Goal: Feedback & Contribution: Contribute content

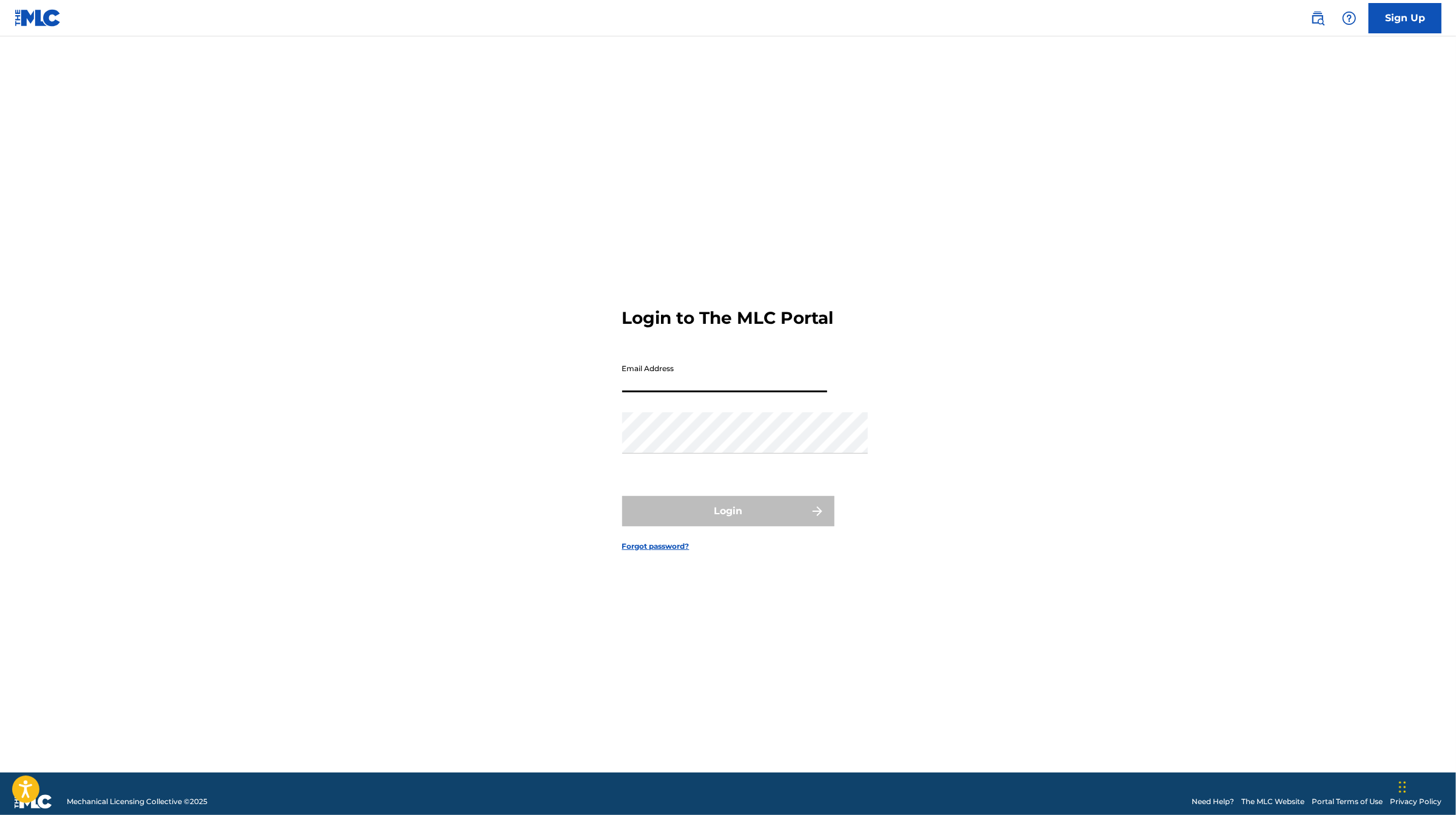
type input "[PERSON_NAME][EMAIL_ADDRESS][DOMAIN_NAME]"
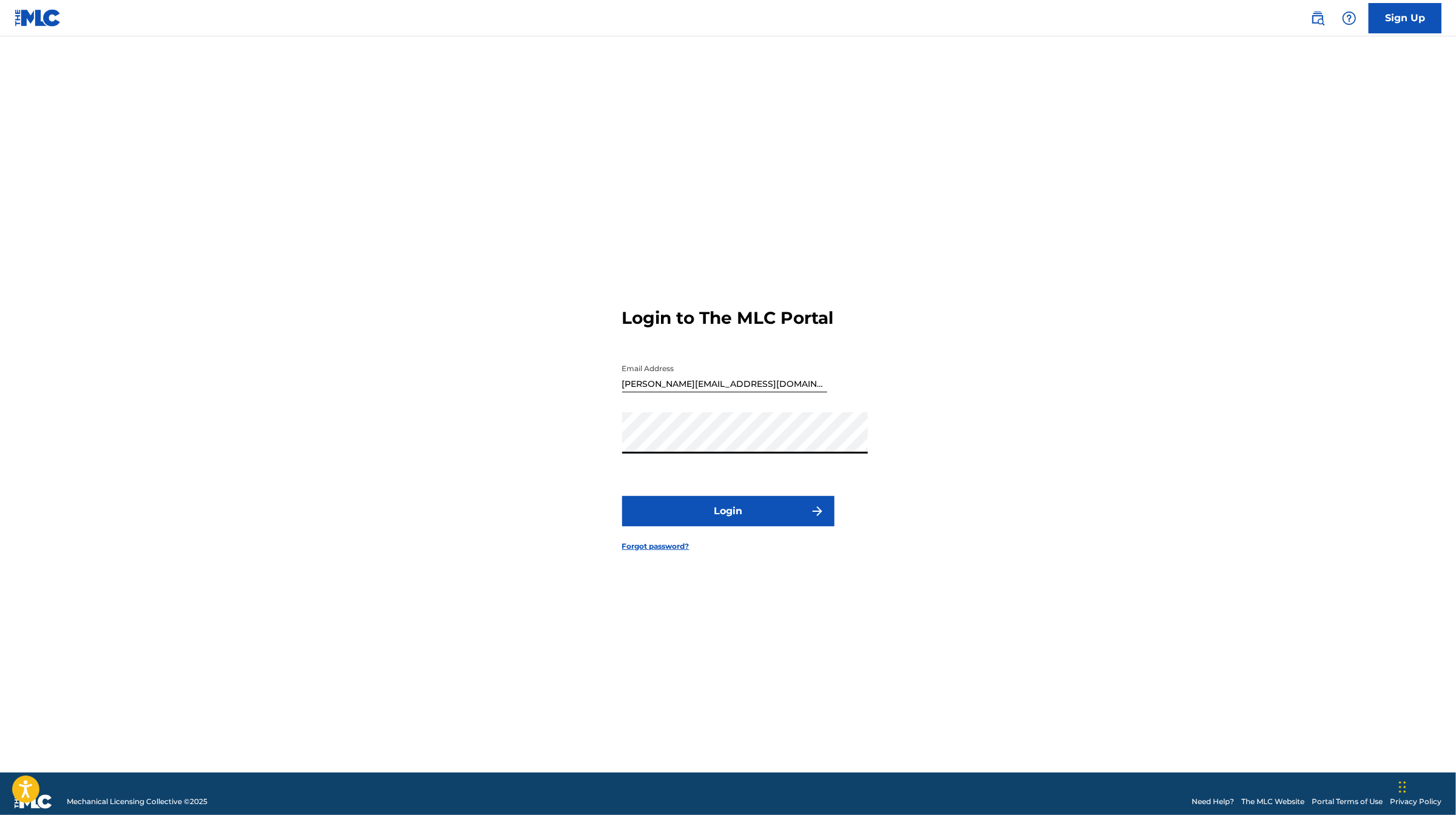
click at [697, 526] on button "Login" at bounding box center [728, 512] width 212 height 31
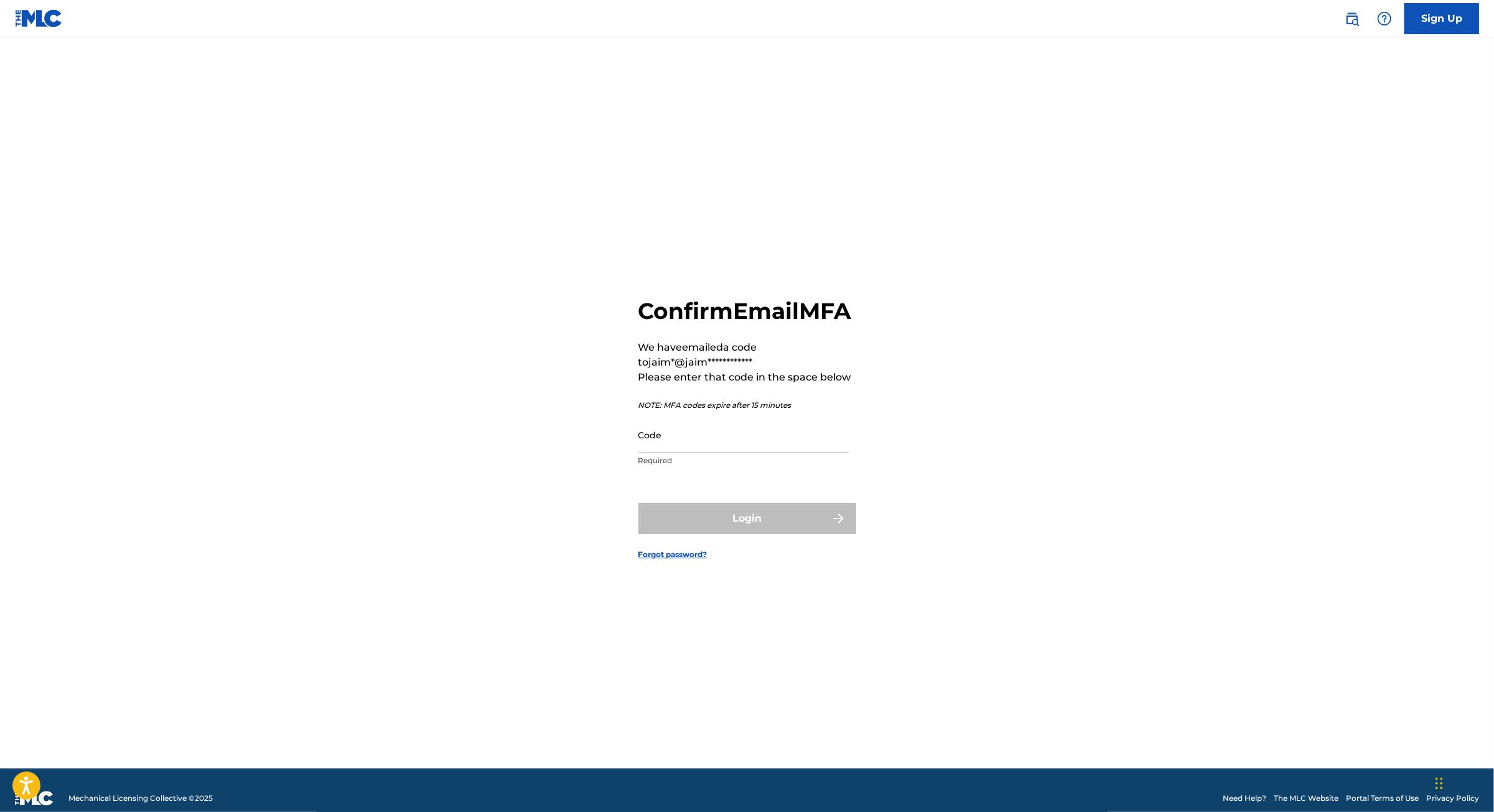
click at [683, 426] on input "Code" at bounding box center [743, 434] width 210 height 35
paste input "058408"
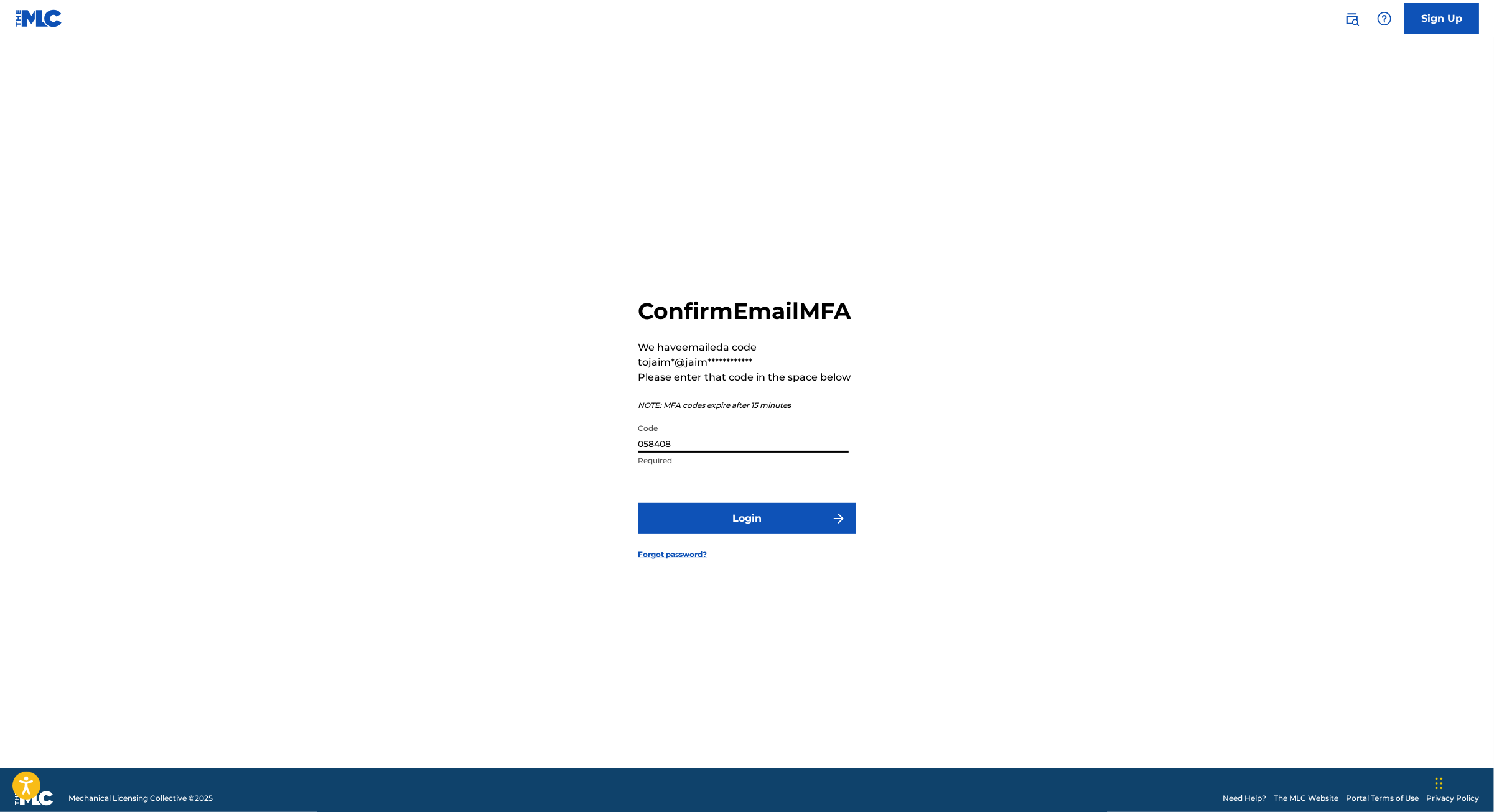
type input "058408"
click at [743, 515] on button "Login" at bounding box center [747, 519] width 218 height 31
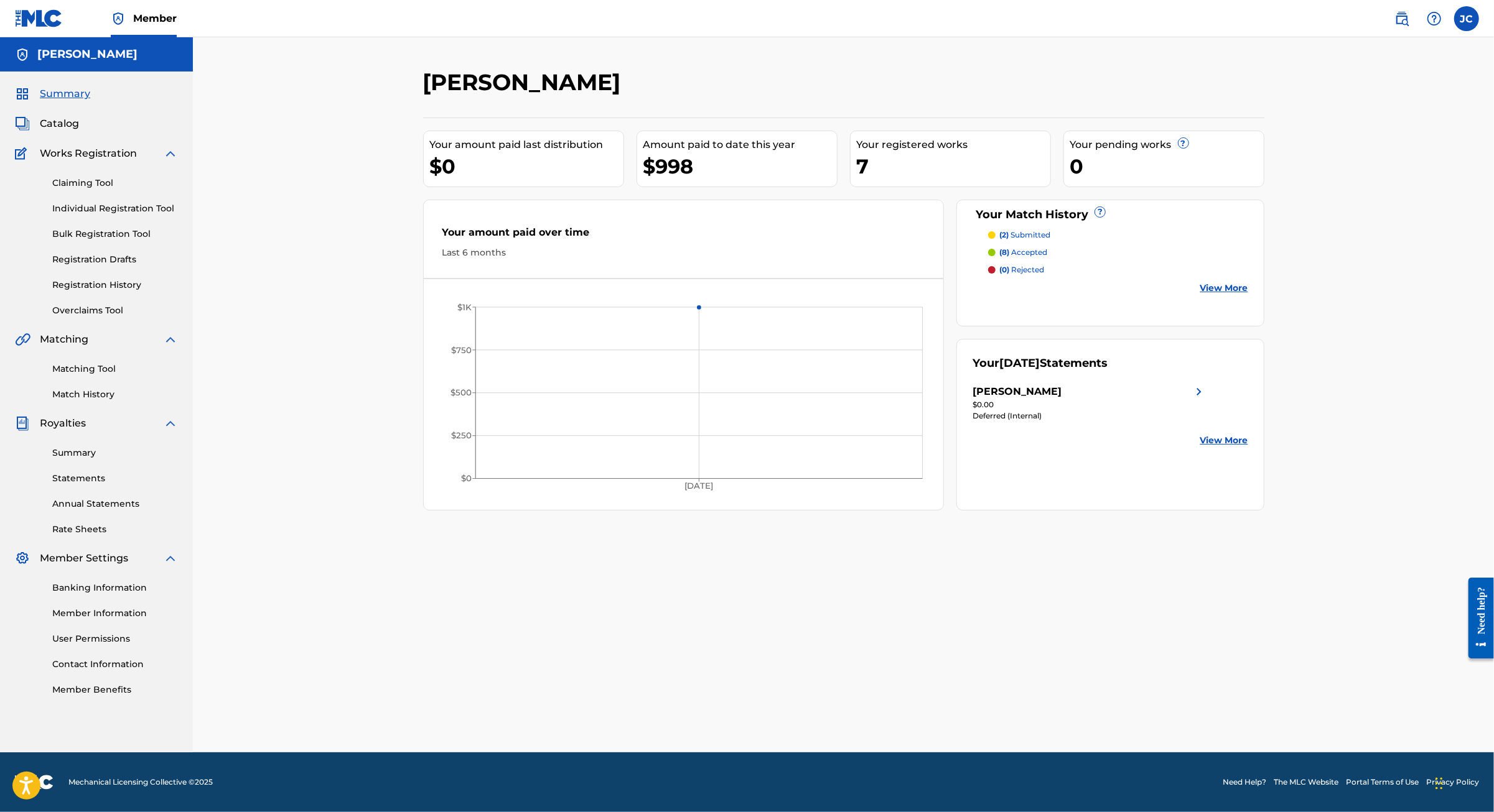
click at [1047, 258] on p "(8) accepted" at bounding box center [1023, 253] width 48 height 11
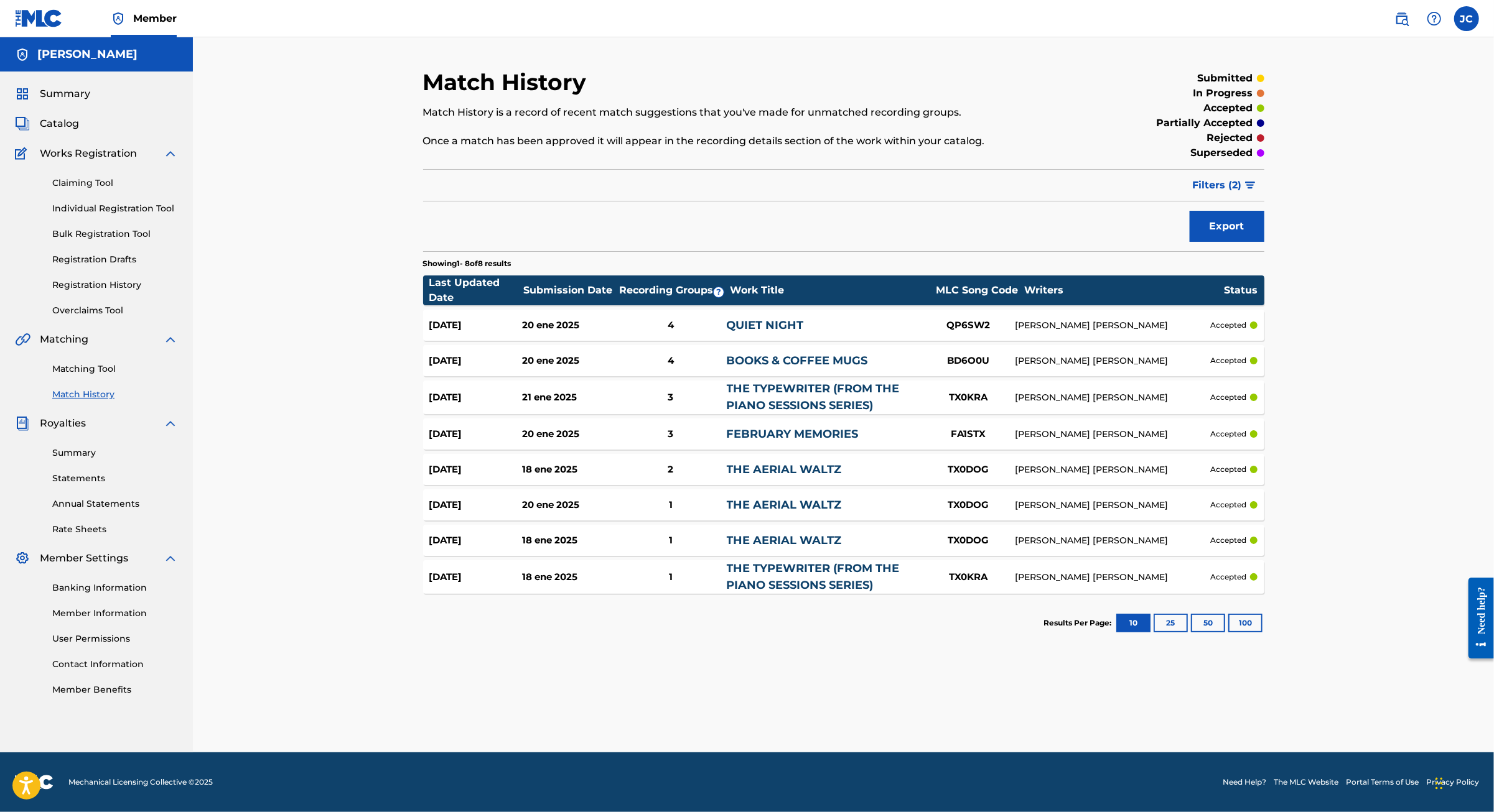
click at [1188, 633] on button "25" at bounding box center [1170, 623] width 34 height 19
click at [1225, 633] on button "50" at bounding box center [1207, 623] width 34 height 19
click at [1263, 633] on button "100" at bounding box center [1244, 623] width 34 height 19
click at [1242, 193] on span "Filters ( 2 )" at bounding box center [1217, 185] width 49 height 15
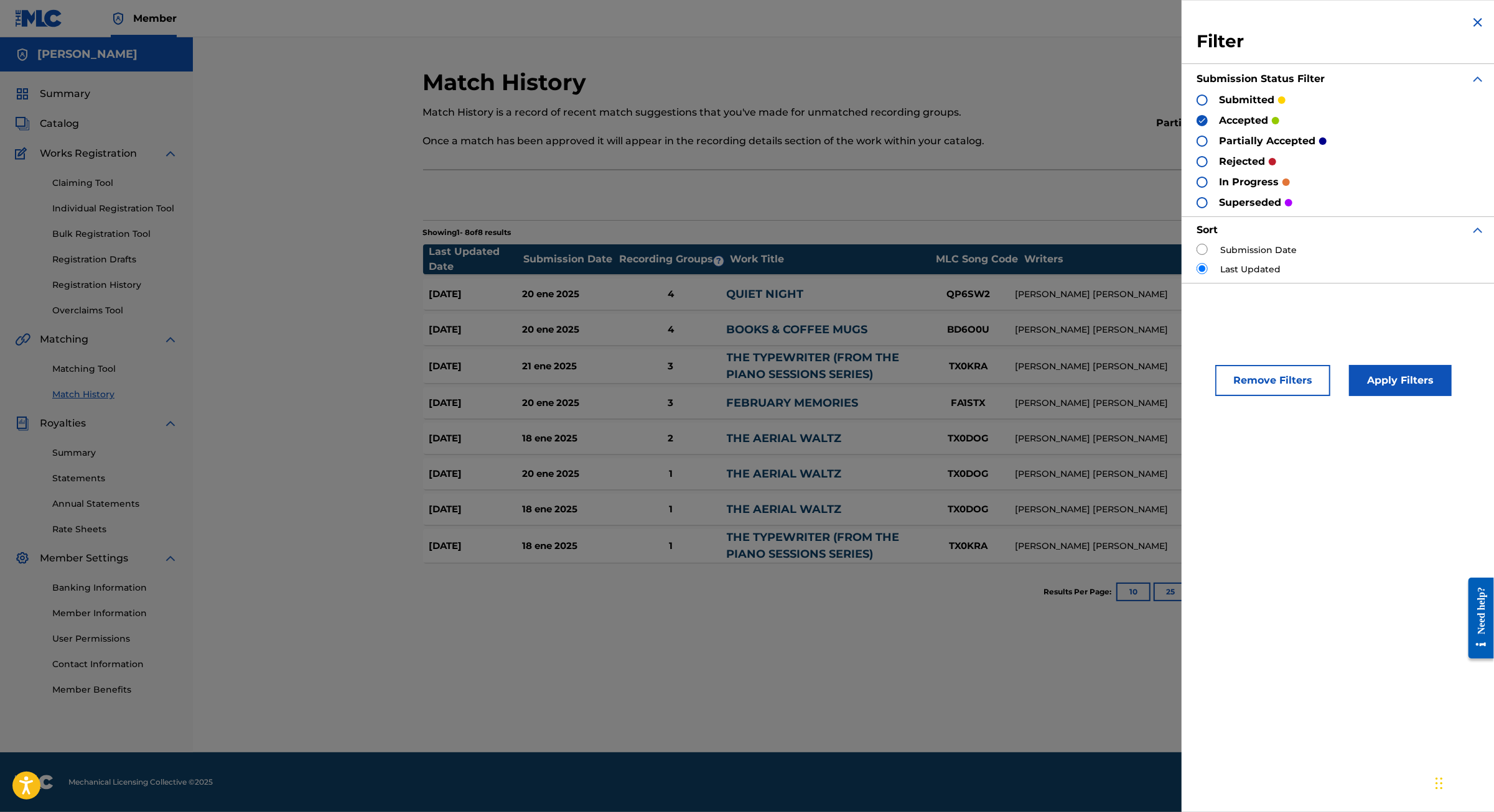
click at [1196, 105] on div at bounding box center [1202, 100] width 11 height 11
click at [1371, 396] on button "Apply Filters" at bounding box center [1400, 381] width 102 height 31
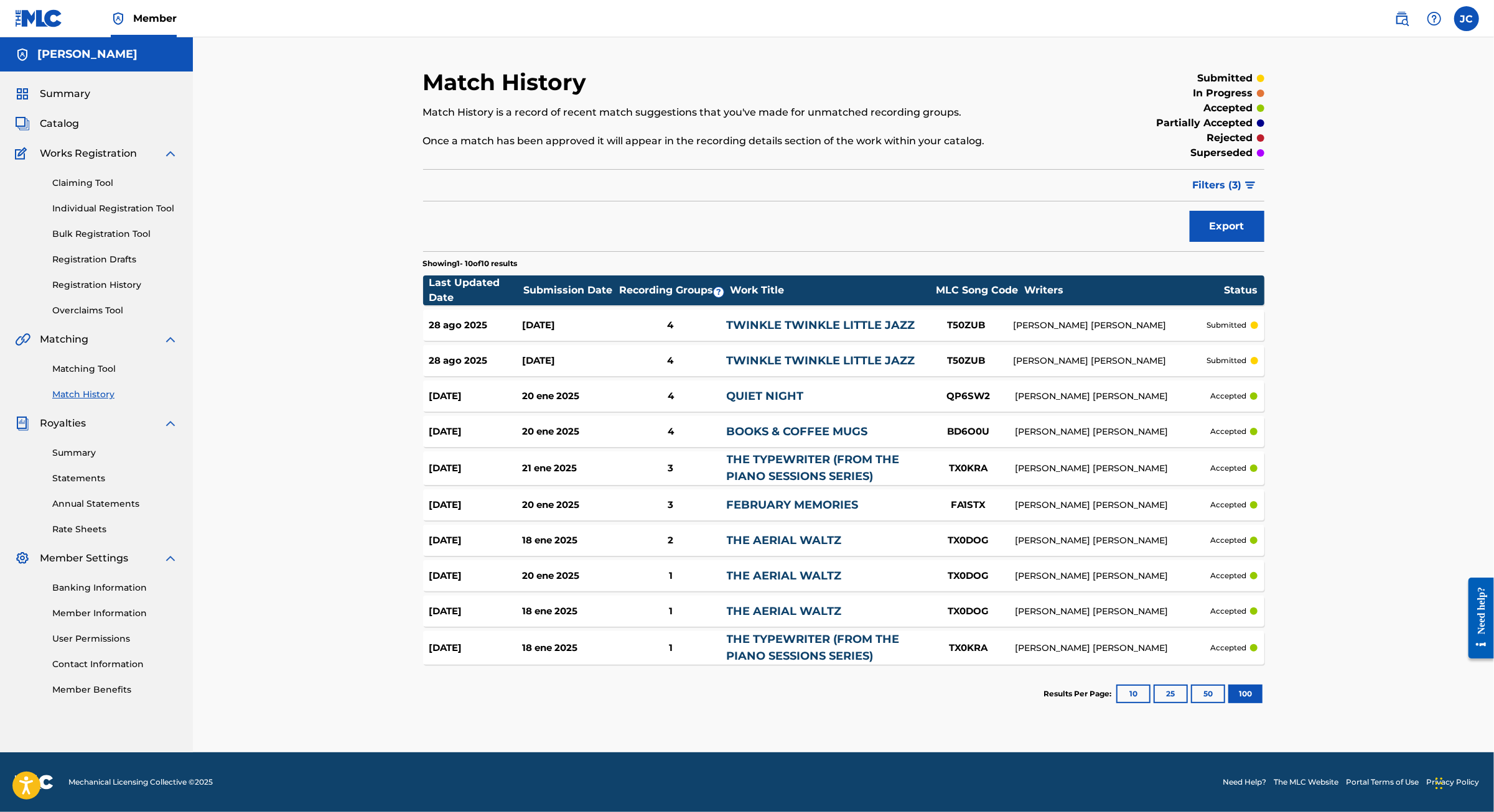
click at [1150, 703] on button "10" at bounding box center [1133, 694] width 34 height 19
click at [1188, 703] on button "25" at bounding box center [1170, 694] width 34 height 19
click at [91, 102] on span "Summary" at bounding box center [65, 94] width 50 height 15
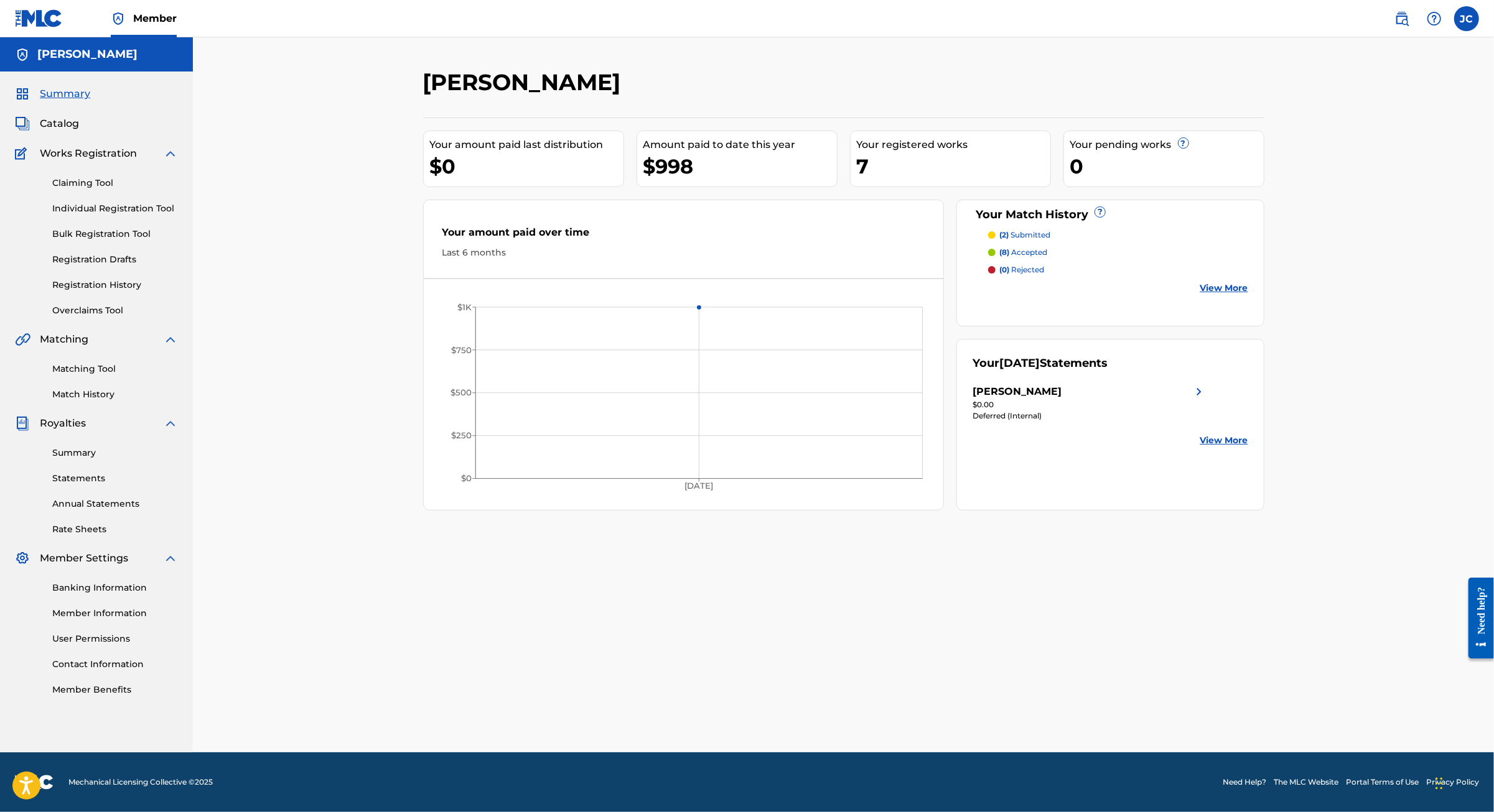
click at [886, 180] on div "7" at bounding box center [953, 167] width 194 height 28
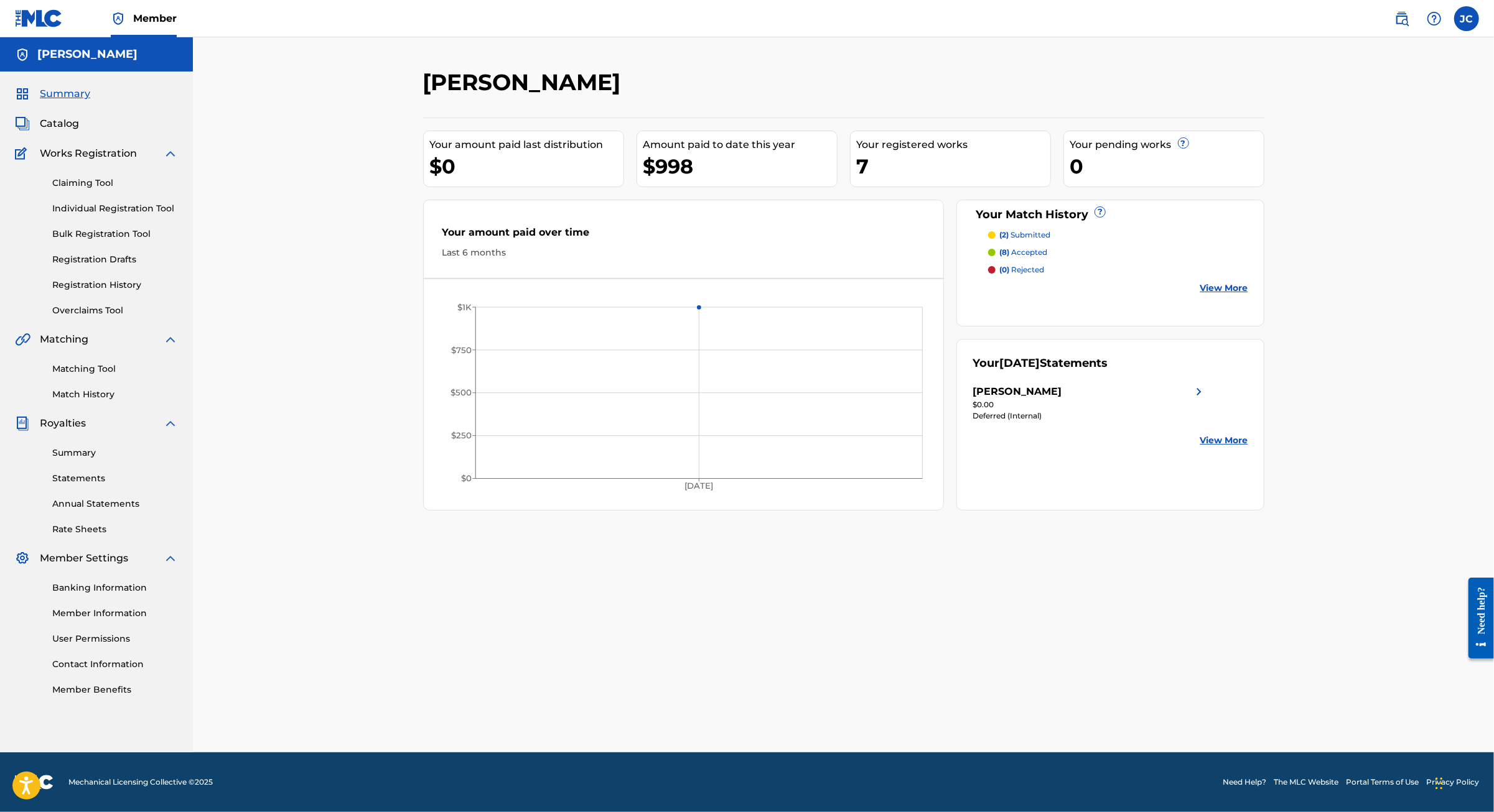
click at [1009, 257] on span "(8)" at bounding box center [1004, 253] width 10 height 9
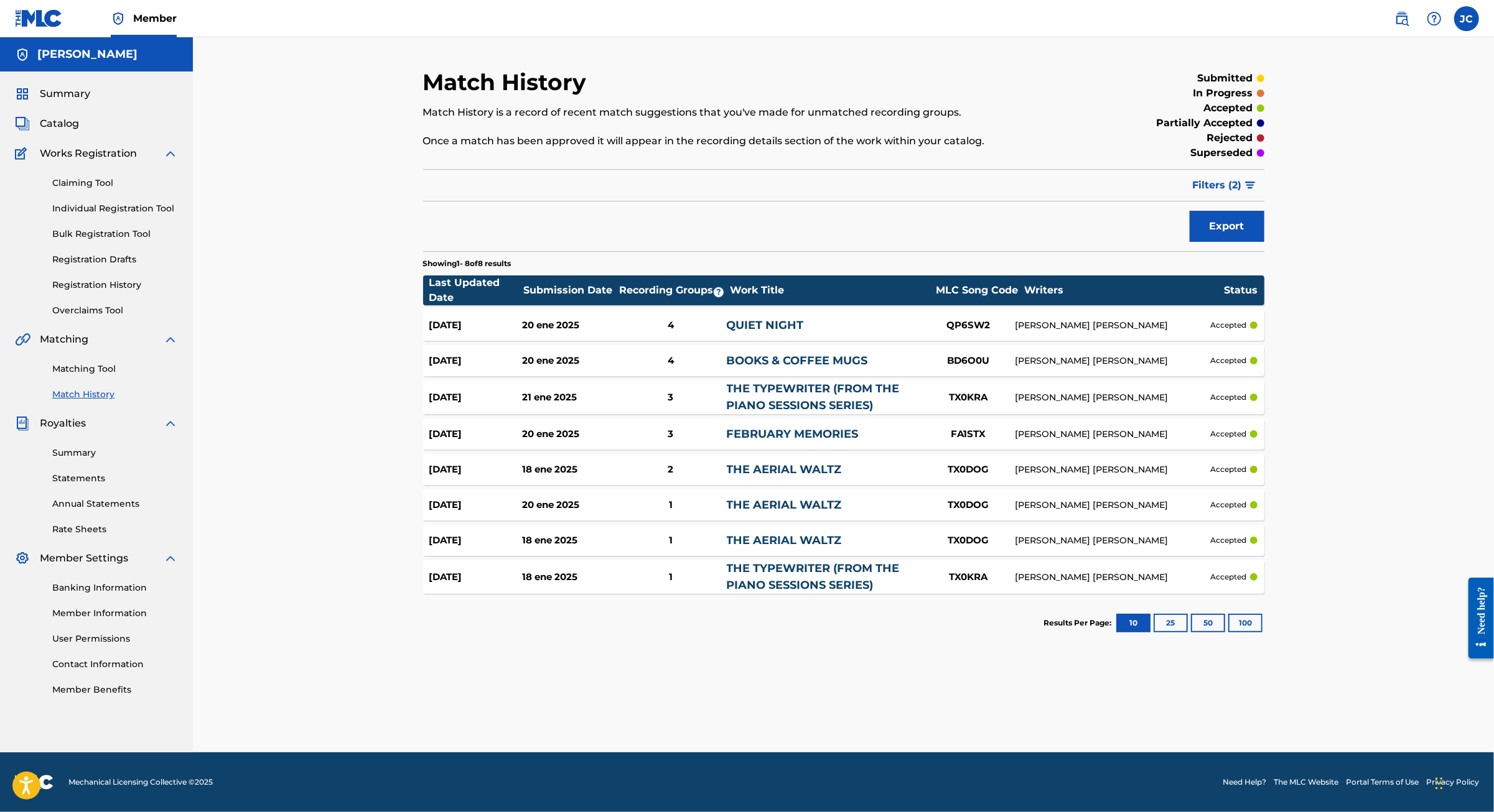
click at [1188, 633] on button "25" at bounding box center [1170, 623] width 34 height 19
click at [1225, 633] on button "50" at bounding box center [1207, 623] width 34 height 19
click at [1263, 633] on button "100" at bounding box center [1244, 623] width 34 height 19
click at [1242, 193] on span "Filters ( 2 )" at bounding box center [1217, 185] width 49 height 15
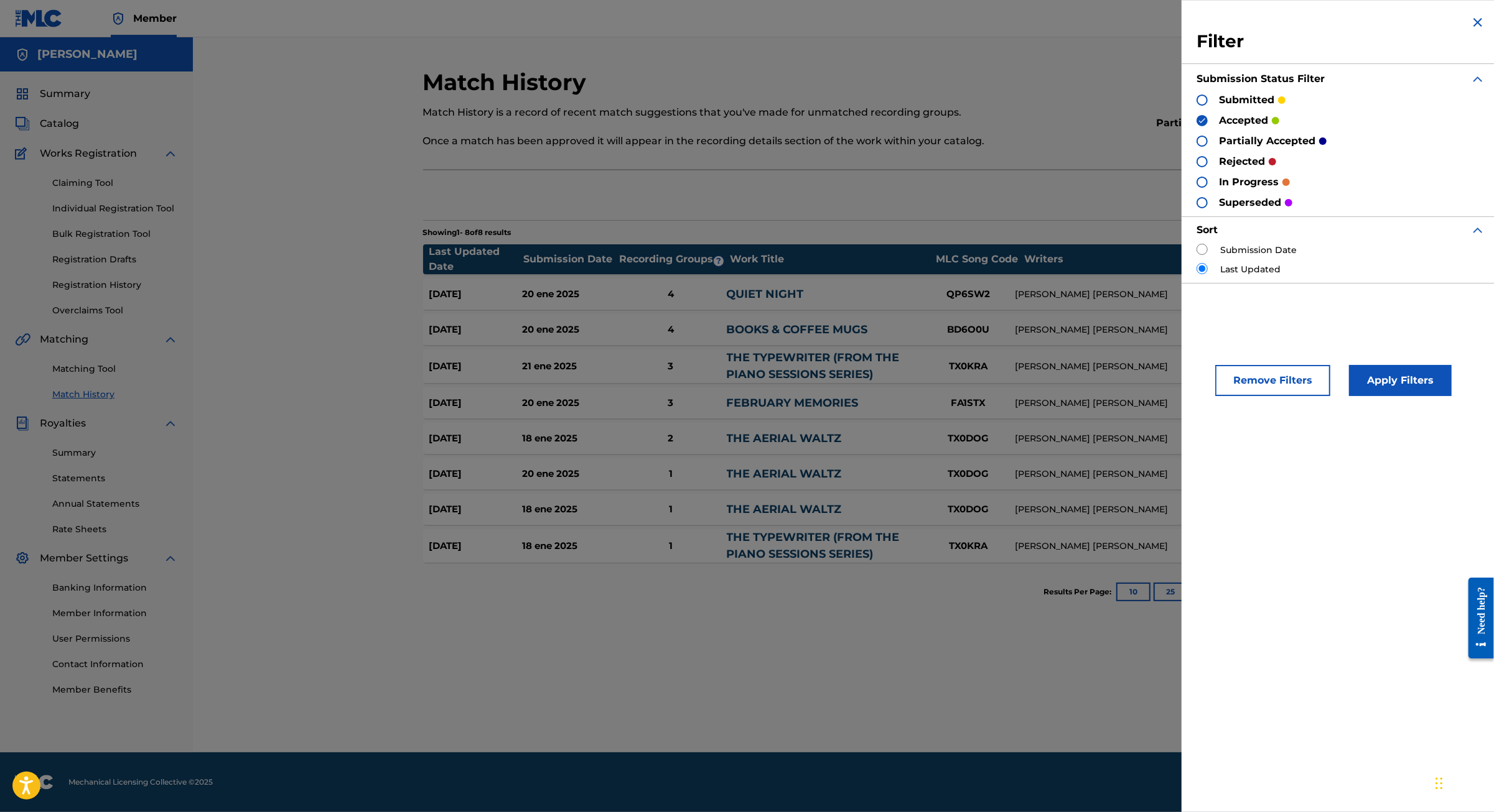
drag, startPoint x: 1146, startPoint y: 109, endPoint x: 1144, endPoint y: 120, distance: 11.2
click at [1196, 105] on div at bounding box center [1202, 100] width 11 height 11
click at [1196, 147] on div at bounding box center [1202, 141] width 11 height 11
drag, startPoint x: 1138, startPoint y: 175, endPoint x: 1142, endPoint y: 194, distance: 19.4
click at [1196, 168] on div at bounding box center [1202, 161] width 11 height 11
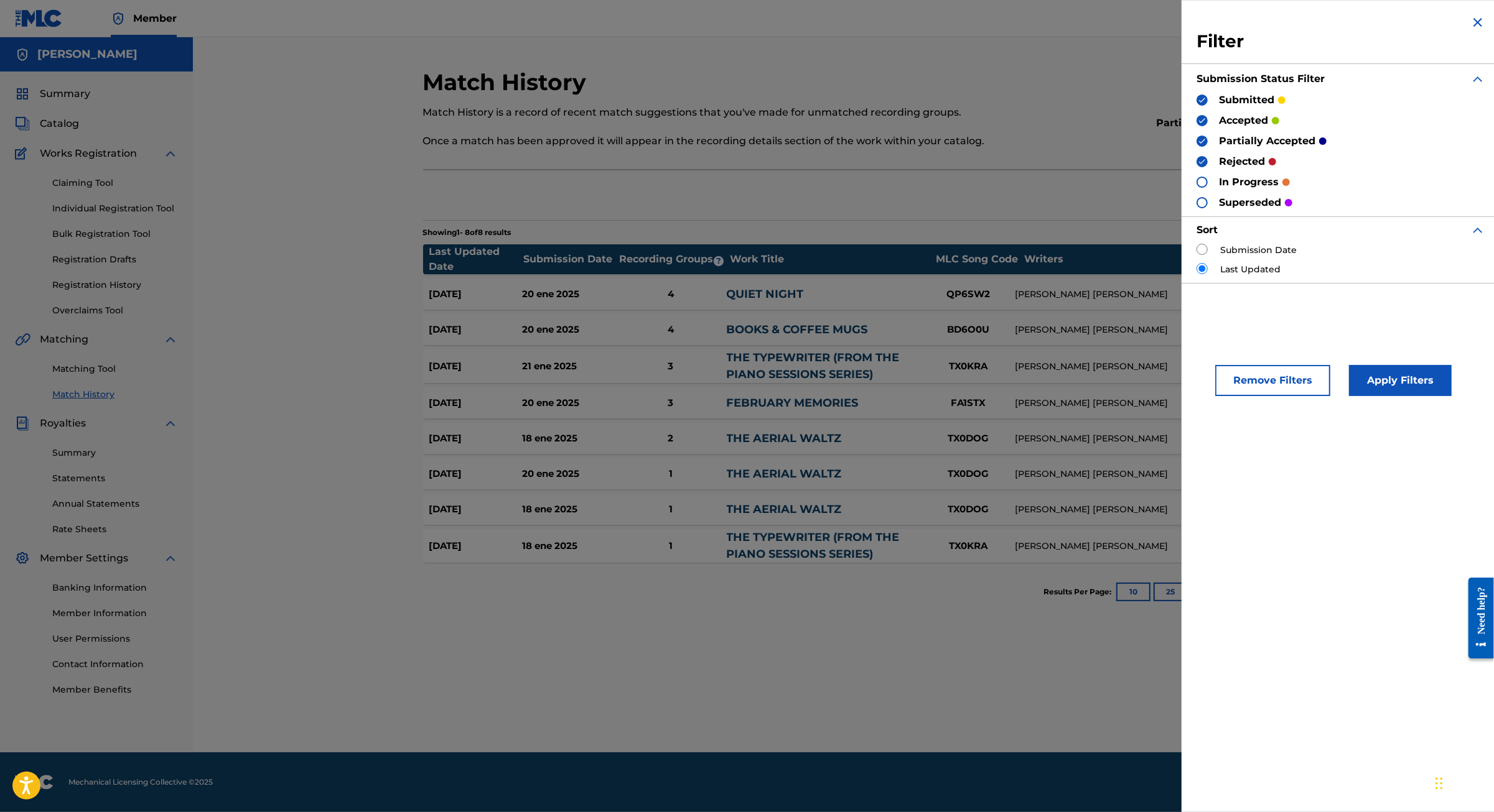
click at [1196, 190] on div "submitted accepted partially accepted rejected in progress superseded" at bounding box center [1341, 151] width 289 height 117
click at [1196, 188] on div at bounding box center [1202, 182] width 11 height 11
click at [1196, 209] on div at bounding box center [1202, 203] width 11 height 11
click at [1196, 255] on input "radio" at bounding box center [1202, 249] width 11 height 11
radio input "true"
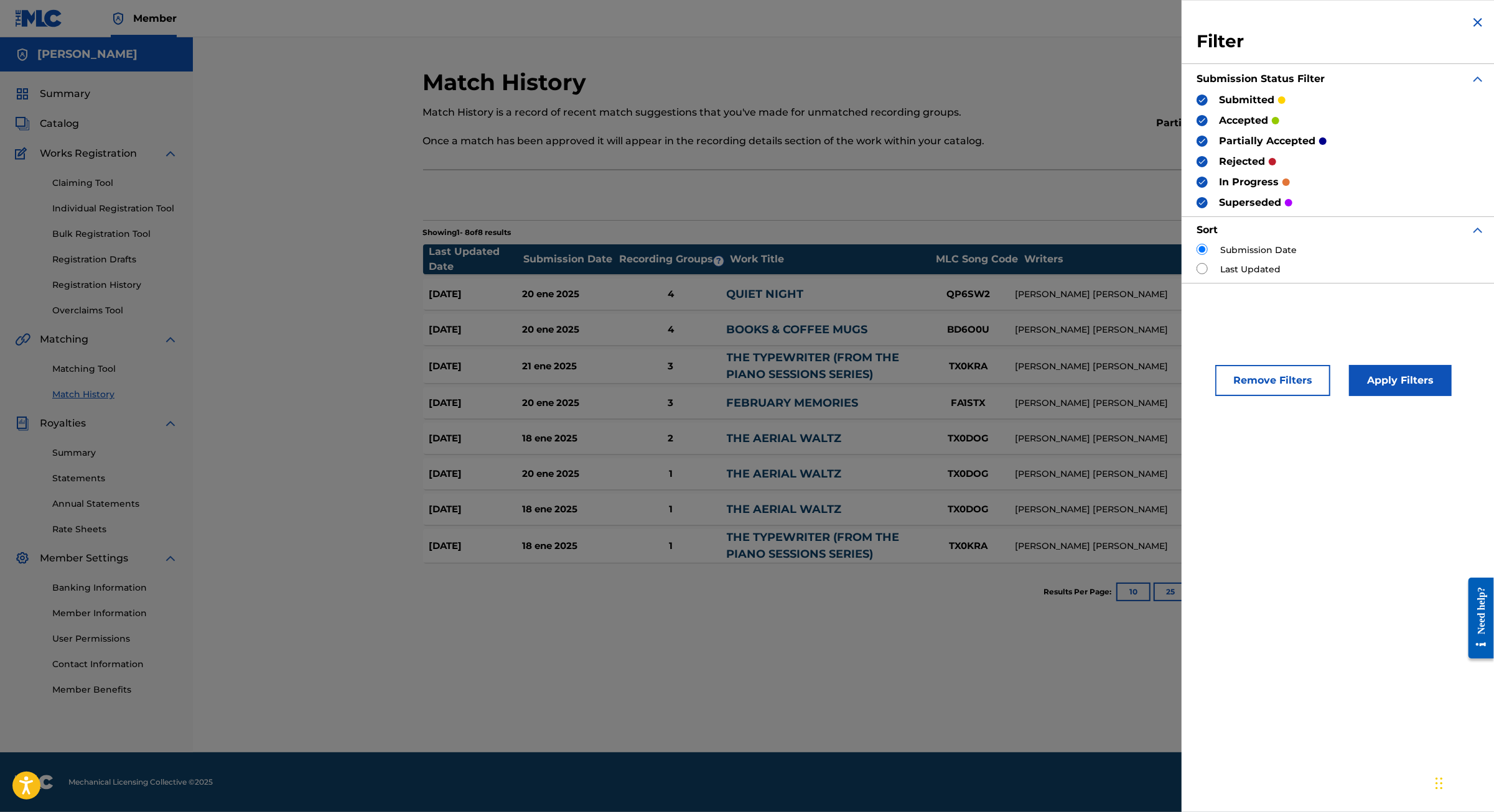
click at [1377, 396] on button "Apply Filters" at bounding box center [1400, 381] width 102 height 31
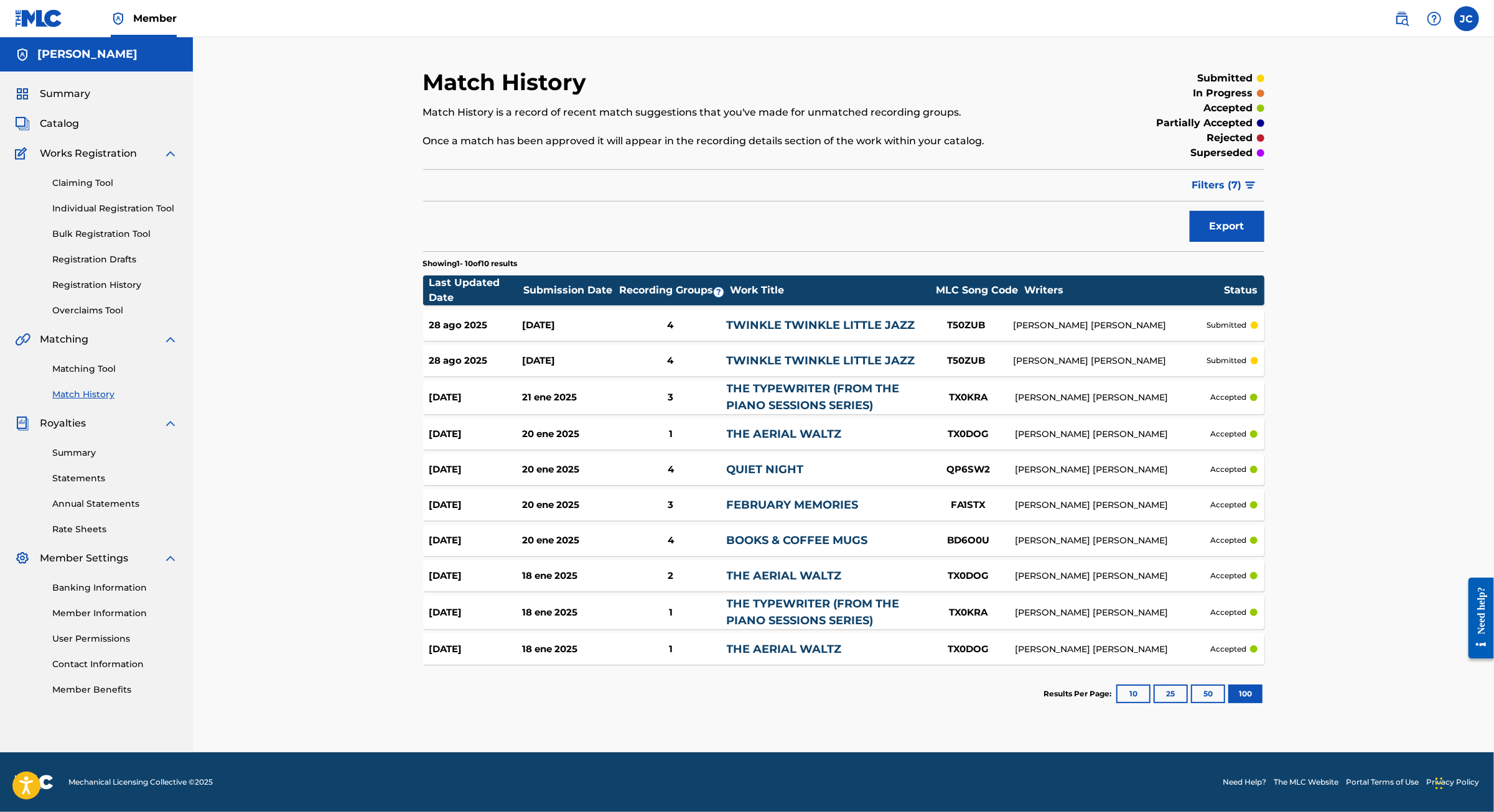
click at [1150, 703] on button "10" at bounding box center [1133, 694] width 34 height 19
click at [1188, 703] on button "25" at bounding box center [1170, 694] width 34 height 19
click at [1225, 703] on button "50" at bounding box center [1207, 694] width 34 height 19
click at [75, 131] on span "Catalog" at bounding box center [60, 124] width 39 height 15
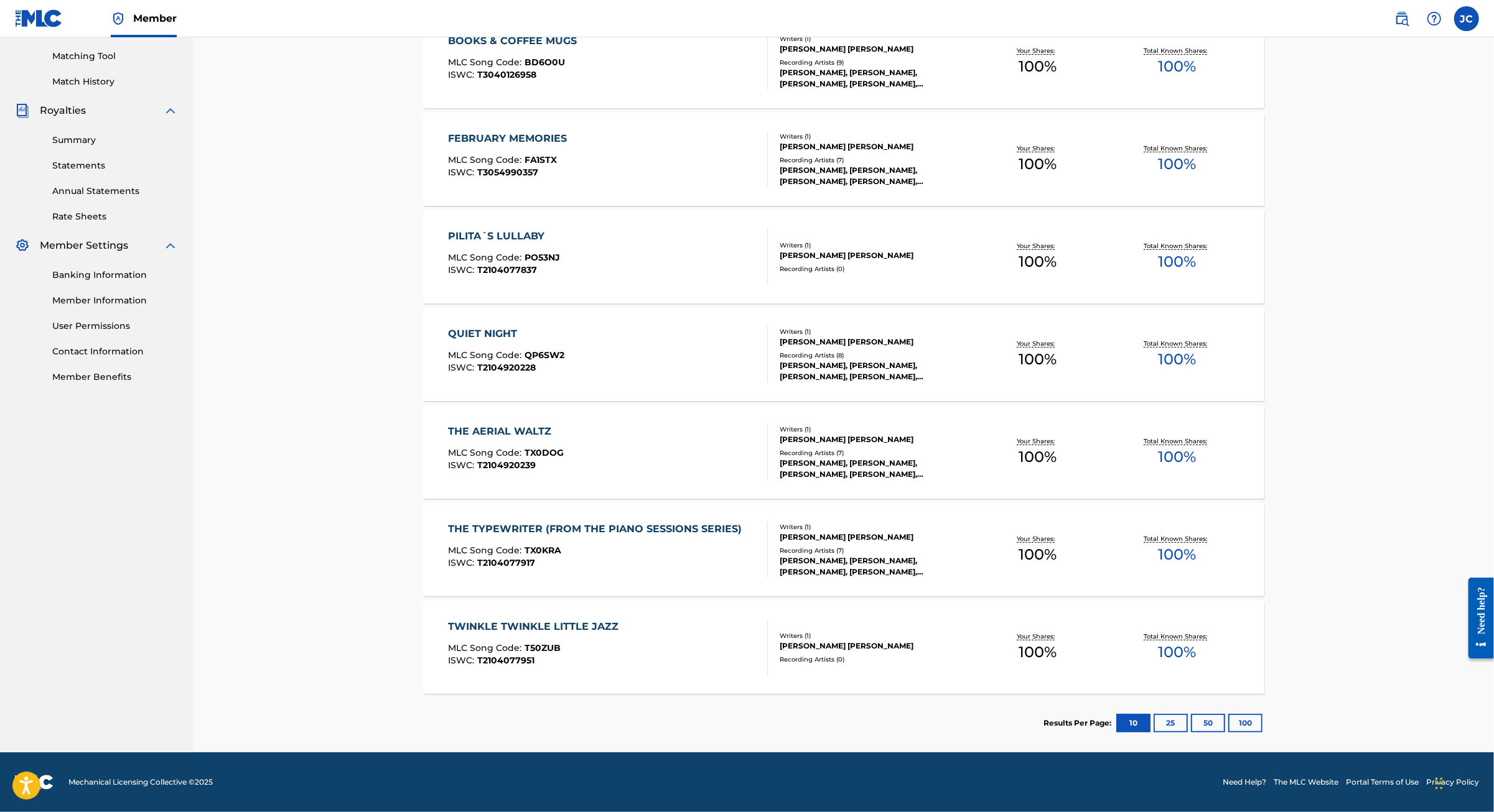
scroll to position [389, 0]
click at [1188, 714] on button "25" at bounding box center [1170, 723] width 34 height 19
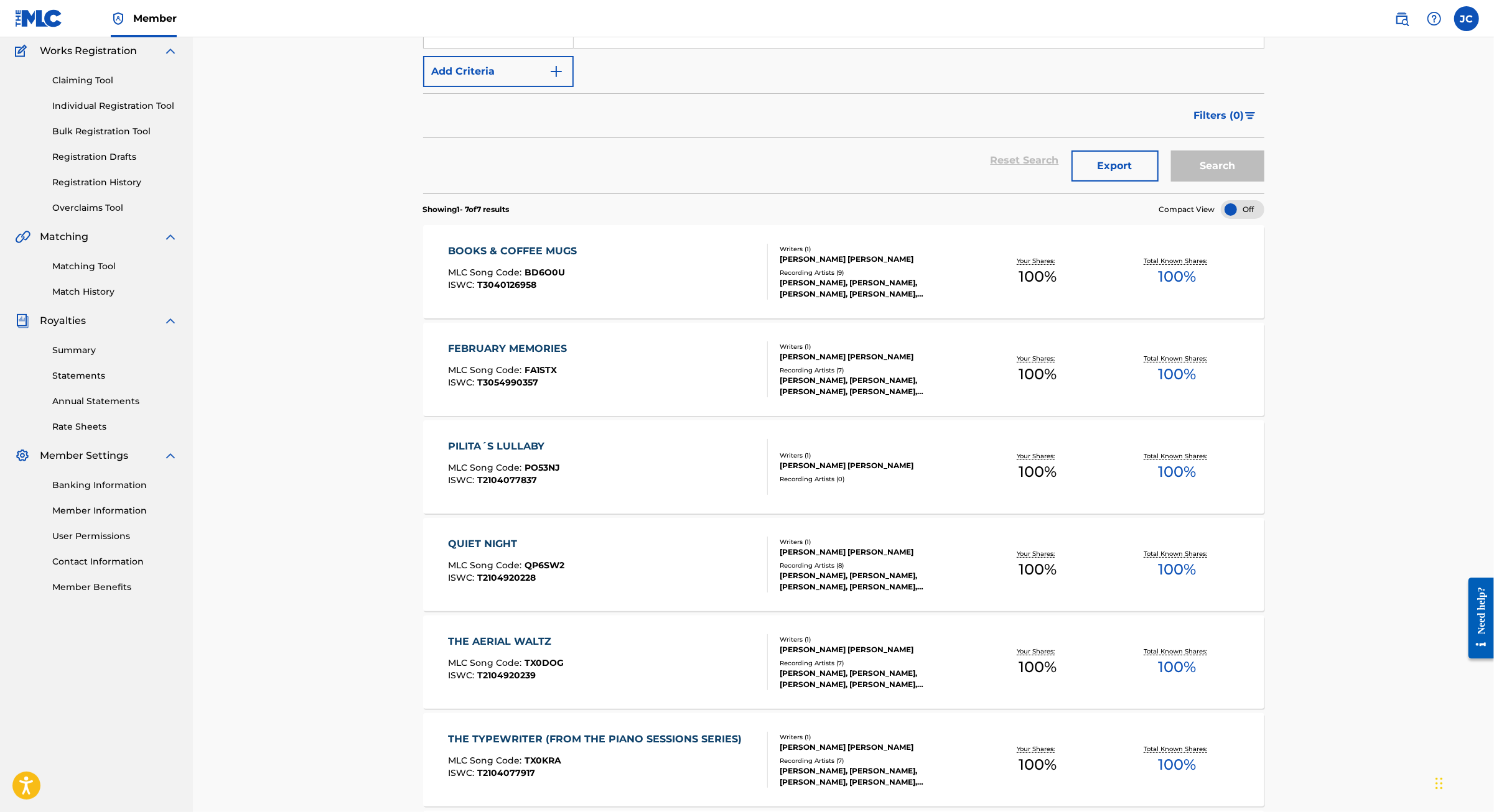
scroll to position [103, 0]
click at [458, 453] on div "PILITA´S LULLABY" at bounding box center [504, 445] width 112 height 15
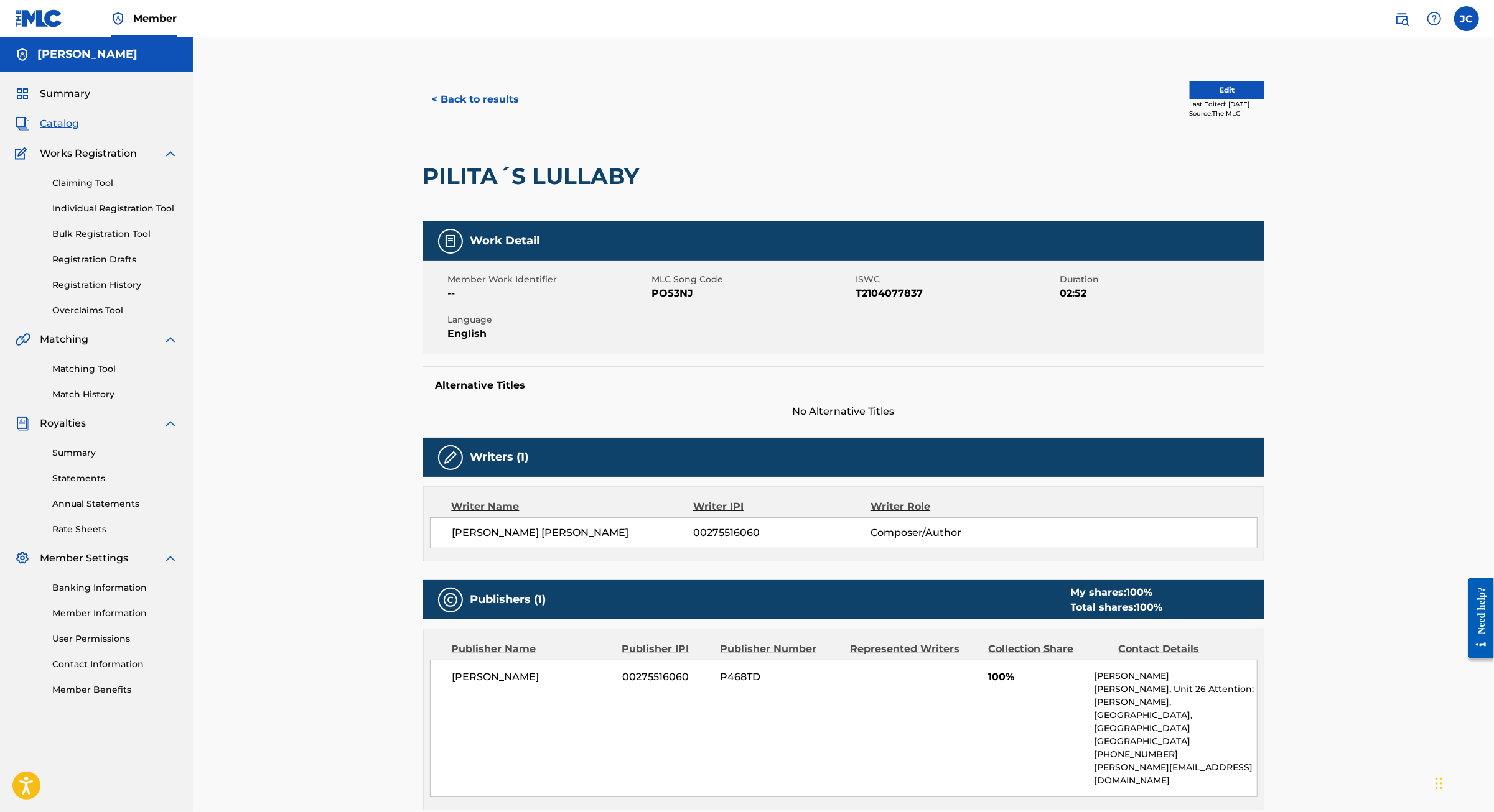
scroll to position [58, 0]
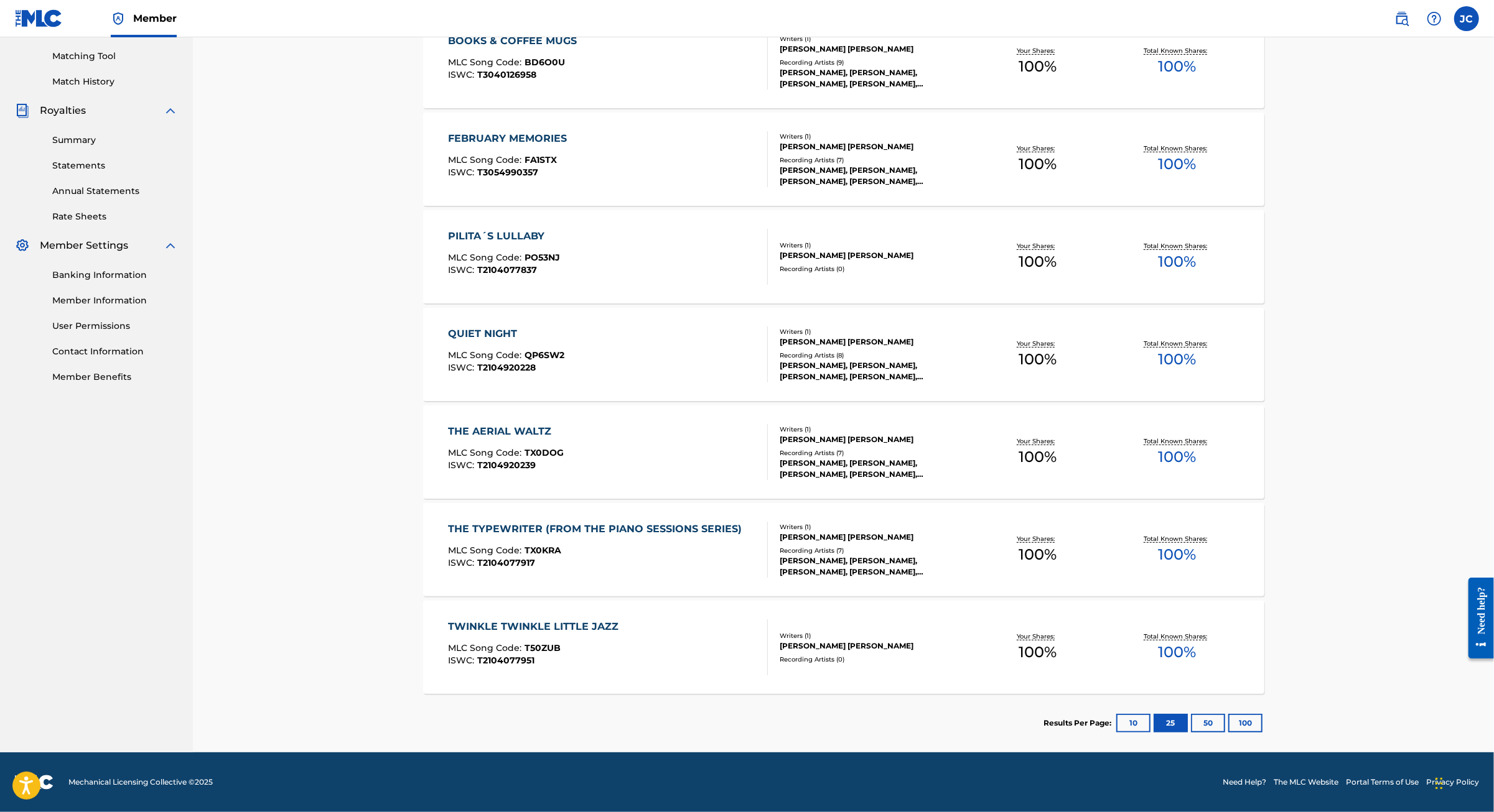
click at [1225, 714] on button "50" at bounding box center [1207, 723] width 34 height 19
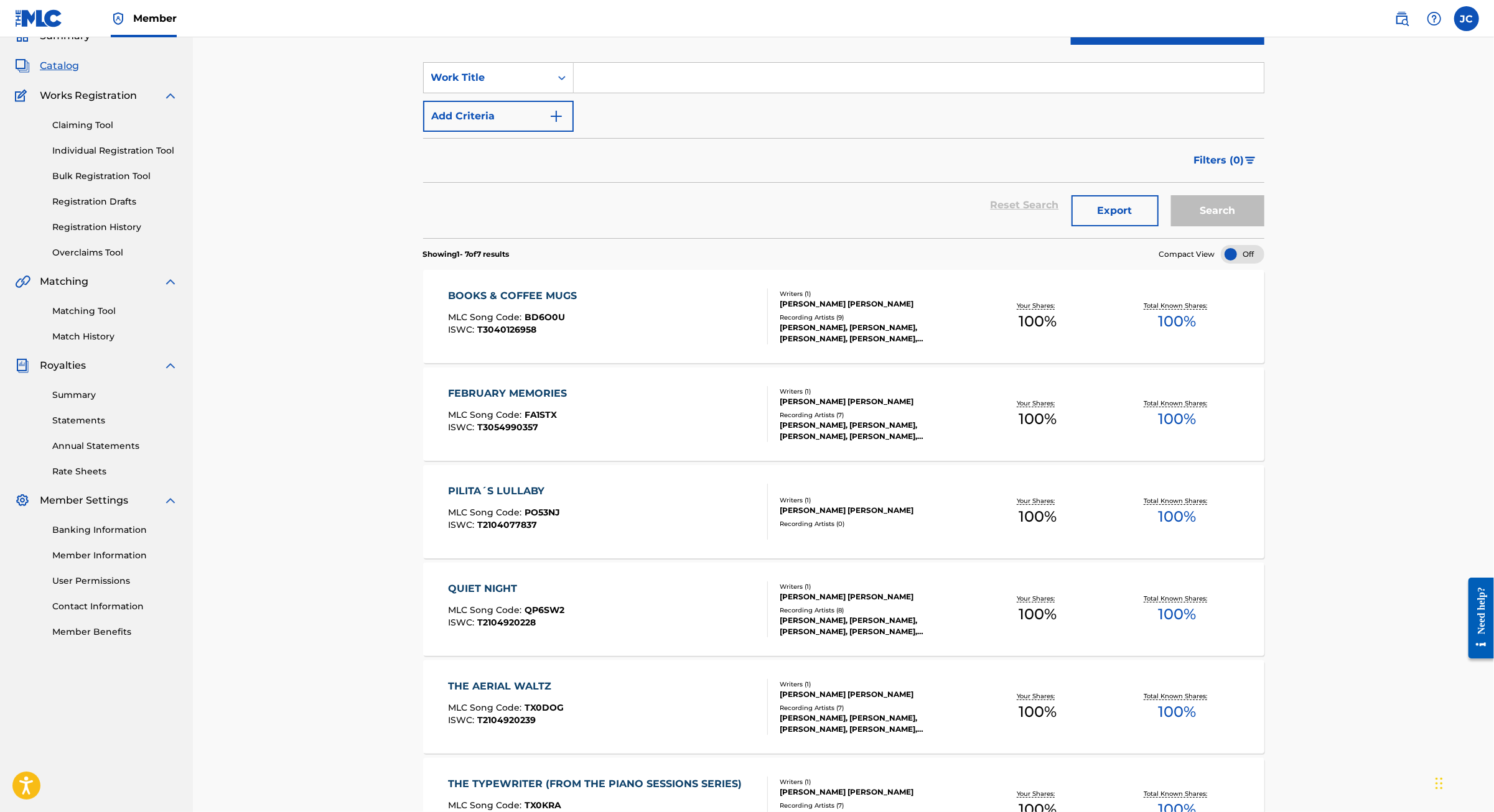
click at [448, 499] on div "PILITA´S LULLABY" at bounding box center [504, 491] width 112 height 15
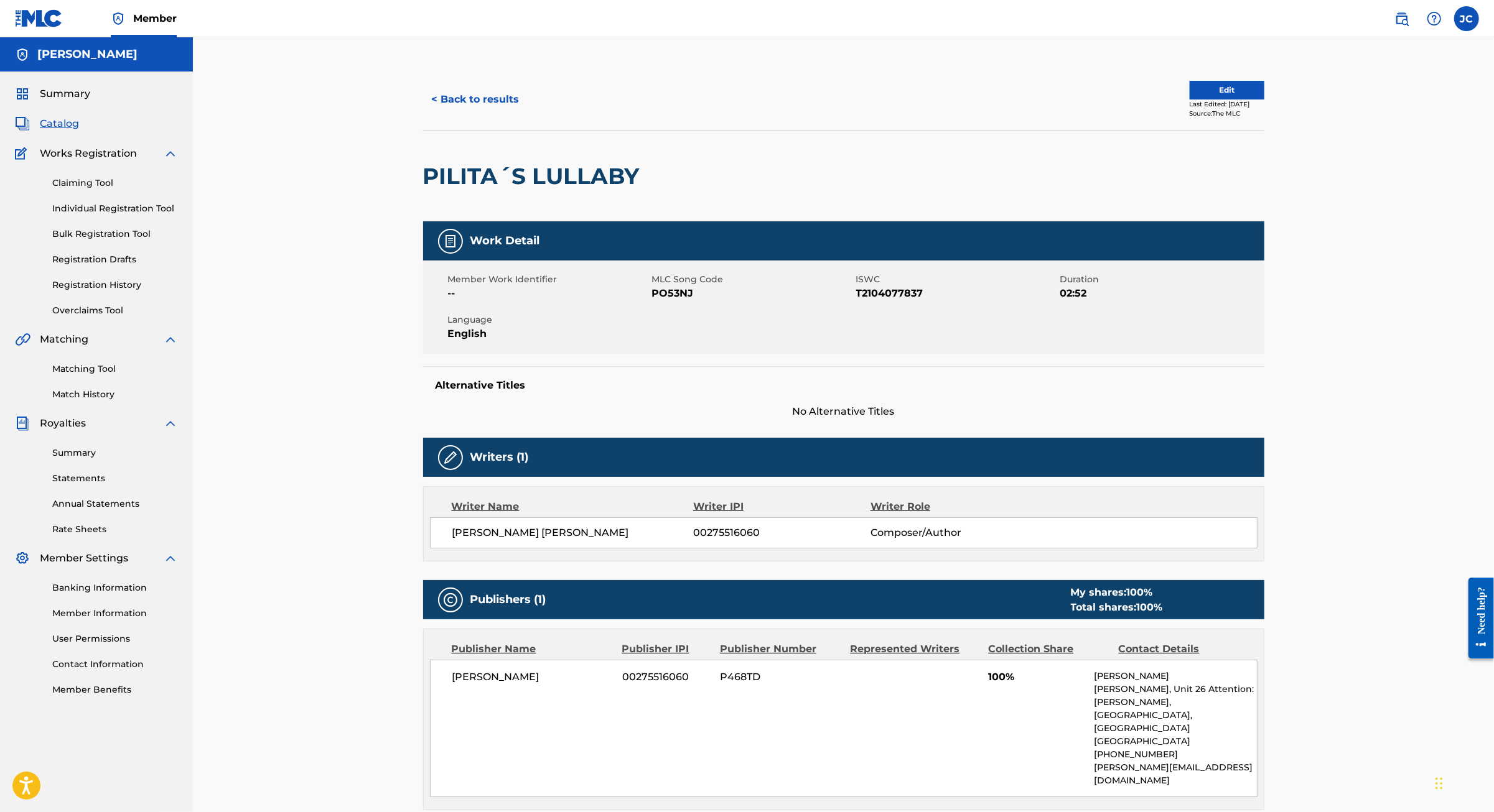
scroll to position [80, 0]
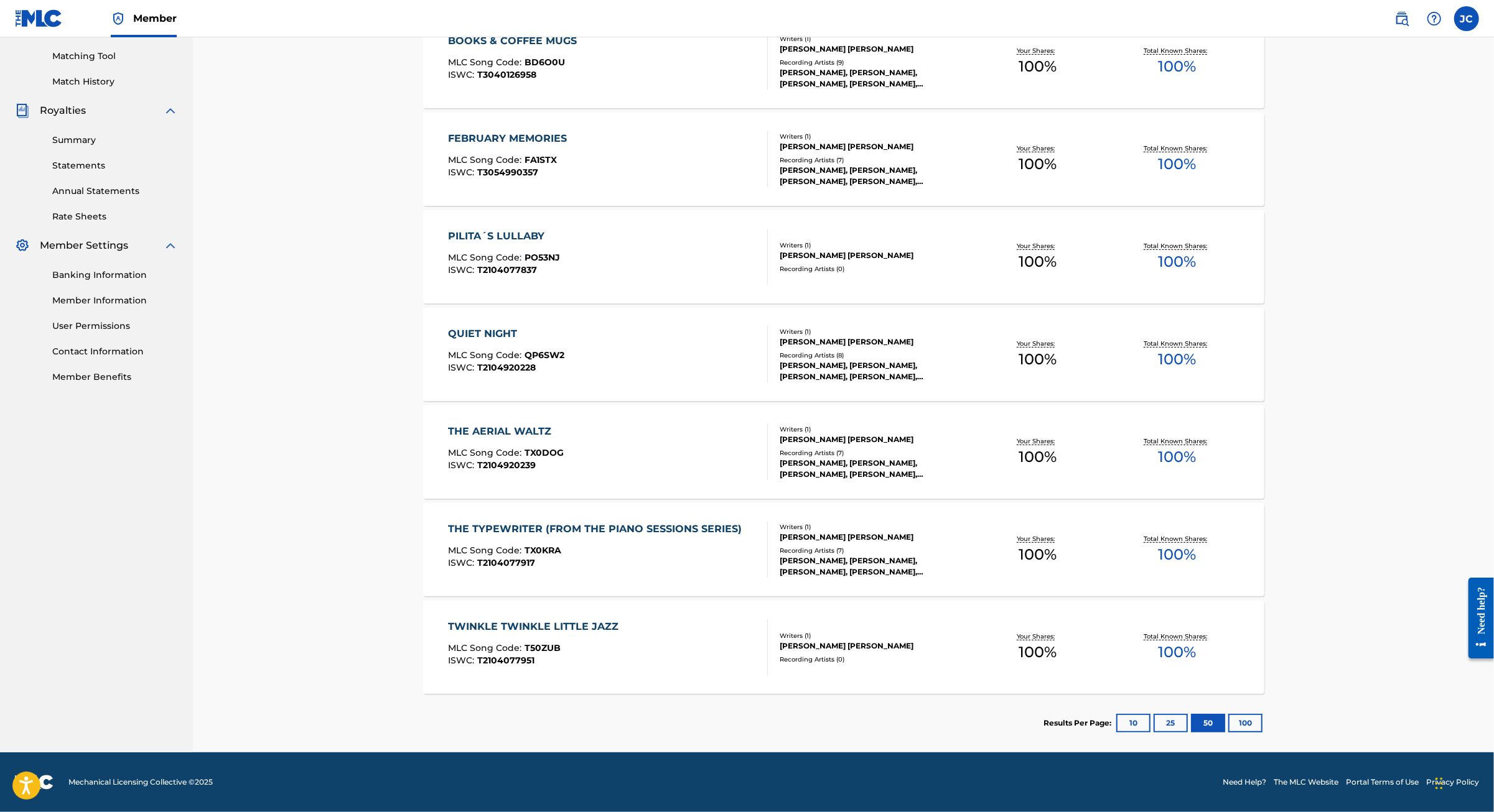
scroll to position [393, 0]
click at [1263, 714] on button "100" at bounding box center [1244, 723] width 34 height 19
click at [1150, 714] on button "10" at bounding box center [1133, 723] width 34 height 19
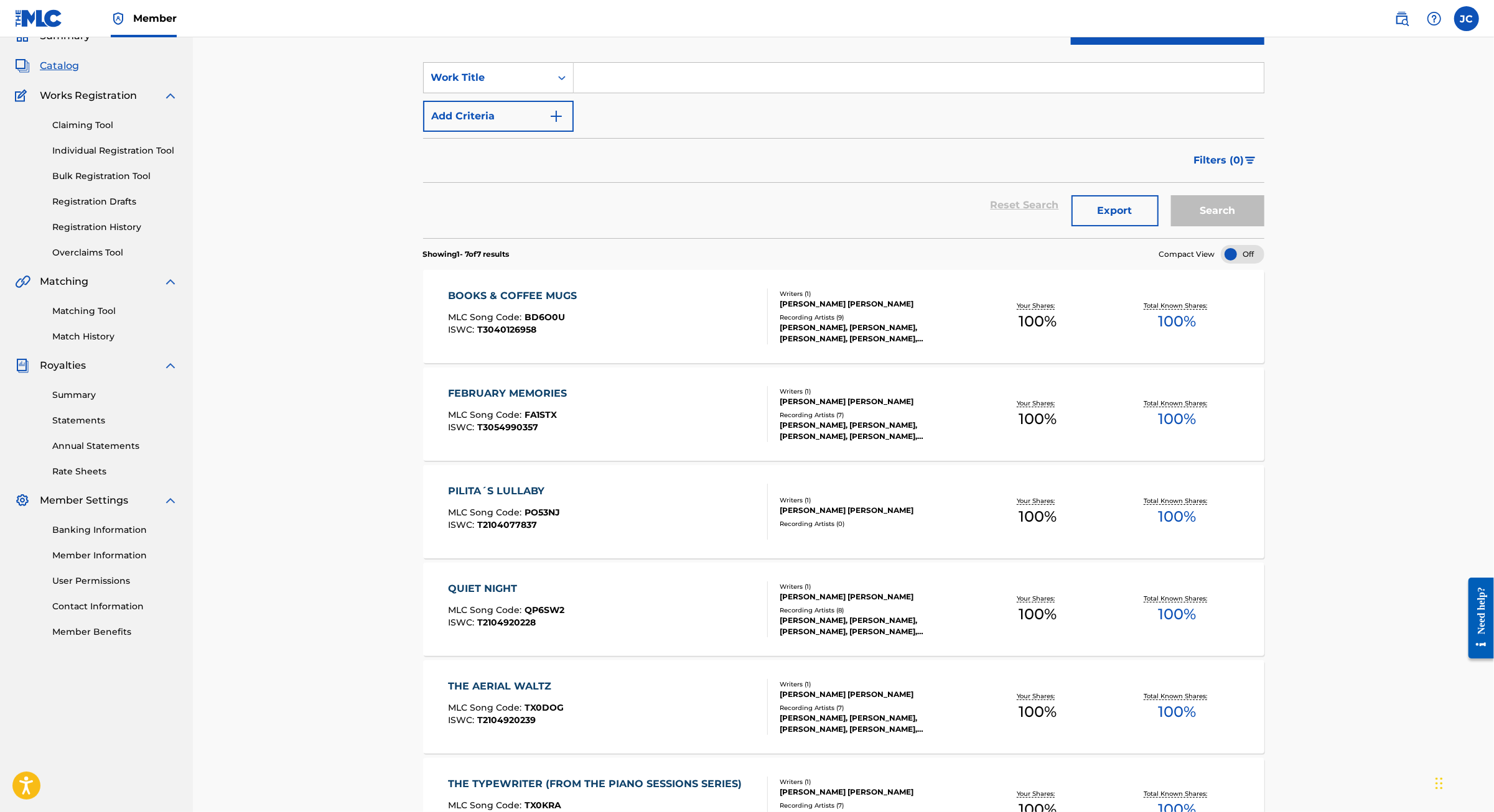
click at [448, 499] on div "PILITA´S LULLABY" at bounding box center [504, 491] width 112 height 15
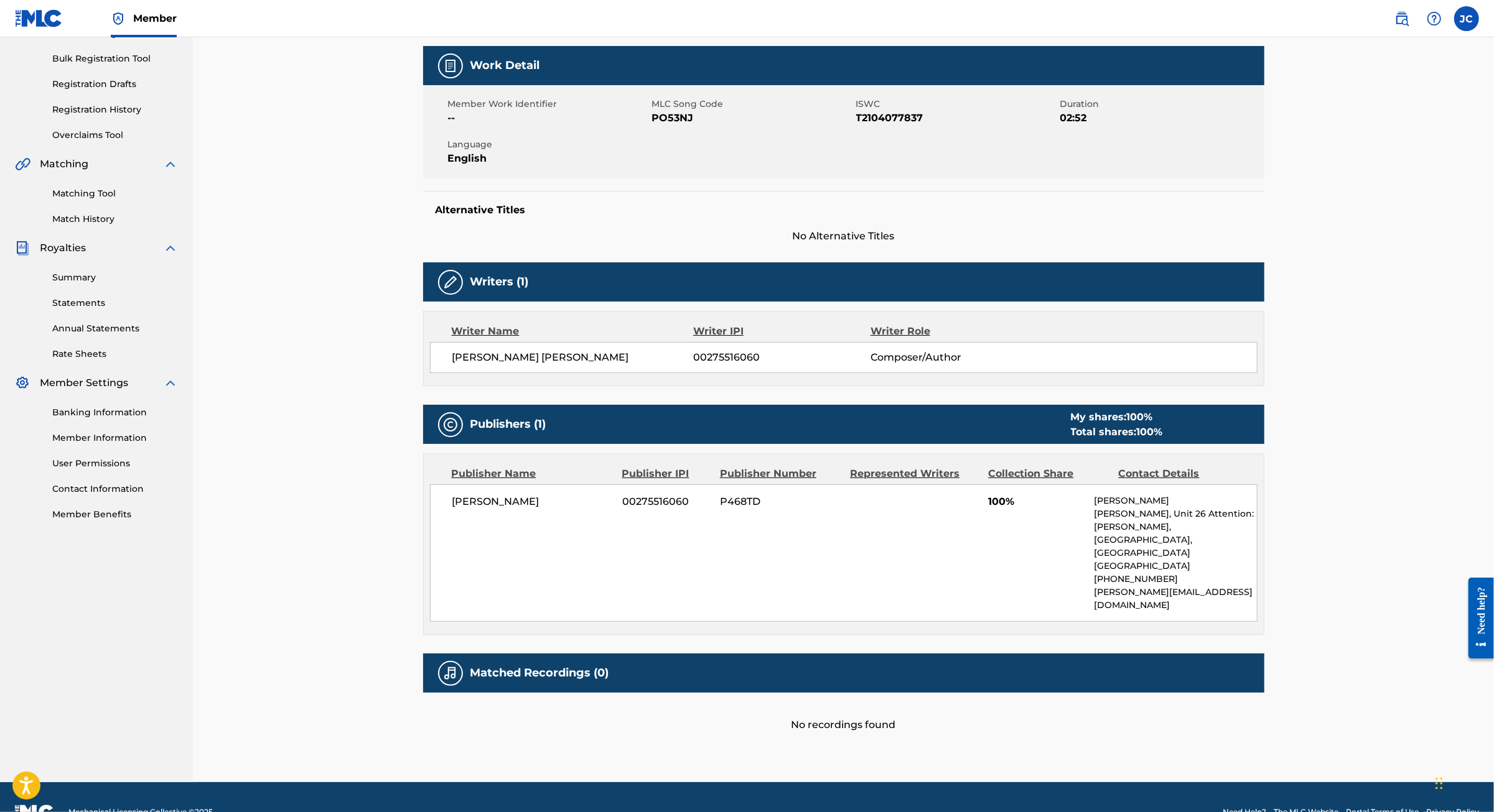
scroll to position [176, 0]
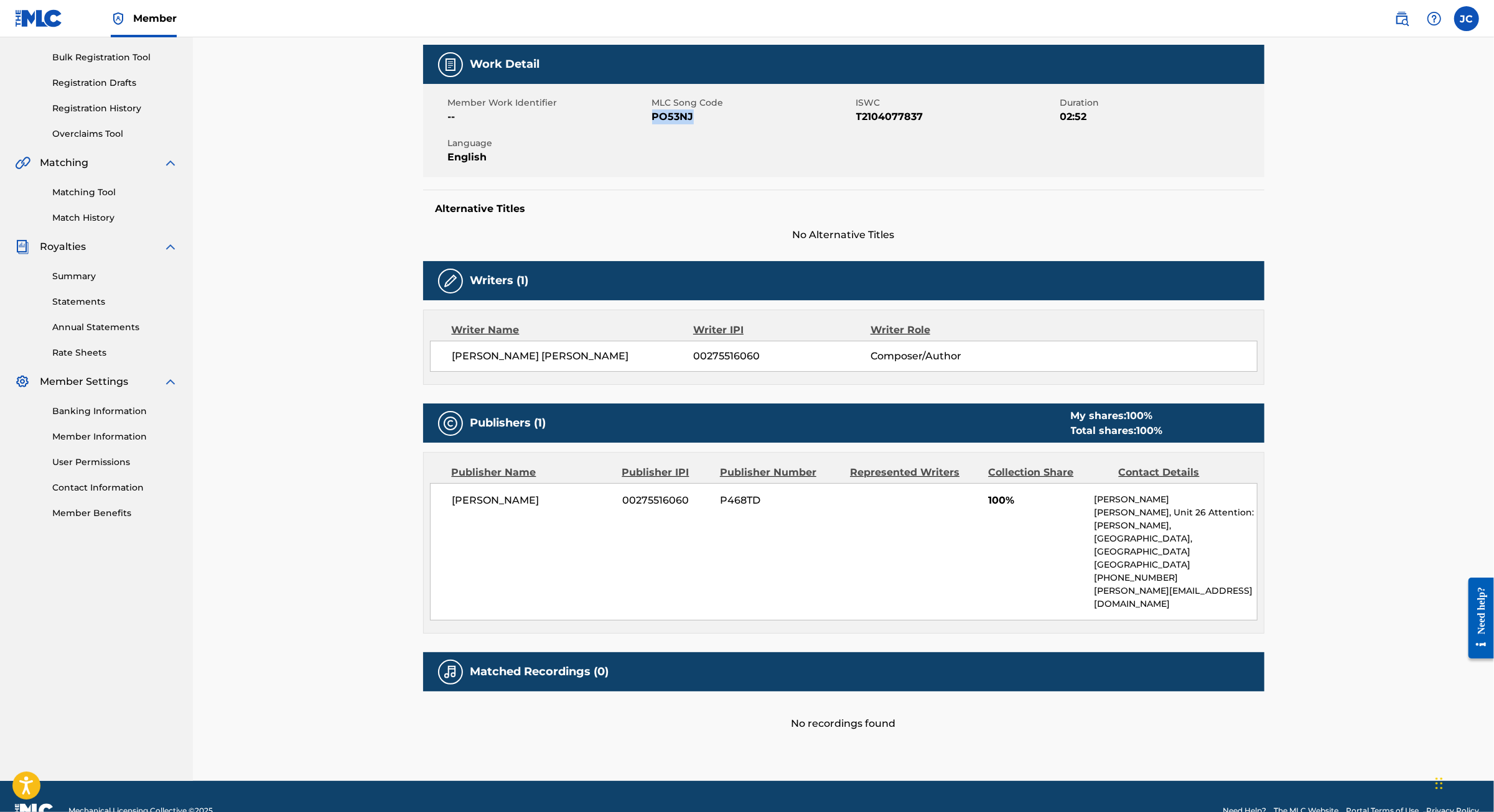
drag, startPoint x: 678, startPoint y: 164, endPoint x: 634, endPoint y: 163, distance: 44.0
click at [652, 124] on span "PO53NJ" at bounding box center [752, 116] width 201 height 15
copy span "PO53NJ"
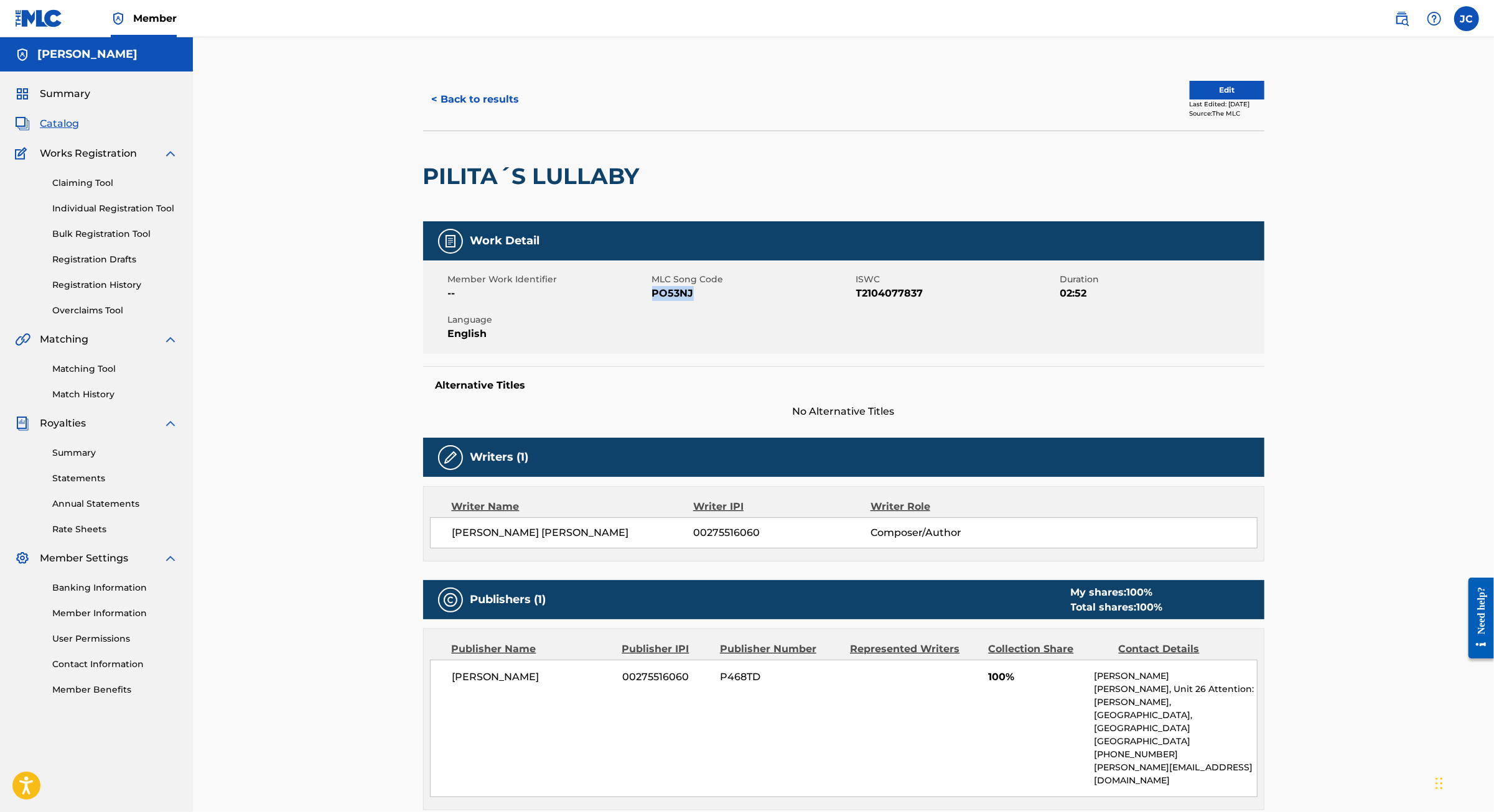
scroll to position [0, 0]
click at [109, 375] on link "Matching Tool" at bounding box center [115, 369] width 126 height 13
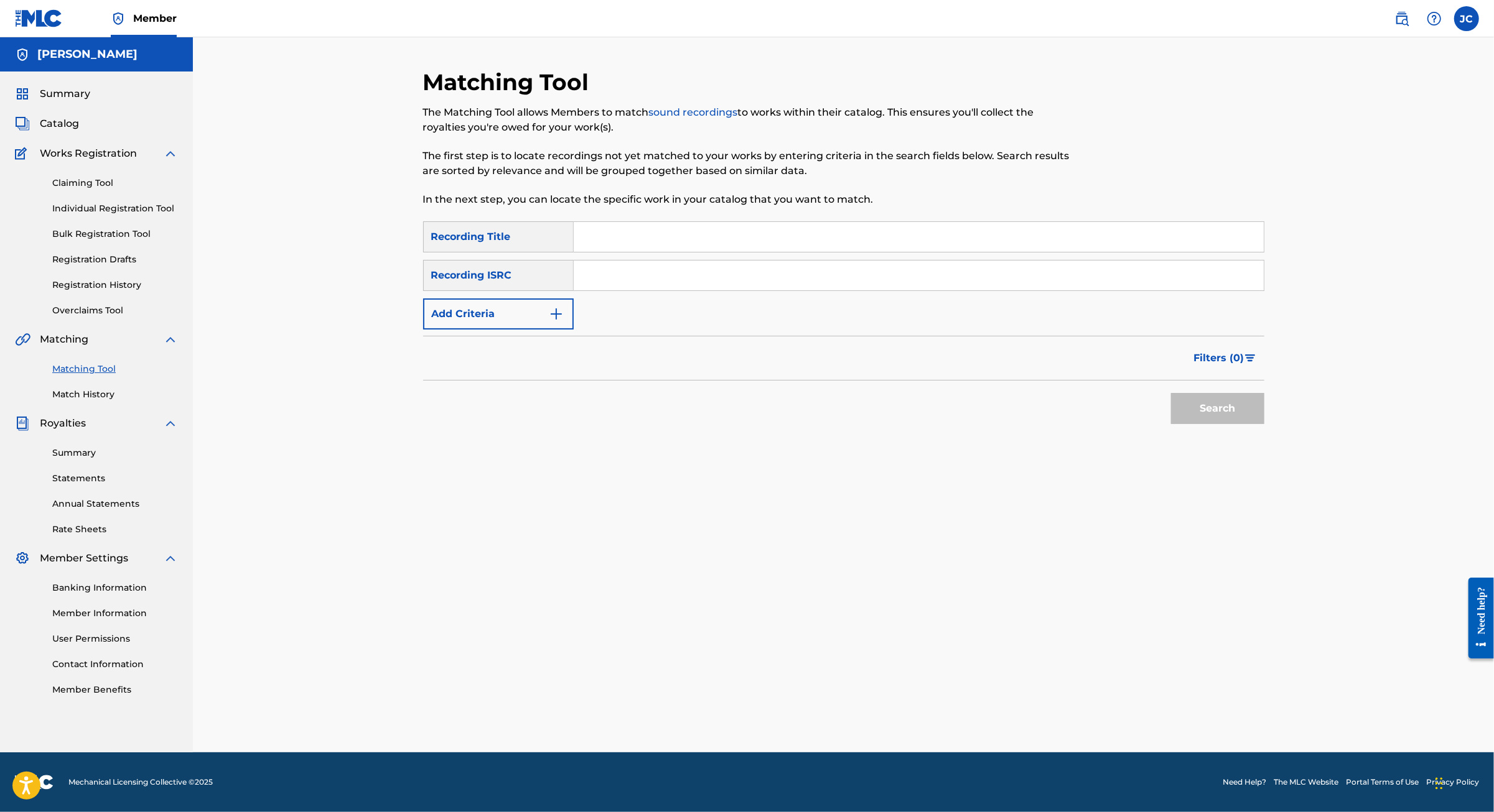
click at [667, 252] on input "Search Form" at bounding box center [919, 237] width 690 height 30
type input "Pilita"
click at [460, 330] on button "Add Criteria" at bounding box center [497, 314] width 150 height 31
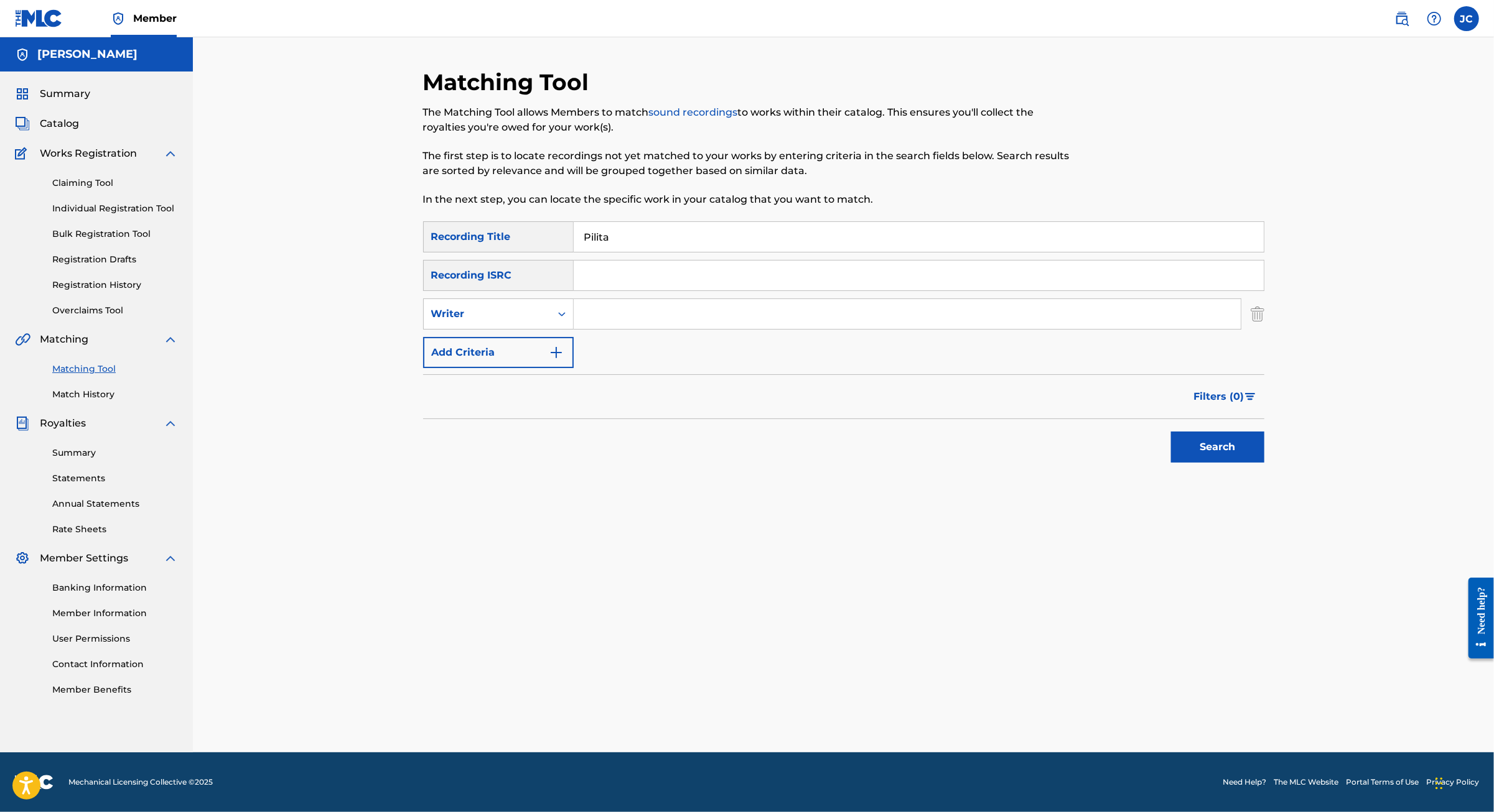
click at [491, 368] on button "Add Criteria" at bounding box center [497, 352] width 150 height 31
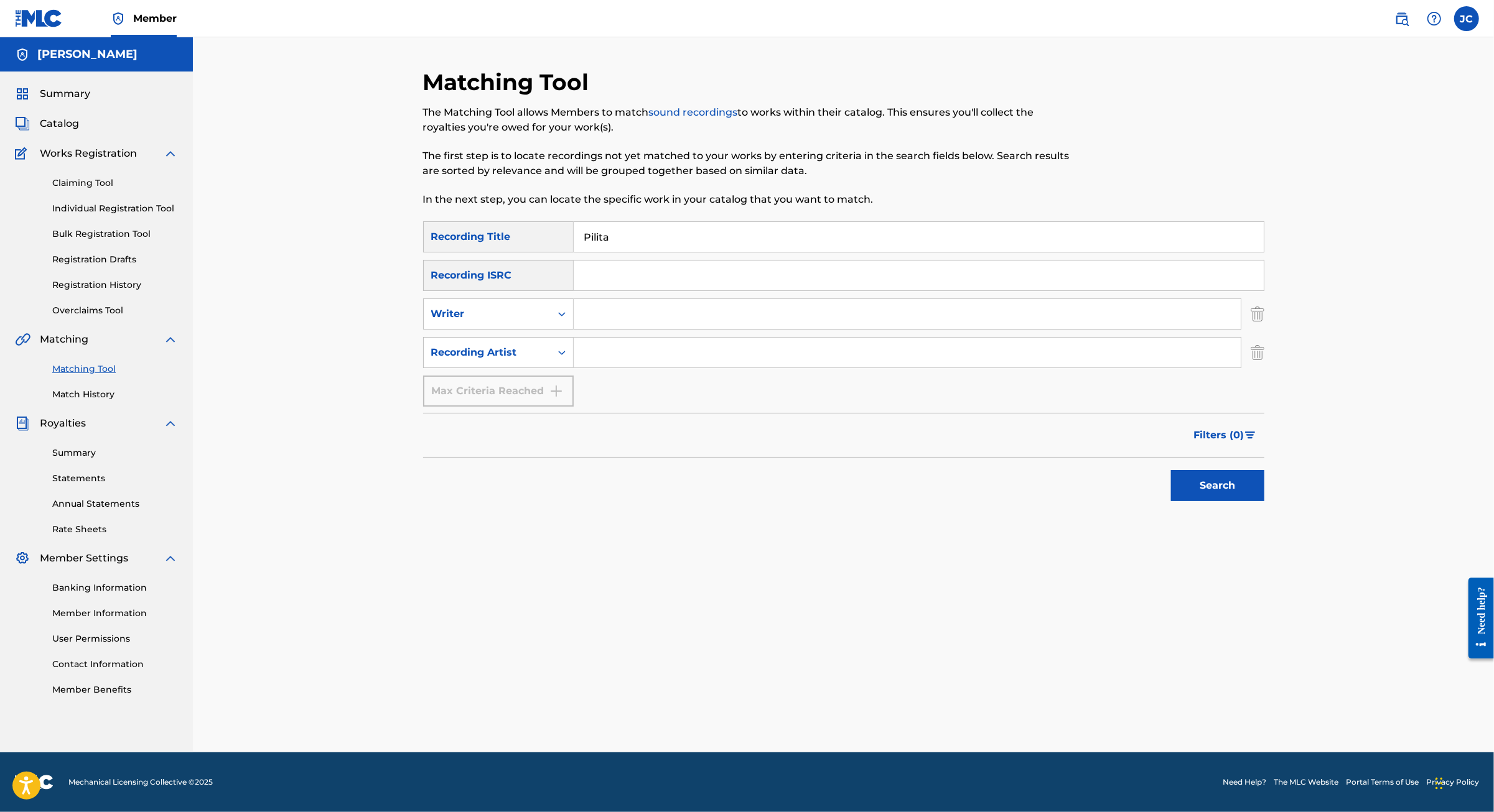
click at [589, 329] on input "Search Form" at bounding box center [907, 314] width 667 height 30
click at [1264, 501] on button "Search" at bounding box center [1217, 486] width 94 height 31
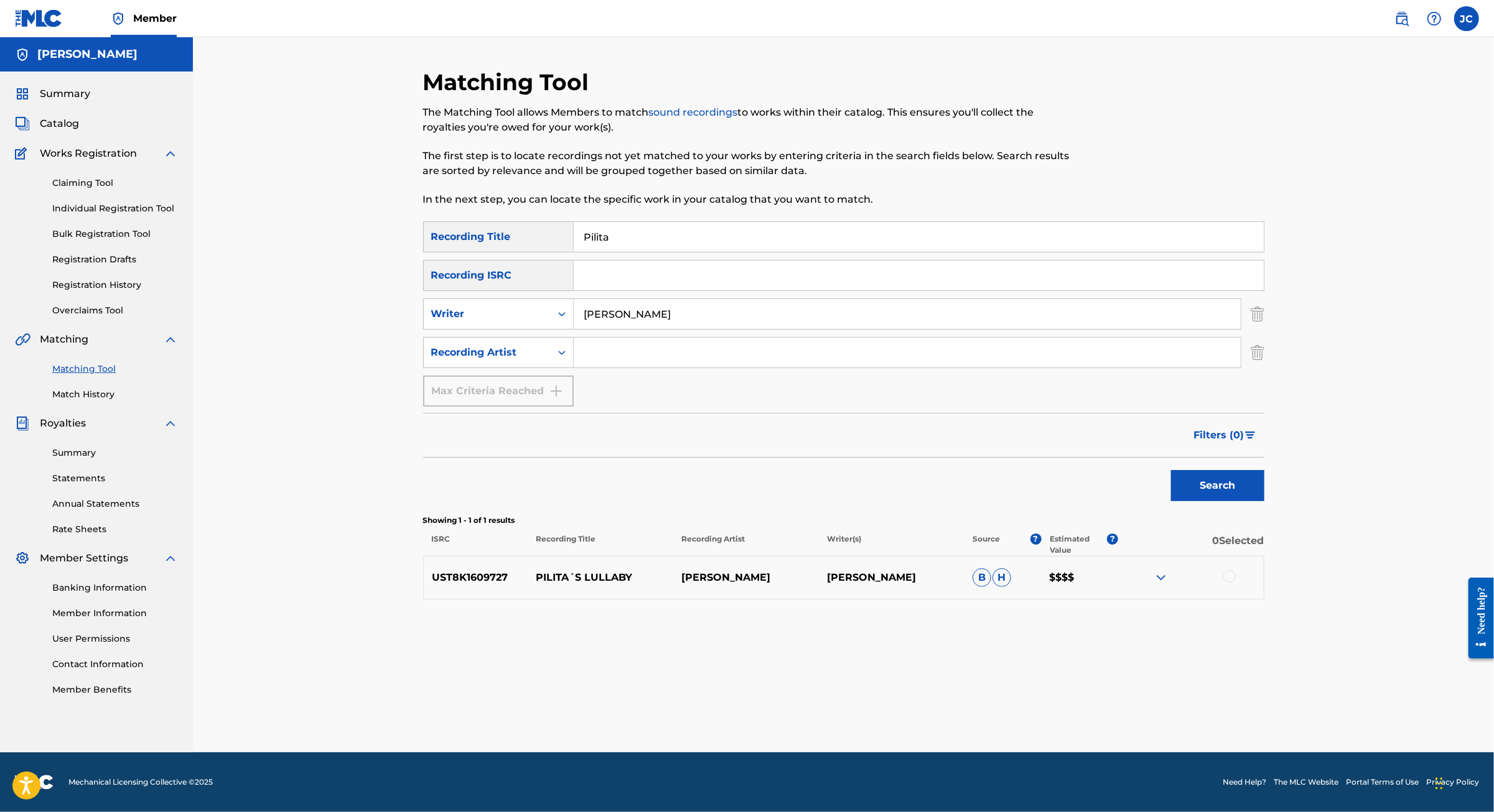
scroll to position [58, 0]
drag, startPoint x: 645, startPoint y: 297, endPoint x: 589, endPoint y: 297, distance: 56.0
click at [588, 299] on input "JAime Cordoba" at bounding box center [907, 314] width 667 height 30
type input "JAime"
click at [1264, 501] on button "Search" at bounding box center [1217, 486] width 94 height 31
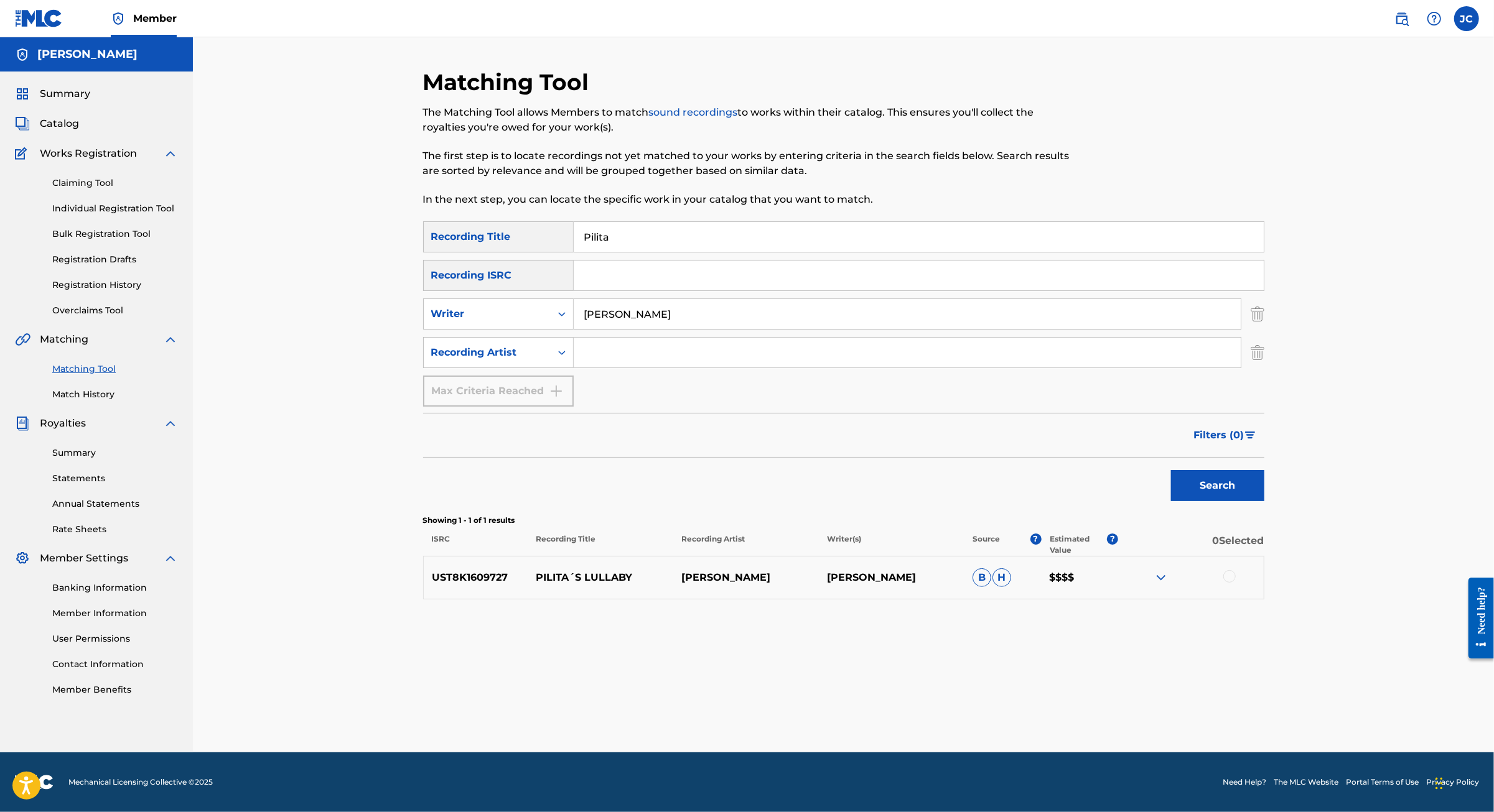
scroll to position [56, 0]
click at [586, 222] on input "Pilita" at bounding box center [919, 237] width 690 height 30
click at [1264, 501] on button "Search" at bounding box center [1217, 486] width 94 height 31
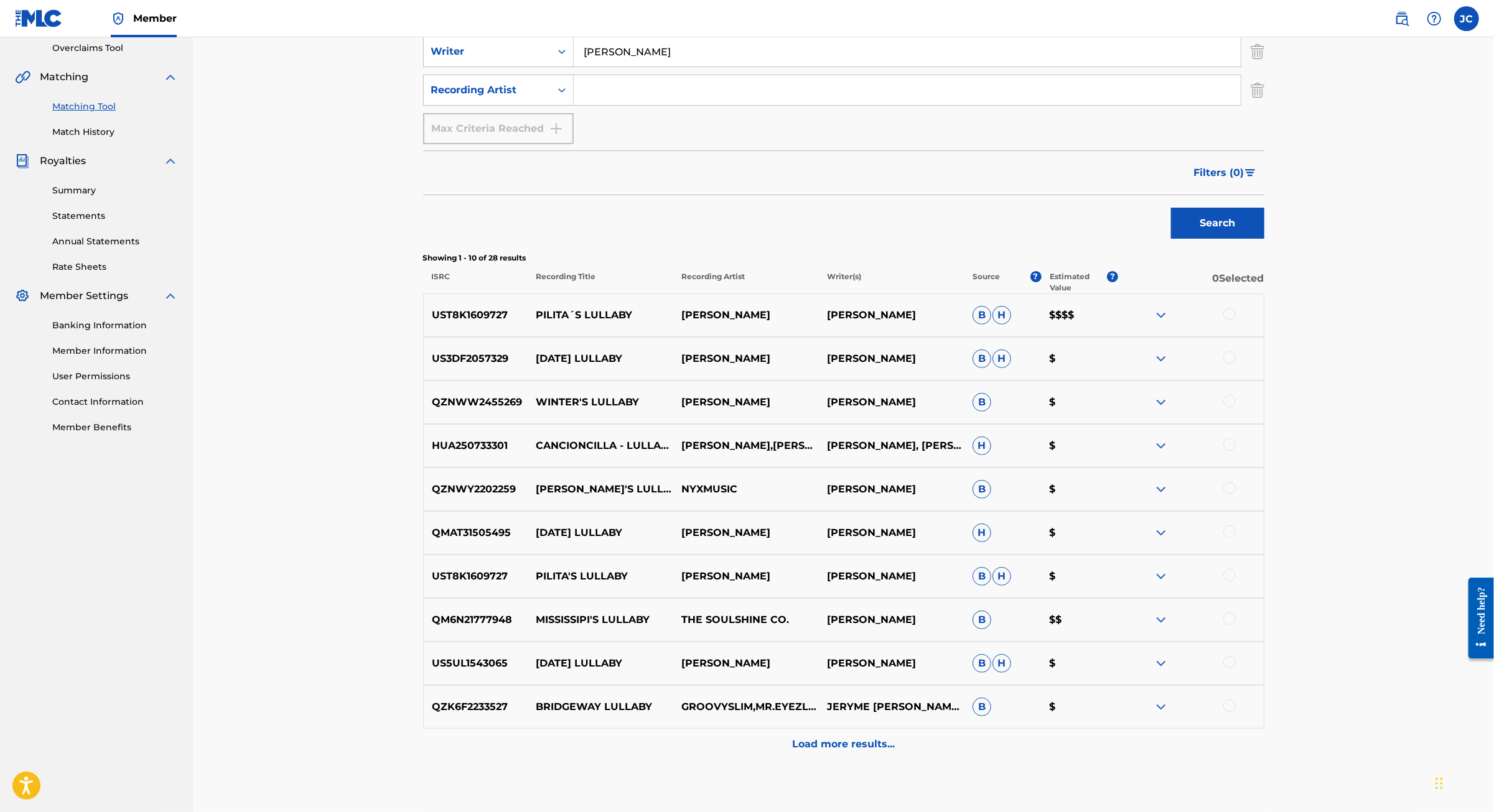
scroll to position [444, 0]
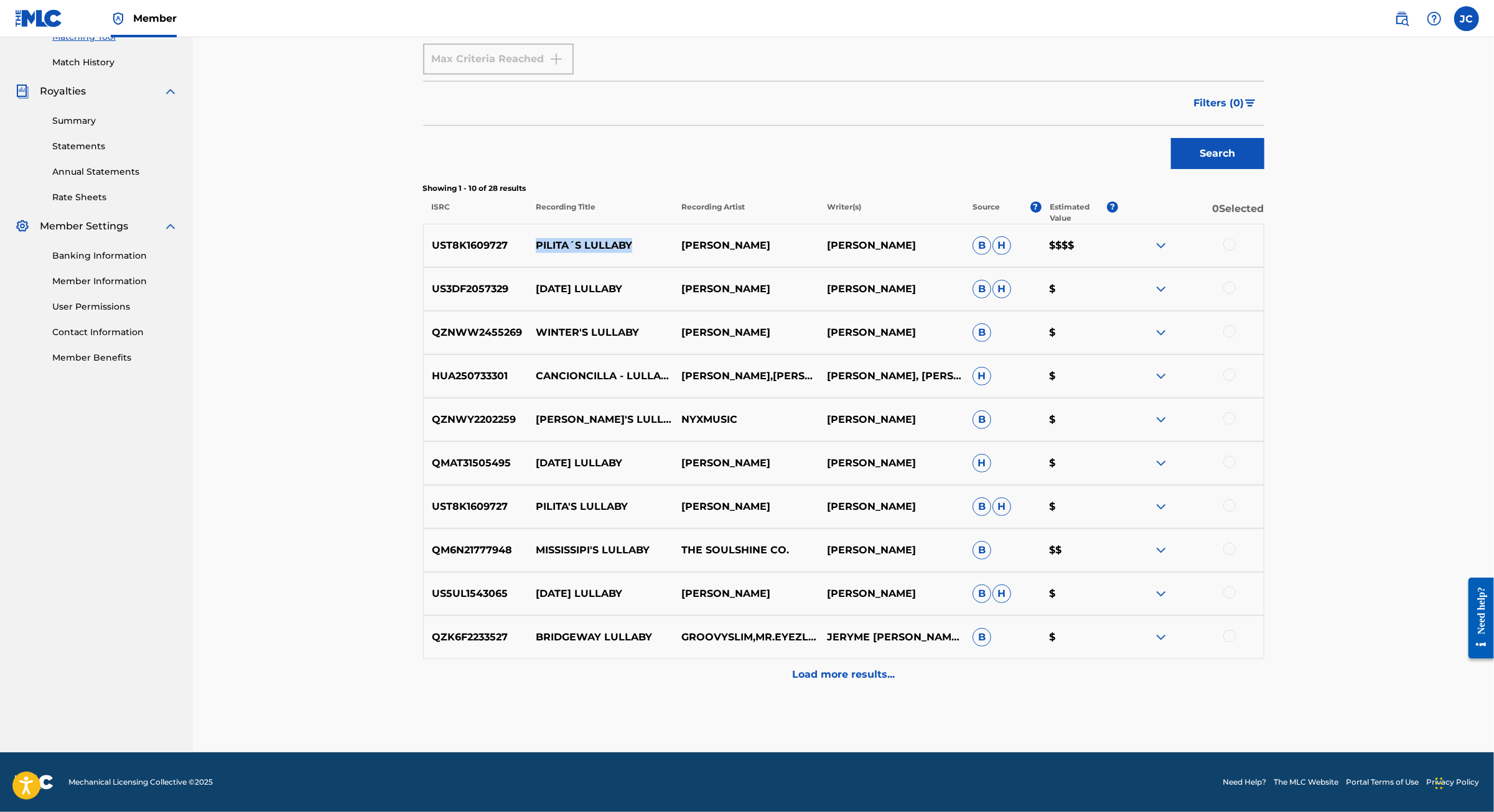
drag, startPoint x: 605, startPoint y: 211, endPoint x: 489, endPoint y: 210, distance: 116.0
click at [527, 238] on p "PILITA´S LULLABY" at bounding box center [600, 245] width 146 height 15
copy p "PILITA´S LULLABY"
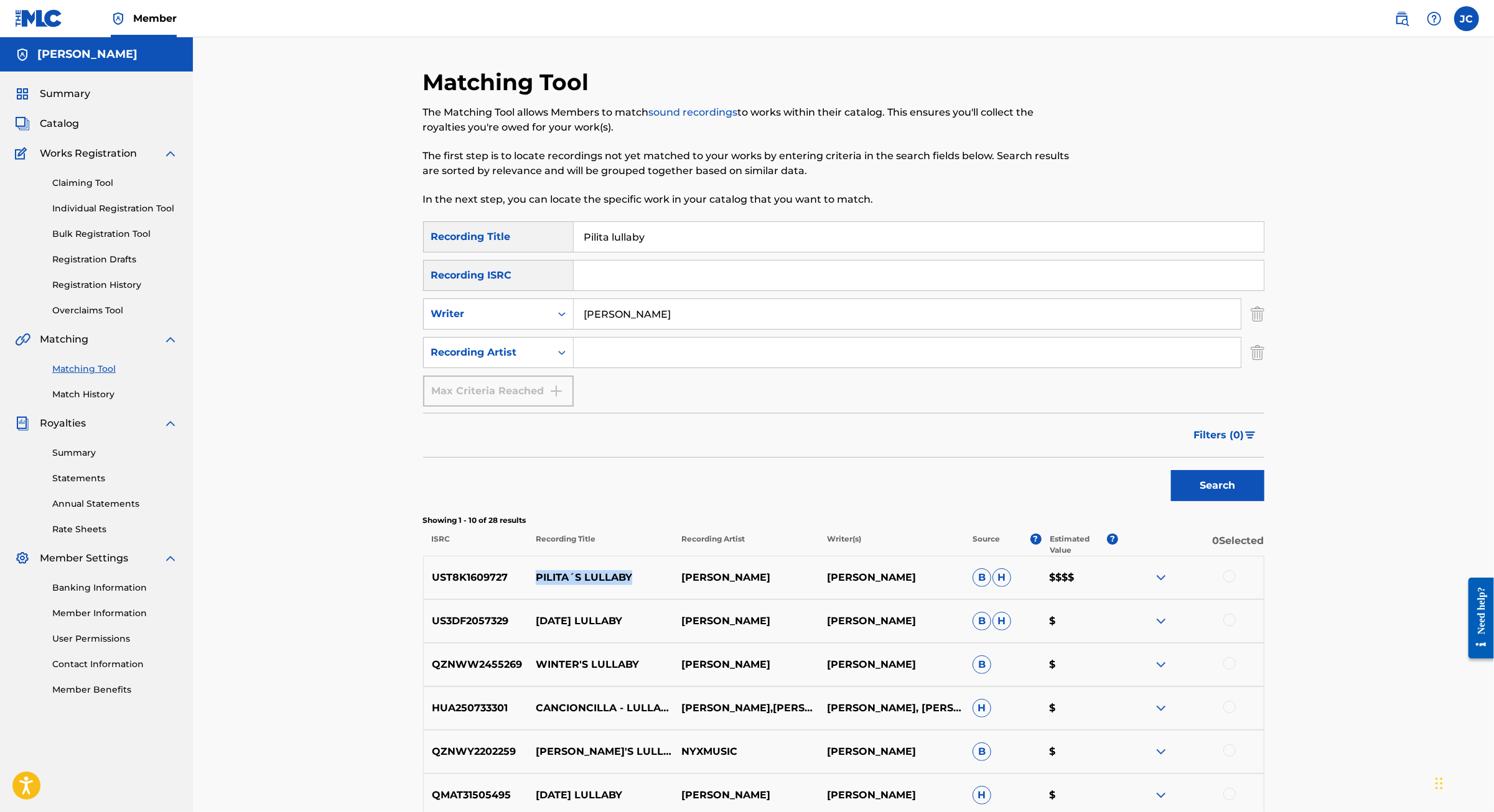
scroll to position [0, 0]
click at [654, 252] on input "Pilita lullaby" at bounding box center [919, 237] width 690 height 30
drag, startPoint x: 653, startPoint y: 262, endPoint x: 542, endPoint y: 260, distance: 111.0
click at [574, 252] on input "Pilita lullaby" at bounding box center [919, 237] width 690 height 30
paste input "ILITA´S LULLABY"
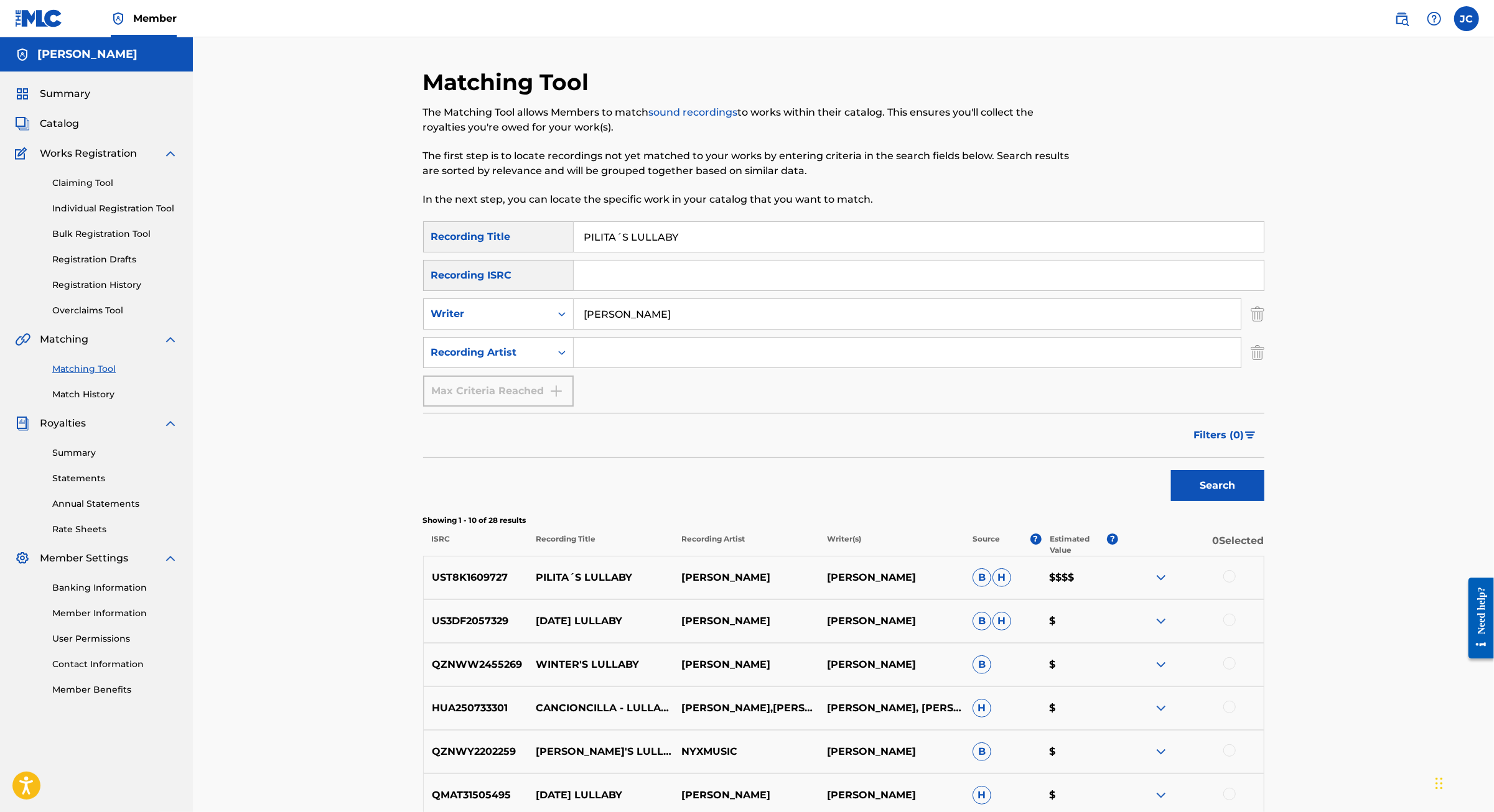
type input "PILITA´S LULLABY"
click at [1264, 501] on button "Search" at bounding box center [1217, 486] width 94 height 31
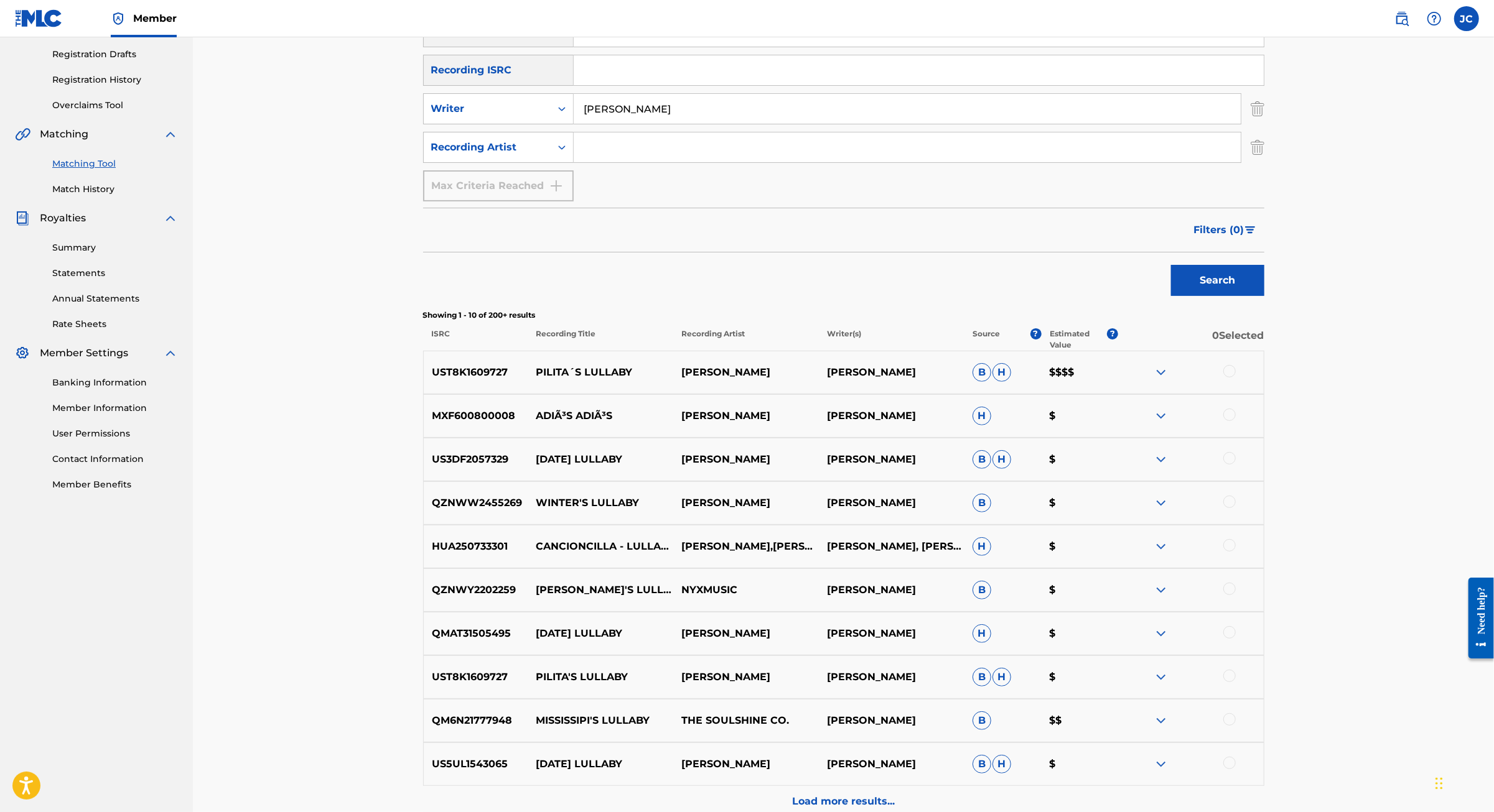
scroll to position [328, 0]
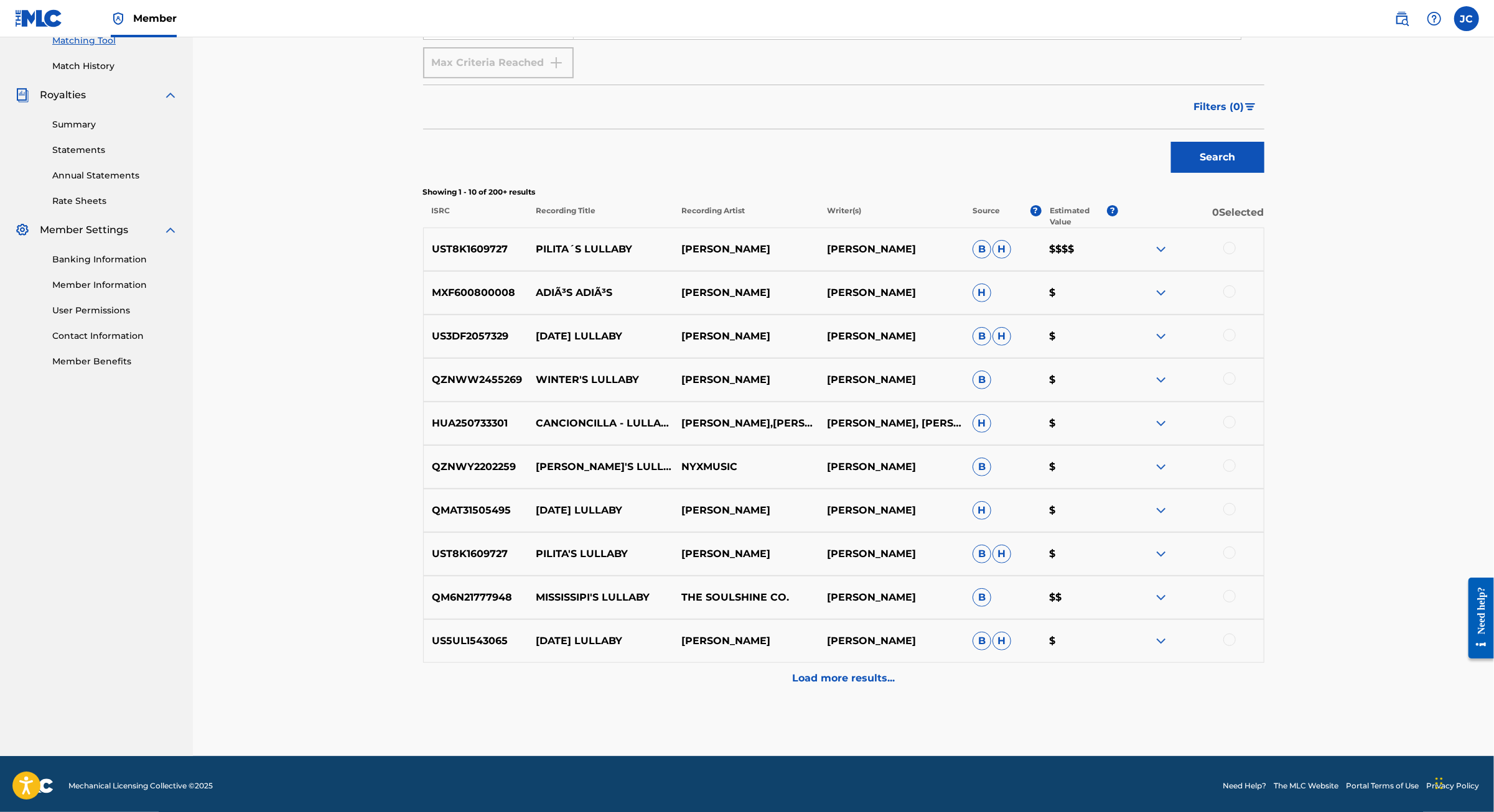
click at [1236, 254] on div at bounding box center [1230, 248] width 13 height 13
click at [1168, 257] on img at bounding box center [1160, 249] width 15 height 15
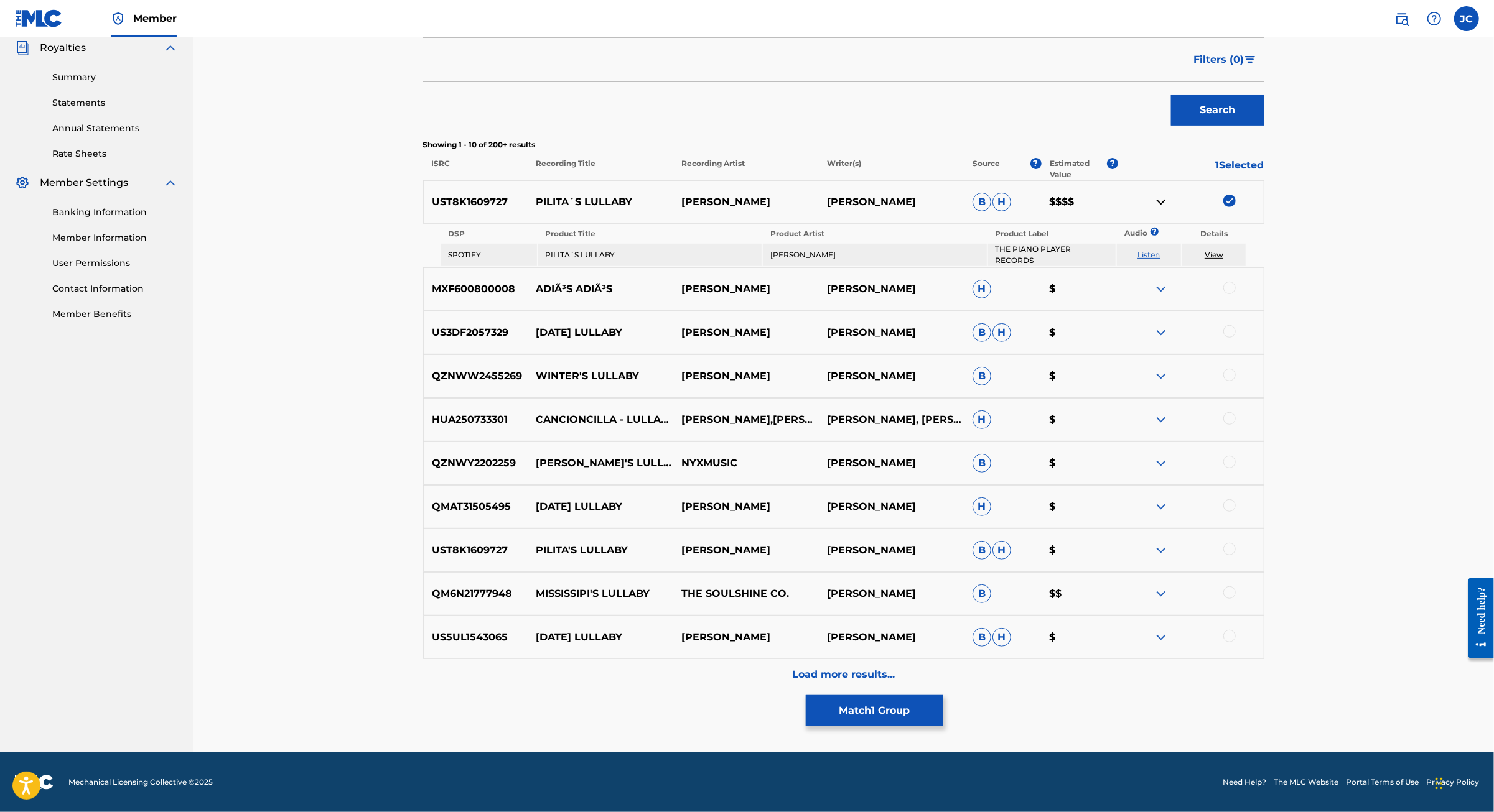
scroll to position [508, 0]
click at [1236, 555] on div at bounding box center [1230, 549] width 13 height 13
click at [1251, 558] on div at bounding box center [1190, 550] width 146 height 15
click at [1168, 558] on img at bounding box center [1160, 550] width 15 height 15
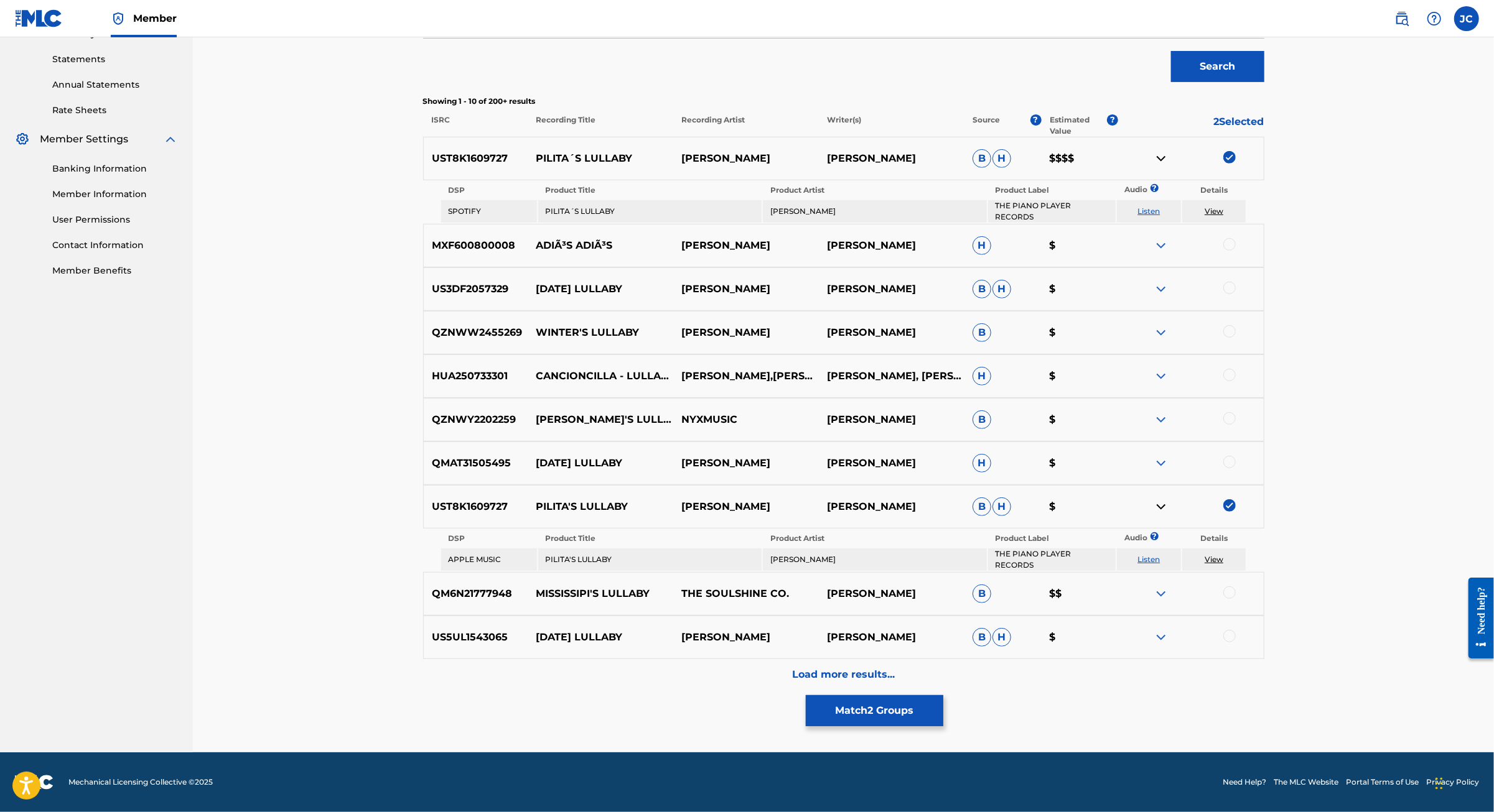
scroll to position [615, 0]
click at [863, 667] on p "Load more results..." at bounding box center [843, 674] width 102 height 15
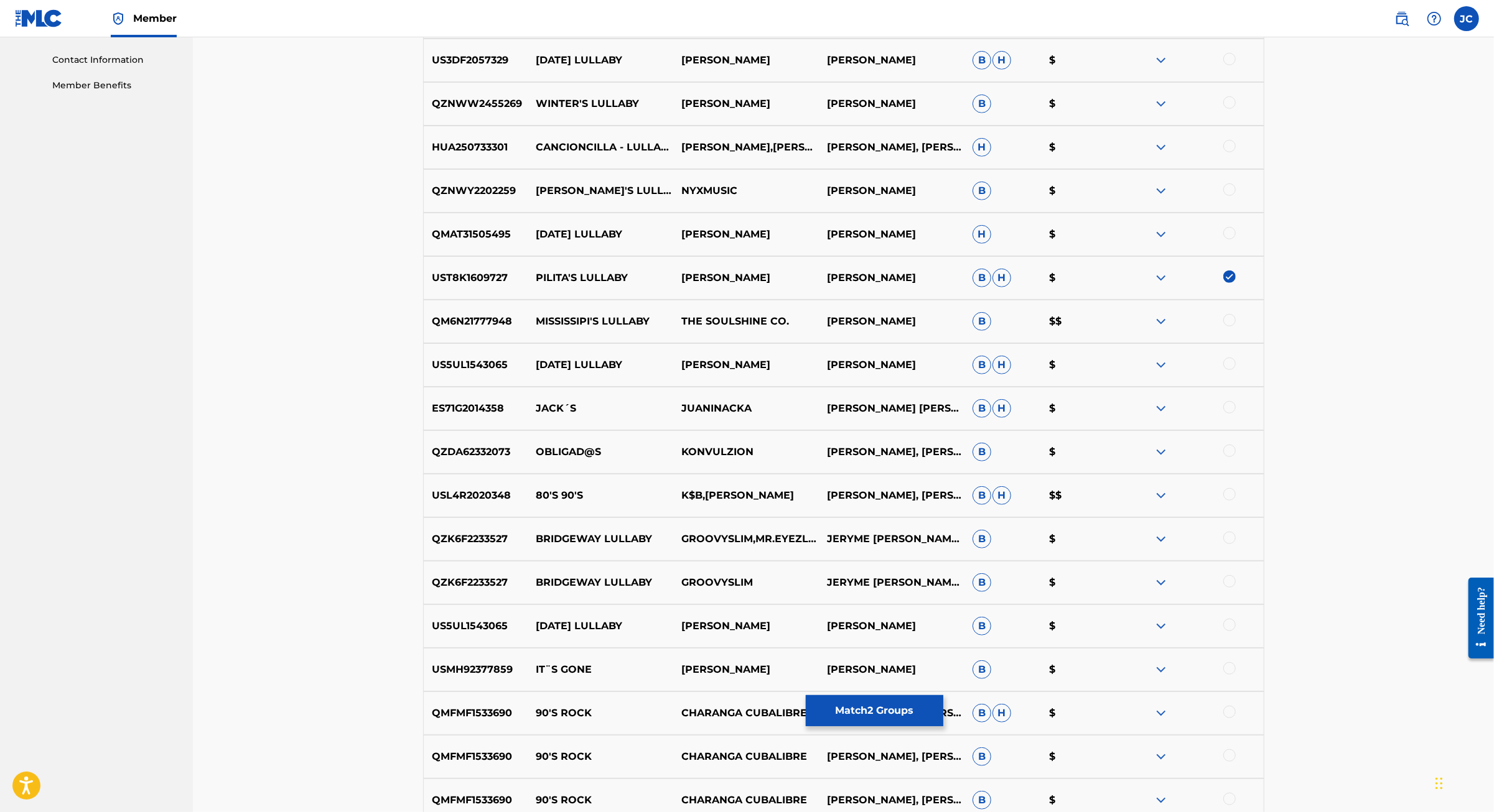
scroll to position [552, 0]
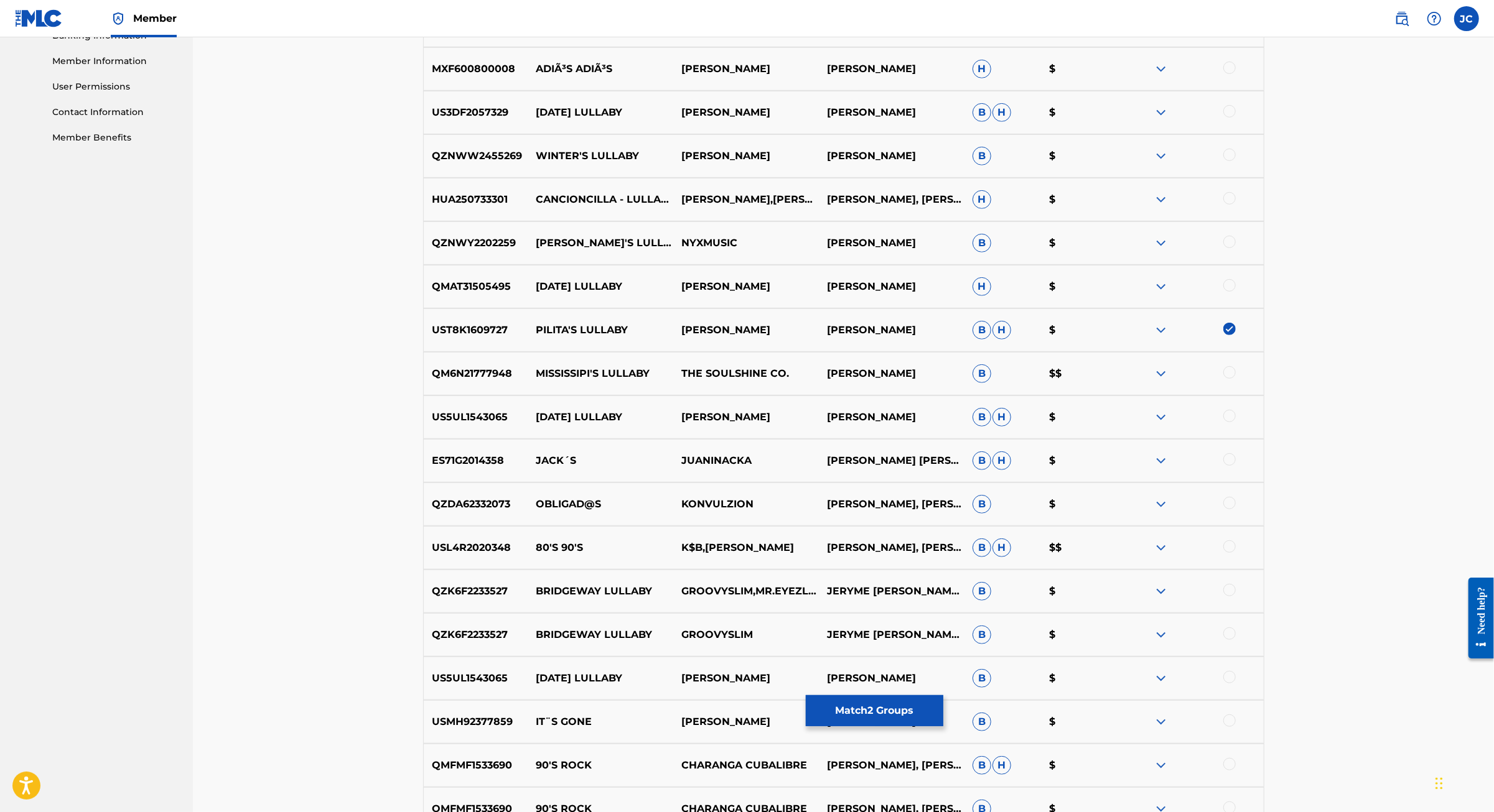
click at [1168, 338] on img at bounding box center [1160, 330] width 15 height 15
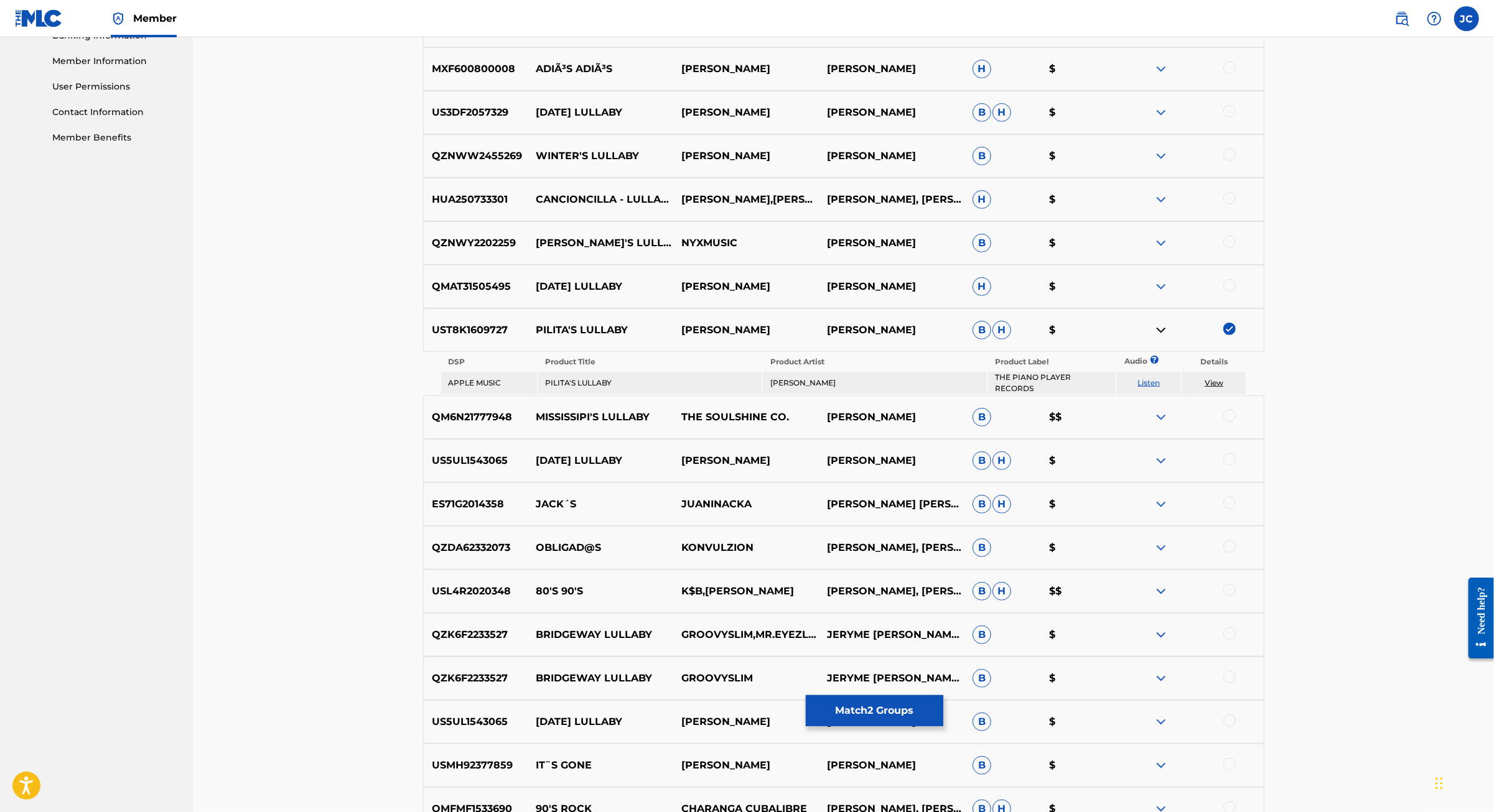
click at [1168, 338] on img at bounding box center [1160, 330] width 15 height 15
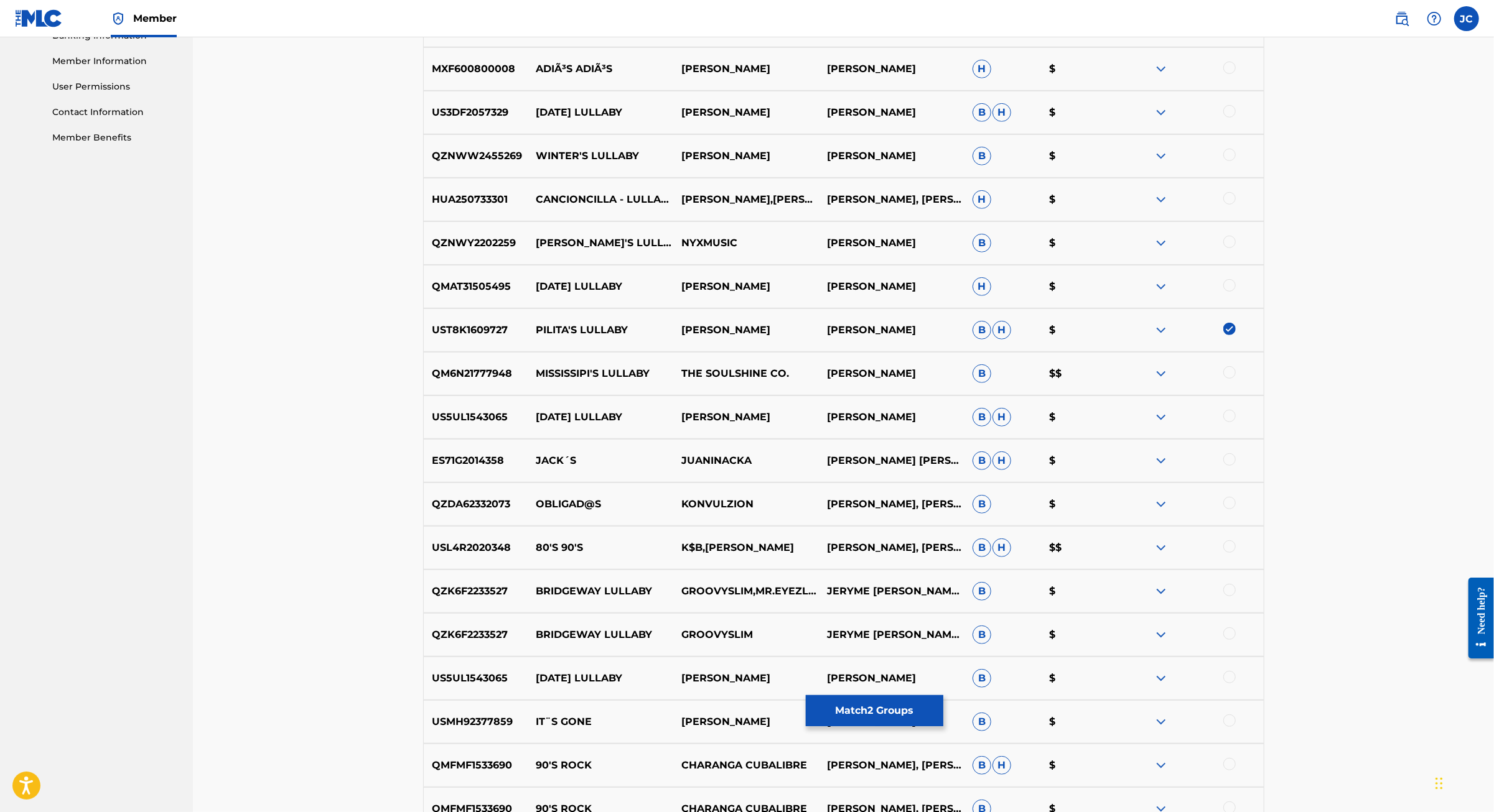
click at [1168, 33] on img at bounding box center [1160, 25] width 15 height 15
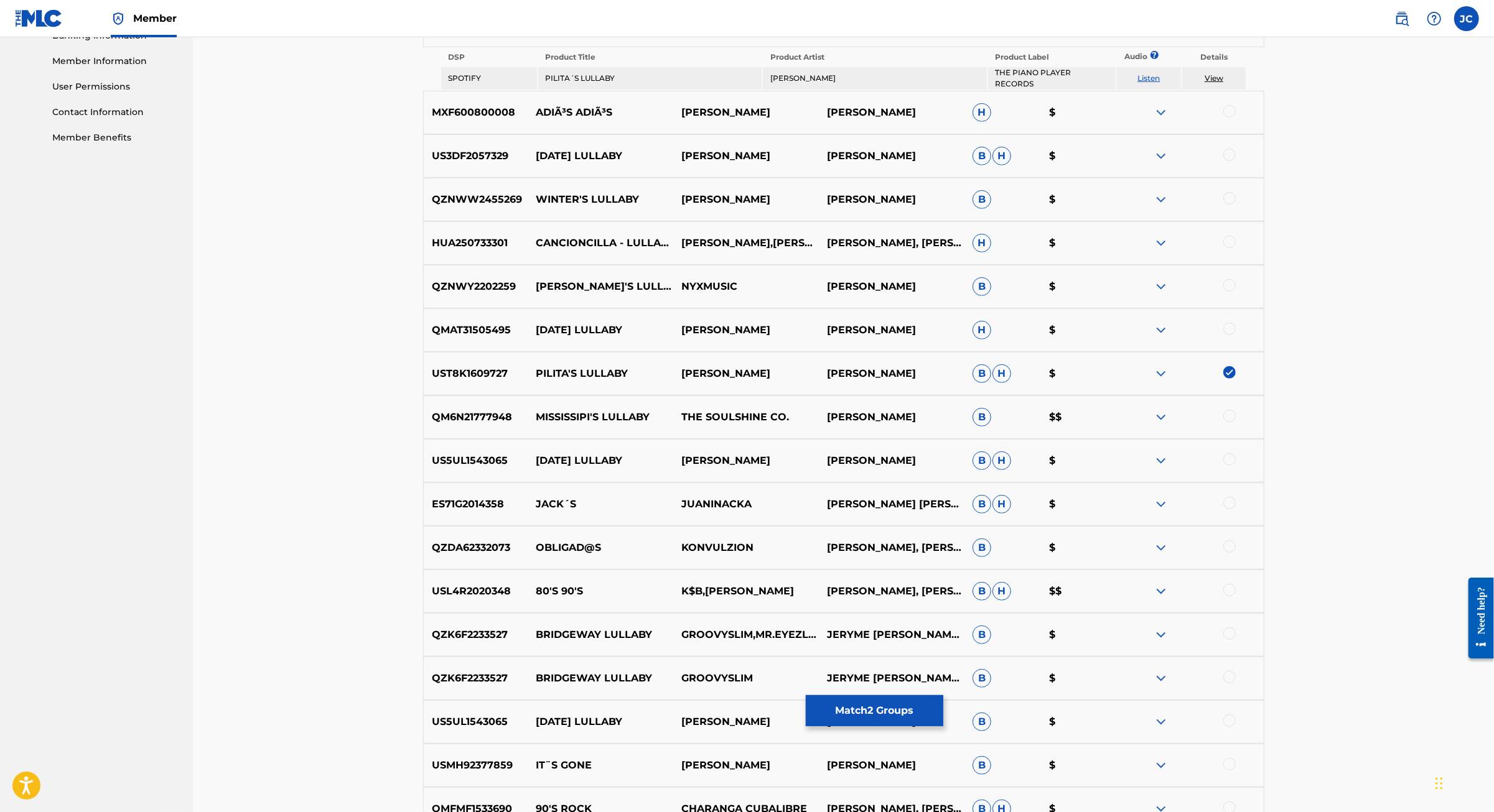
click at [1168, 33] on img at bounding box center [1160, 25] width 15 height 15
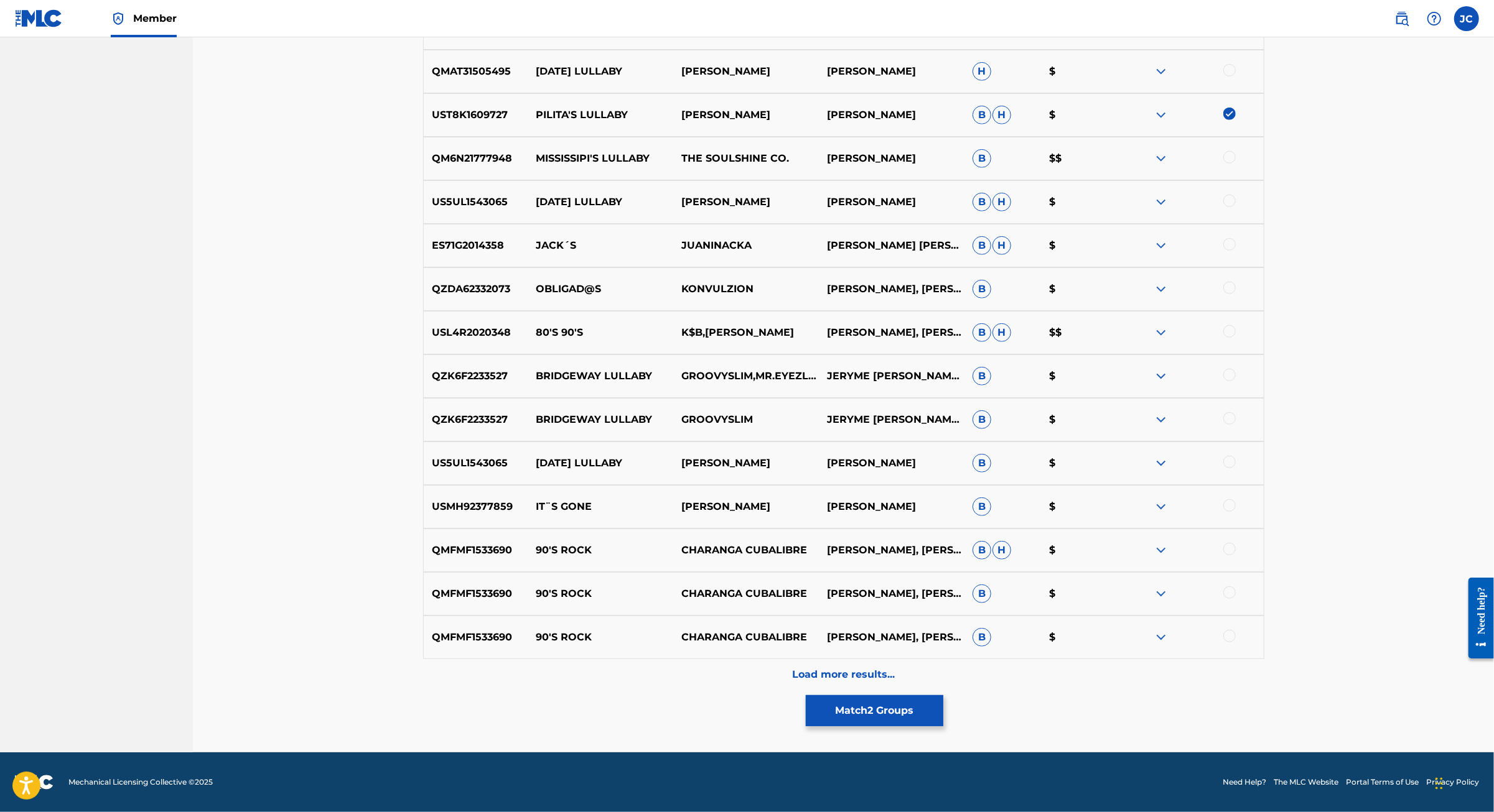
scroll to position [1047, 0]
click at [814, 667] on p "Load more results..." at bounding box center [843, 674] width 102 height 15
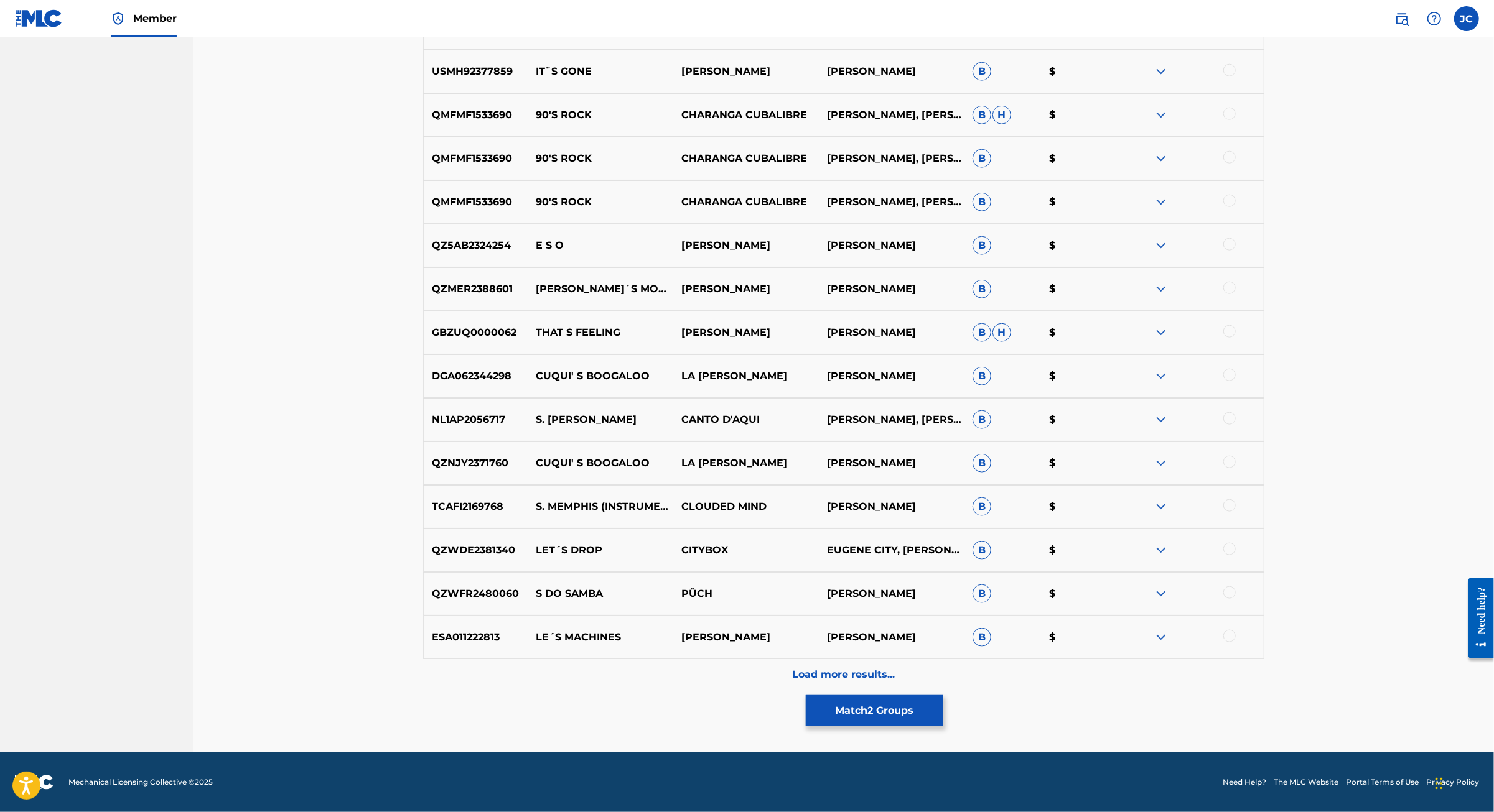
scroll to position [1570, 0]
click at [943, 696] on button "Match 2 Groups" at bounding box center [875, 711] width 138 height 31
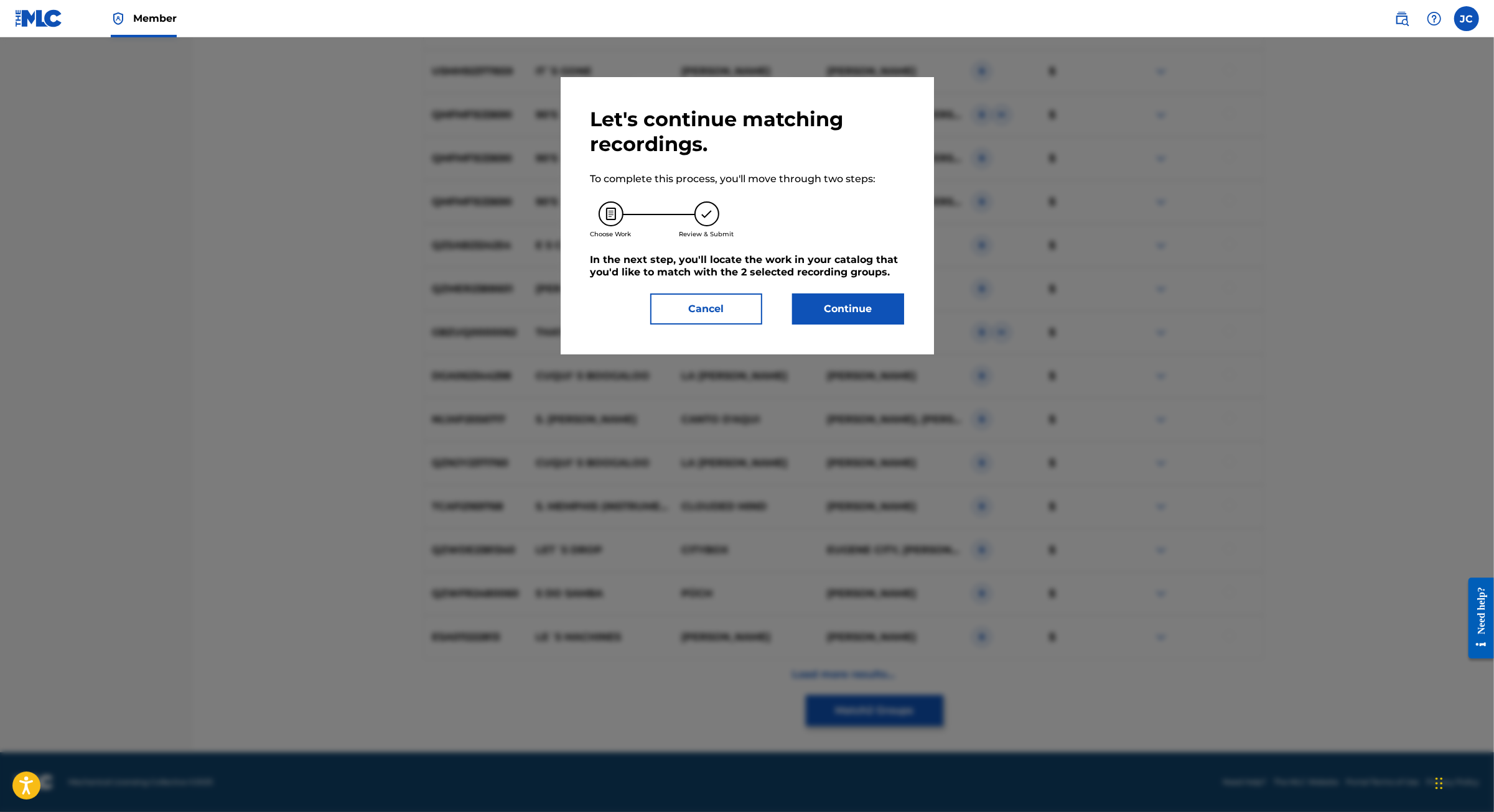
click at [889, 325] on button "Continue" at bounding box center [848, 309] width 112 height 31
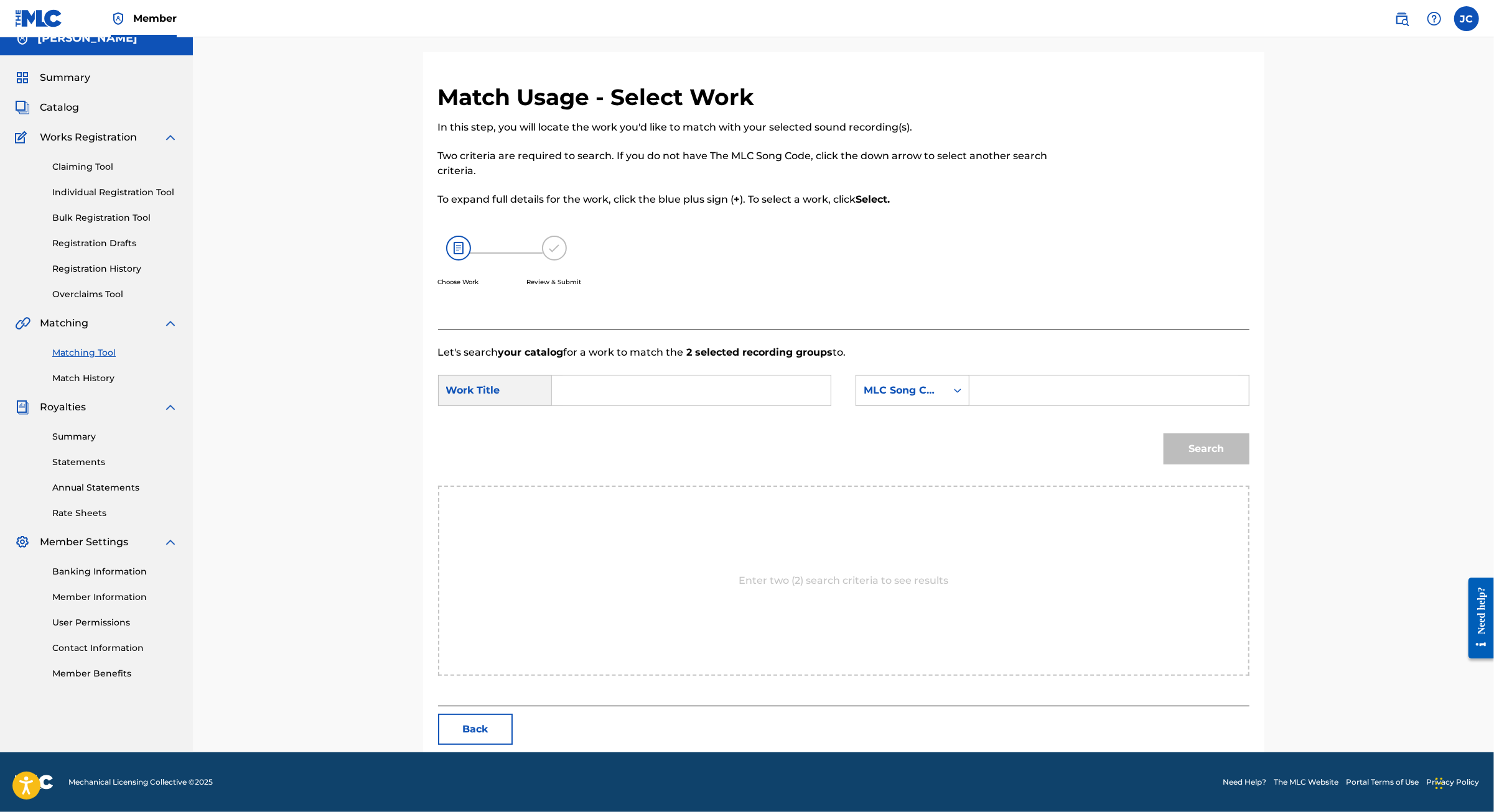
scroll to position [58, 0]
click at [675, 382] on input "Search Form" at bounding box center [690, 390] width 257 height 30
paste input "PILITA´S LULLABY"
type input "PILITA´S LULLABY"
click at [1089, 399] on input "Search Form" at bounding box center [1108, 390] width 257 height 30
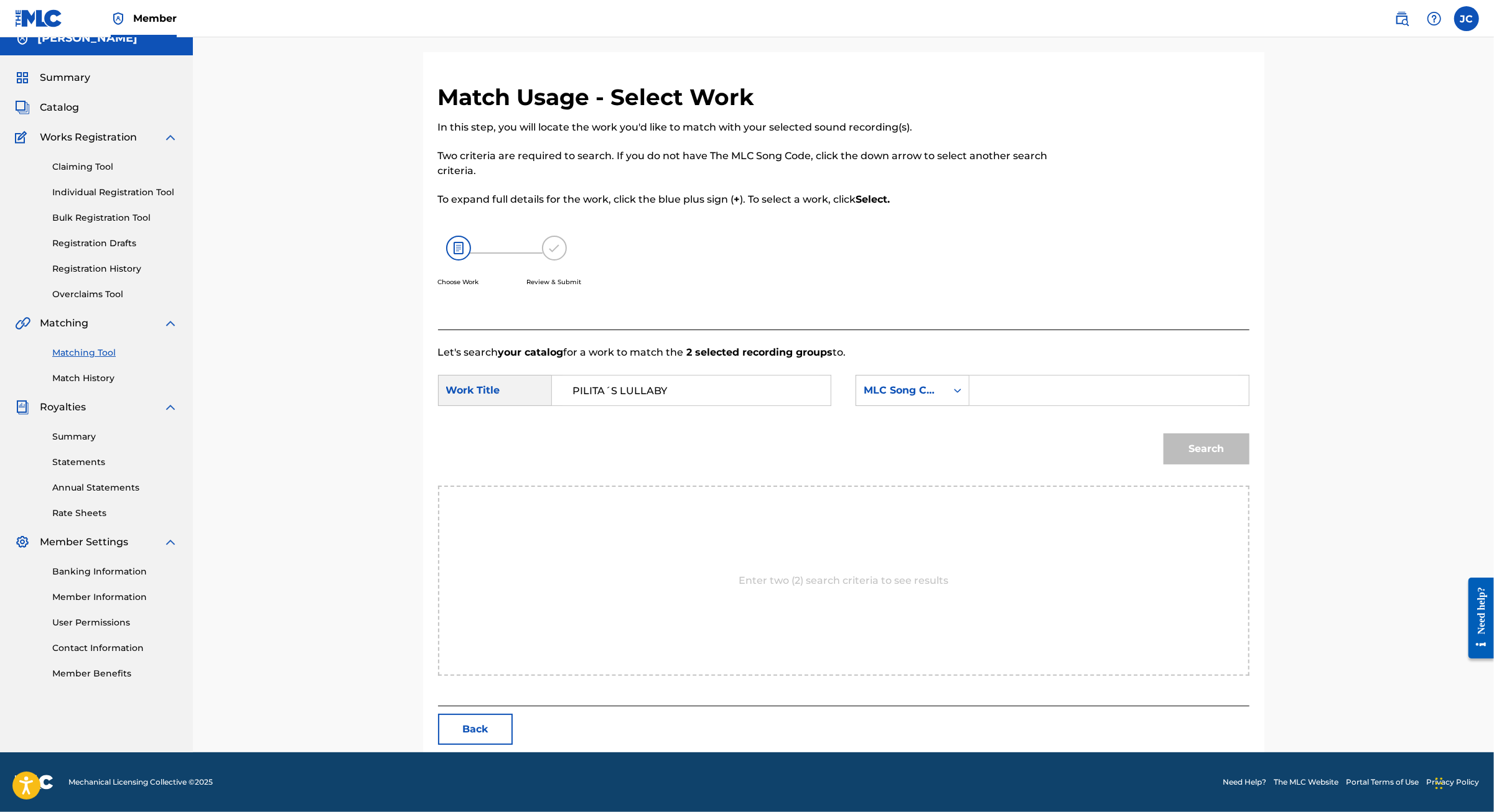
paste input "PILITA´S LULLABY"
type input "PILITA´S LULLABY"
drag, startPoint x: 1088, startPoint y: 386, endPoint x: 1001, endPoint y: 385, distance: 87.0
click at [1001, 385] on div "SearchWithCriteria271dce15-b298-4b7a-b4b0-9f5274fcf780 MLC Song Code PILITA´S L…" at bounding box center [1052, 391] width 394 height 31
click at [926, 395] on div "MLC Song Code" at bounding box center [901, 390] width 76 height 15
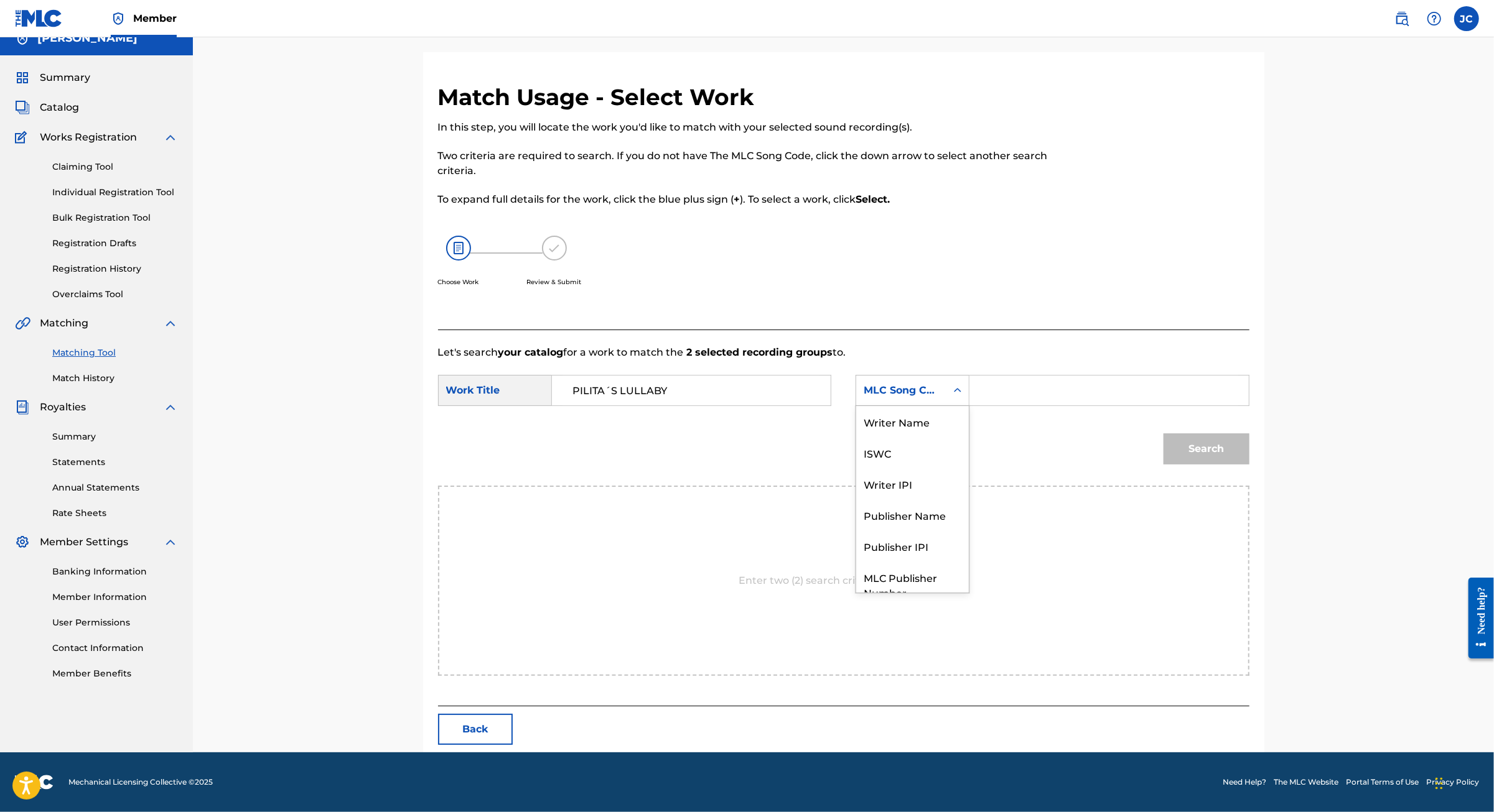
scroll to position [68, 0]
click at [932, 455] on div "Publisher Name" at bounding box center [912, 469] width 113 height 31
click at [1054, 397] on input "Search Form" at bounding box center [1108, 390] width 257 height 30
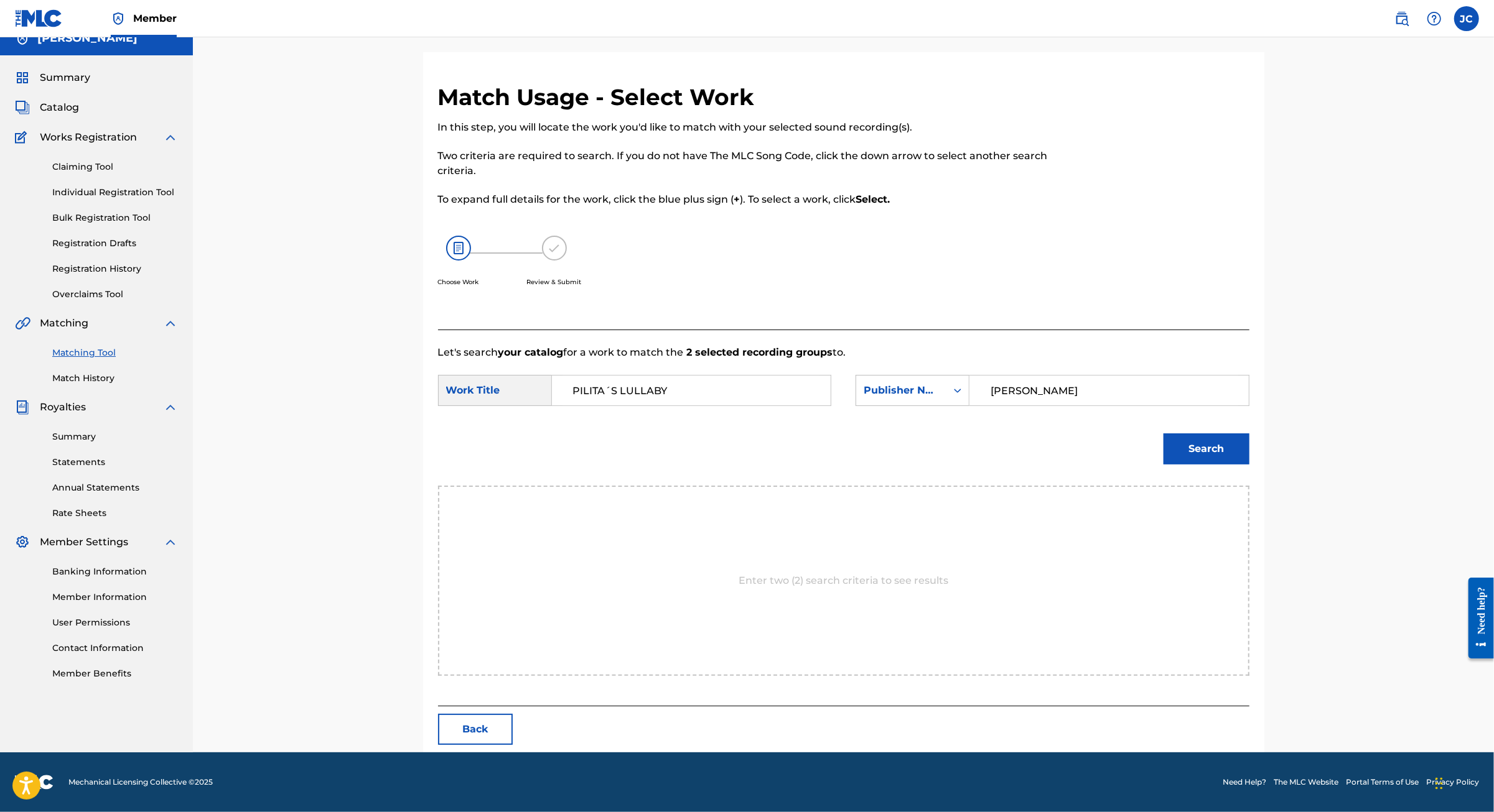
type input "[PERSON_NAME]"
click at [1249, 463] on button "Search" at bounding box center [1206, 449] width 86 height 31
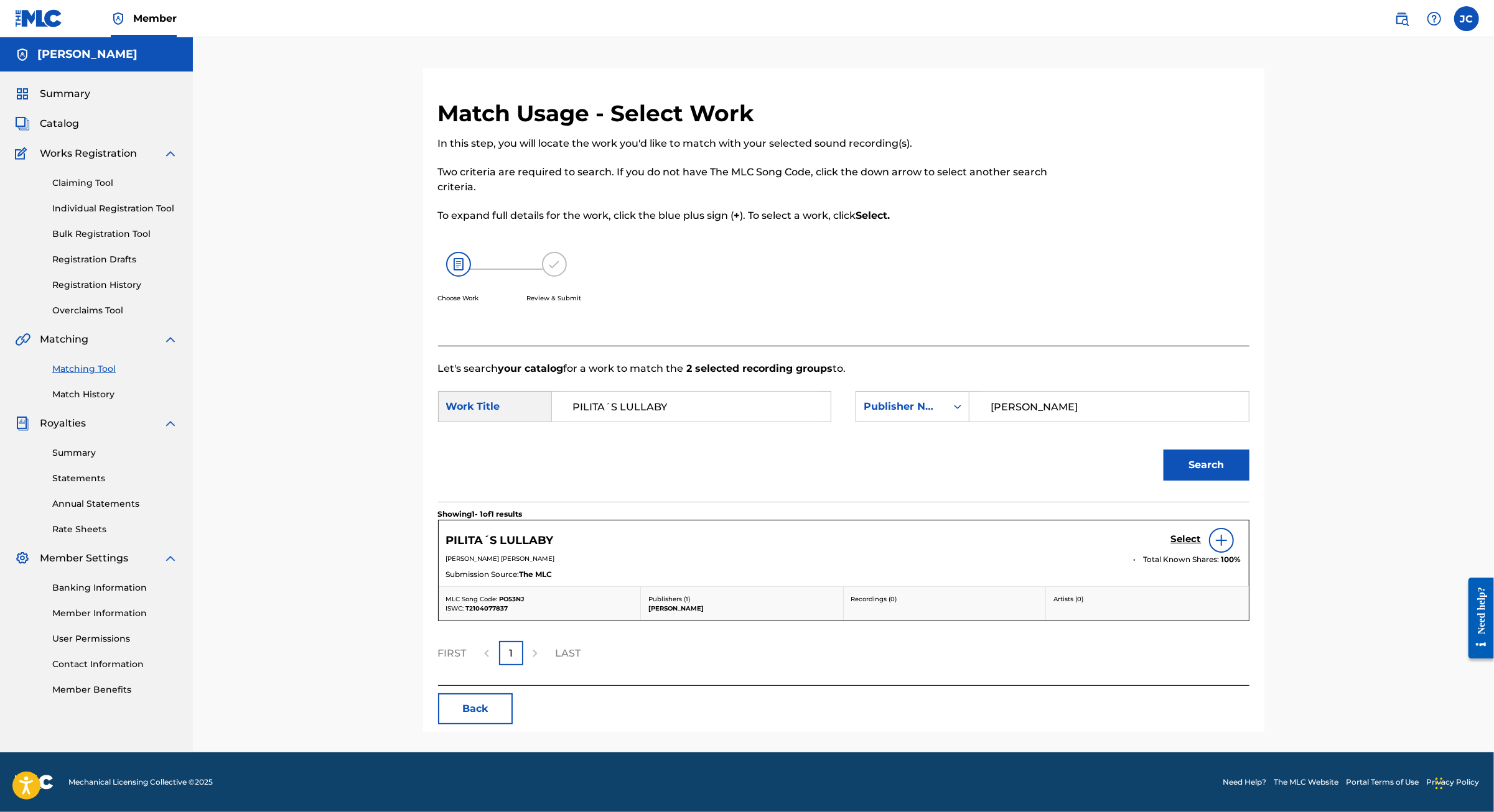
scroll to position [90, 0]
click at [1233, 528] on div at bounding box center [1222, 541] width 25 height 25
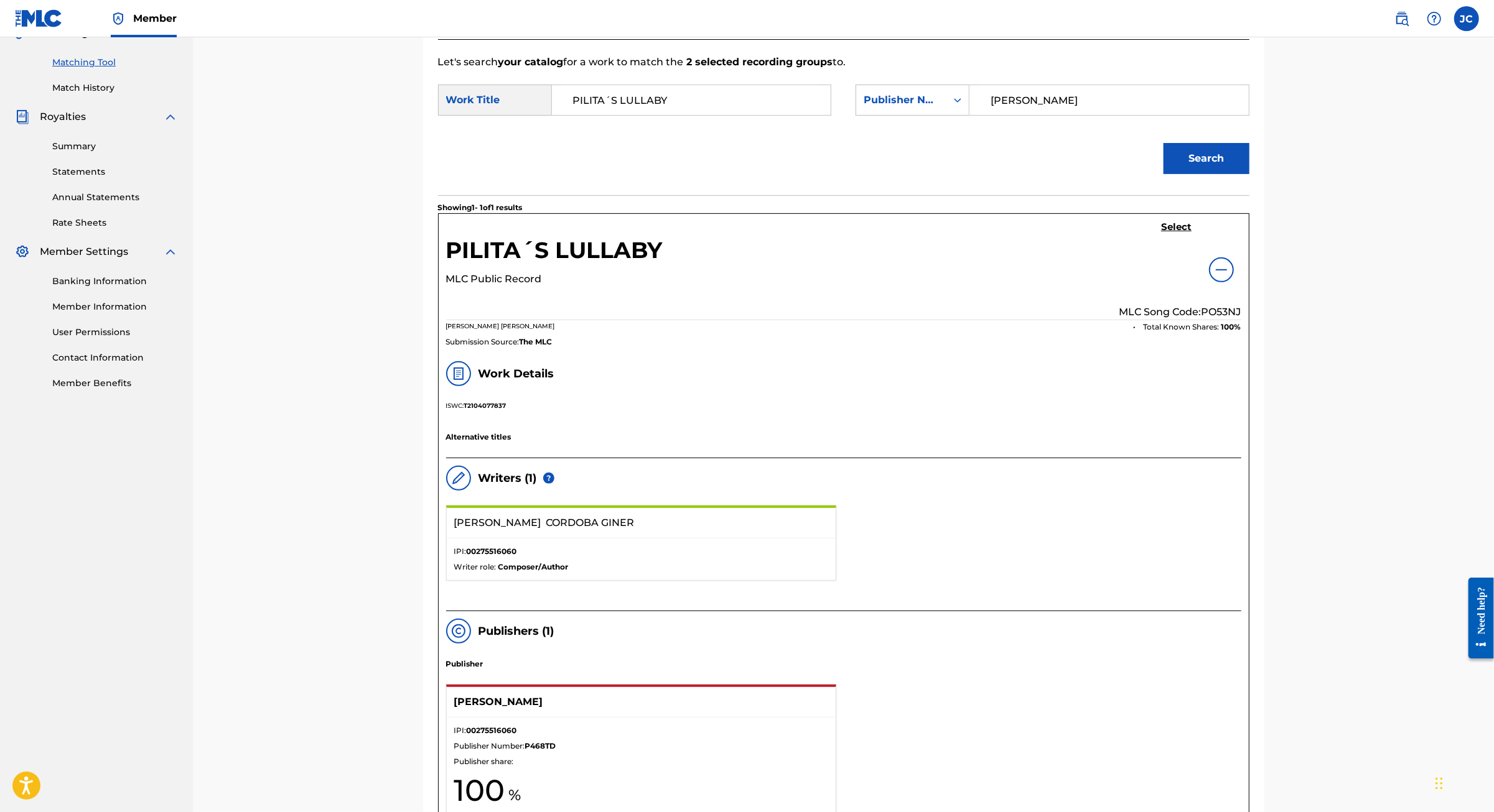
scroll to position [260, 0]
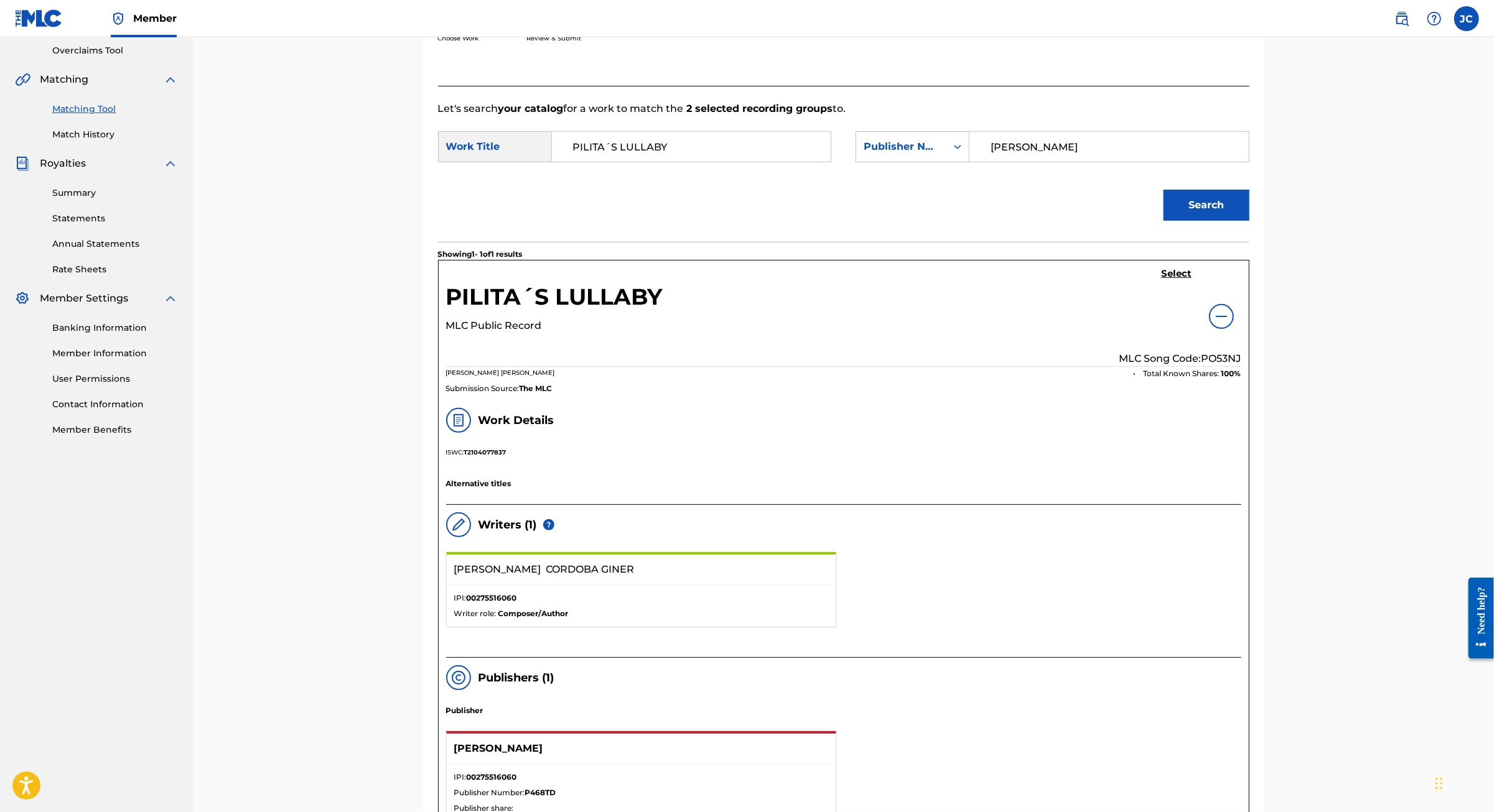
click at [698, 585] on div "JAIME CORDOBA GINER" at bounding box center [641, 570] width 389 height 31
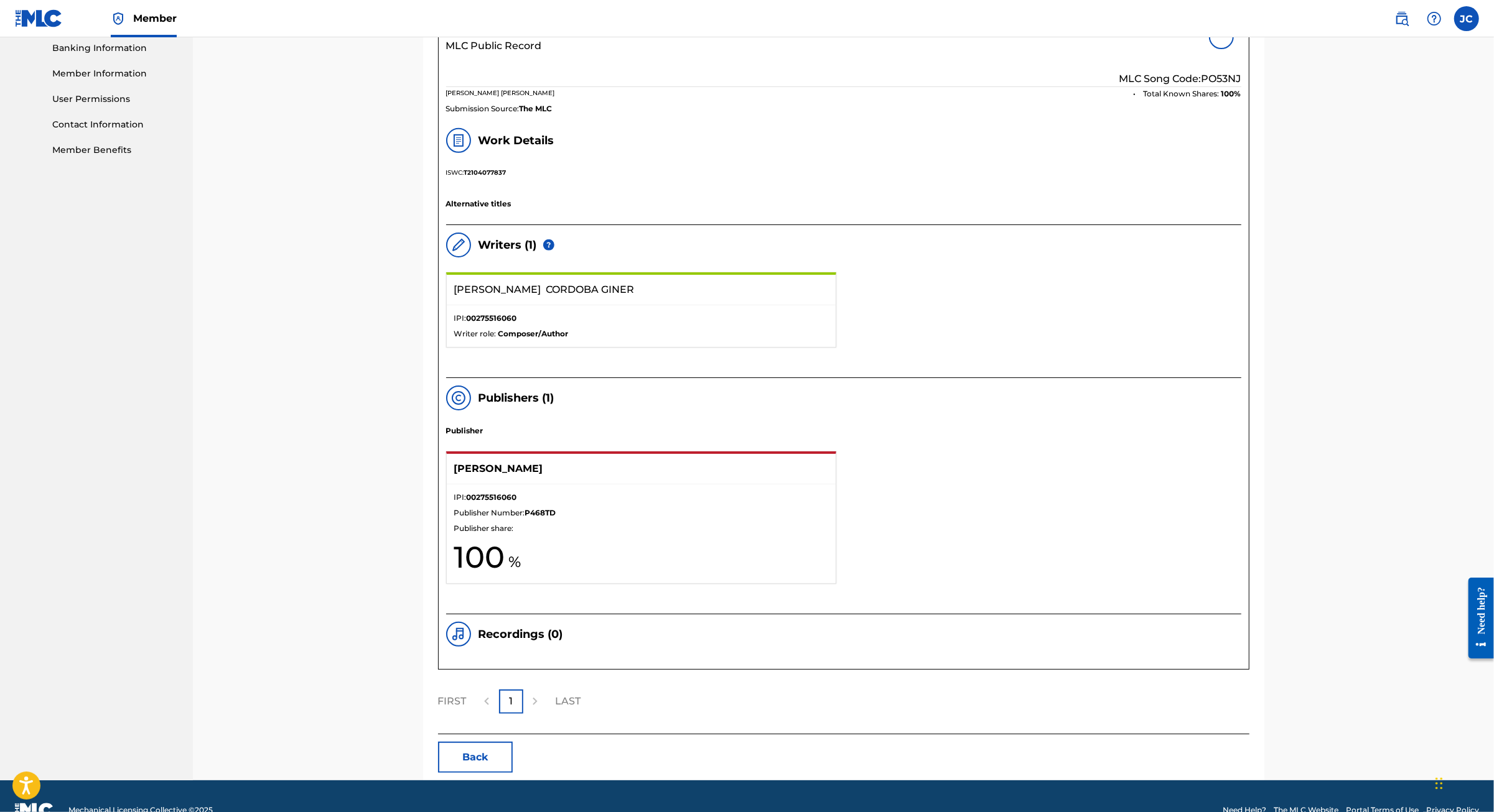
scroll to position [182, 0]
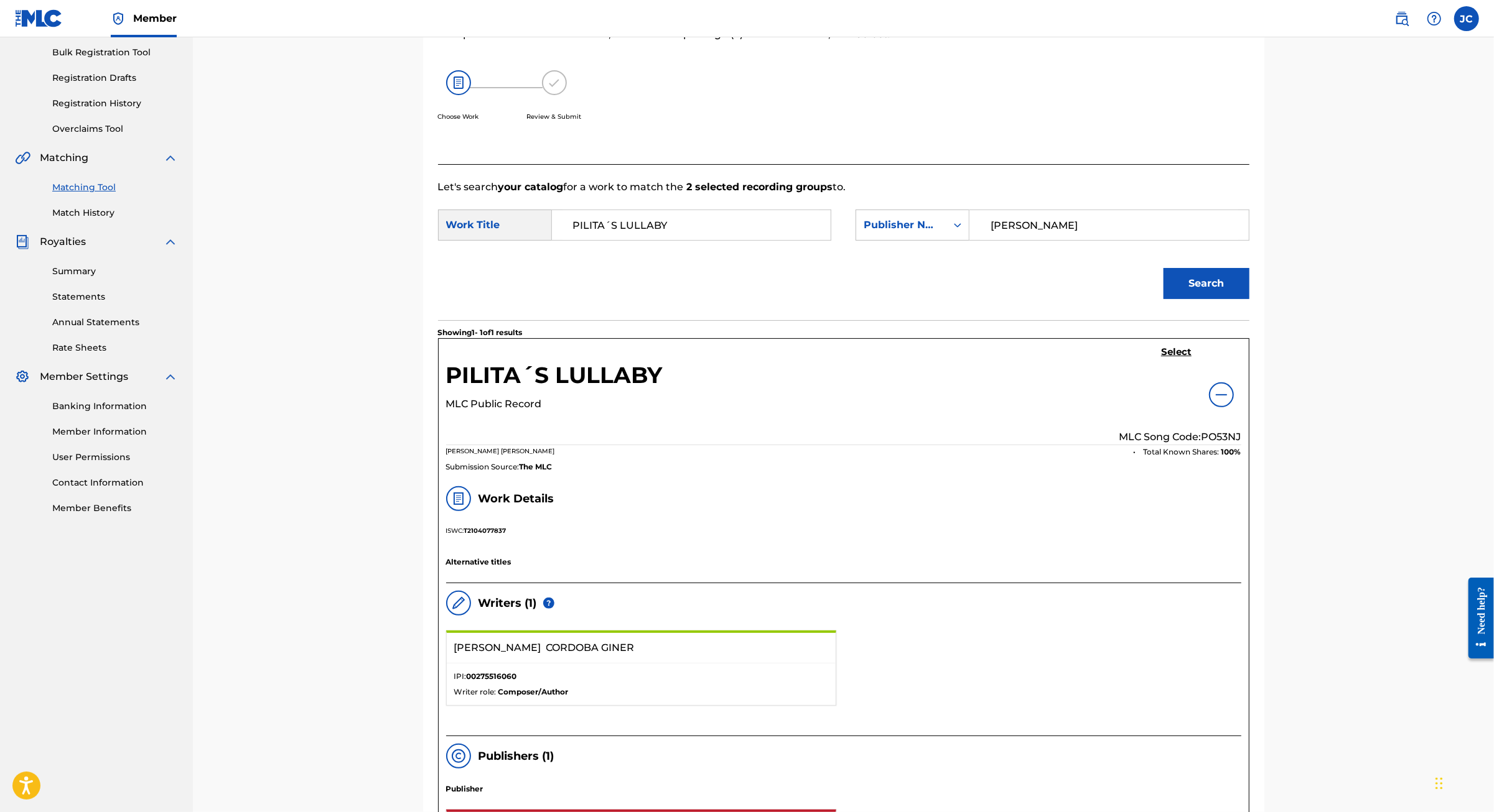
click at [1192, 358] on h5 "Select" at bounding box center [1176, 352] width 31 height 12
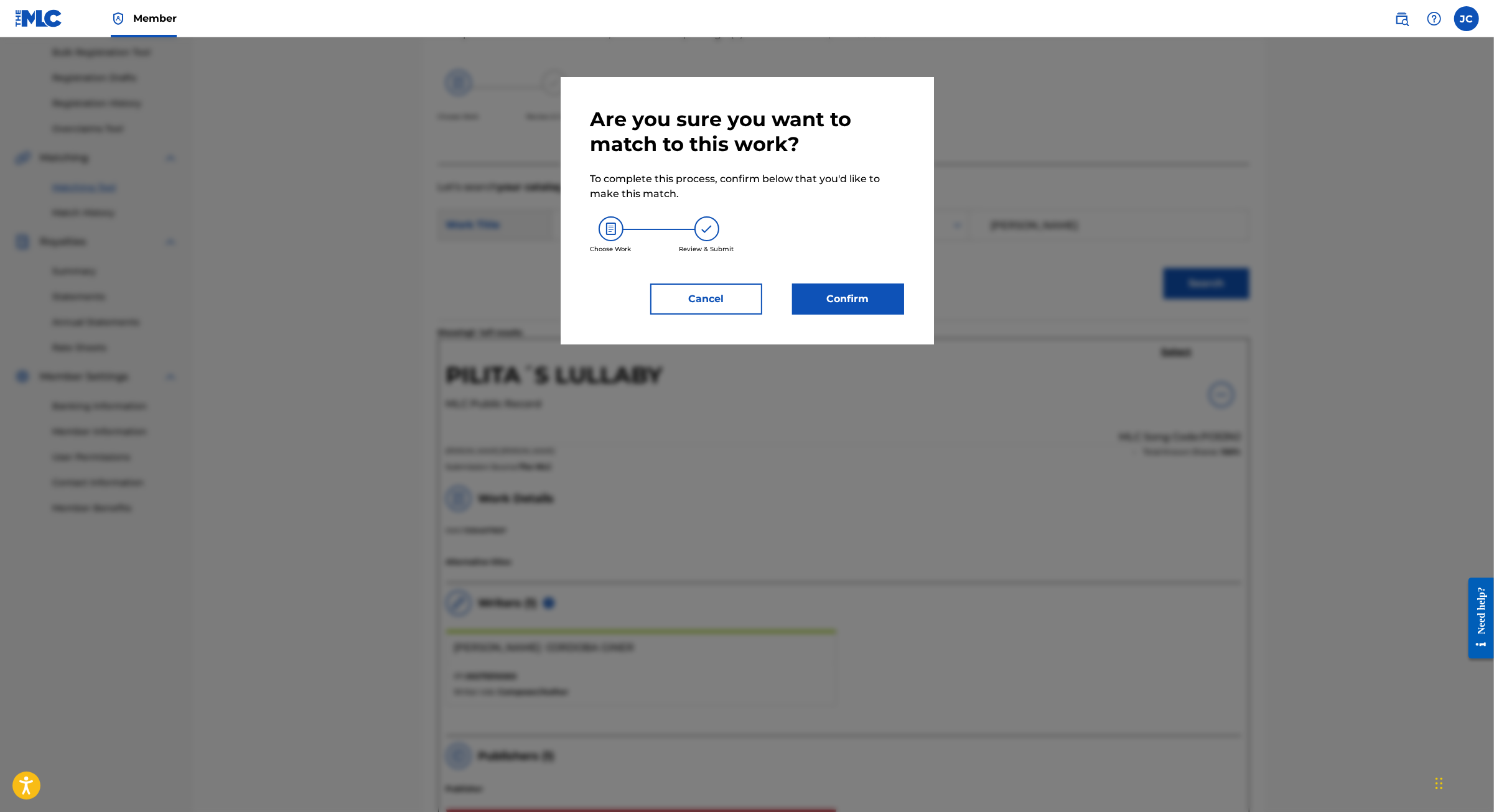
click at [845, 315] on button "Confirm" at bounding box center [848, 299] width 112 height 31
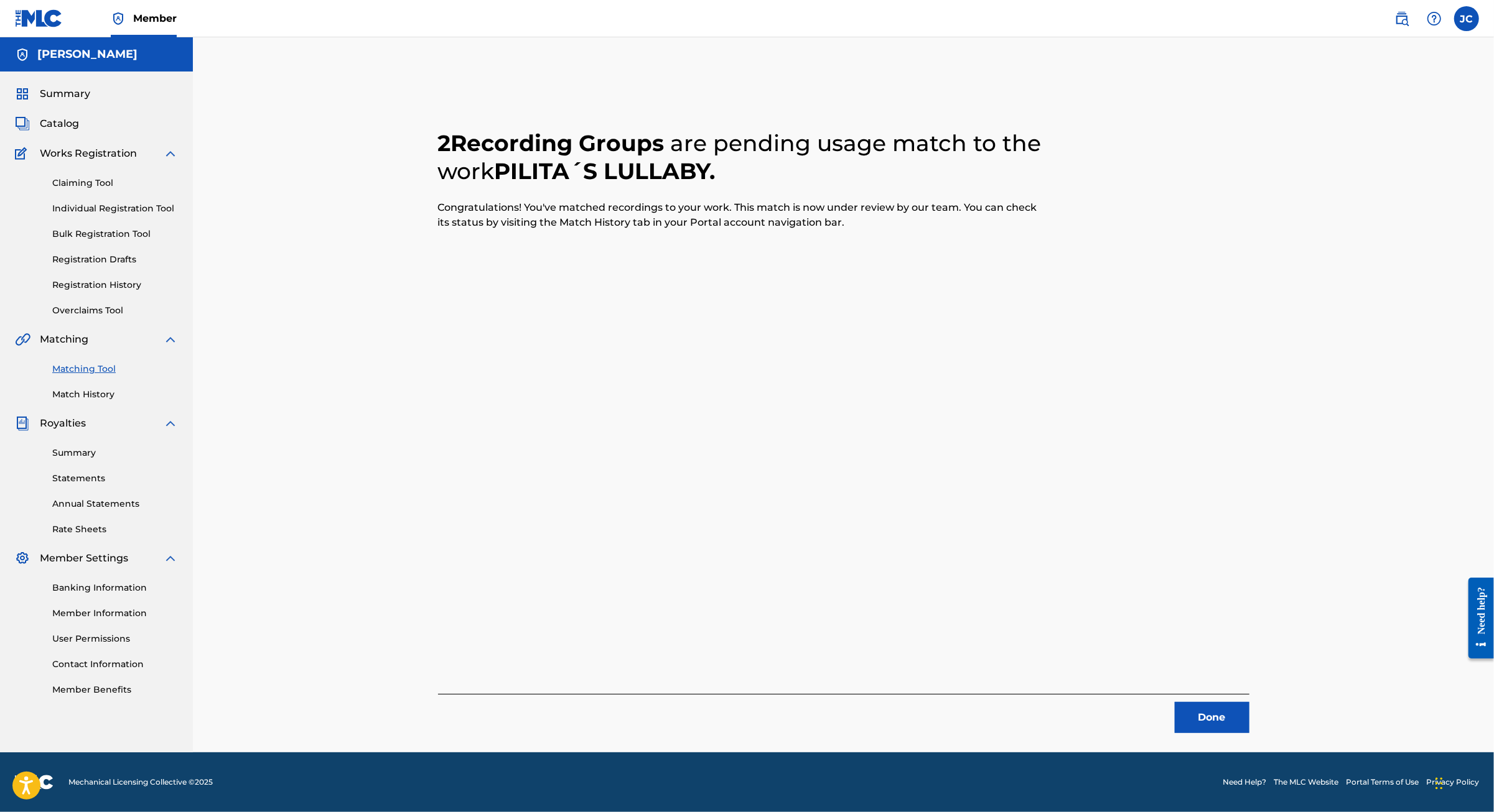
click at [1249, 702] on button "Done" at bounding box center [1211, 718] width 75 height 31
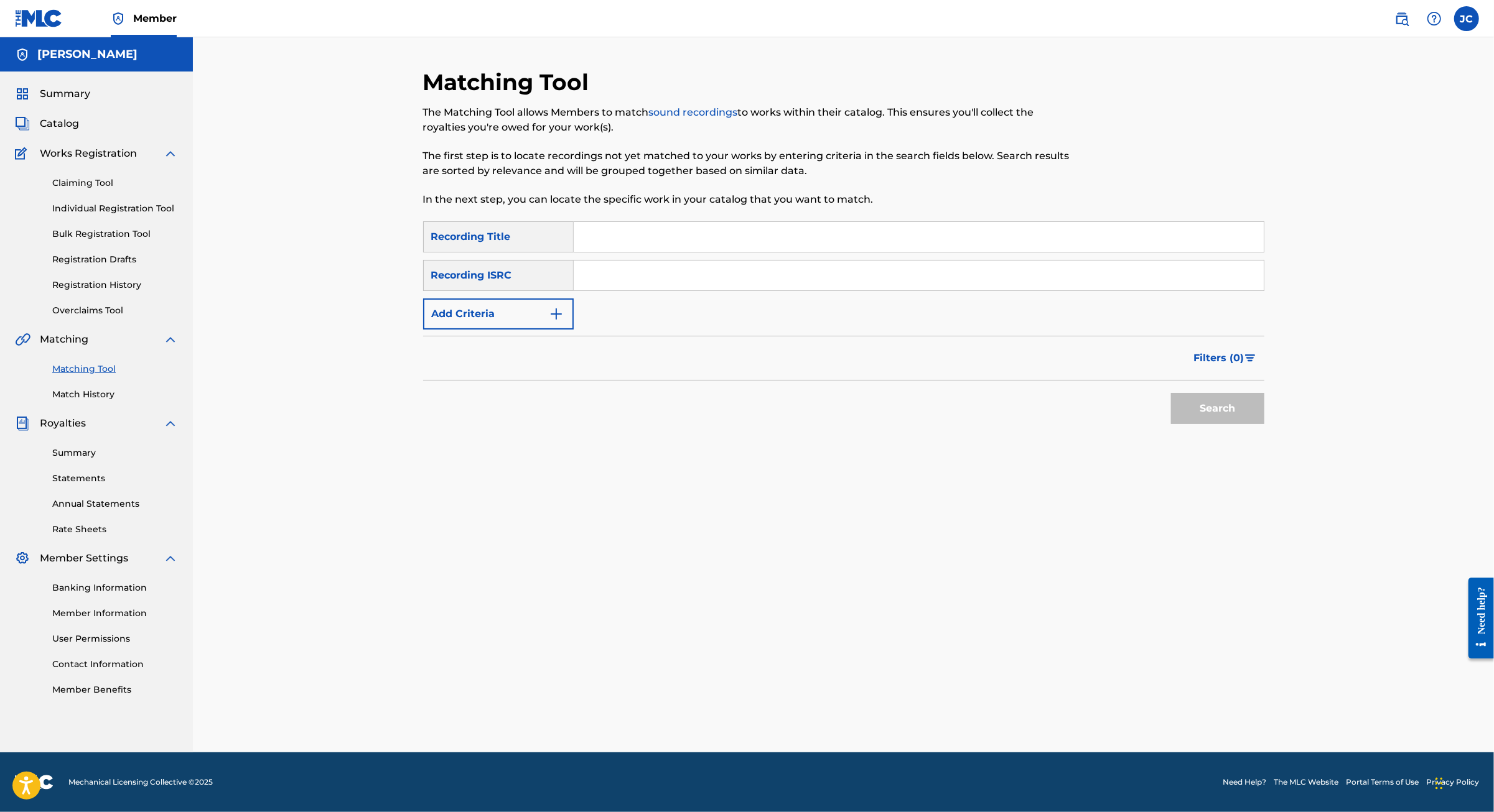
click at [113, 168] on div "Claiming Tool Individual Registration Tool Bulk Registration Tool Registration …" at bounding box center [96, 239] width 163 height 156
click at [112, 176] on link "Claiming Tool" at bounding box center [115, 183] width 126 height 13
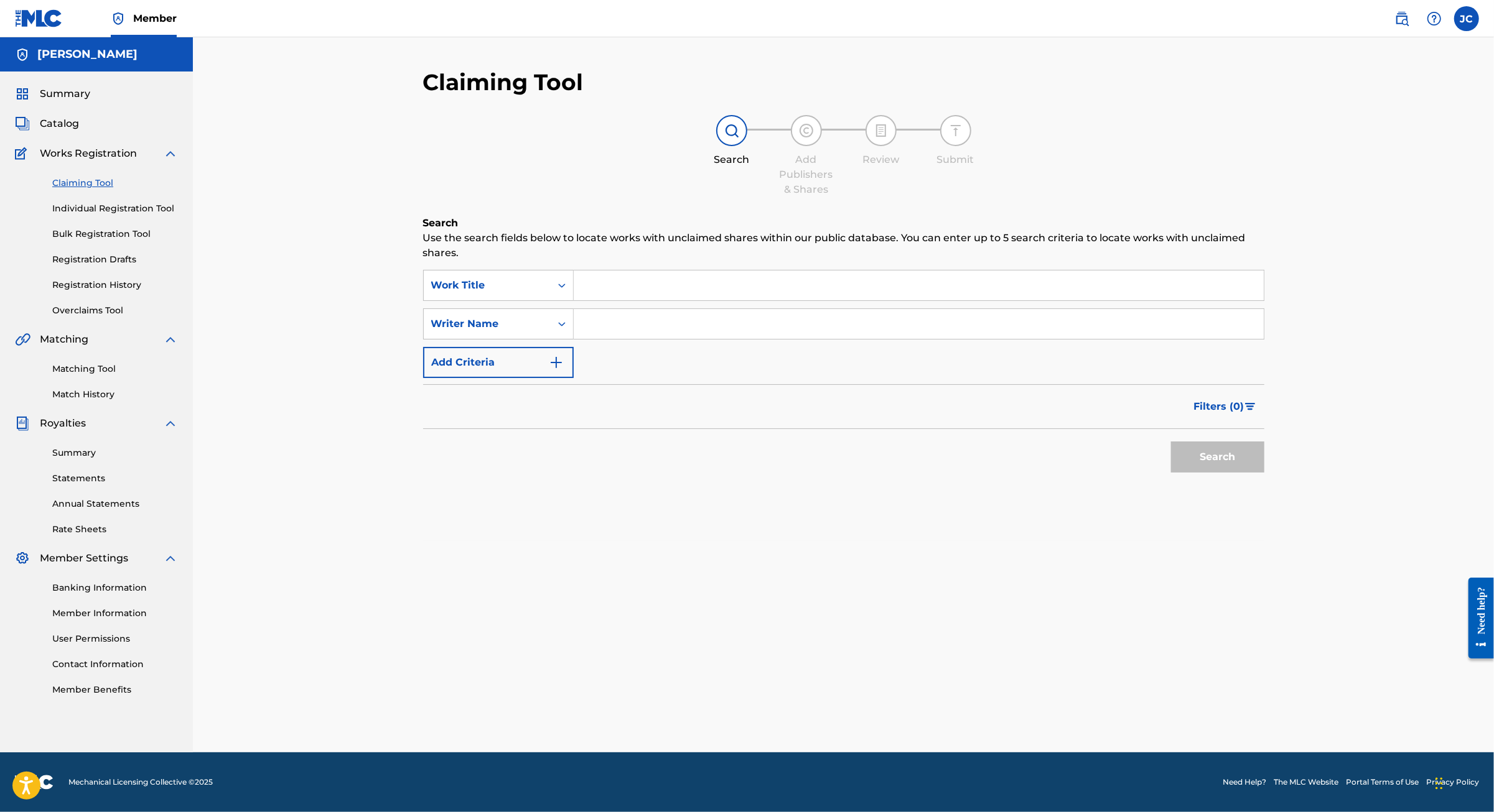
click at [610, 301] on input "Search Form" at bounding box center [919, 286] width 690 height 30
type input "Dance Hall Stories"
click at [1170, 473] on button "Search" at bounding box center [1217, 457] width 94 height 31
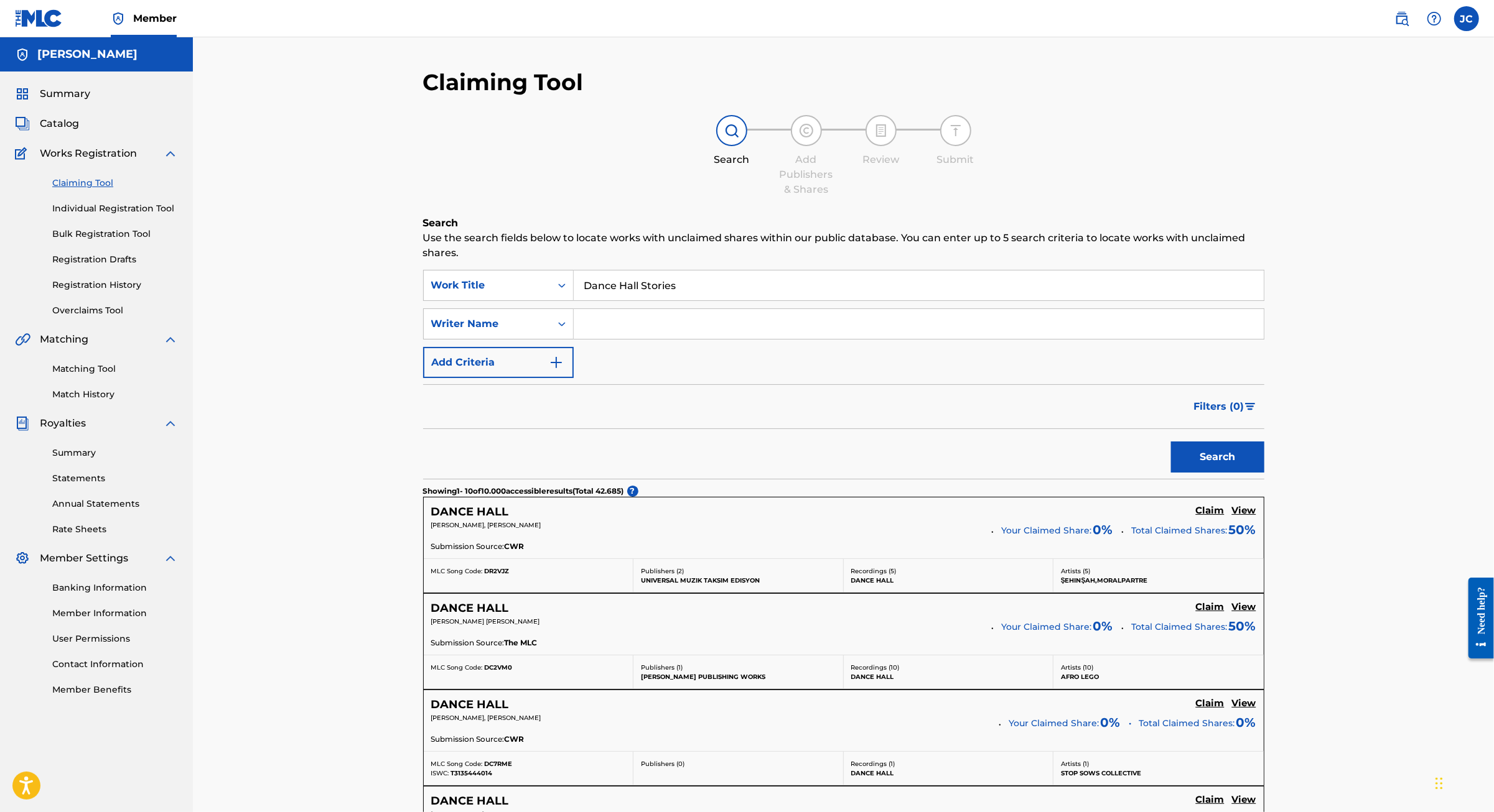
click at [582, 339] on input "Search Form" at bounding box center [919, 324] width 690 height 30
type input "[PERSON_NAME]"
click at [1170, 473] on button "Search" at bounding box center [1217, 457] width 94 height 31
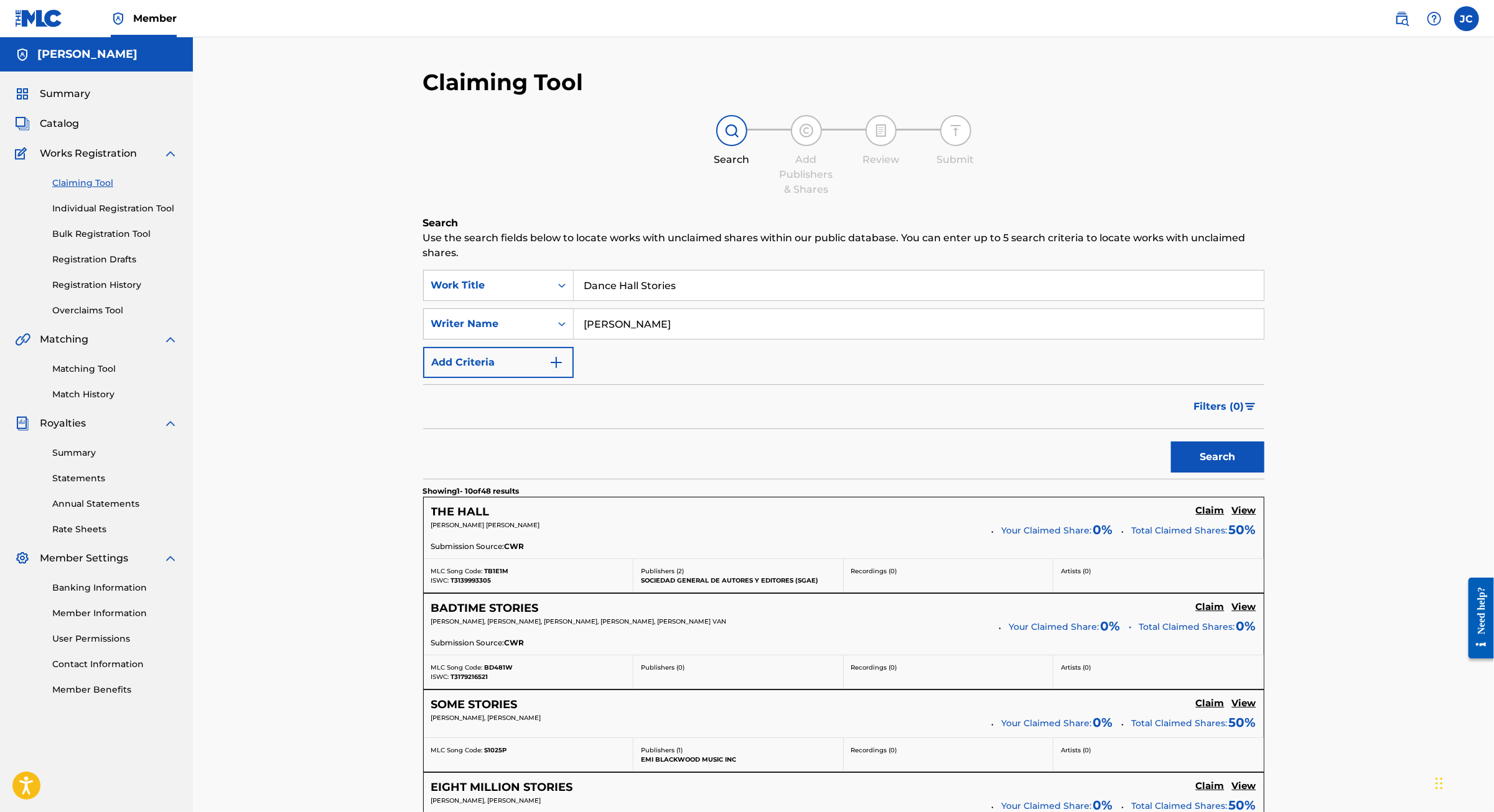
click at [43, 131] on link "Catalog" at bounding box center [46, 124] width 64 height 15
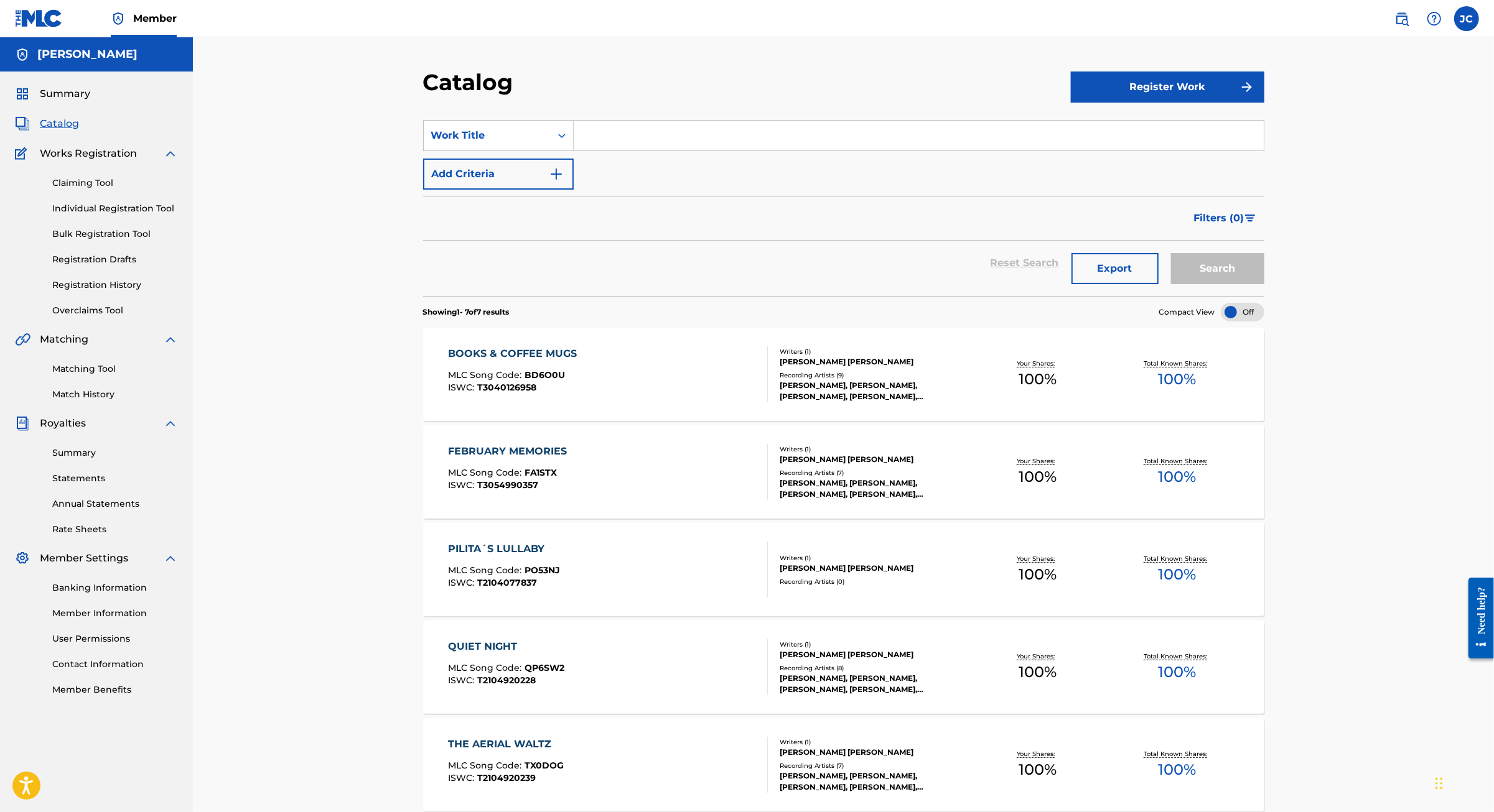
click at [623, 150] on input "Search Form" at bounding box center [919, 135] width 690 height 30
type input "Dance Hall"
click at [1264, 284] on button "Search" at bounding box center [1217, 269] width 94 height 31
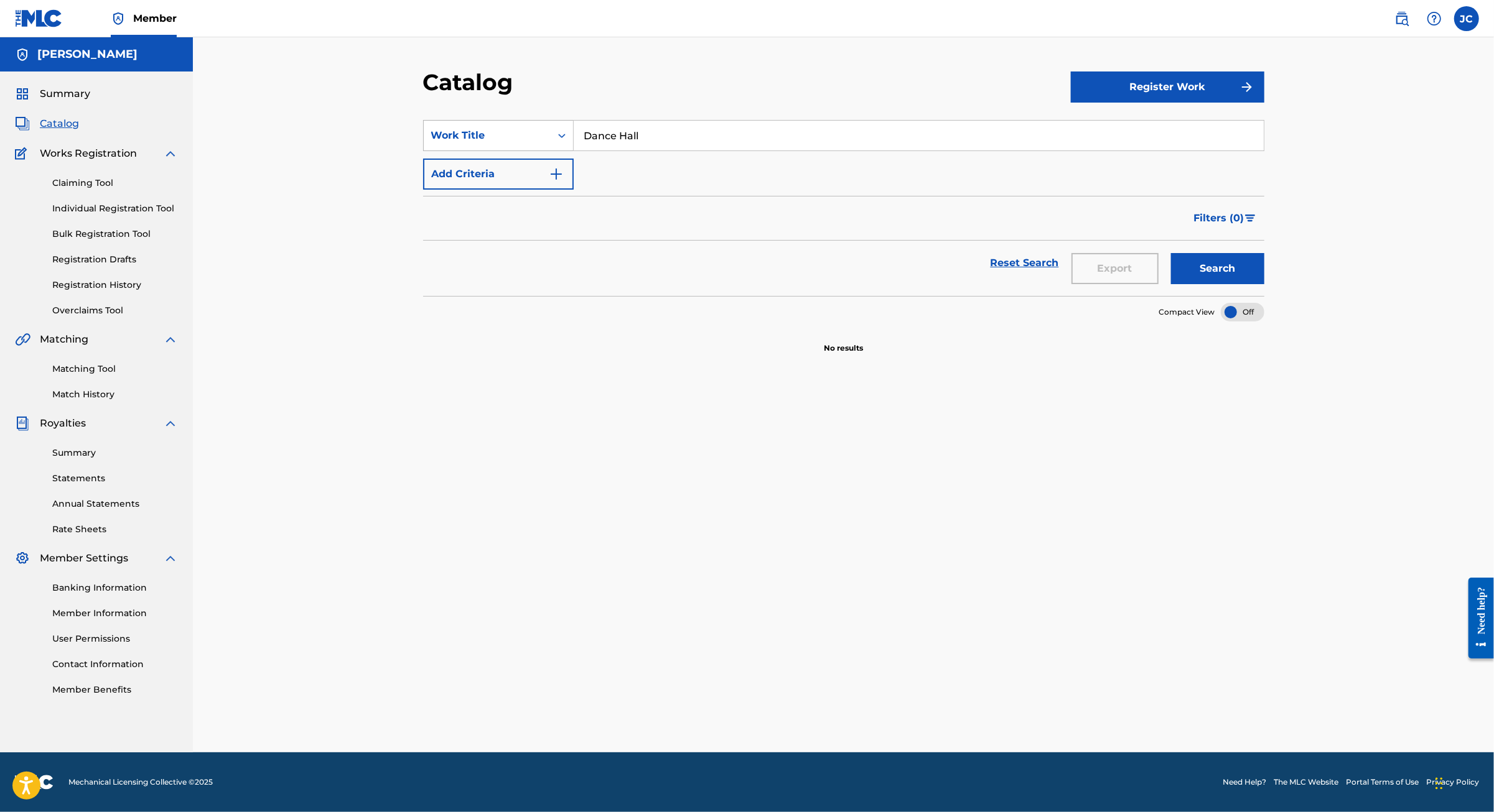
drag, startPoint x: 586, startPoint y: 164, endPoint x: 446, endPoint y: 164, distance: 140.0
click at [446, 151] on div "SearchWithCriteriaba5cdee2-6a0a-452c-ba69-5df6bc0b197b Work Title Dance Hall" at bounding box center [843, 136] width 841 height 31
drag, startPoint x: 557, startPoint y: 146, endPoint x: 489, endPoint y: 144, distance: 68.0
click at [489, 144] on div "SearchWithCriteriaba5cdee2-6a0a-452c-ba69-5df6bc0b197b Work Title Dance Hall" at bounding box center [843, 136] width 841 height 31
click at [503, 190] on button "Add Criteria" at bounding box center [497, 175] width 150 height 31
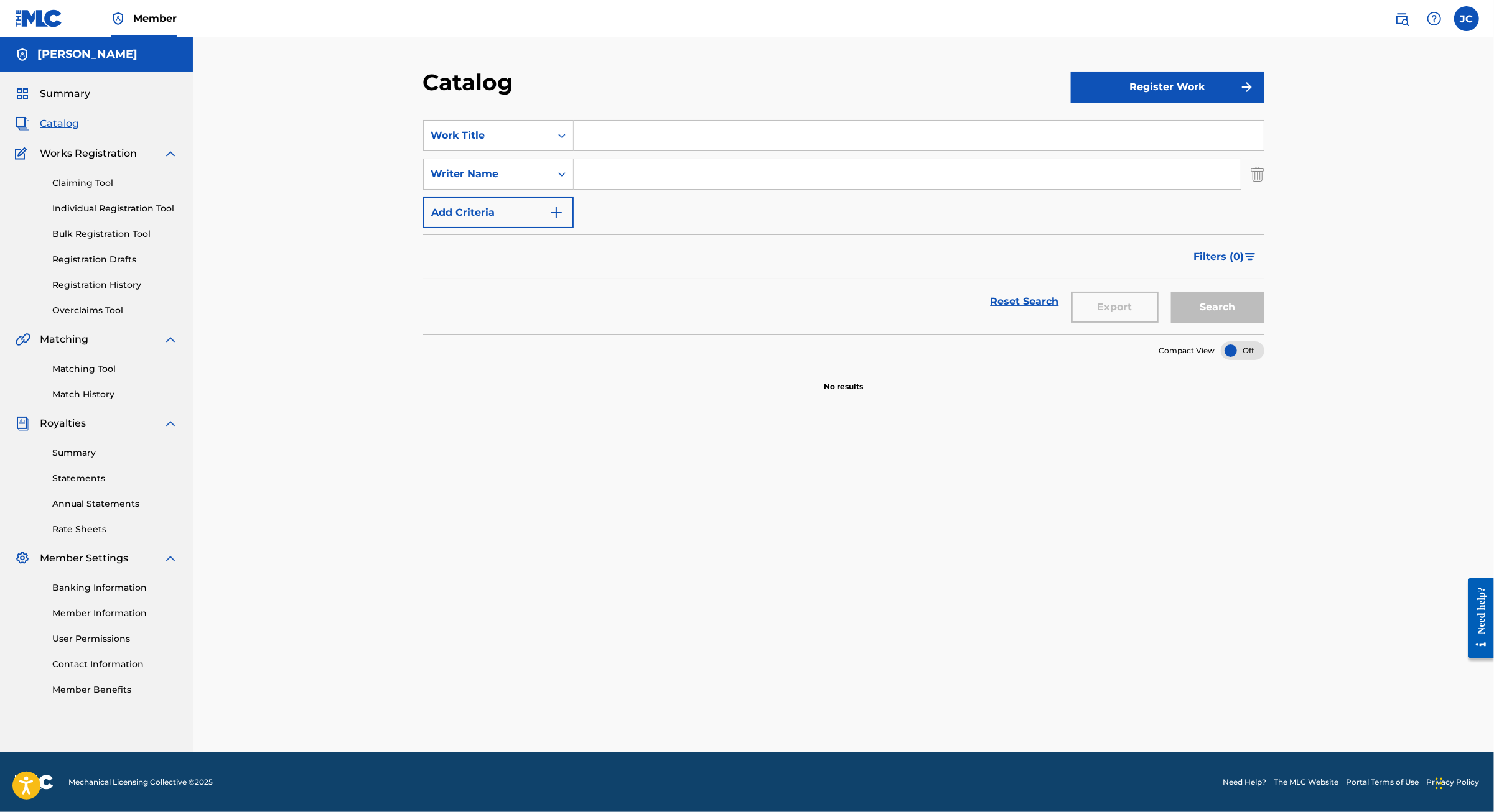
click at [575, 189] on input "Search Form" at bounding box center [907, 174] width 667 height 30
type input "JAIME CORDOBA"
click at [1264, 323] on button "Search" at bounding box center [1217, 308] width 94 height 31
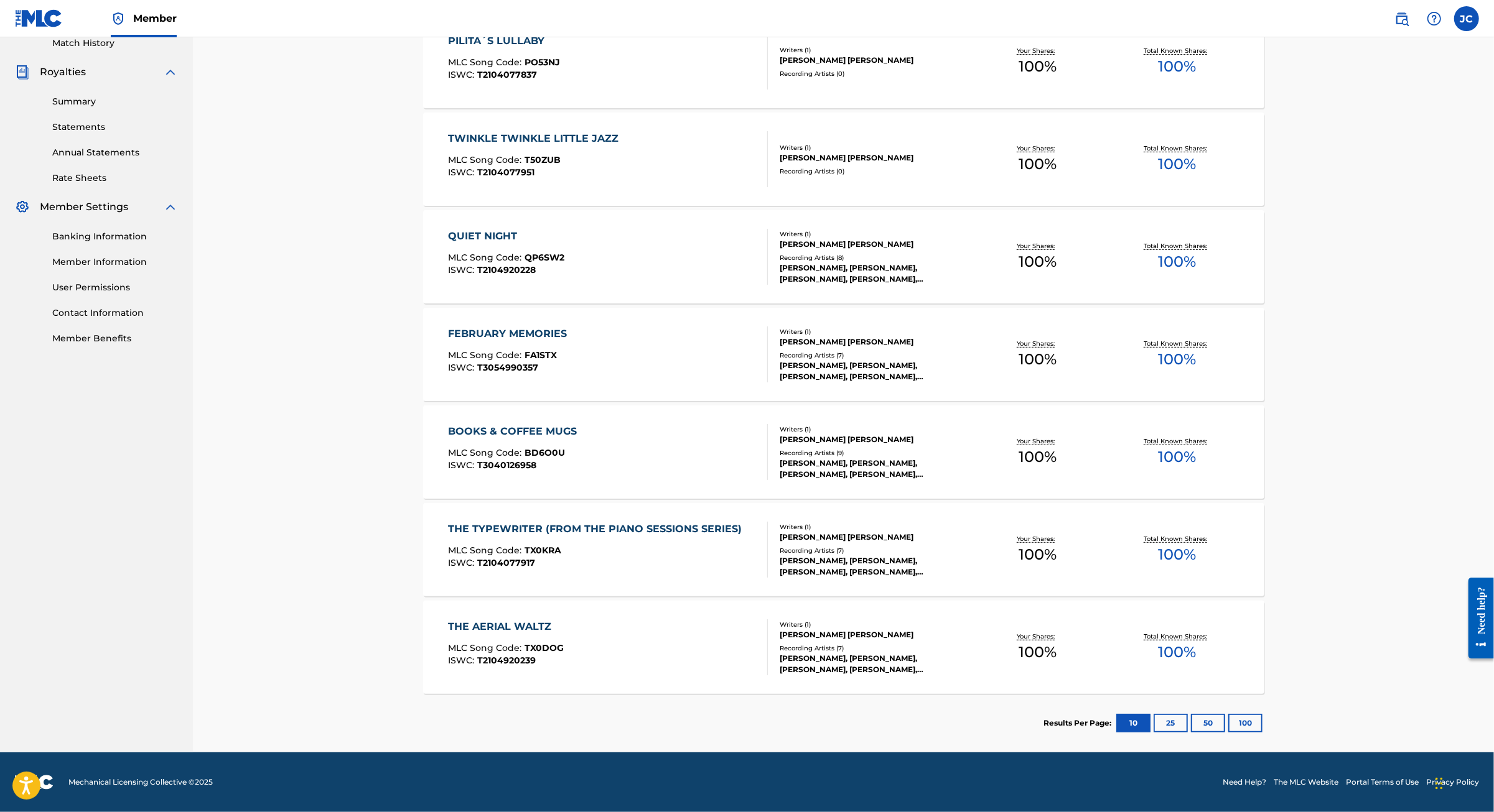
scroll to position [439, 0]
click at [489, 131] on div "TWINKLE TWINKLE LITTLE JAZZ" at bounding box center [536, 138] width 176 height 15
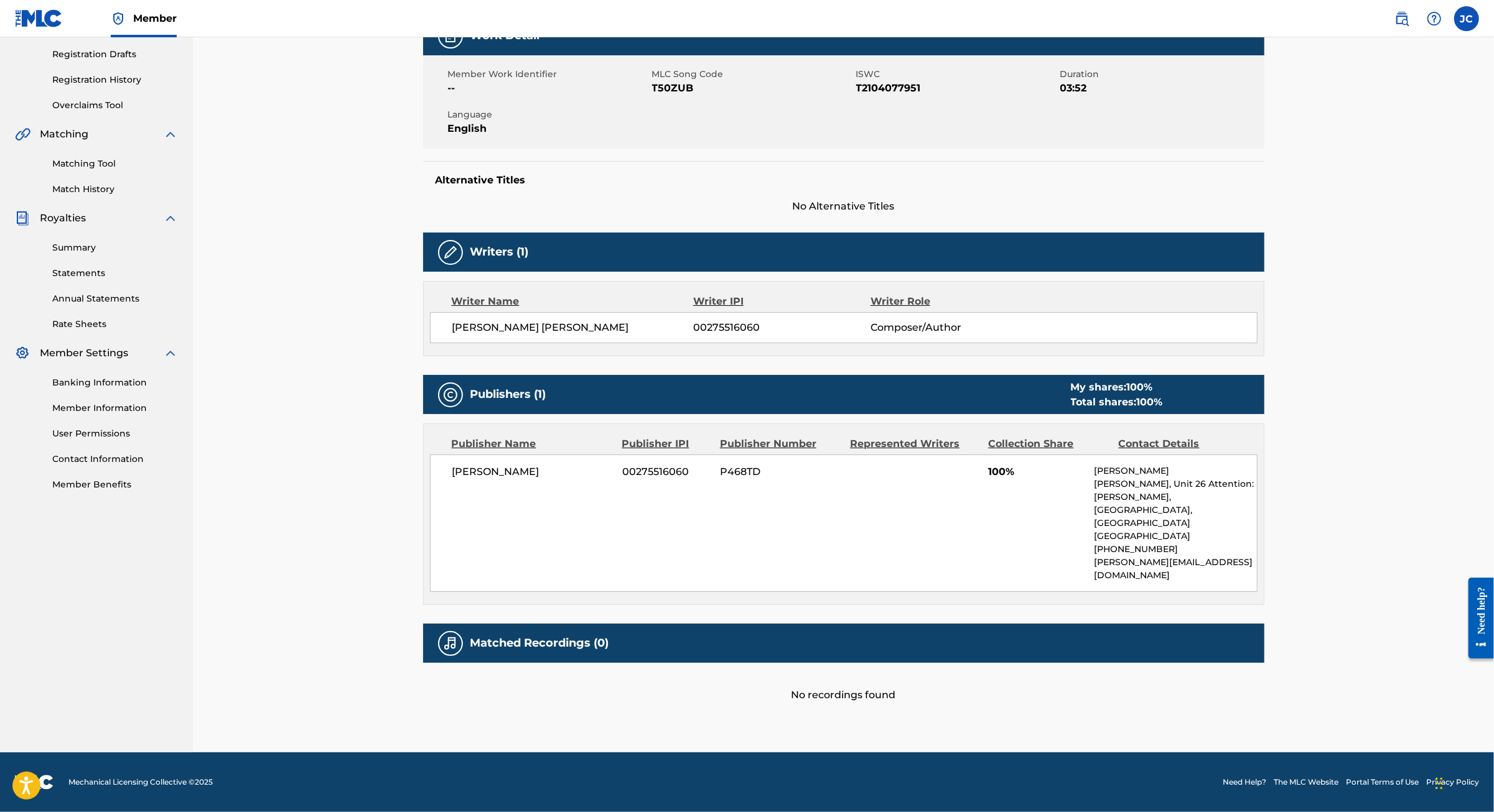
scroll to position [212, 0]
drag, startPoint x: 685, startPoint y: 131, endPoint x: 633, endPoint y: 126, distance: 52.2
click at [652, 96] on span "T50ZUB" at bounding box center [752, 88] width 201 height 15
copy span "T50ZUB"
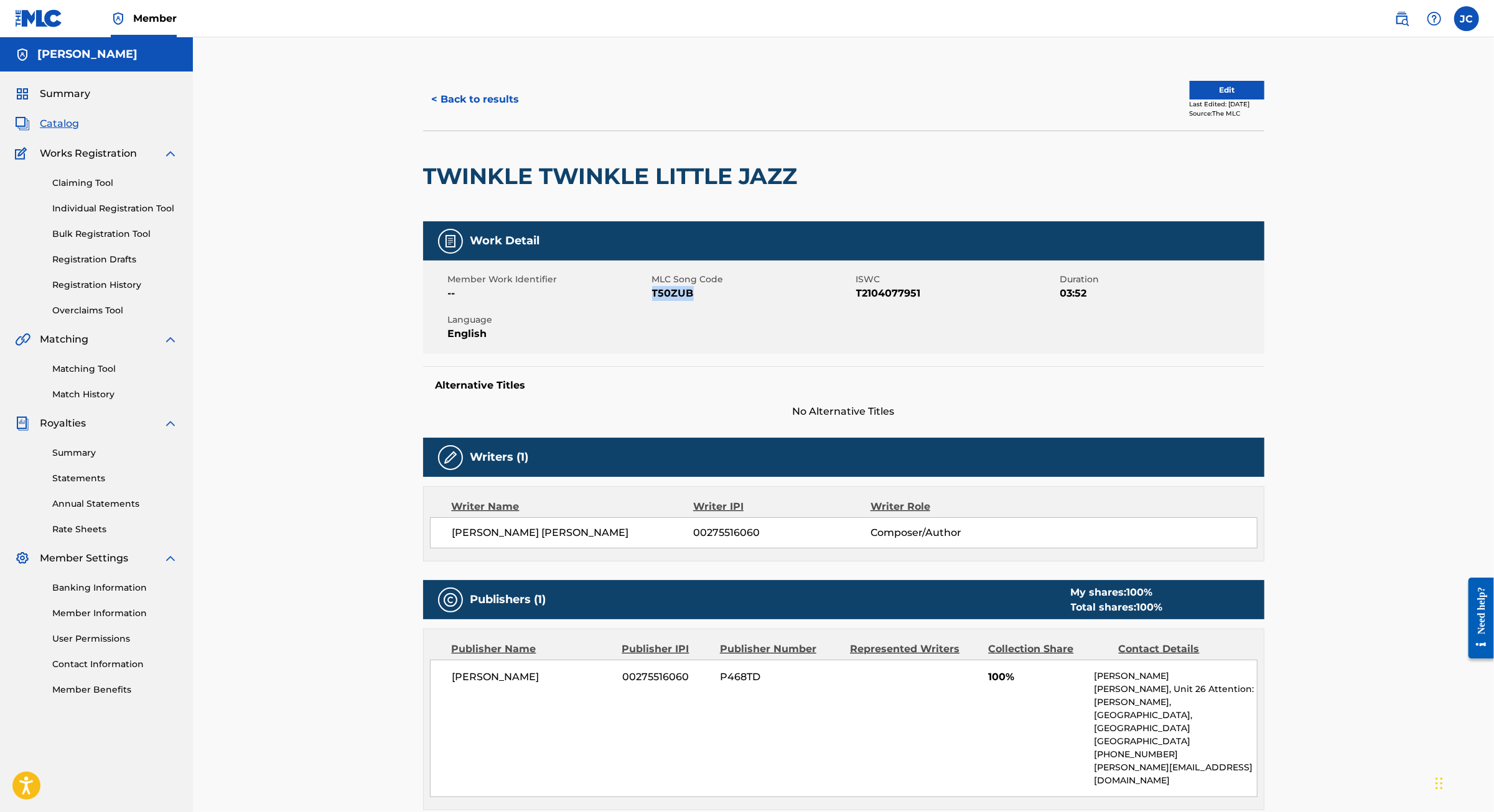
scroll to position [0, 0]
click at [109, 375] on link "Matching Tool" at bounding box center [115, 369] width 126 height 13
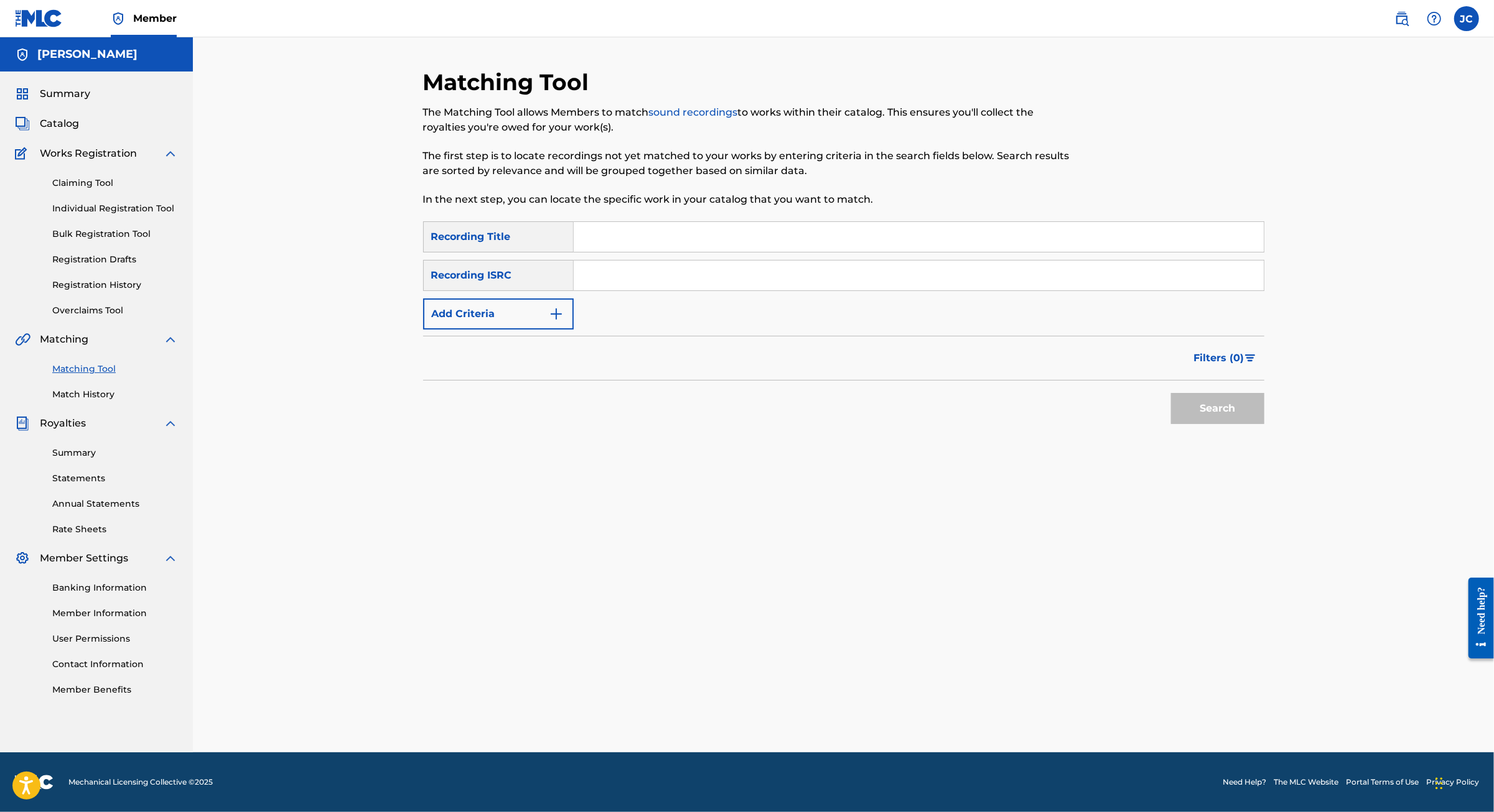
click at [709, 252] on input "Search Form" at bounding box center [919, 237] width 690 height 30
type input "Twinkle"
click at [423, 330] on button "Add Criteria" at bounding box center [497, 314] width 150 height 31
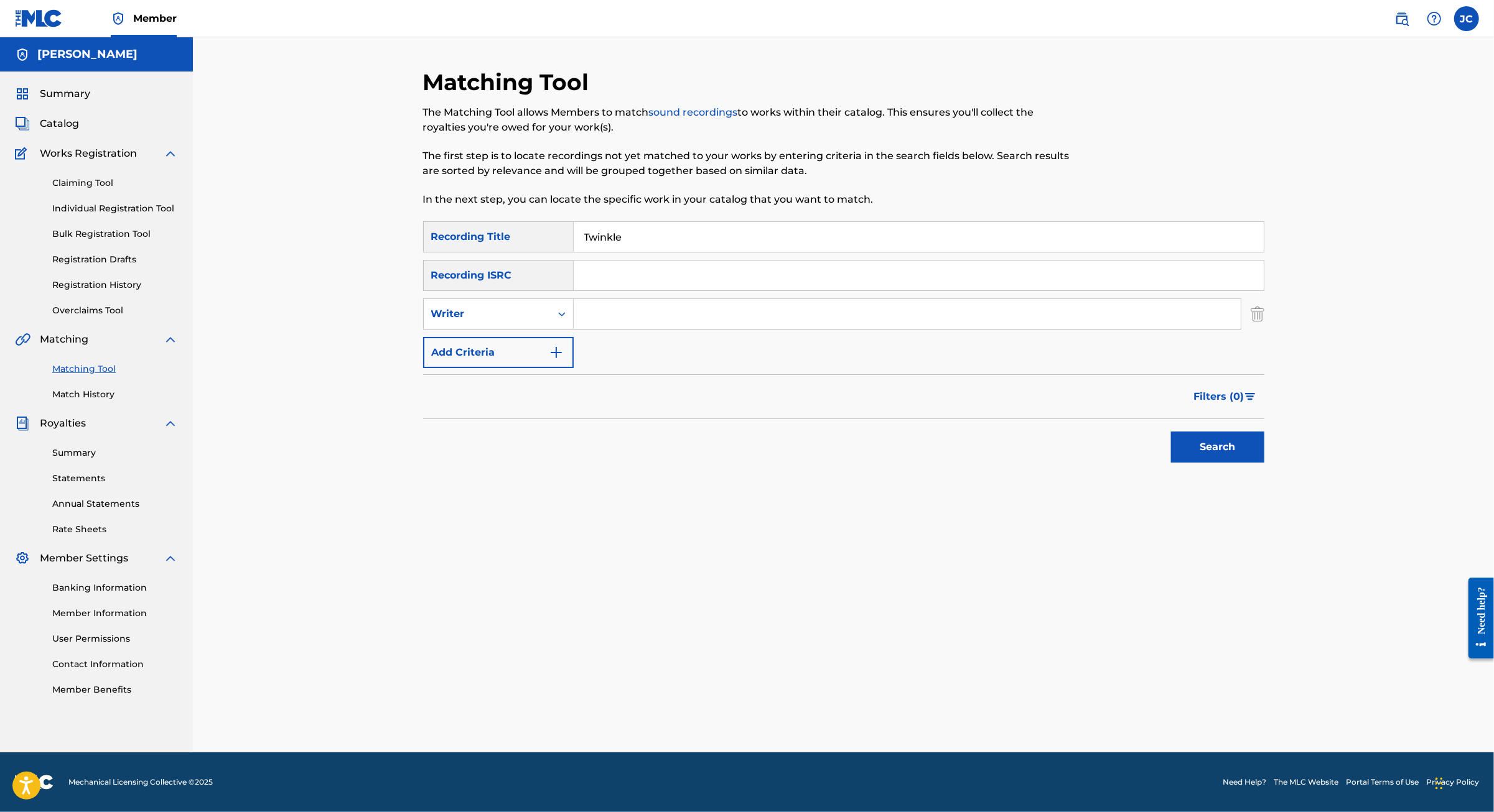
click at [643, 329] on input "Search Form" at bounding box center [907, 314] width 667 height 30
type input "JAIME CORDOBA"
click at [1264, 463] on button "Search" at bounding box center [1217, 448] width 94 height 31
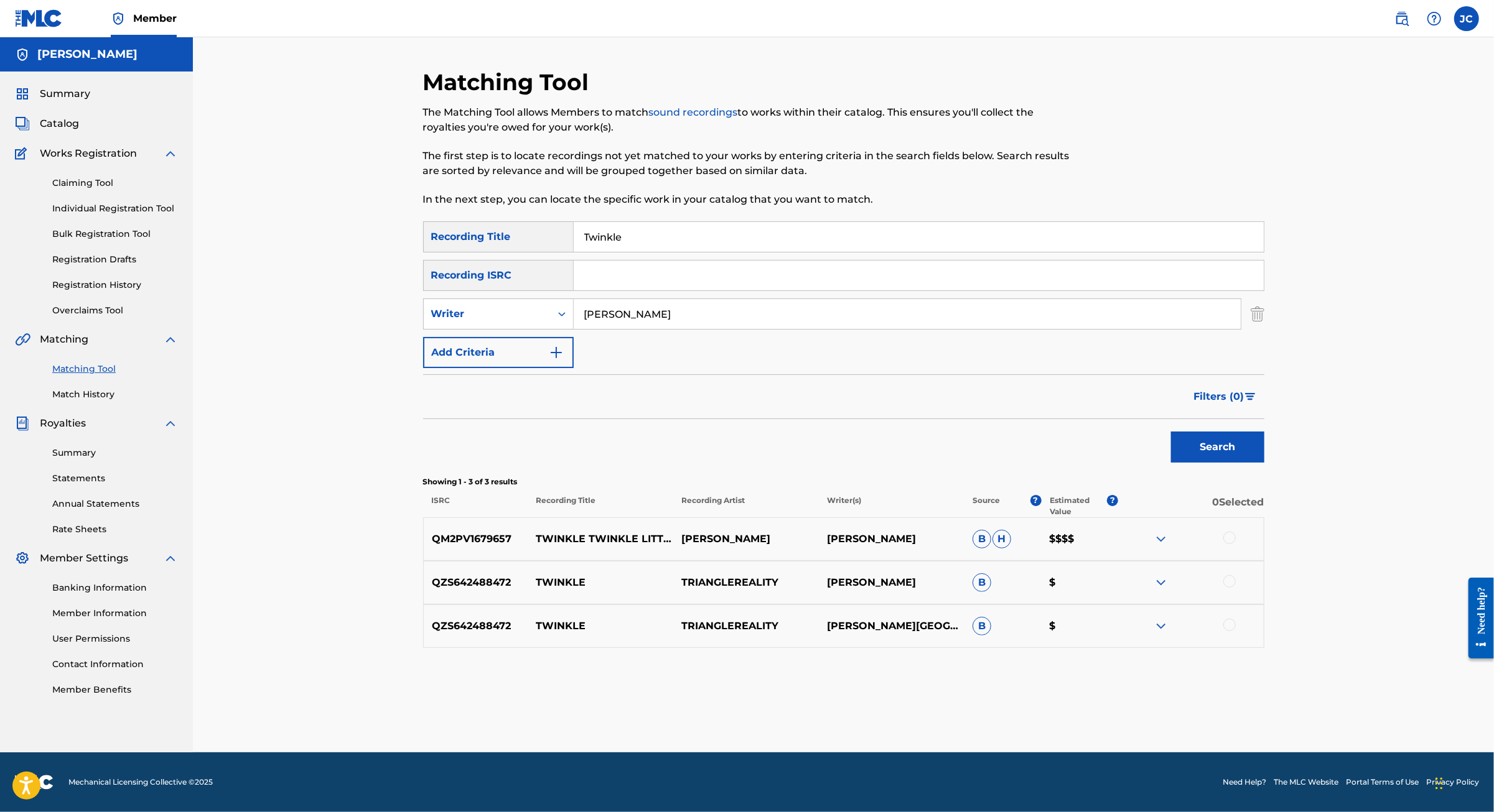
scroll to position [73, 0]
click at [656, 222] on input "Twinkle" at bounding box center [919, 237] width 690 height 30
type input "Twinkle JAZZ"
click at [1264, 441] on button "Search" at bounding box center [1217, 448] width 94 height 31
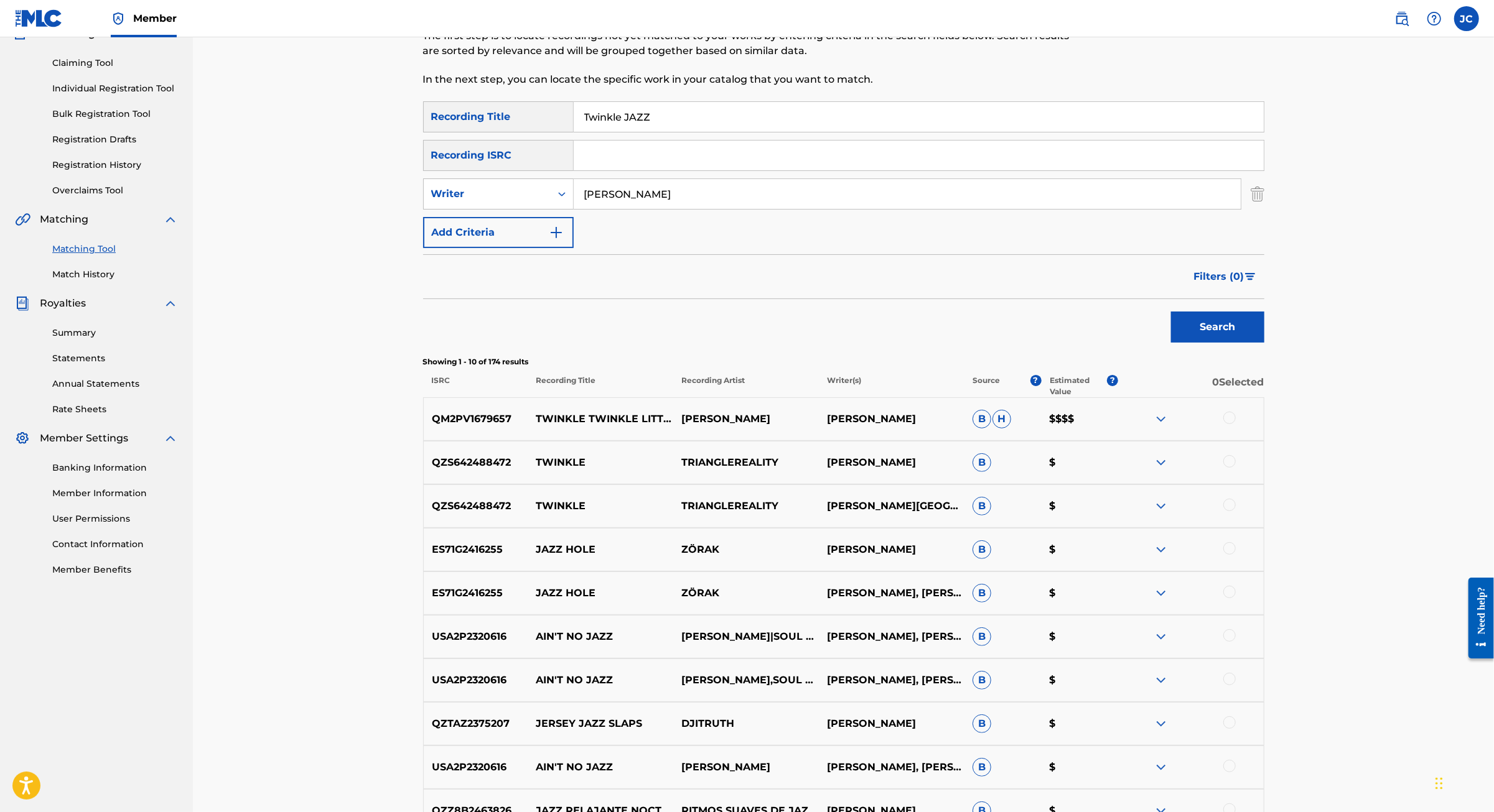
scroll to position [123, 0]
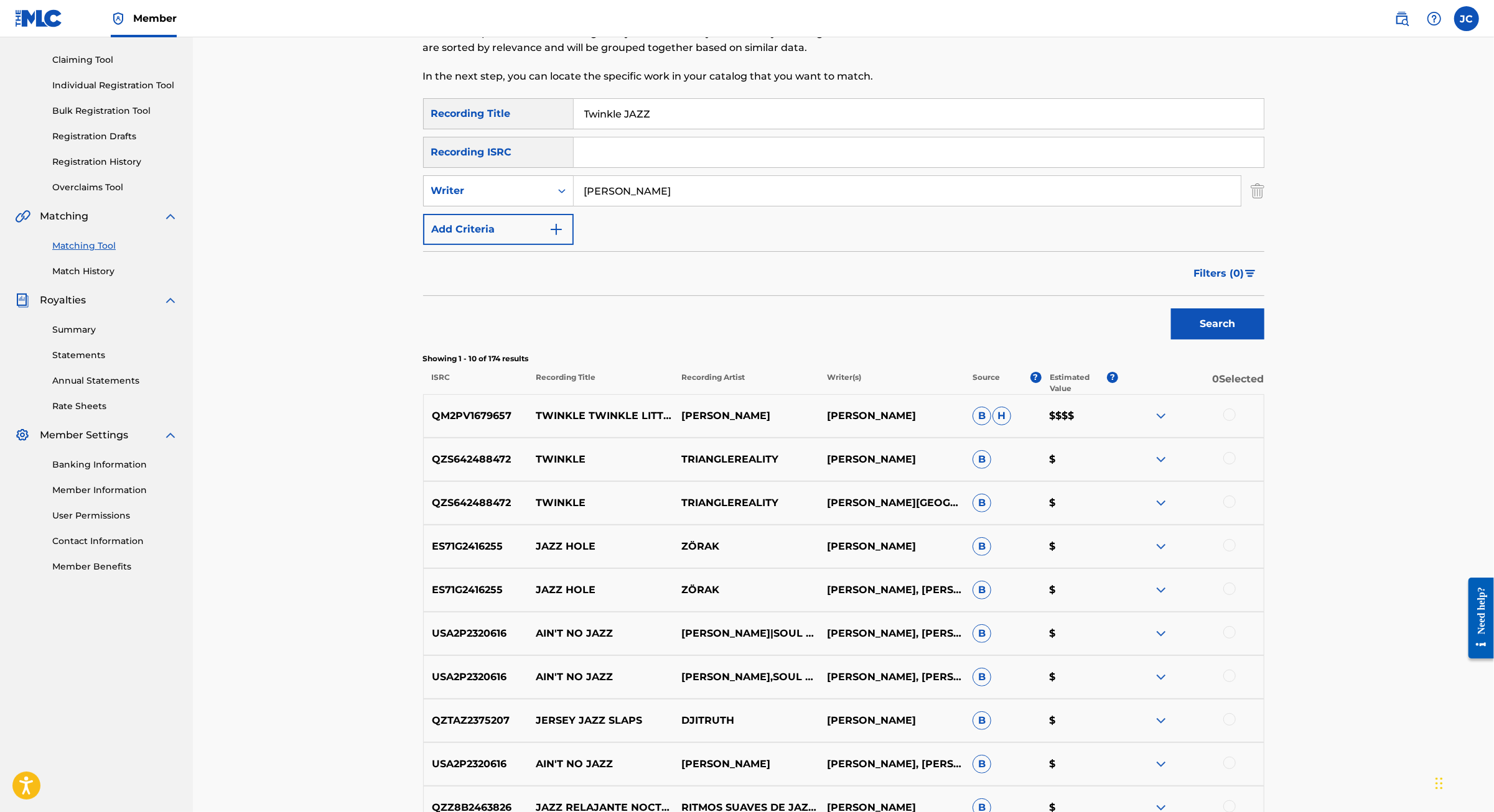
click at [1236, 421] on div at bounding box center [1230, 415] width 13 height 13
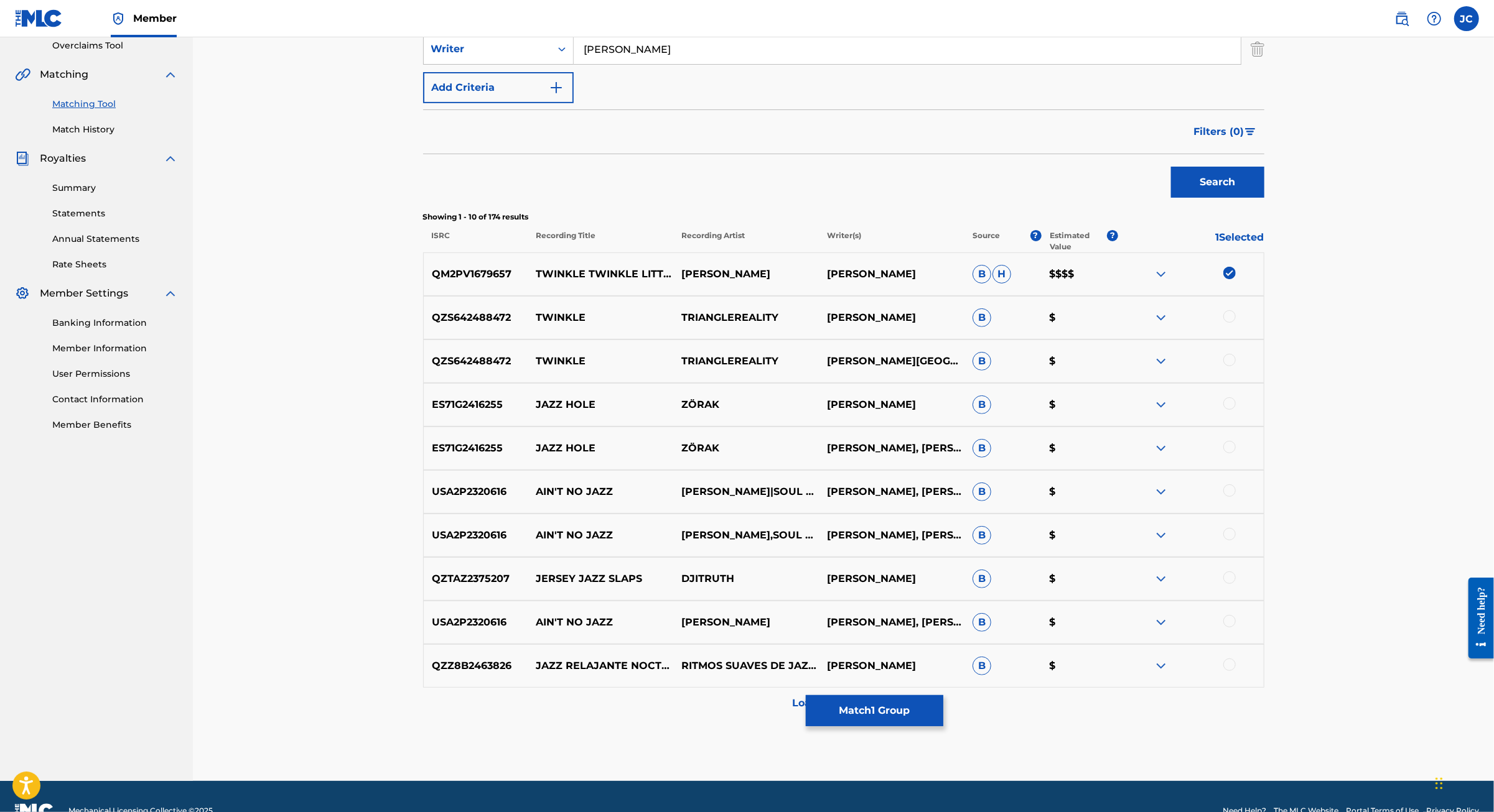
scroll to position [214, 0]
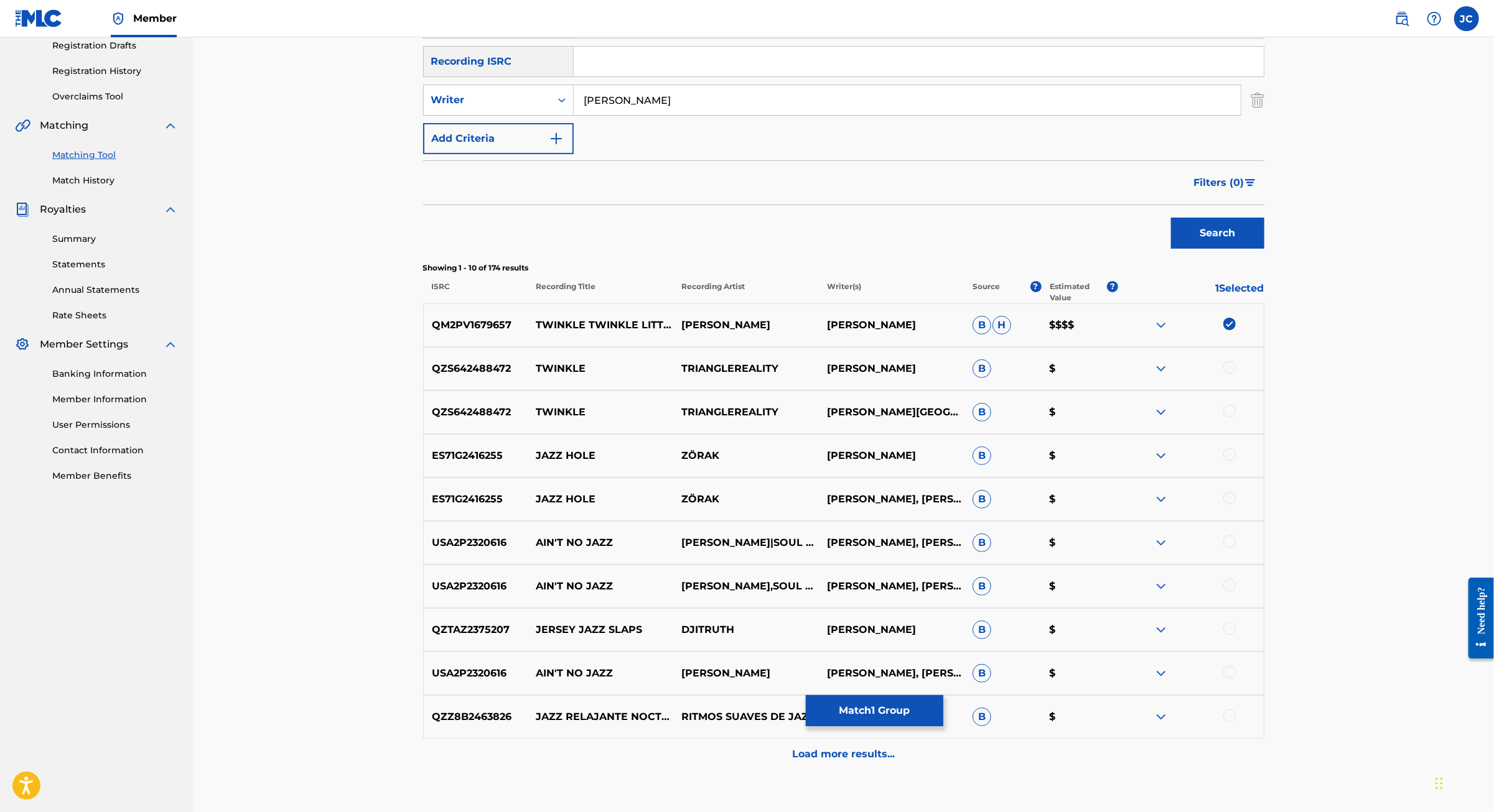
click at [1168, 333] on img at bounding box center [1160, 325] width 15 height 15
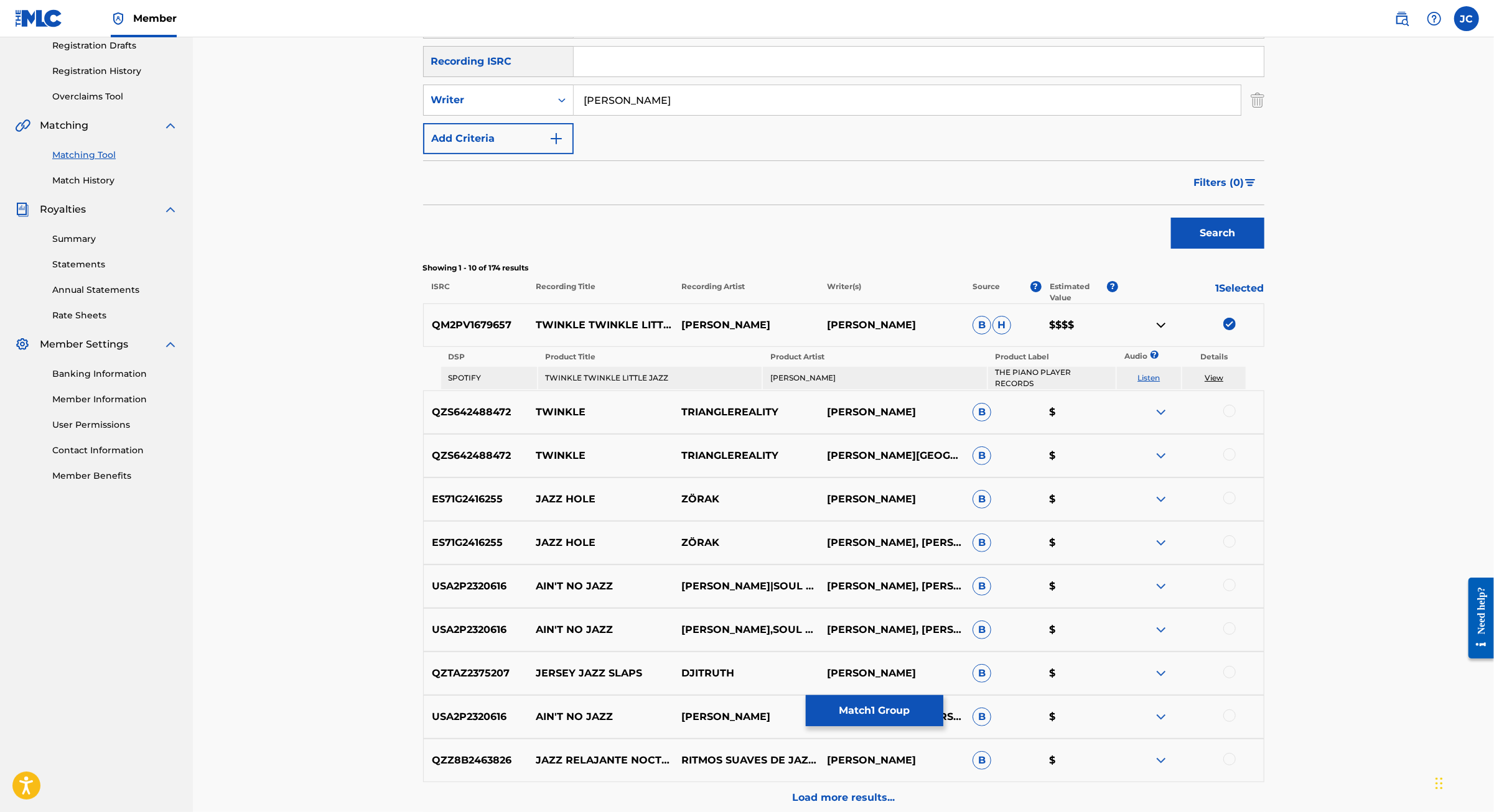
click at [1223, 382] on link "View" at bounding box center [1214, 378] width 19 height 9
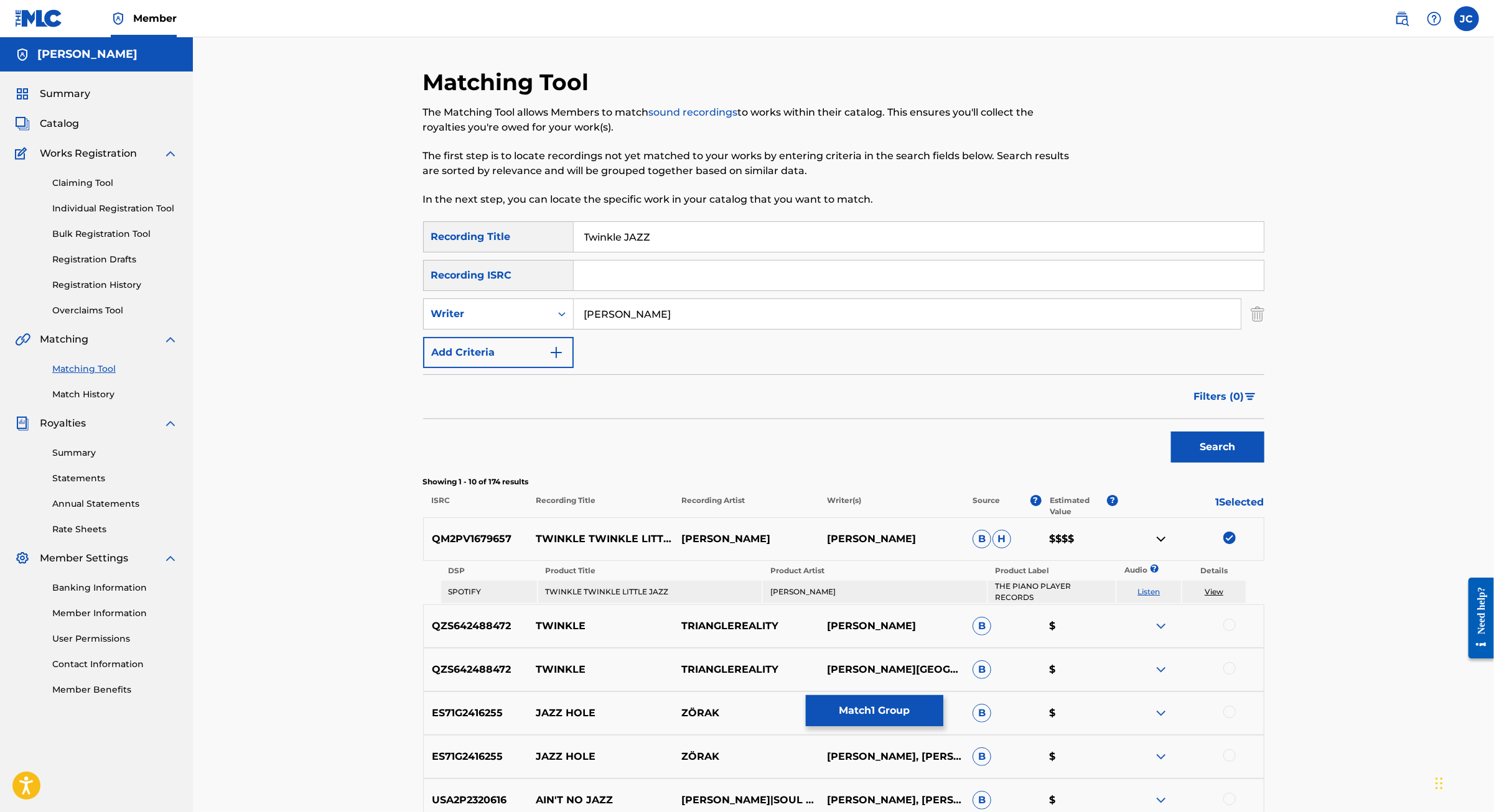
scroll to position [0, 0]
click at [592, 252] on input "Twinkle JAZZ" at bounding box center [919, 237] width 690 height 30
drag, startPoint x: 666, startPoint y: 359, endPoint x: 595, endPoint y: 344, distance: 72.6
click at [589, 329] on input "JAIME CORDOBA" at bounding box center [907, 314] width 667 height 30
type input "JAIME"
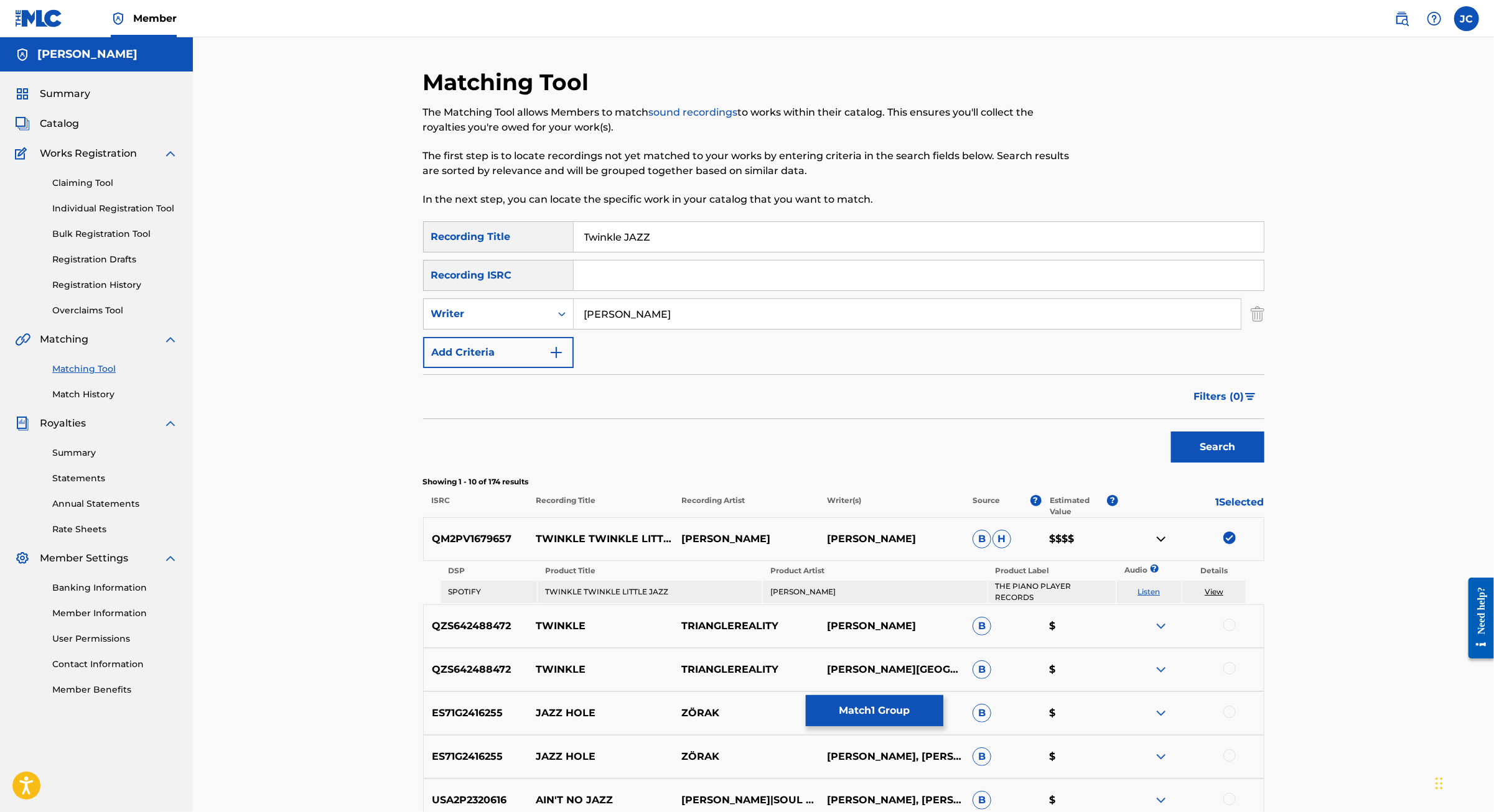
click at [1264, 463] on button "Search" at bounding box center [1217, 448] width 94 height 31
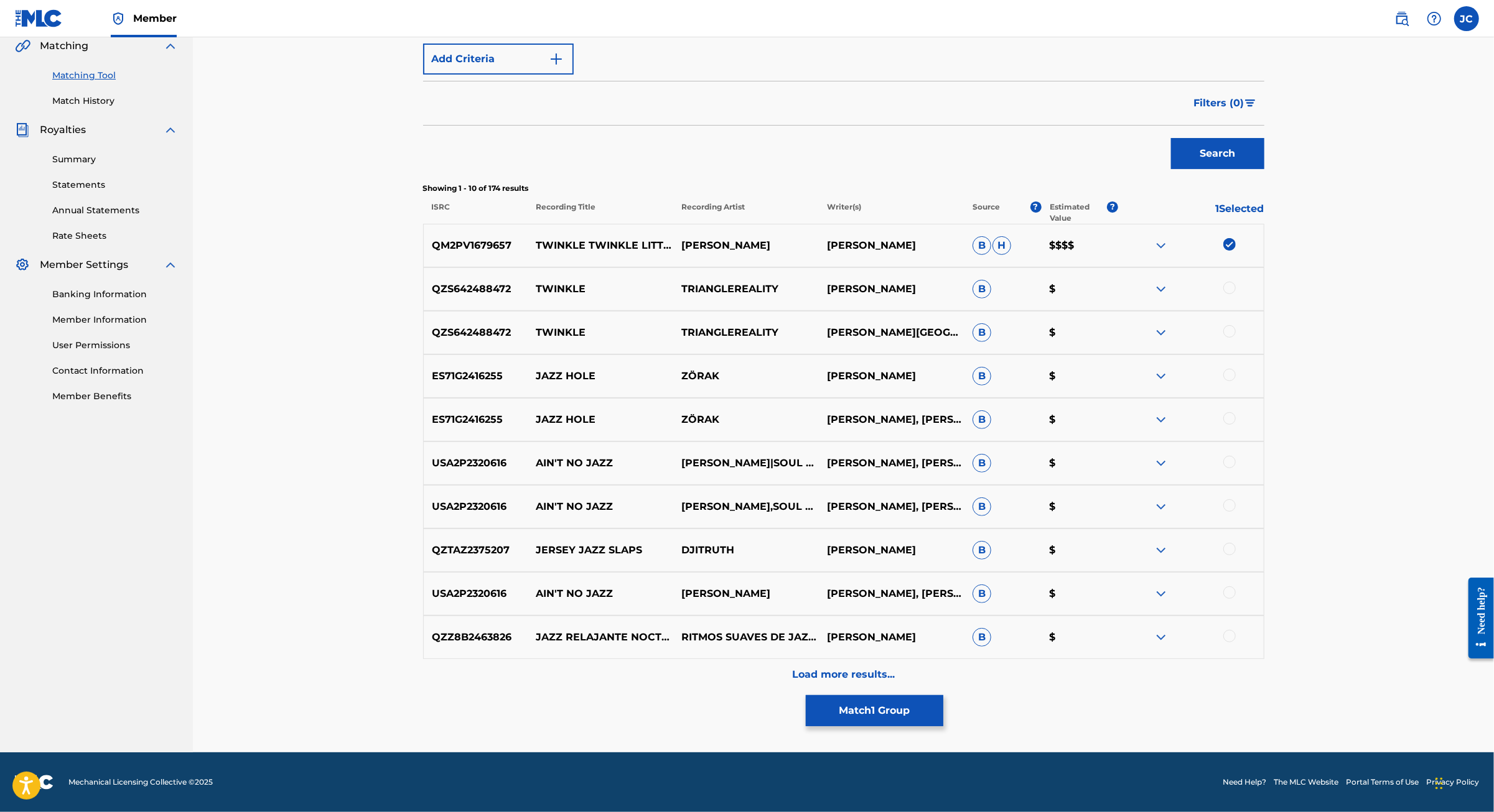
scroll to position [478, 0]
click at [859, 667] on p "Load more results..." at bounding box center [843, 674] width 102 height 15
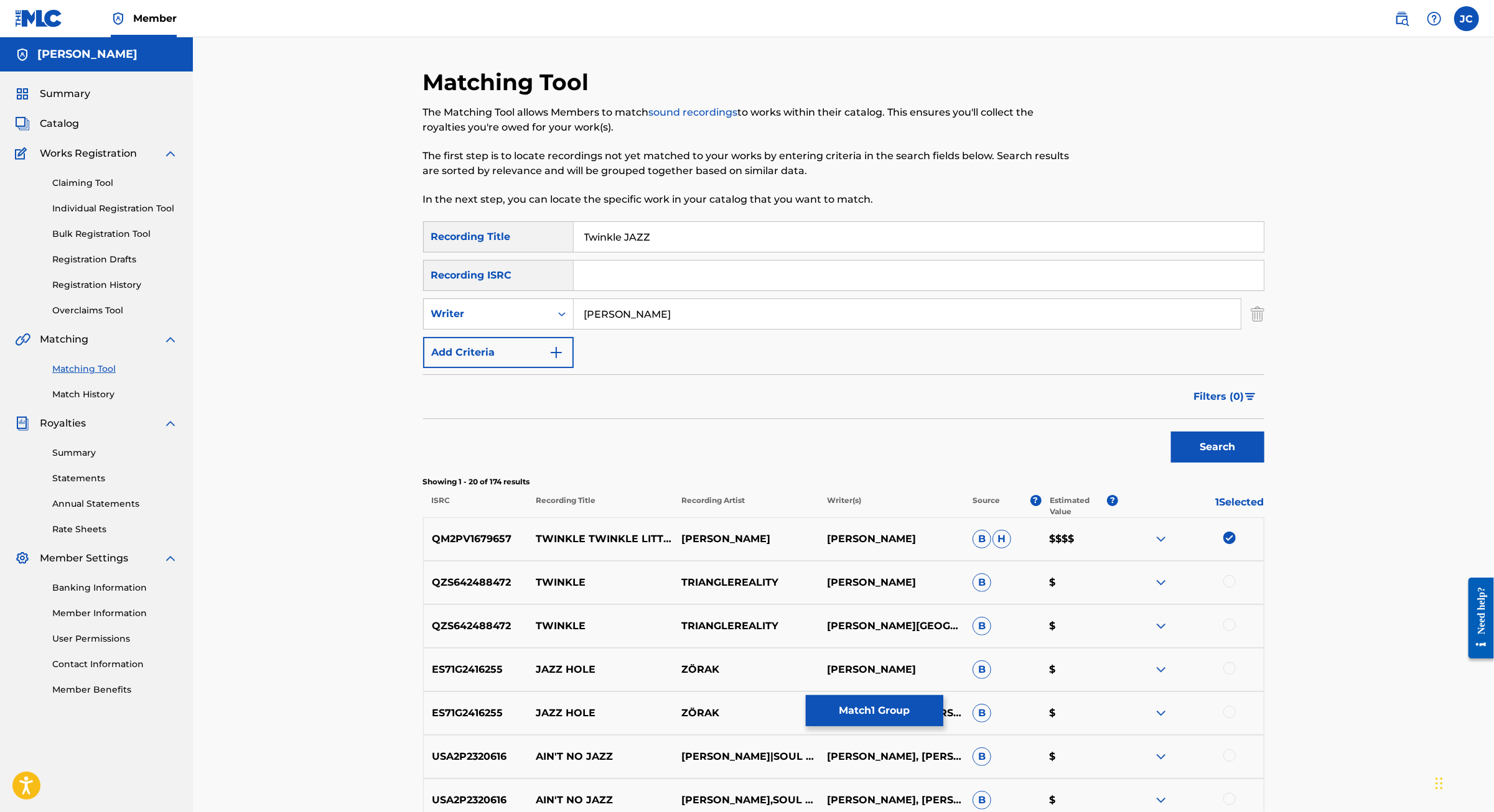
scroll to position [0, 0]
click at [943, 696] on button "Match 1 Group" at bounding box center [875, 711] width 138 height 31
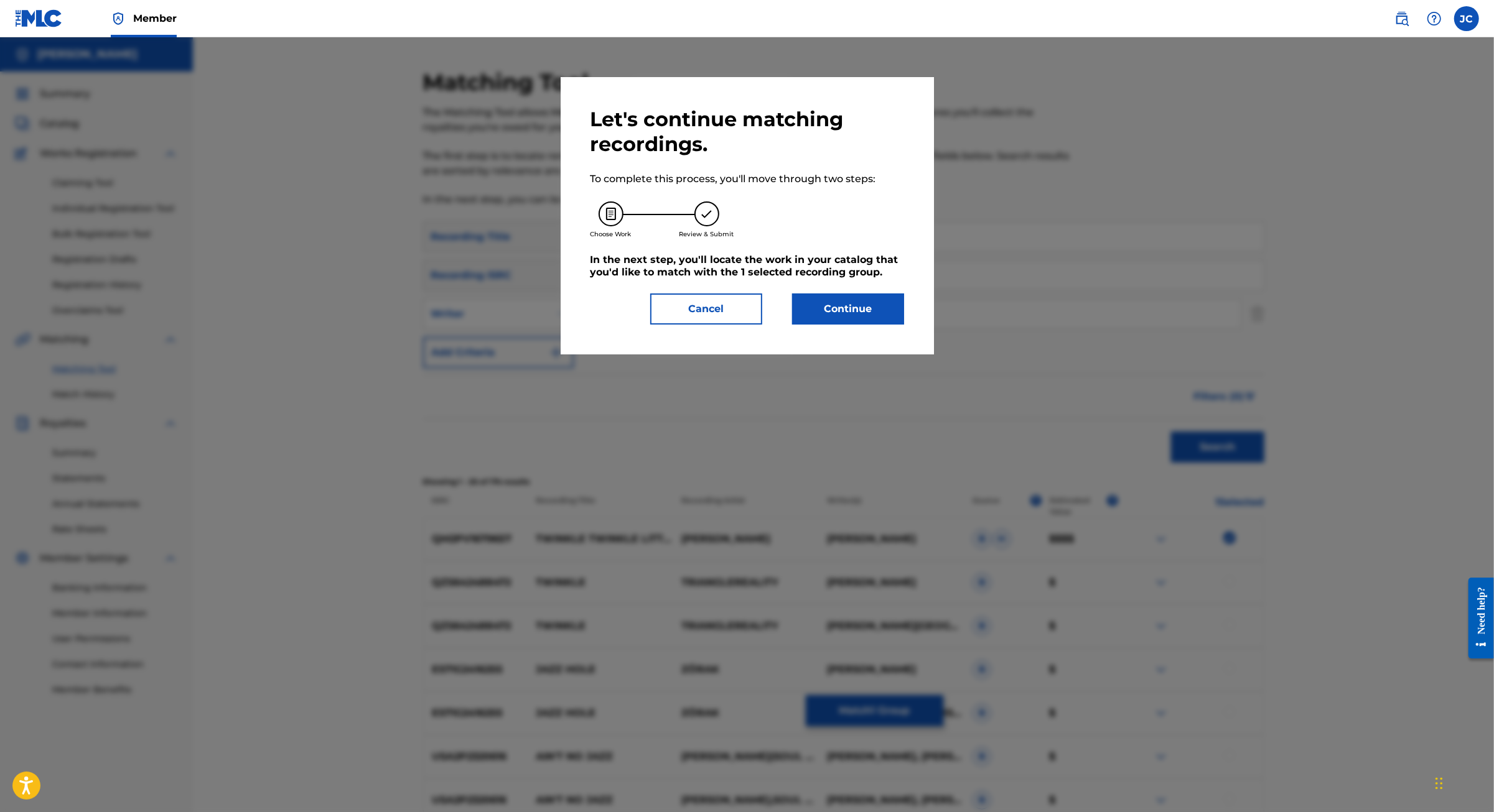
click at [894, 325] on button "Continue" at bounding box center [848, 309] width 112 height 31
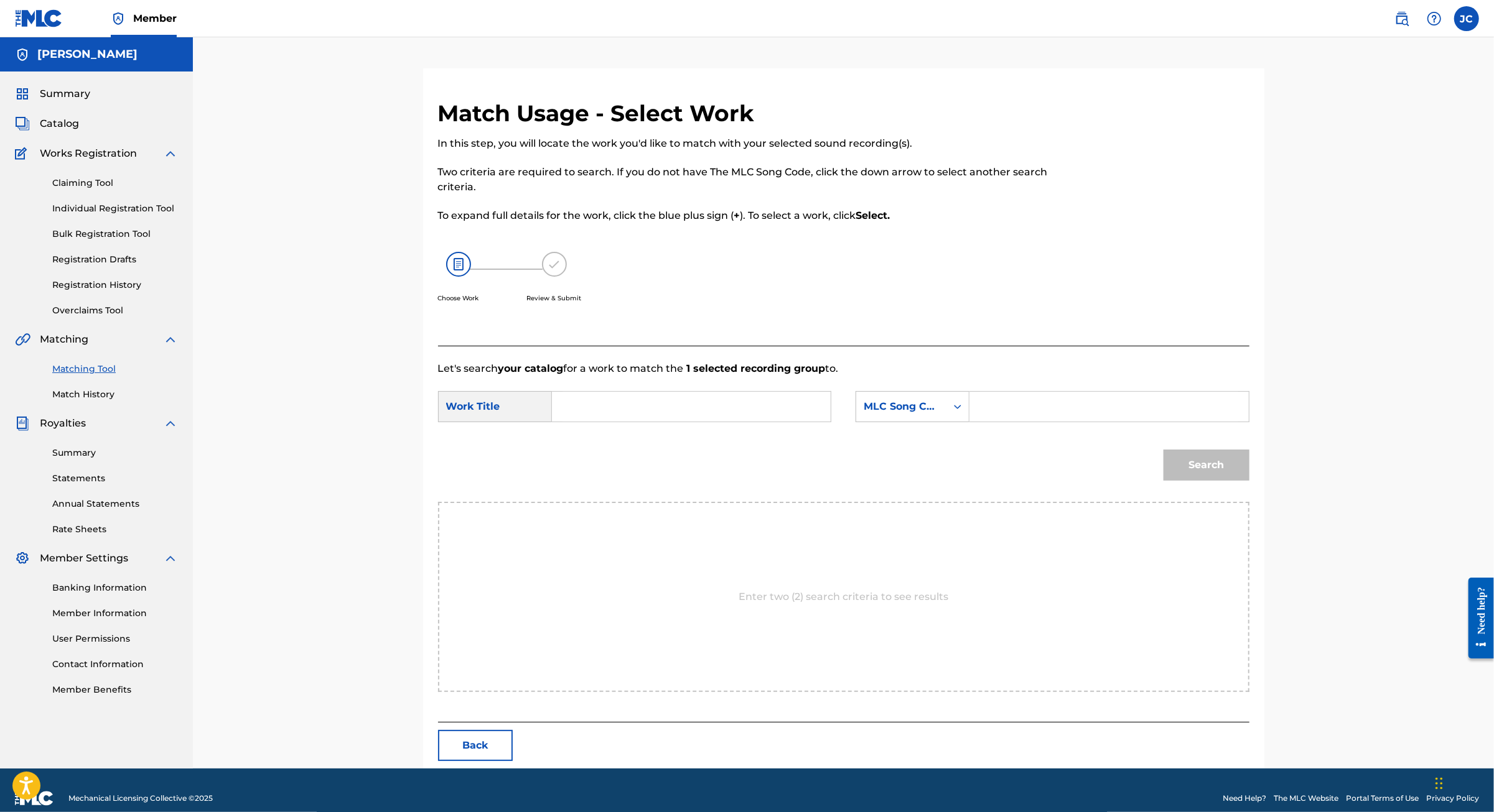
click at [592, 422] on input "Search Form" at bounding box center [690, 407] width 257 height 30
type input "Twinkle"
click at [1178, 422] on input "Search Form" at bounding box center [1108, 407] width 257 height 30
paste input "T50ZUB"
type input "T50ZUB"
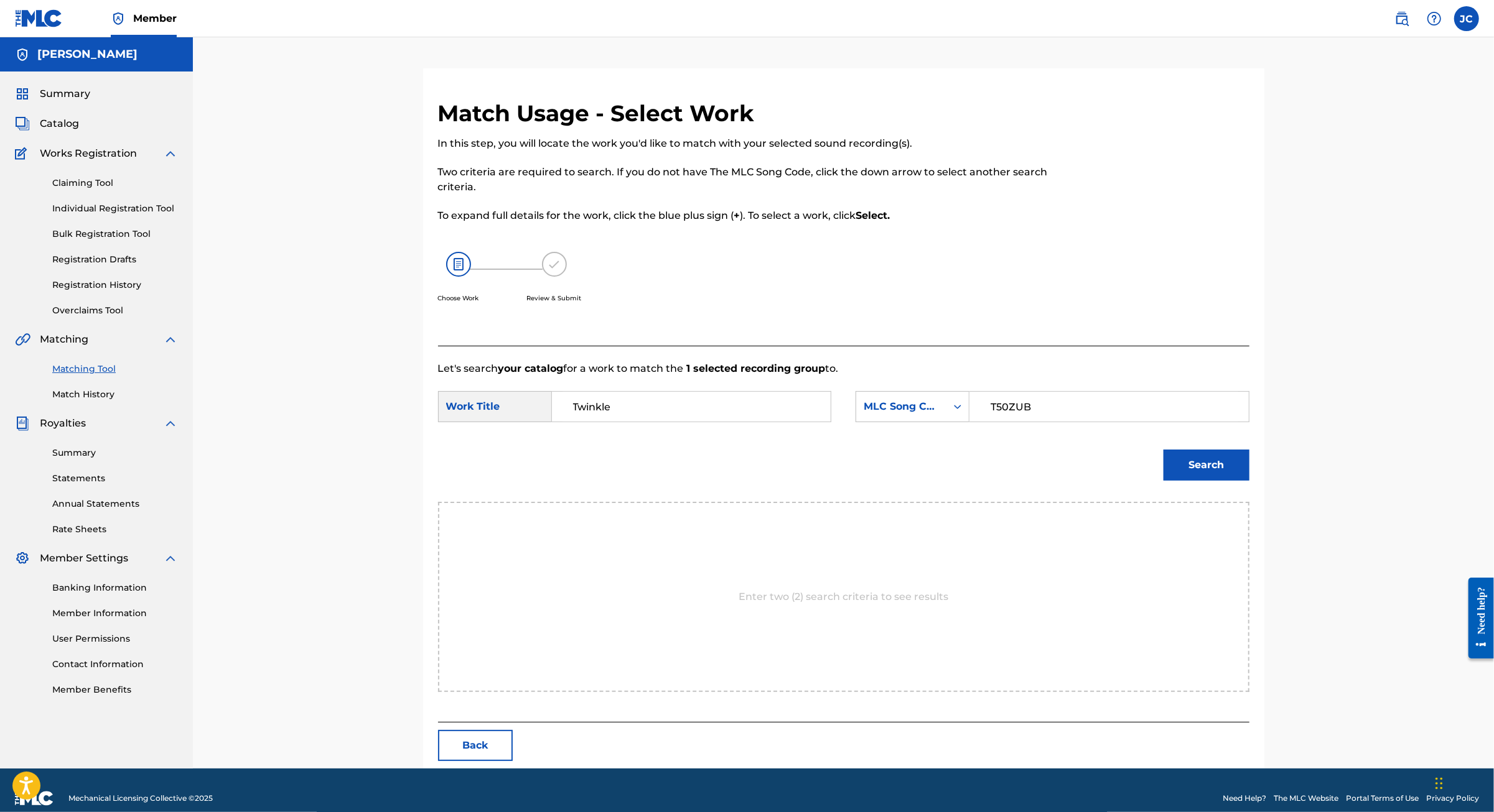
click at [1249, 481] on button "Search" at bounding box center [1206, 465] width 86 height 31
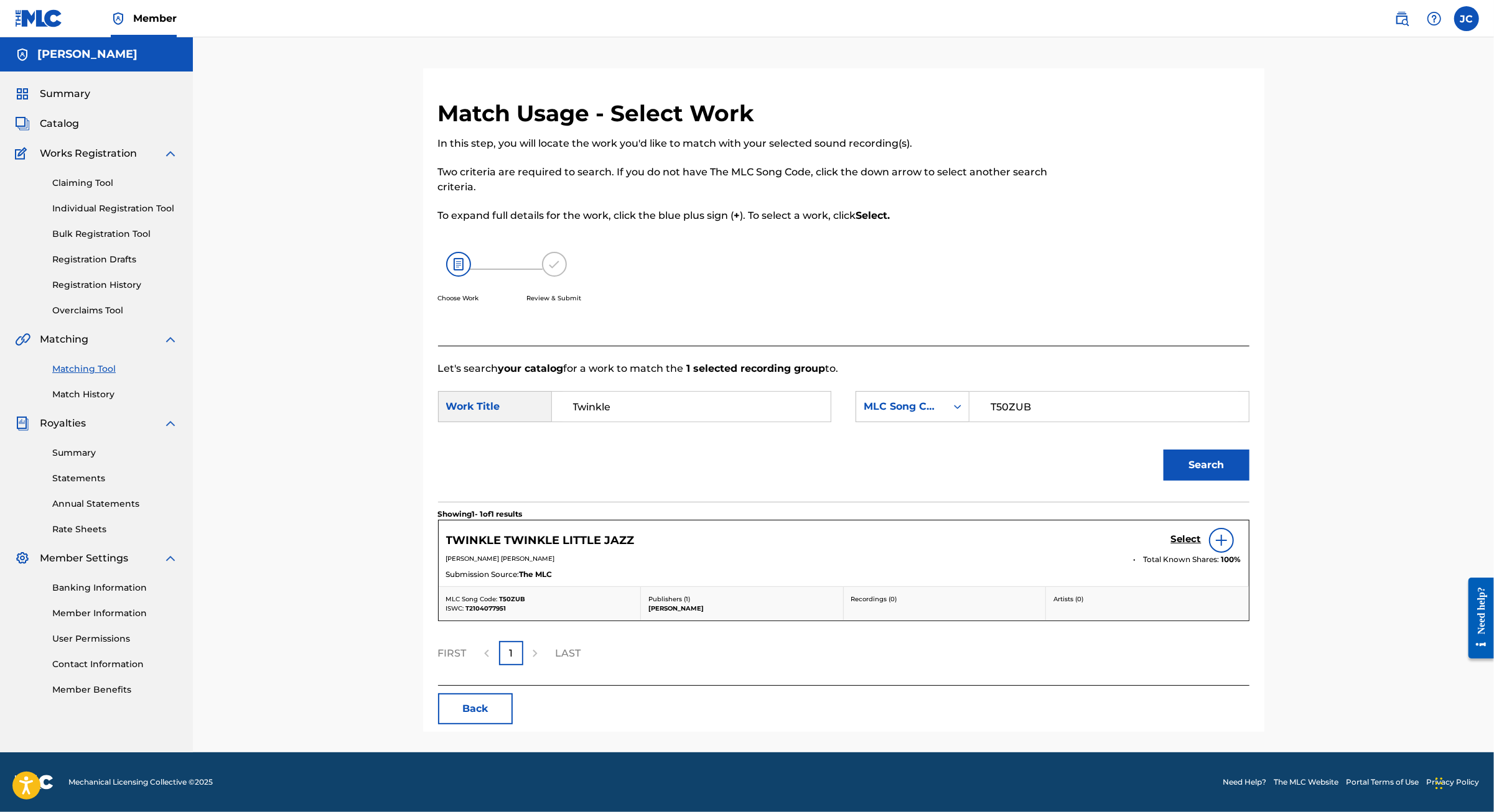
scroll to position [90, 0]
click at [1201, 533] on h5 "Select" at bounding box center [1185, 539] width 31 height 12
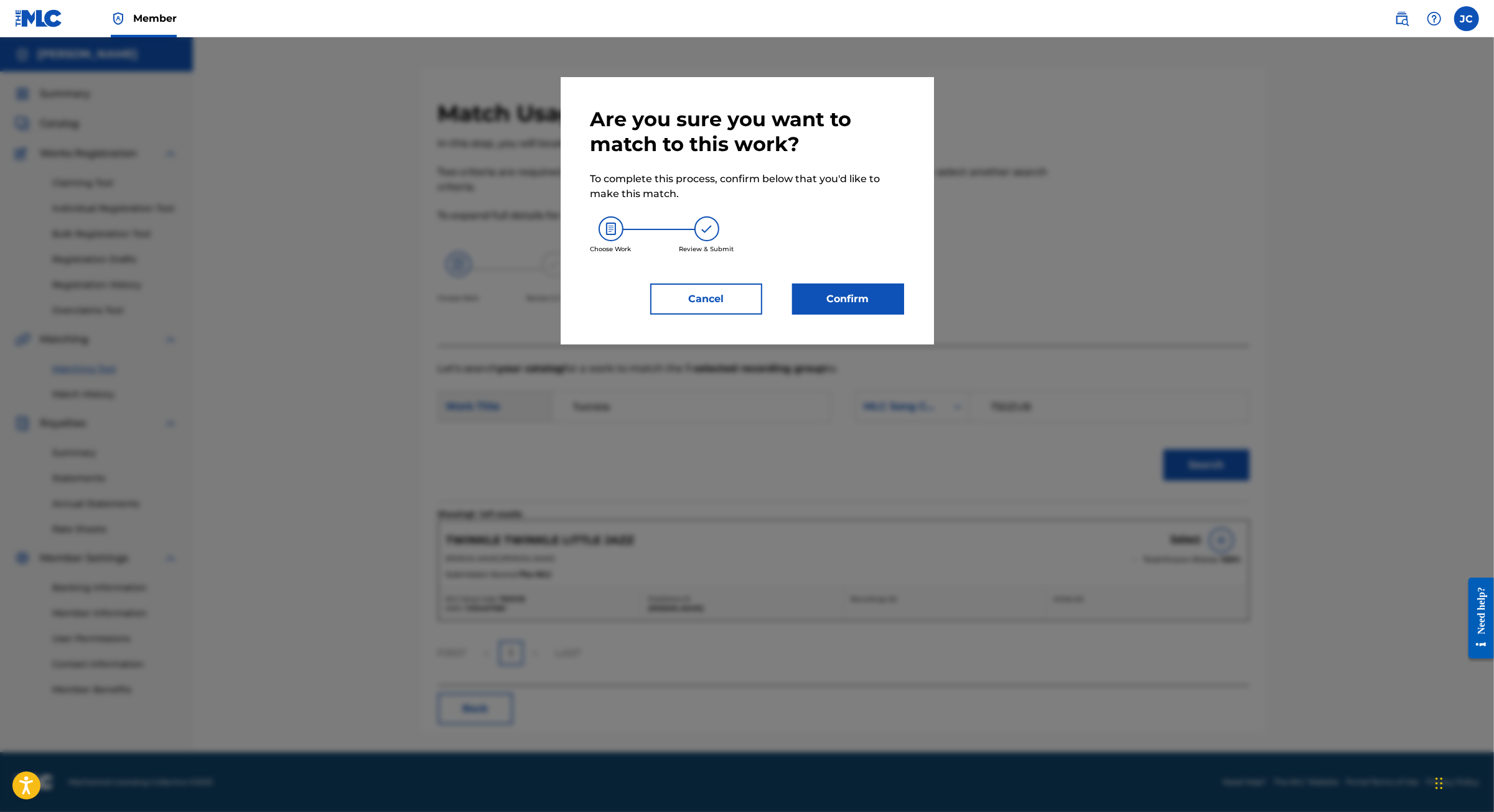
click at [865, 315] on button "Confirm" at bounding box center [848, 299] width 112 height 31
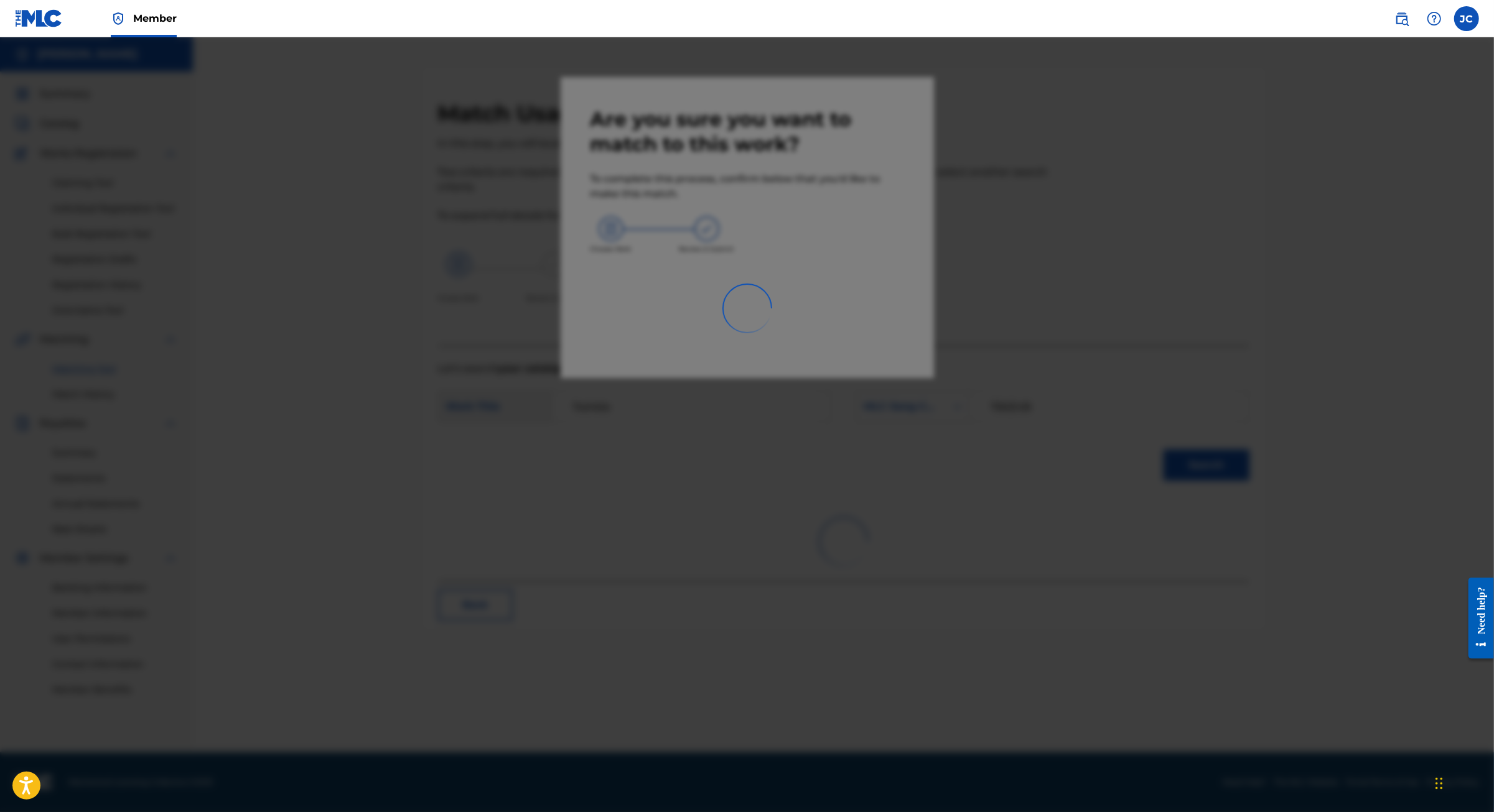
scroll to position [58, 0]
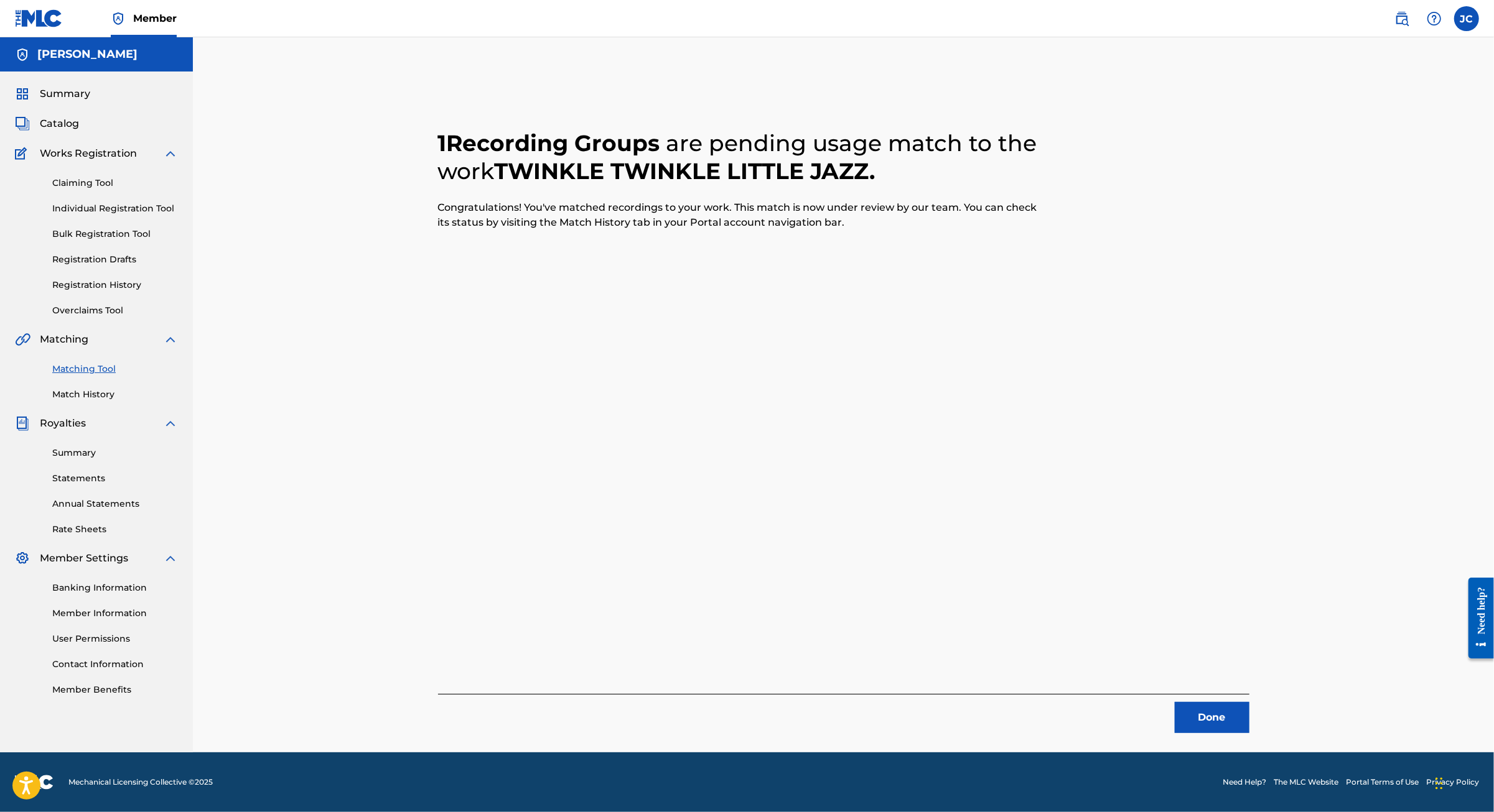
click at [1249, 702] on button "Done" at bounding box center [1211, 718] width 75 height 31
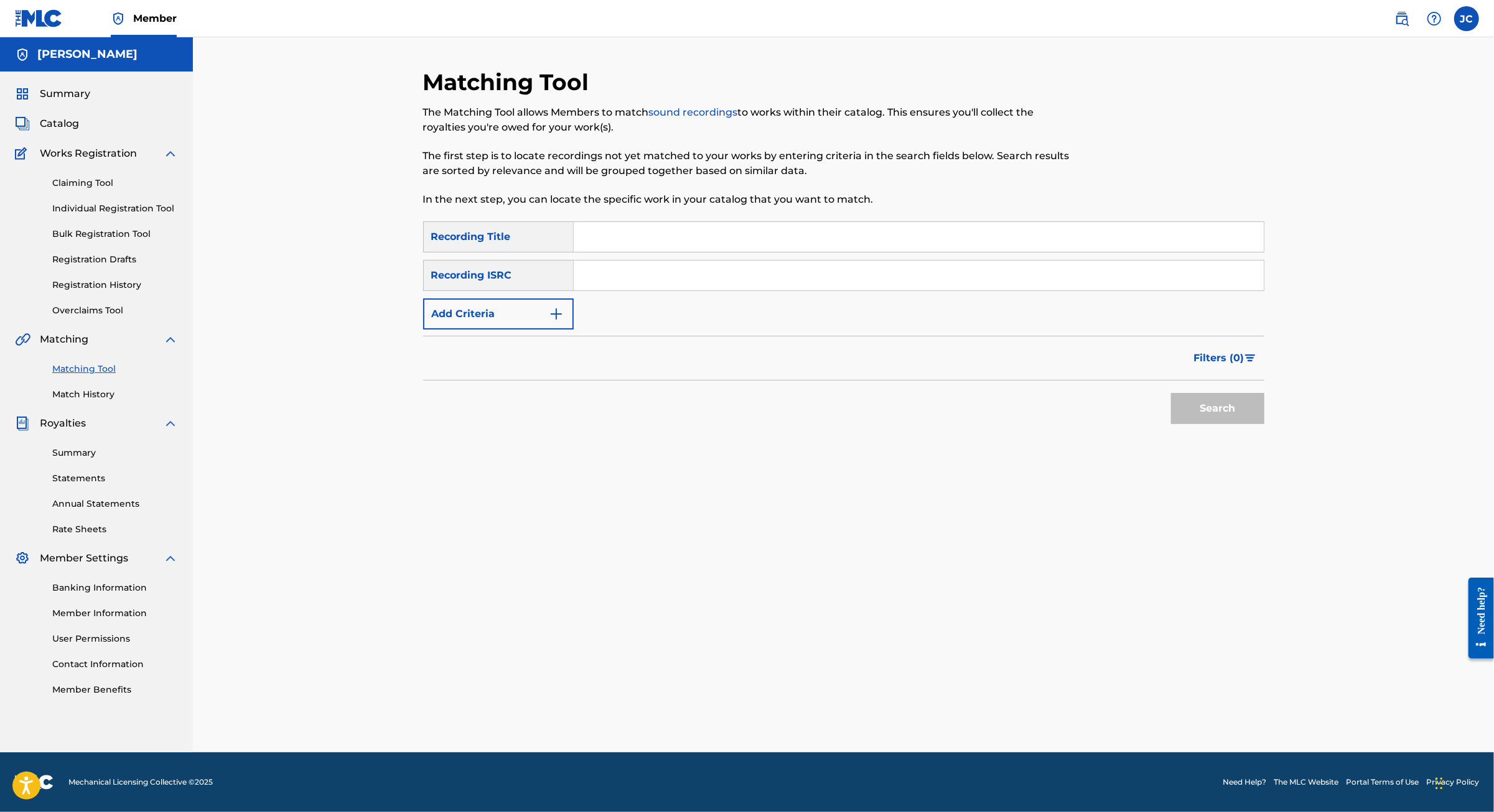
click at [114, 202] on link "Individual Registration Tool" at bounding box center [115, 209] width 126 height 13
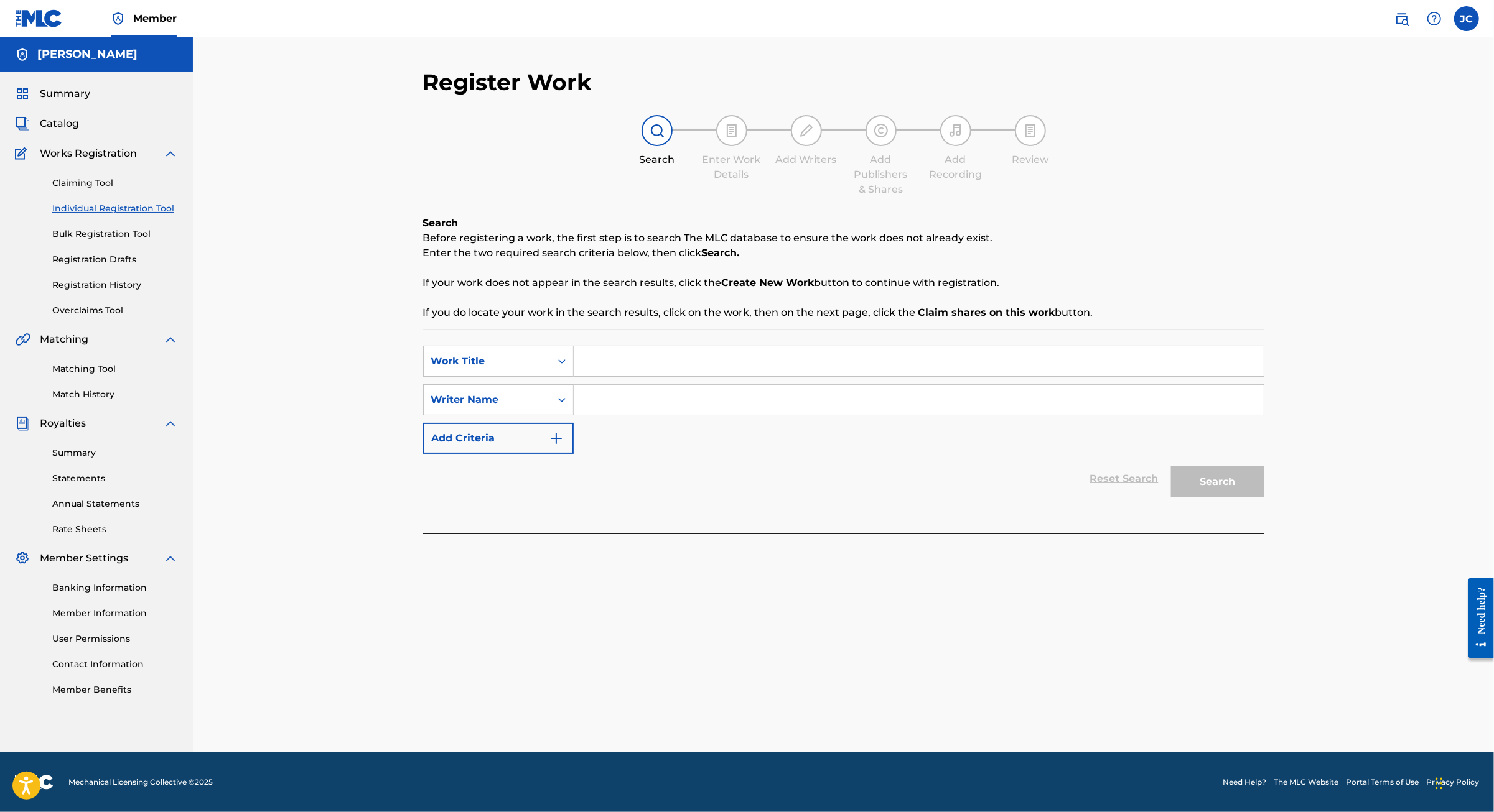
click at [625, 376] on input "Search Form" at bounding box center [919, 361] width 690 height 30
type input "DANCE HALL STORIES"
click at [616, 415] on input "Search Form" at bounding box center [919, 400] width 690 height 30
type input "JAIME"
click at [1264, 497] on button "Search" at bounding box center [1217, 482] width 94 height 31
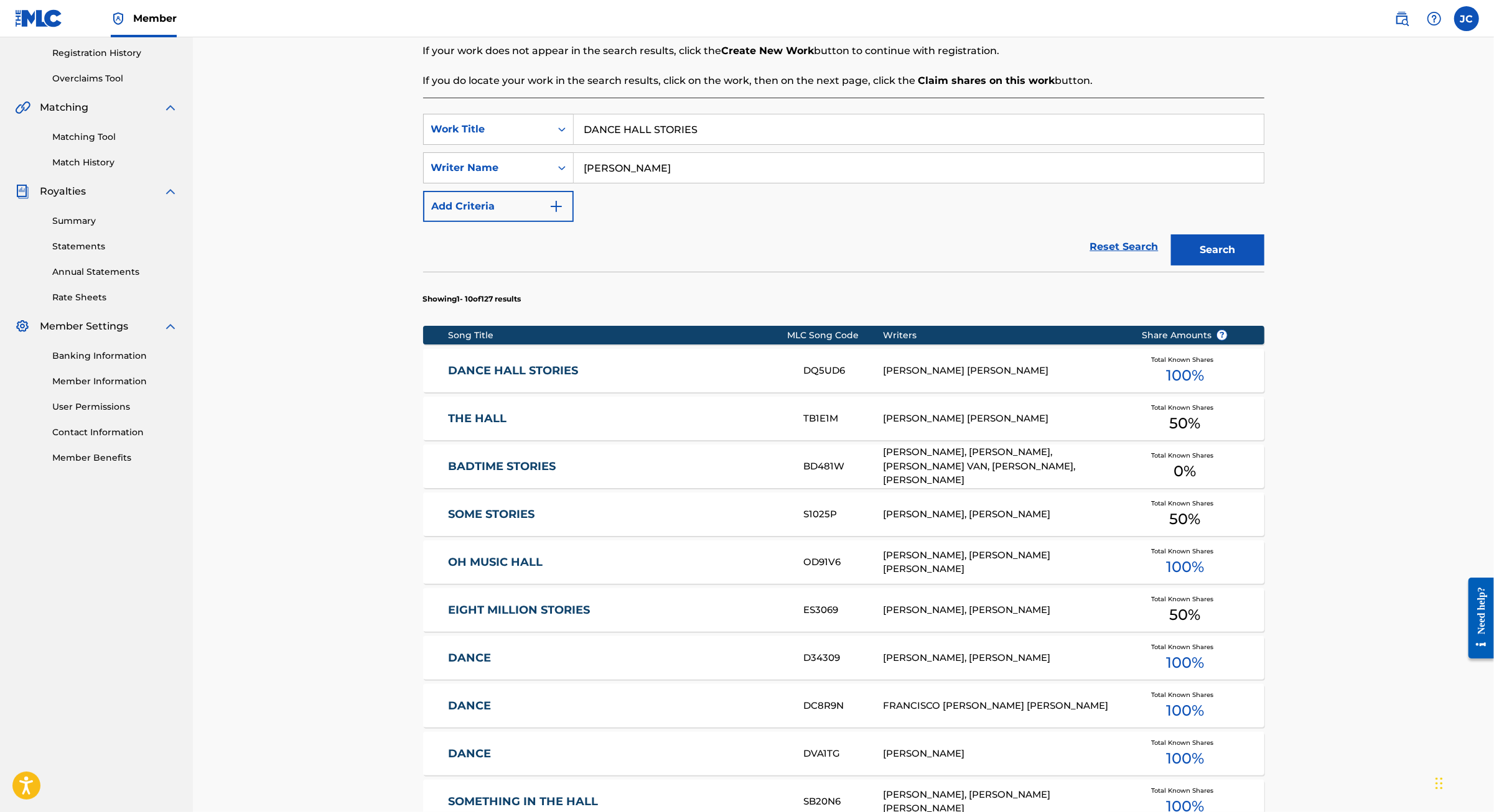
scroll to position [232, 0]
click at [448, 378] on link "DANCE HALL STORIES" at bounding box center [617, 371] width 338 height 14
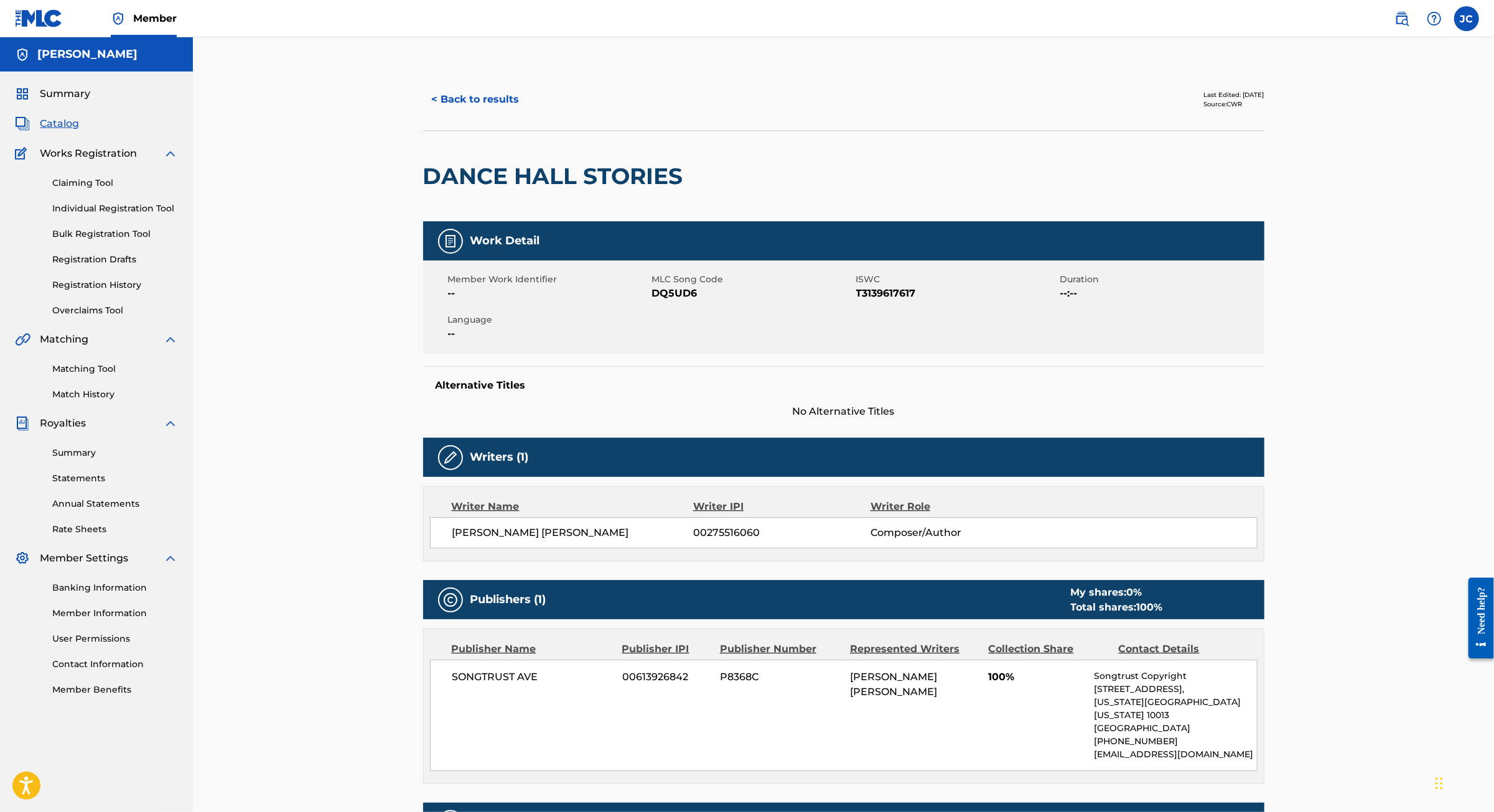
click at [67, 131] on span "Catalog" at bounding box center [60, 124] width 39 height 15
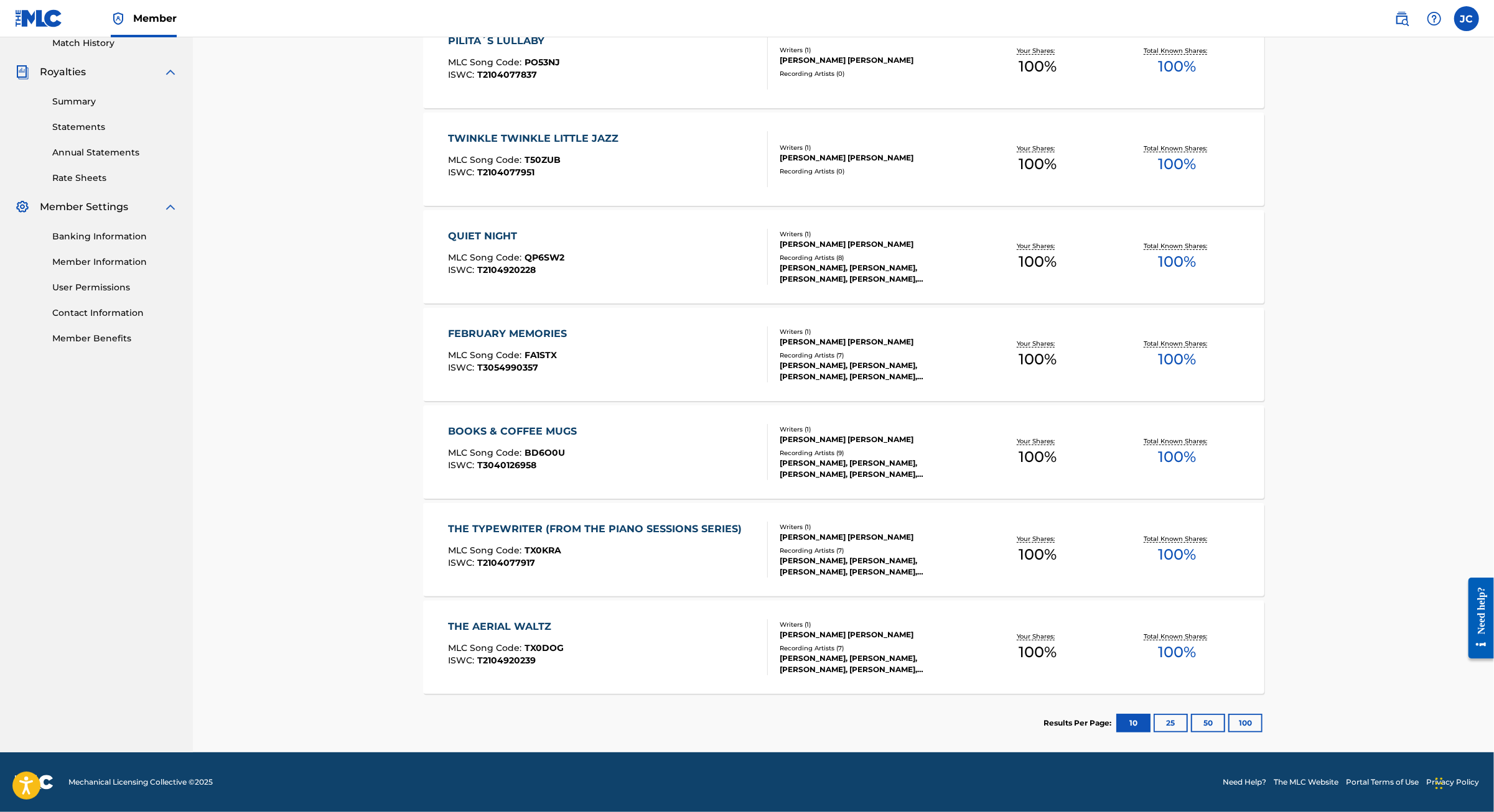
click at [1188, 714] on button "25" at bounding box center [1170, 723] width 34 height 19
click at [1225, 714] on button "50" at bounding box center [1207, 723] width 34 height 19
click at [1263, 714] on button "100" at bounding box center [1244, 723] width 34 height 19
click at [1150, 714] on button "10" at bounding box center [1133, 723] width 34 height 19
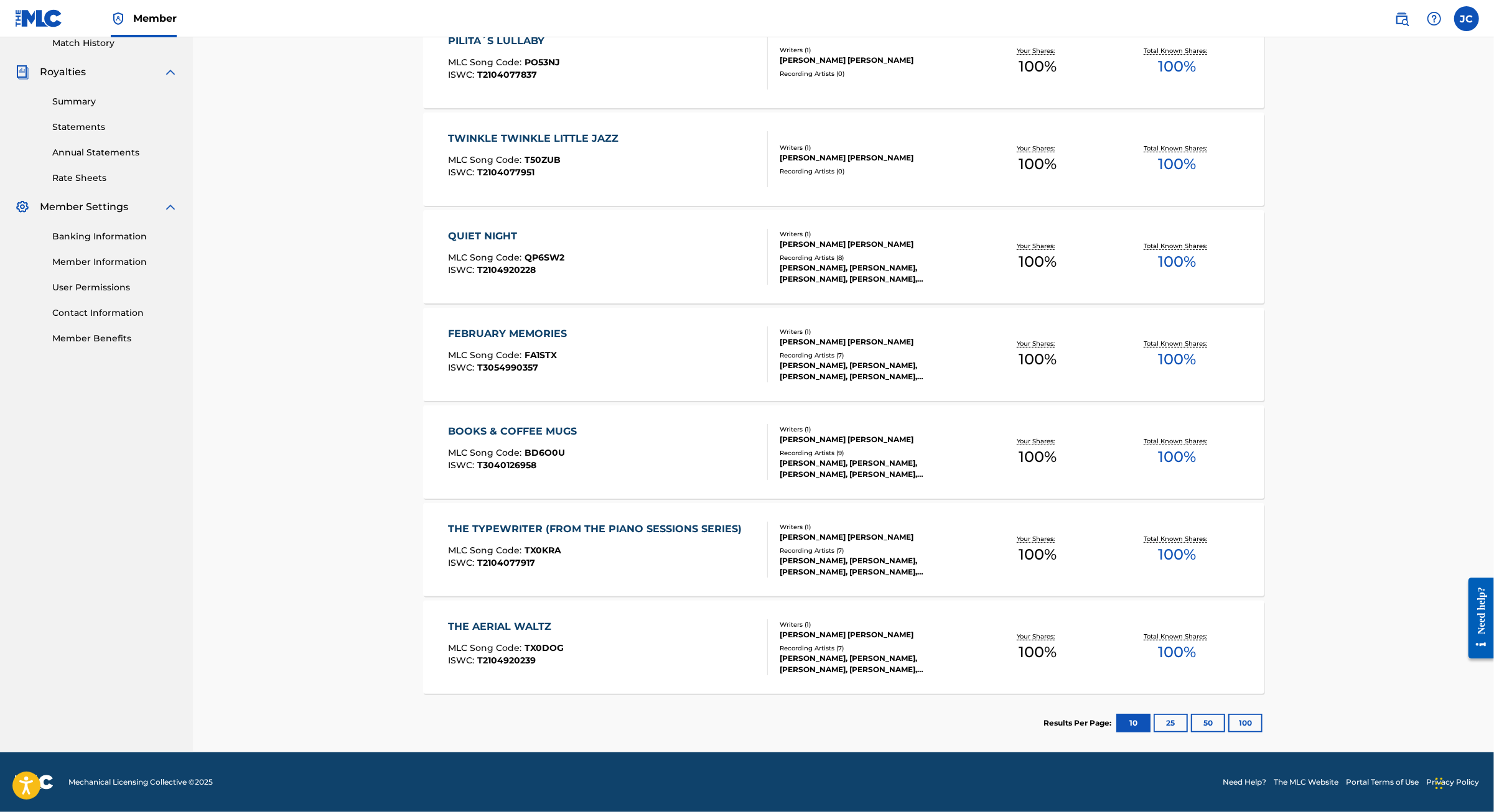
click at [454, 308] on div "FEBRUARY MEMORIES MLC Song Code : FA1STX ISWC : T3054990357 Writers ( 1 ) JAIME…" at bounding box center [843, 354] width 841 height 94
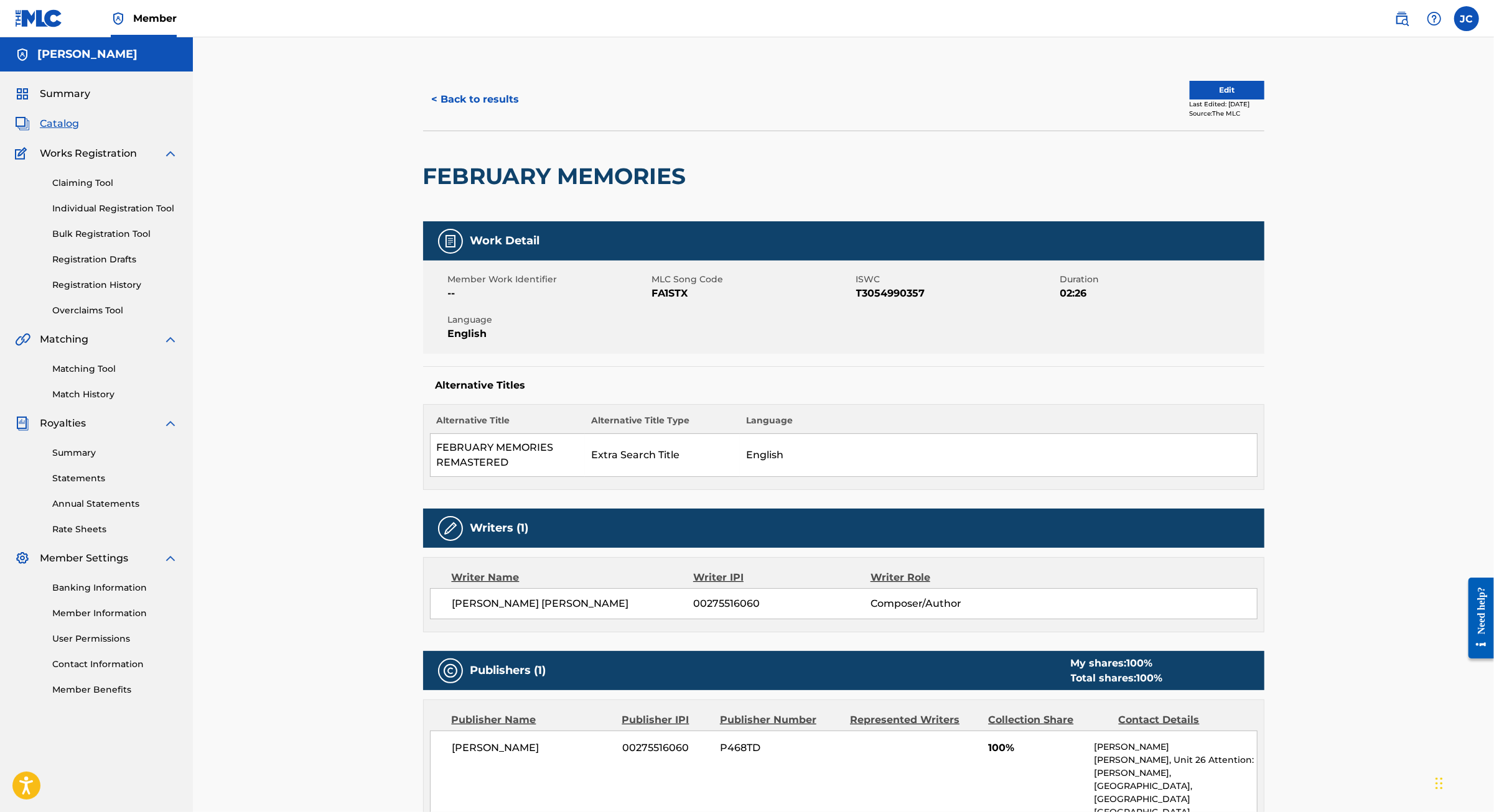
click at [153, 215] on link "Individual Registration Tool" at bounding box center [115, 209] width 126 height 13
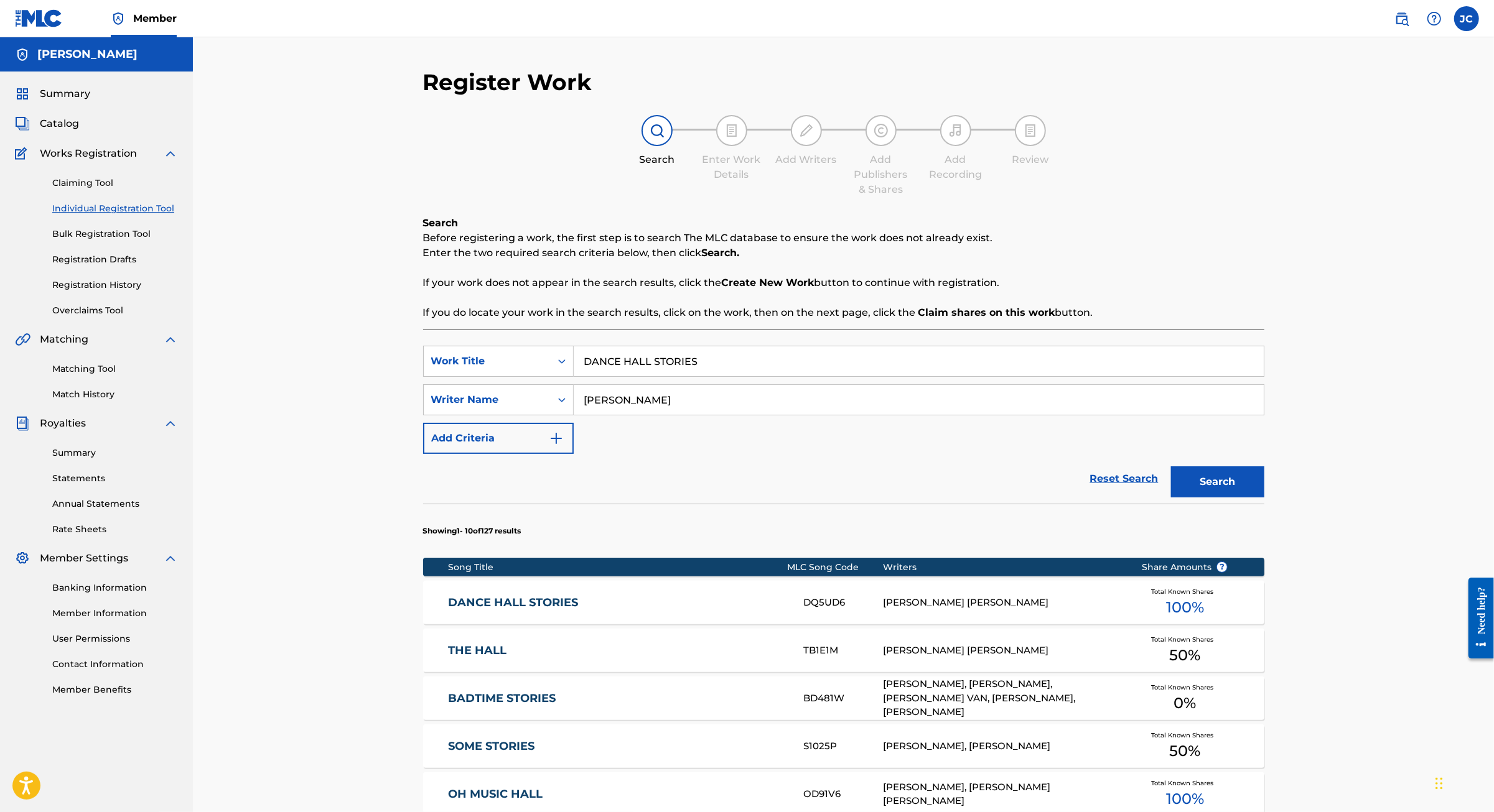
drag, startPoint x: 782, startPoint y: 381, endPoint x: 639, endPoint y: 382, distance: 143.0
click at [627, 376] on input "DANCE HALL STORIES" at bounding box center [919, 361] width 690 height 30
drag, startPoint x: 669, startPoint y: 387, endPoint x: 545, endPoint y: 386, distance: 124.0
click at [574, 376] on input "DANCE HALL STORIES" at bounding box center [919, 361] width 690 height 30
type input "PIPPA"
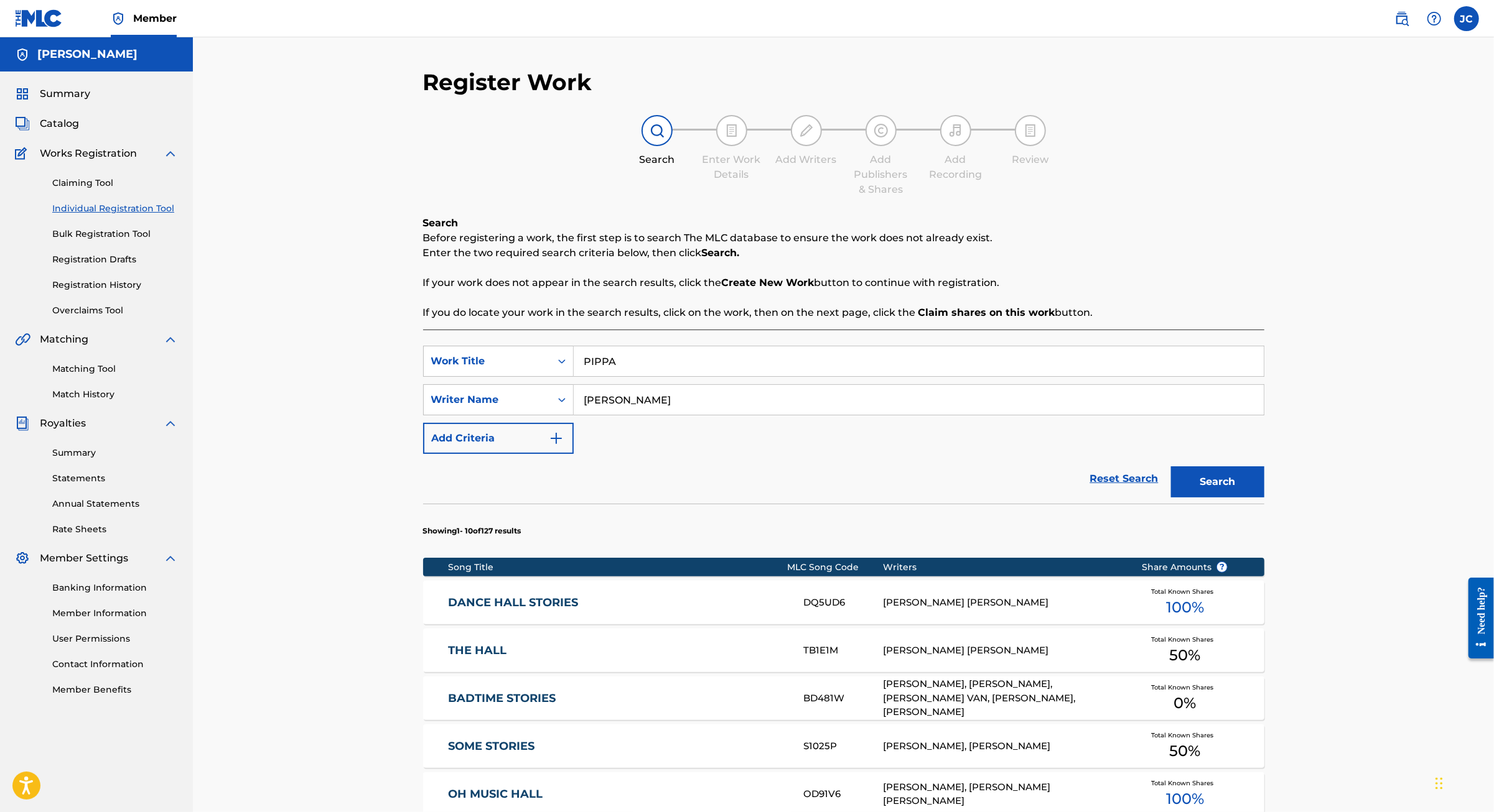
click at [1264, 497] on button "Search" at bounding box center [1217, 482] width 94 height 31
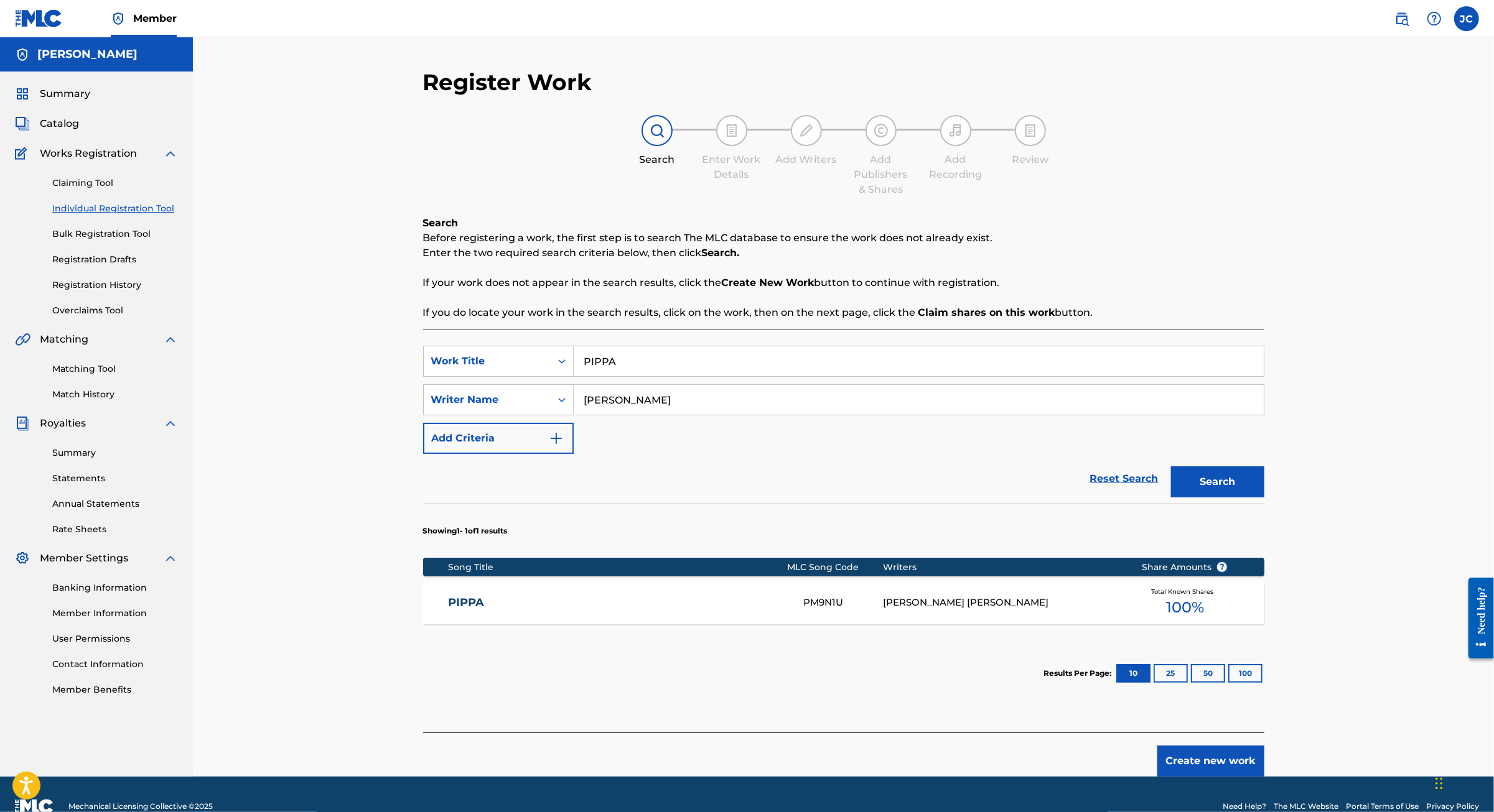
click at [448, 610] on link "PIPPA" at bounding box center [617, 603] width 338 height 14
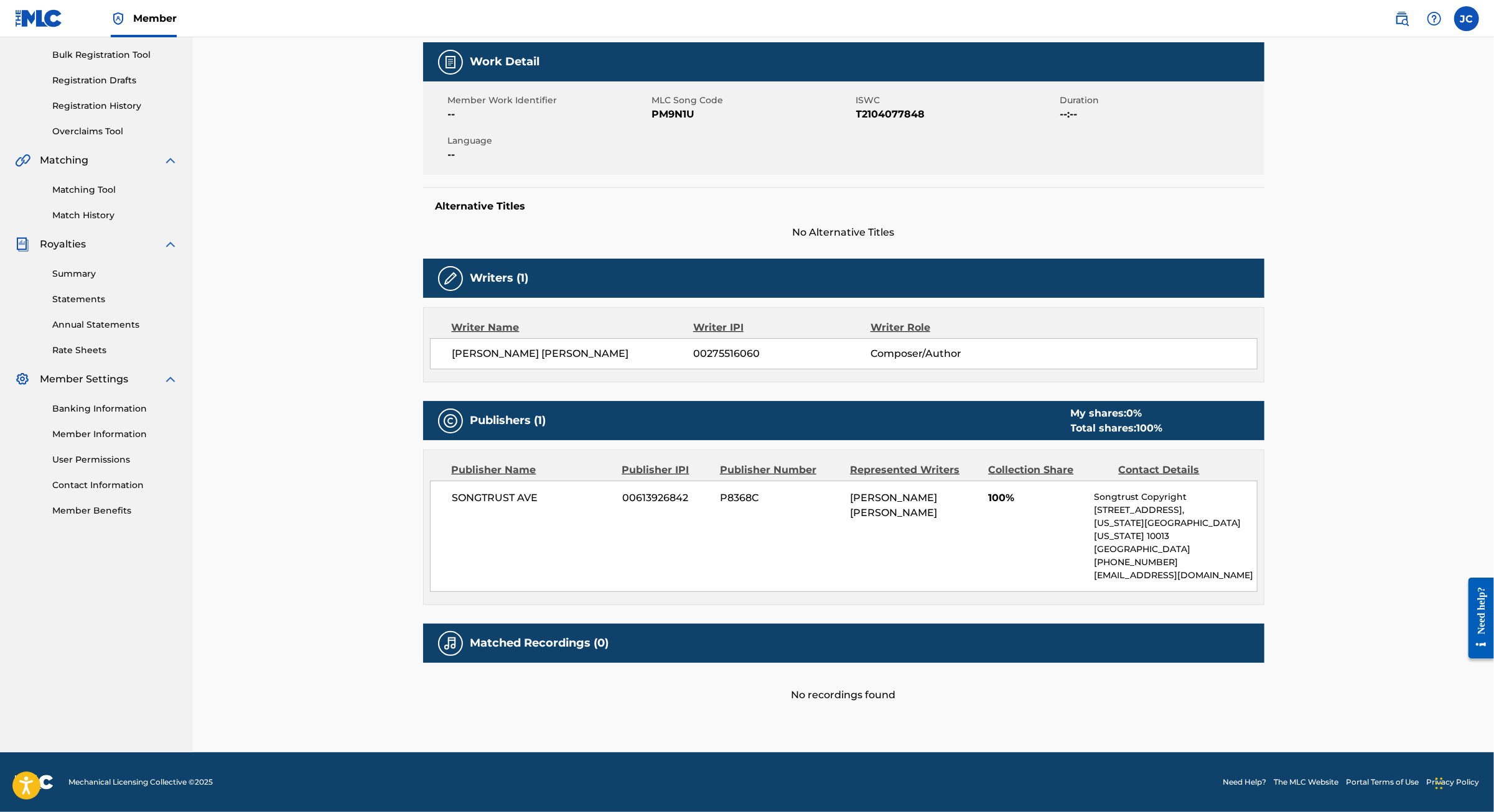
scroll to position [308, 0]
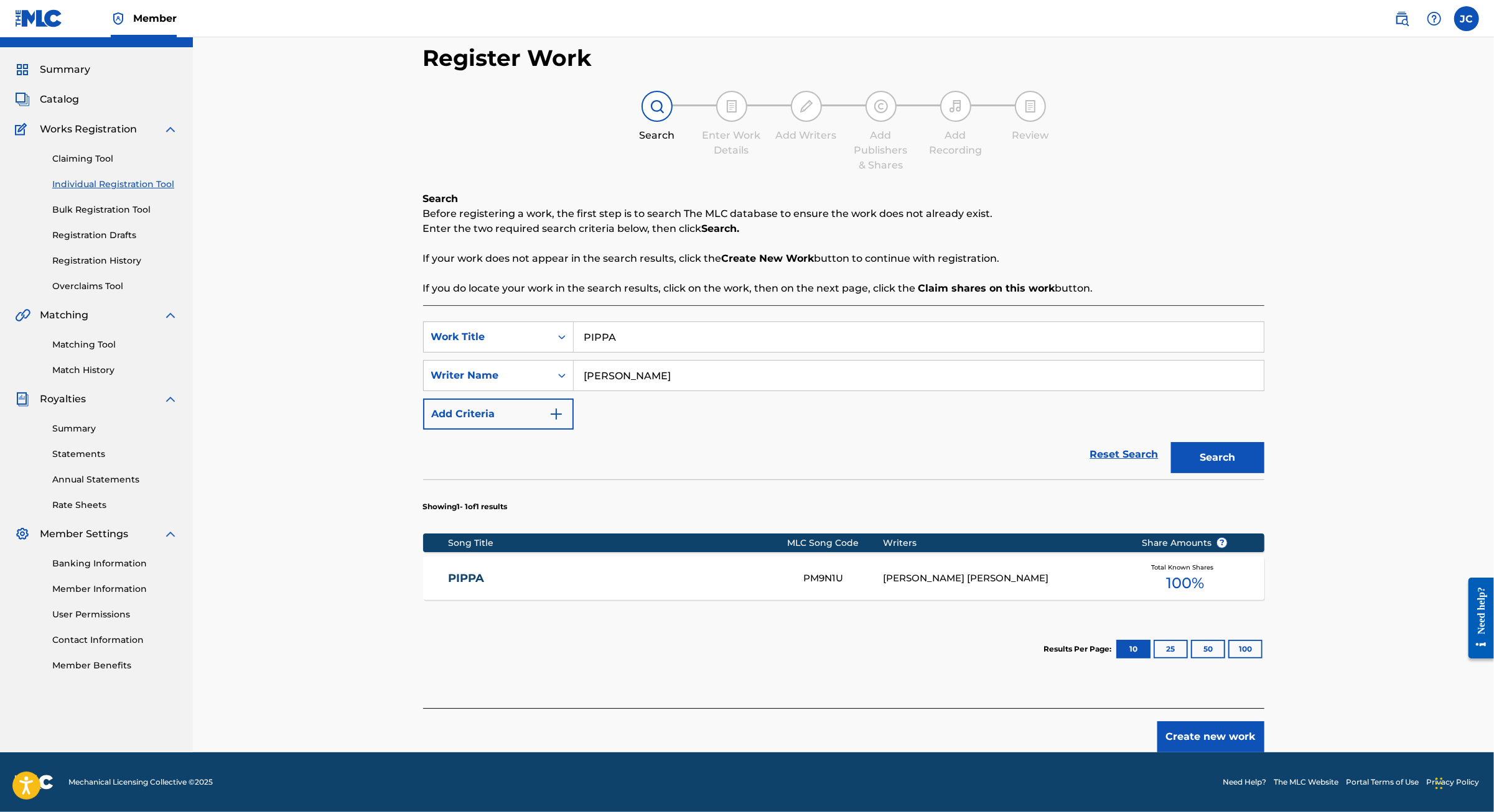
click at [1264, 722] on button "Create new work" at bounding box center [1211, 737] width 107 height 31
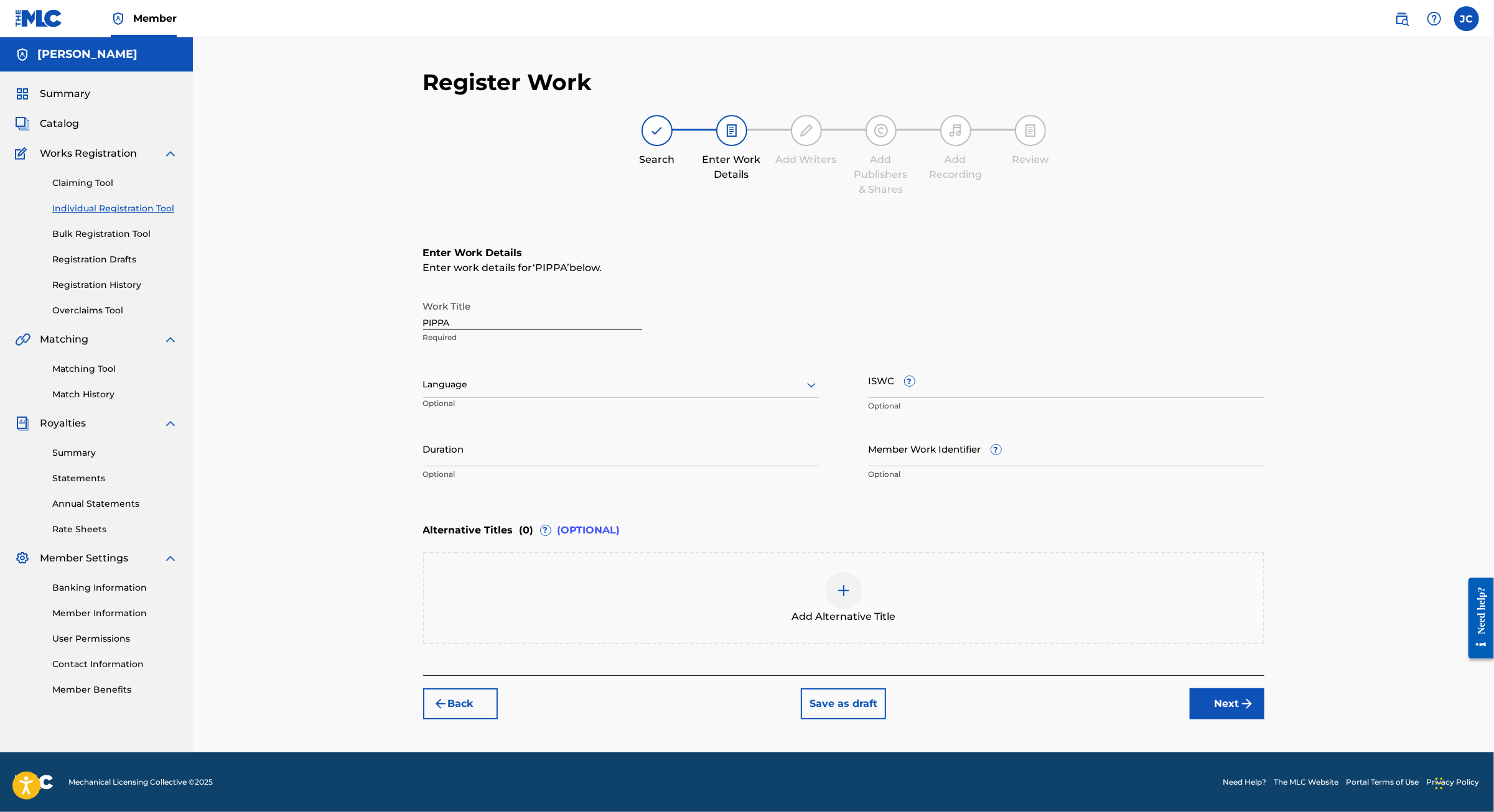
click at [526, 377] on div at bounding box center [620, 385] width 396 height 16
click at [500, 398] on div "English" at bounding box center [620, 412] width 394 height 28
click at [986, 363] on input "ISWC ?" at bounding box center [1066, 380] width 396 height 35
paste input "T2104077848"
type input "T2104077848"
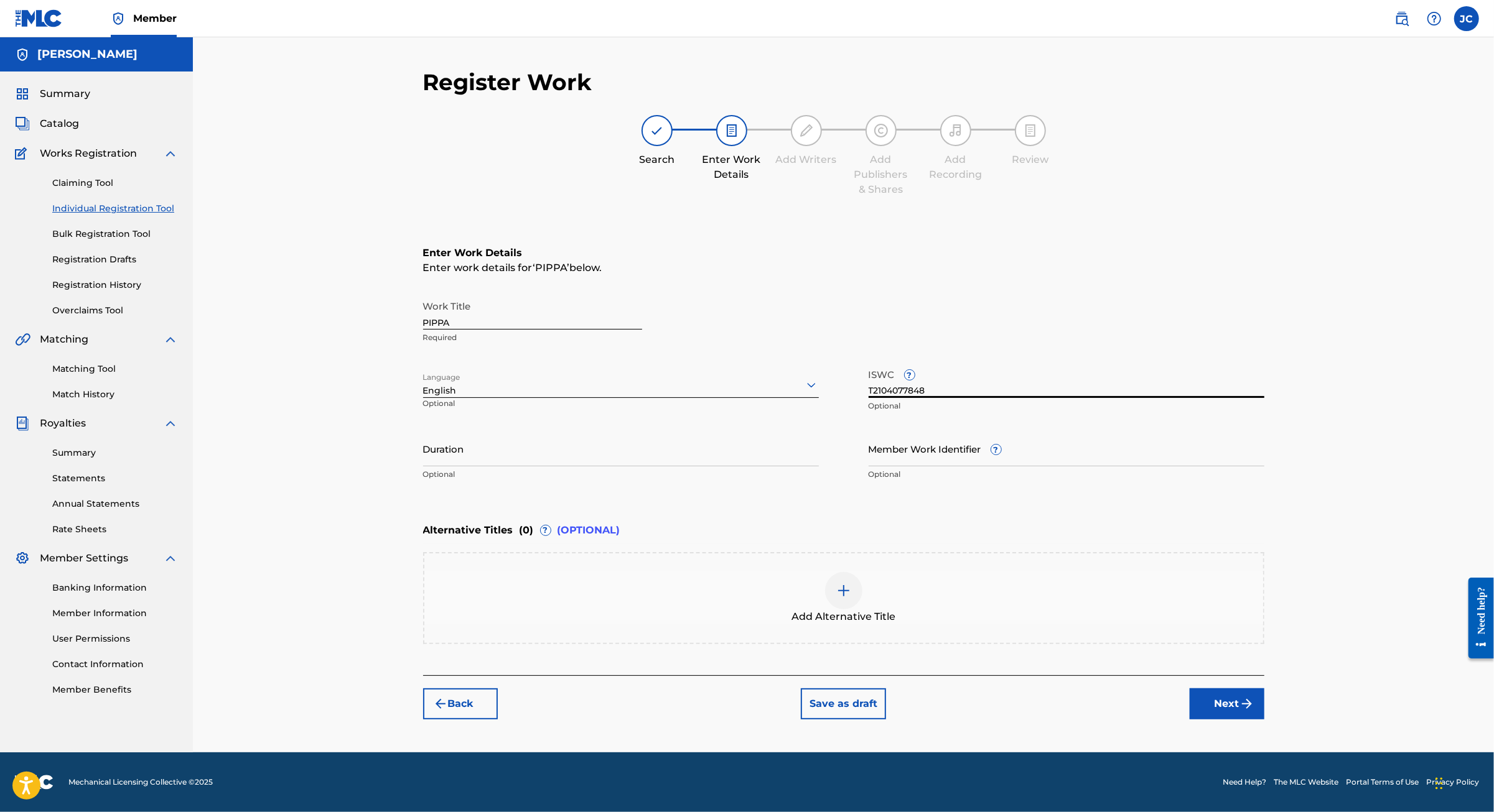
click at [523, 436] on input "Duration" at bounding box center [620, 448] width 396 height 35
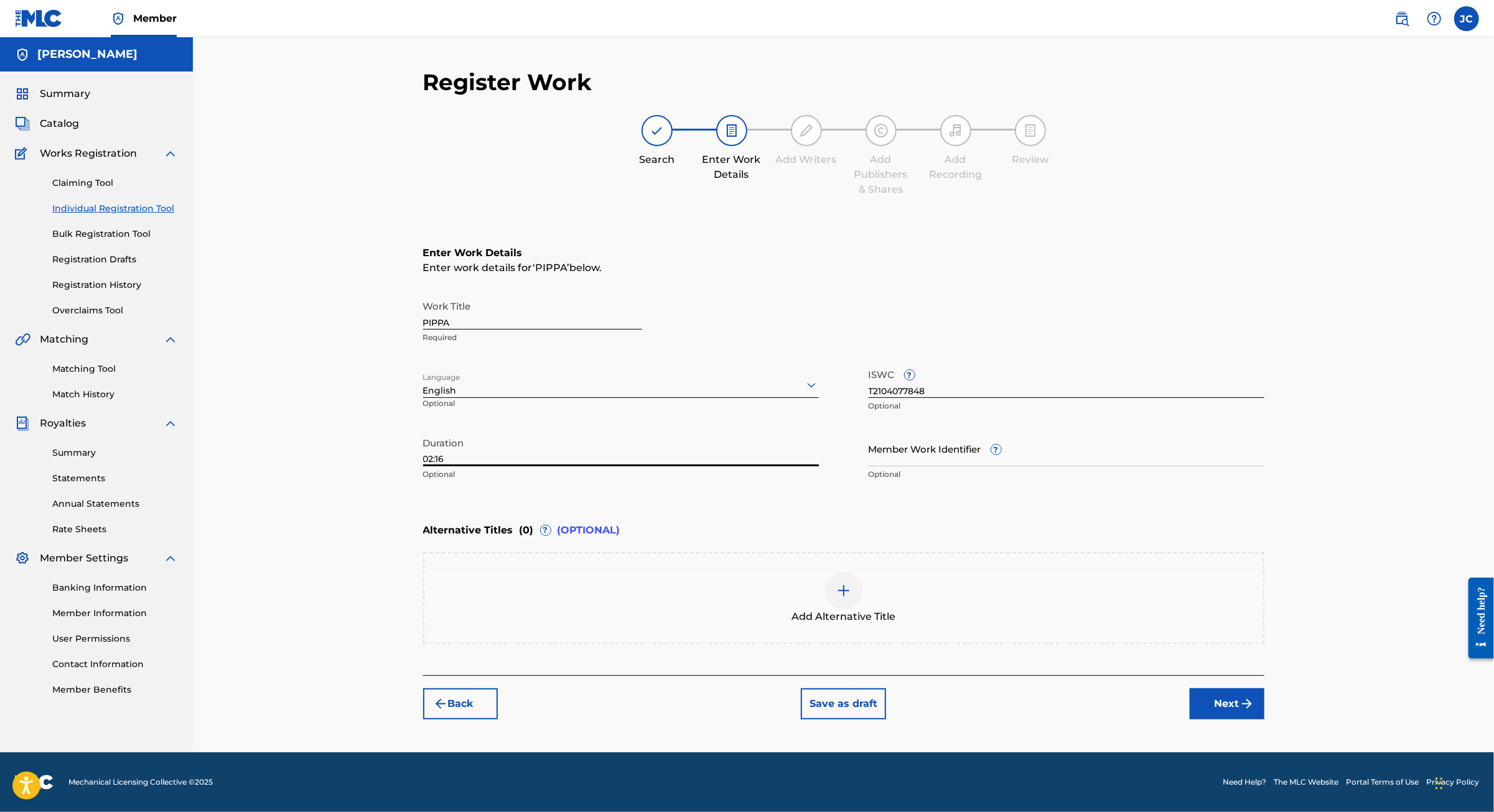
type input "02:16"
click at [1264, 710] on button "Next" at bounding box center [1226, 704] width 75 height 31
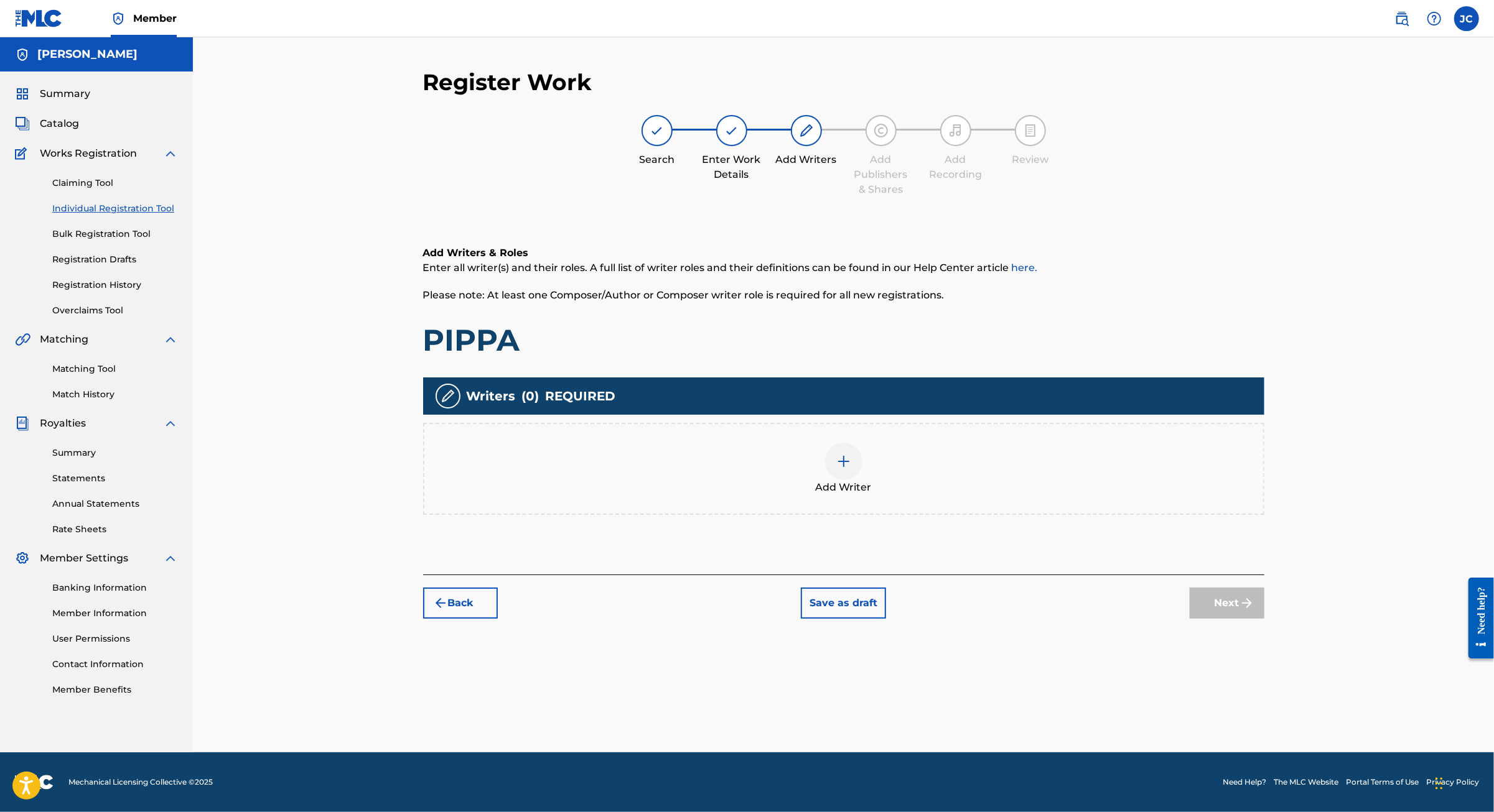
scroll to position [58, 0]
click at [862, 452] on div at bounding box center [843, 461] width 37 height 37
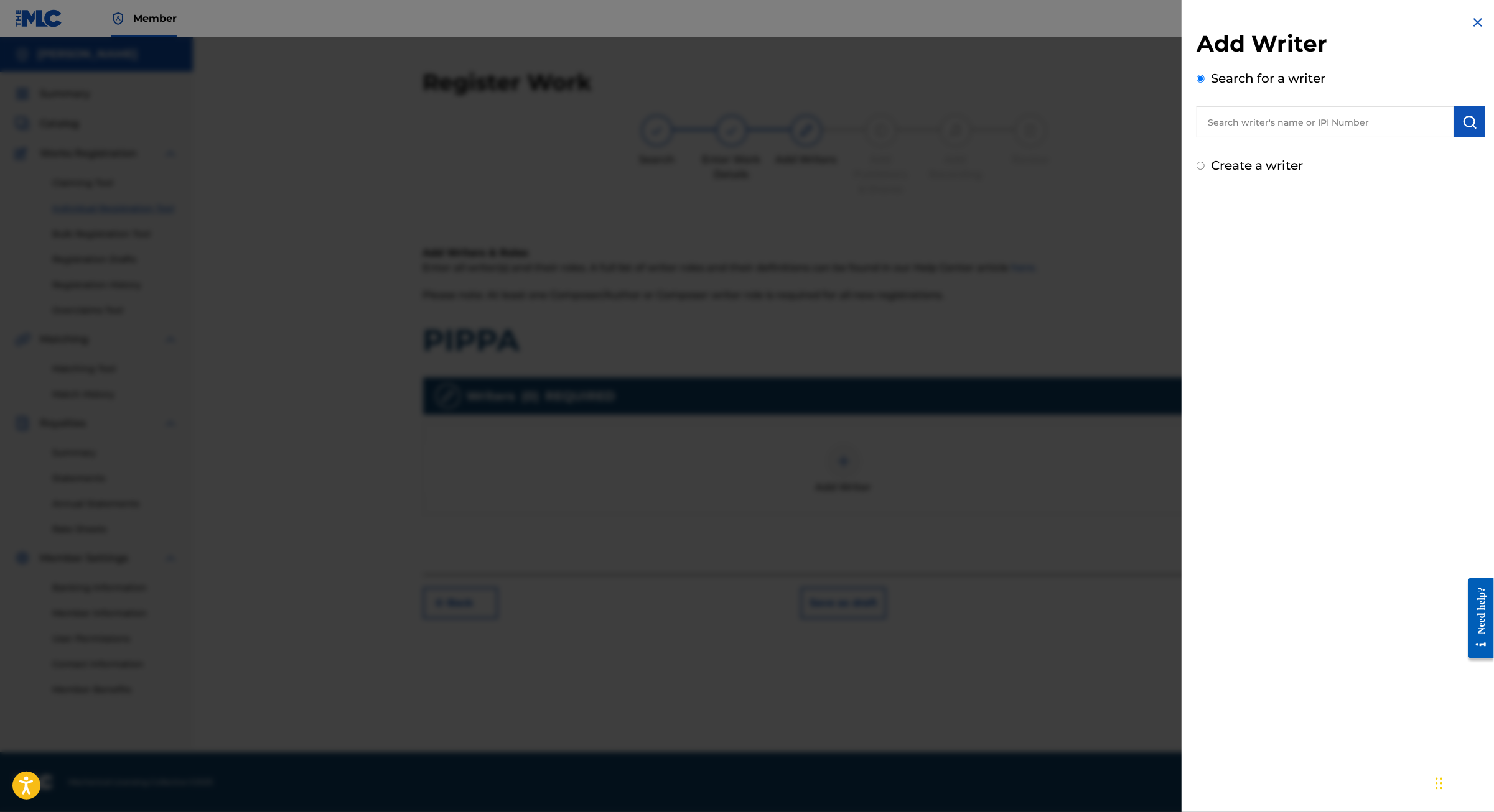
click at [1272, 123] on input "text" at bounding box center [1325, 122] width 257 height 31
click at [1343, 156] on strong "giner" at bounding box center [1356, 149] width 28 height 12
type input "jaime cordoba giner"
click at [1218, 161] on div "jaime cordoba giner" at bounding box center [1325, 150] width 257 height 22
click at [1454, 136] on button "submit" at bounding box center [1470, 122] width 31 height 31
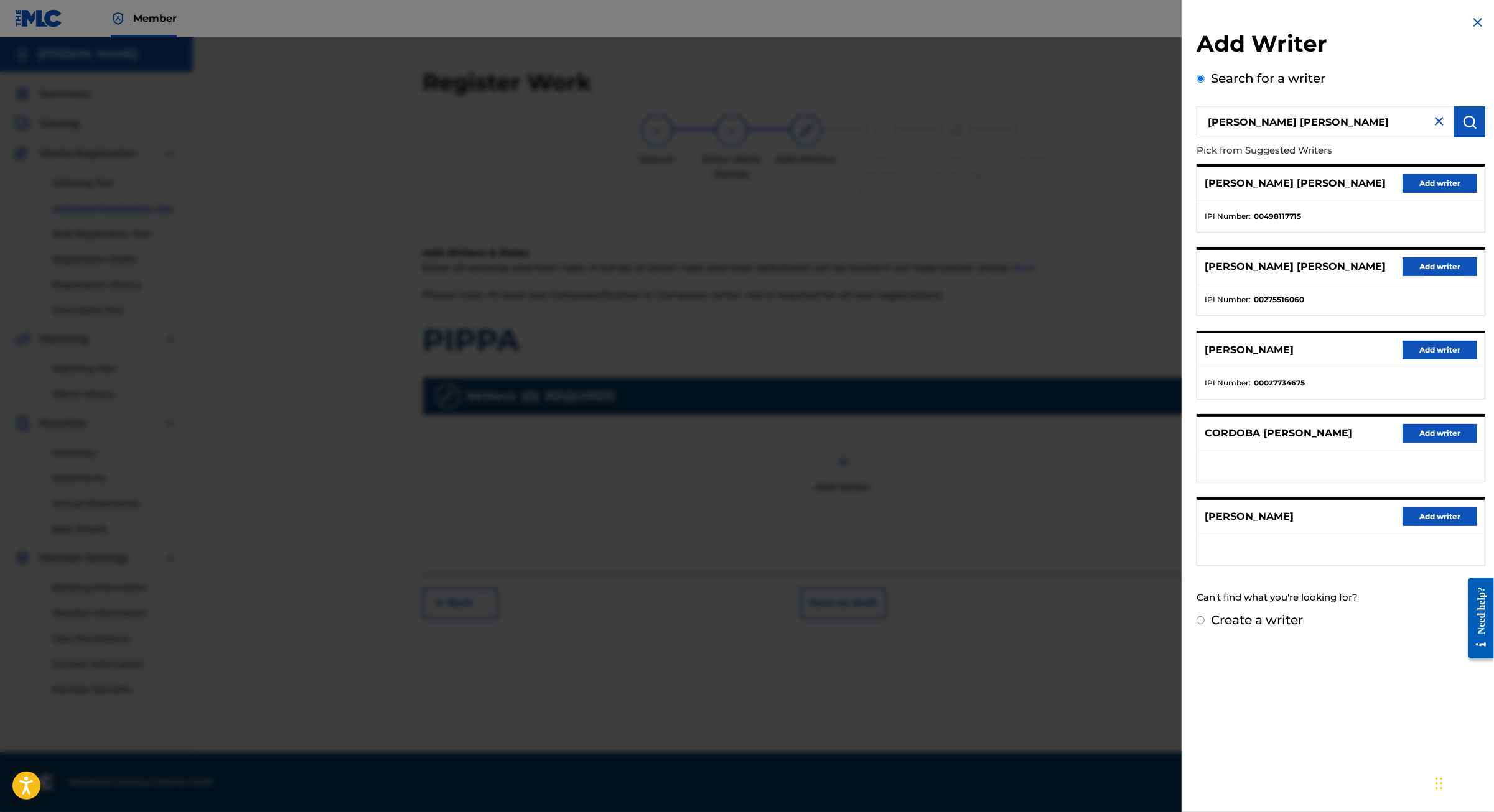
click at [1434, 276] on button "Add writer" at bounding box center [1439, 267] width 75 height 19
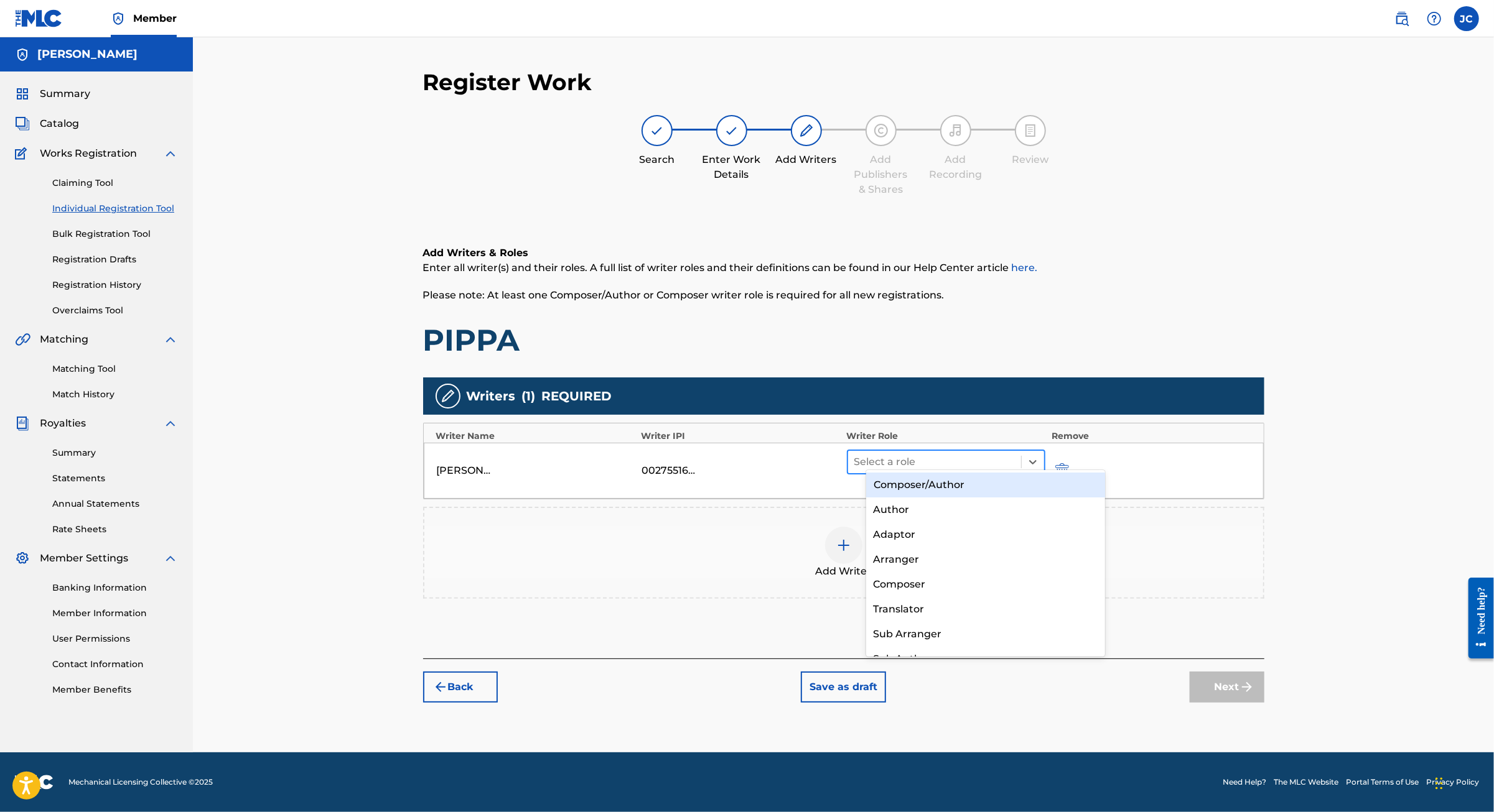
click at [990, 453] on div at bounding box center [934, 462] width 161 height 17
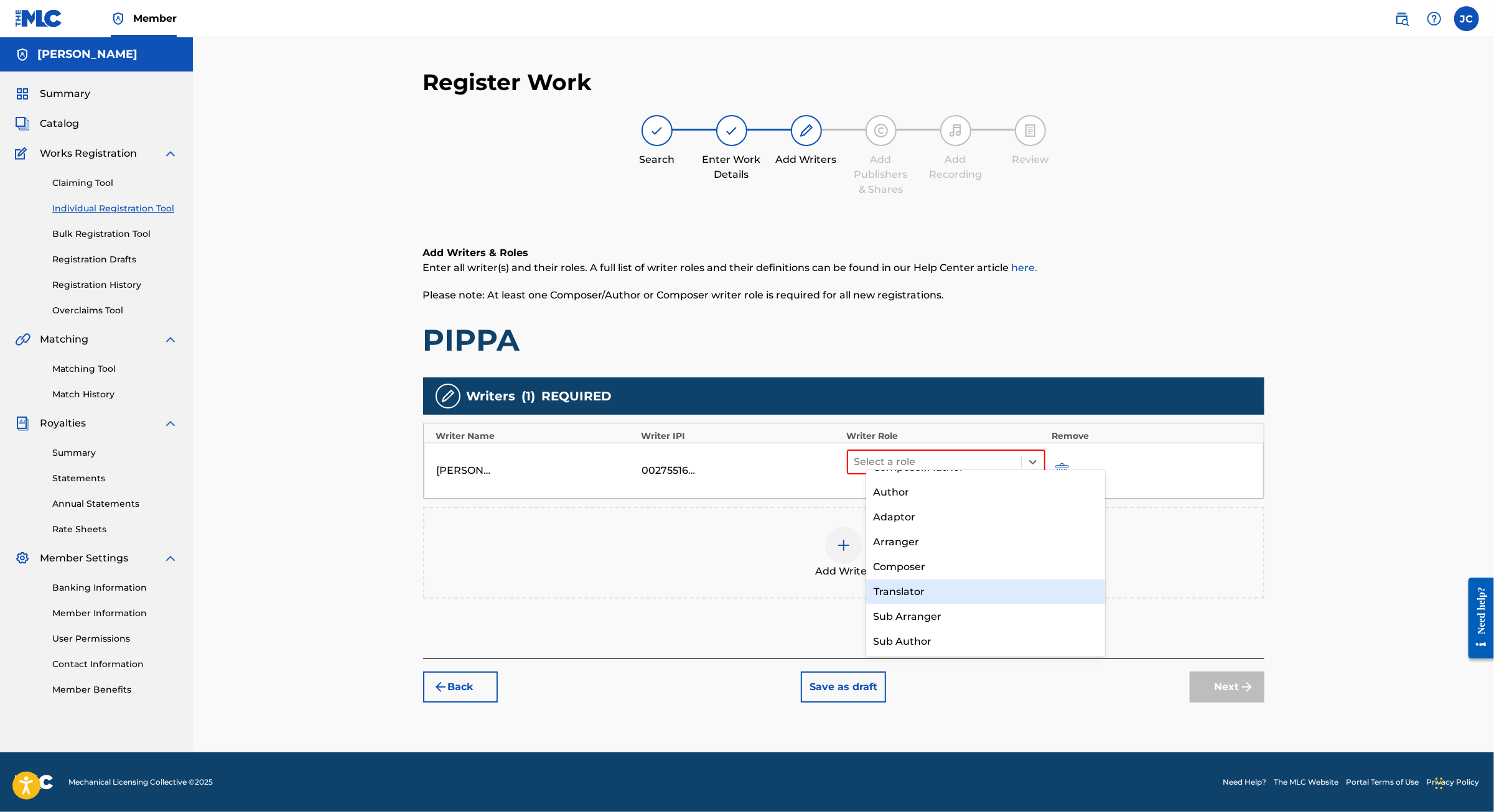
scroll to position [0, 0]
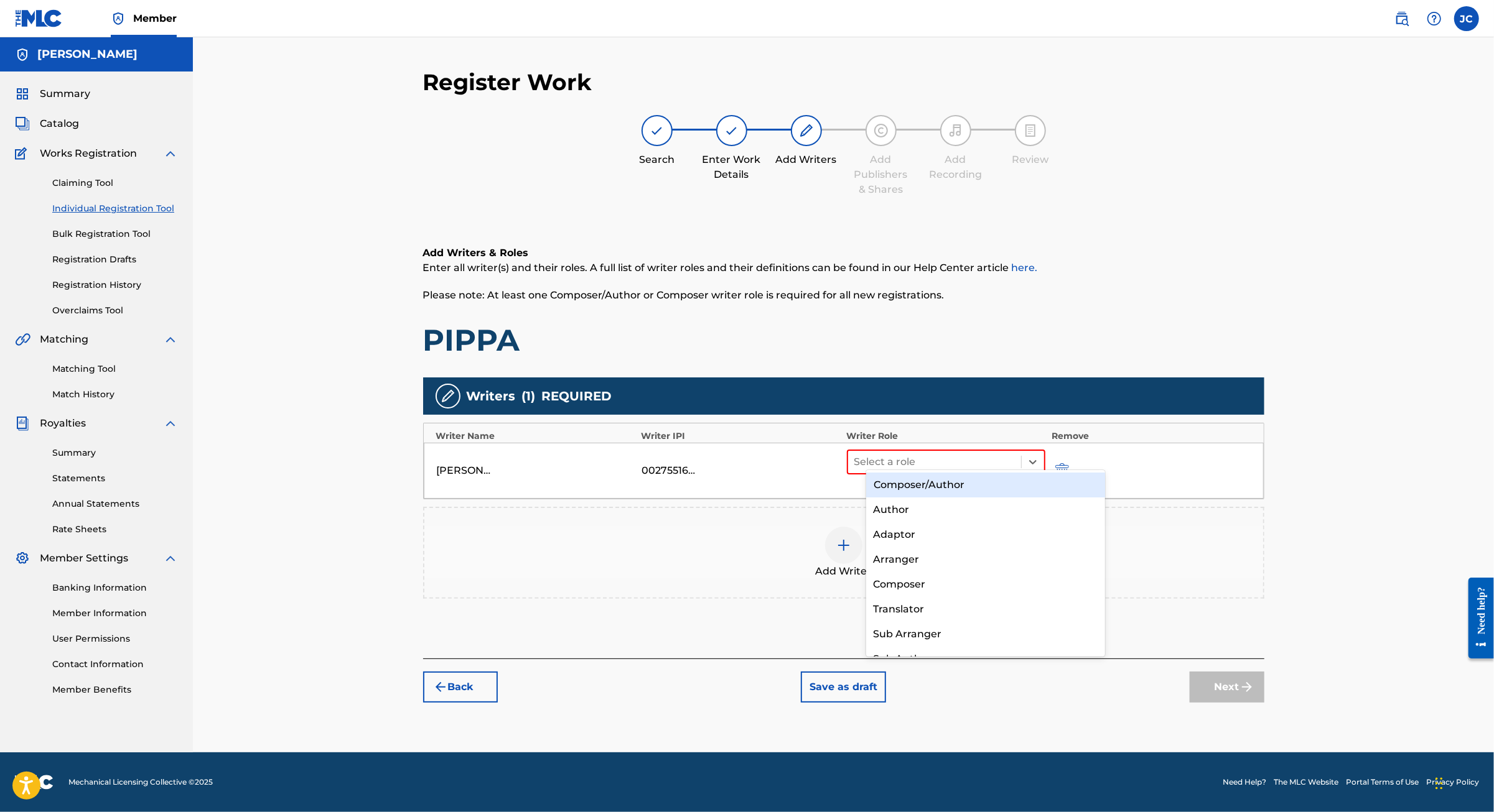
click at [963, 482] on div "Composer/Author" at bounding box center [986, 485] width 239 height 25
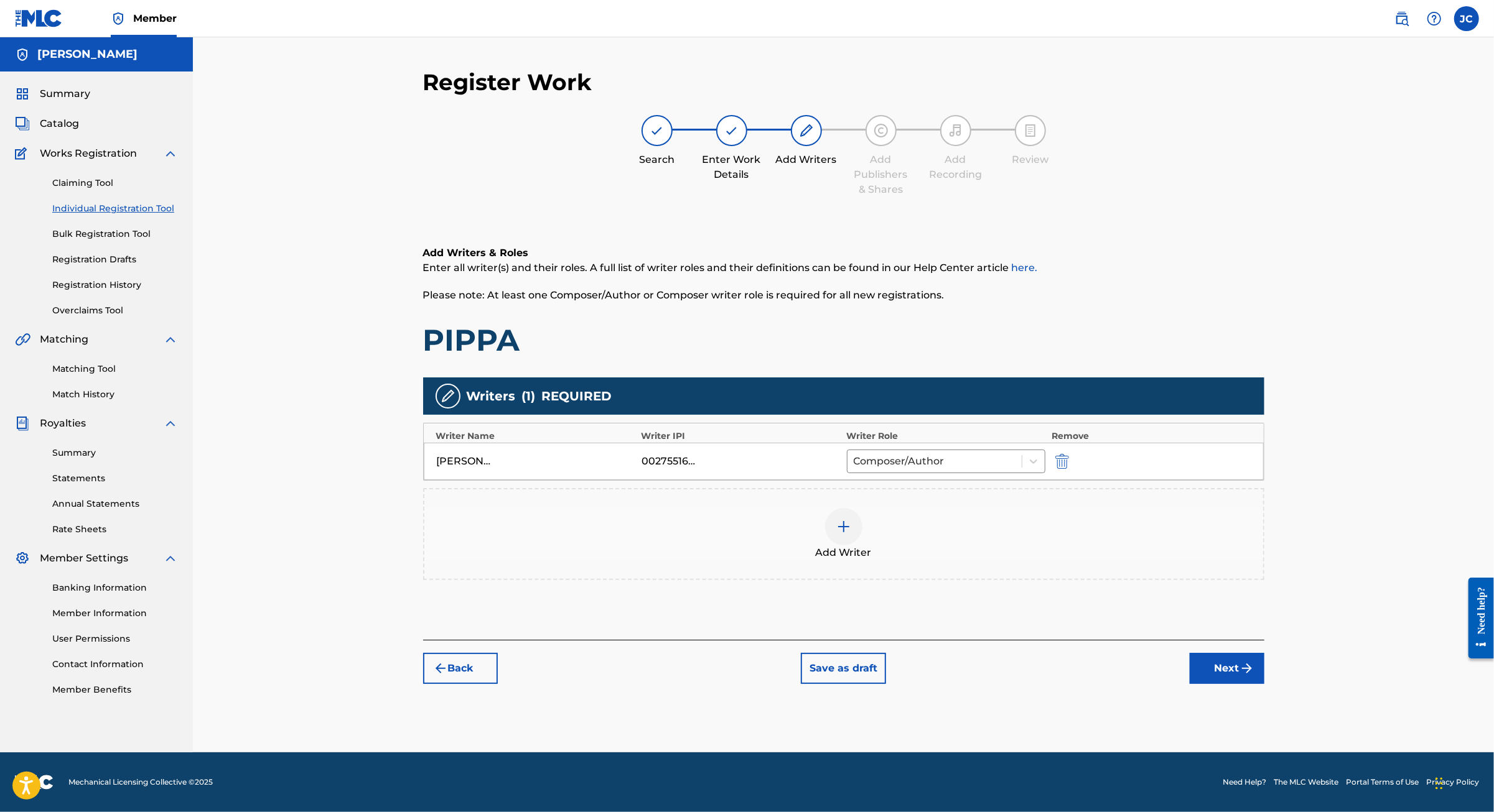
click at [1264, 684] on button "Next" at bounding box center [1226, 669] width 75 height 31
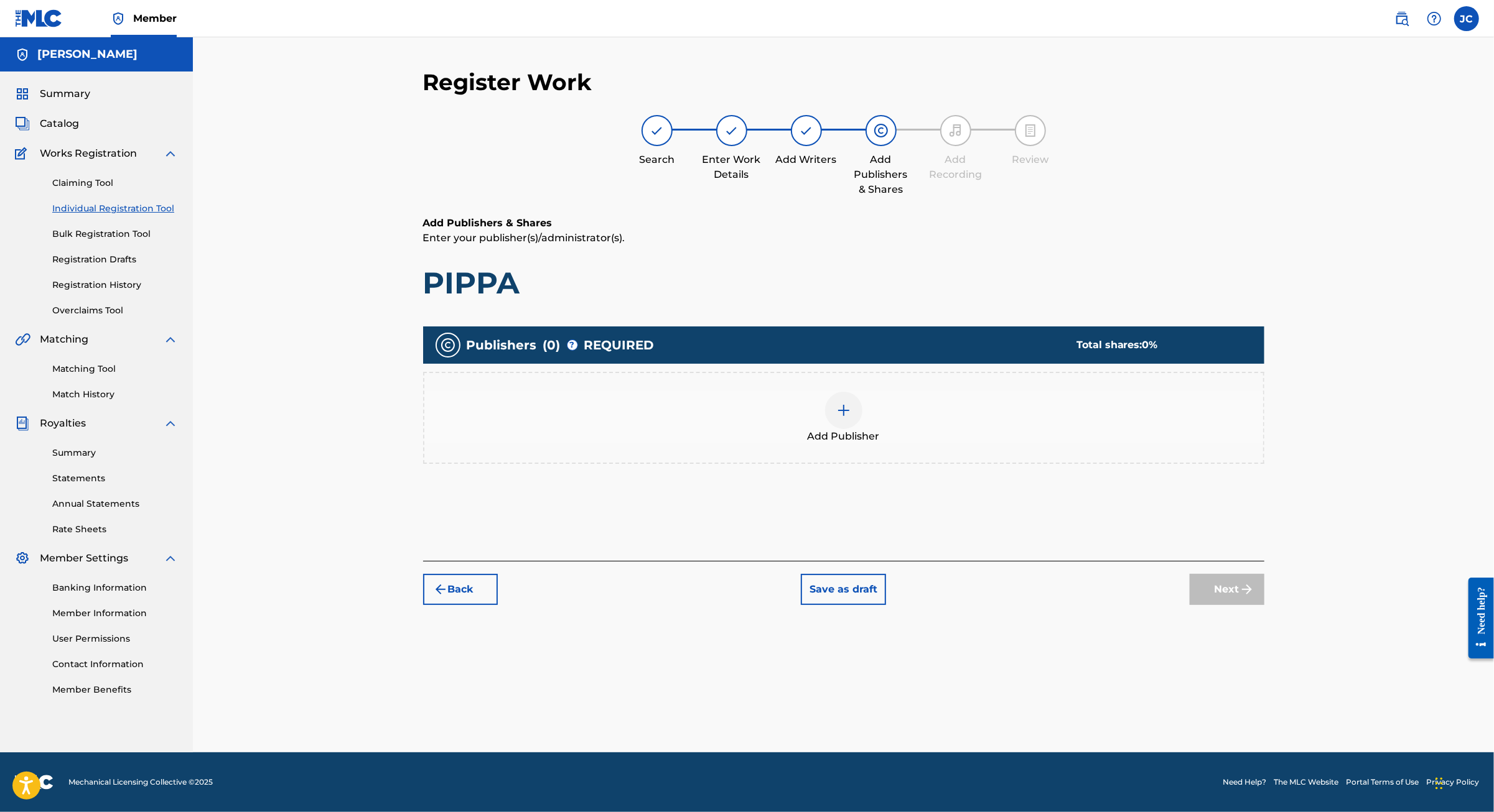
click at [862, 405] on div at bounding box center [843, 410] width 37 height 37
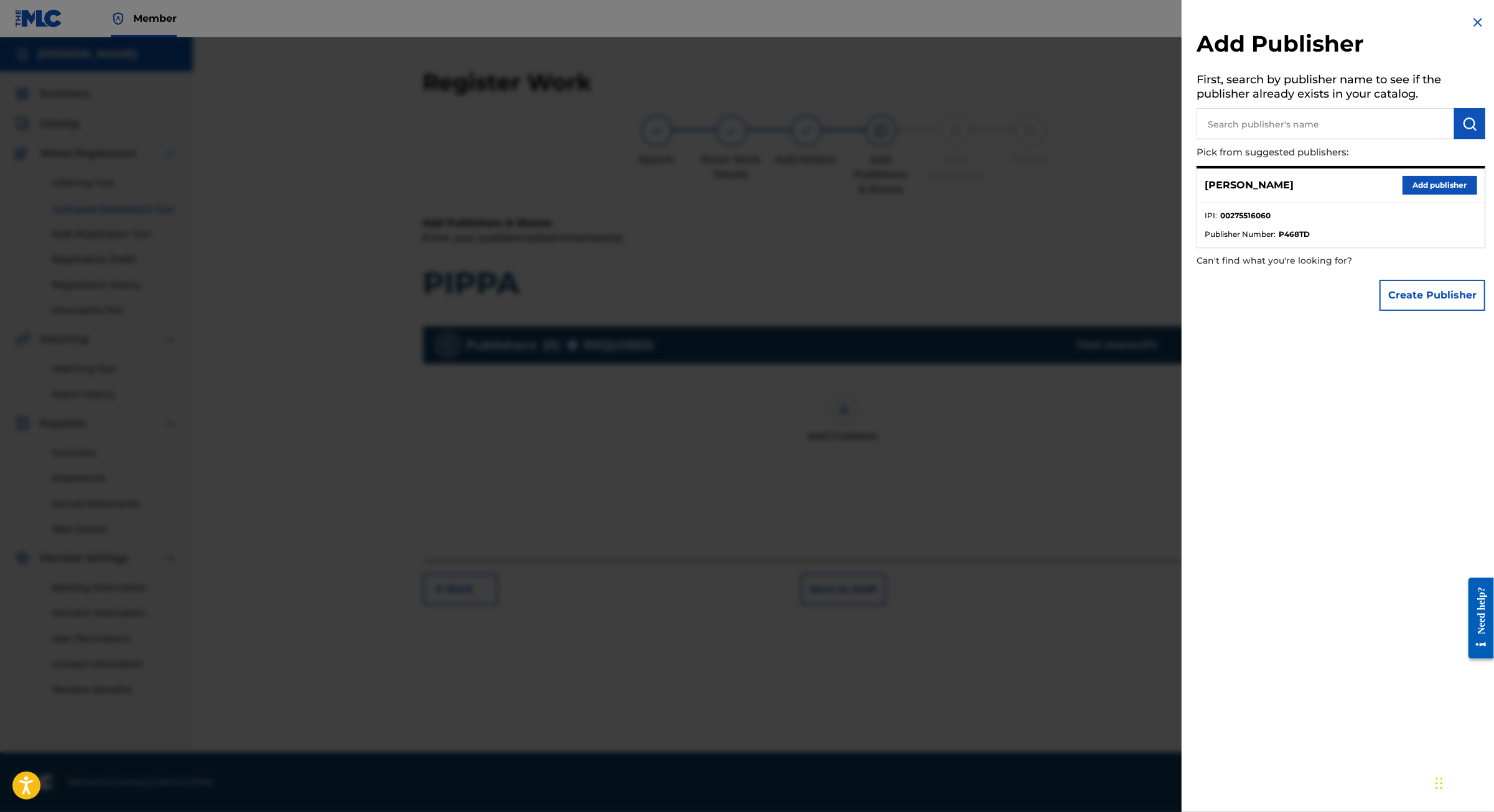
click at [1417, 194] on button "Add publisher" at bounding box center [1439, 186] width 75 height 19
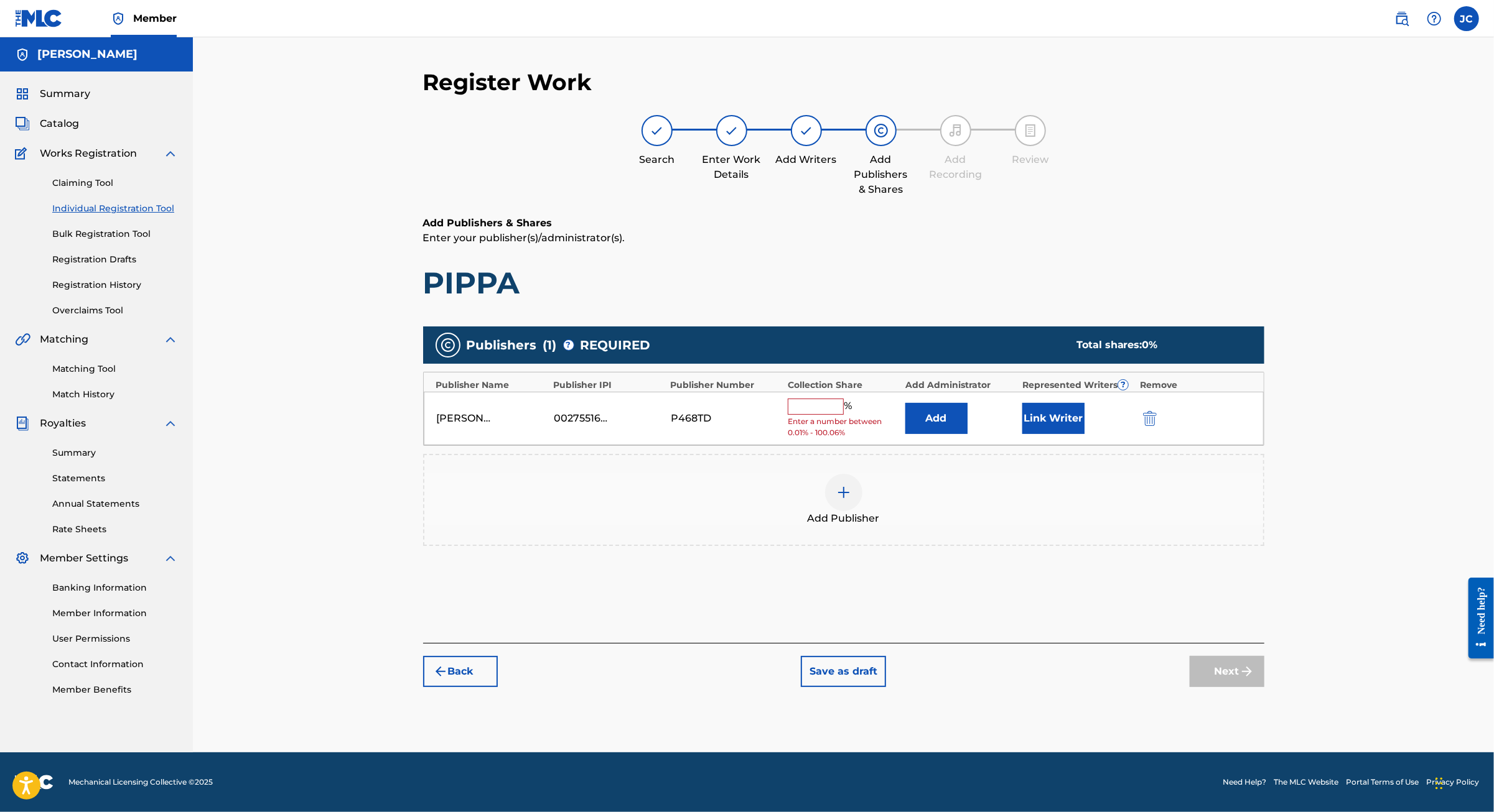
click at [832, 399] on input "text" at bounding box center [815, 407] width 56 height 17
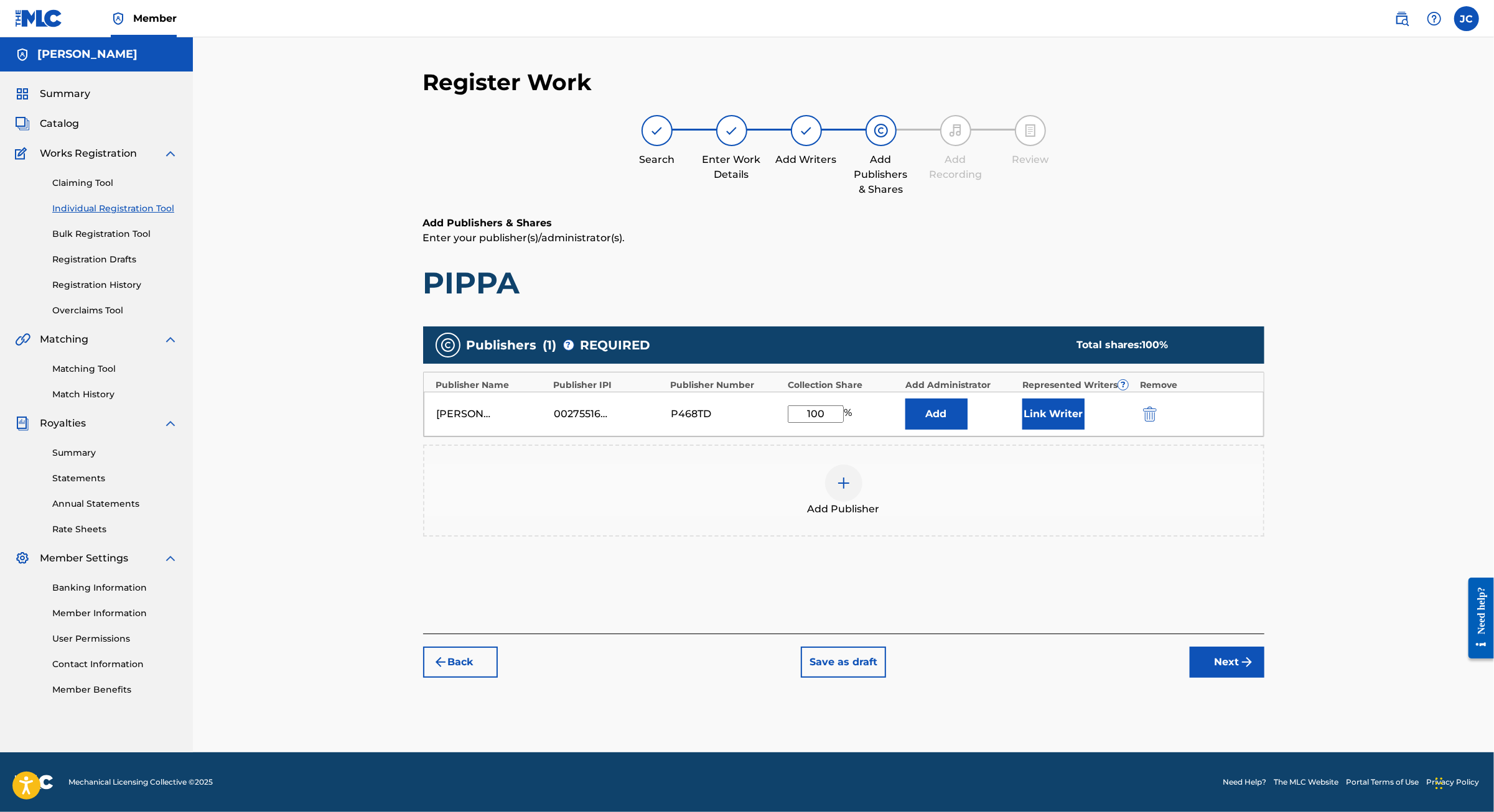
type input "100"
click at [1264, 677] on button "Next" at bounding box center [1226, 663] width 75 height 31
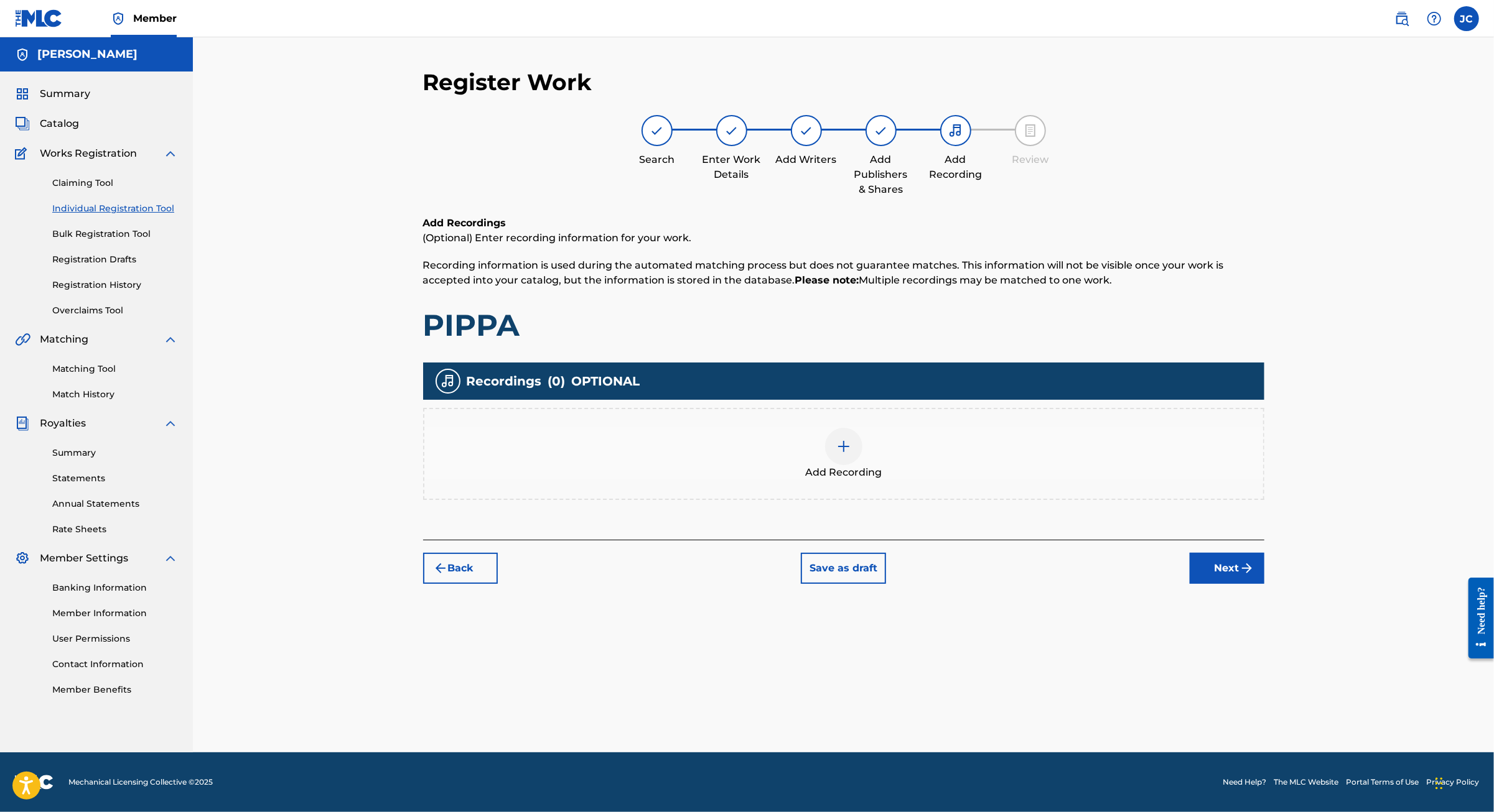
click at [1264, 580] on button "Next" at bounding box center [1226, 569] width 75 height 31
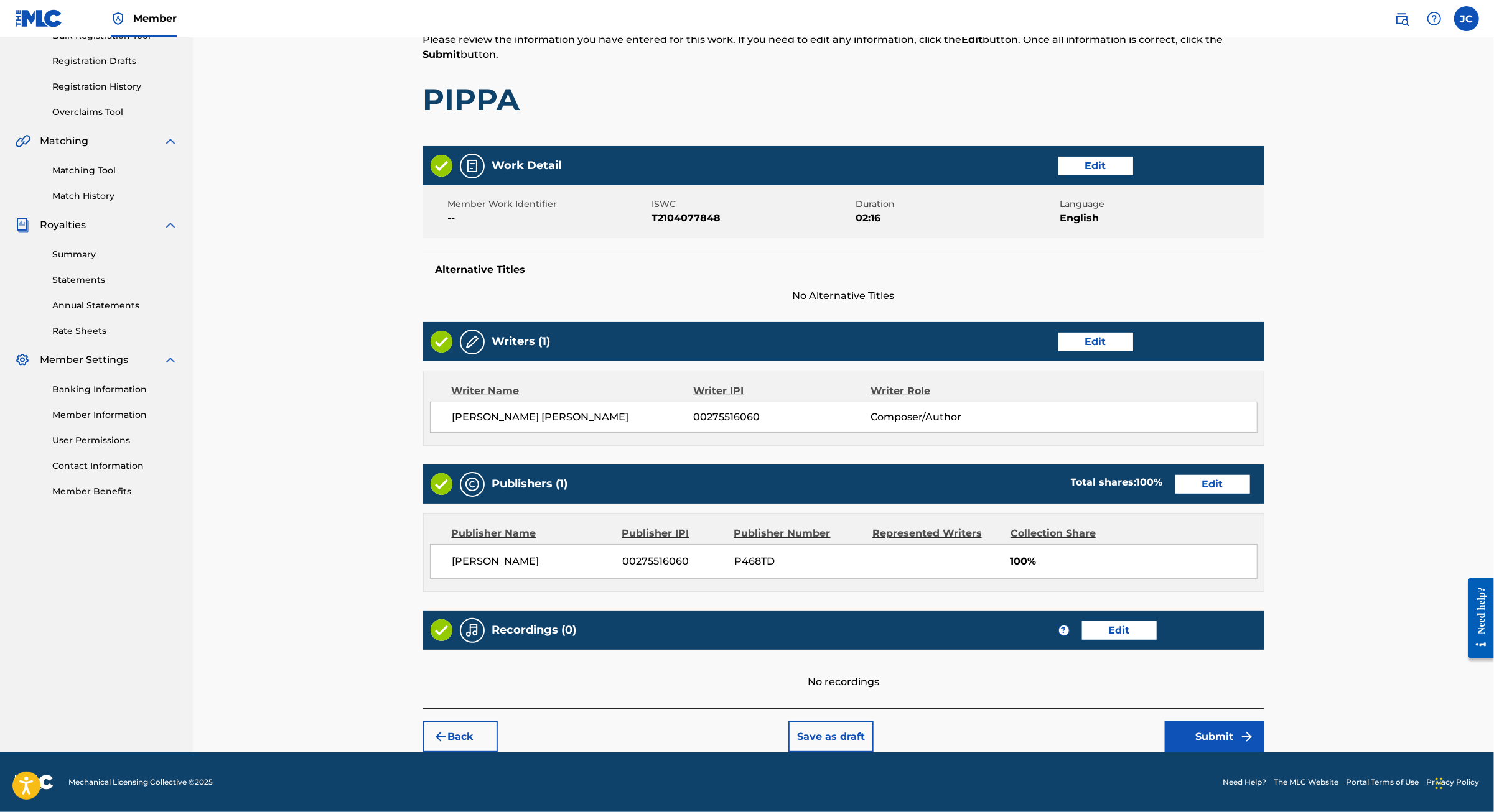
scroll to position [323, 0]
click at [1264, 725] on button "Submit" at bounding box center [1215, 737] width 99 height 31
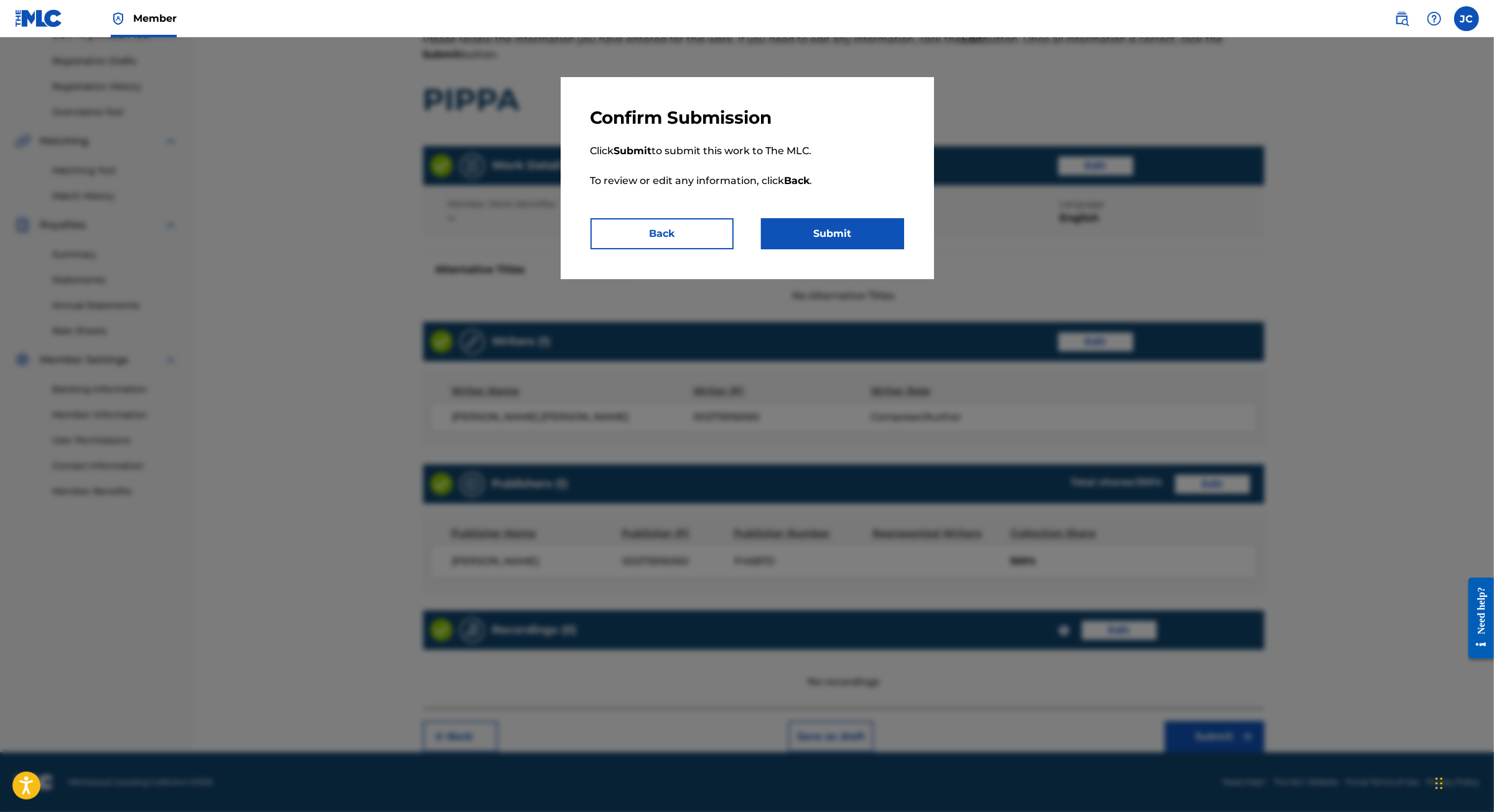
click at [829, 249] on button "Submit" at bounding box center [833, 234] width 143 height 31
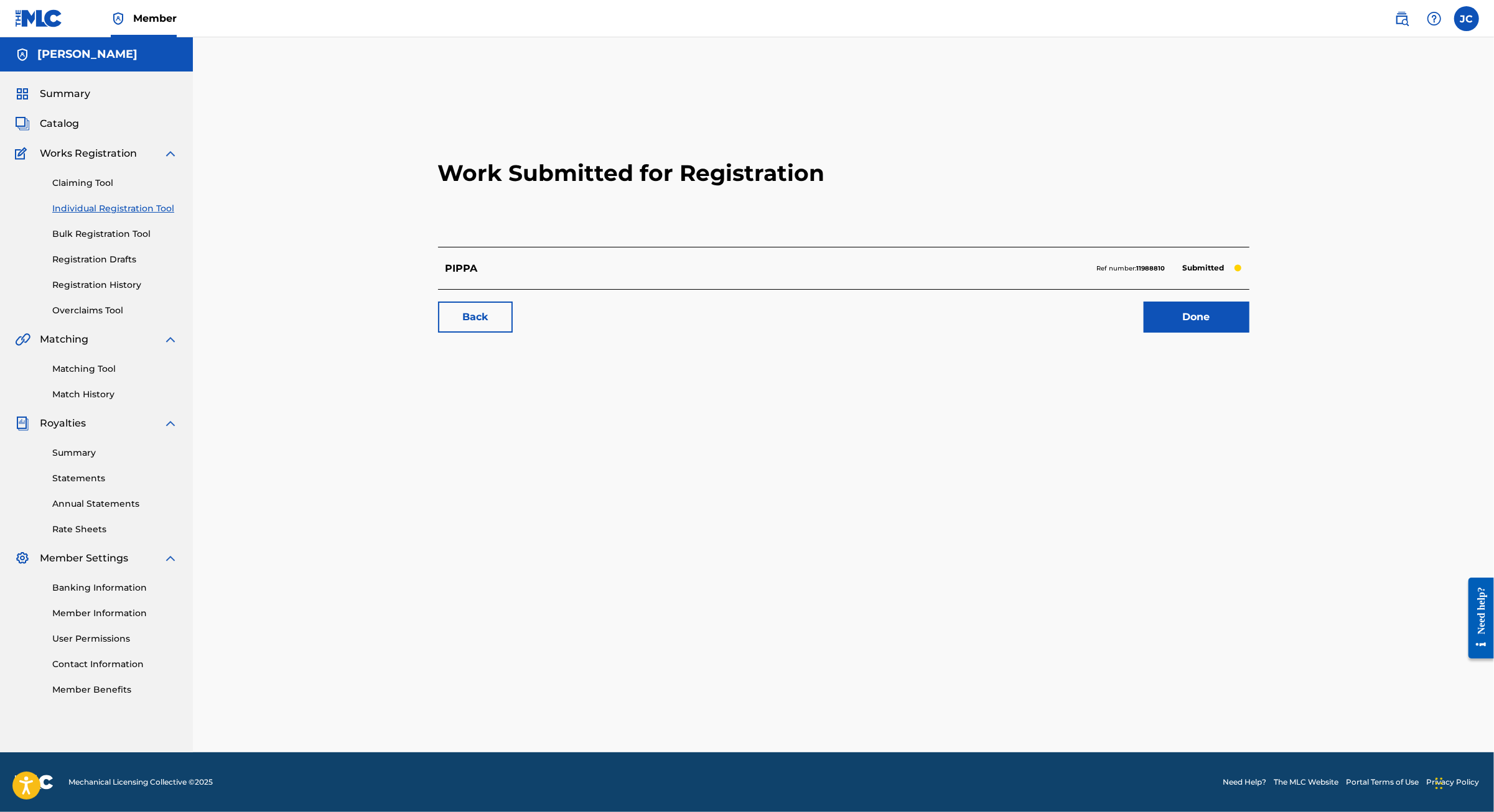
click at [1249, 333] on link "Done" at bounding box center [1196, 317] width 105 height 31
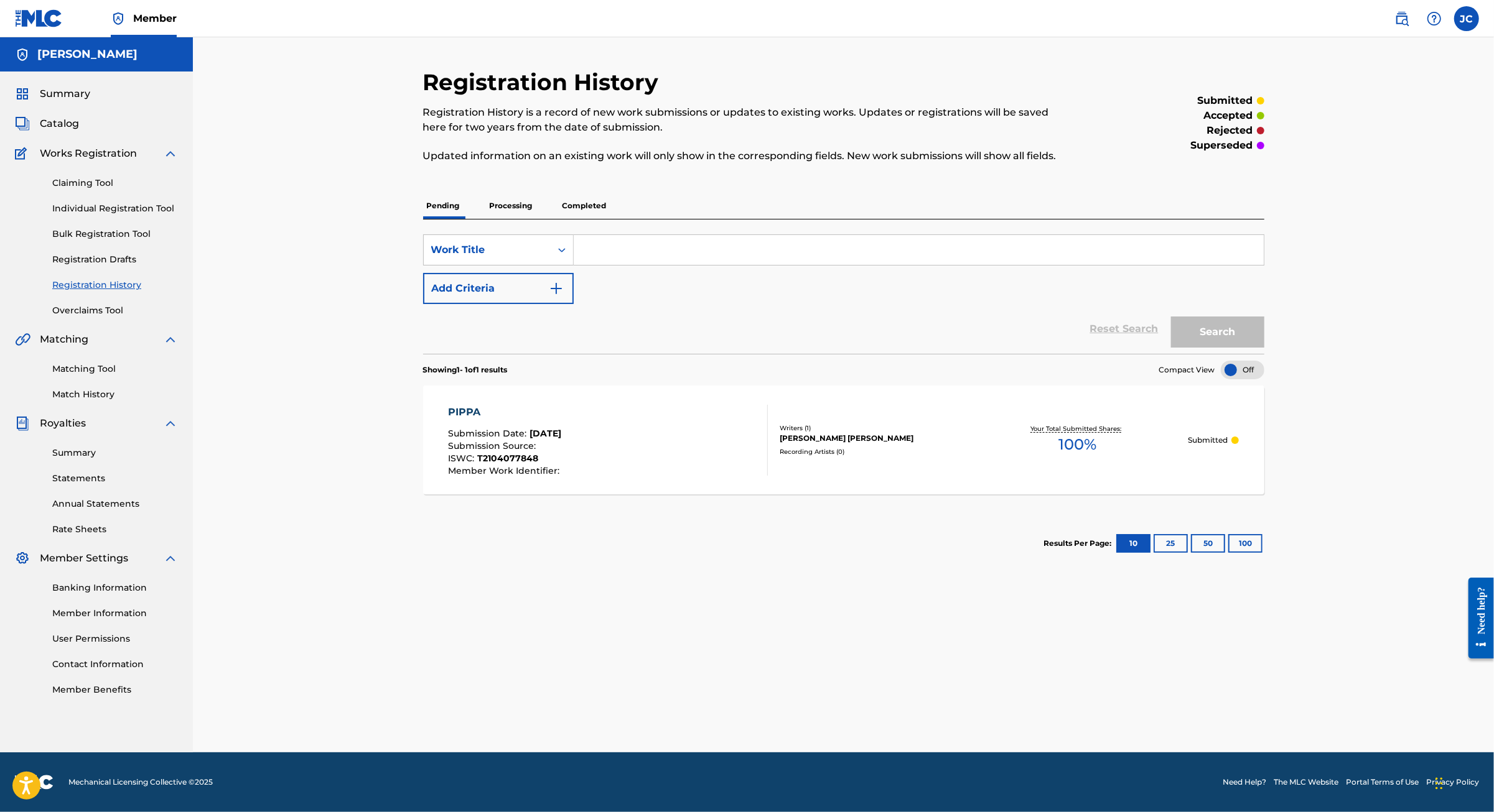
click at [486, 219] on p "Processing" at bounding box center [511, 205] width 50 height 26
click at [559, 219] on p "Completed" at bounding box center [585, 205] width 52 height 26
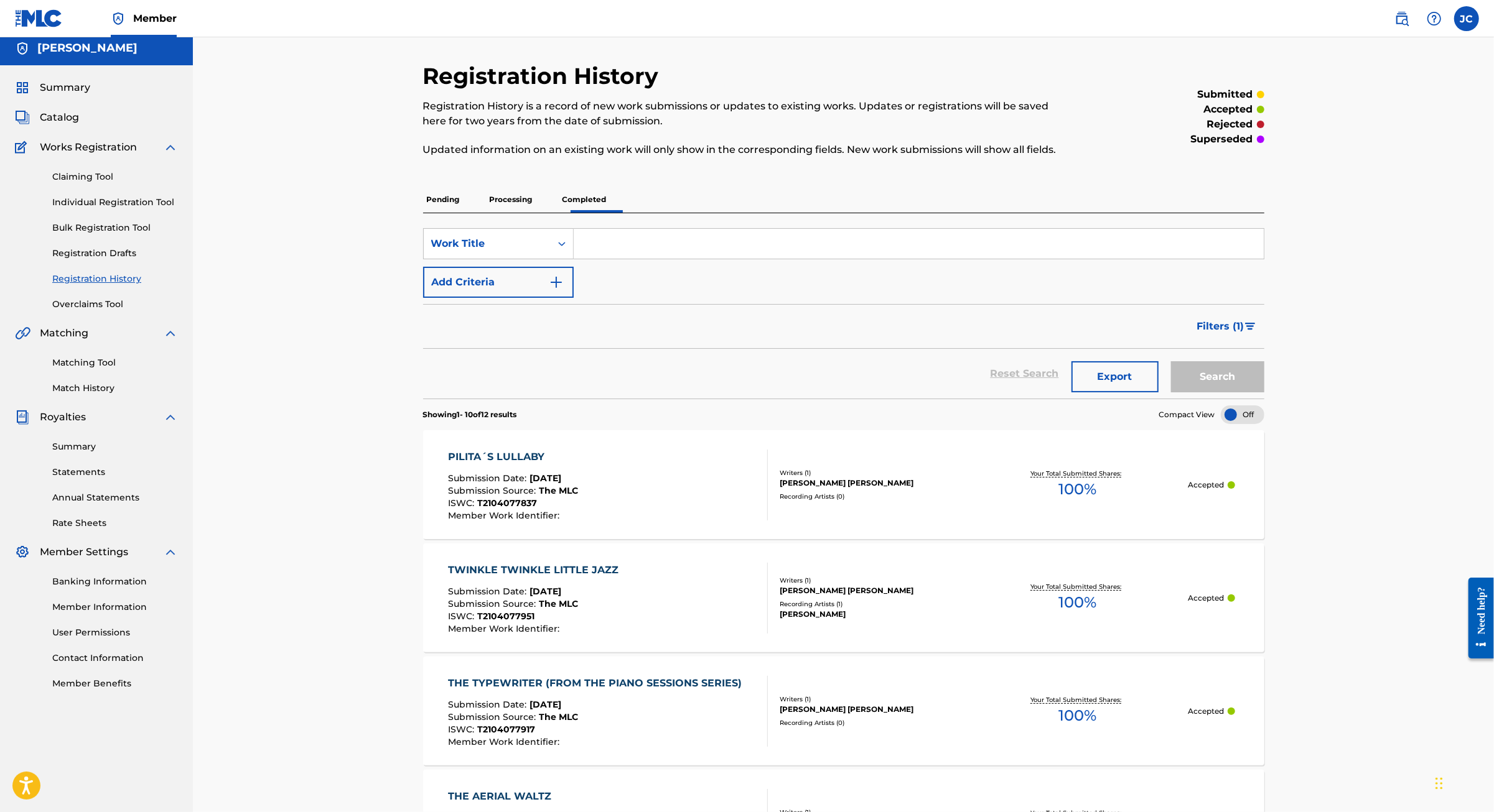
scroll to position [10, 0]
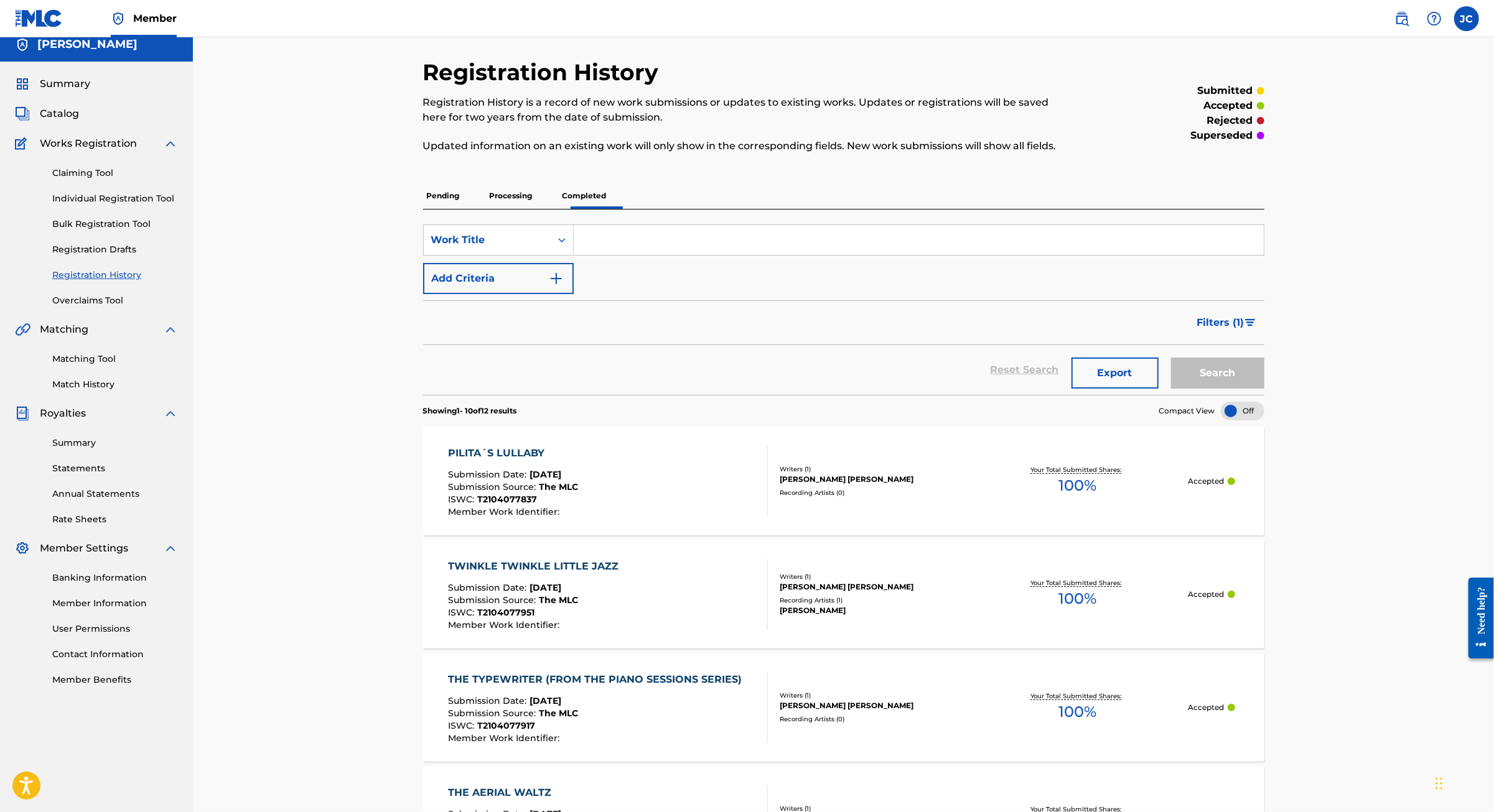
click at [423, 209] on p "Pending" at bounding box center [442, 195] width 40 height 26
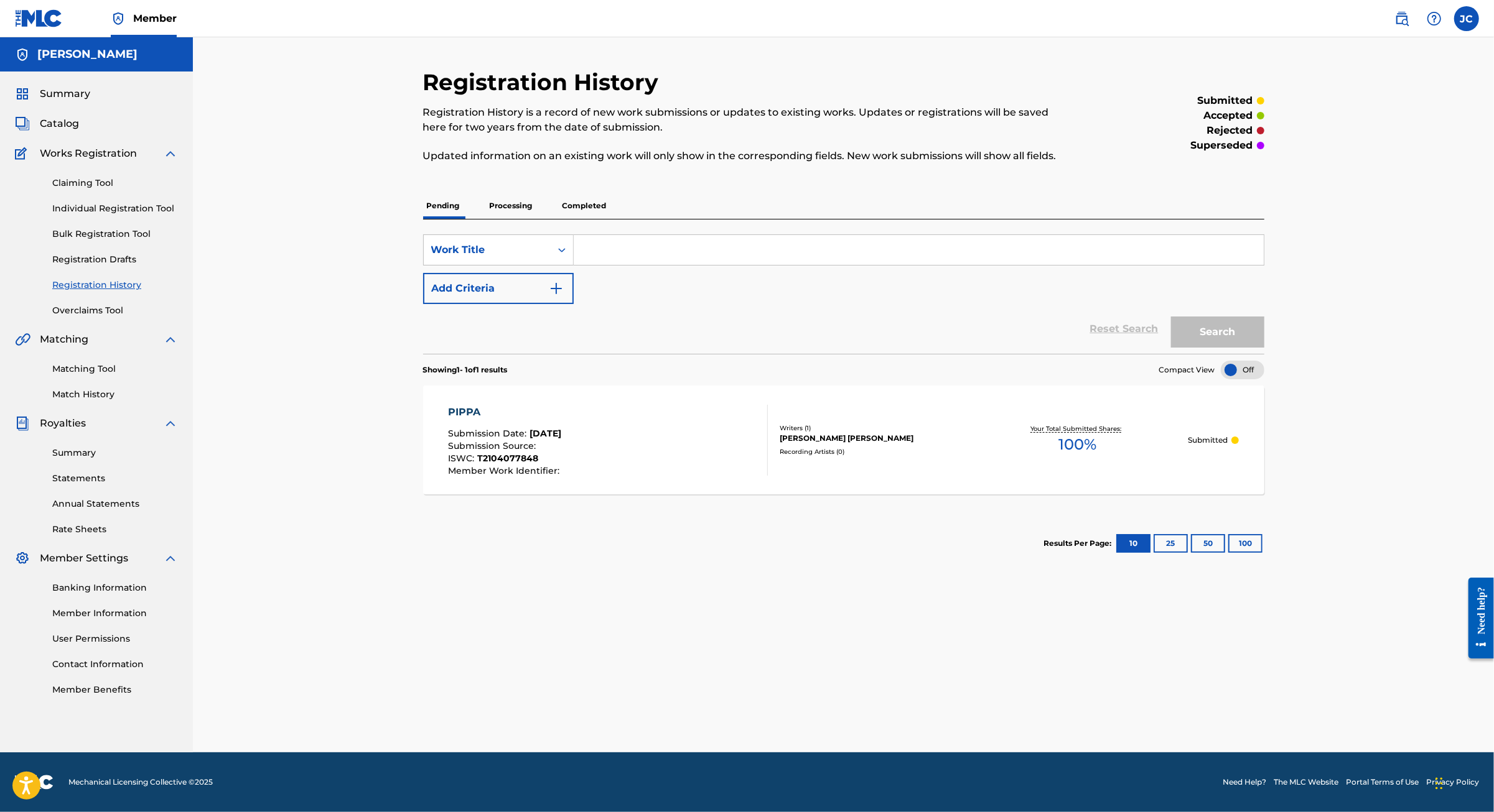
click at [132, 215] on link "Individual Registration Tool" at bounding box center [115, 209] width 126 height 13
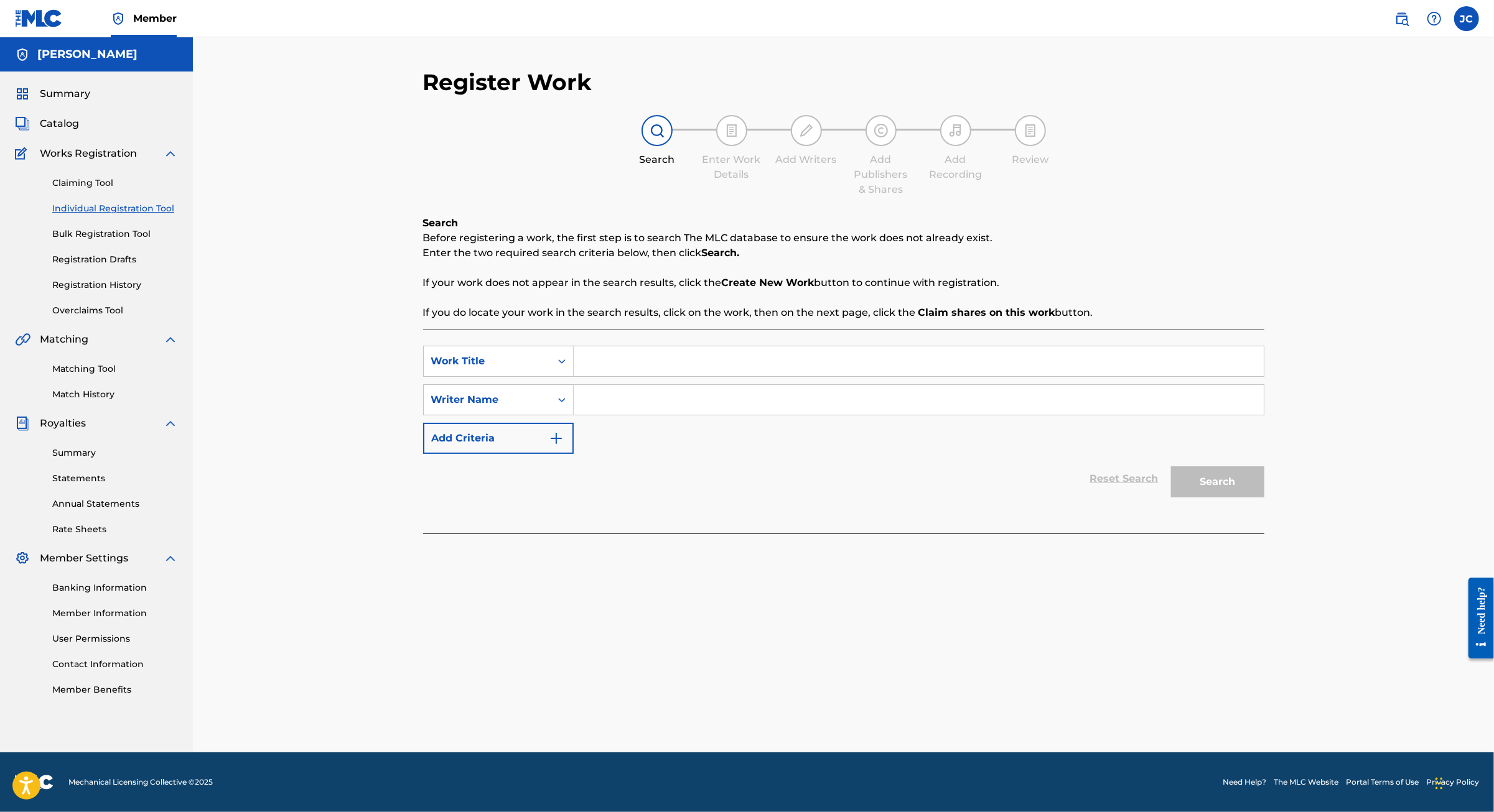
click at [601, 376] on input "Search Form" at bounding box center [919, 361] width 690 height 30
paste input "T3139617651"
drag, startPoint x: 625, startPoint y: 390, endPoint x: 491, endPoint y: 384, distance: 134.1
click at [491, 377] on div "SearchWithCriteria30e68eb0-64ab-4d04-9c4c-095b574686c6 Work Title T3139617651" at bounding box center [843, 361] width 841 height 31
click at [494, 408] on div "Writer Name" at bounding box center [487, 400] width 112 height 15
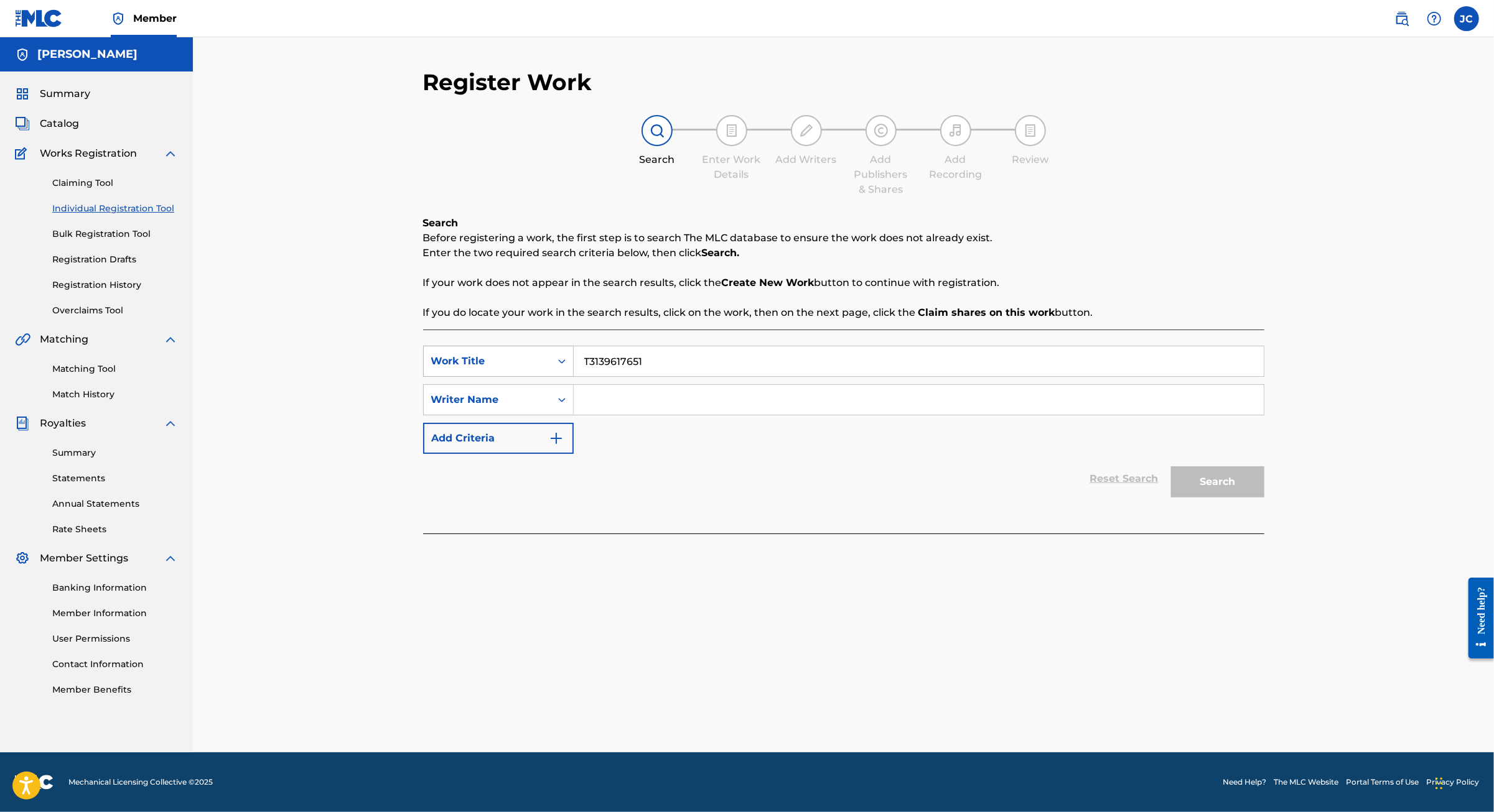
drag, startPoint x: 645, startPoint y: 390, endPoint x: 534, endPoint y: 382, distance: 111.3
click at [534, 377] on div "SearchWithCriteria30e68eb0-64ab-4d04-9c4c-095b574686c6 Work Title T3139617651" at bounding box center [843, 361] width 841 height 31
type input "The library"
click at [590, 415] on input "Search Form" at bounding box center [919, 400] width 690 height 30
type input "[PERSON_NAME]"
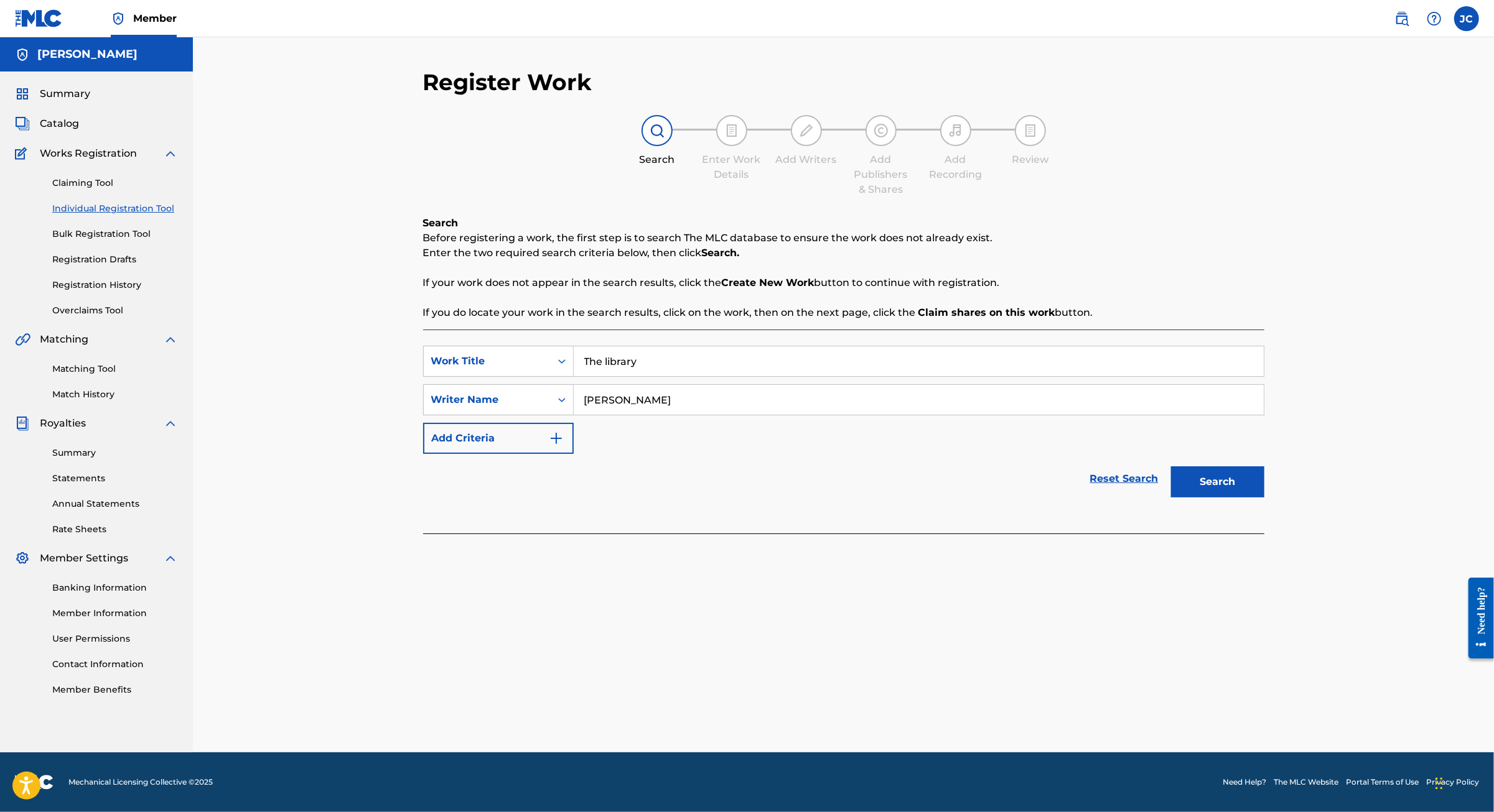
click at [1264, 497] on button "Search" at bounding box center [1217, 482] width 94 height 31
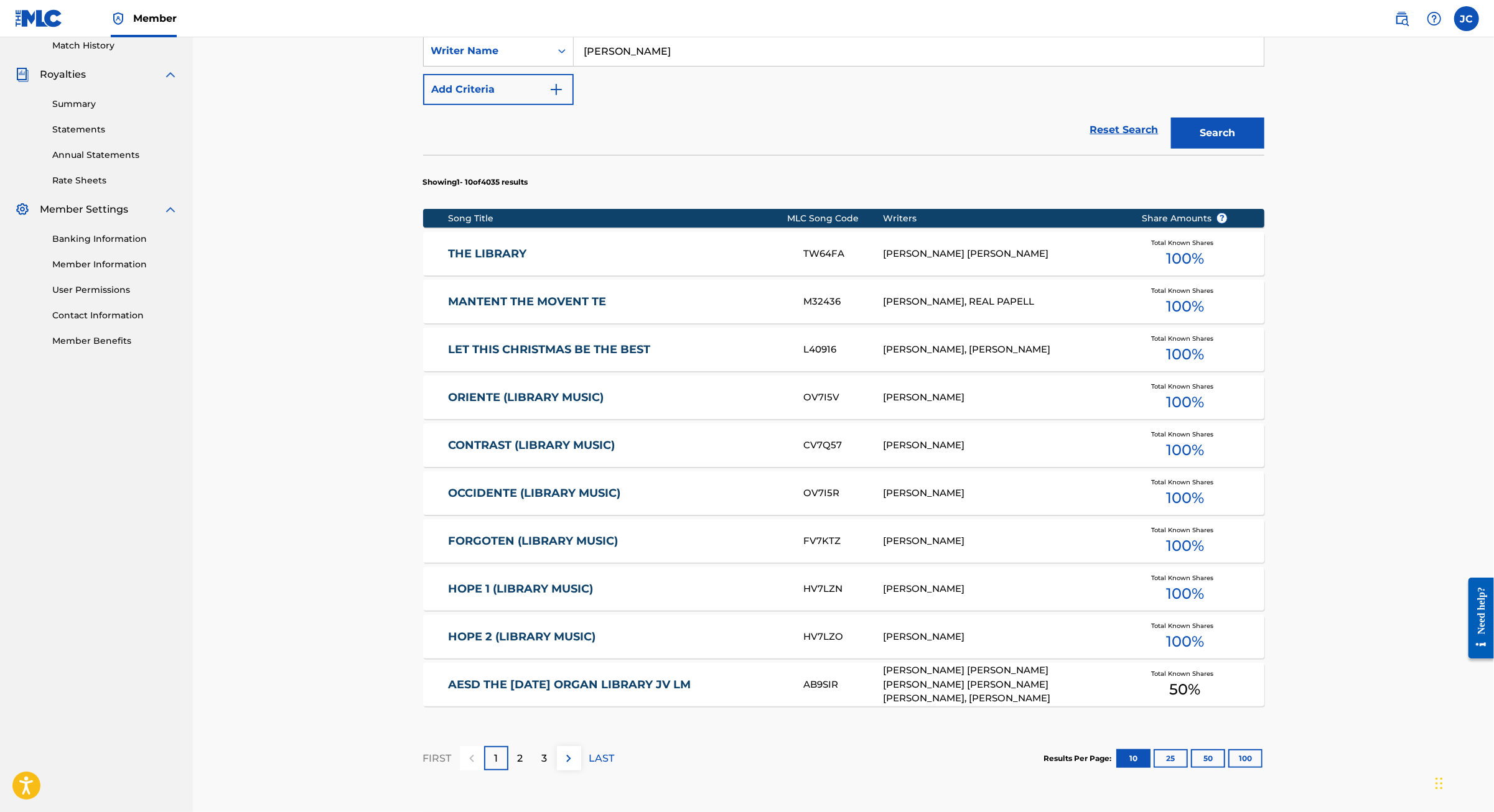
scroll to position [479, 0]
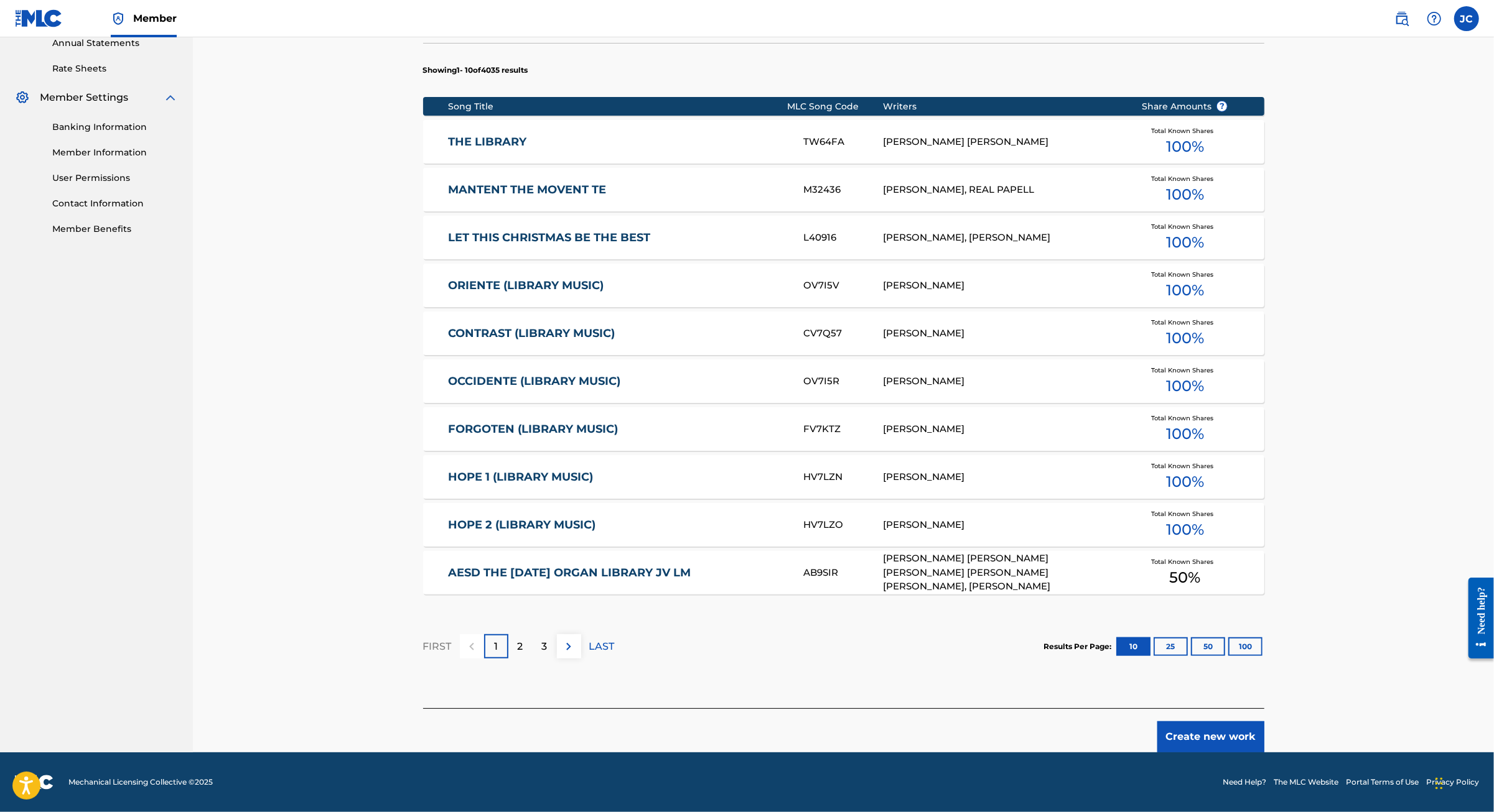
click at [448, 149] on link "THE LIBRARY" at bounding box center [617, 142] width 338 height 14
click at [1264, 722] on button "Create new work" at bounding box center [1211, 737] width 107 height 31
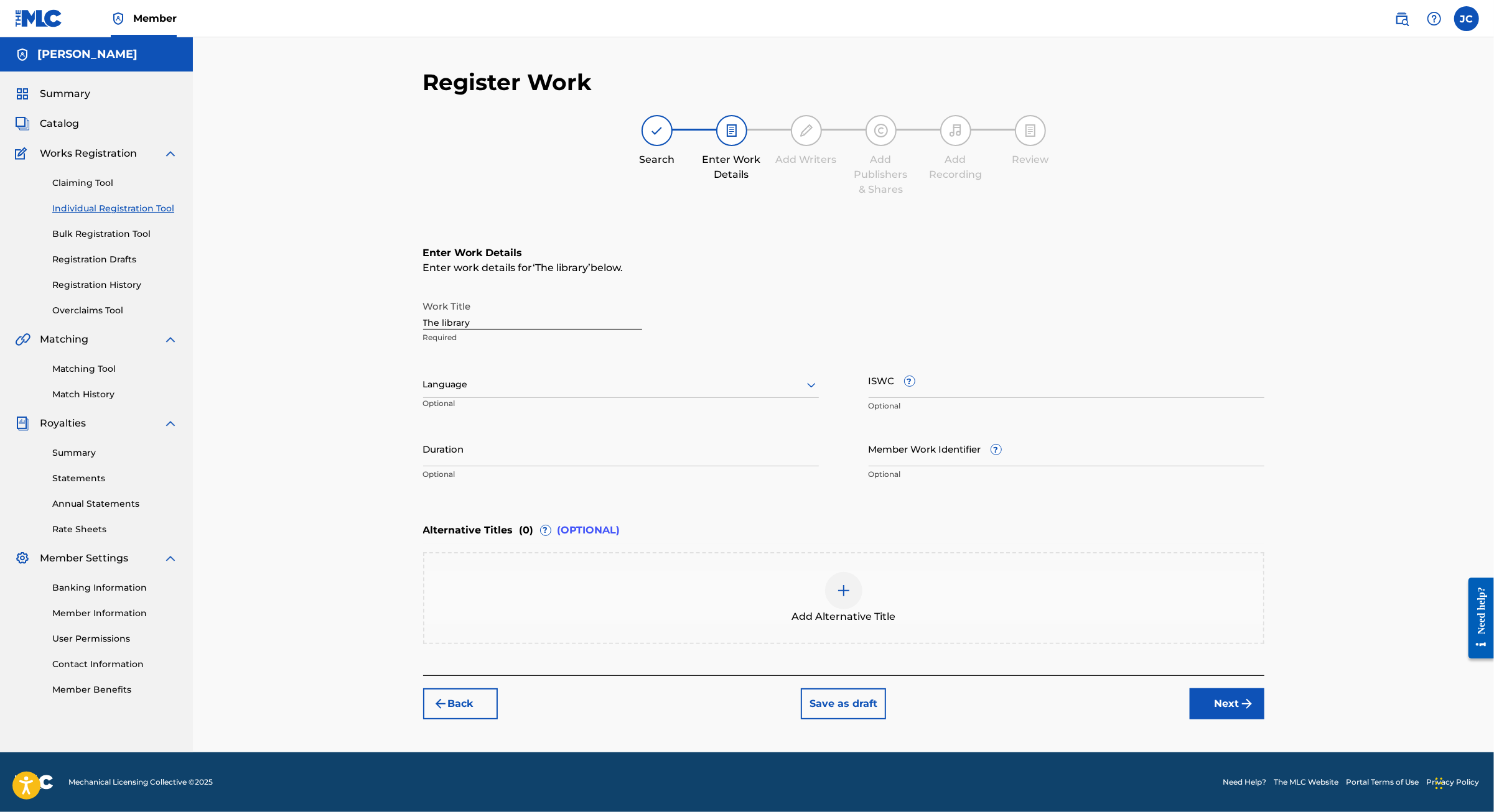
click at [1115, 363] on div "ISWC ? Optional" at bounding box center [1066, 390] width 396 height 56
drag, startPoint x: 1111, startPoint y: 360, endPoint x: 1091, endPoint y: 352, distance: 21.5
click at [1111, 363] on input "ISWC ?" at bounding box center [1066, 380] width 396 height 35
paste input "T3139617651"
type input "T3139617651"
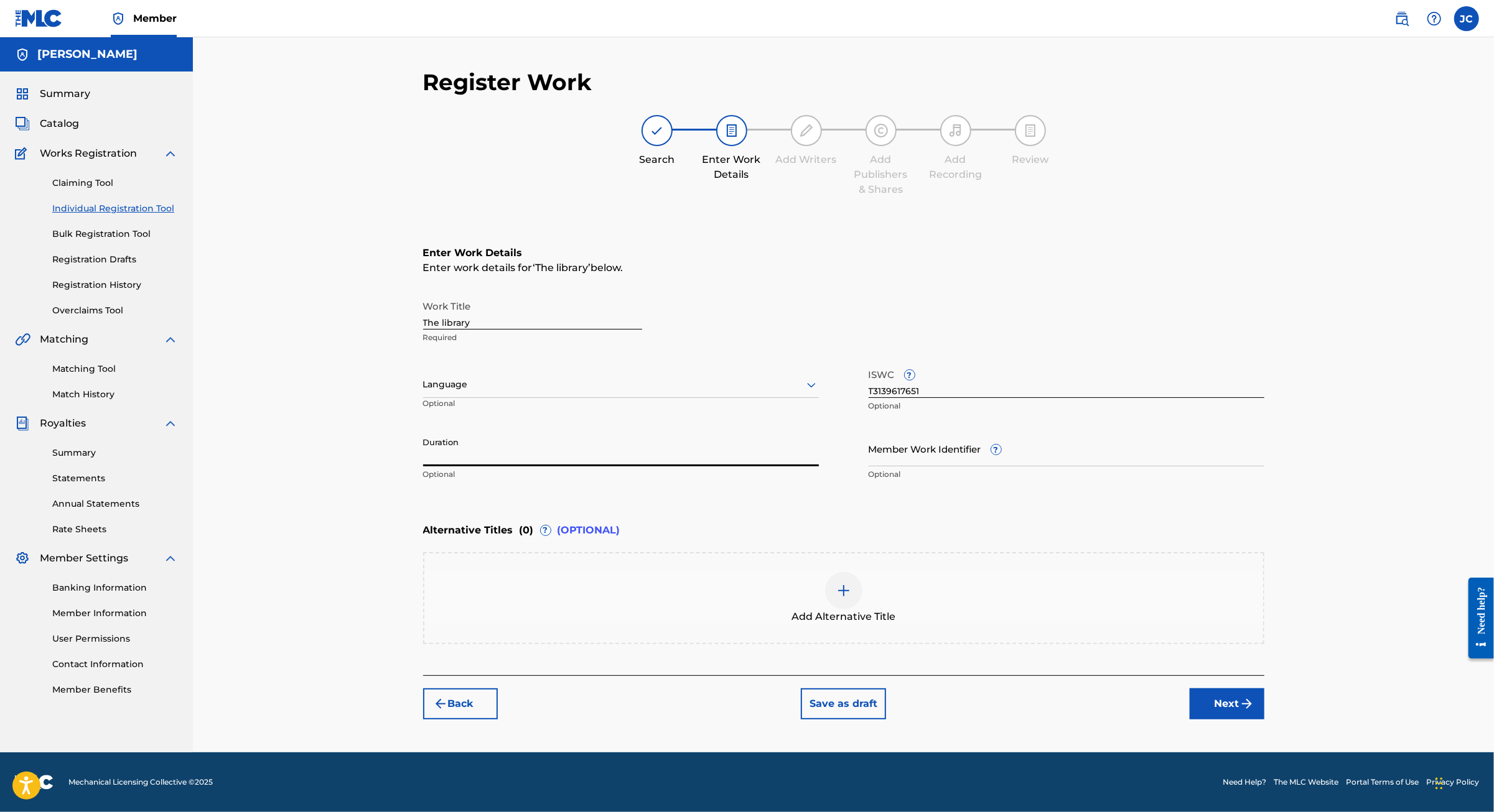
click at [423, 432] on input "Duration" at bounding box center [620, 448] width 396 height 35
type input "02:07"
click at [1264, 714] on button "Next" at bounding box center [1226, 704] width 75 height 31
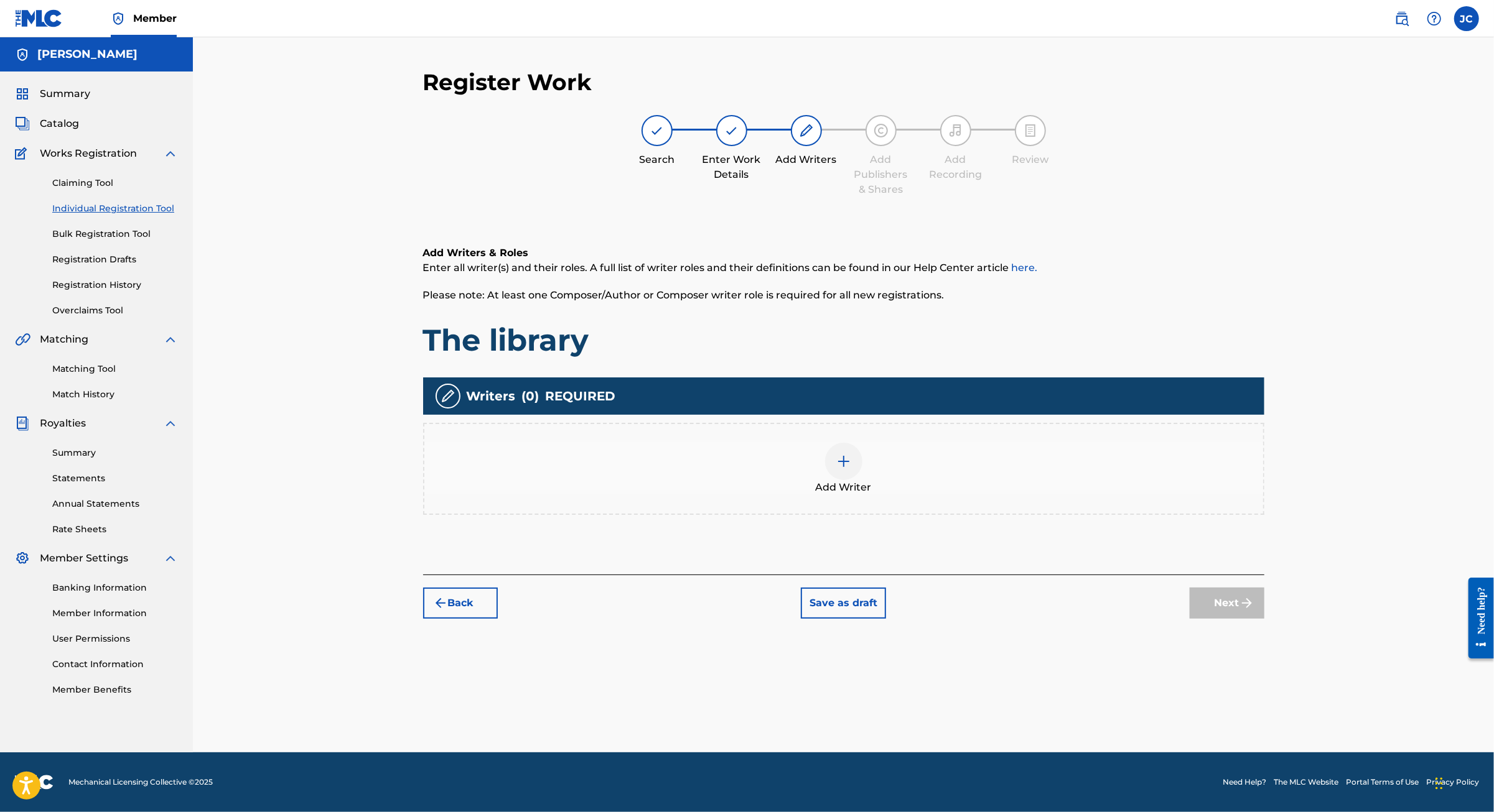
click at [851, 457] on img at bounding box center [843, 461] width 15 height 15
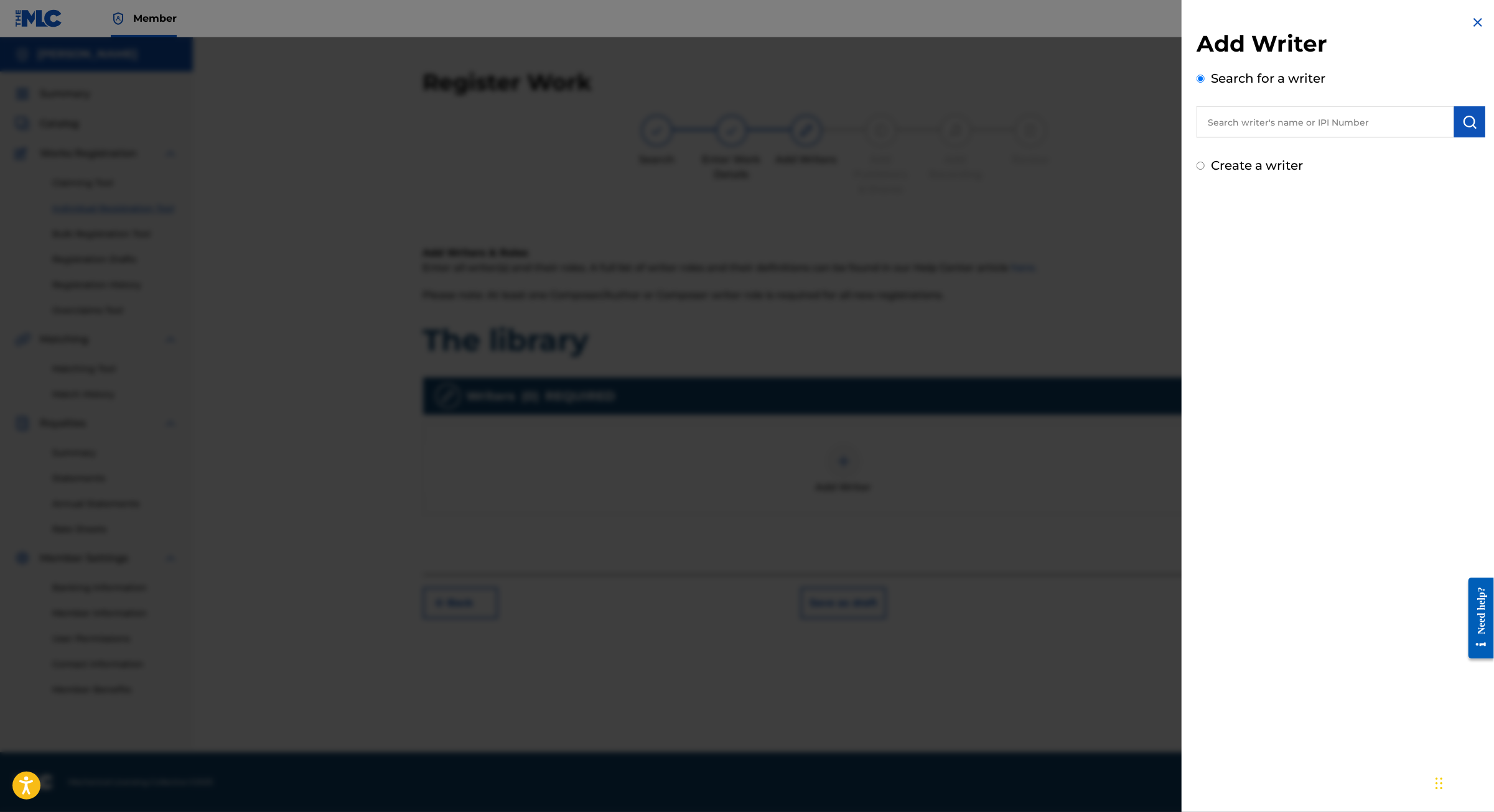
click at [1196, 131] on input "text" at bounding box center [1325, 122] width 257 height 31
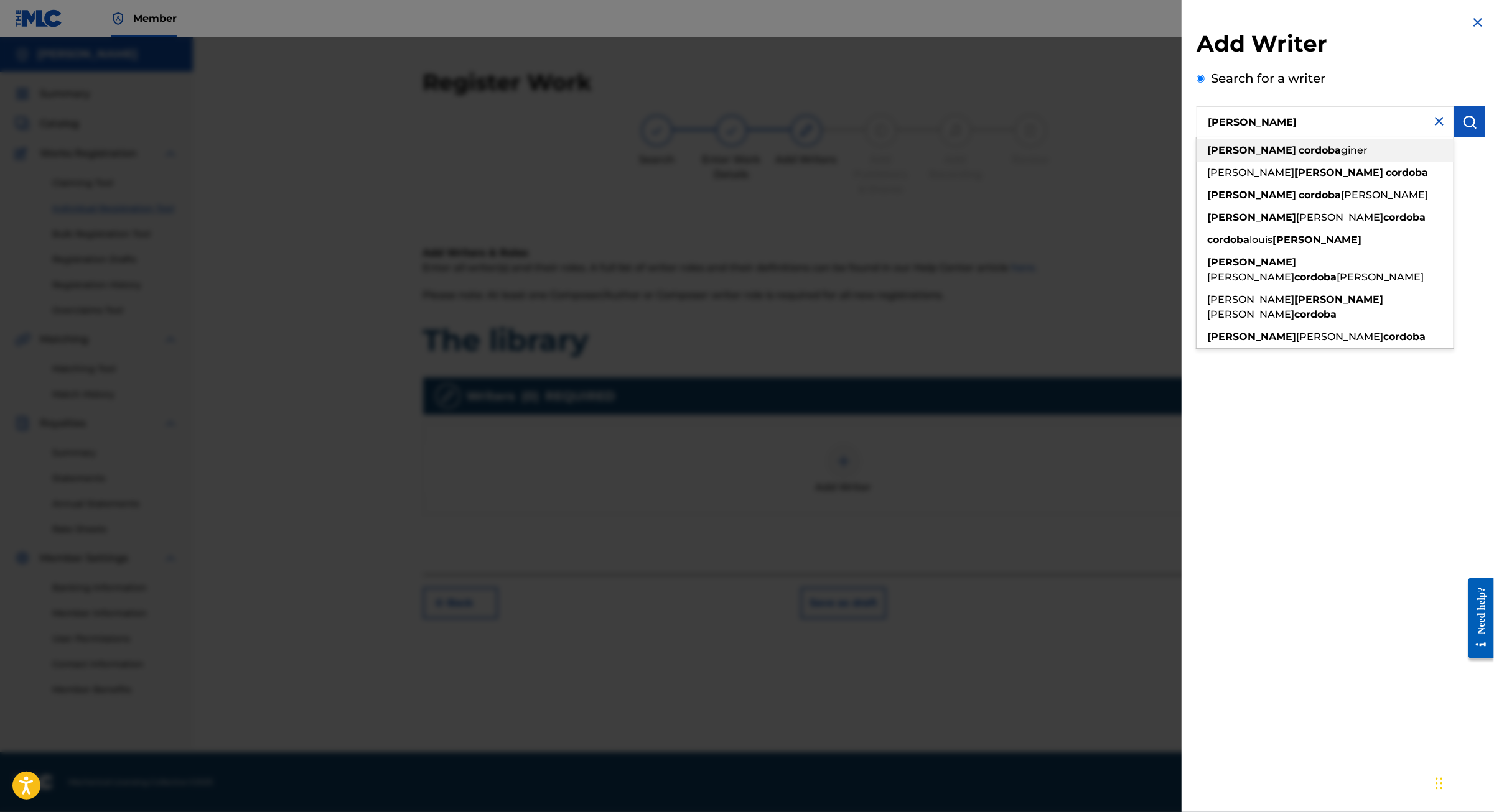
click at [1341, 156] on span "giner" at bounding box center [1354, 149] width 27 height 12
type input "jaime cordoba giner"
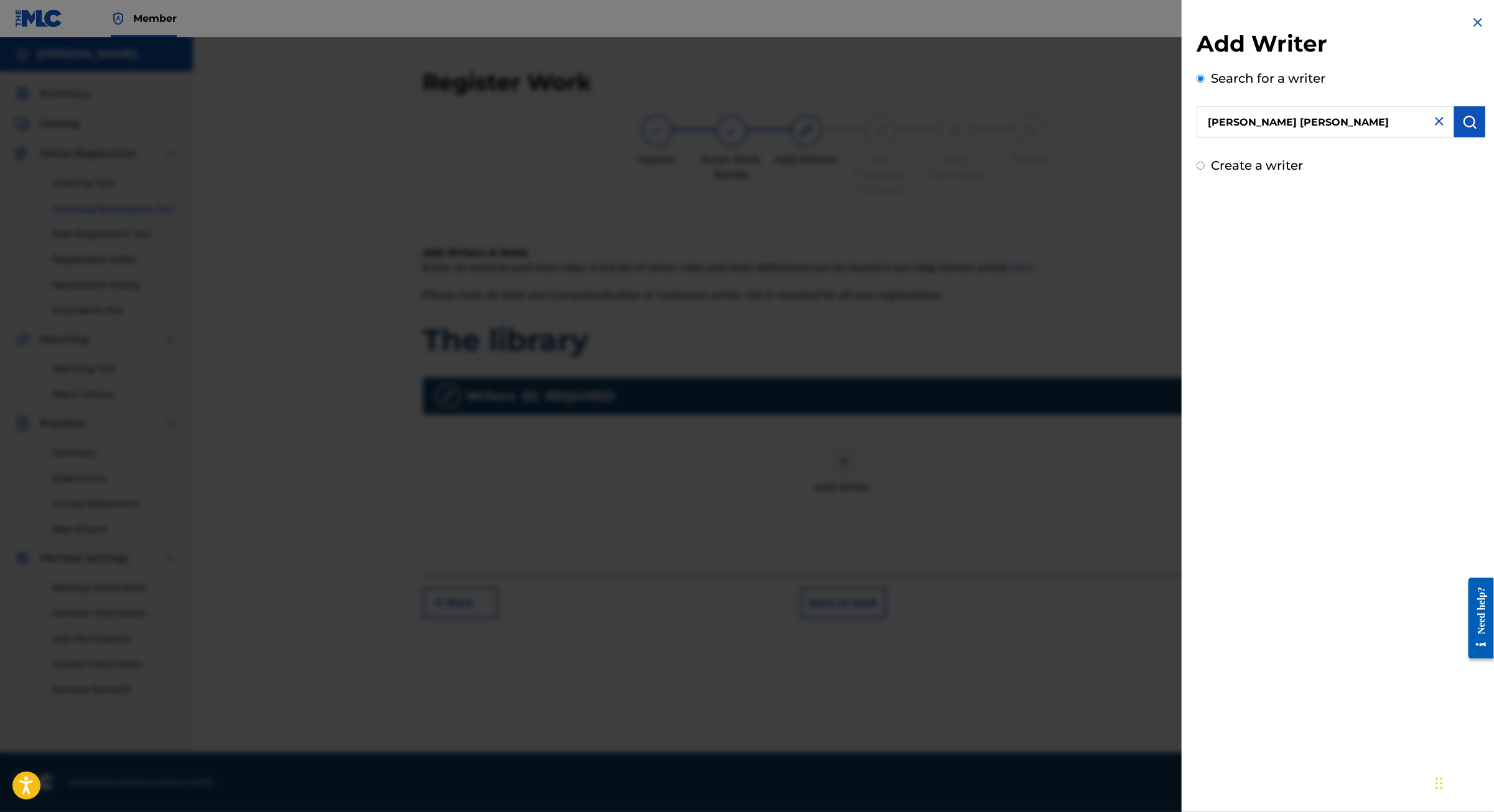
click at [1459, 138] on button "submit" at bounding box center [1470, 122] width 31 height 31
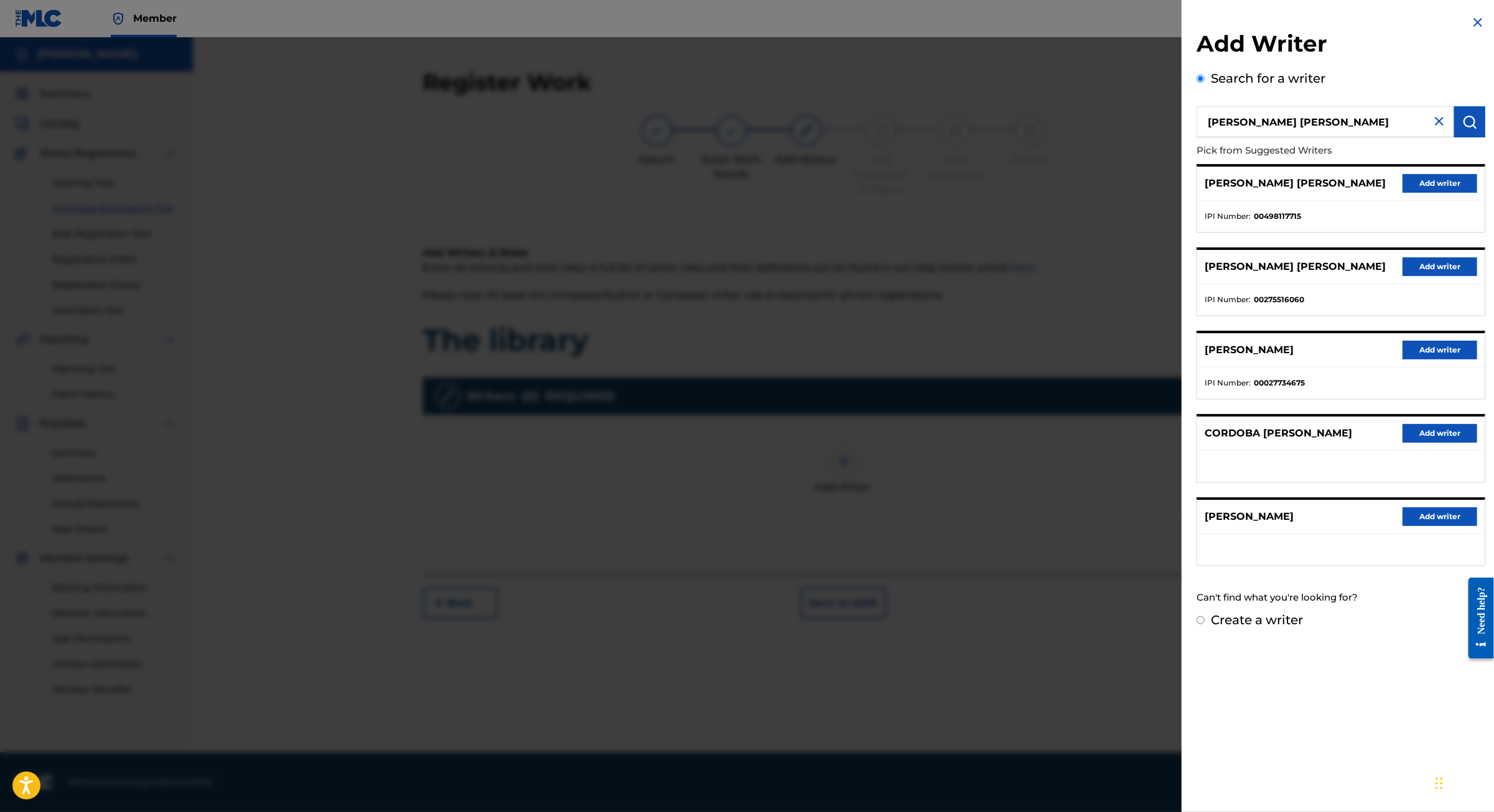
click at [1409, 276] on button "Add writer" at bounding box center [1439, 267] width 75 height 19
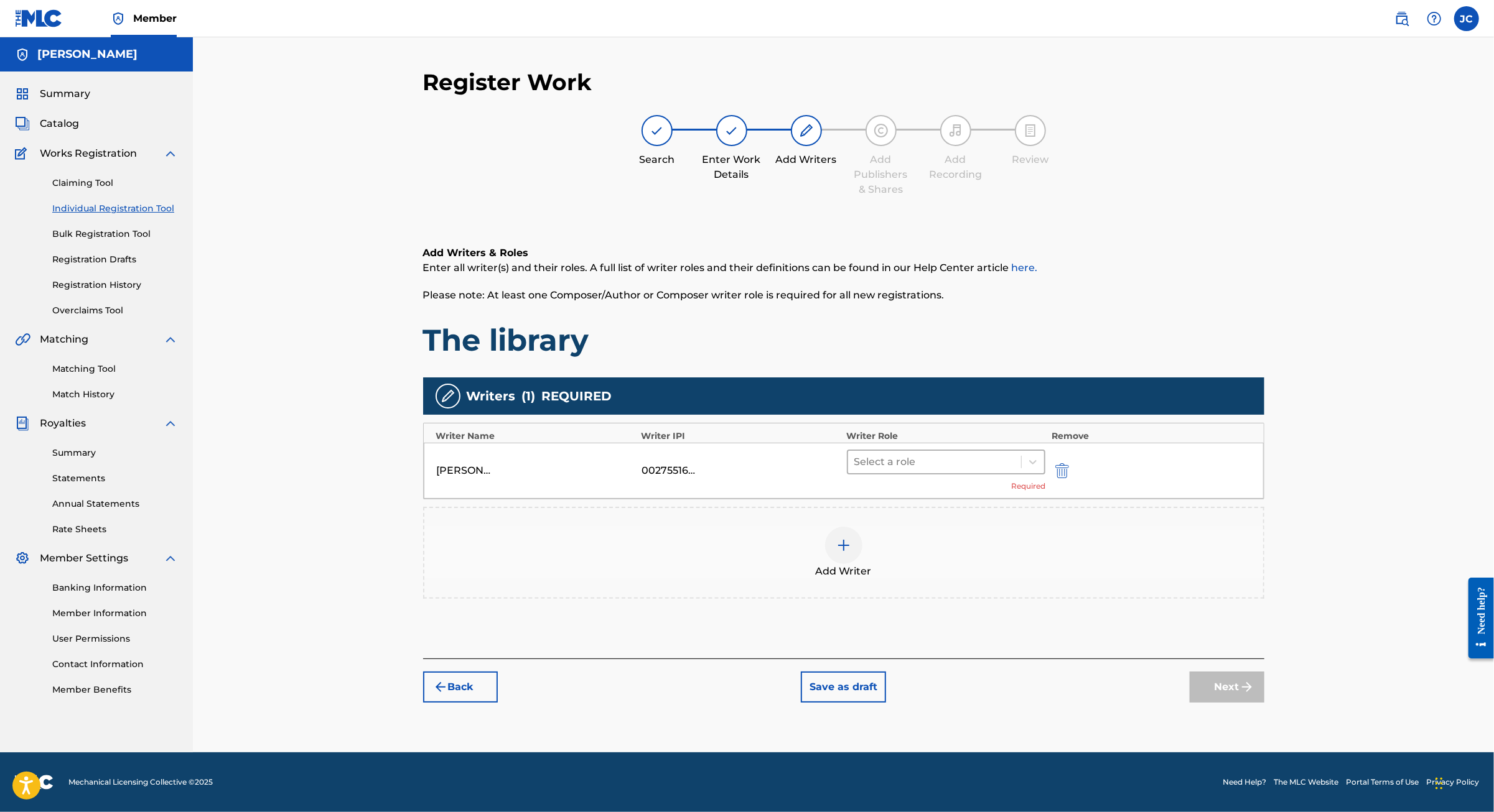
click at [932, 453] on div at bounding box center [934, 462] width 161 height 17
click at [934, 483] on div "Composer/Author" at bounding box center [986, 485] width 239 height 25
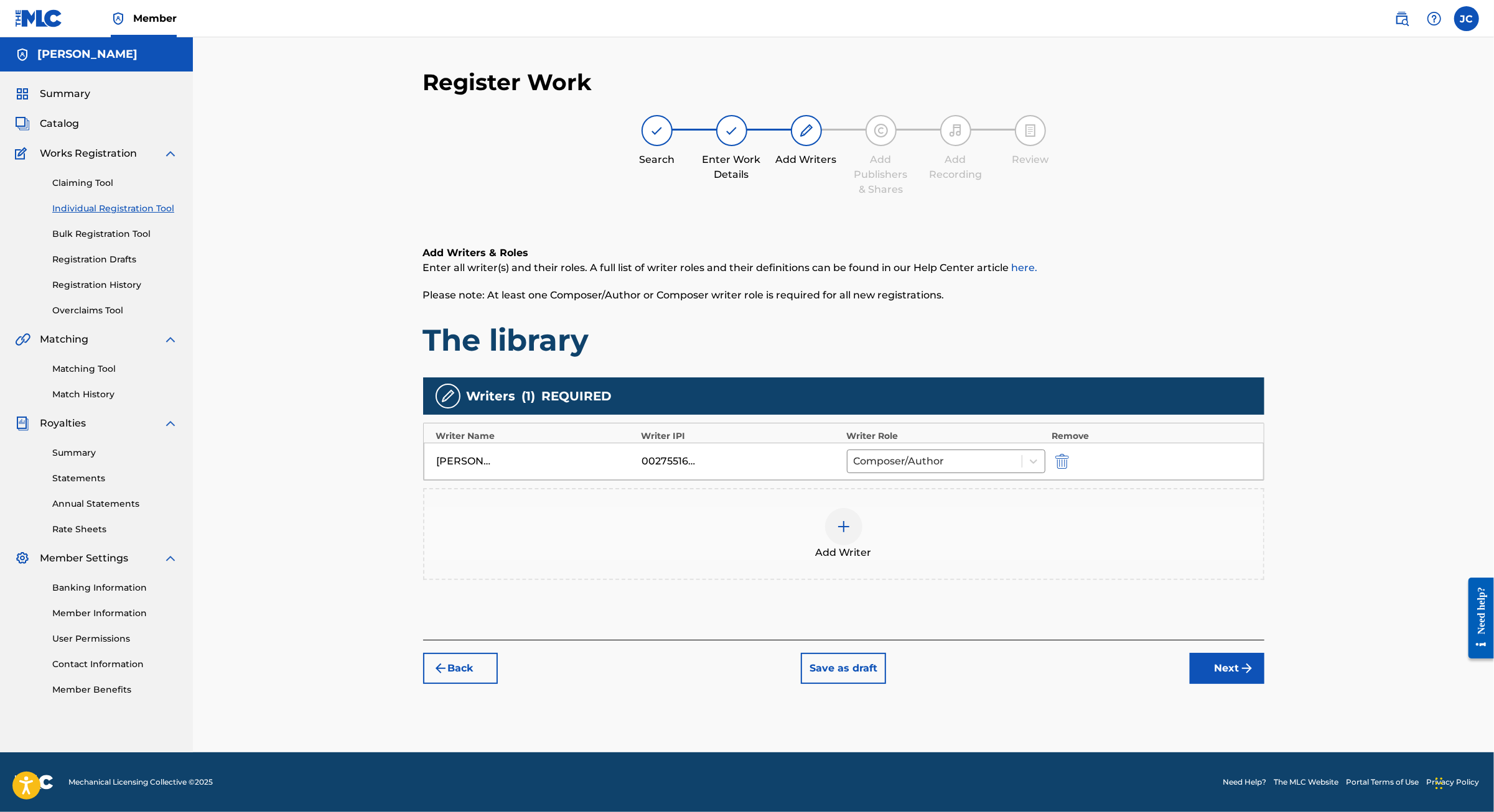
click at [1264, 684] on button "Next" at bounding box center [1226, 669] width 75 height 31
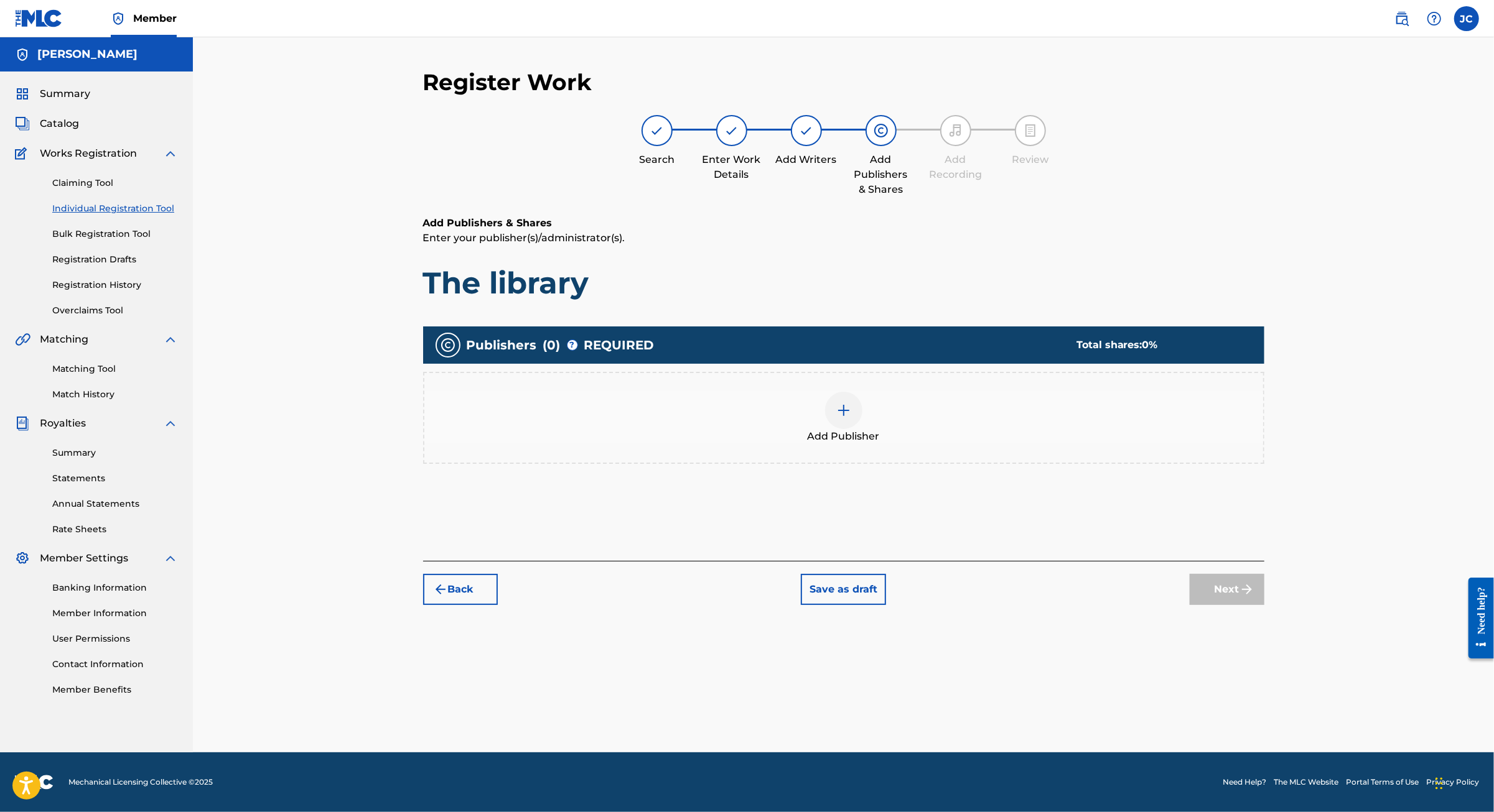
scroll to position [55, 0]
click at [850, 392] on div at bounding box center [843, 410] width 37 height 37
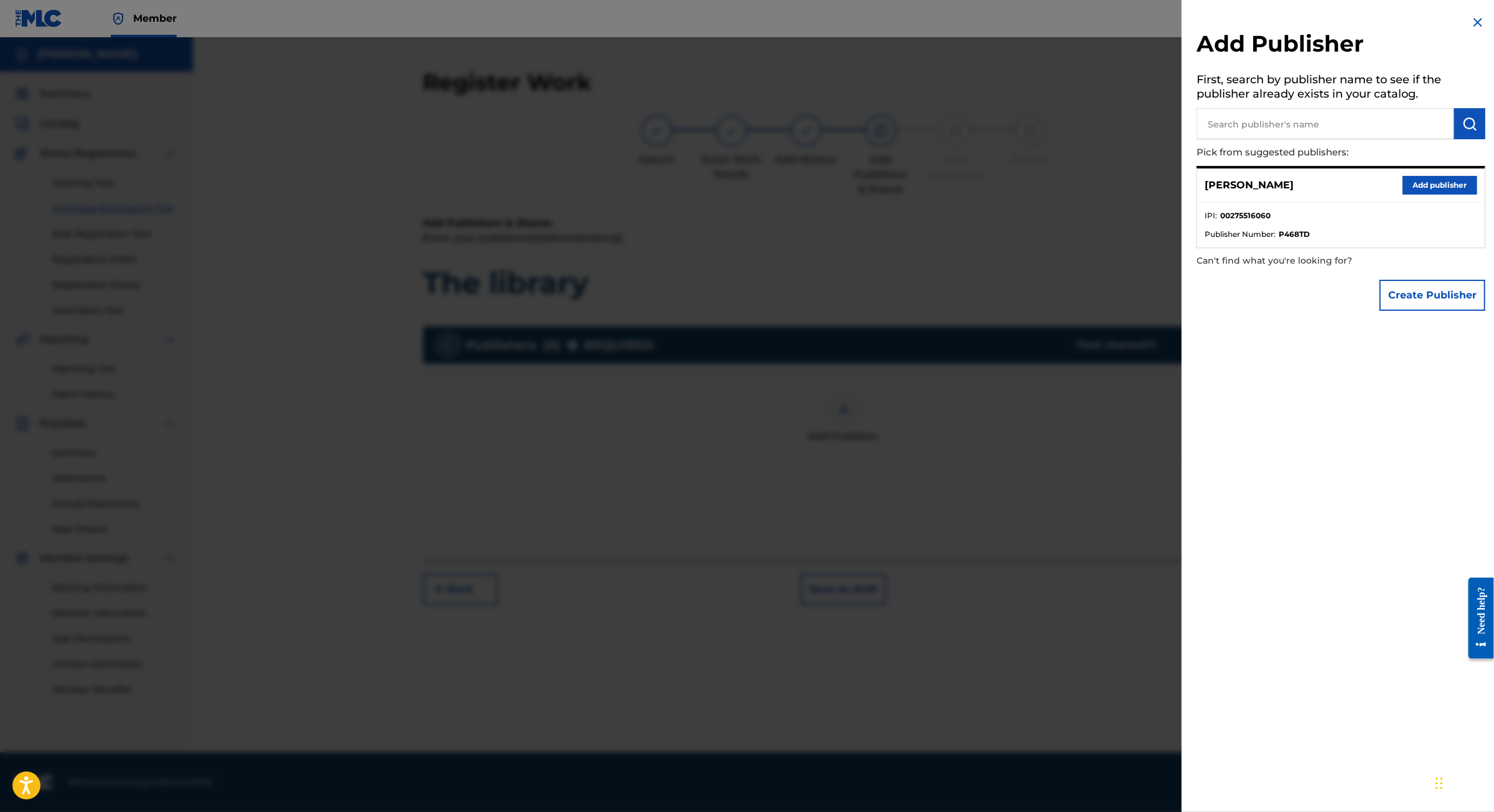
click at [1431, 194] on button "Add publisher" at bounding box center [1439, 186] width 75 height 19
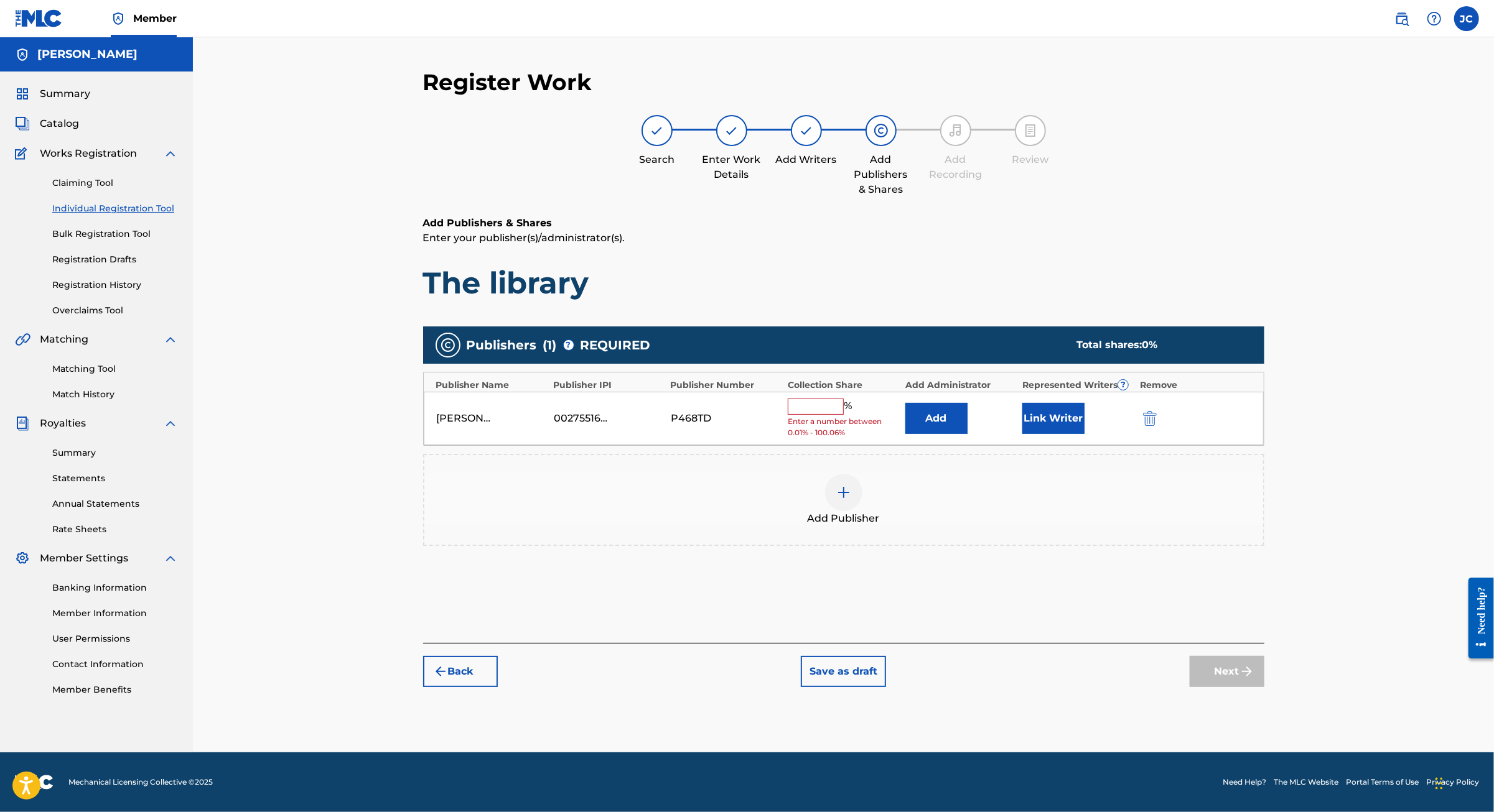
click at [814, 399] on input "text" at bounding box center [815, 407] width 56 height 17
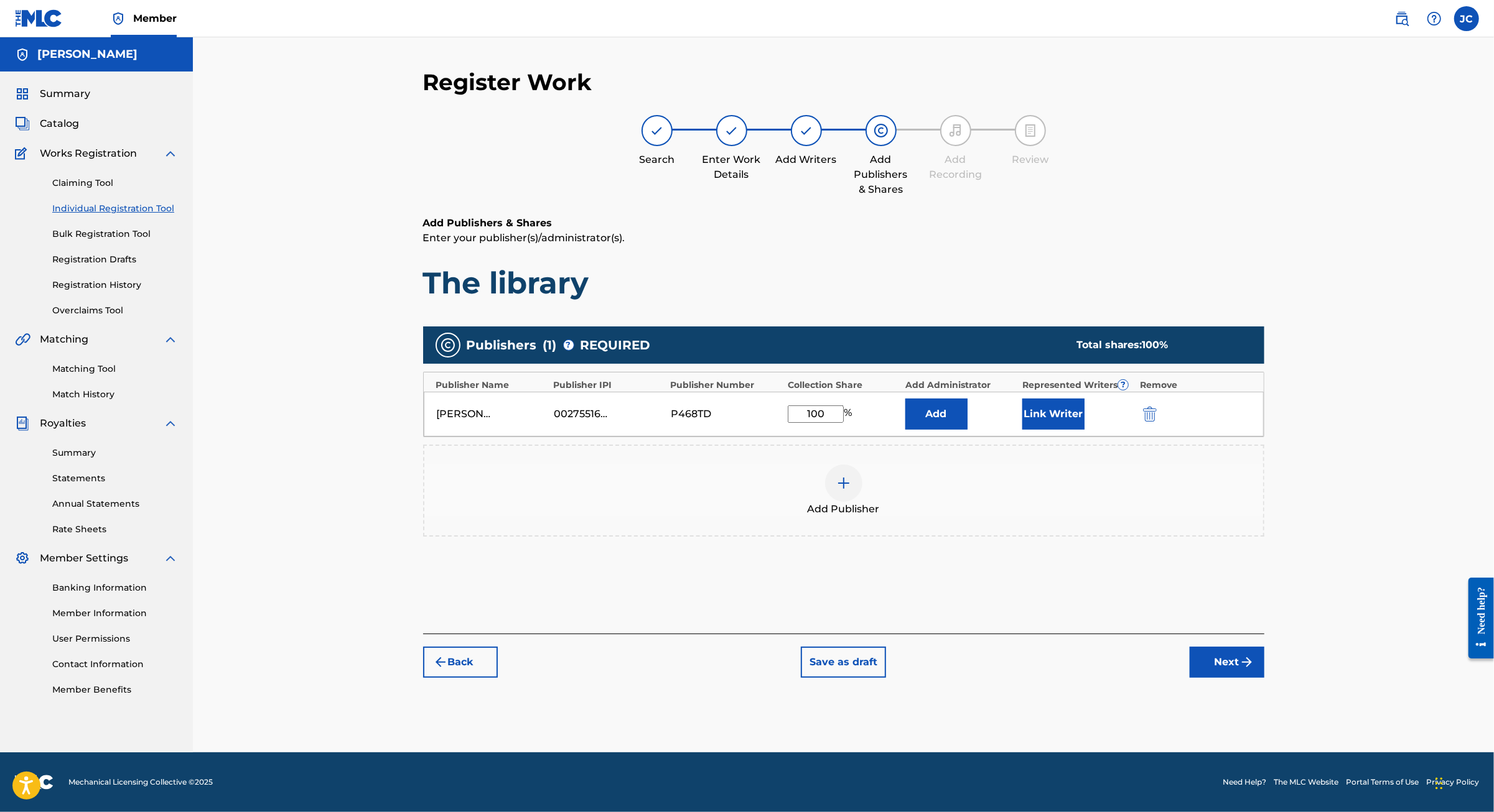
type input "100"
click at [1264, 677] on button "Next" at bounding box center [1226, 663] width 75 height 31
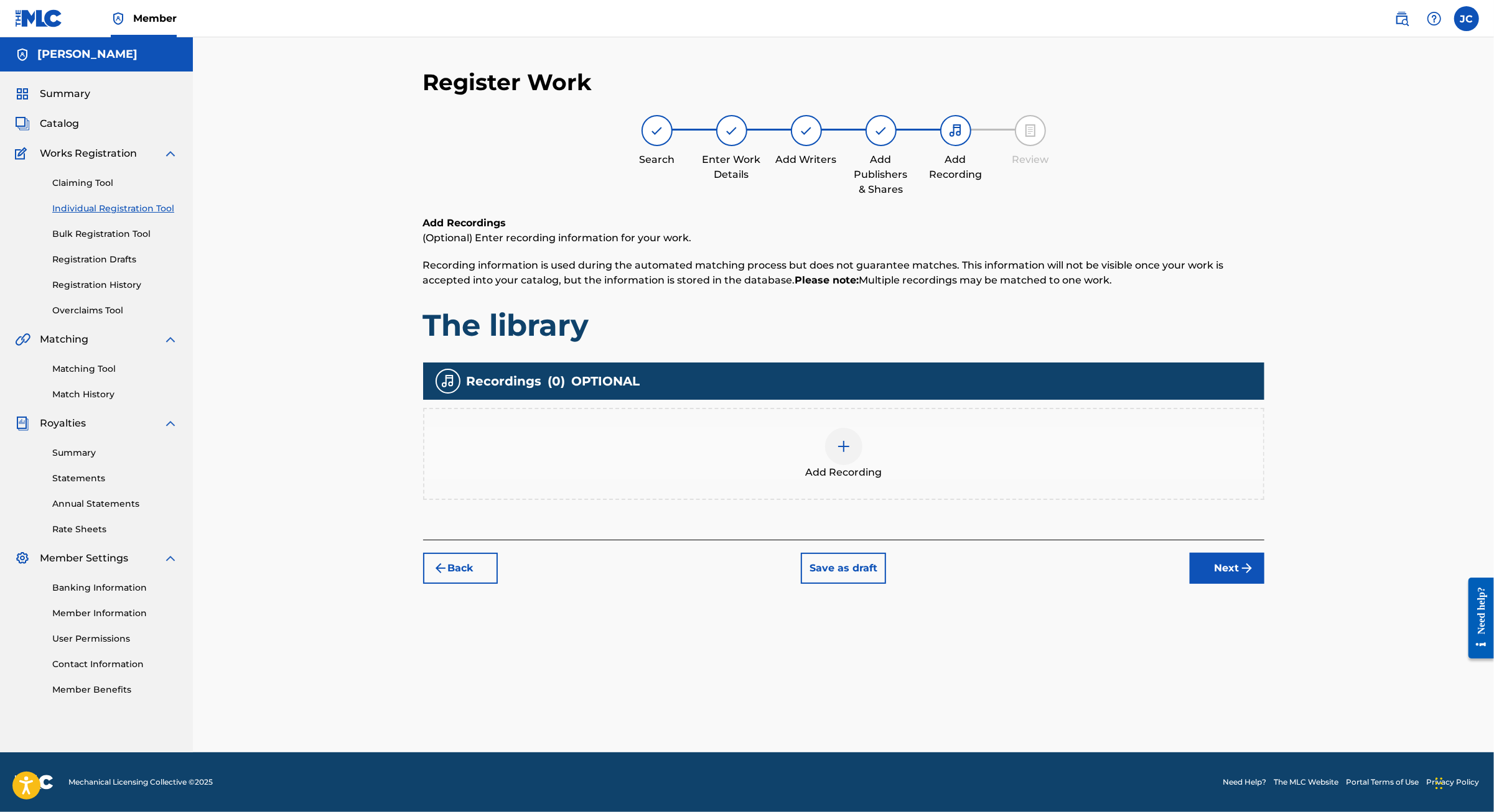
click at [1264, 574] on button "Next" at bounding box center [1226, 569] width 75 height 31
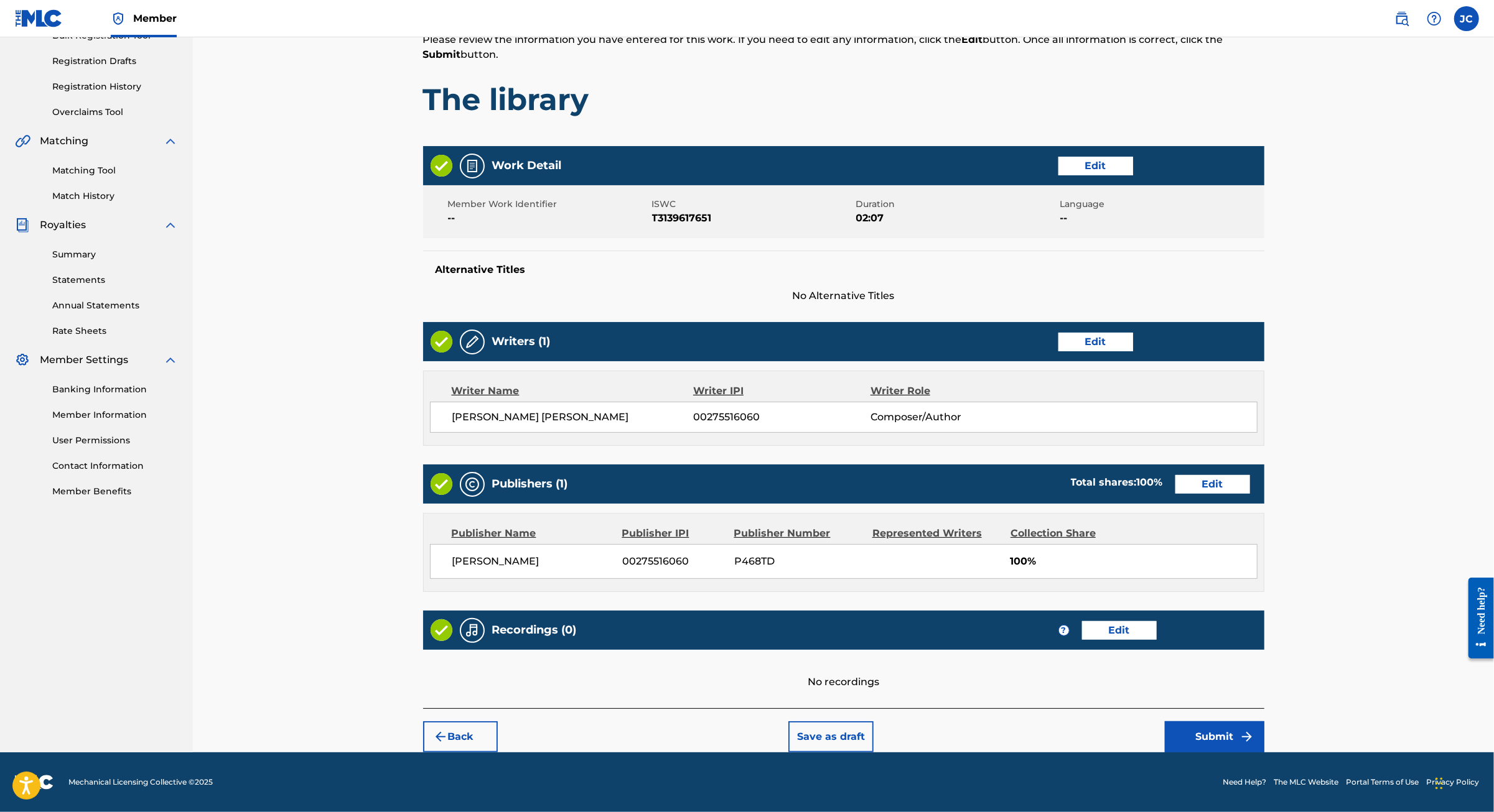
scroll to position [323, 0]
click at [1264, 737] on button "Submit" at bounding box center [1215, 737] width 99 height 31
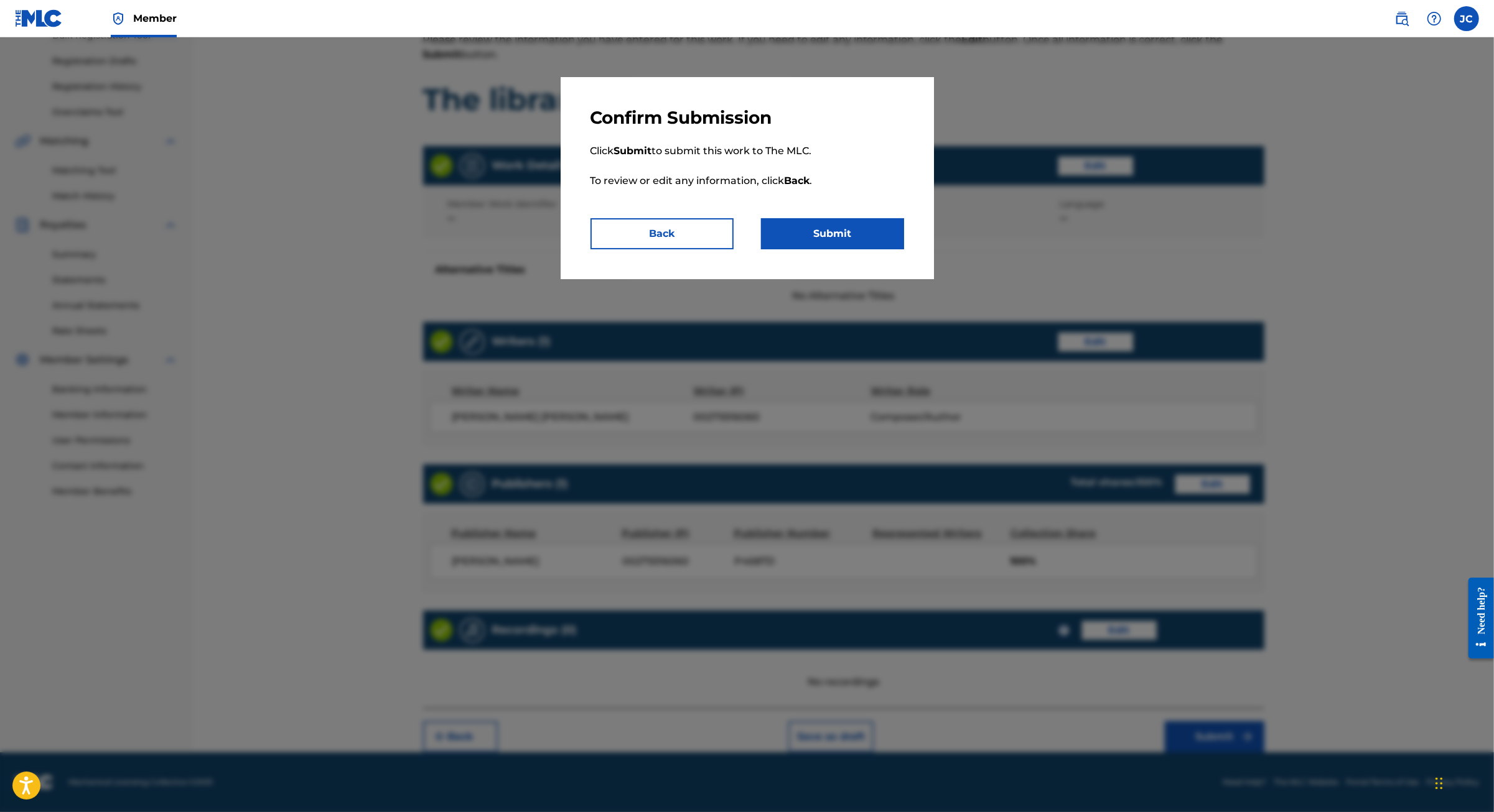
click at [866, 249] on button "Submit" at bounding box center [833, 234] width 143 height 31
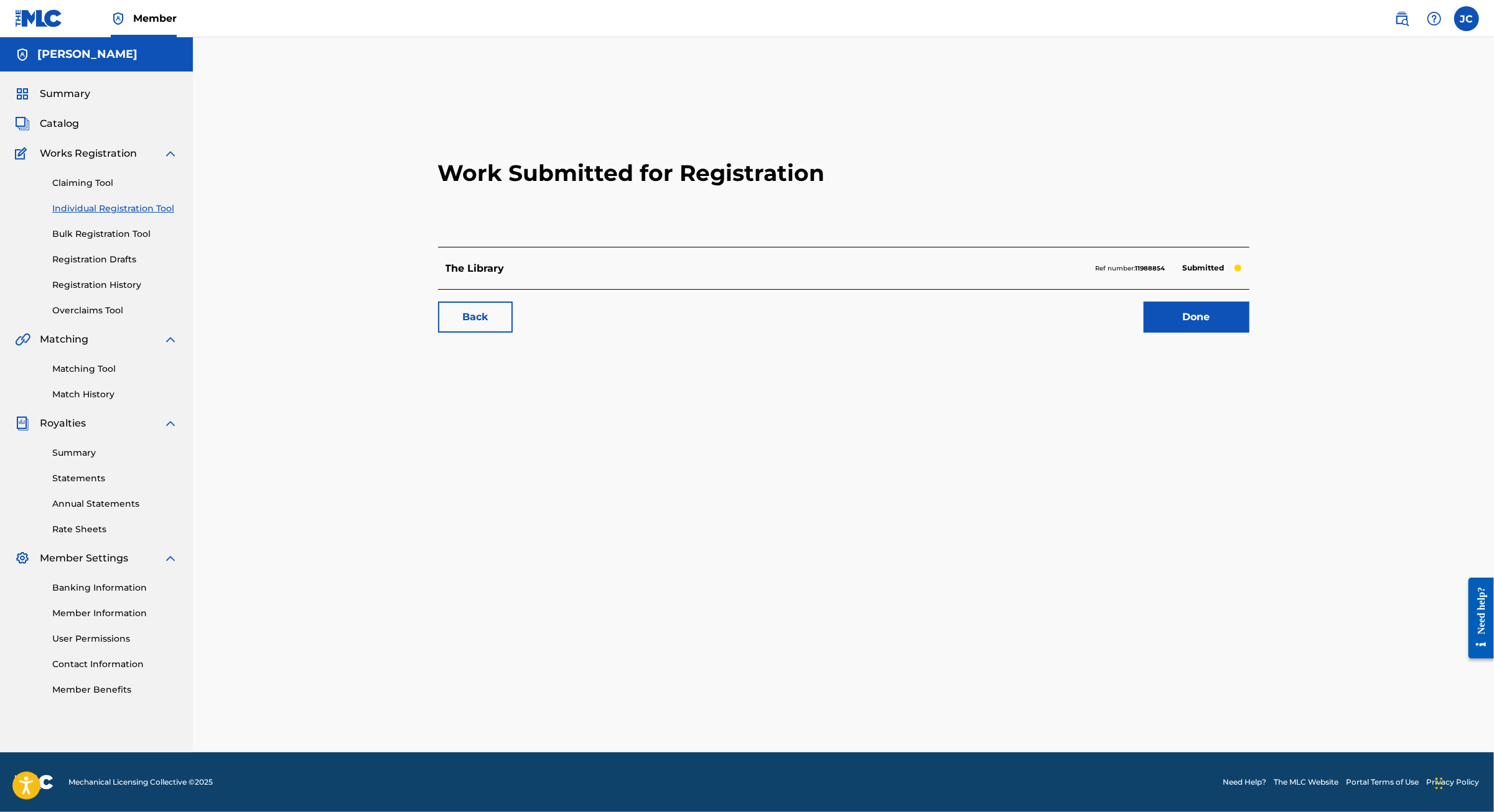
click at [158, 215] on link "Individual Registration Tool" at bounding box center [115, 209] width 126 height 13
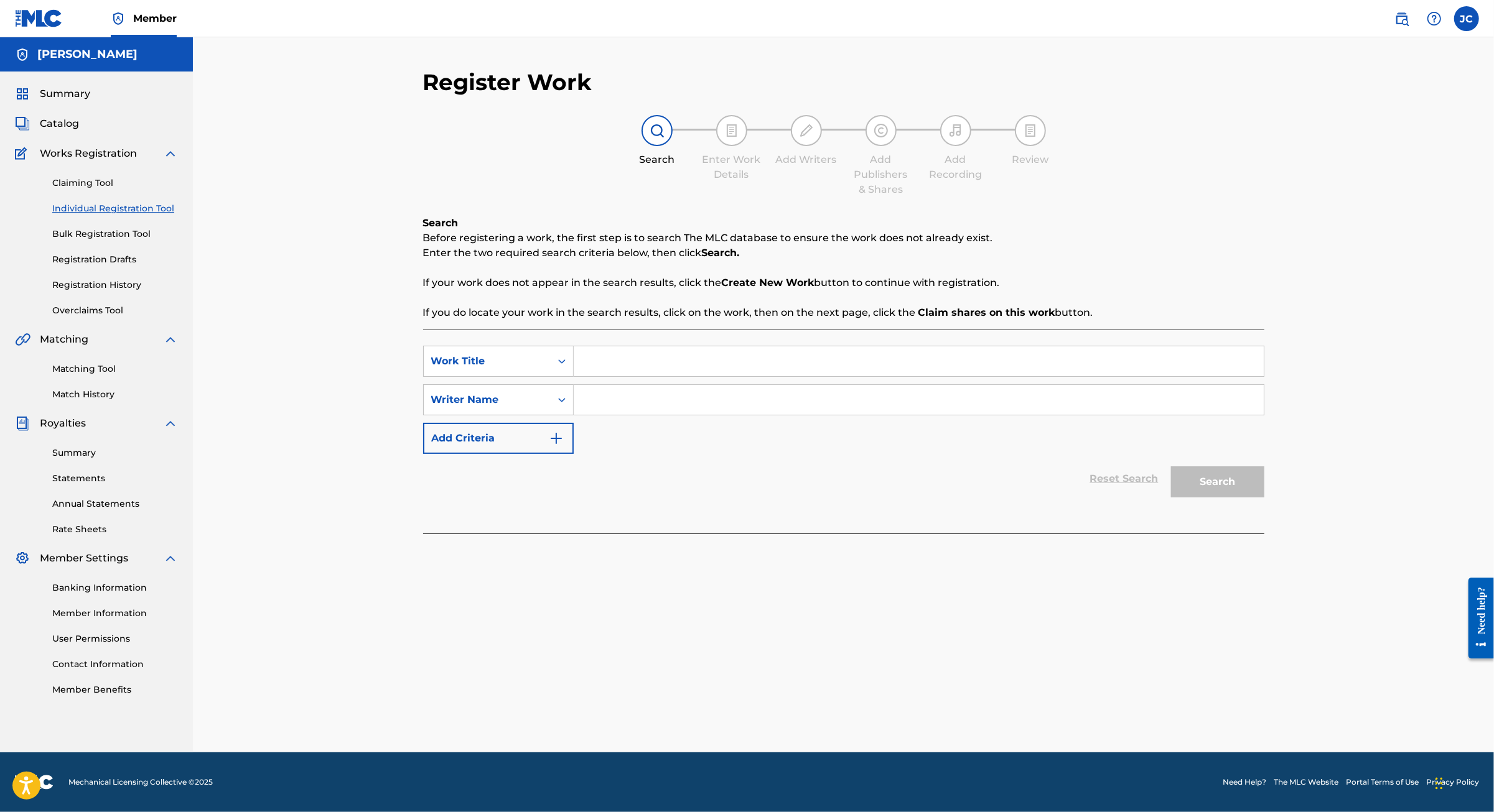
click at [612, 376] on input "Search Form" at bounding box center [919, 361] width 690 height 30
type input "Silent Peaceful"
click at [631, 415] on input "Search Form" at bounding box center [919, 400] width 690 height 30
type input "[PERSON_NAME]"
click at [1264, 497] on button "Search" at bounding box center [1217, 482] width 94 height 31
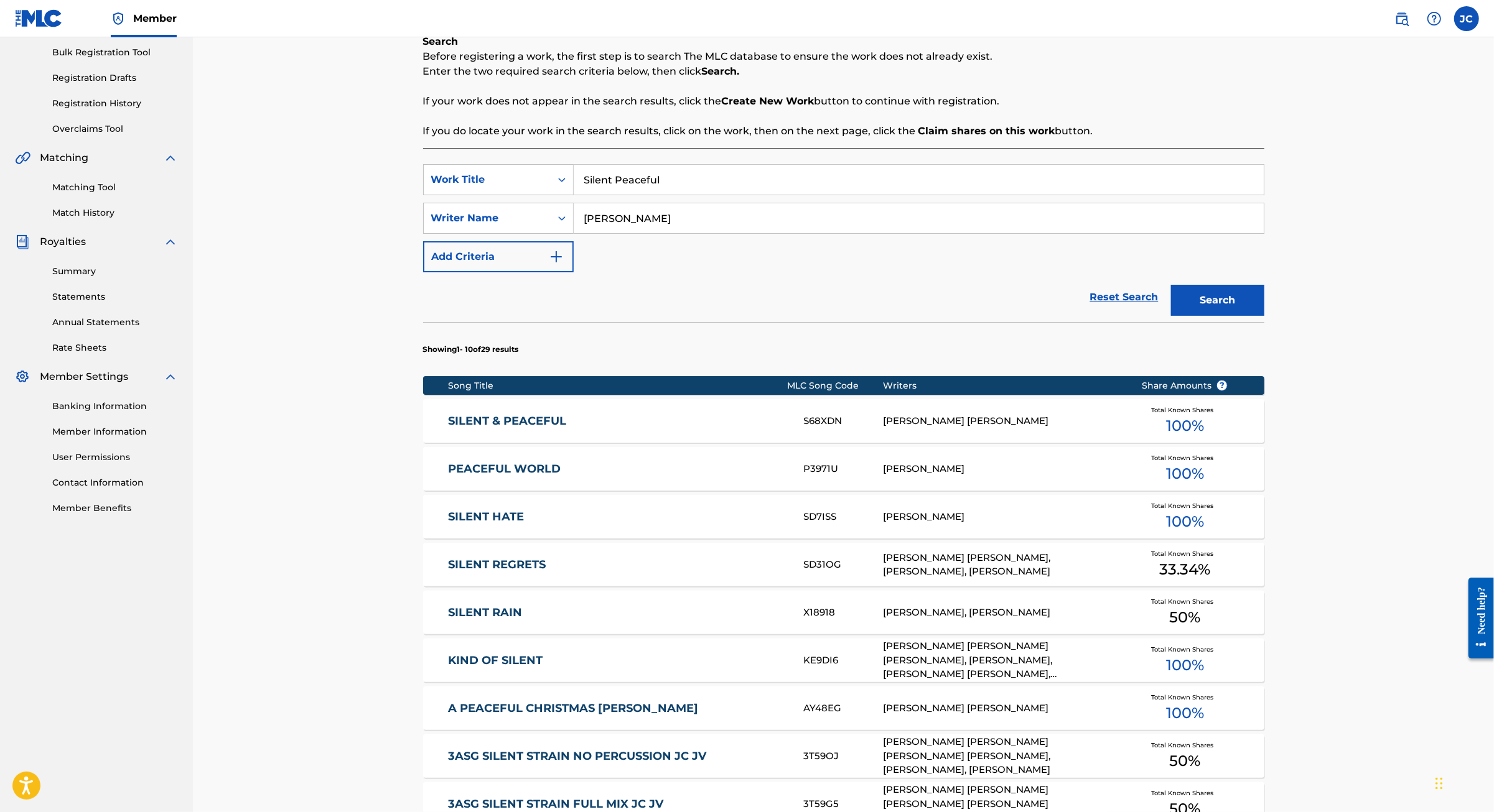
scroll to position [183, 0]
click at [490, 427] on link "SILENT & PEACEFUL" at bounding box center [617, 420] width 338 height 14
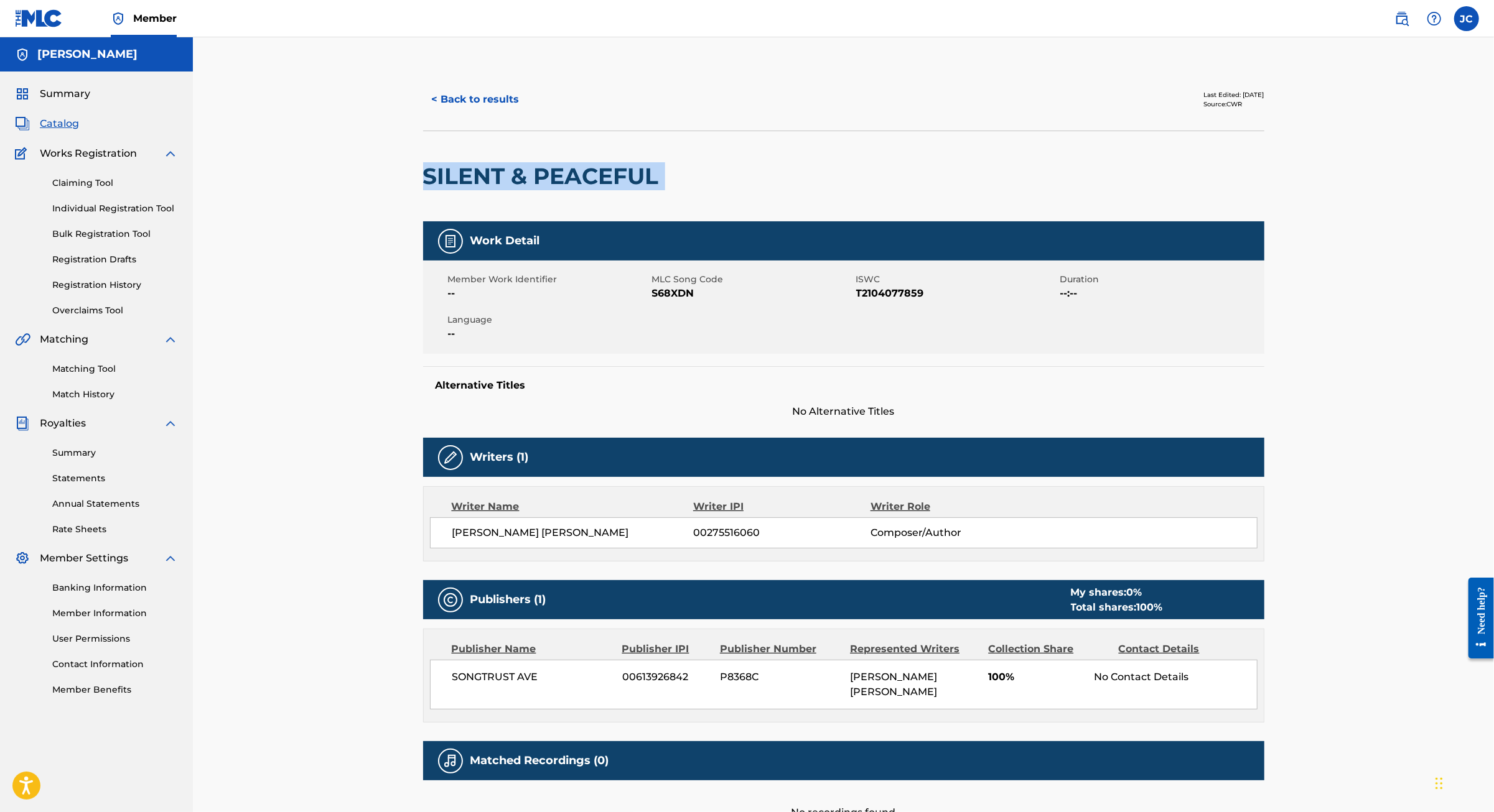
drag, startPoint x: 433, startPoint y: 192, endPoint x: 409, endPoint y: 185, distance: 25.0
click at [423, 185] on div "SILENT & PEACEFUL" at bounding box center [843, 175] width 841 height 90
drag, startPoint x: 509, startPoint y: 180, endPoint x: 528, endPoint y: 183, distance: 19.2
click at [509, 180] on div "SILENT & PEACEFUL" at bounding box center [543, 176] width 242 height 90
drag, startPoint x: 500, startPoint y: 205, endPoint x: 345, endPoint y: 209, distance: 155.1
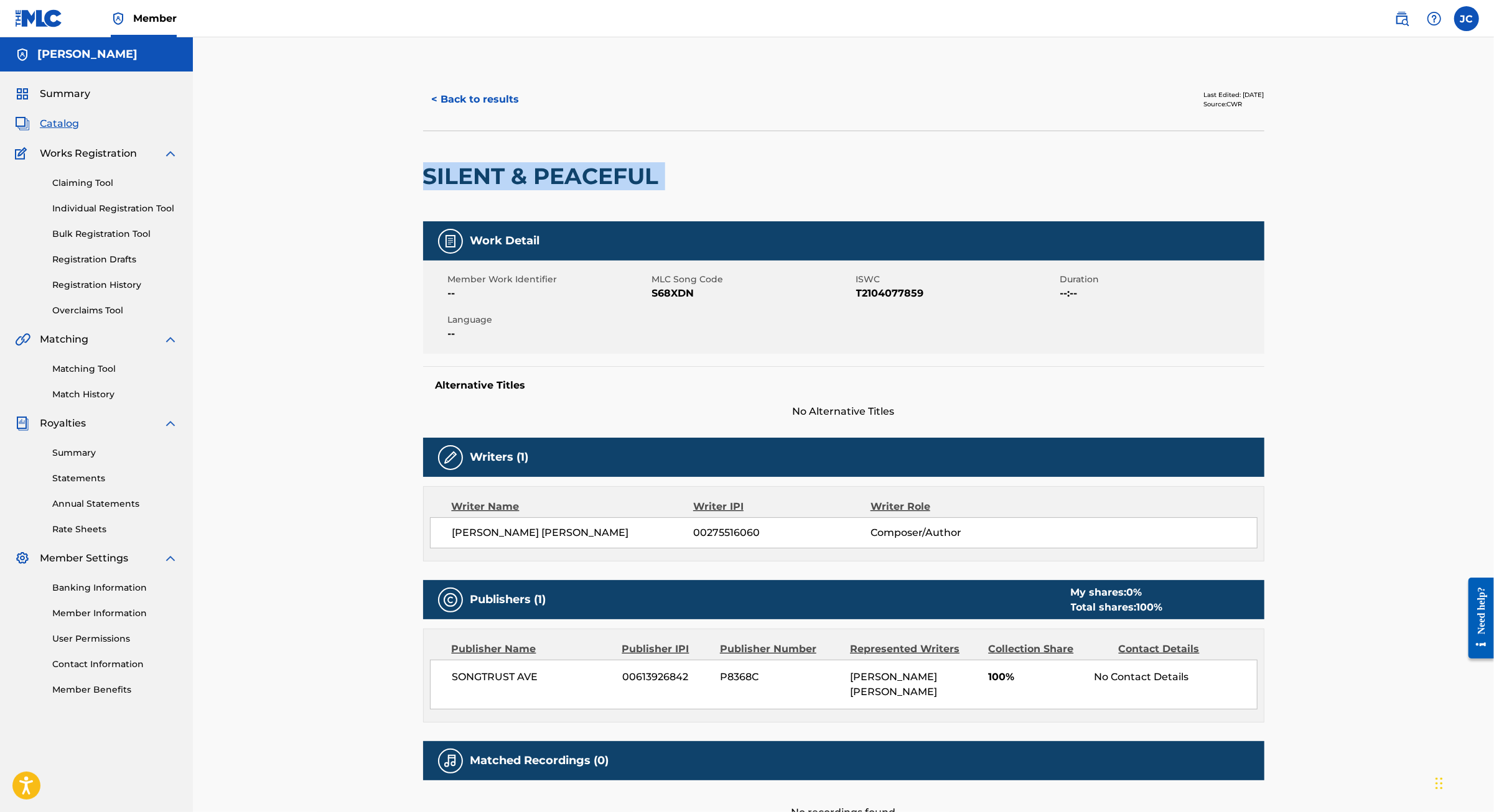
click at [408, 209] on div "< Back to results Last Edited: May 04, 2025 Source: CWR SILENT & PEACEFUL Work …" at bounding box center [843, 469] width 871 height 802
copy div "SILENT & PEACEFUL"
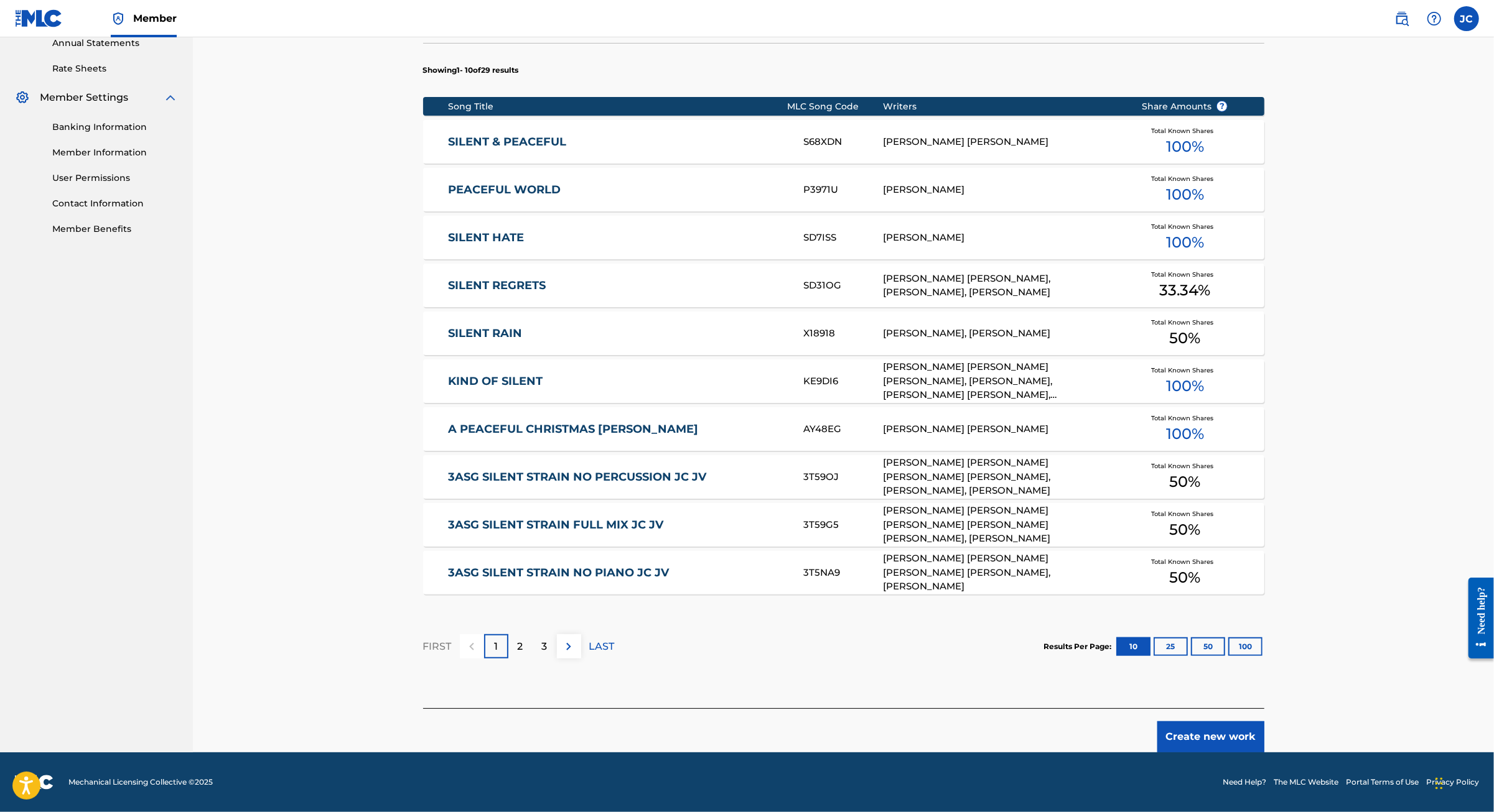
click at [1264, 722] on button "Create new work" at bounding box center [1211, 737] width 107 height 31
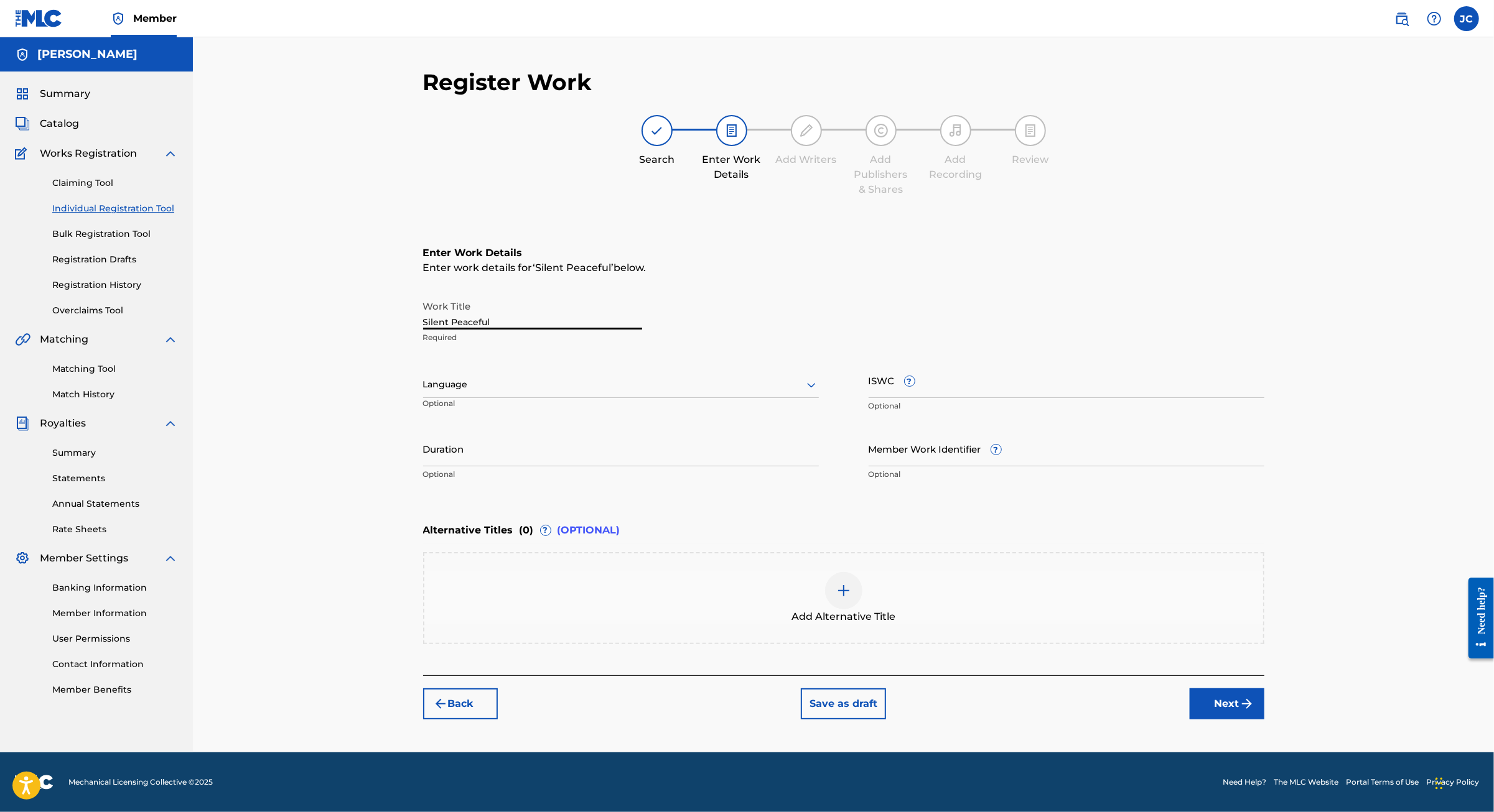
drag, startPoint x: 439, startPoint y: 270, endPoint x: 335, endPoint y: 265, distance: 104.1
click at [335, 265] on div "Register Work Search Enter Work Details Add Writers Add Publishers & Shares Add…" at bounding box center [843, 394] width 1301 height 715
paste input "ILENT & PEACEFUL"
type input "SILENT & PEACEFUL"
drag, startPoint x: 732, startPoint y: 330, endPoint x: 733, endPoint y: 341, distance: 11.0
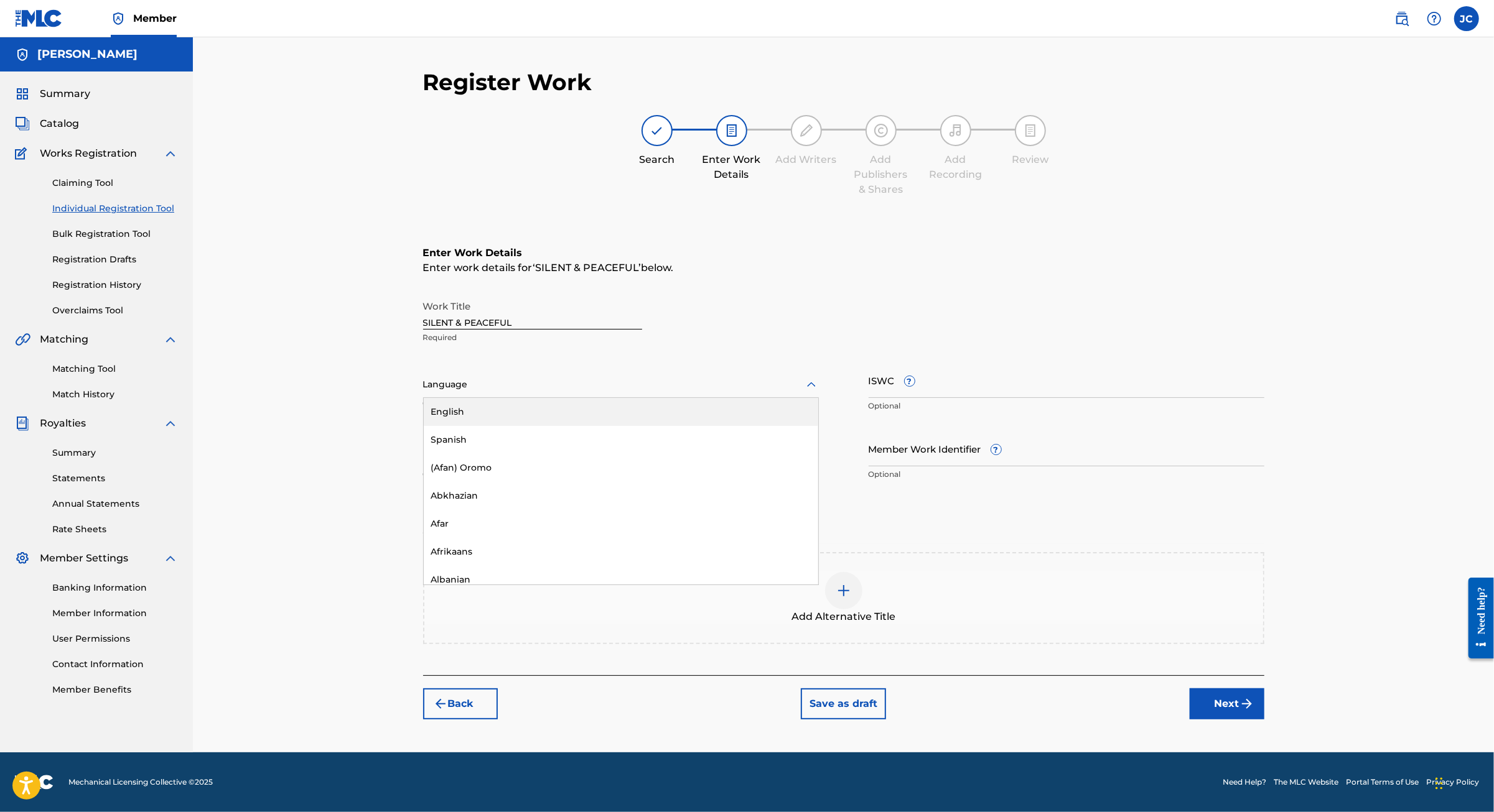
click at [733, 372] on div "Language" at bounding box center [620, 385] width 396 height 26
click at [627, 398] on div "English" at bounding box center [620, 412] width 394 height 28
click at [1055, 363] on input "ISWC ?" at bounding box center [1066, 380] width 396 height 35
click at [1058, 363] on input "ISWC ?" at bounding box center [1066, 380] width 396 height 35
paste input "T2104077859"
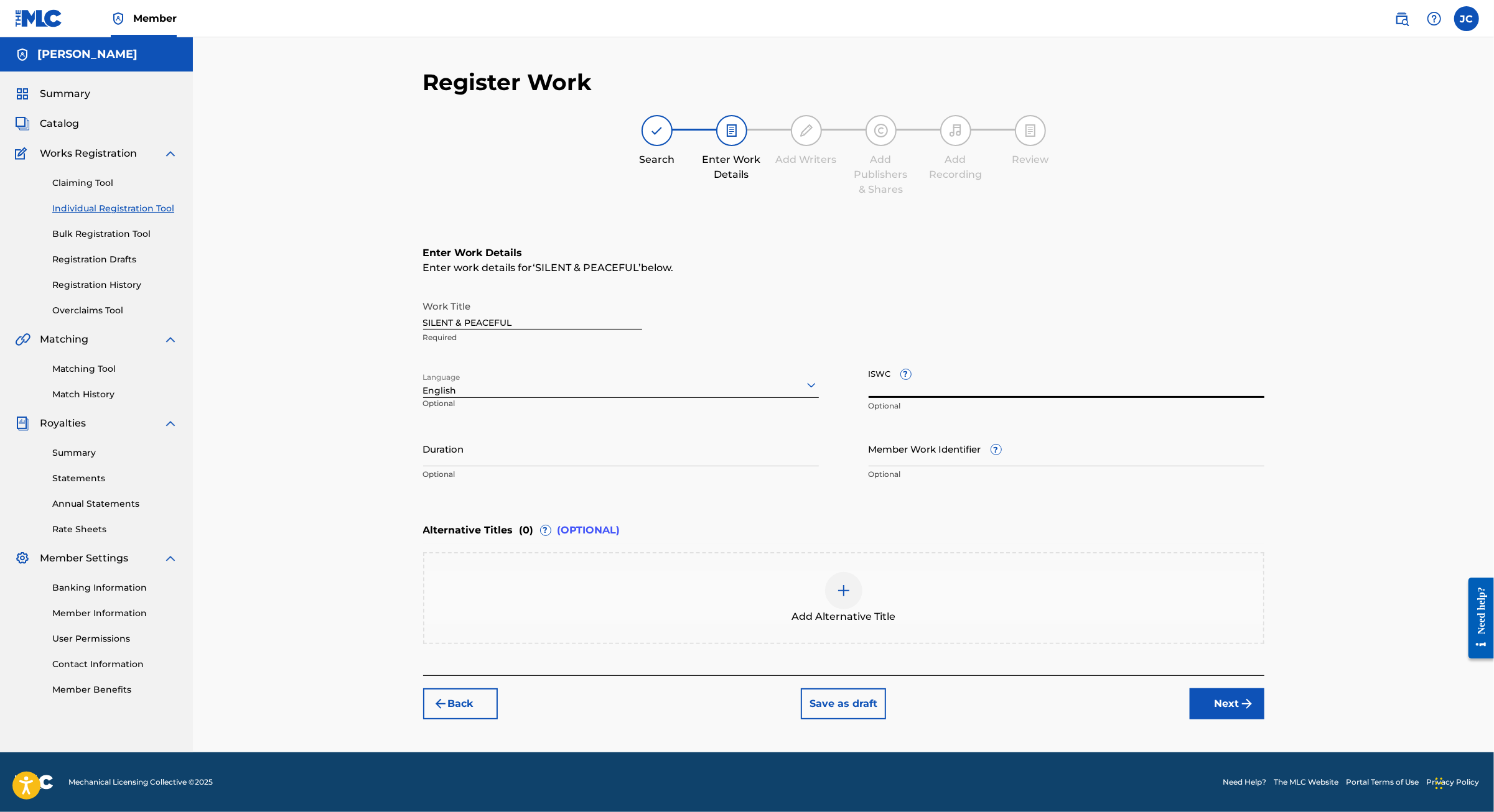
type input "T2104077859"
click at [1264, 710] on button "Next" at bounding box center [1226, 704] width 75 height 31
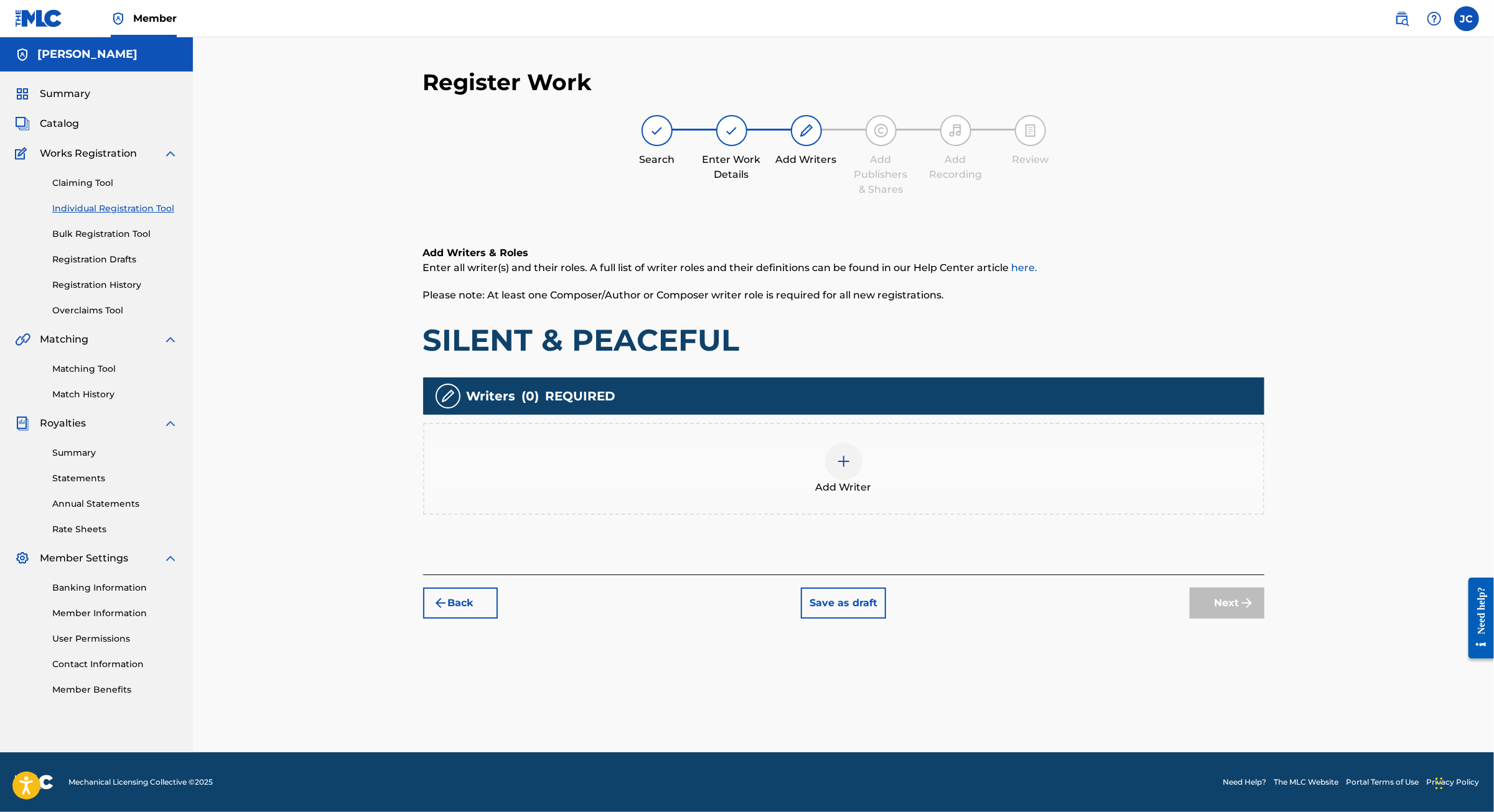
scroll to position [58, 0]
click at [850, 459] on div at bounding box center [843, 461] width 37 height 37
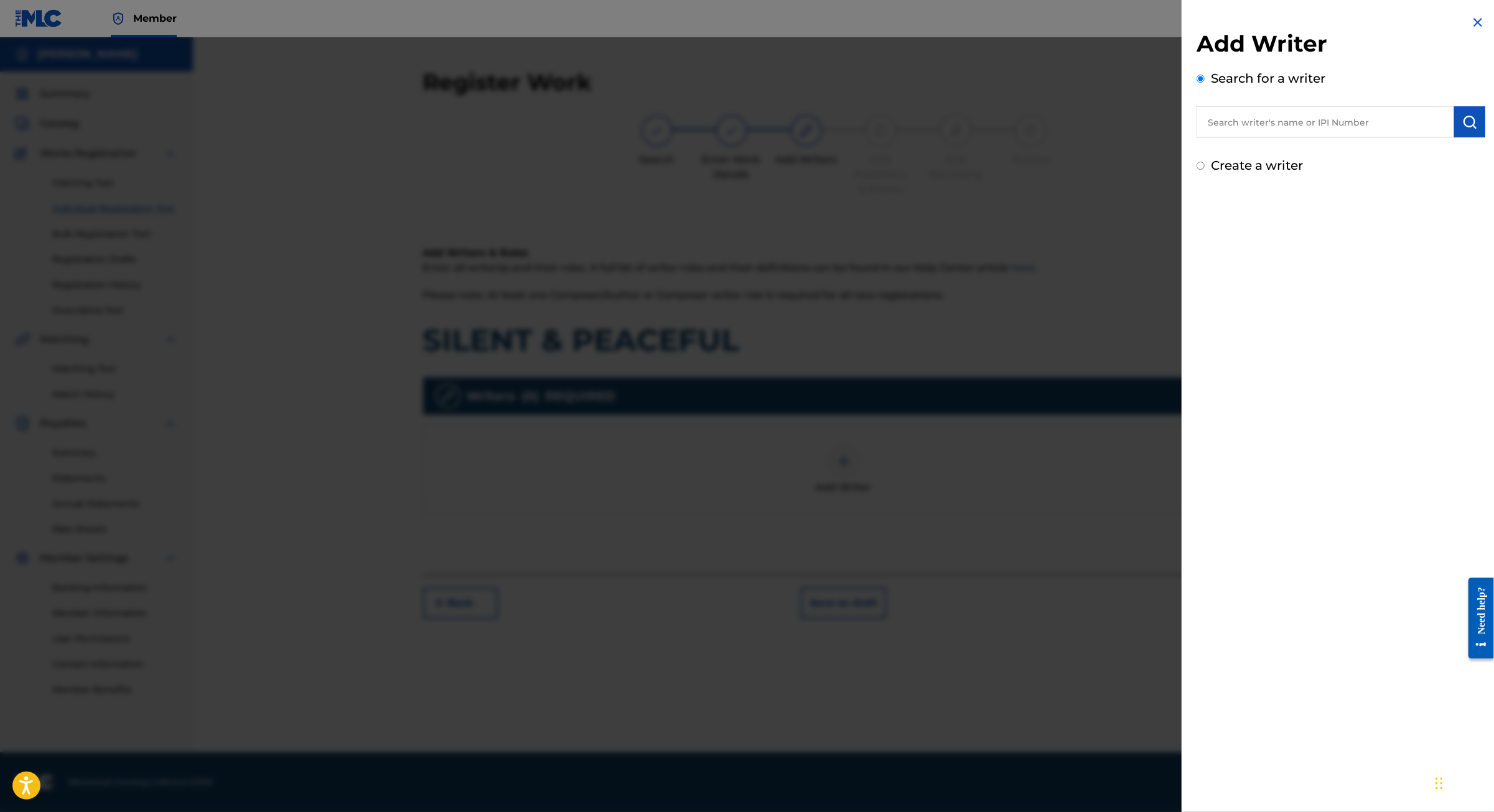
click at [1232, 138] on input "text" at bounding box center [1325, 122] width 257 height 31
type input "jaime cordoba giner"
click at [1343, 156] on strong "giner" at bounding box center [1356, 149] width 28 height 12
click at [1464, 129] on img "submit" at bounding box center [1469, 121] width 15 height 15
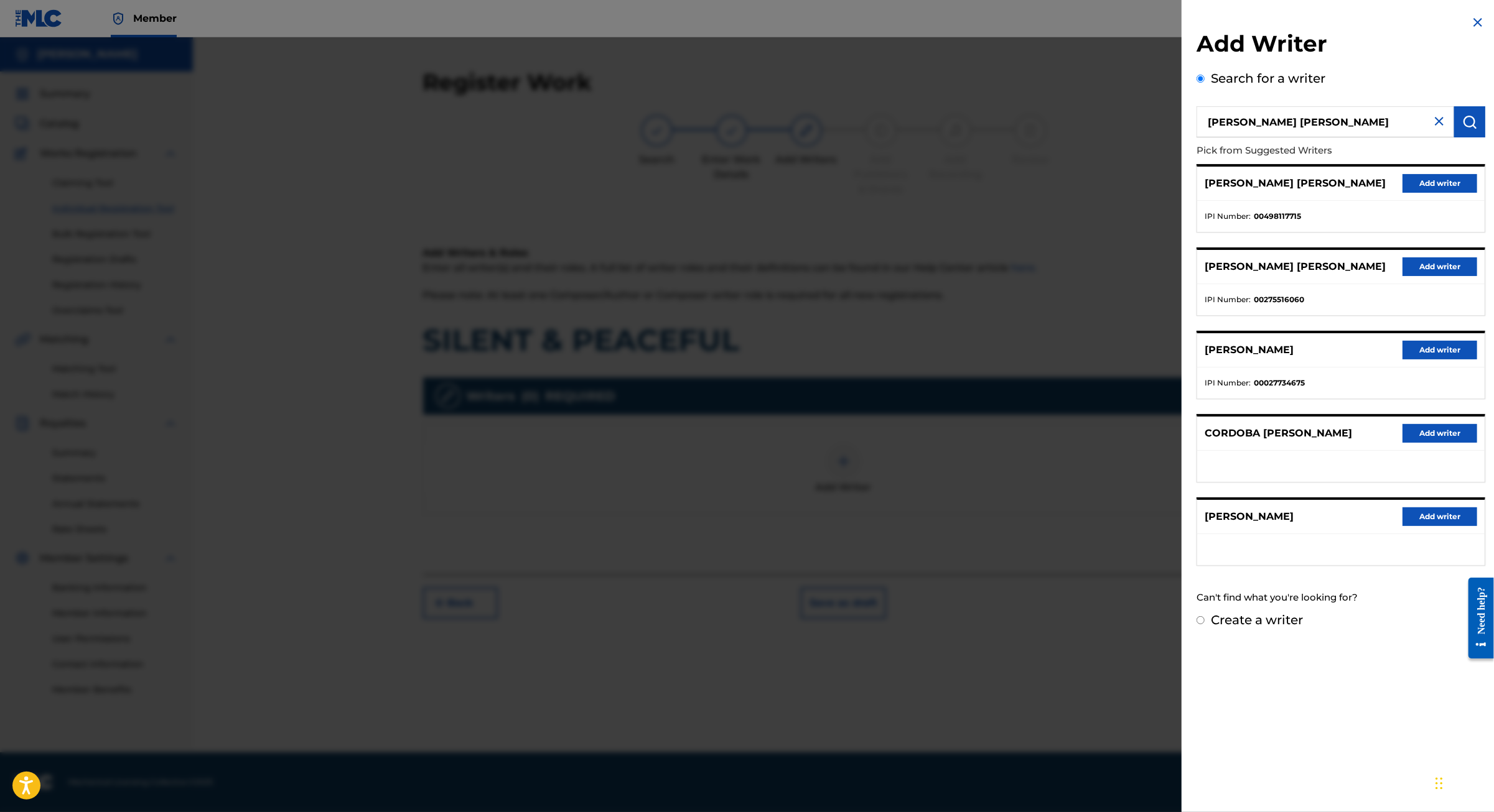
click at [1441, 276] on button "Add writer" at bounding box center [1439, 267] width 75 height 19
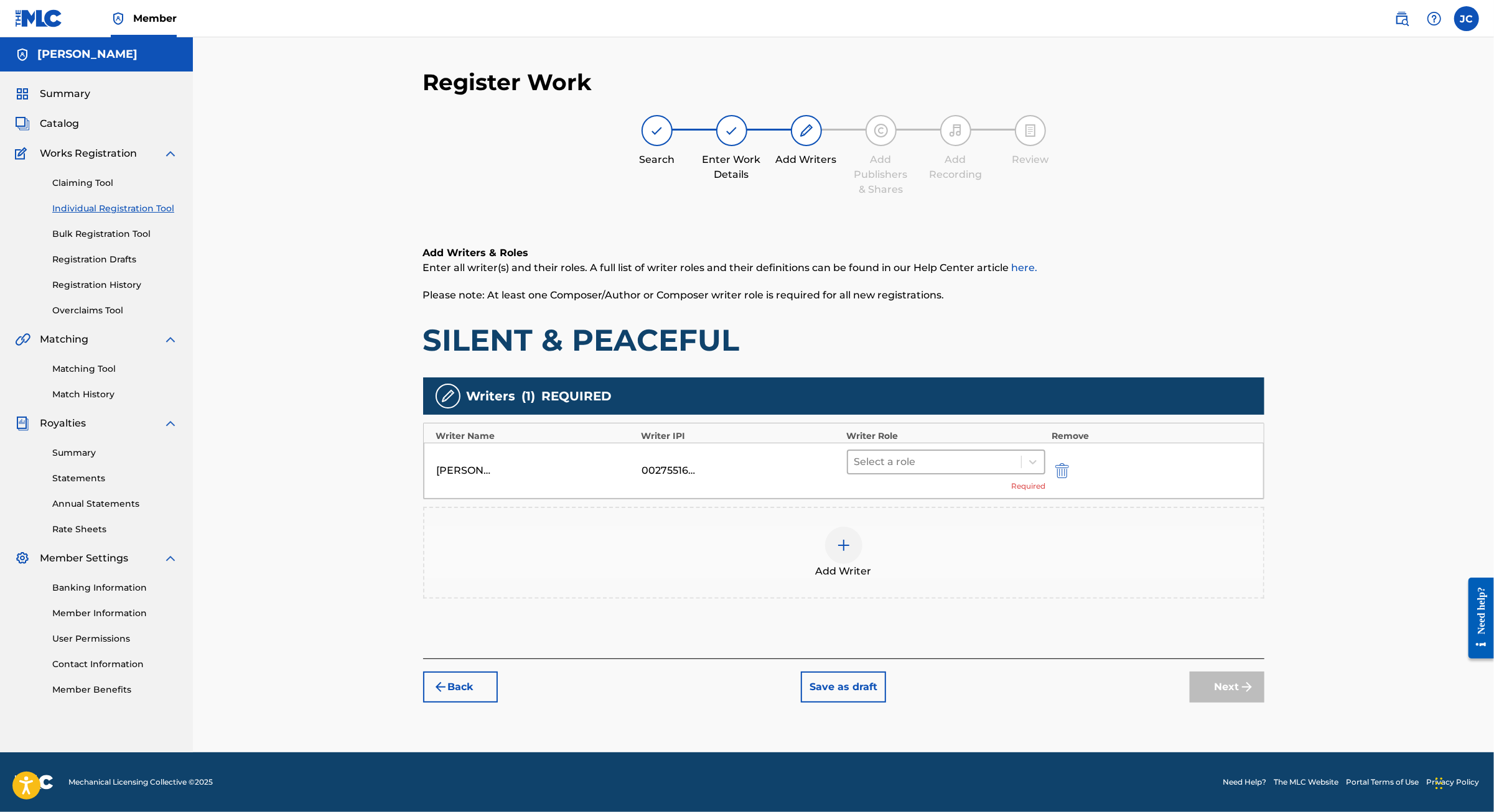
click at [984, 460] on div at bounding box center [934, 462] width 161 height 17
click at [974, 484] on div "Composer/Author" at bounding box center [986, 485] width 239 height 25
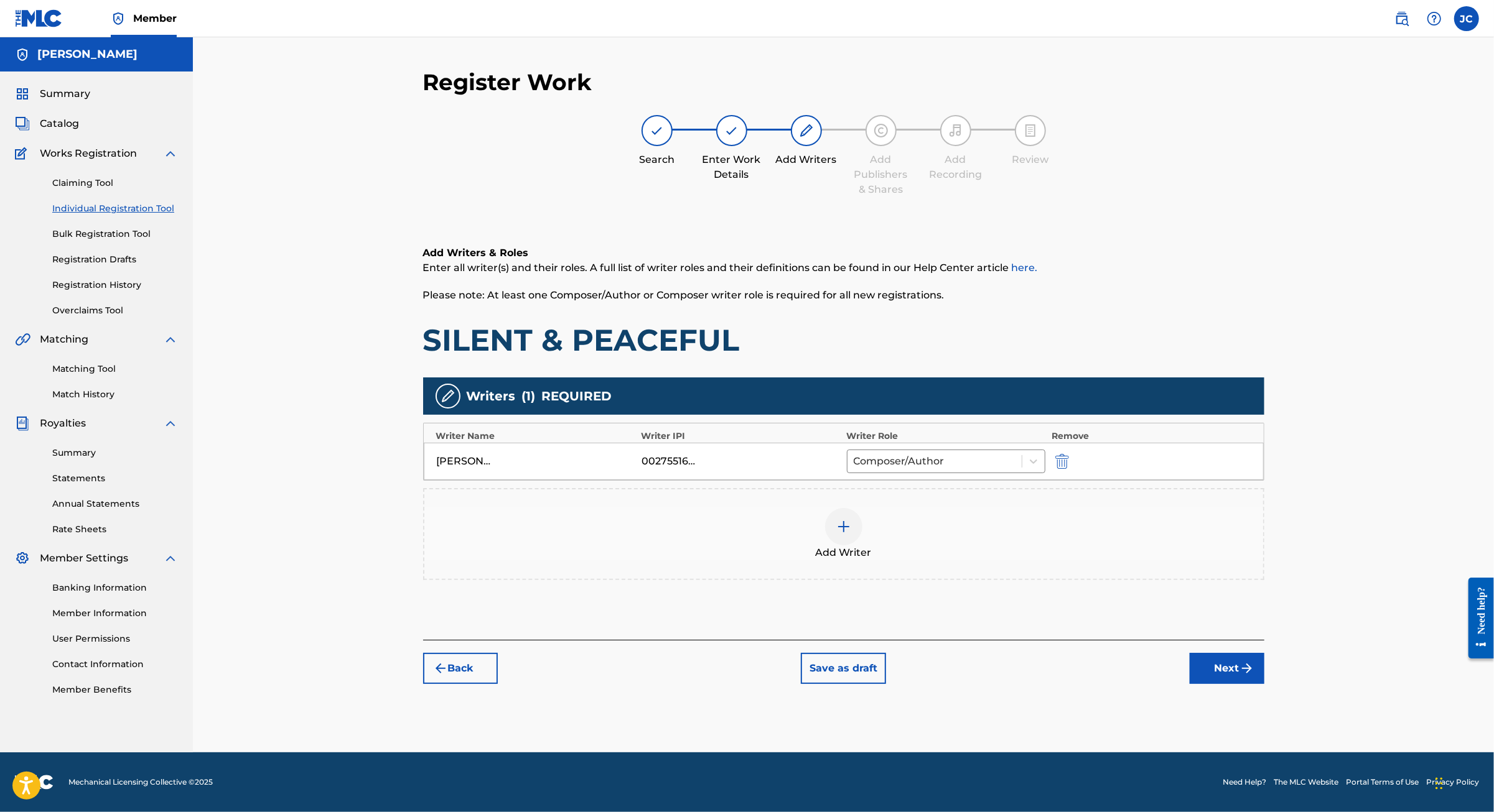
click at [1254, 676] on img "submit" at bounding box center [1246, 668] width 15 height 15
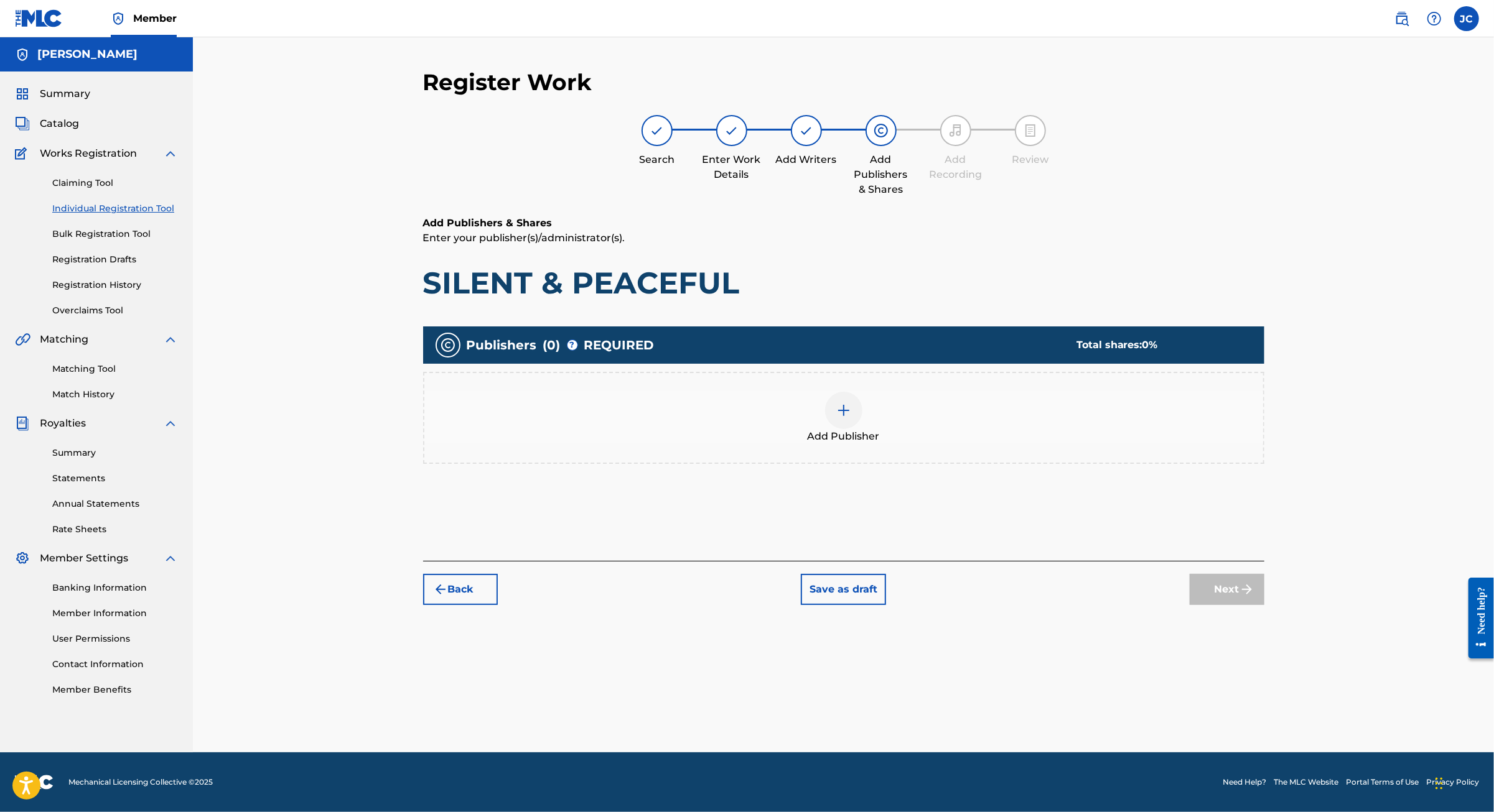
scroll to position [55, 0]
click at [856, 417] on div at bounding box center [843, 410] width 37 height 37
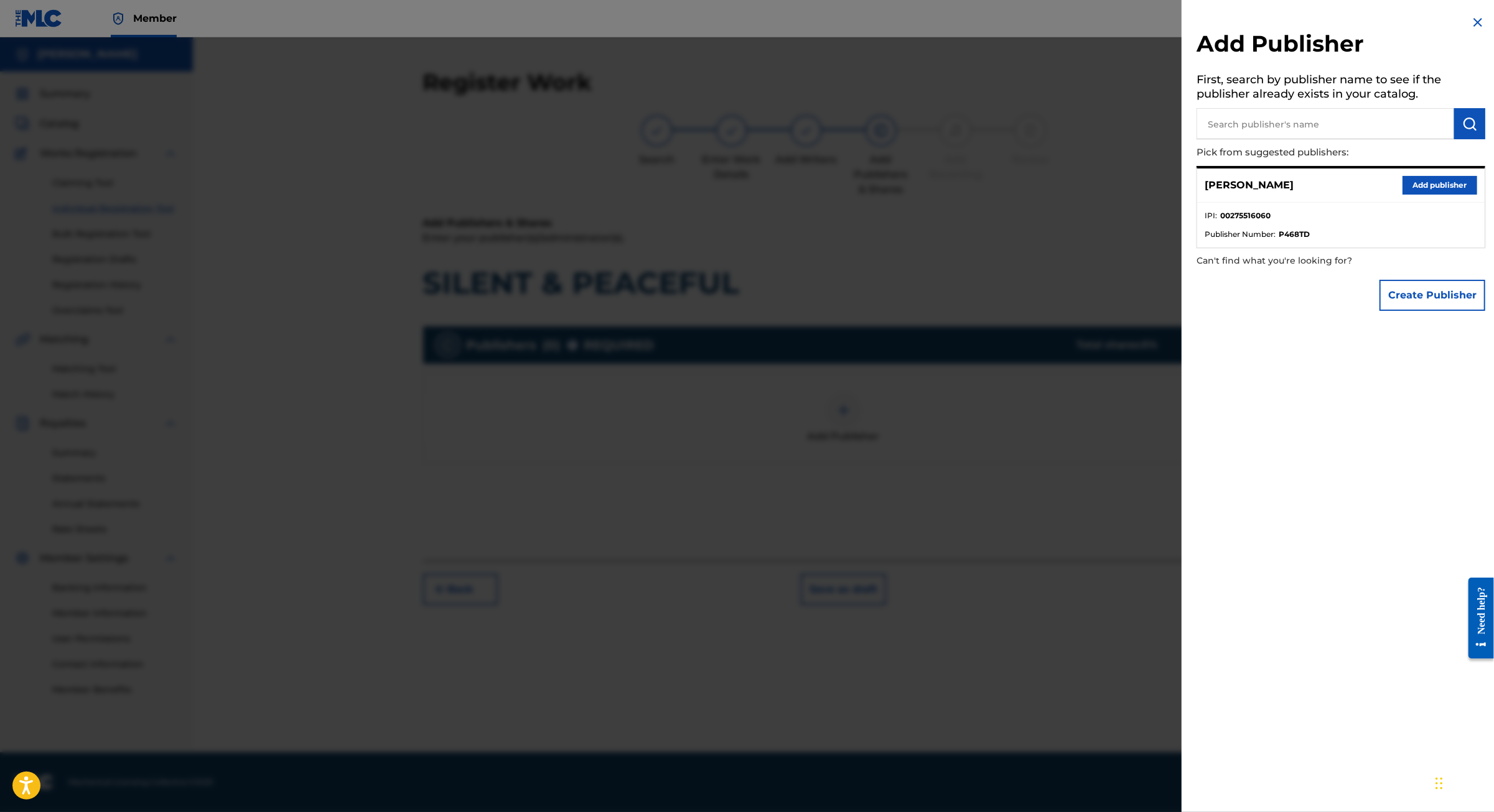
click at [1418, 194] on button "Add publisher" at bounding box center [1439, 186] width 75 height 19
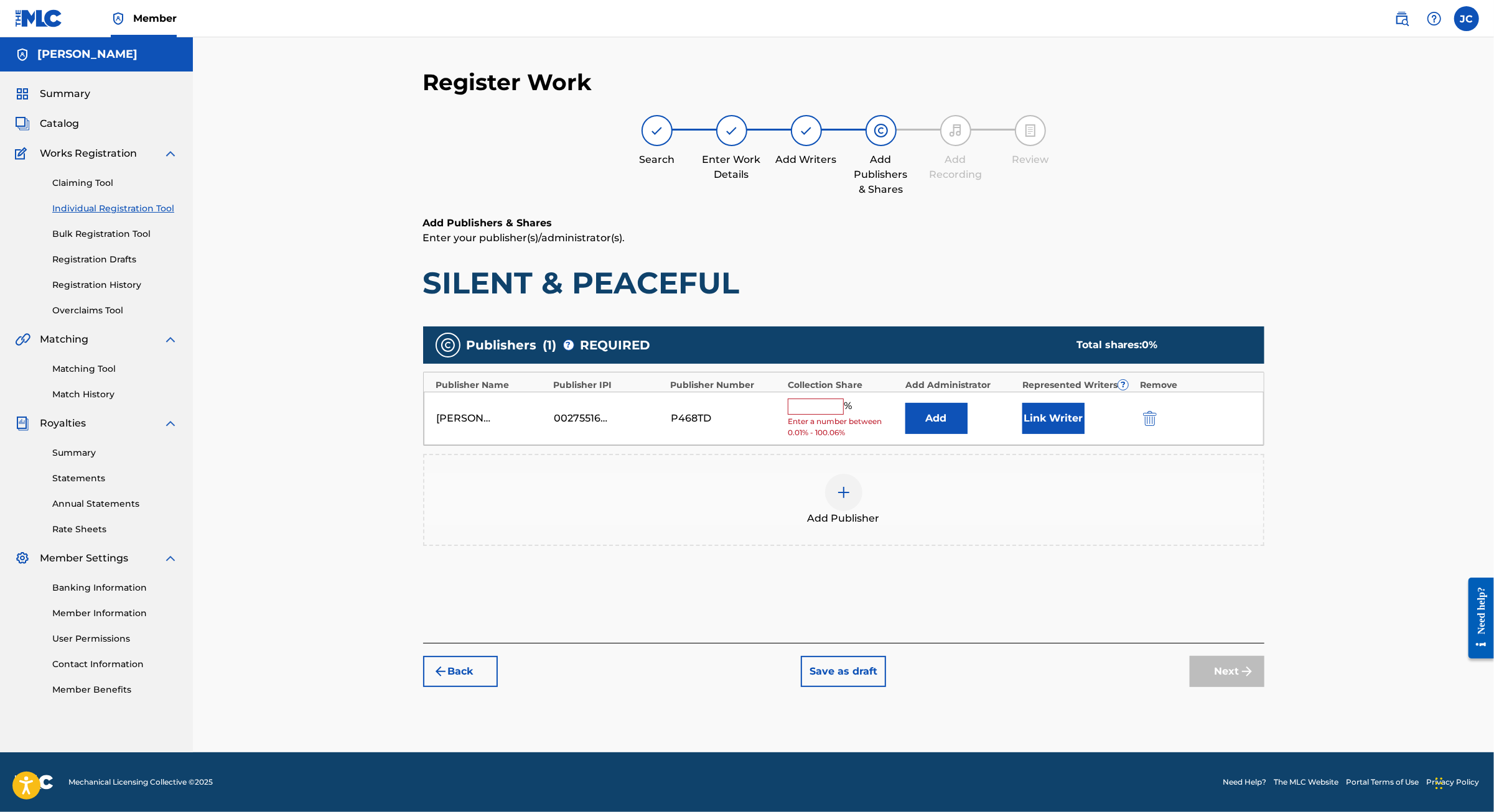
click at [844, 399] on input "text" at bounding box center [815, 407] width 56 height 17
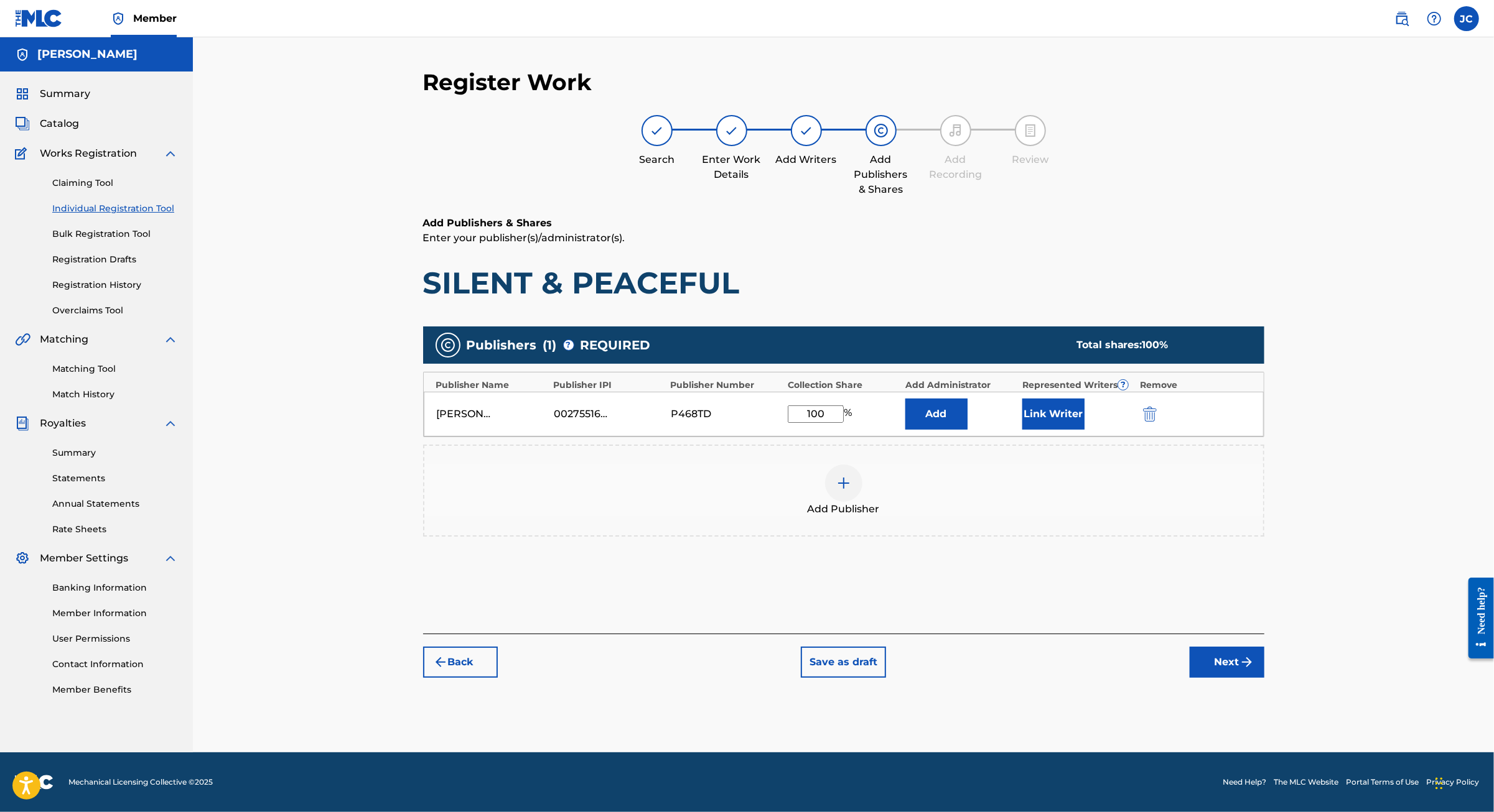
type input "100"
click at [1264, 677] on button "Next" at bounding box center [1226, 663] width 75 height 31
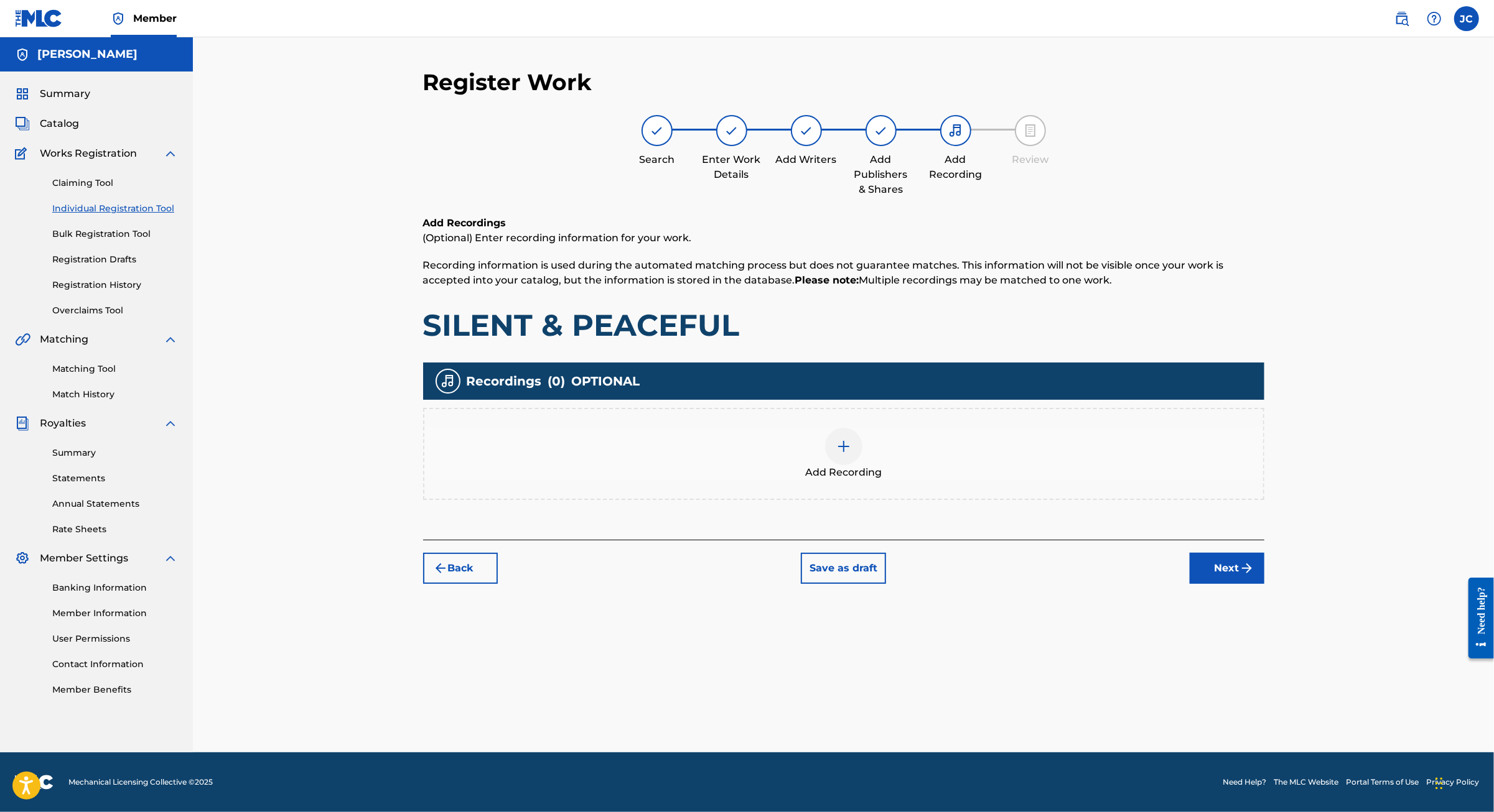
click at [1264, 584] on button "Next" at bounding box center [1226, 569] width 75 height 31
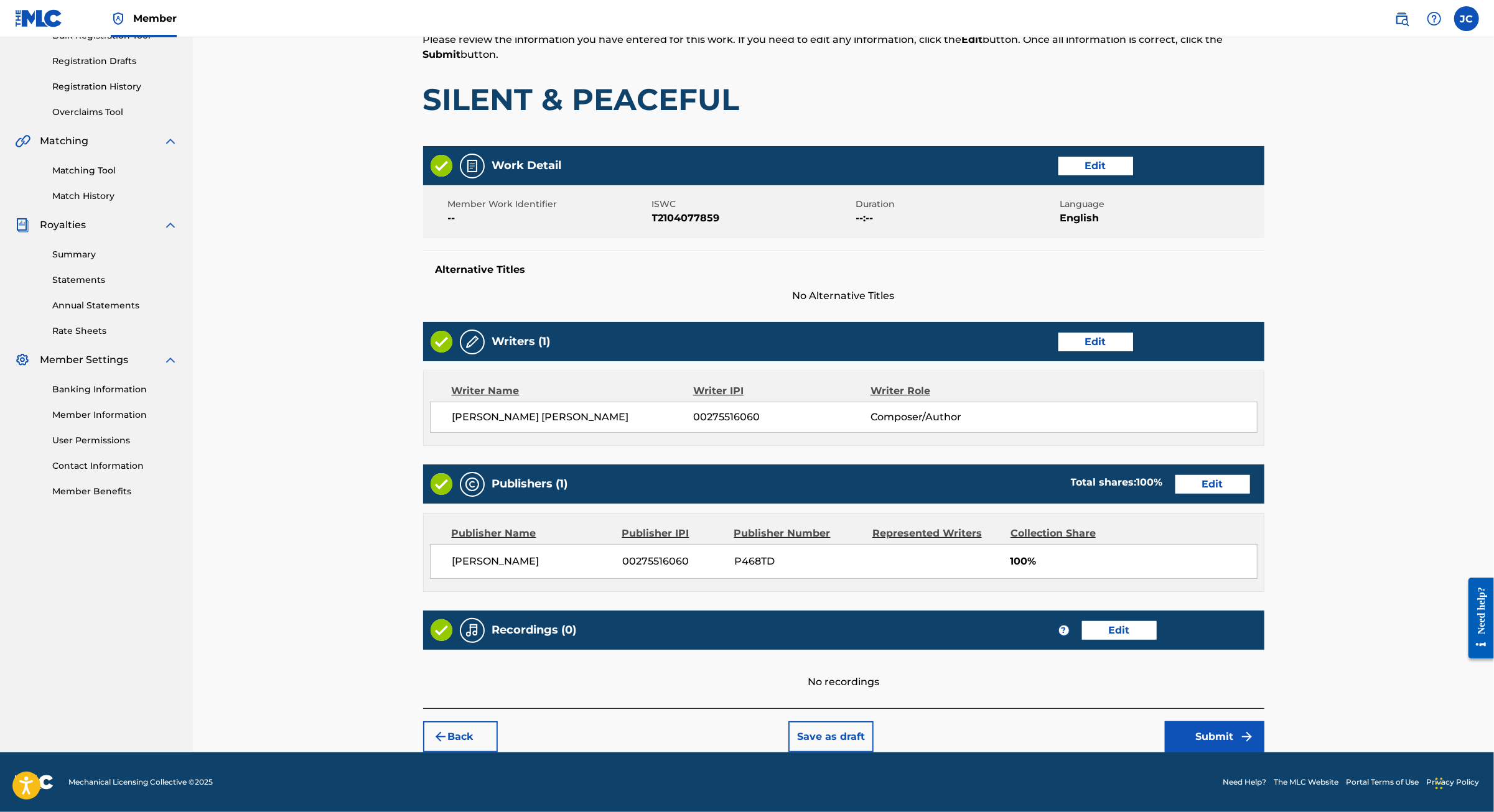
scroll to position [323, 0]
click at [1264, 722] on button "Submit" at bounding box center [1215, 737] width 99 height 31
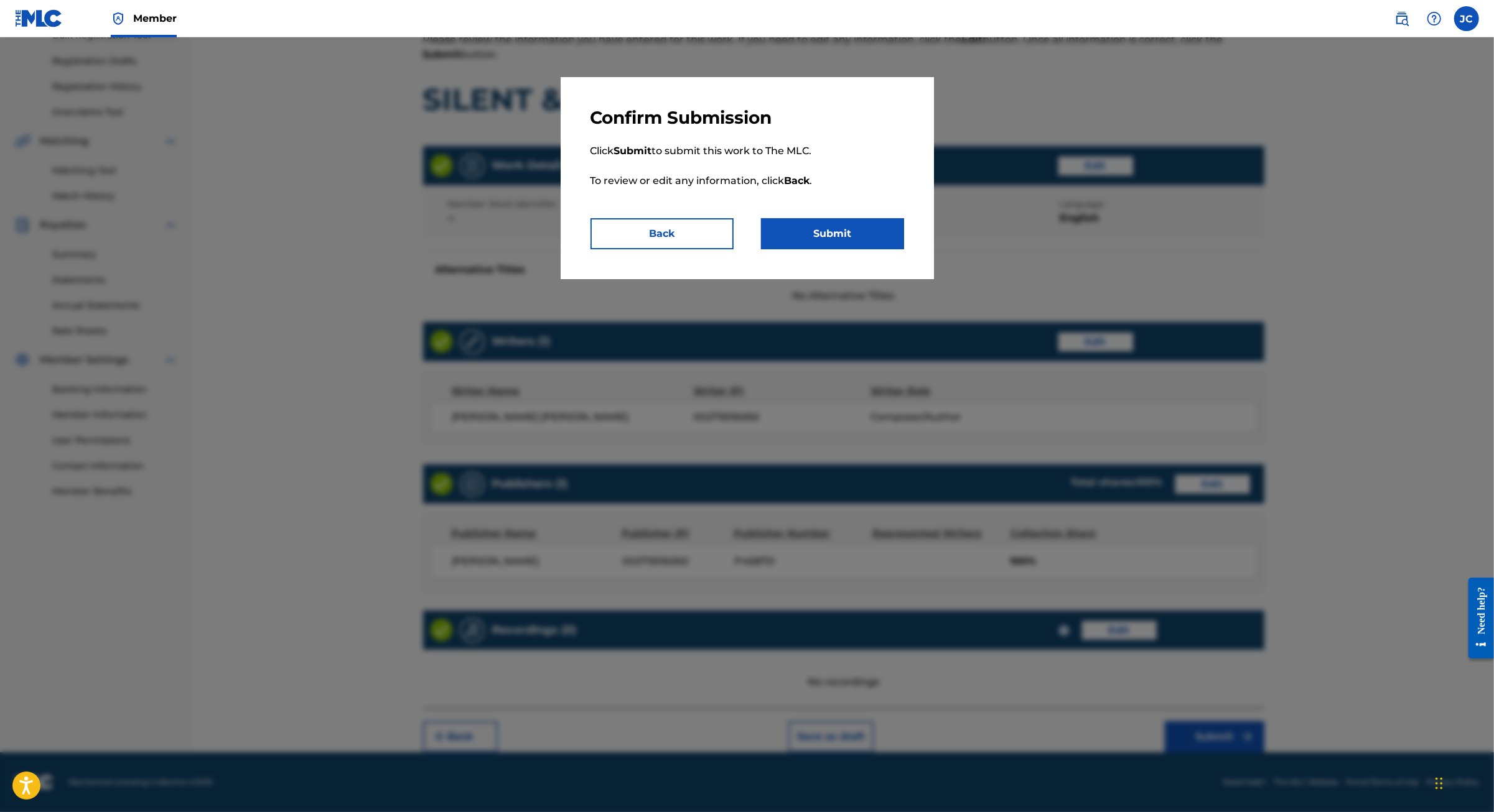
click at [886, 249] on button "Submit" at bounding box center [833, 234] width 143 height 31
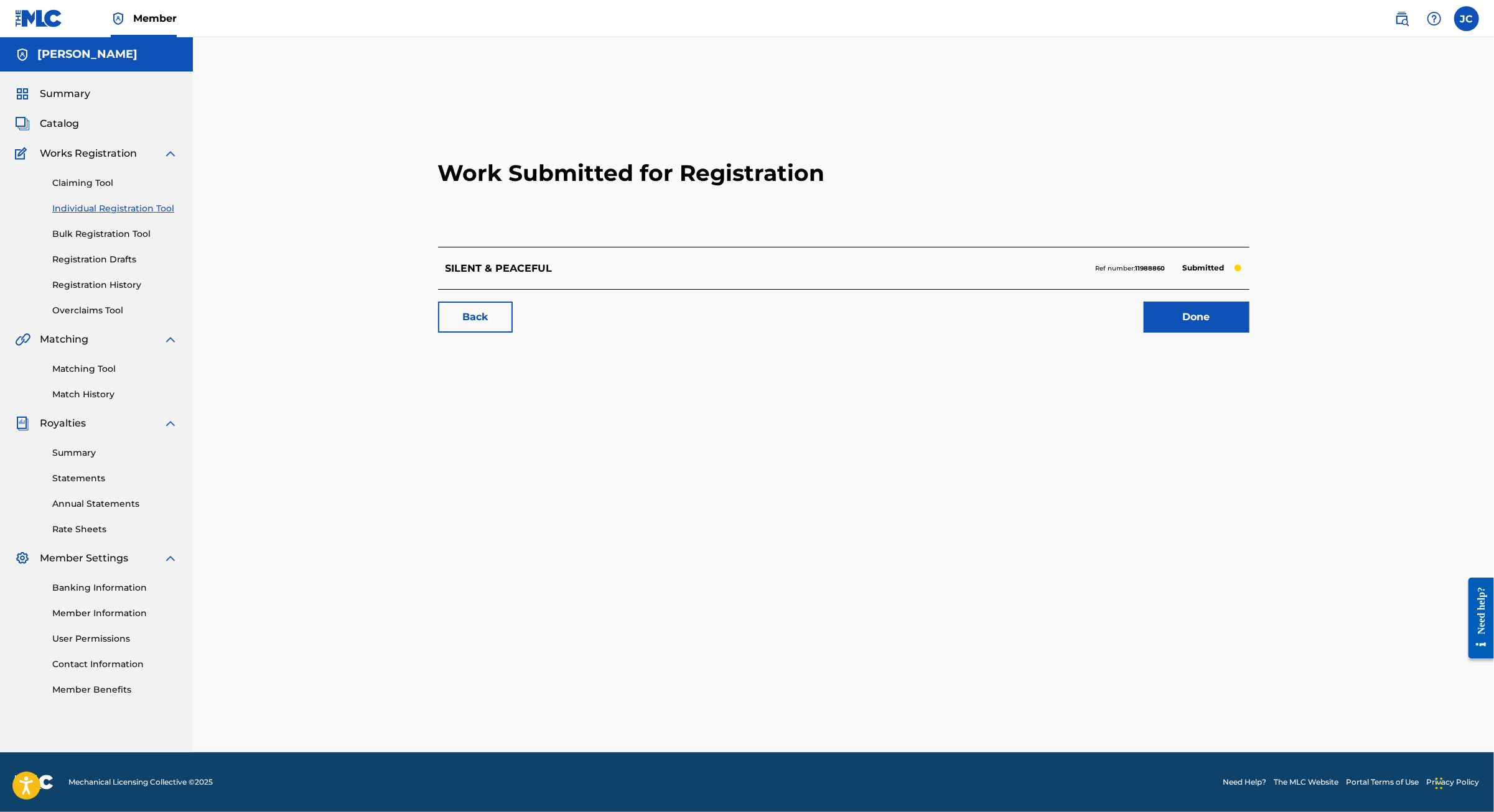
click at [138, 215] on link "Individual Registration Tool" at bounding box center [115, 209] width 126 height 13
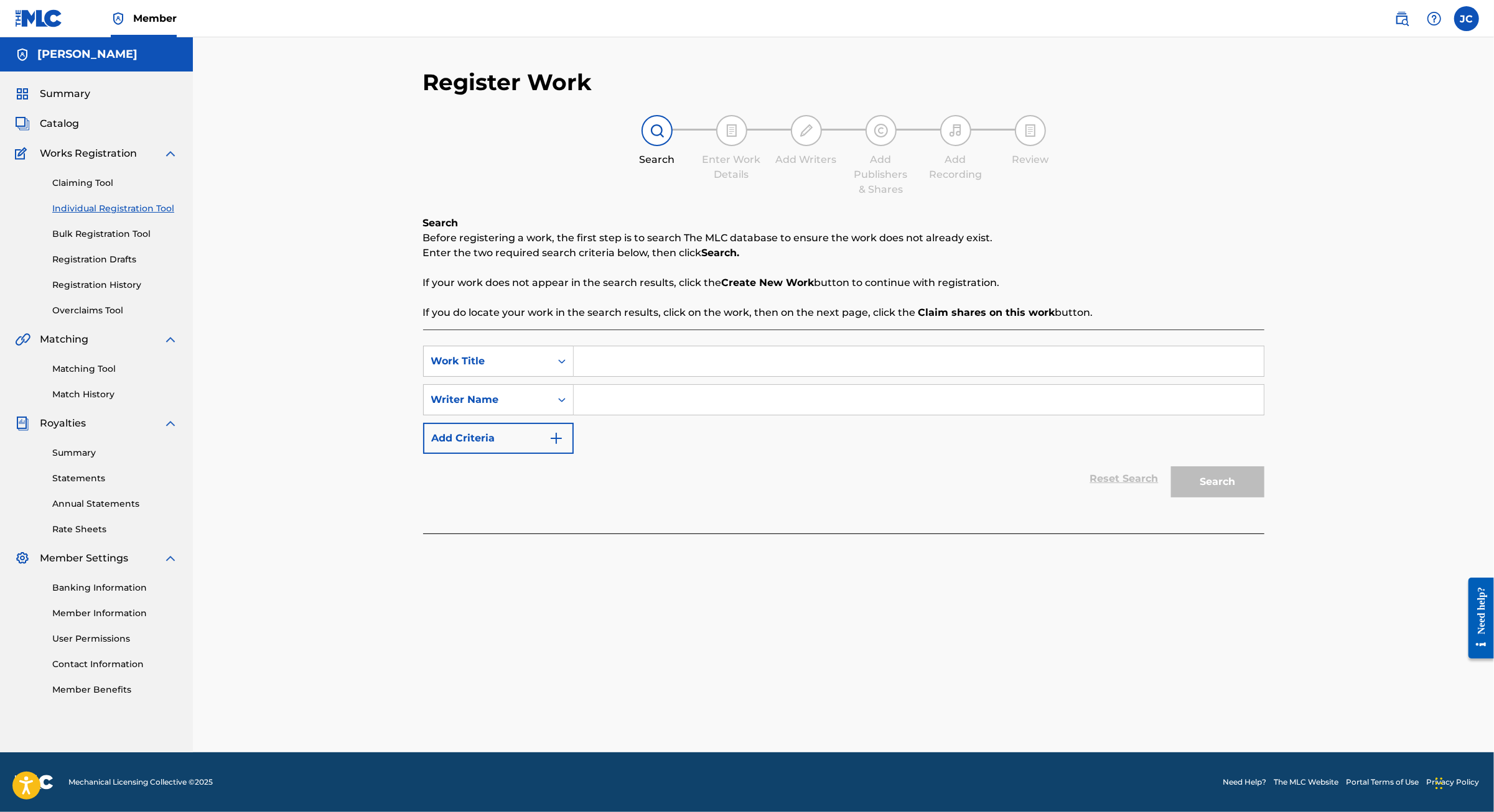
click at [593, 376] on input "Search Form" at bounding box center [919, 361] width 690 height 30
type input "Winter"
click at [617, 415] on input "Search Form" at bounding box center [919, 400] width 690 height 30
type input "[PERSON_NAME]"
click at [1264, 497] on button "Search" at bounding box center [1217, 482] width 94 height 31
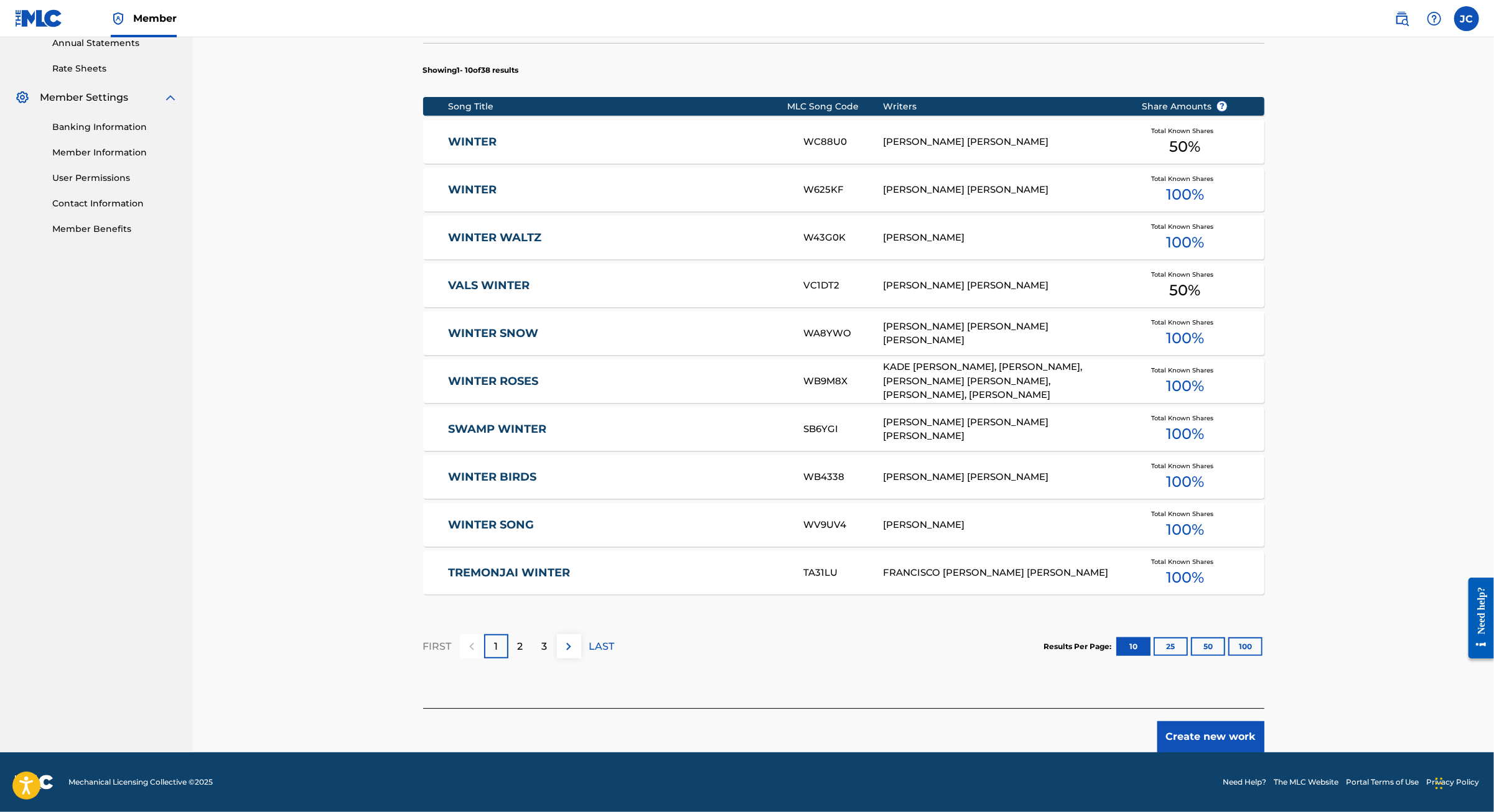
scroll to position [568, 0]
click at [448, 183] on link "WINTER" at bounding box center [617, 190] width 338 height 14
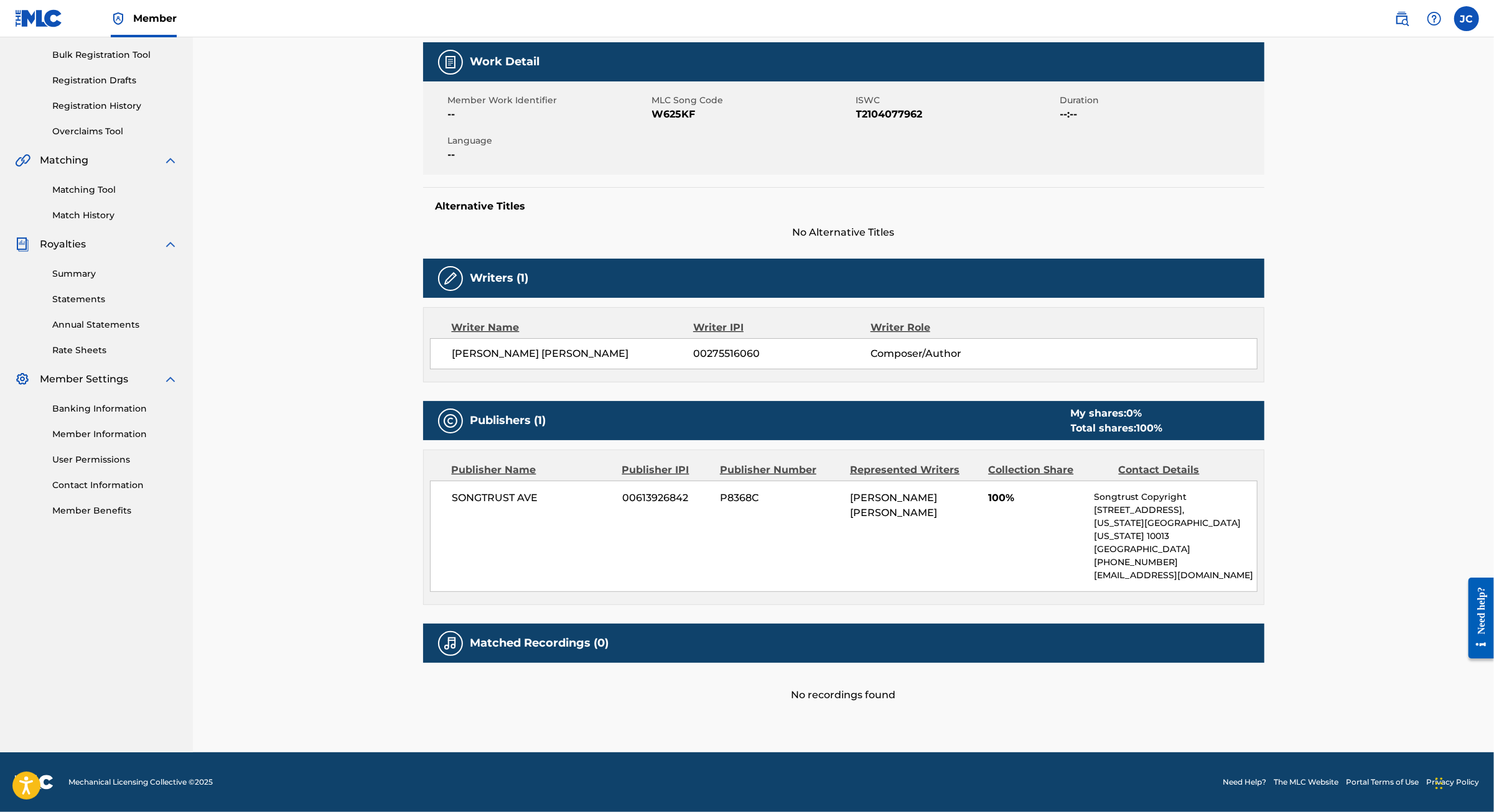
scroll to position [308, 0]
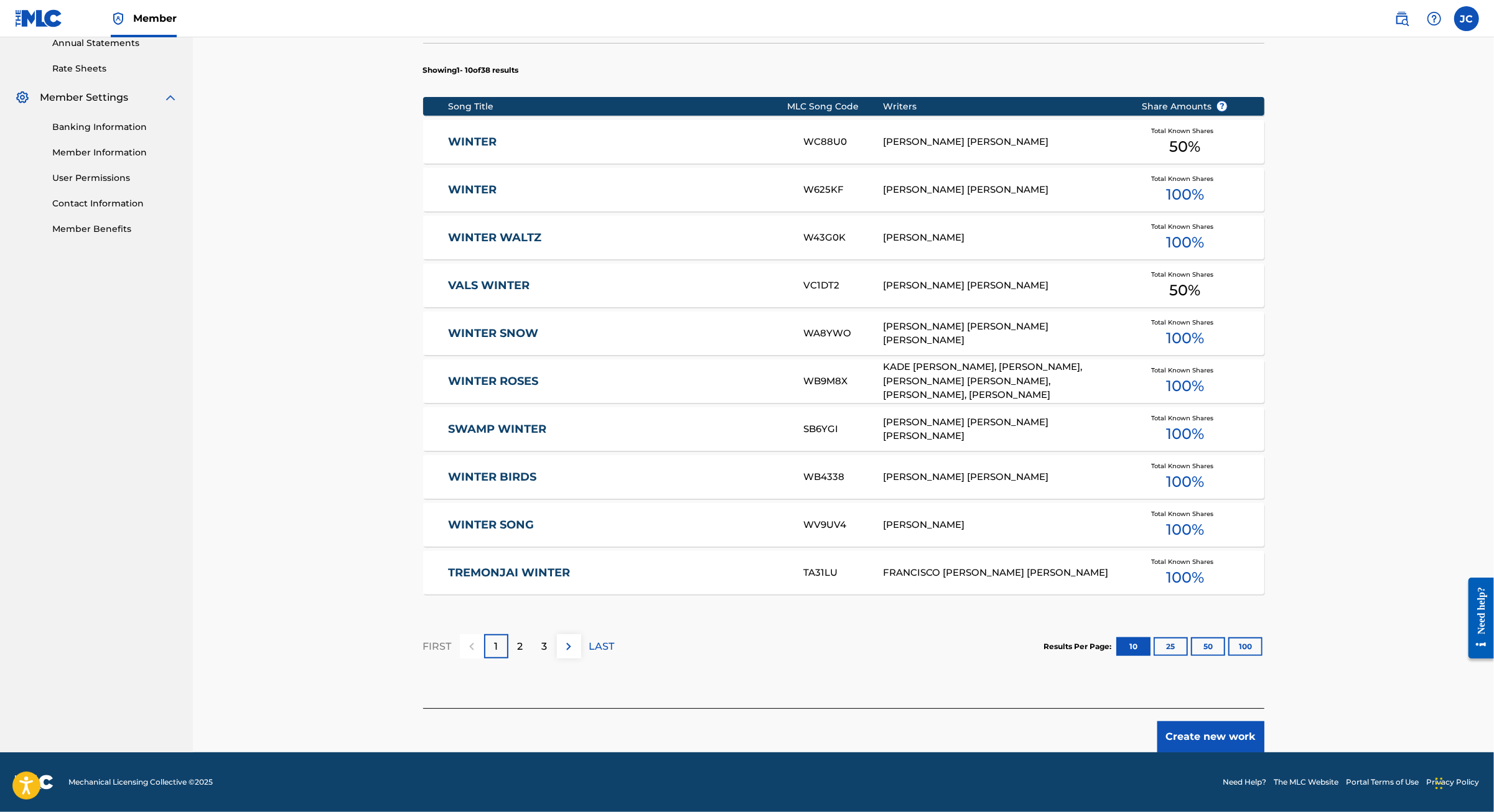
click at [1264, 734] on button "Create new work" at bounding box center [1211, 737] width 107 height 31
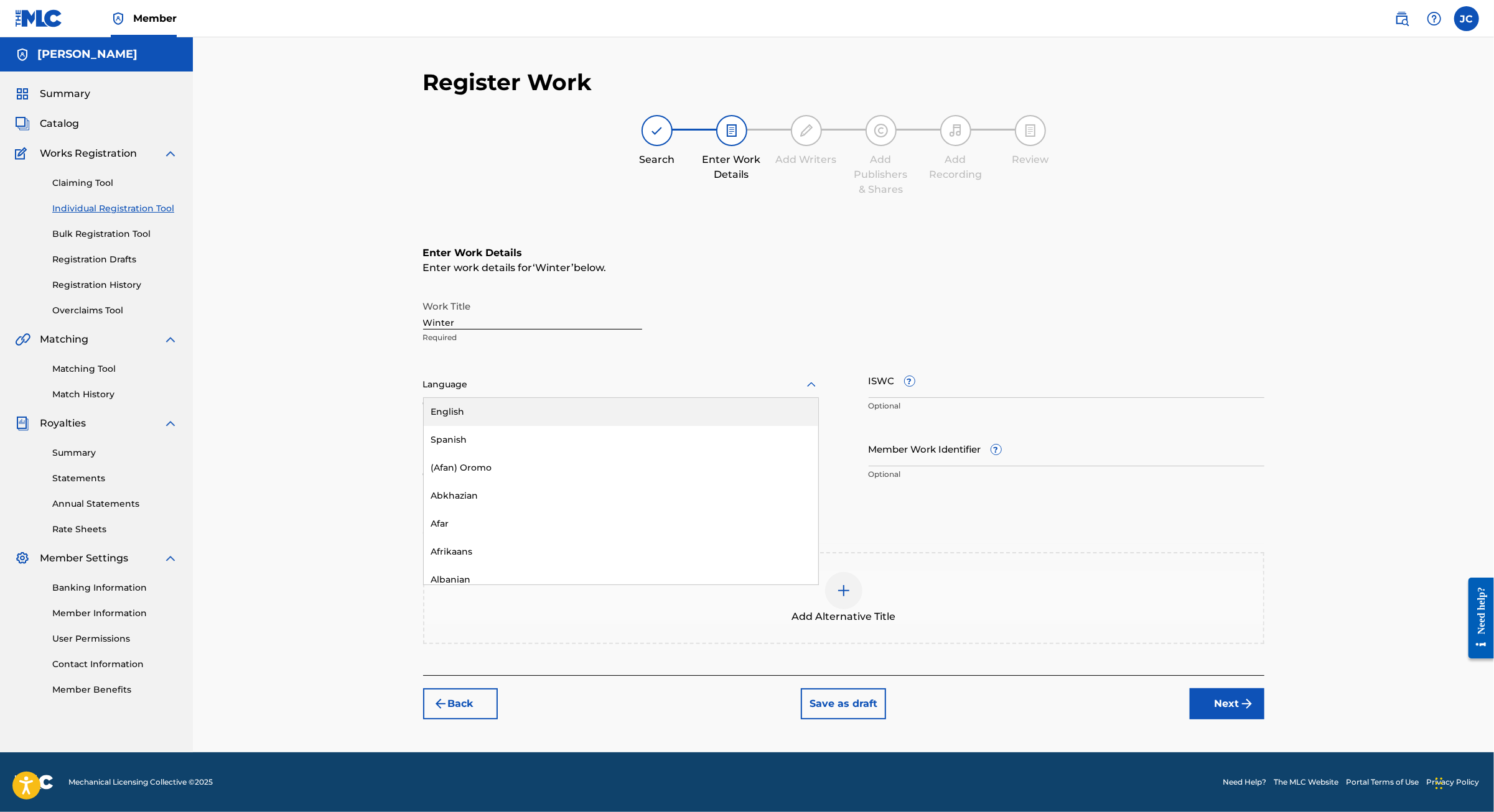
drag, startPoint x: 740, startPoint y: 330, endPoint x: 739, endPoint y: 337, distance: 7.1
click at [740, 372] on div "Language" at bounding box center [620, 385] width 396 height 26
click at [608, 398] on div "English" at bounding box center [620, 412] width 394 height 28
click at [1058, 363] on input "ISWC ?" at bounding box center [1066, 380] width 396 height 35
click at [951, 363] on input "ISWC ?" at bounding box center [1066, 380] width 396 height 35
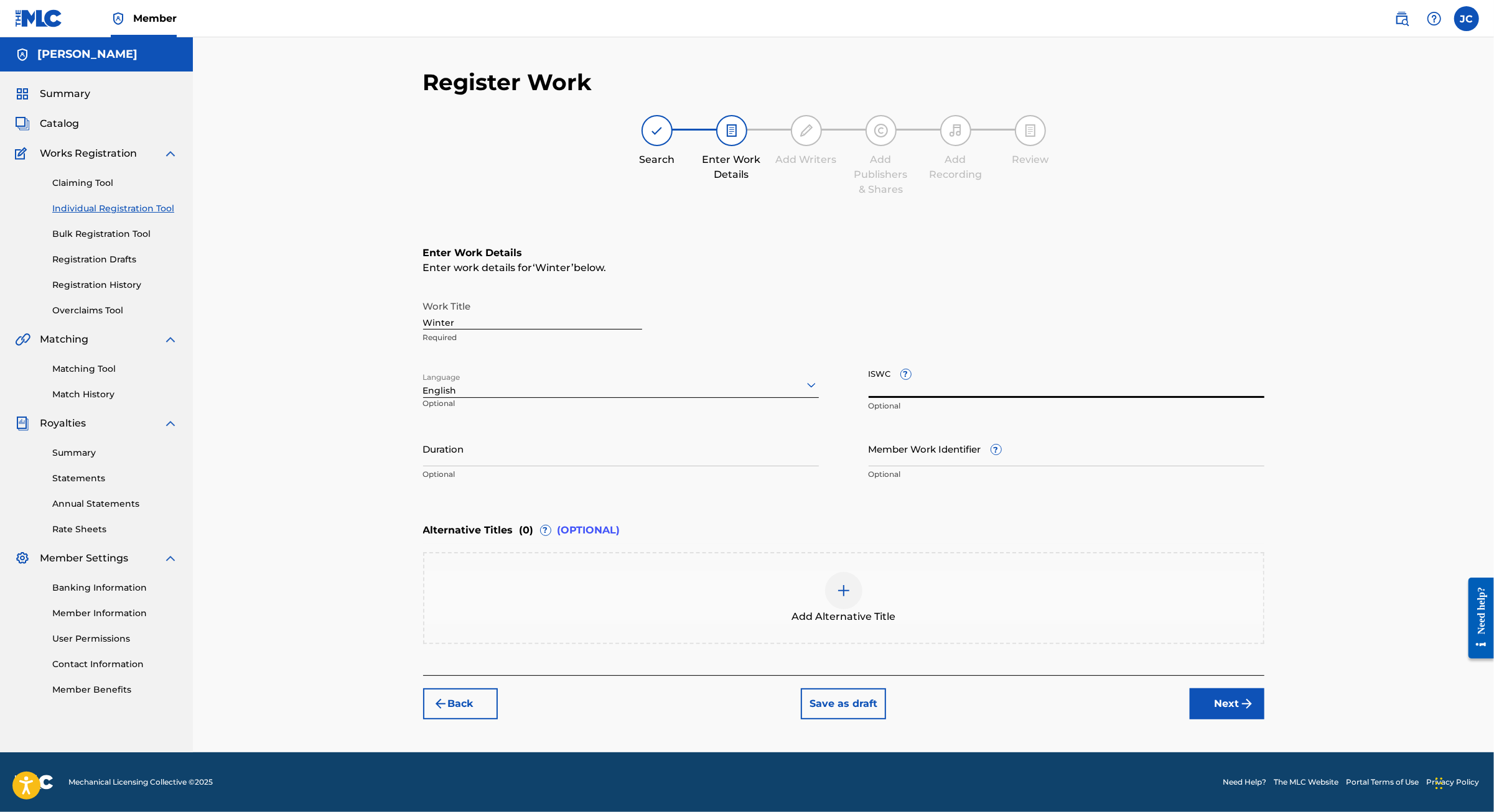
paste input "T2104077962"
type input "T2104077962"
click at [458, 431] on input "Duration" at bounding box center [620, 448] width 396 height 35
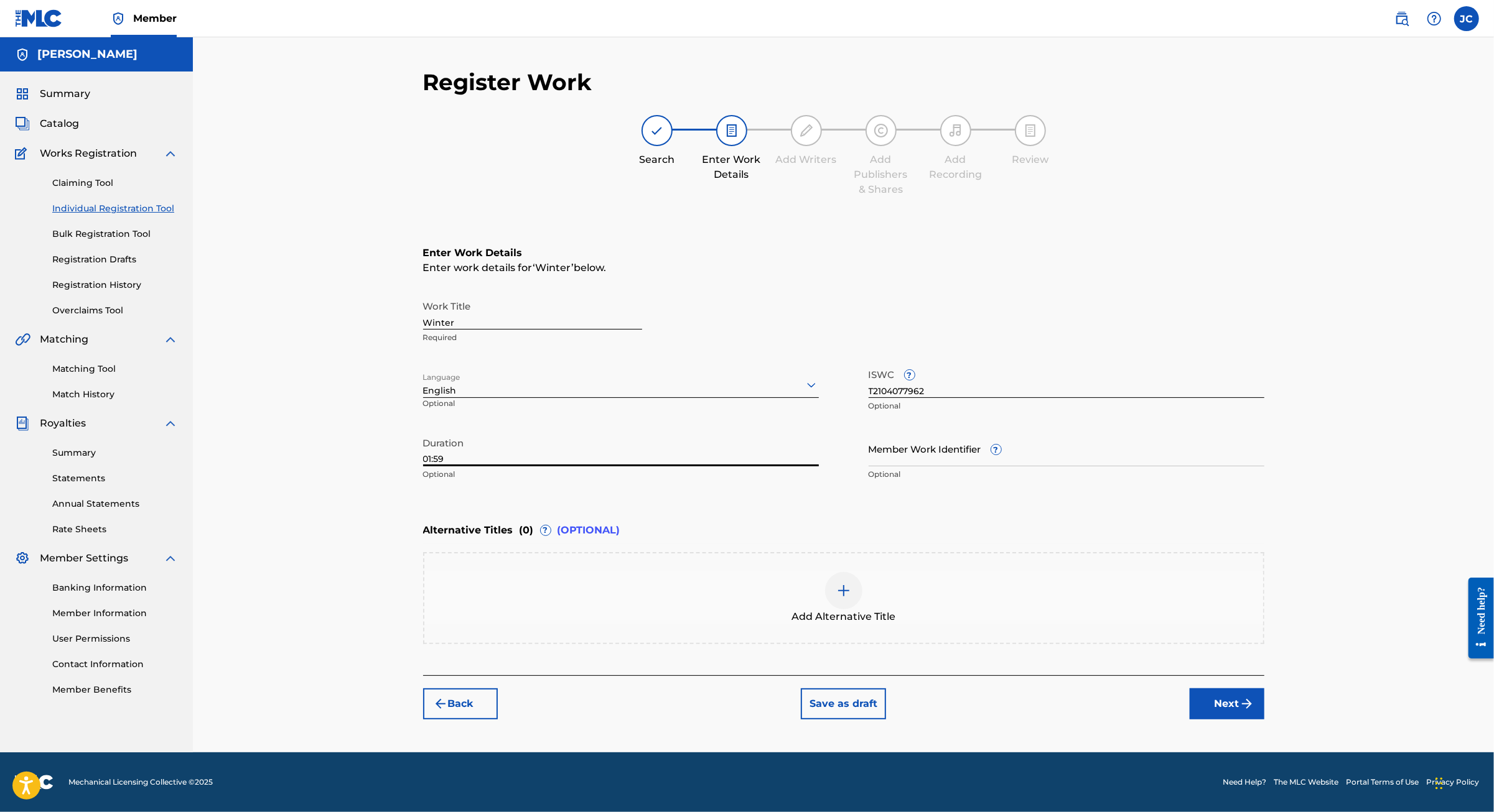
type input "01:59"
click at [1254, 711] on img "submit" at bounding box center [1246, 703] width 15 height 15
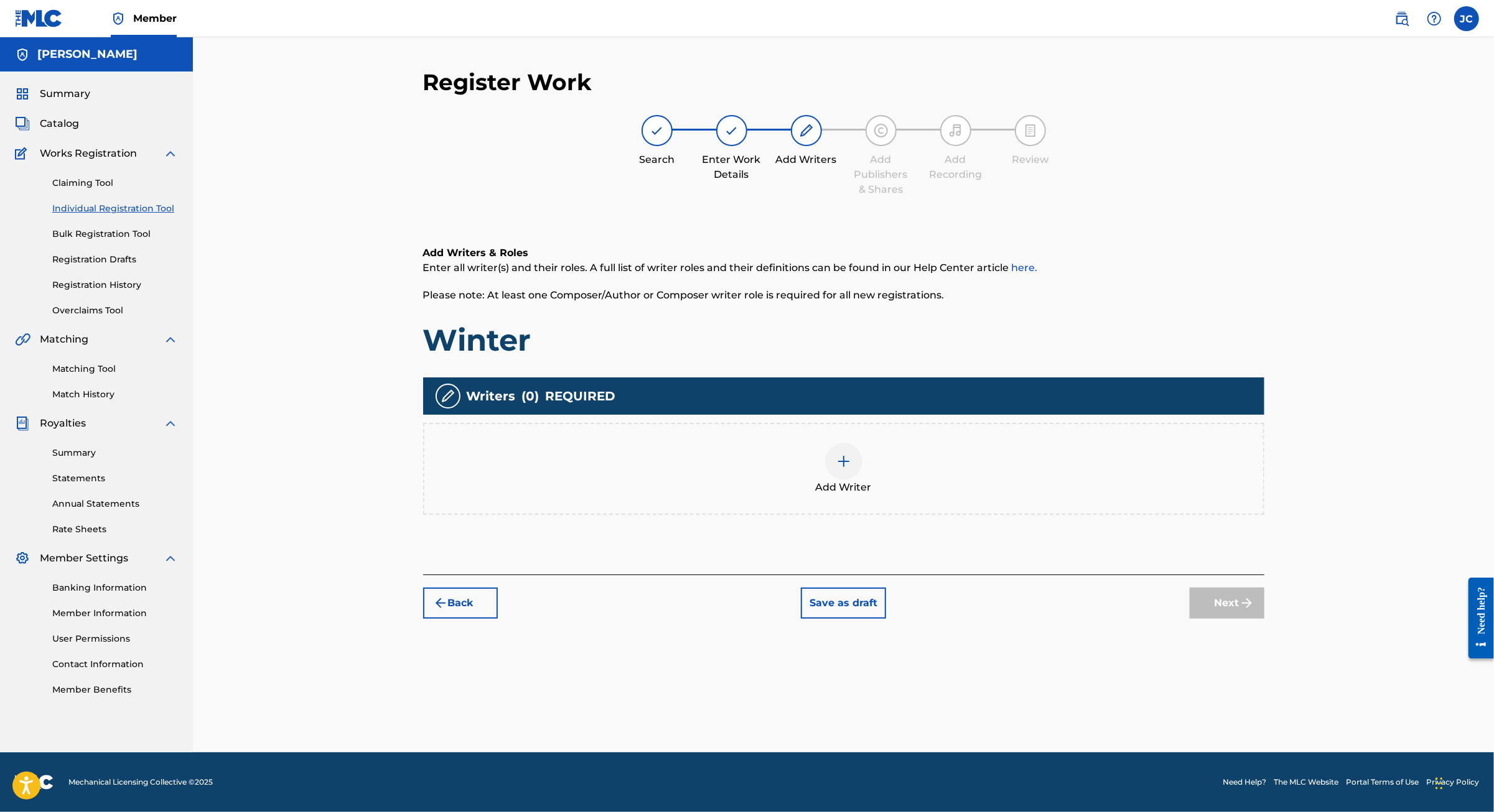
click at [900, 467] on div "Add Writer" at bounding box center [843, 469] width 838 height 52
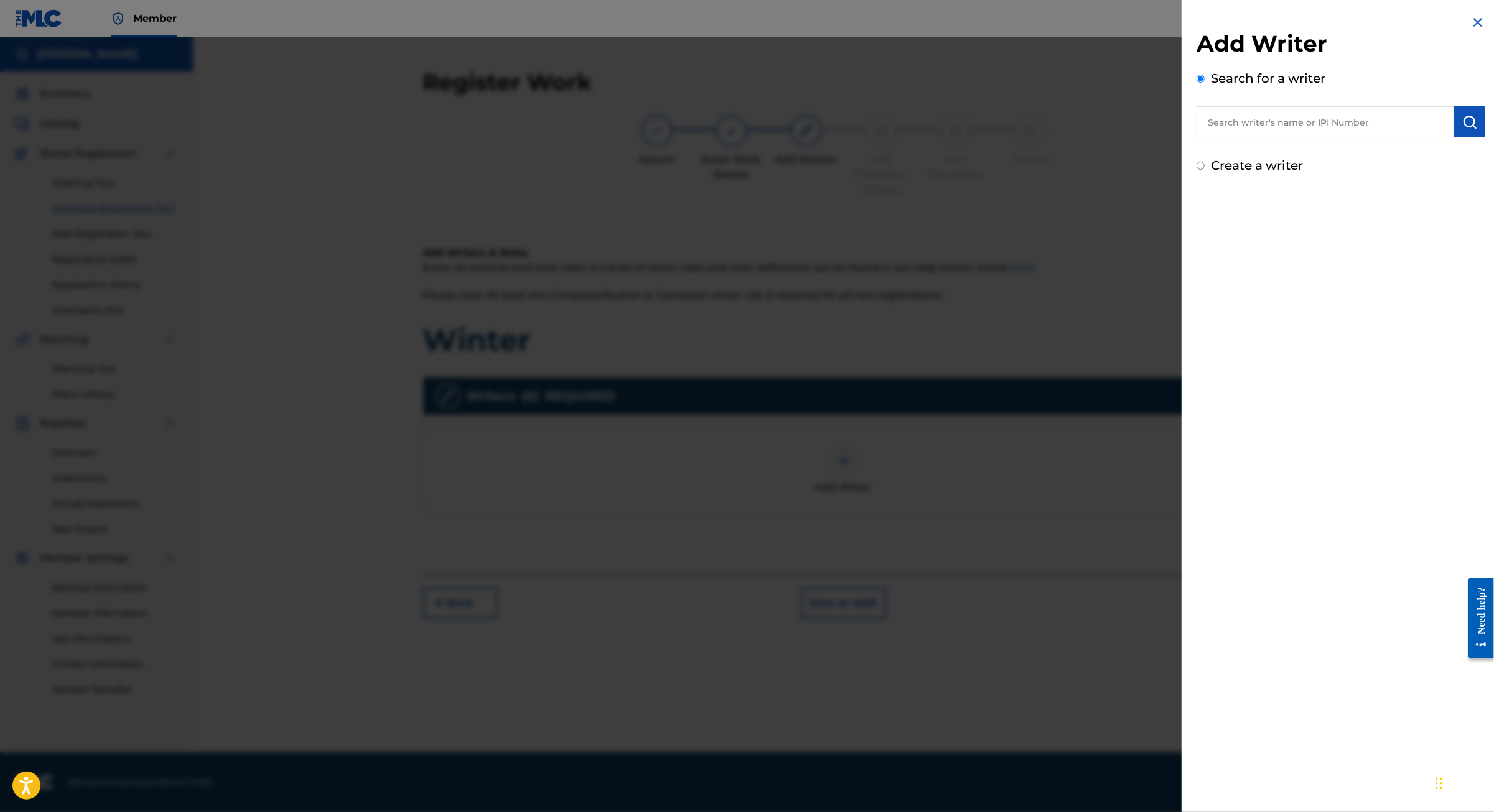
click at [1331, 133] on input "text" at bounding box center [1325, 122] width 257 height 31
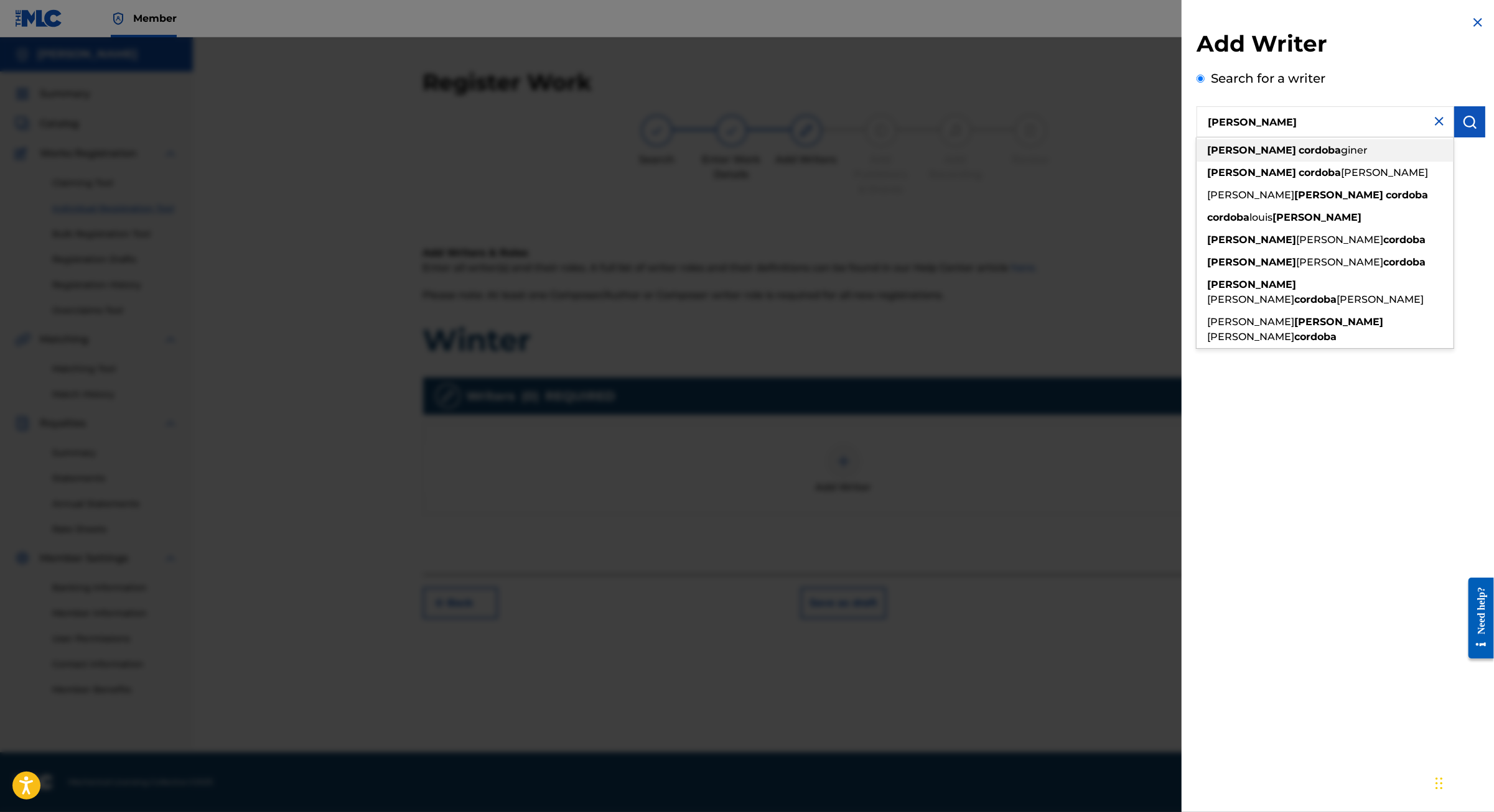
click at [1282, 161] on div "jaime cordoba giner" at bounding box center [1325, 150] width 257 height 22
type input "jaime cordoba giner"
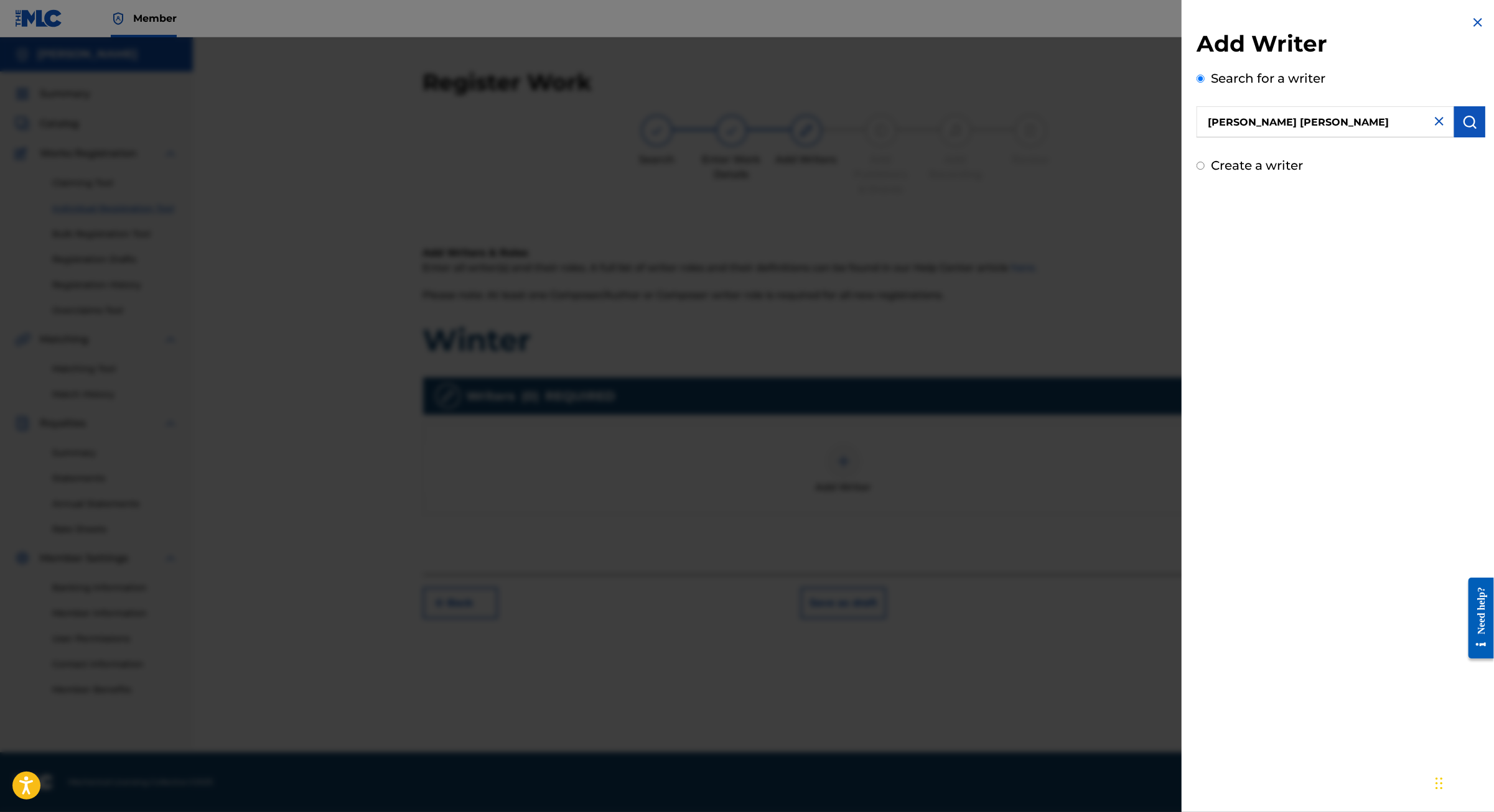
click at [1462, 129] on img "submit" at bounding box center [1469, 121] width 15 height 15
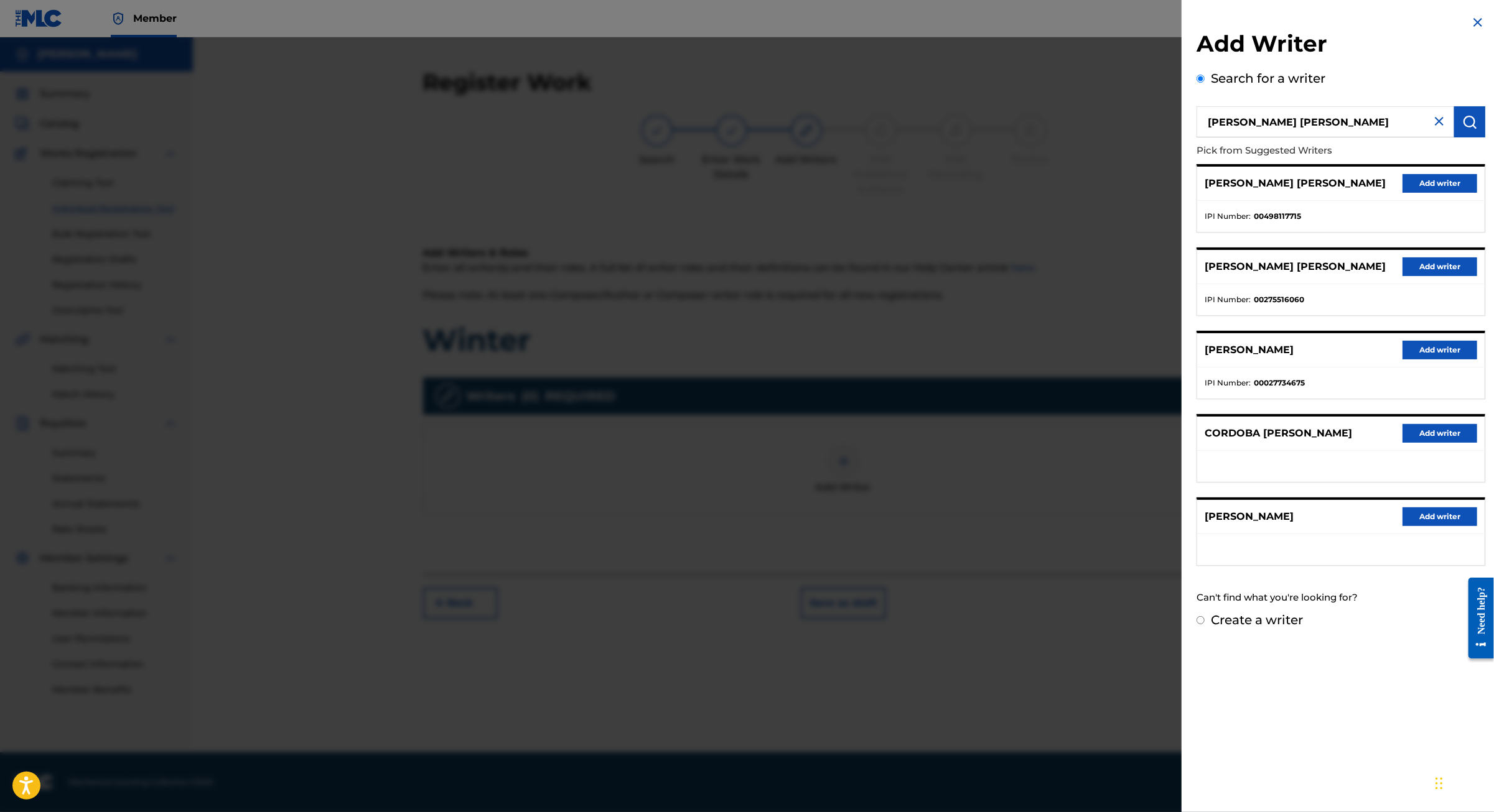
click at [1402, 276] on button "Add writer" at bounding box center [1439, 267] width 75 height 19
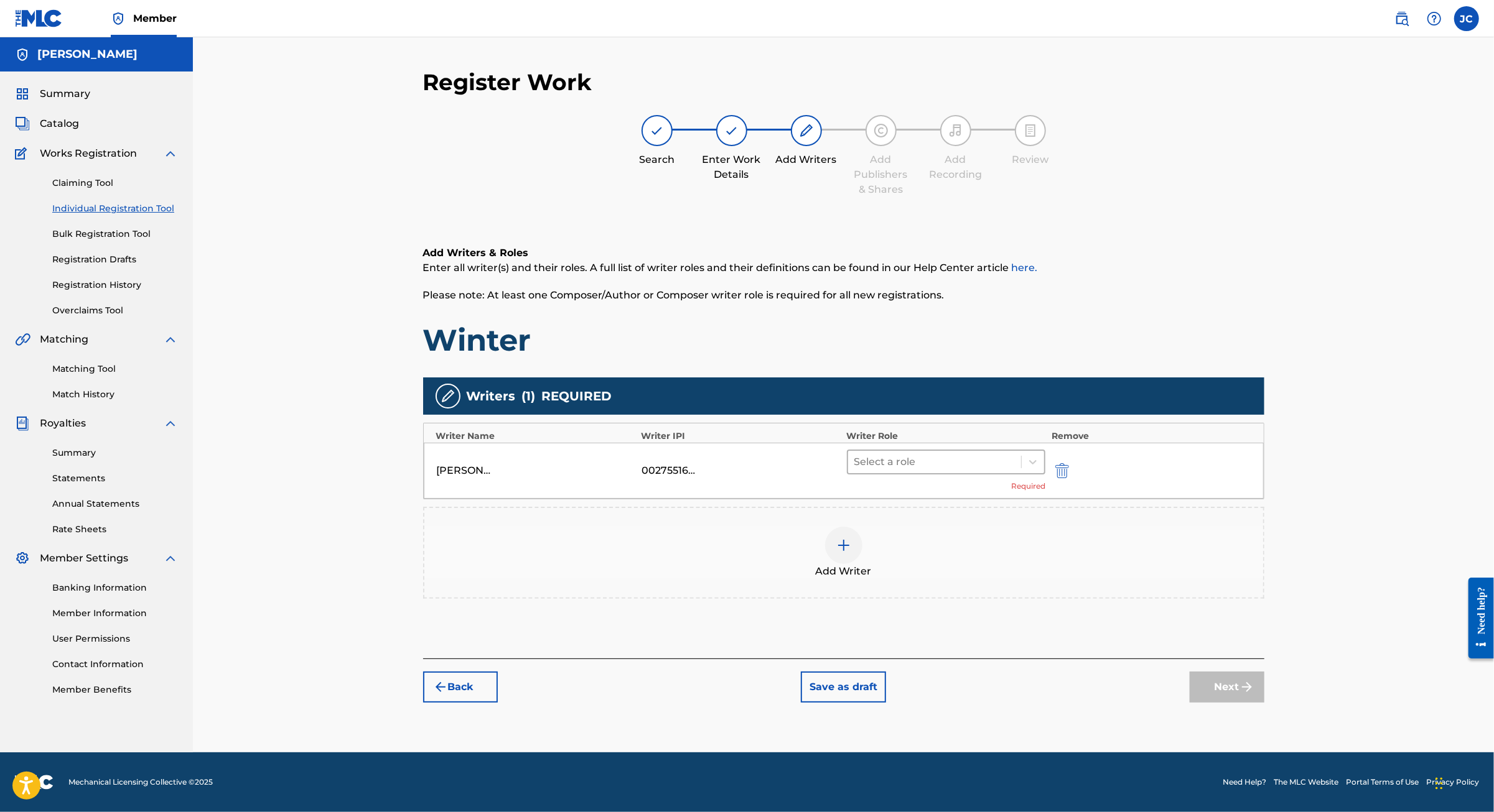
click at [961, 456] on div at bounding box center [934, 462] width 161 height 17
click at [941, 482] on div "Composer/Author" at bounding box center [986, 489] width 239 height 25
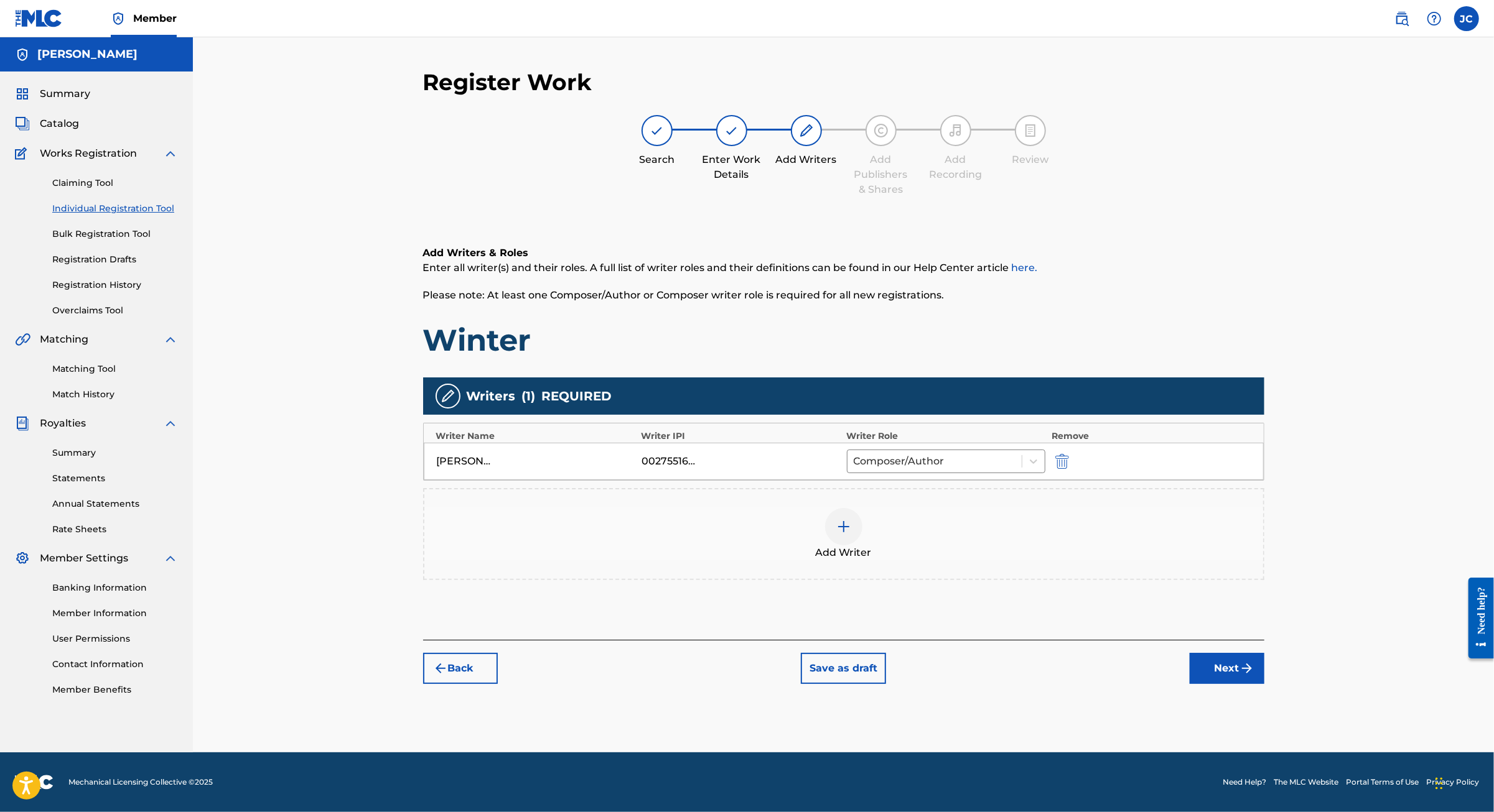
click at [1264, 684] on button "Next" at bounding box center [1226, 669] width 75 height 31
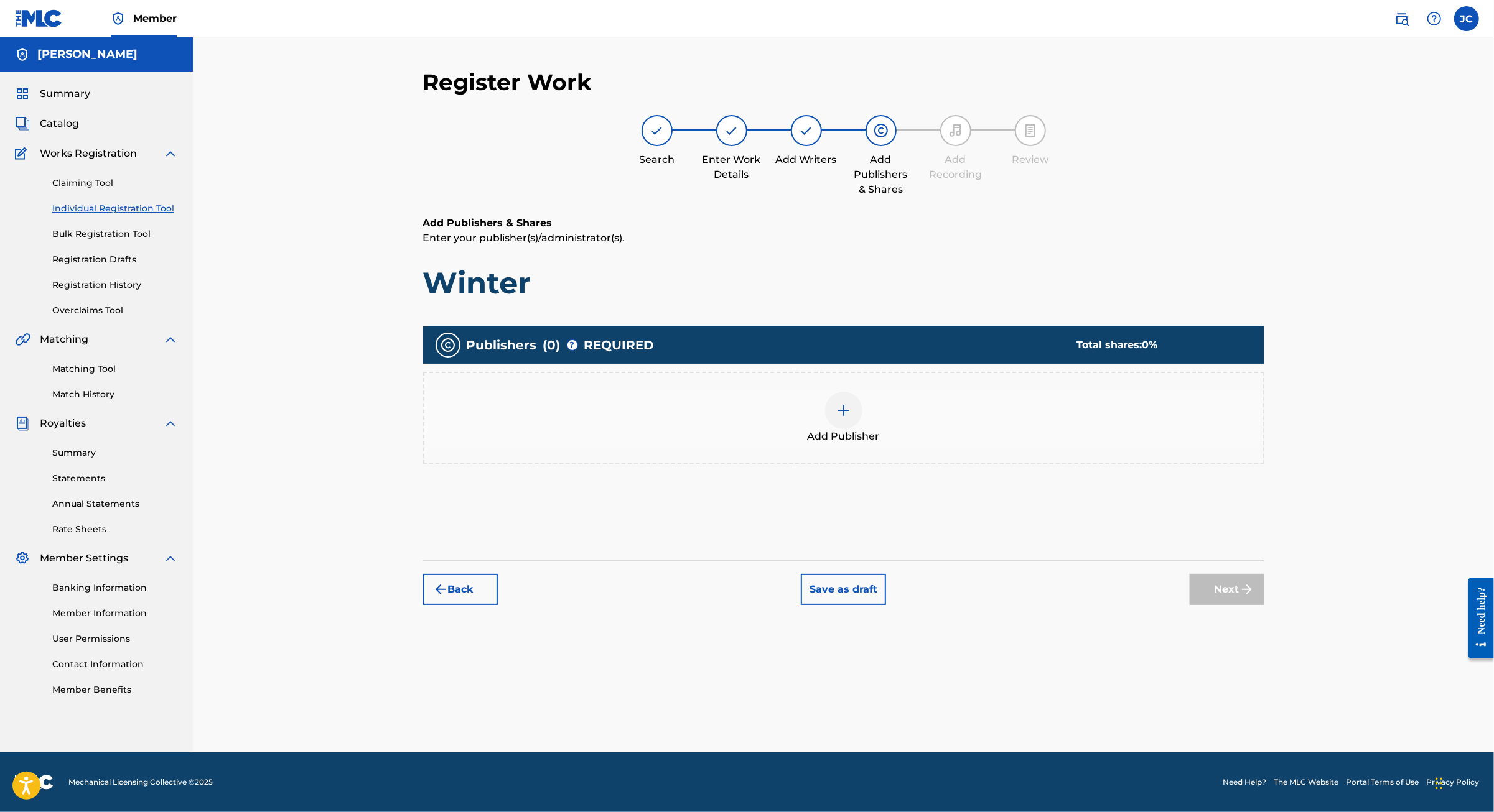
scroll to position [55, 0]
click at [922, 423] on div "Add Publisher" at bounding box center [843, 418] width 838 height 52
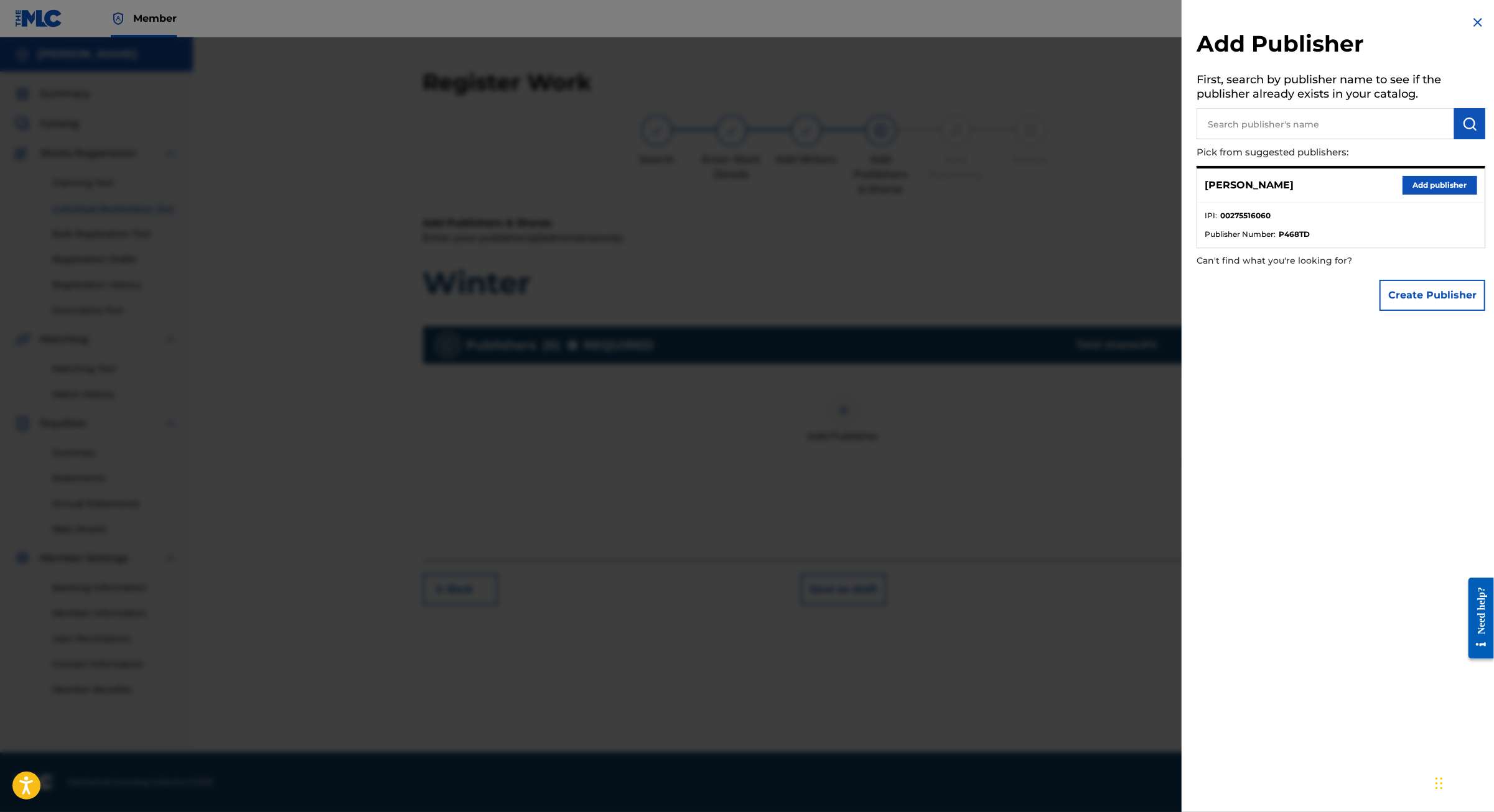
click at [1454, 194] on button "Add publisher" at bounding box center [1439, 186] width 75 height 19
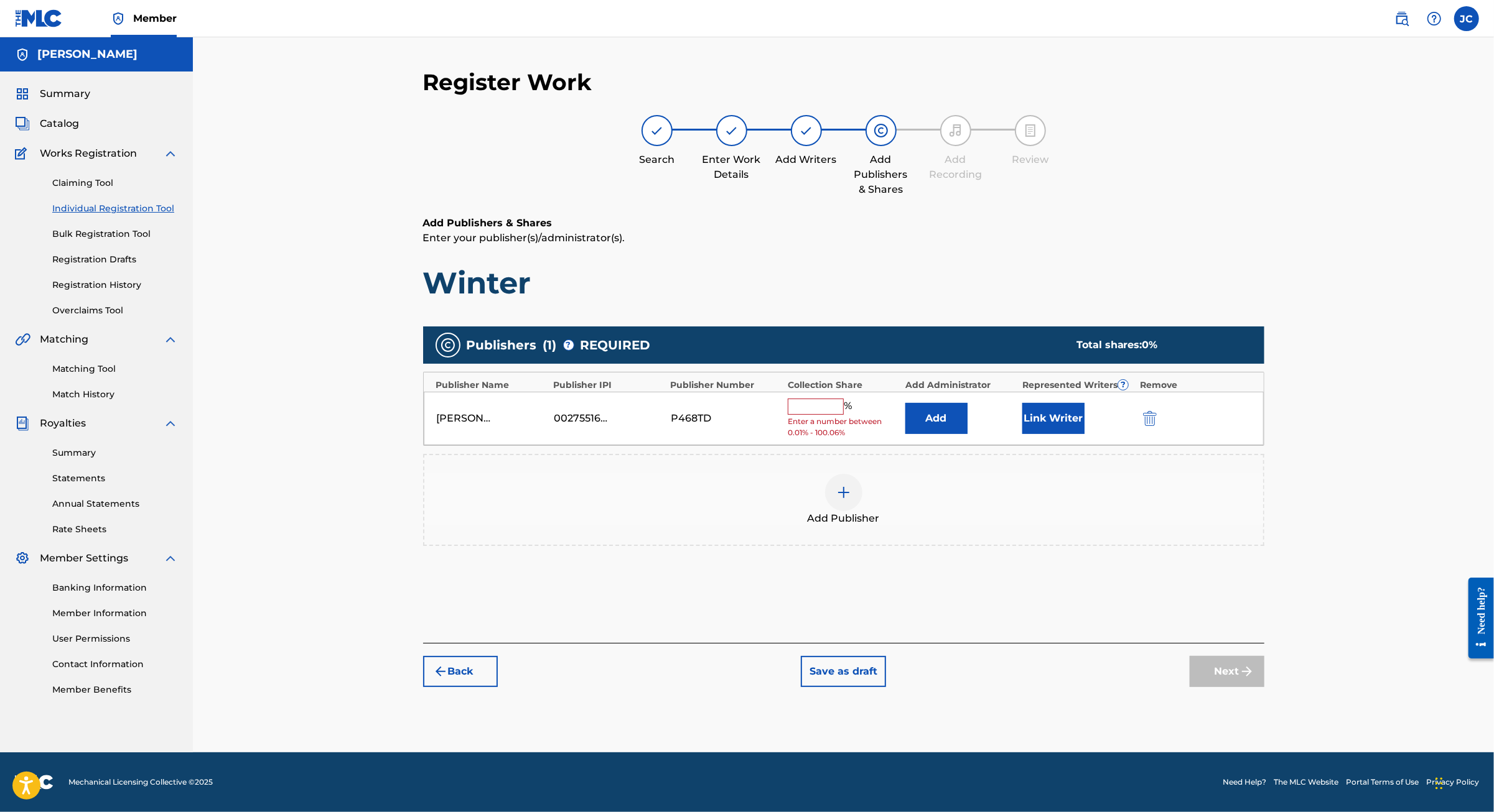
click at [831, 399] on input "text" at bounding box center [815, 407] width 56 height 17
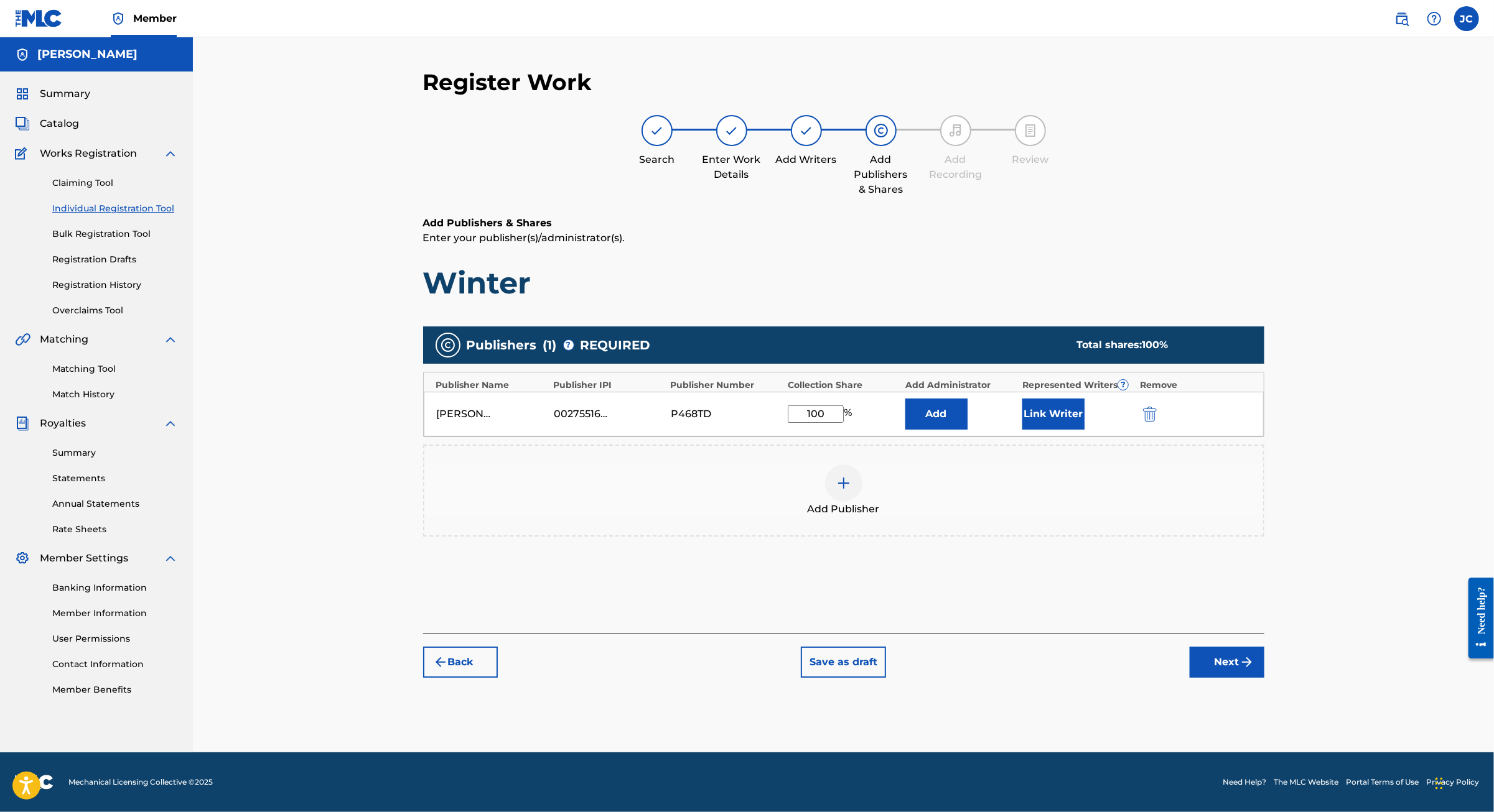
type input "100"
click at [1264, 677] on button "Next" at bounding box center [1226, 663] width 75 height 31
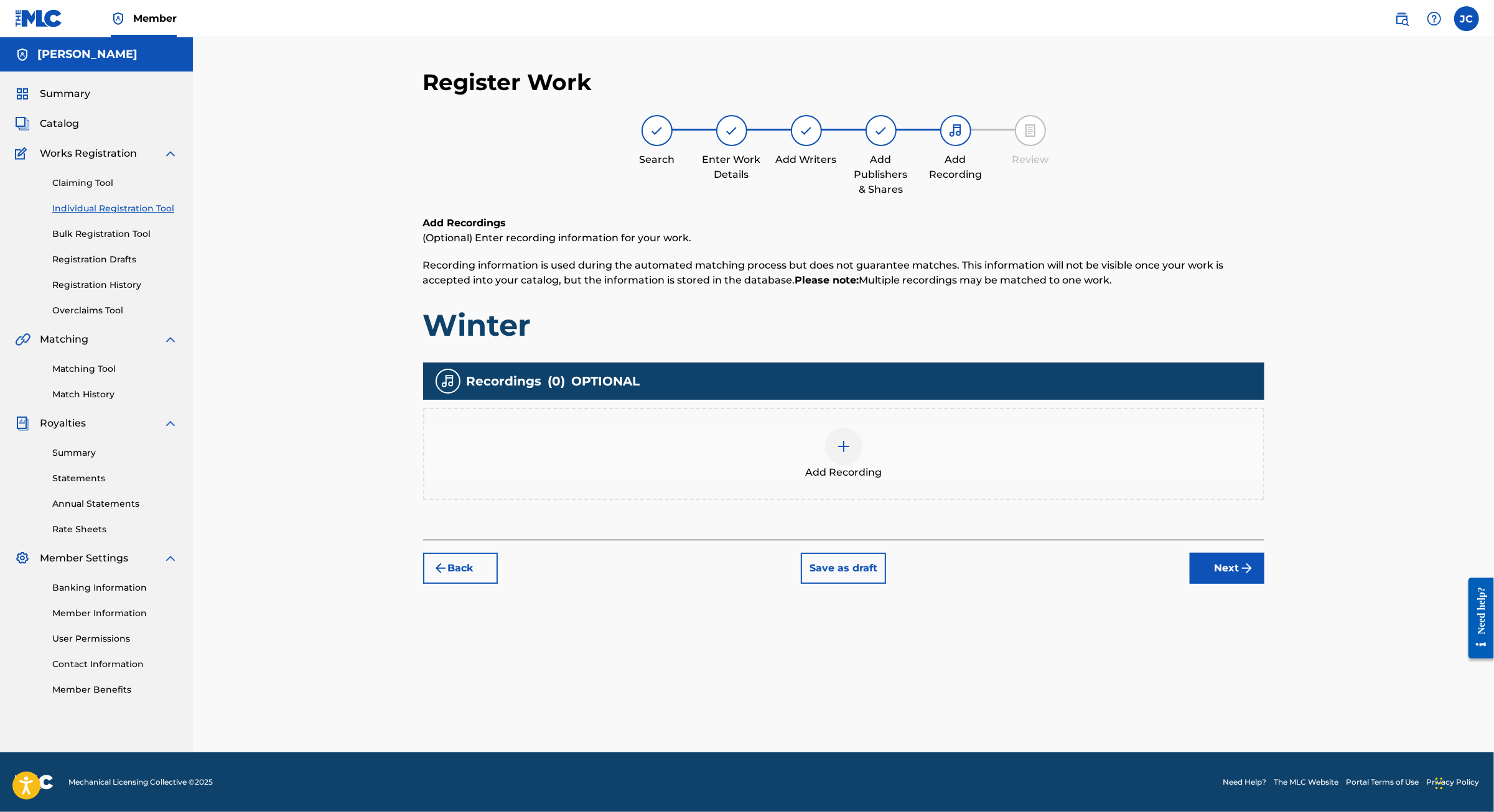
click at [1264, 576] on button "Next" at bounding box center [1226, 569] width 75 height 31
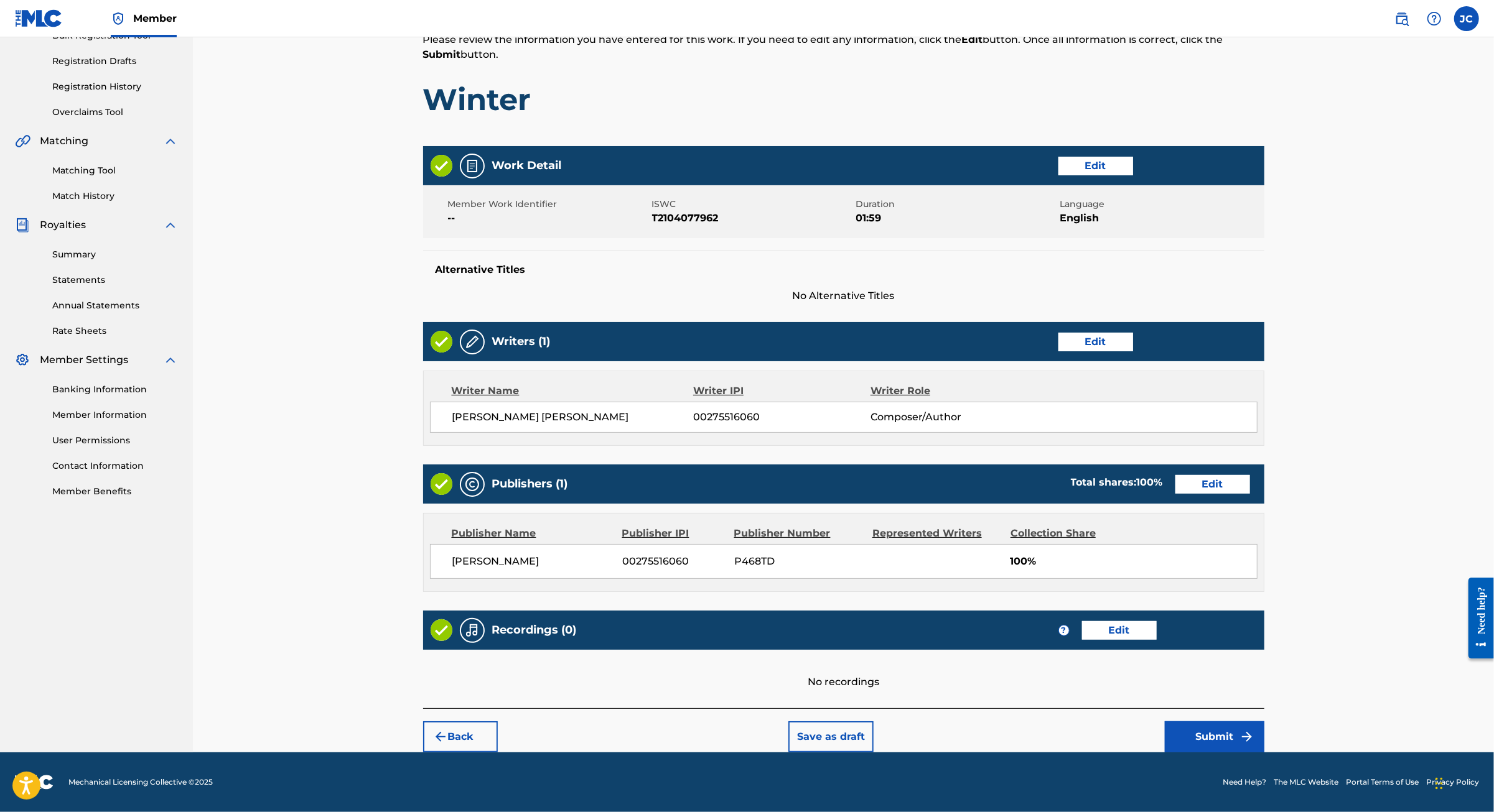
scroll to position [323, 0]
click at [1264, 724] on button "Submit" at bounding box center [1215, 737] width 99 height 31
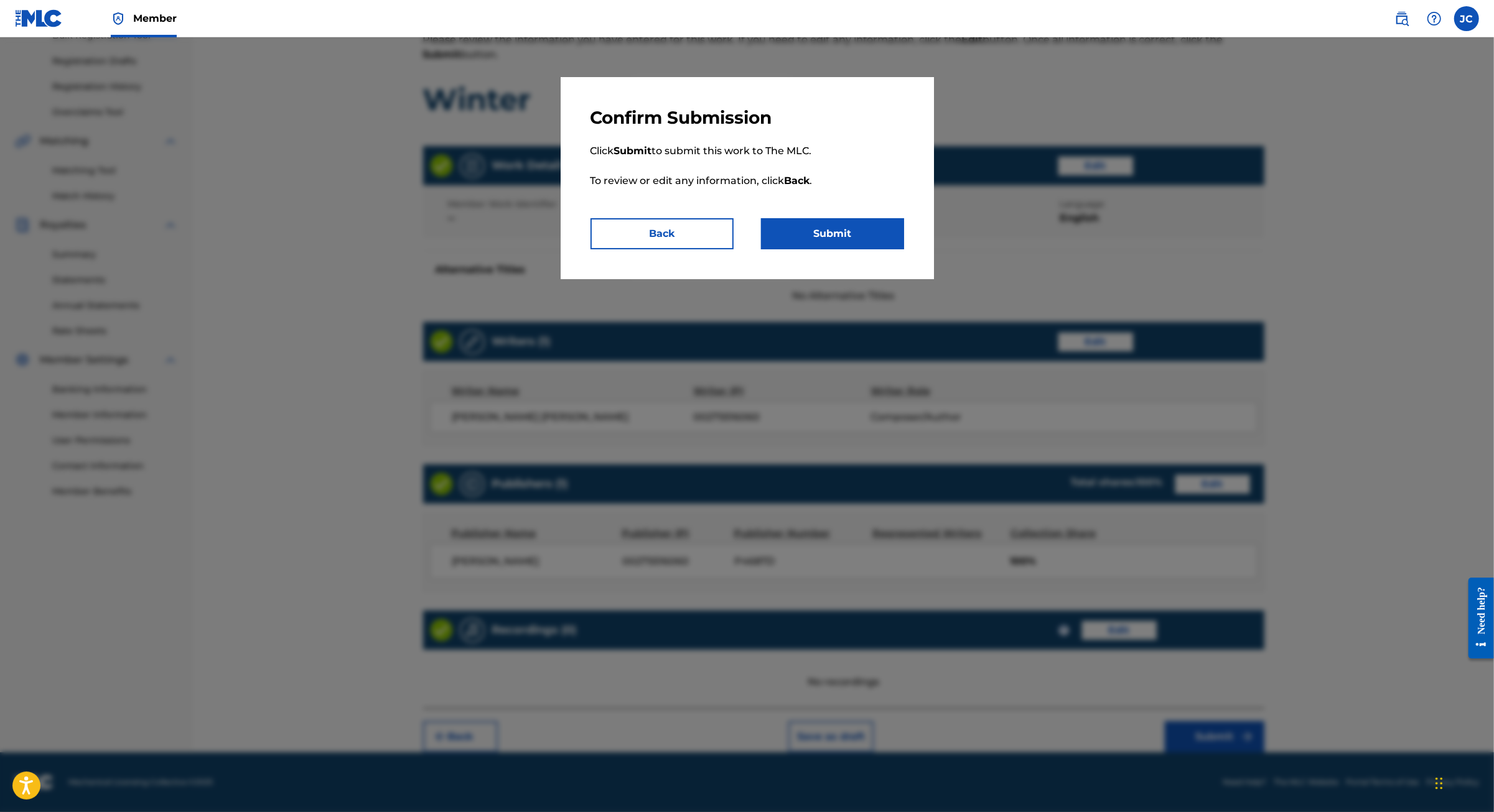
click at [865, 249] on button "Submit" at bounding box center [833, 234] width 143 height 31
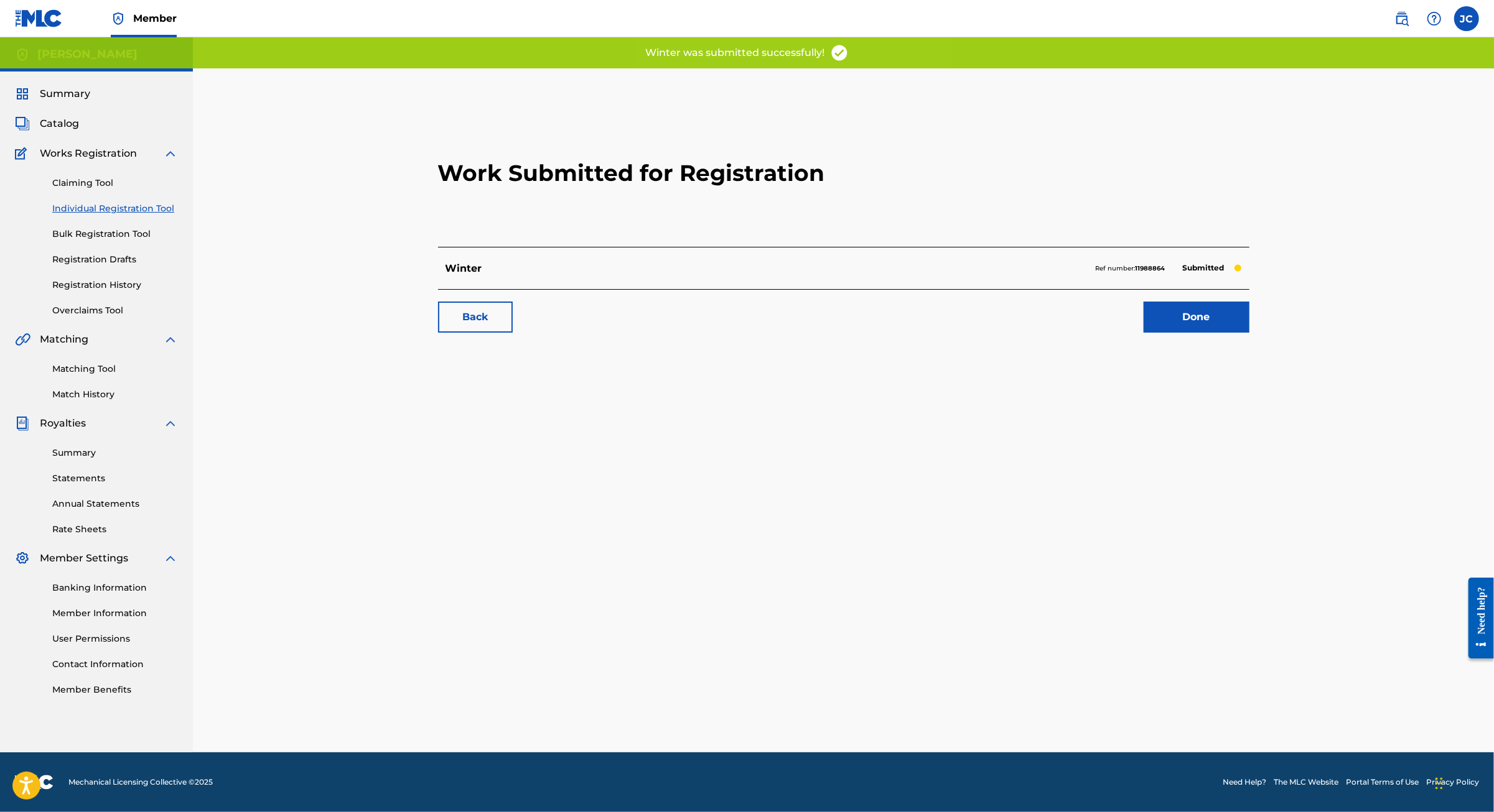
click at [128, 401] on div "Matching Tool Match History" at bounding box center [96, 374] width 163 height 54
click at [75, 375] on link "Matching Tool" at bounding box center [115, 369] width 126 height 13
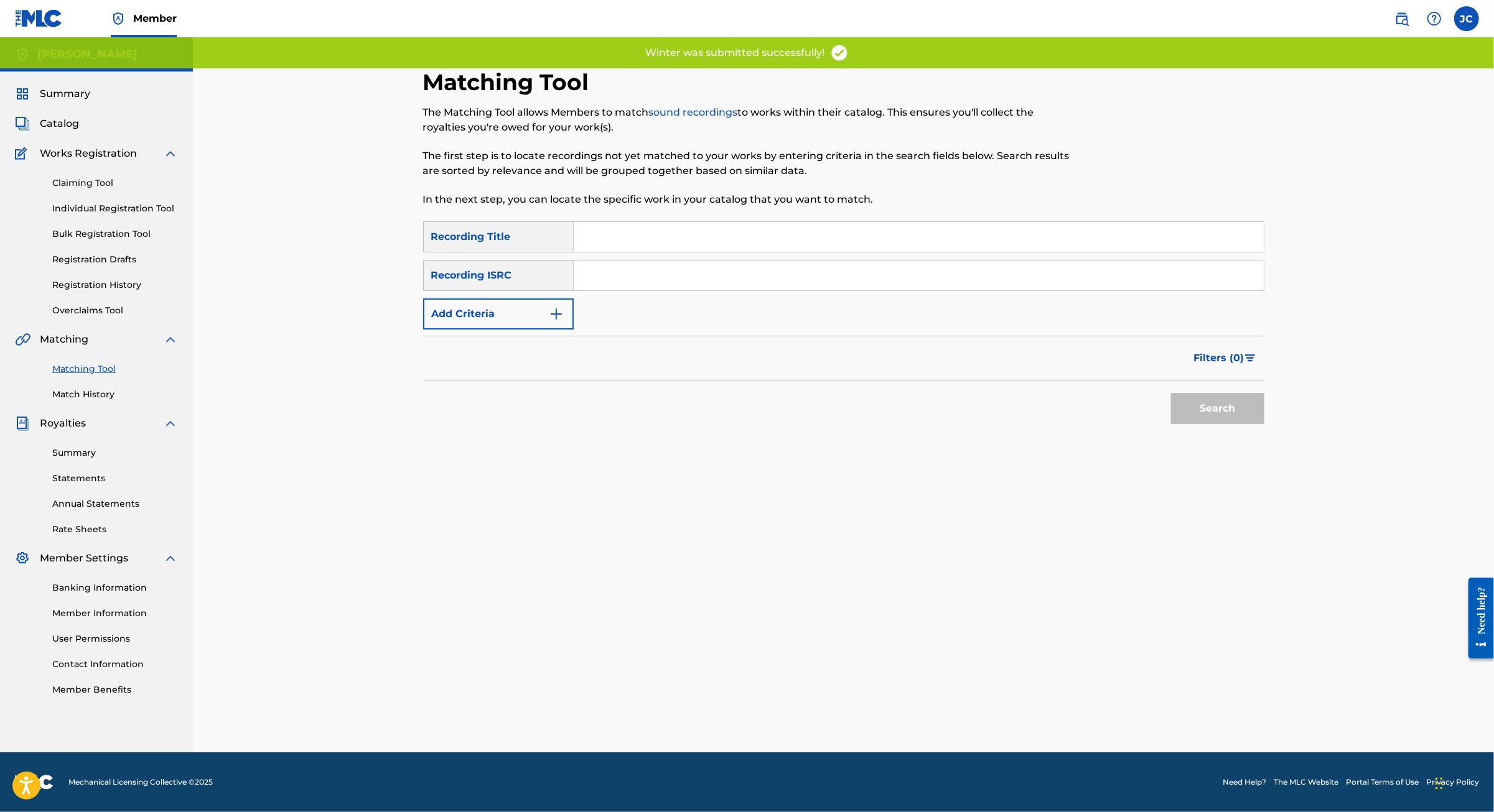
click at [587, 252] on input "Search Form" at bounding box center [919, 237] width 690 height 30
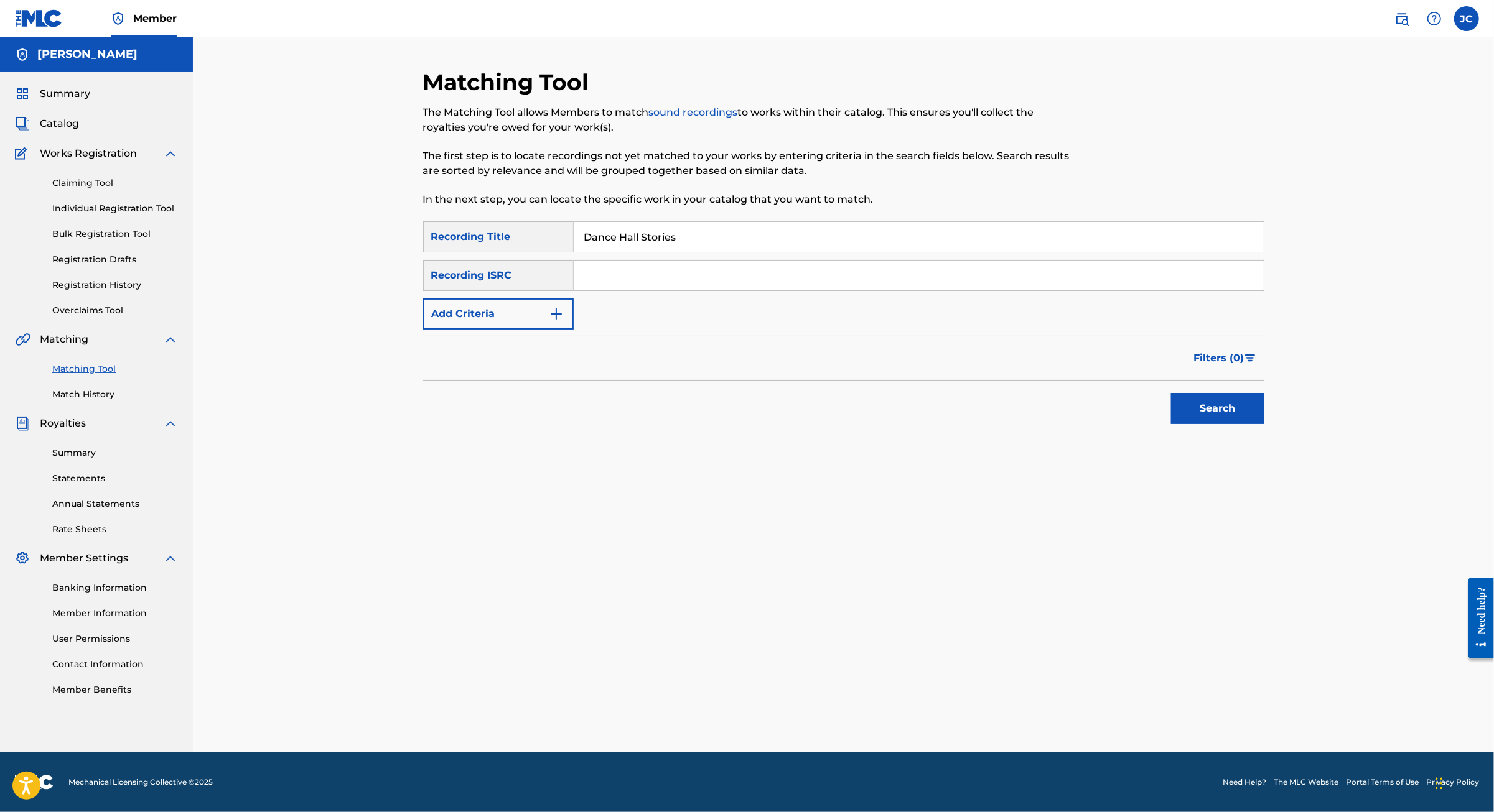
type input "Dance Hall Stories"
click at [1264, 424] on button "Search" at bounding box center [1217, 409] width 94 height 31
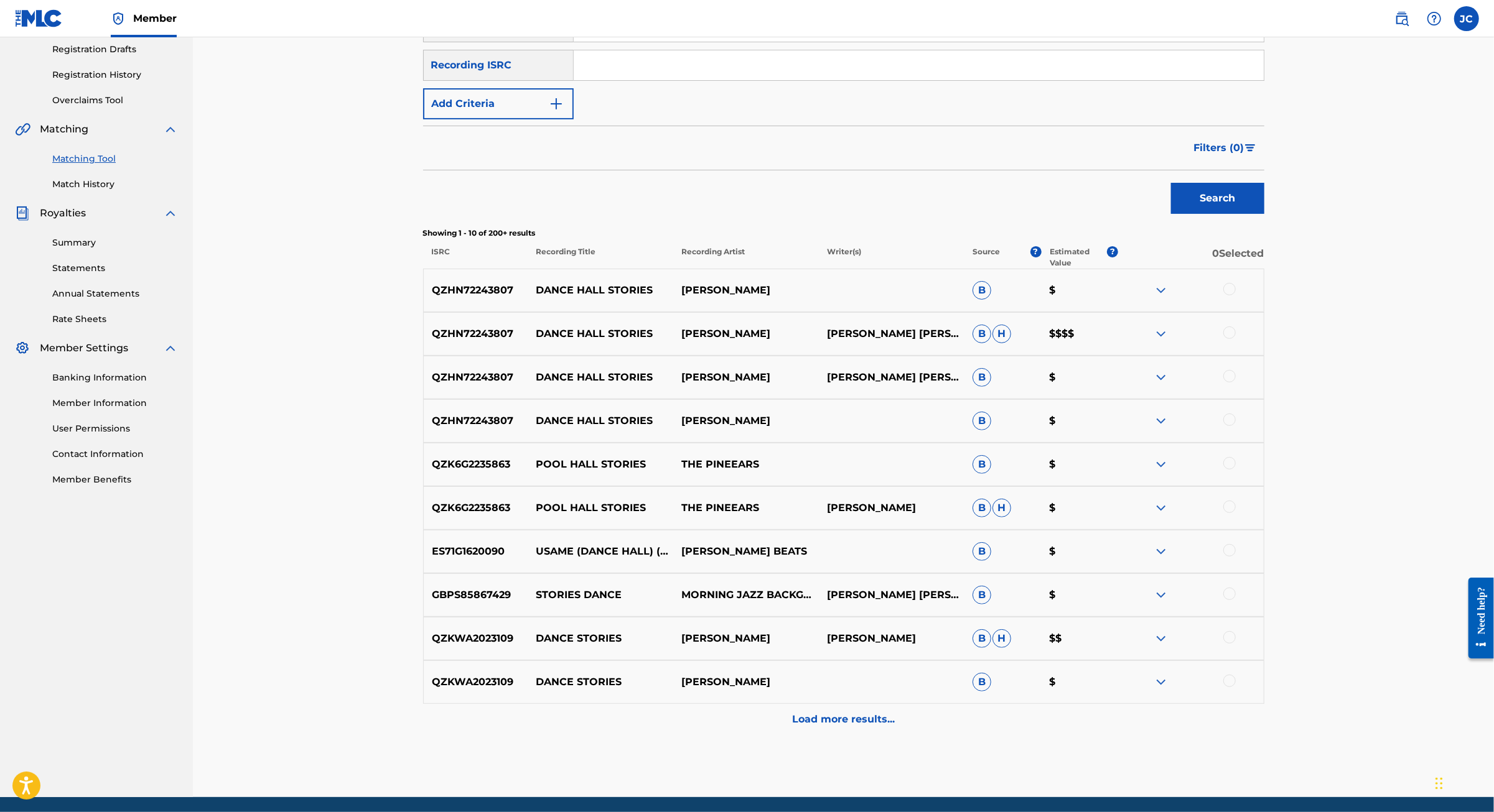
scroll to position [212, 0]
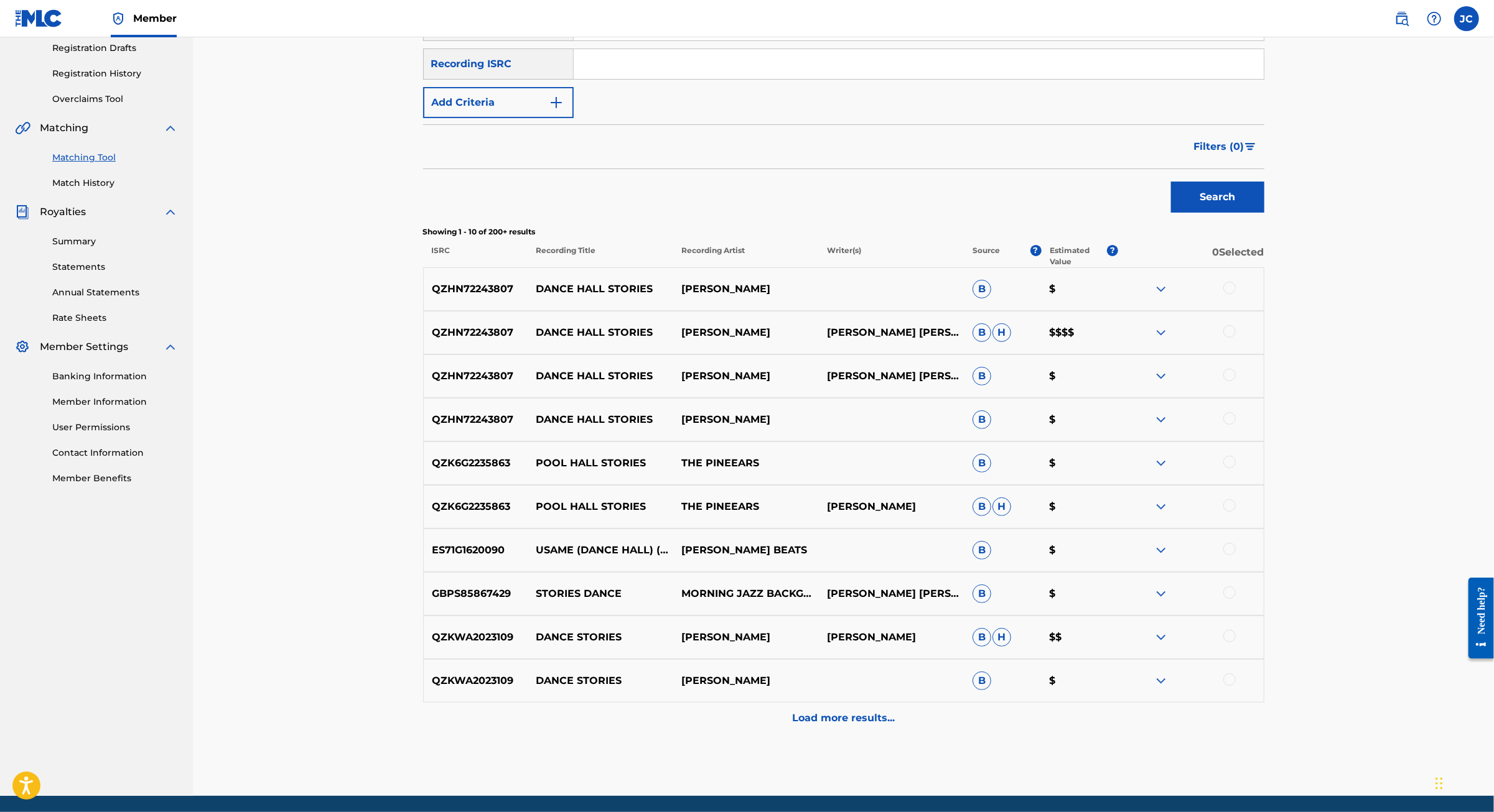
click at [1236, 294] on div at bounding box center [1230, 288] width 13 height 13
click at [1236, 338] on div at bounding box center [1230, 331] width 13 height 13
click at [1236, 381] on div at bounding box center [1230, 375] width 13 height 13
click at [1236, 425] on div at bounding box center [1230, 419] width 13 height 13
click at [474, 118] on button "Add Criteria" at bounding box center [497, 103] width 150 height 31
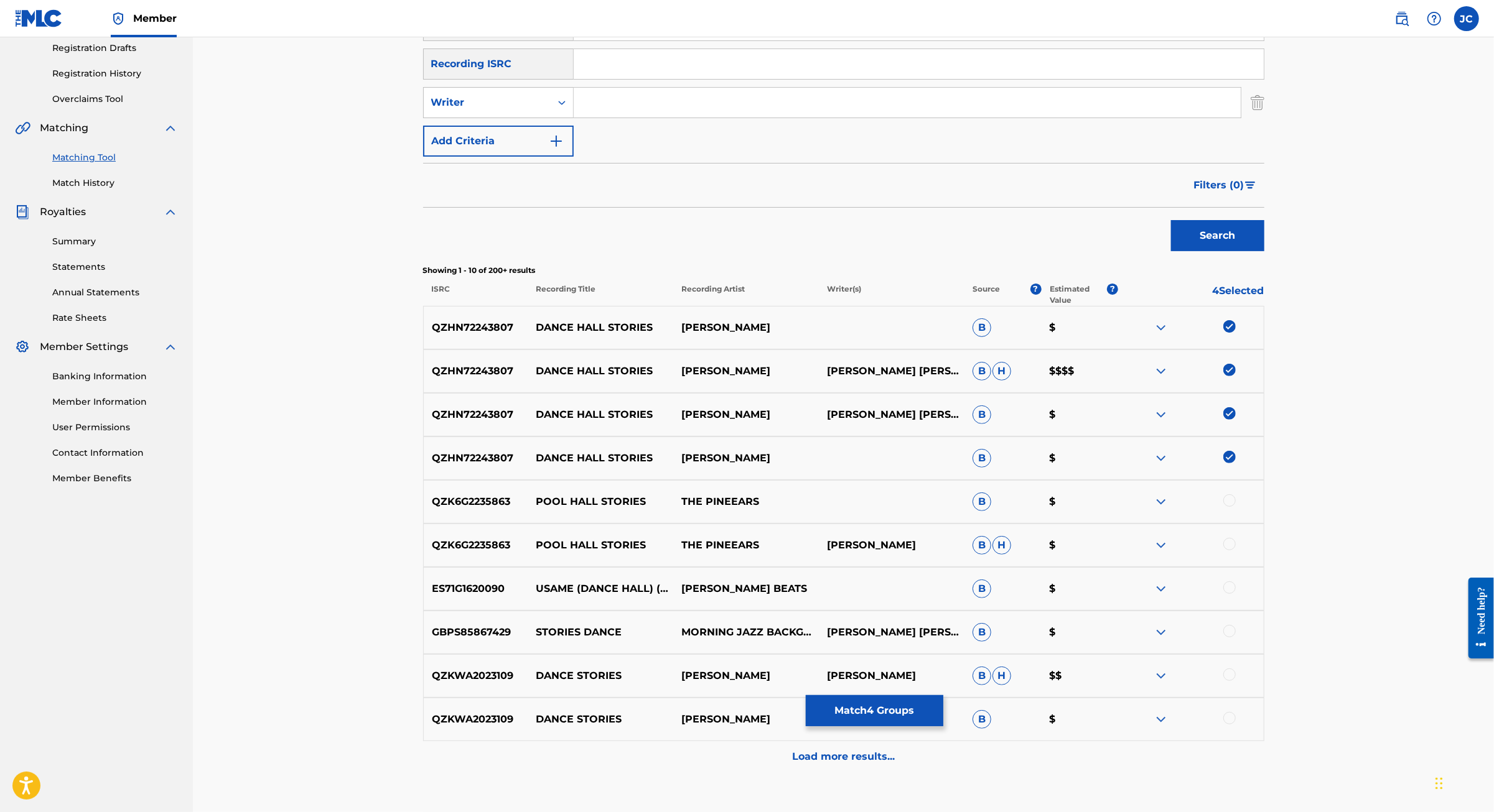
click at [600, 117] on input "Search Form" at bounding box center [907, 102] width 667 height 30
type input "JAIME"
click at [1264, 251] on button "Search" at bounding box center [1217, 236] width 94 height 31
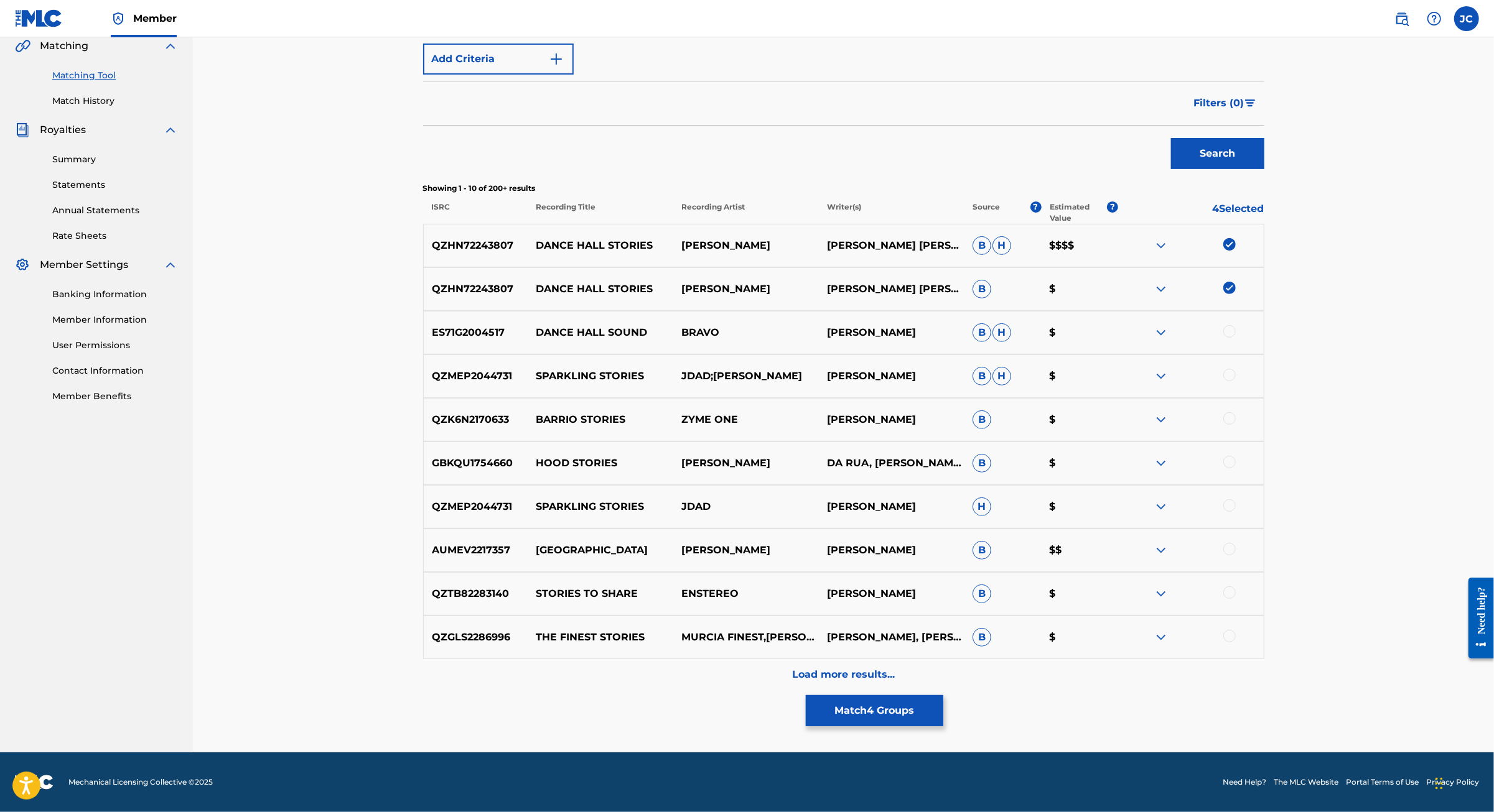
scroll to position [478, 0]
click at [882, 667] on p "Load more results..." at bounding box center [843, 674] width 102 height 15
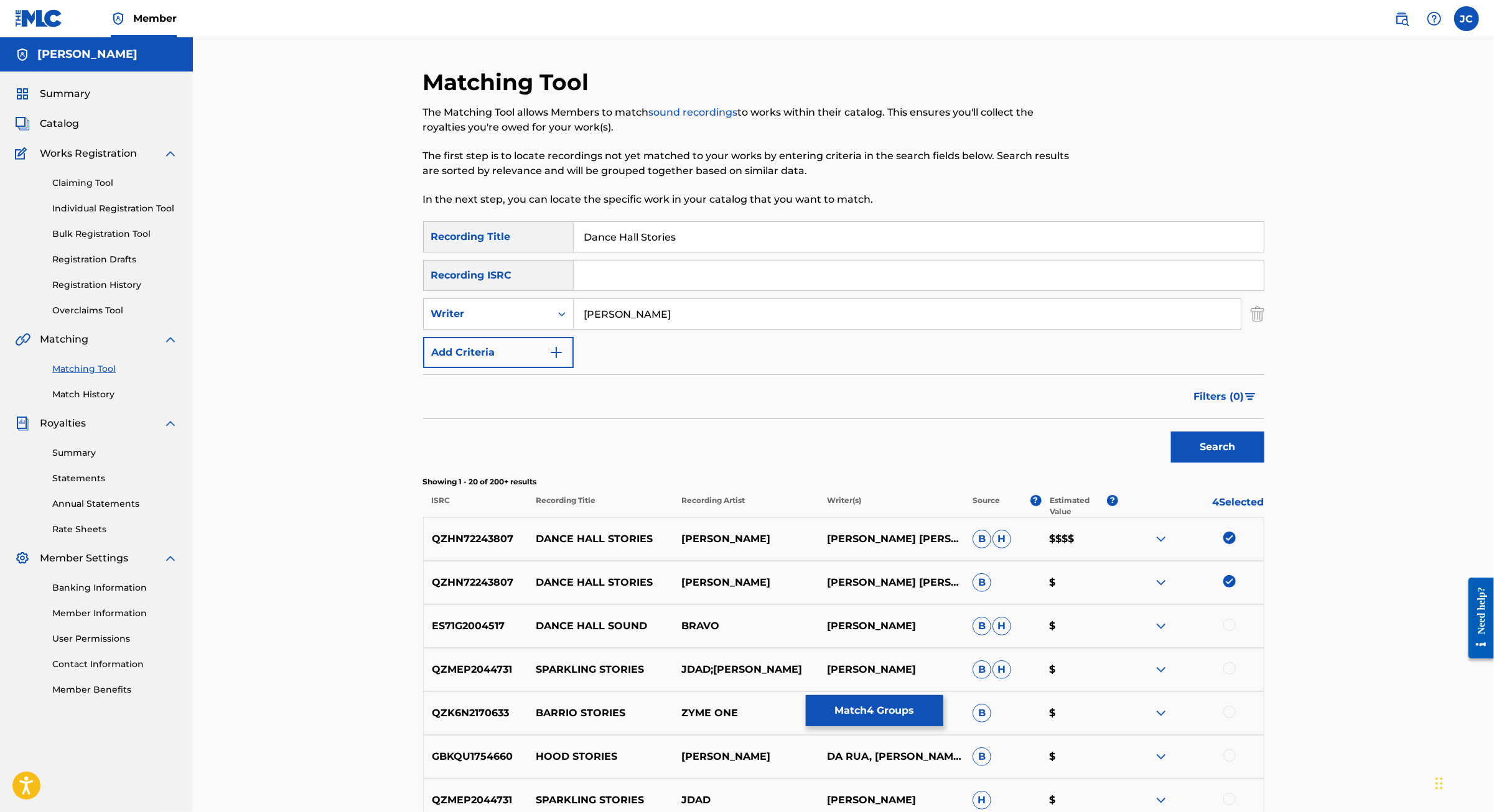
scroll to position [0, 0]
drag, startPoint x: 625, startPoint y: 353, endPoint x: 499, endPoint y: 345, distance: 126.3
click at [499, 330] on div "SearchWithCriteriac8a6a103-6b65-4417-a06c-ab4034856655 Writer JAIME" at bounding box center [843, 314] width 841 height 31
click at [1264, 463] on button "Search" at bounding box center [1217, 448] width 94 height 31
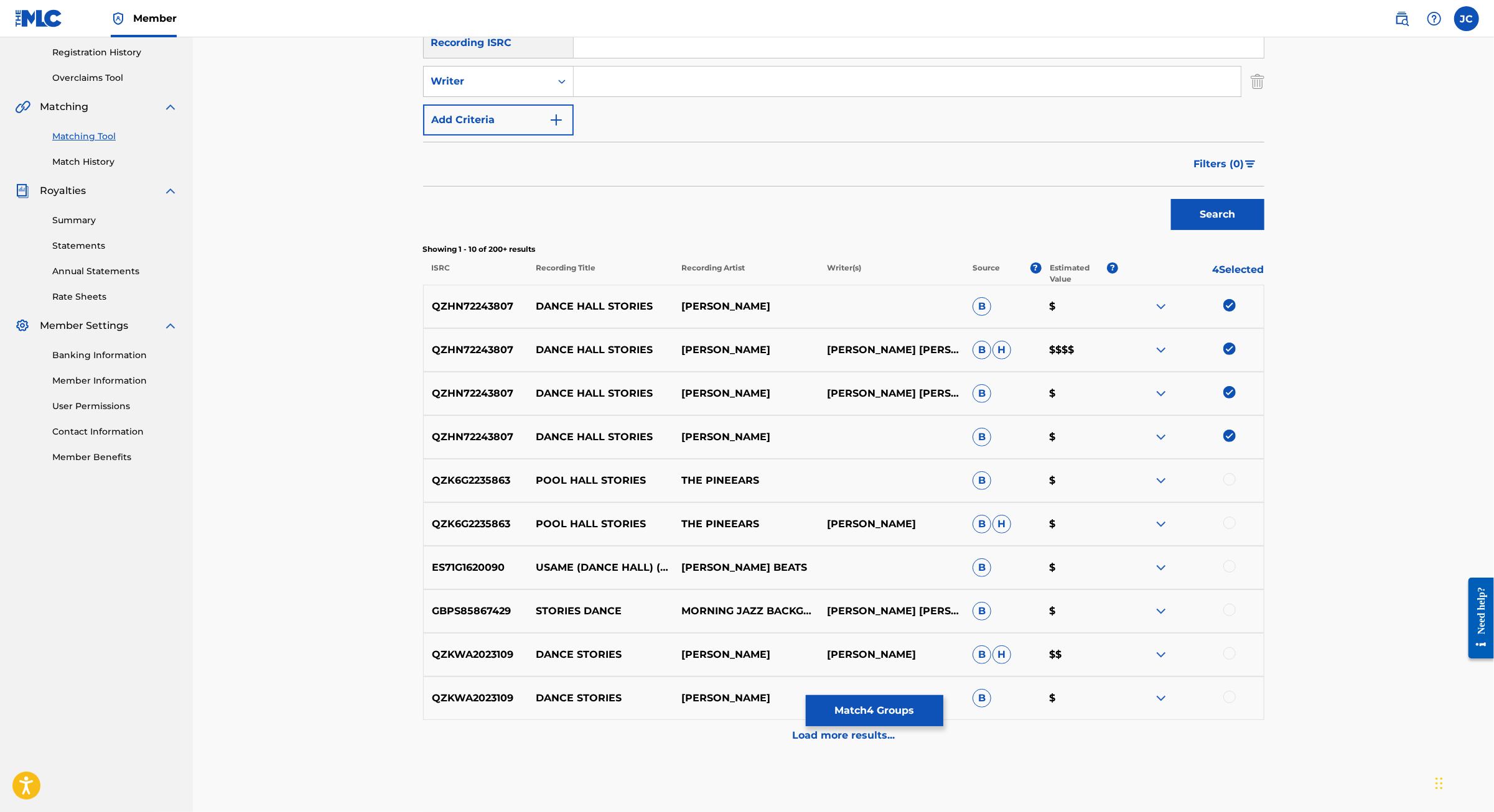
scroll to position [250, 0]
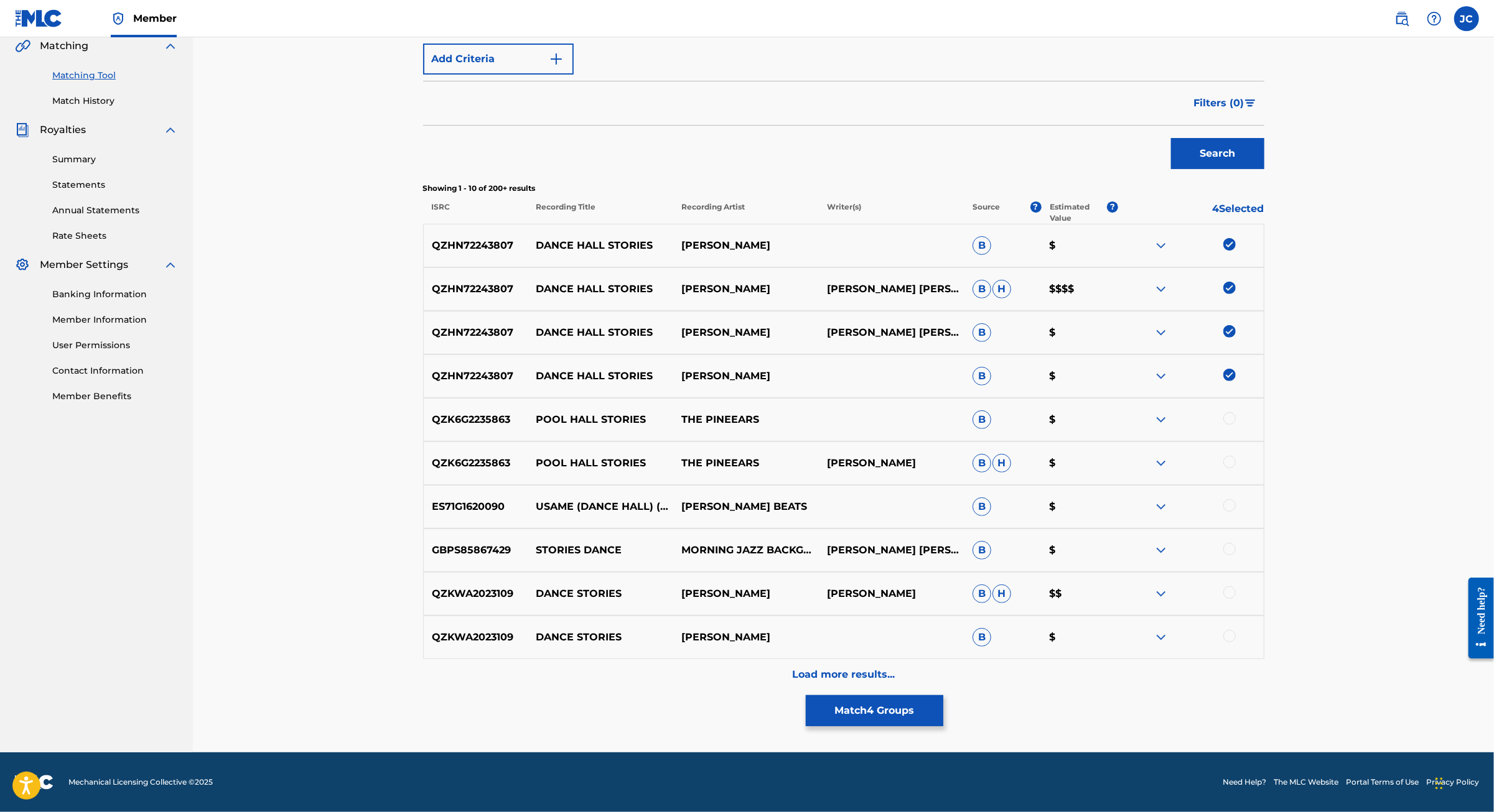
click at [872, 659] on div "Load more results..." at bounding box center [843, 675] width 841 height 31
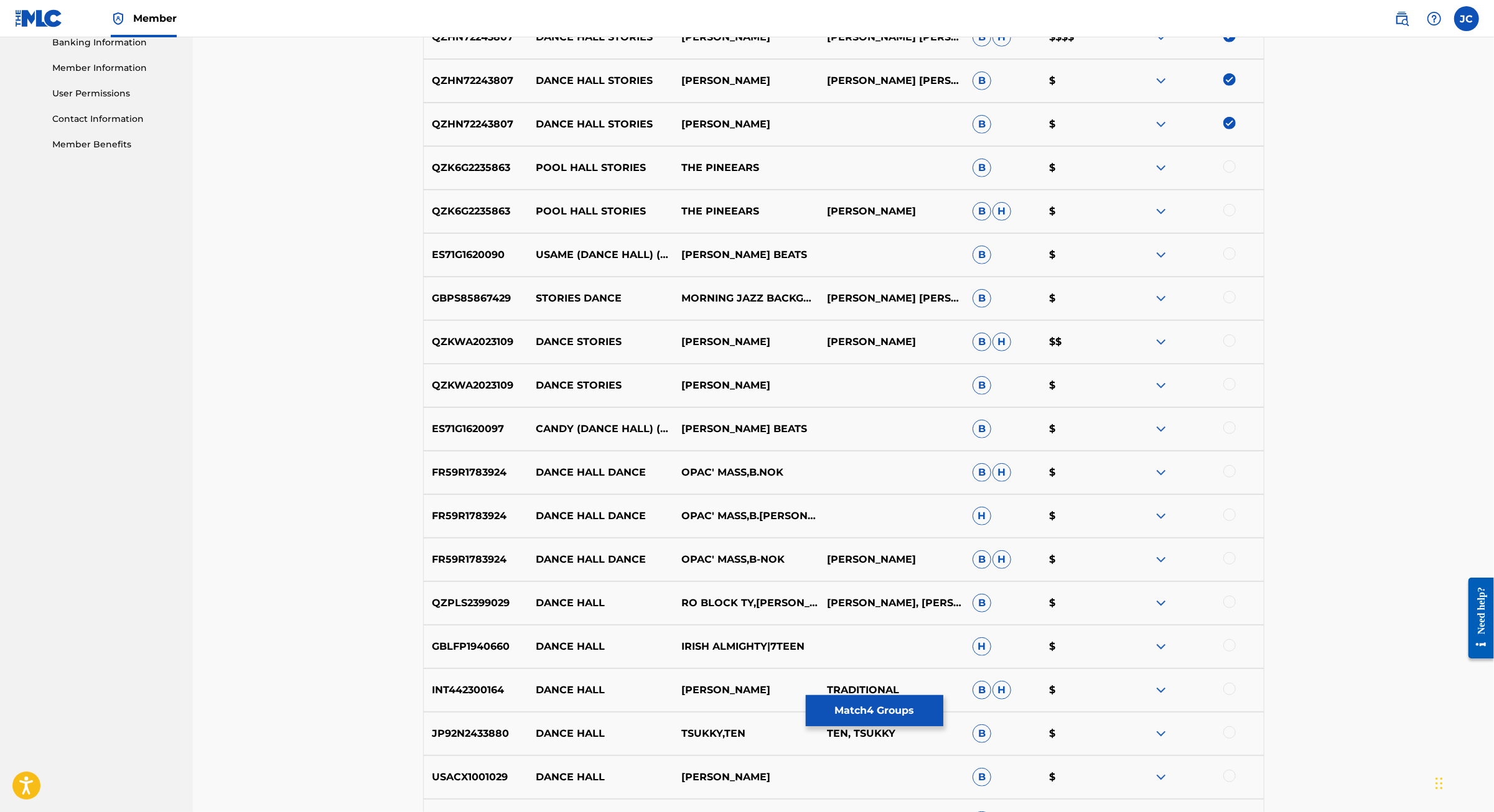
scroll to position [128, 0]
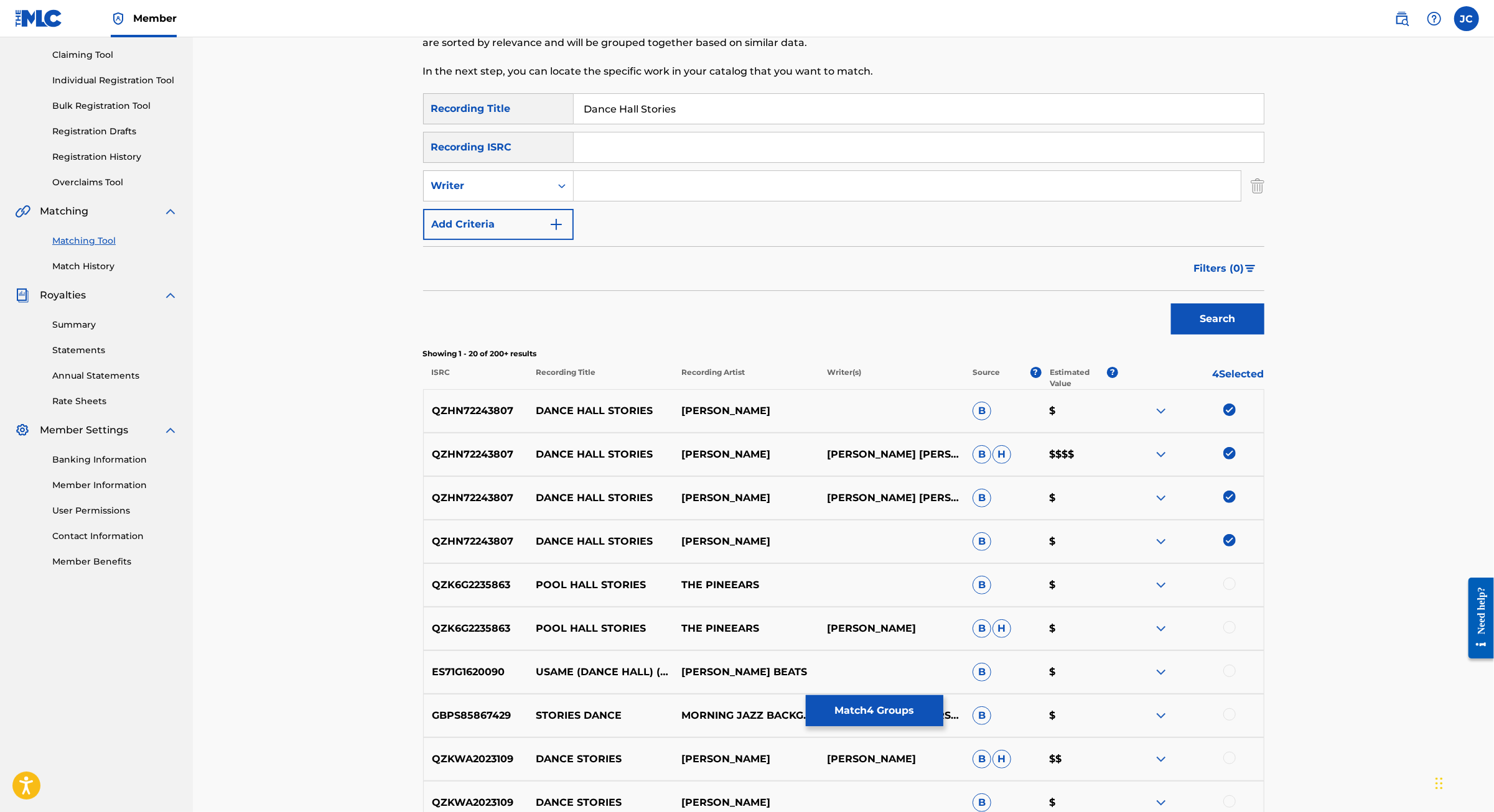
click at [943, 696] on button "Match 4 Groups" at bounding box center [875, 711] width 138 height 31
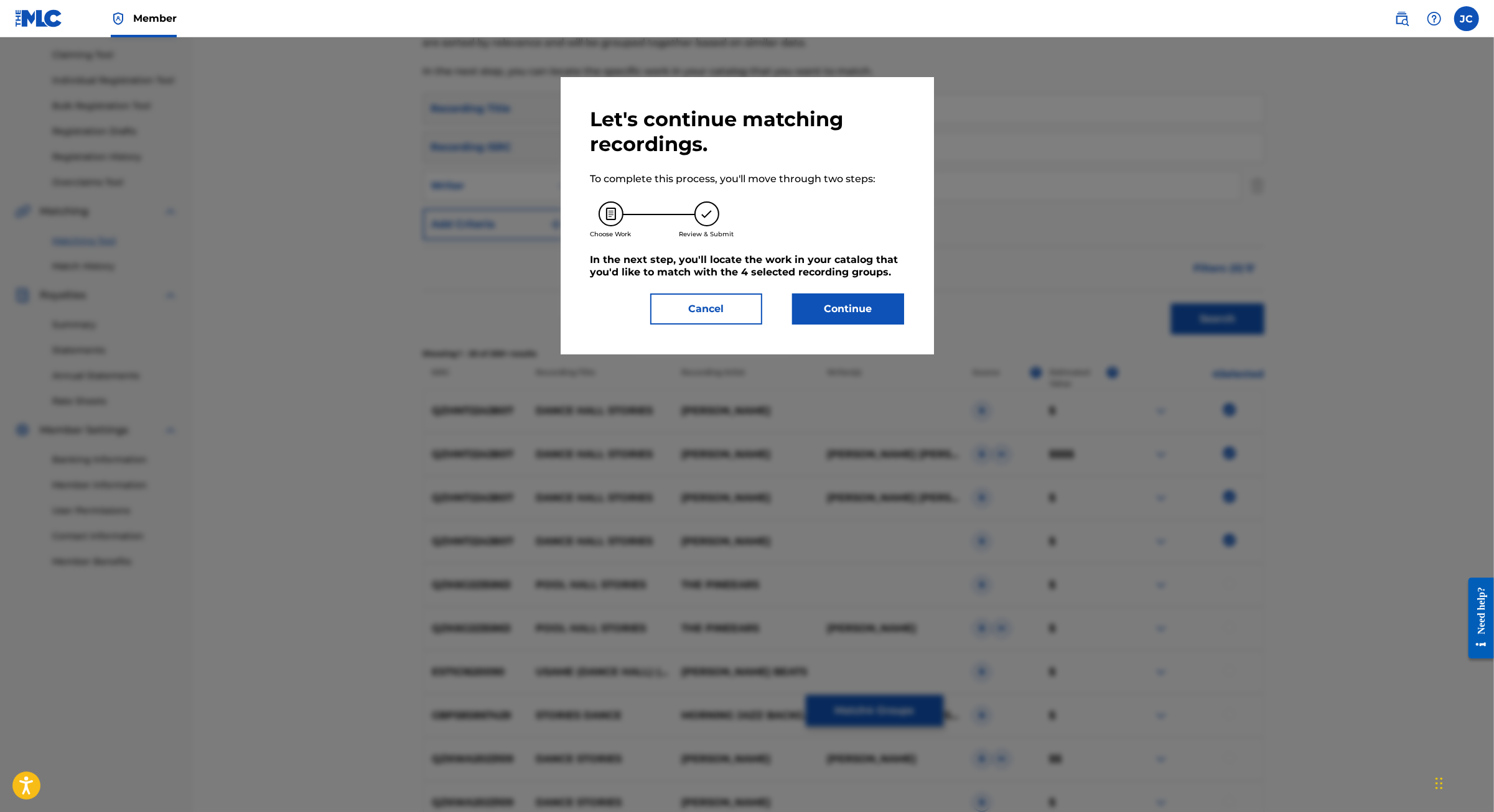
click at [883, 325] on button "Continue" at bounding box center [848, 309] width 112 height 31
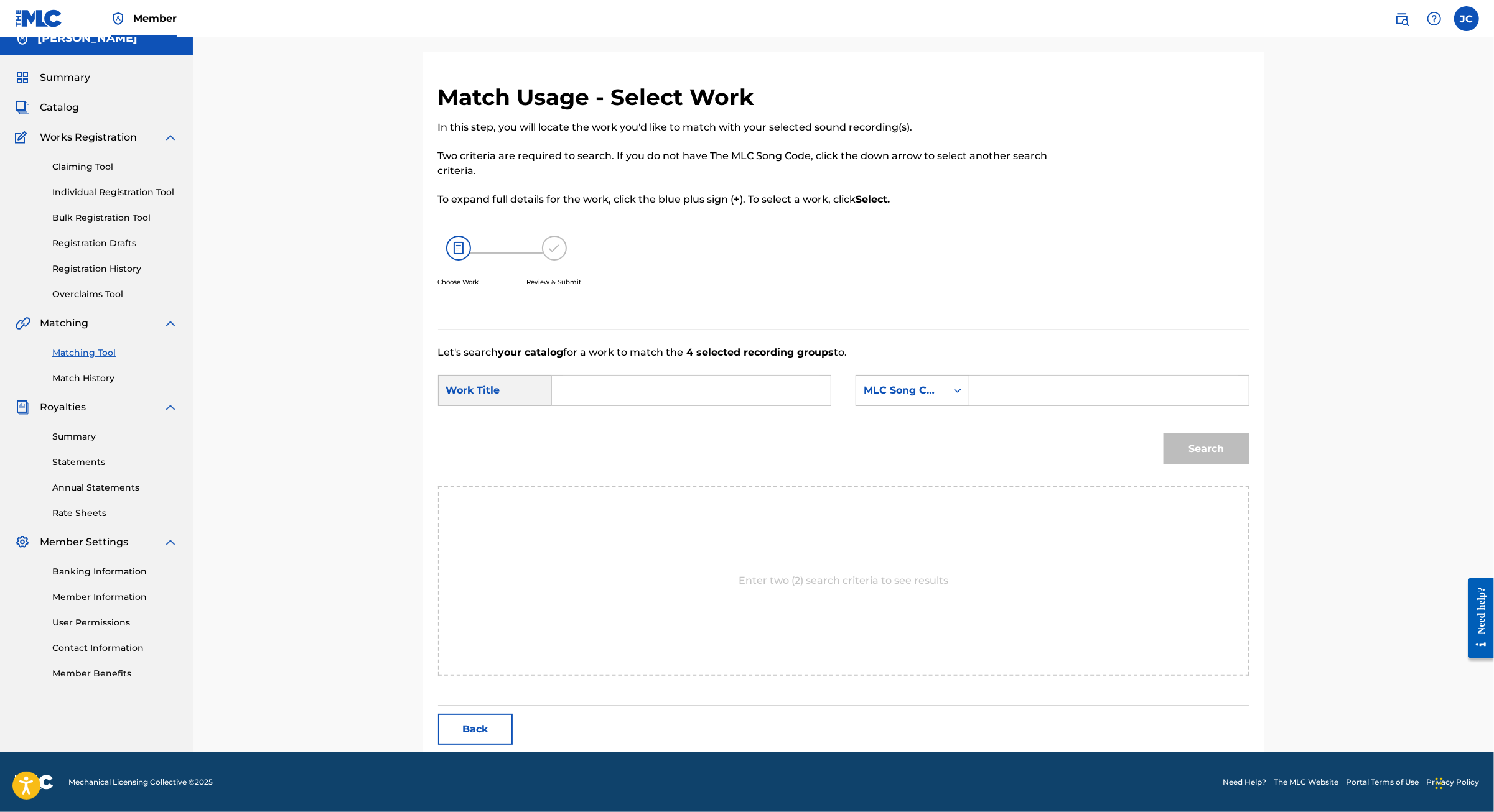
scroll to position [58, 0]
click at [651, 399] on input "Search Form" at bounding box center [690, 390] width 257 height 30
type input "DANCE HALL STORIES"
click at [939, 398] on div "MLC Song Code" at bounding box center [901, 390] width 76 height 15
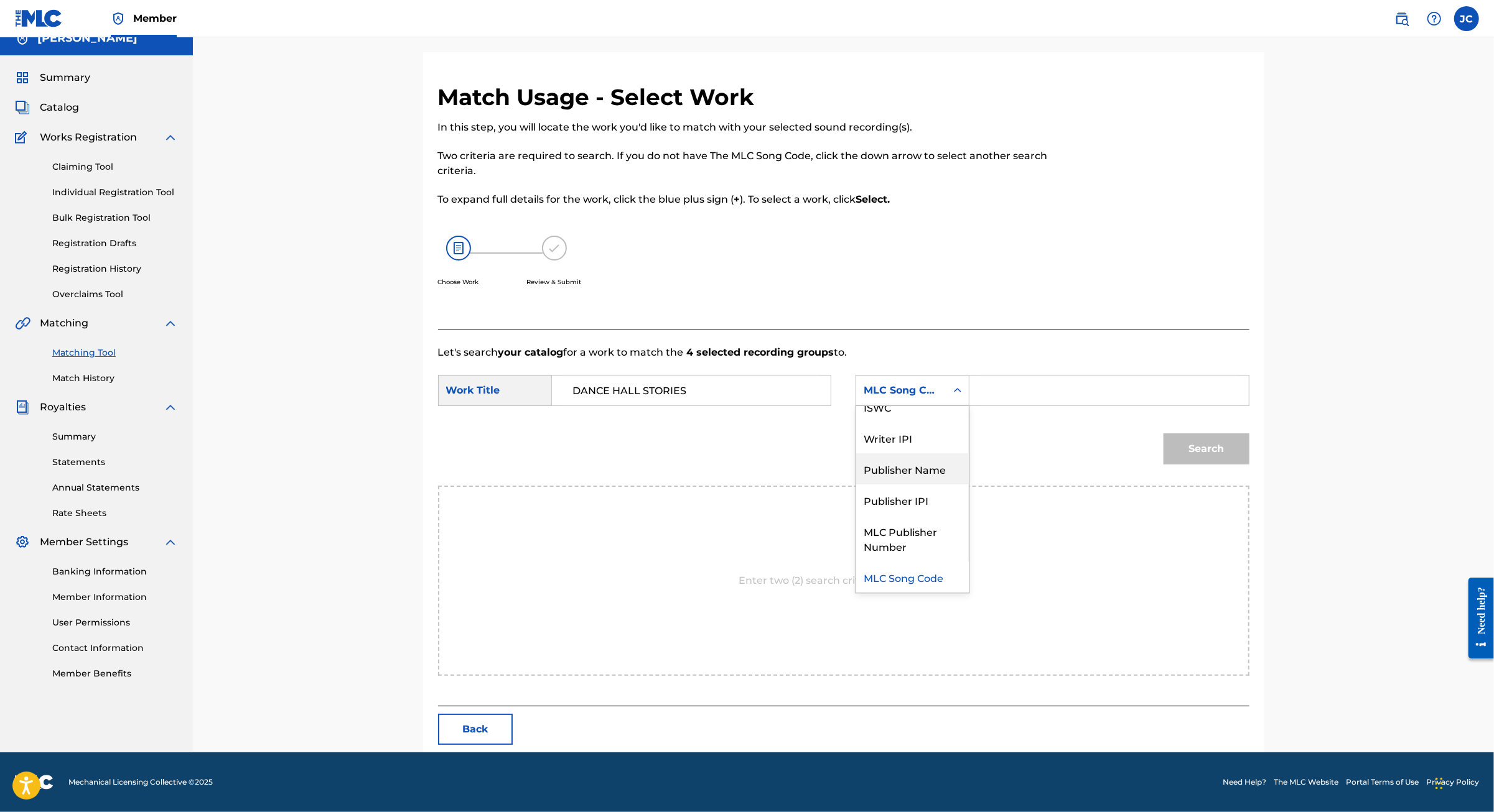
click at [943, 459] on div "Publisher Name" at bounding box center [912, 469] width 113 height 31
click at [1038, 396] on input "Search Form" at bounding box center [1108, 390] width 257 height 30
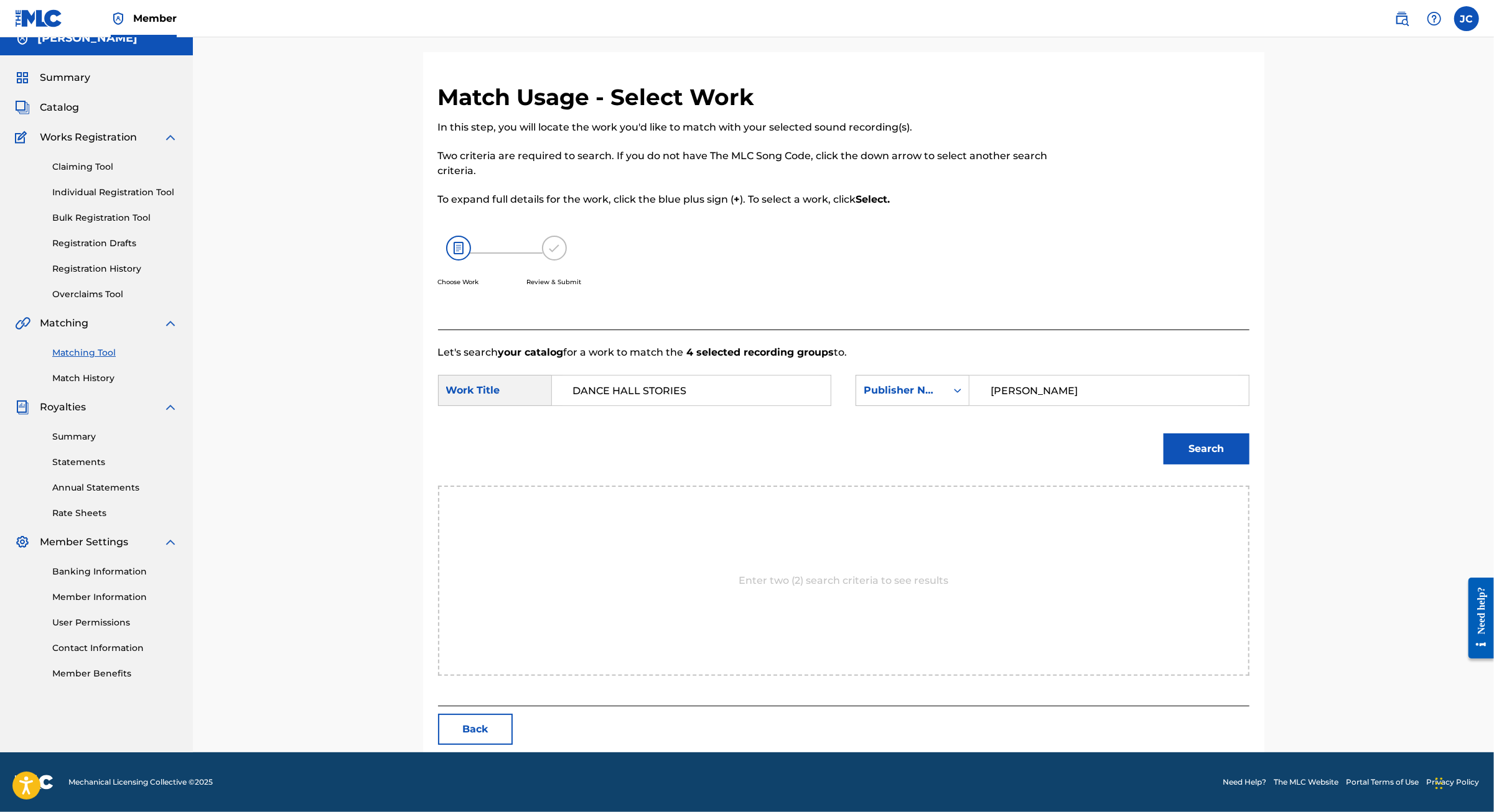
type input "JAIME"
click at [1249, 460] on button "Search" at bounding box center [1206, 449] width 86 height 31
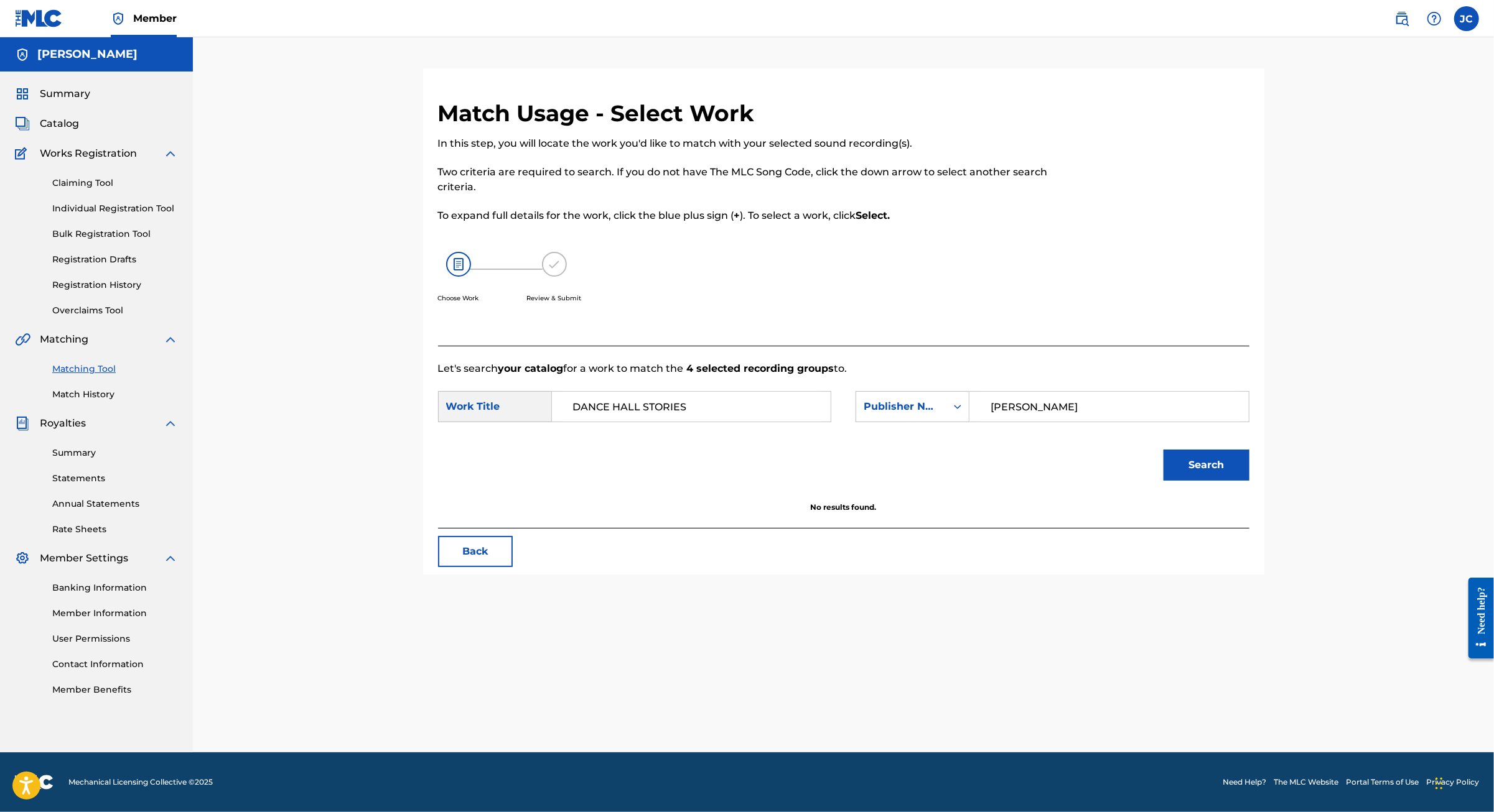
drag, startPoint x: 564, startPoint y: 387, endPoint x: 523, endPoint y: 387, distance: 41.0
click at [552, 391] on div "DANCE HALL STORIES" at bounding box center [691, 407] width 279 height 31
type input "WINTER"
click at [1249, 456] on button "Search" at bounding box center [1206, 465] width 86 height 31
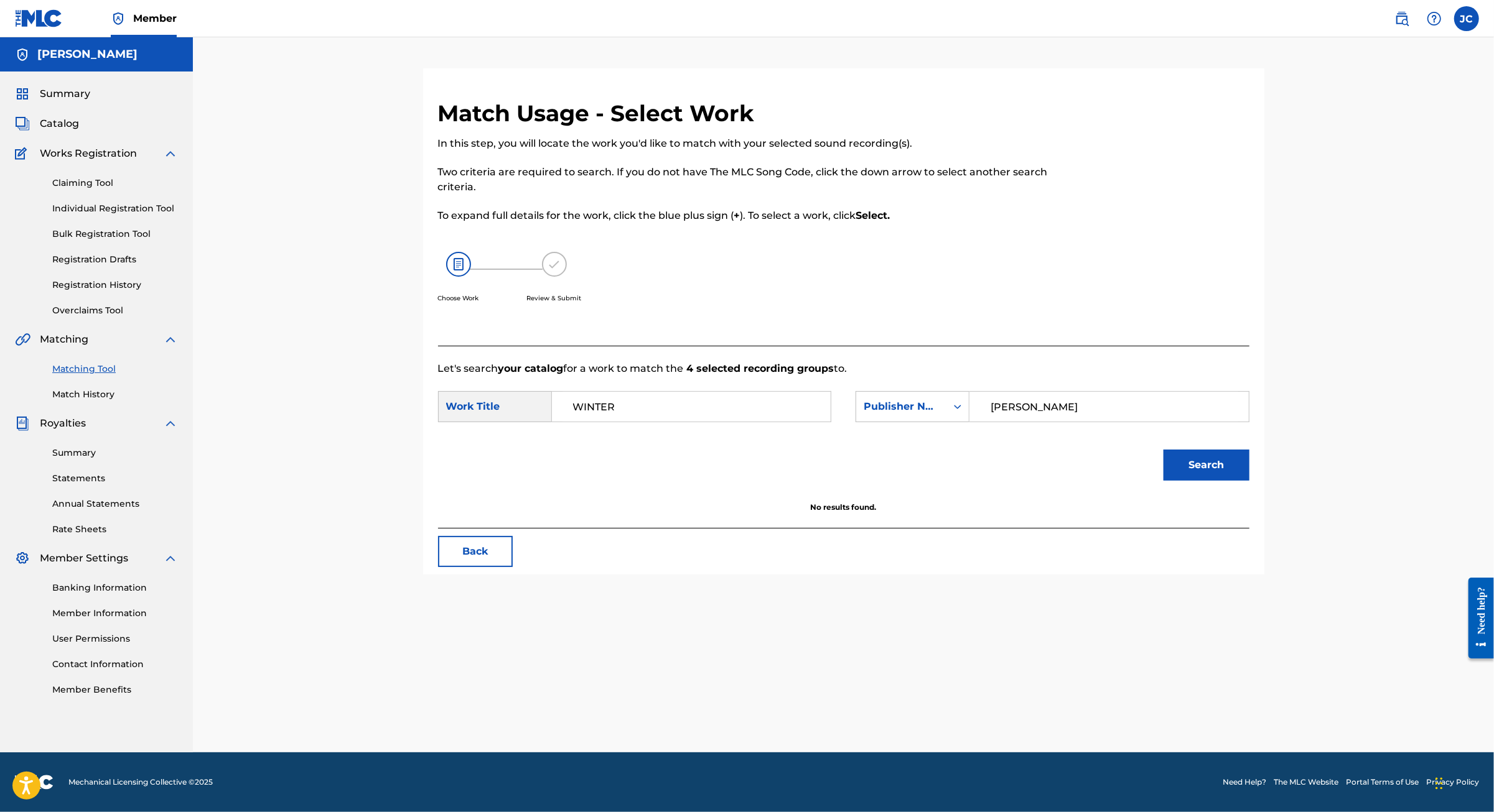
click at [120, 375] on link "Matching Tool" at bounding box center [115, 369] width 126 height 13
drag, startPoint x: 75, startPoint y: 418, endPoint x: 77, endPoint y: 426, distance: 8.2
click at [75, 375] on link "Matching Tool" at bounding box center [115, 369] width 126 height 13
click at [80, 401] on link "Match History" at bounding box center [115, 394] width 126 height 13
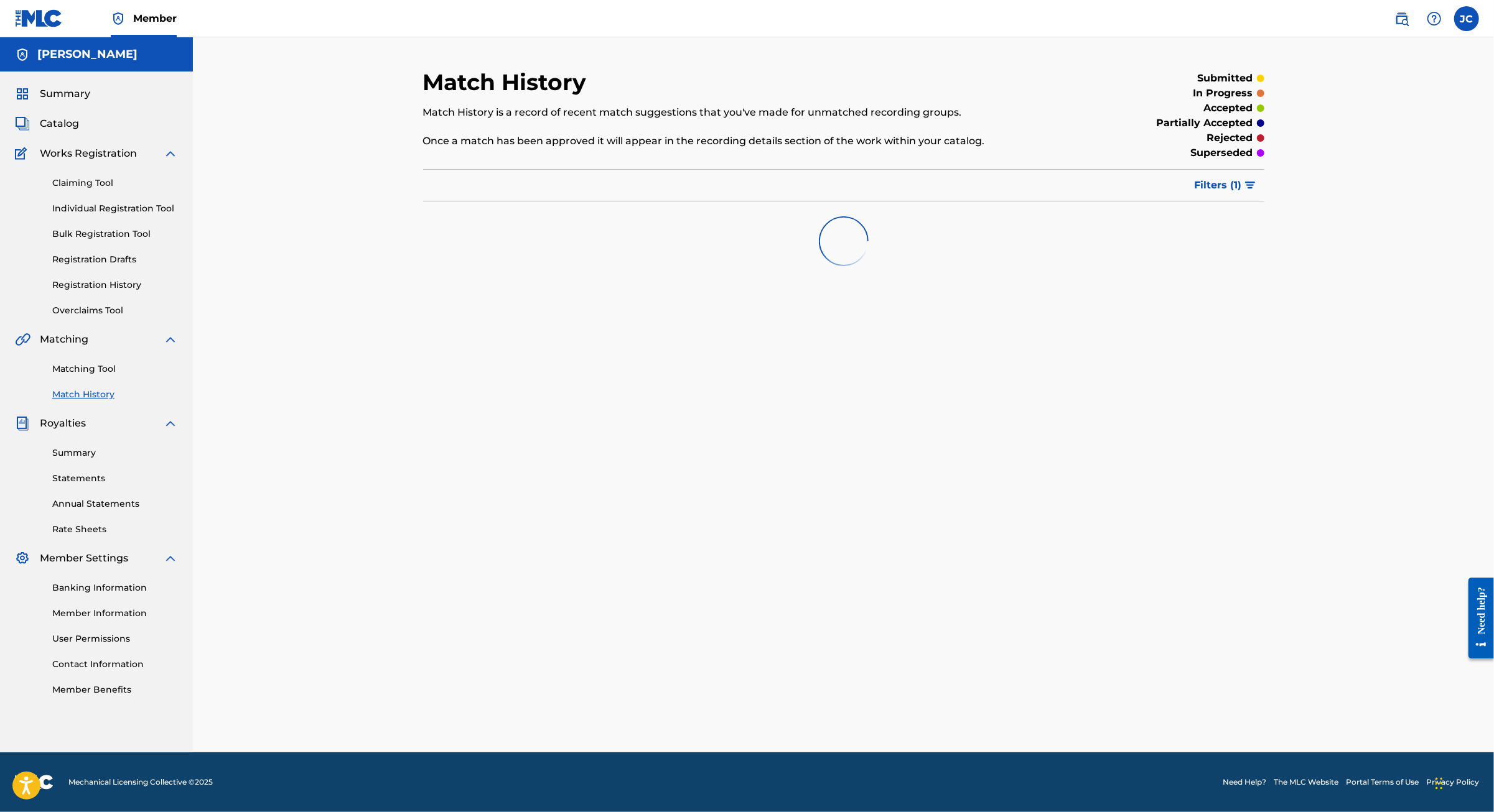
click at [92, 375] on link "Matching Tool" at bounding box center [115, 369] width 126 height 13
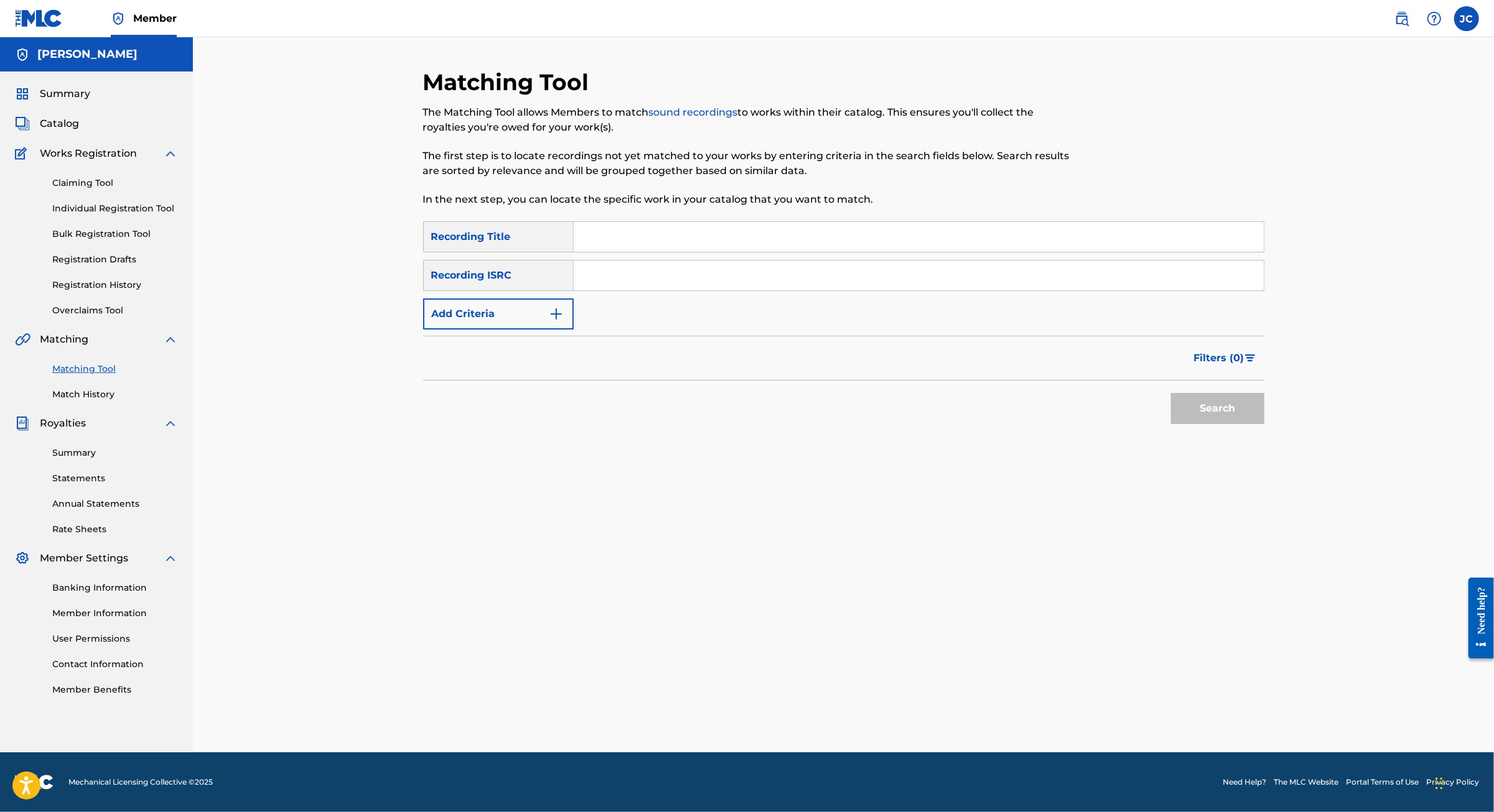
click at [85, 401] on link "Match History" at bounding box center [115, 394] width 126 height 13
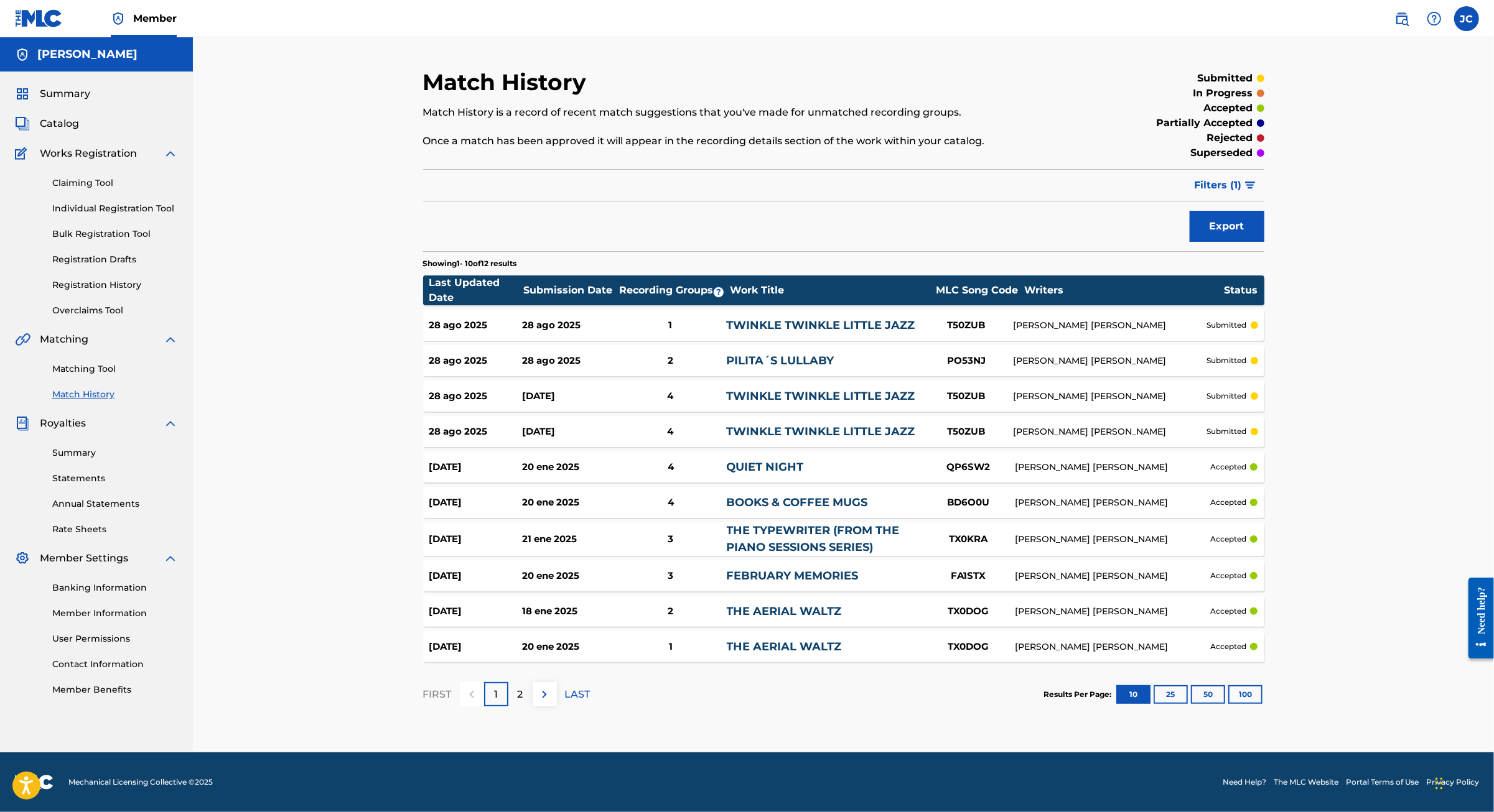
click at [62, 158] on div "Summary Catalog Works Registration Claiming Tool Individual Registration Tool B…" at bounding box center [96, 391] width 193 height 640
click at [73, 131] on span "Catalog" at bounding box center [60, 124] width 39 height 15
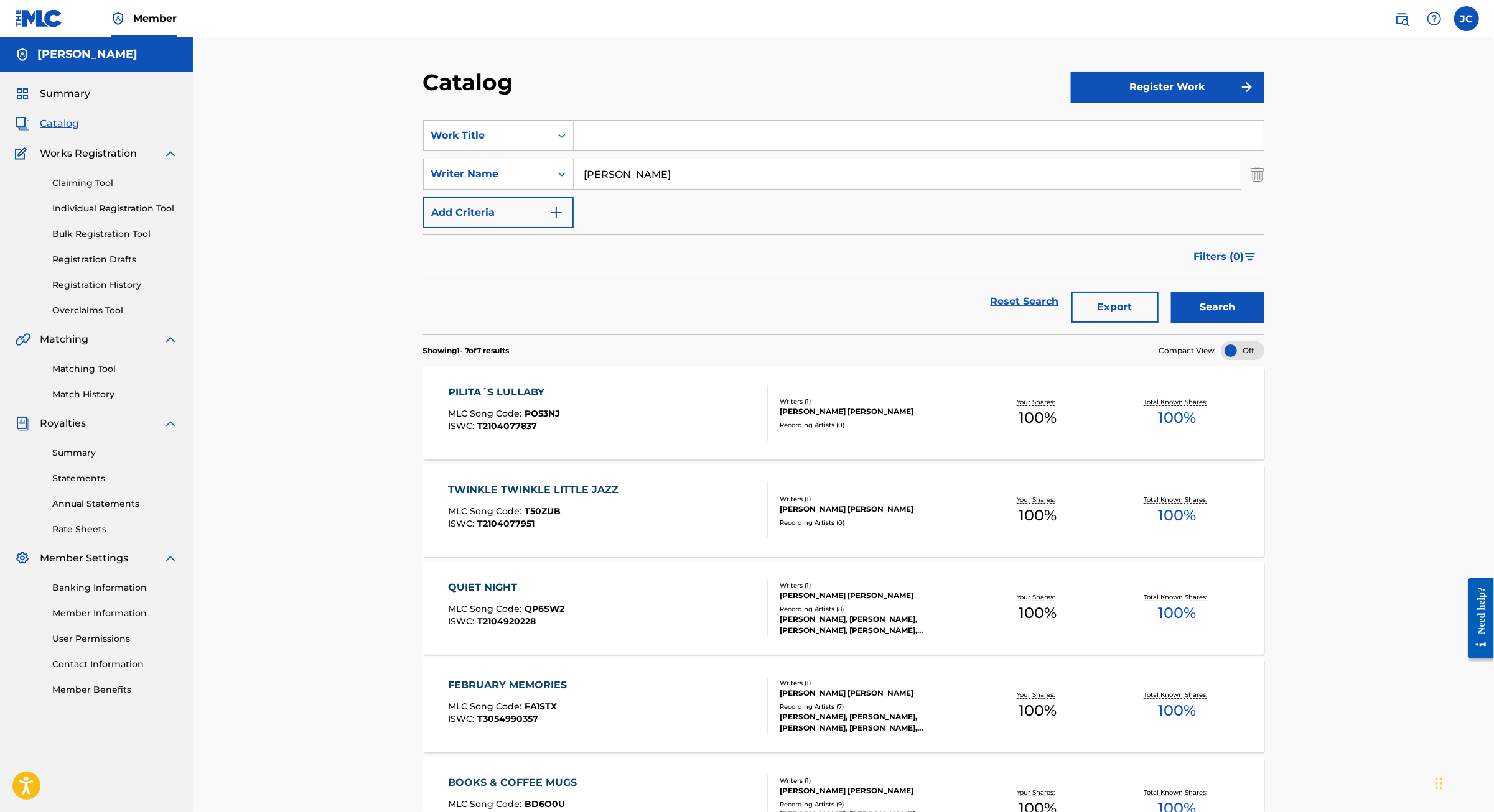
click at [75, 102] on span "Summary" at bounding box center [65, 94] width 50 height 15
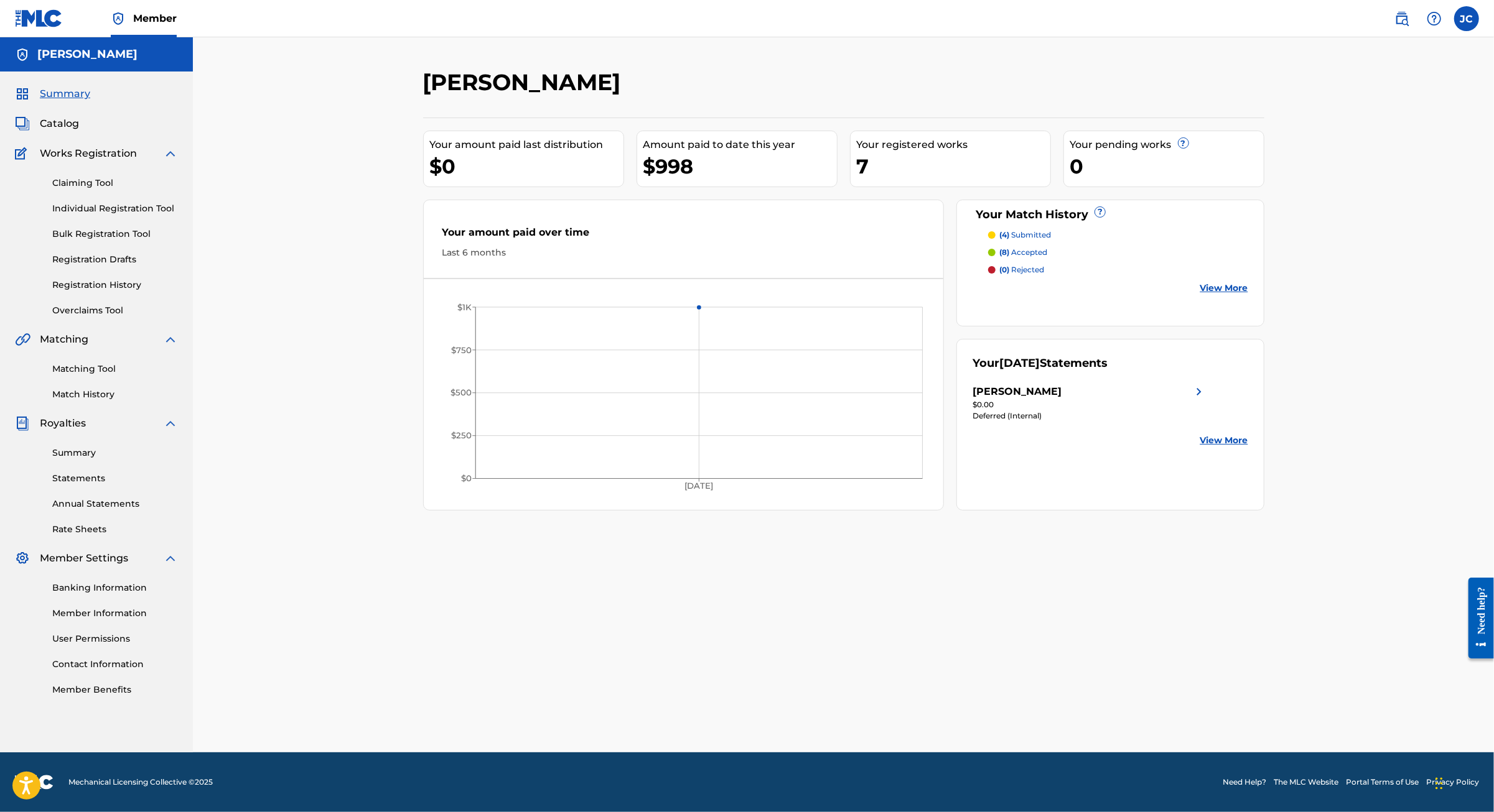
click at [1051, 241] on p "(4) submitted" at bounding box center [1025, 235] width 52 height 11
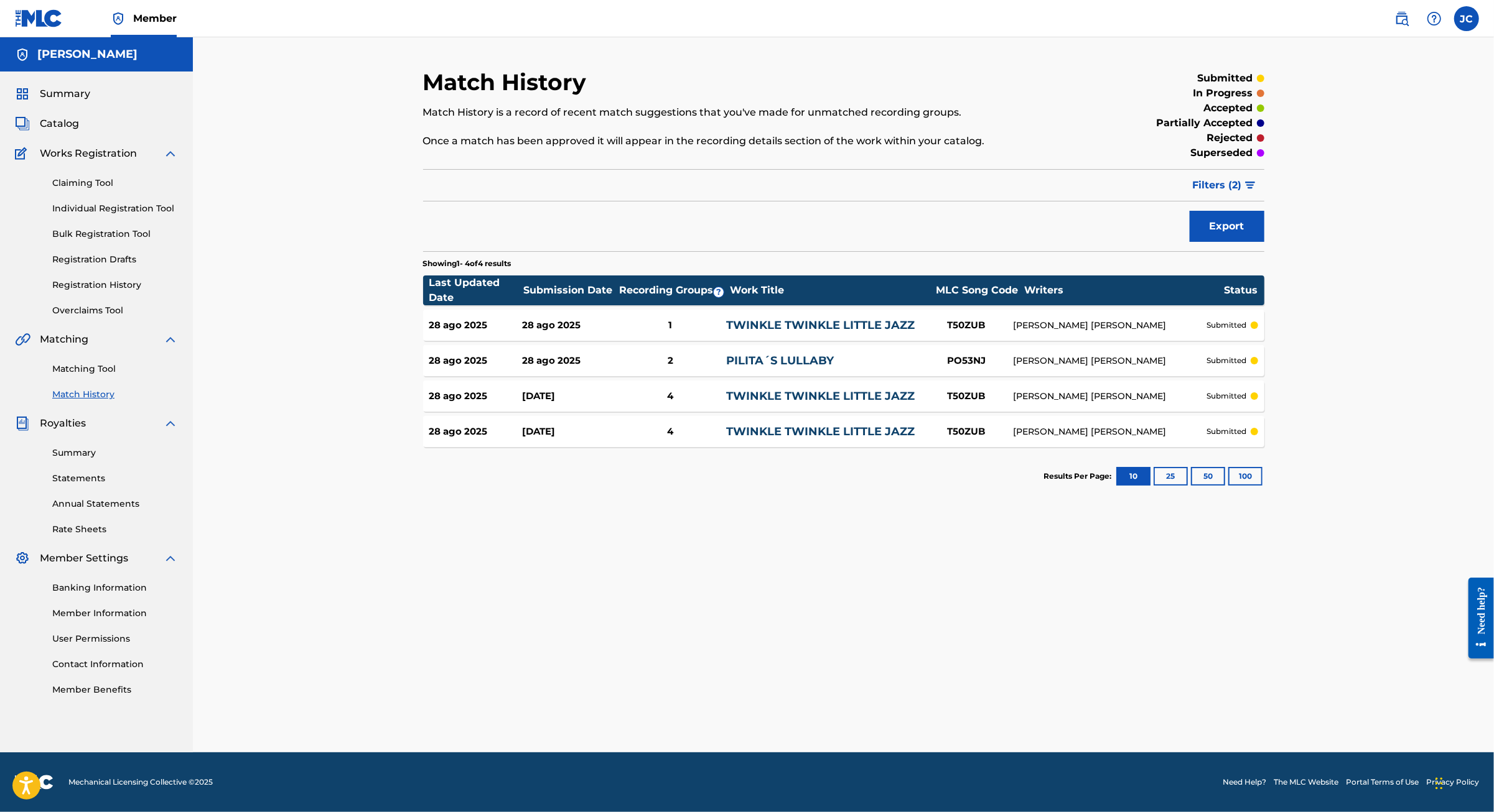
click at [79, 131] on span "Catalog" at bounding box center [60, 124] width 39 height 15
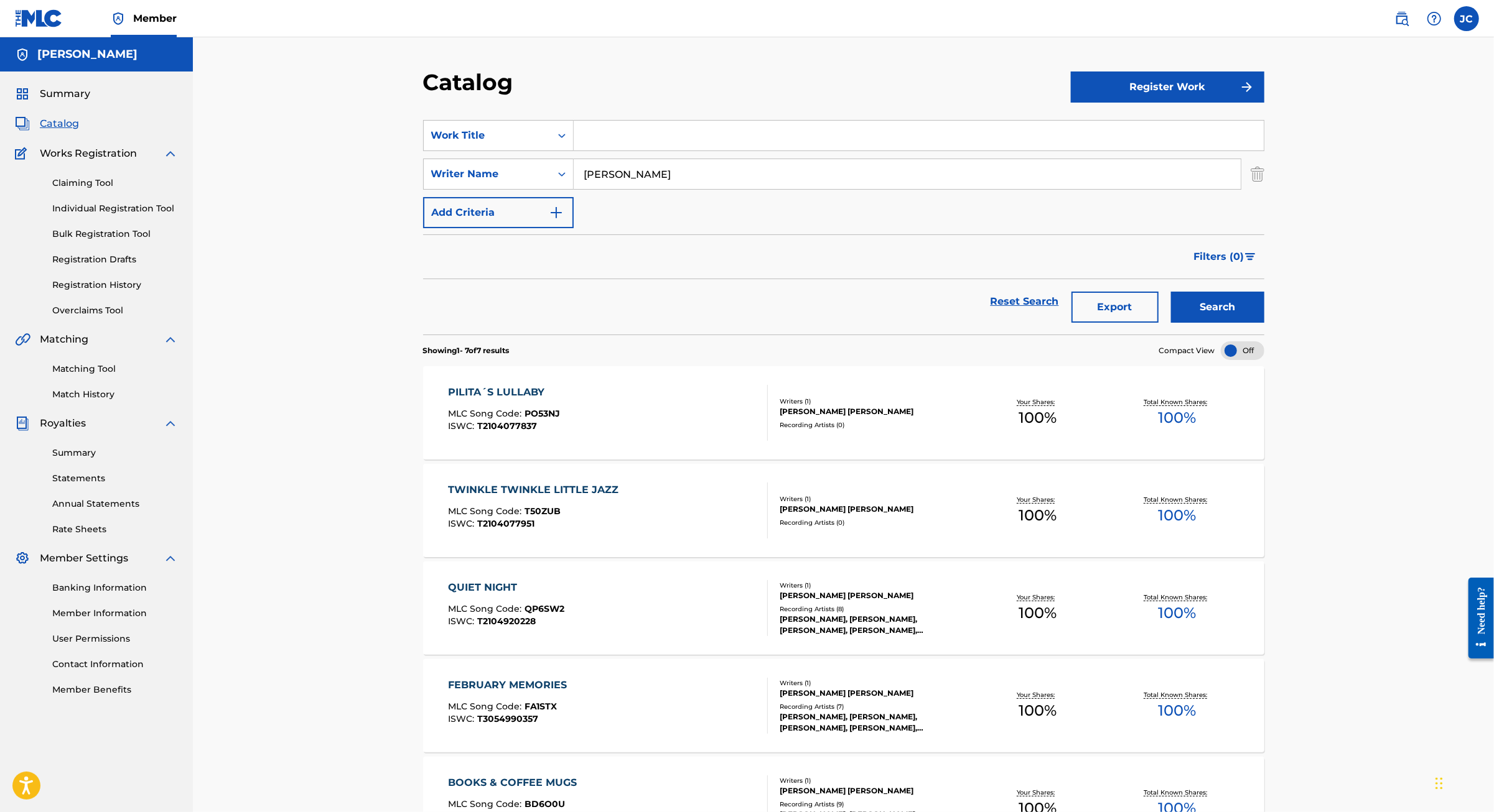
click at [156, 215] on link "Individual Registration Tool" at bounding box center [115, 209] width 126 height 13
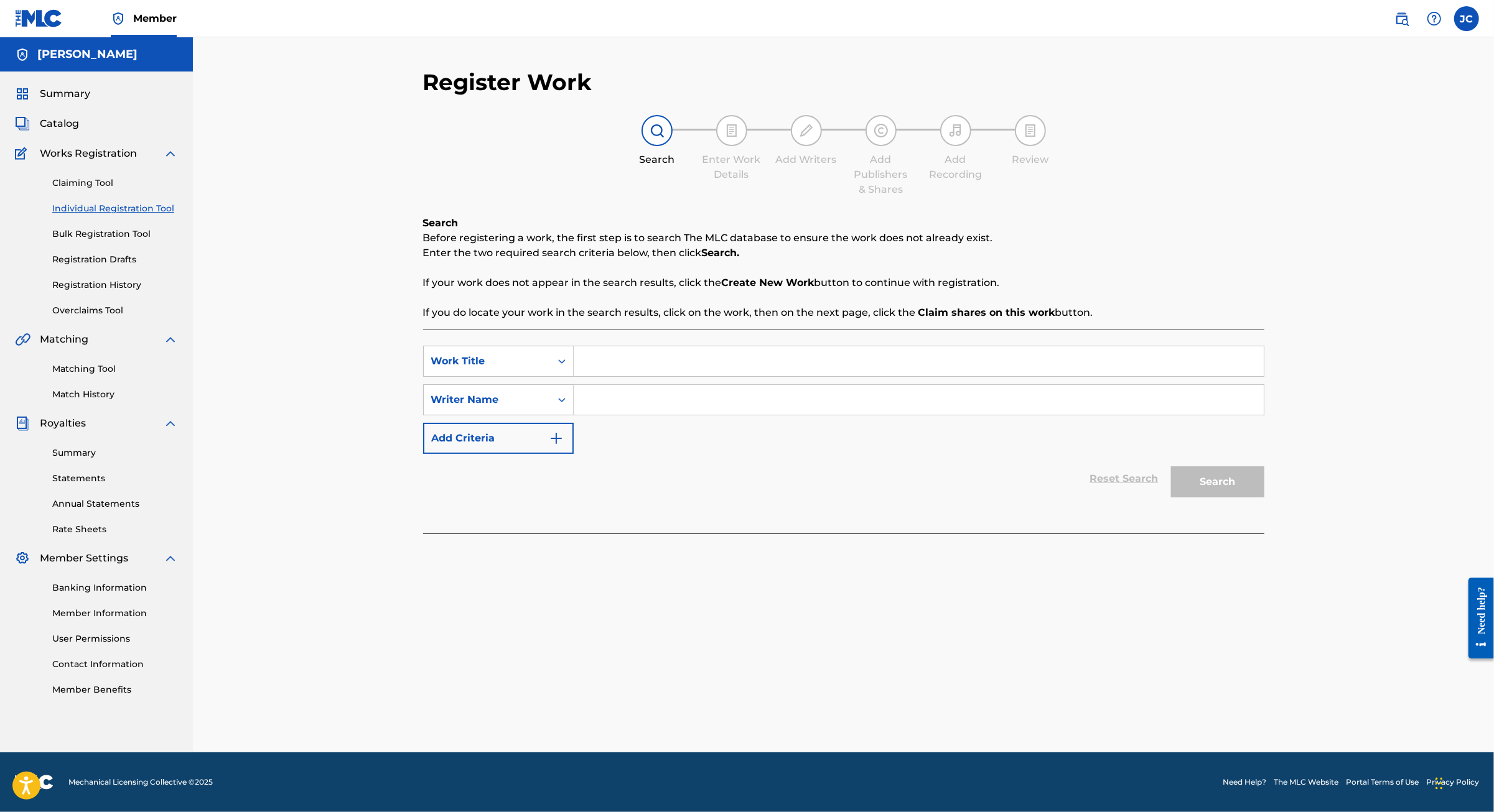
click at [631, 376] on input "Search Form" at bounding box center [919, 361] width 690 height 30
type input "Winter"
click at [628, 415] on input "Search Form" at bounding box center [919, 400] width 690 height 30
type input "JAIME"
click at [1264, 497] on button "Search" at bounding box center [1217, 482] width 94 height 31
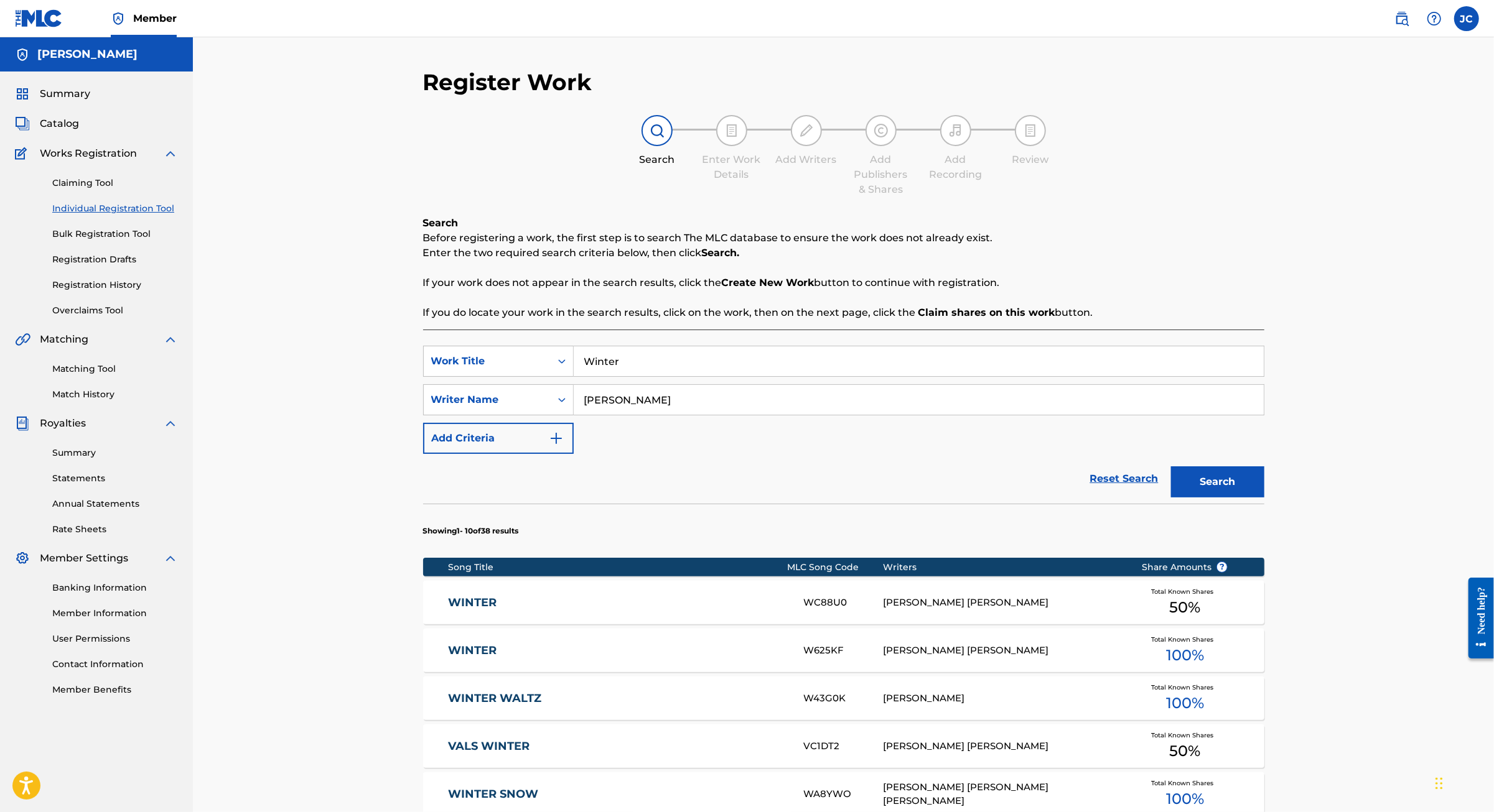
click at [128, 215] on link "Individual Registration Tool" at bounding box center [115, 209] width 126 height 13
drag, startPoint x: 608, startPoint y: 384, endPoint x: 542, endPoint y: 386, distance: 66.0
click at [574, 376] on input "Winter" at bounding box center [919, 361] width 690 height 30
type input "Moms"
click at [1264, 497] on button "Search" at bounding box center [1217, 482] width 94 height 31
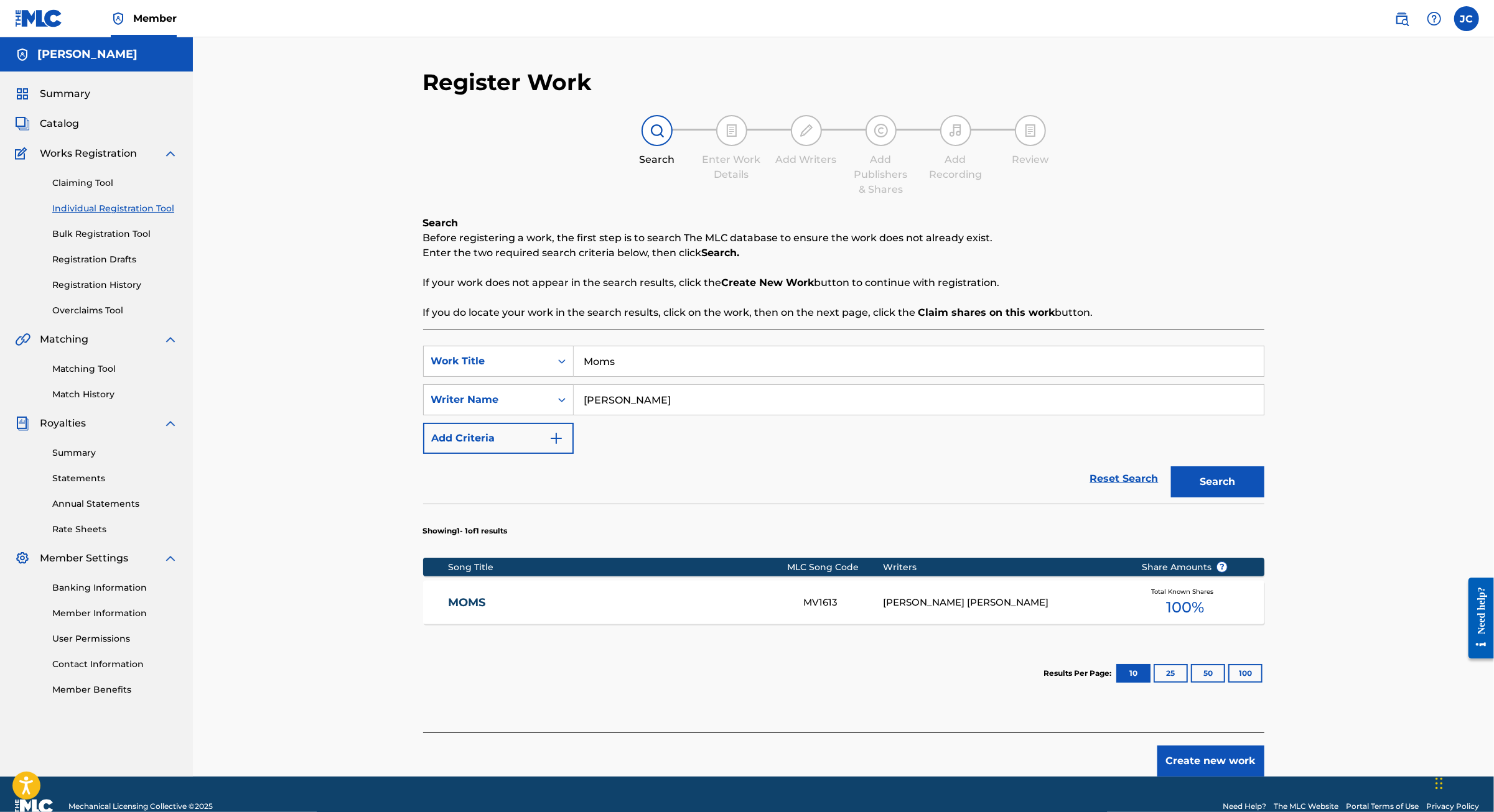
click at [448, 610] on link "MOMS" at bounding box center [617, 603] width 338 height 14
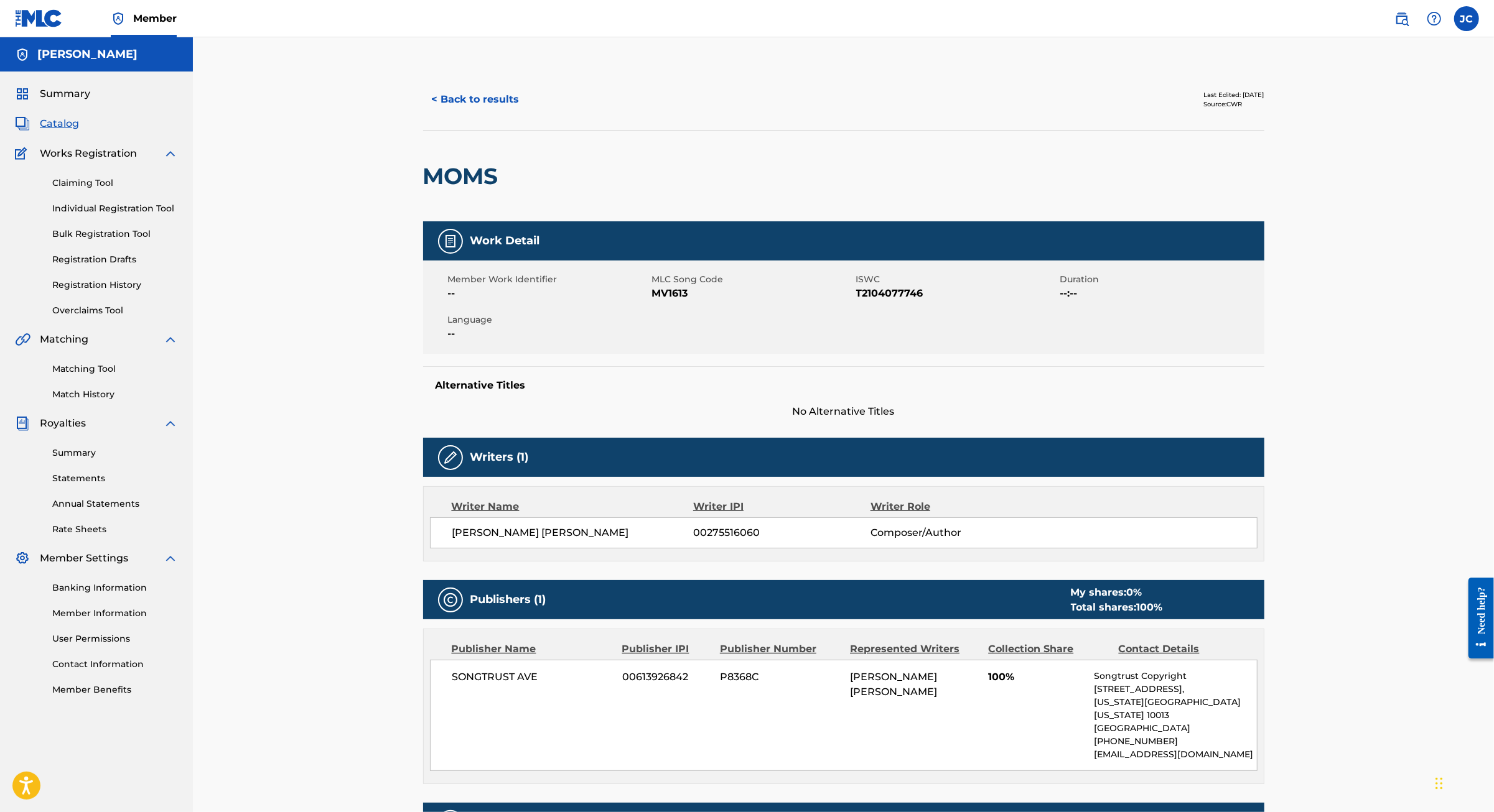
click at [48, 131] on span "Catalog" at bounding box center [60, 124] width 39 height 15
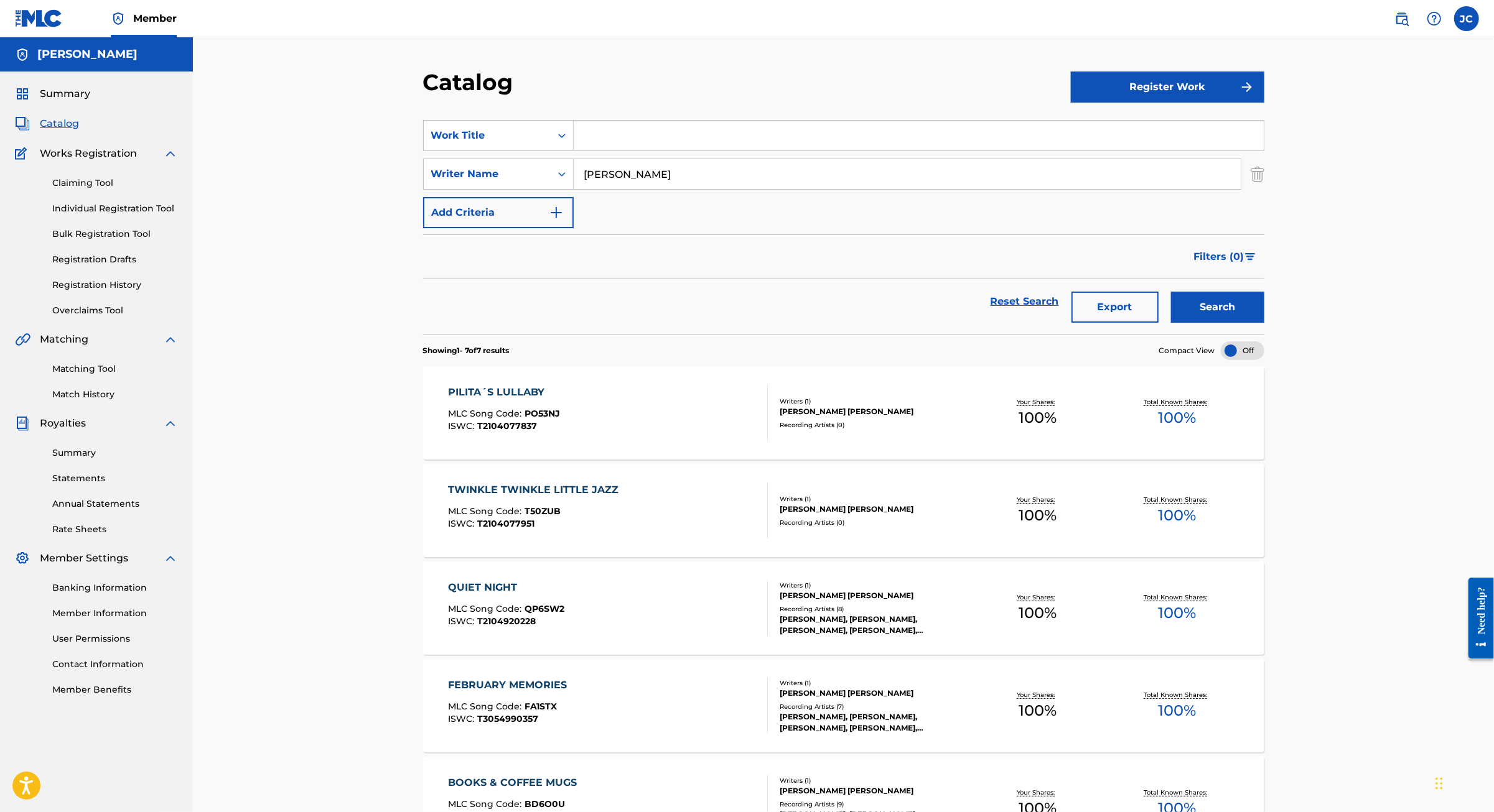
click at [86, 215] on link "Individual Registration Tool" at bounding box center [115, 209] width 126 height 13
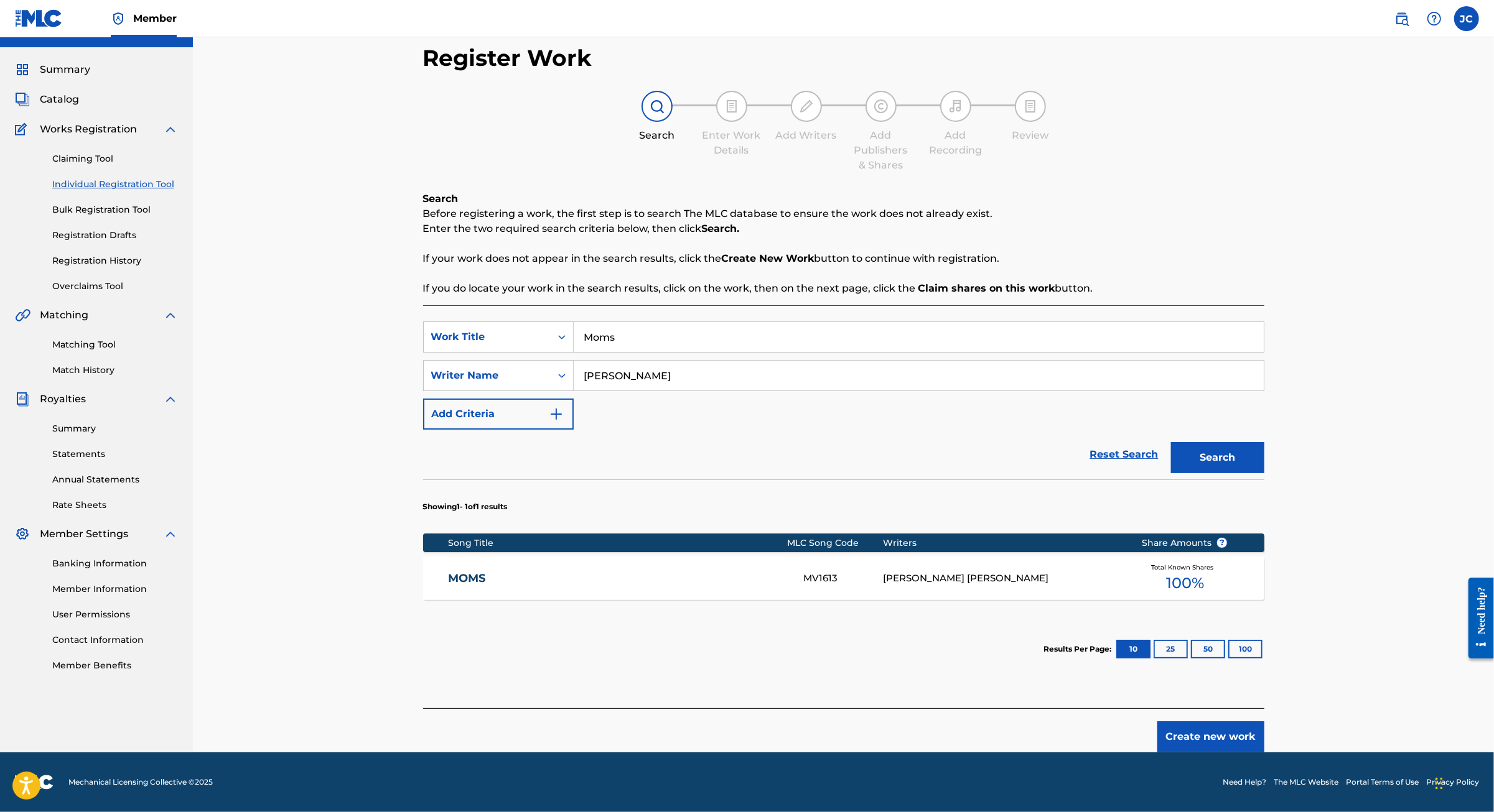
click at [1264, 722] on button "Create new work" at bounding box center [1211, 737] width 107 height 31
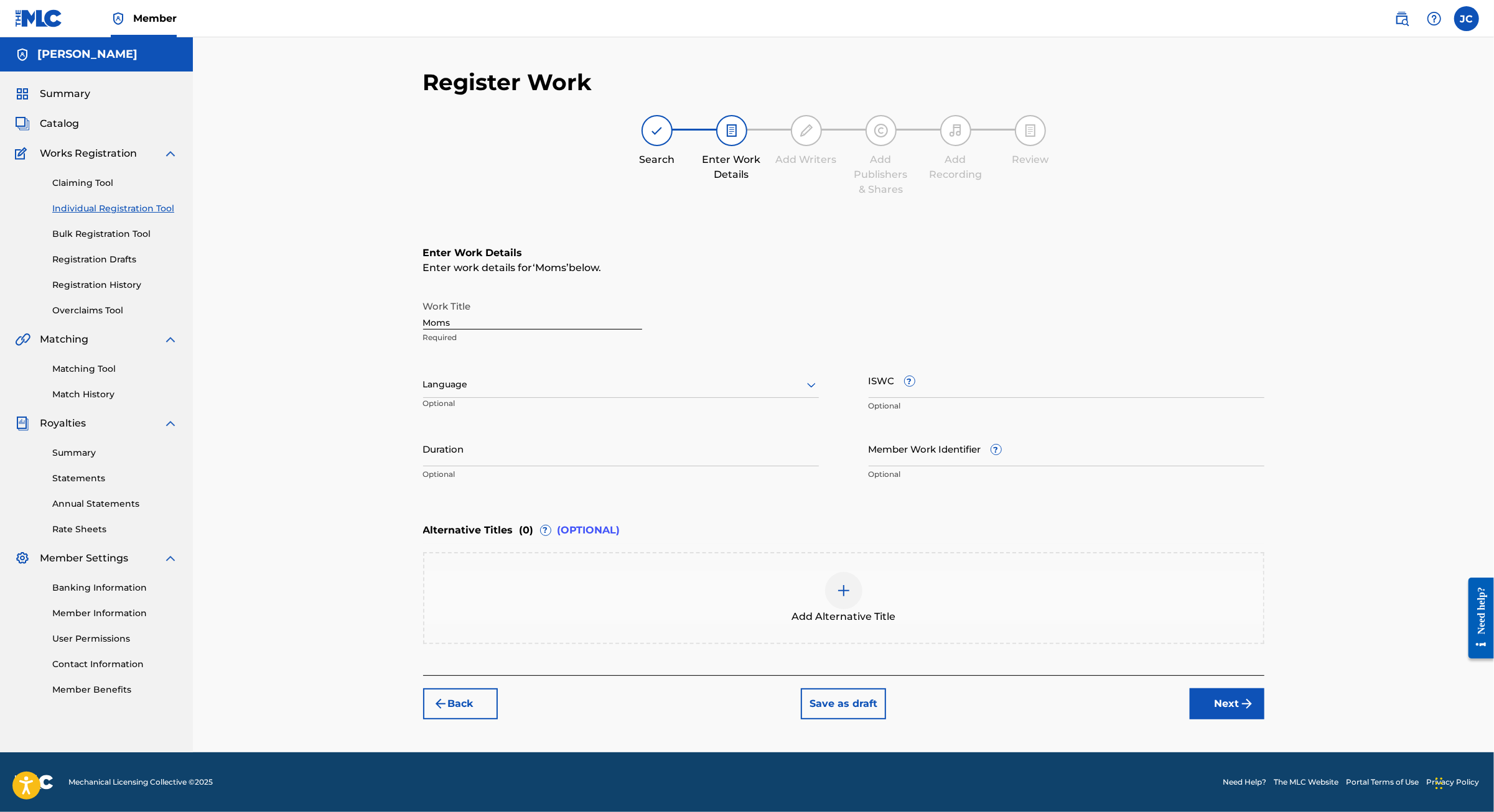
scroll to position [88, 0]
click at [604, 377] on div at bounding box center [620, 385] width 396 height 16
click at [527, 398] on div "English" at bounding box center [620, 412] width 394 height 28
click at [1013, 363] on input "ISWC ?" at bounding box center [1066, 380] width 396 height 35
click at [924, 363] on input "ISWC ?" at bounding box center [1066, 380] width 396 height 35
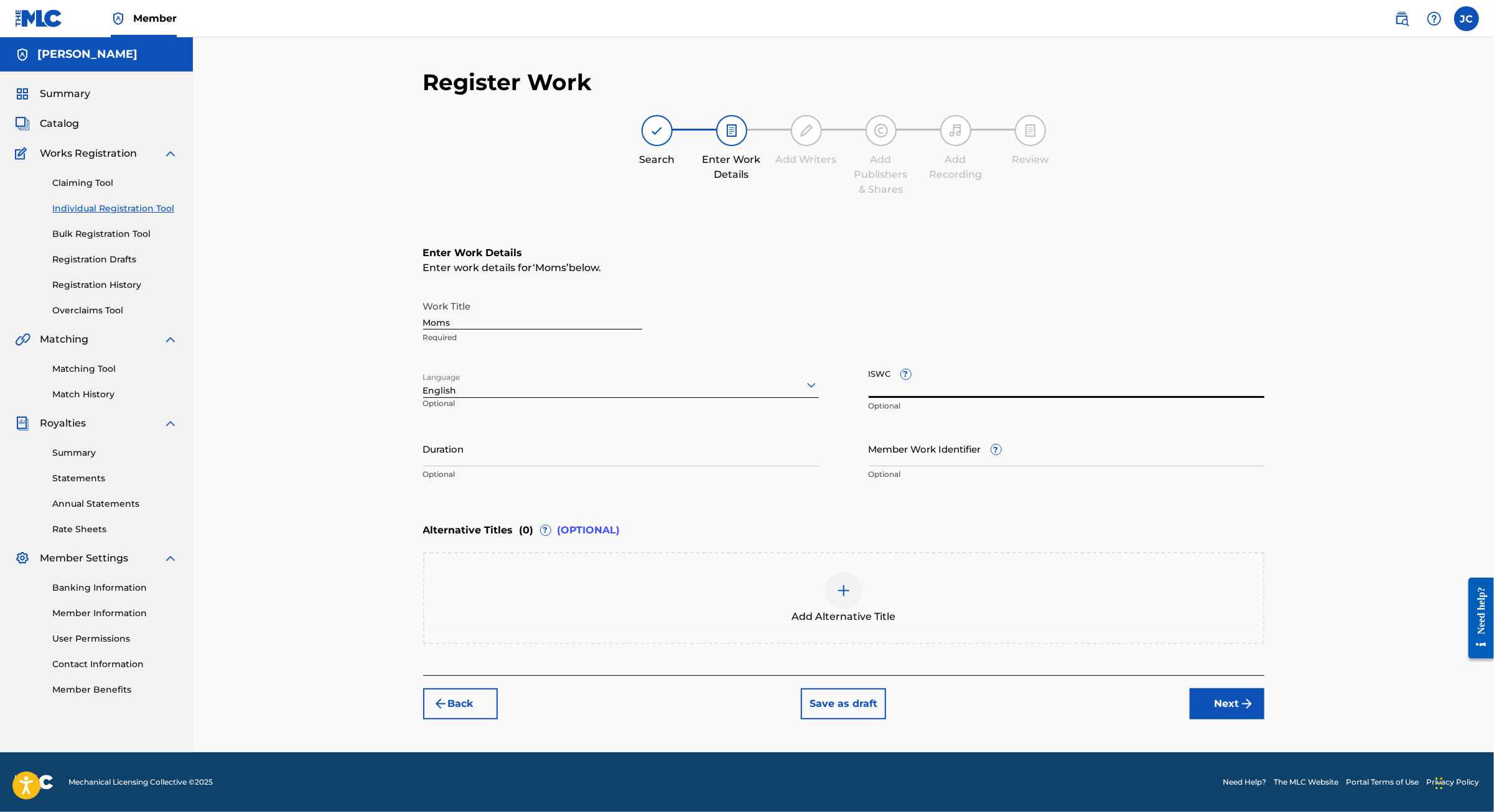
paste input "T2104077746"
type input "T2104077746"
click at [498, 432] on input "Duration" at bounding box center [620, 448] width 396 height 35
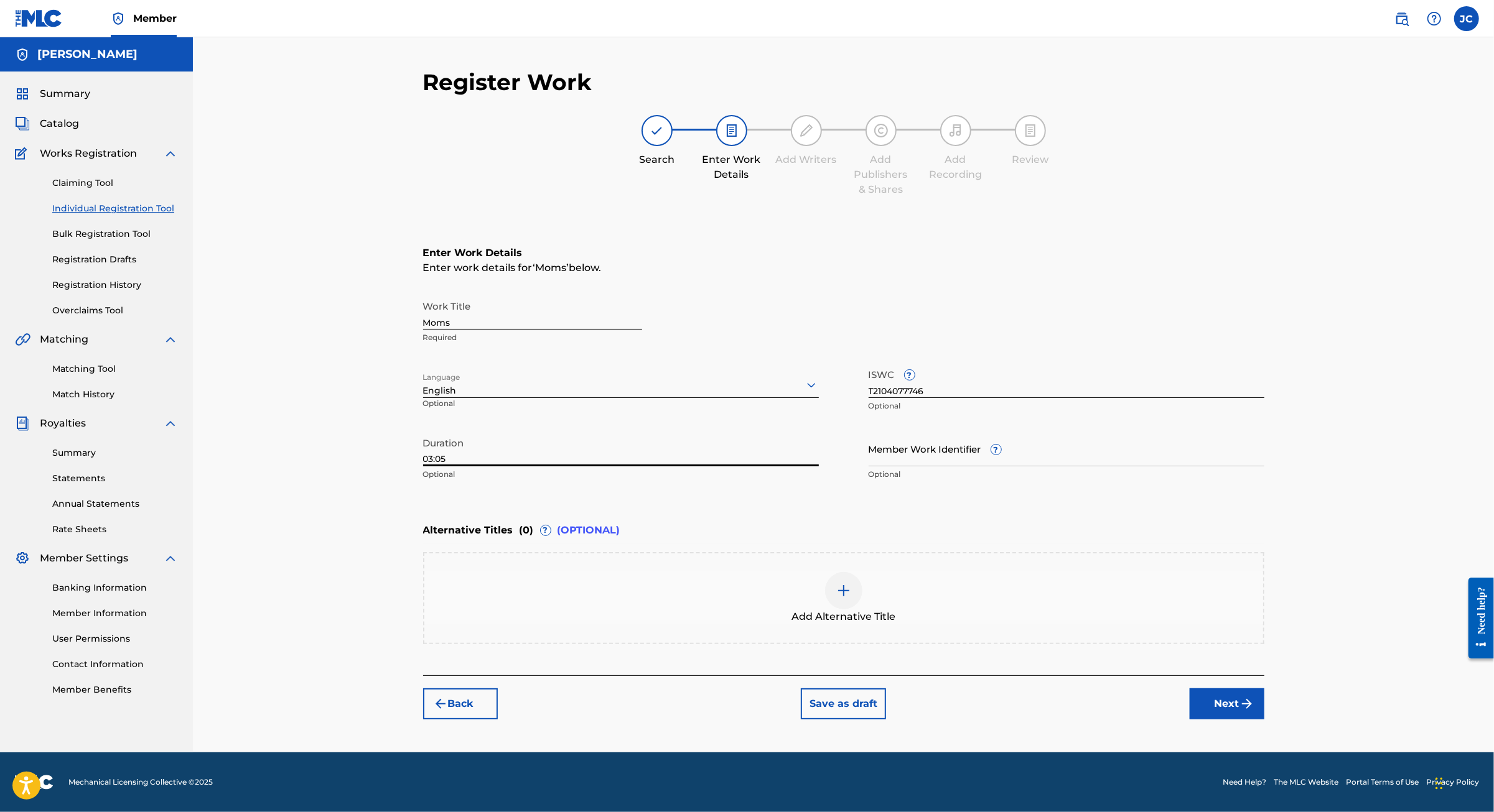
type input "03:05"
click at [1264, 710] on button "Next" at bounding box center [1226, 704] width 75 height 31
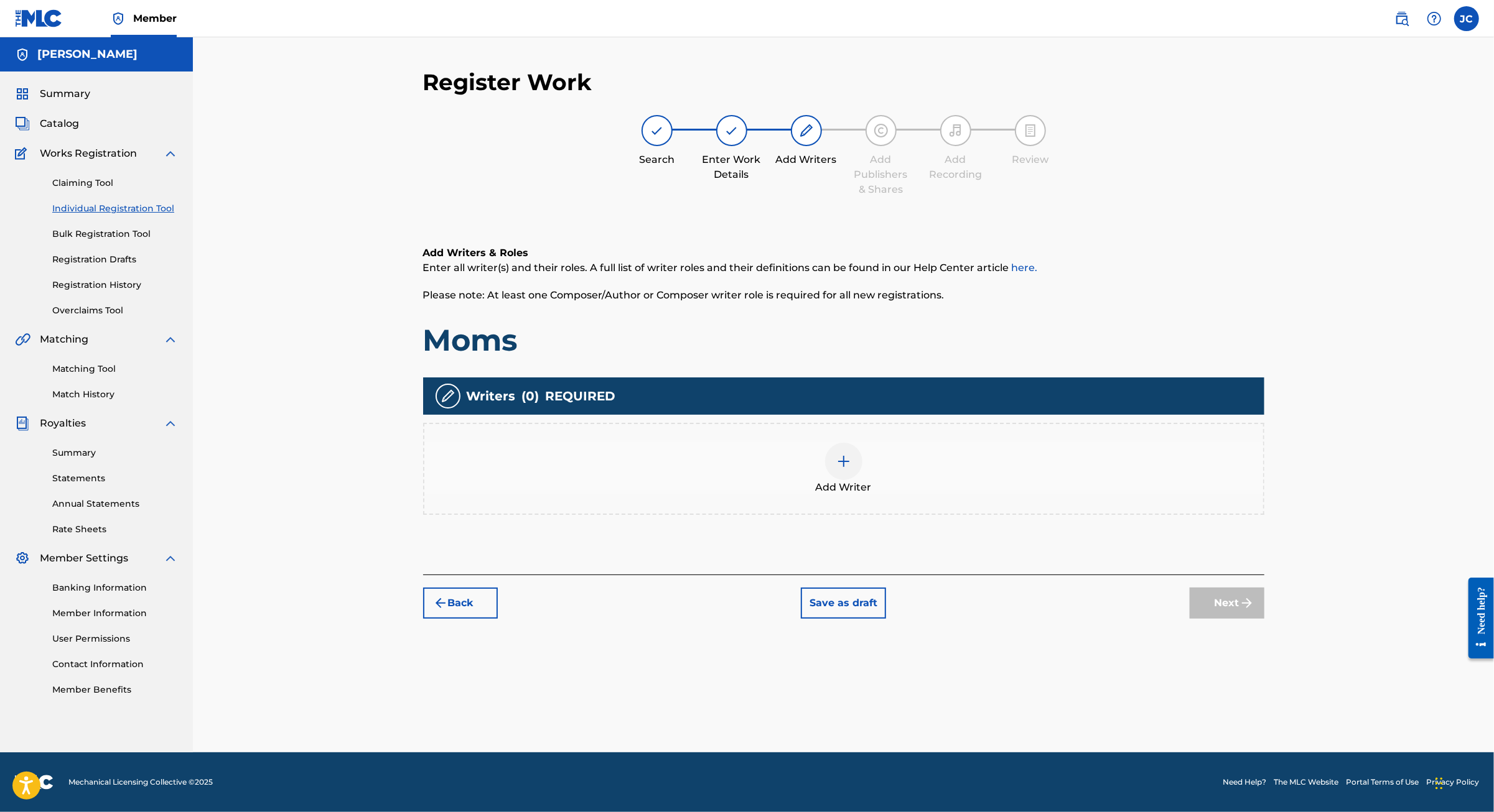
click at [871, 487] on span "Add Writer" at bounding box center [843, 487] width 56 height 15
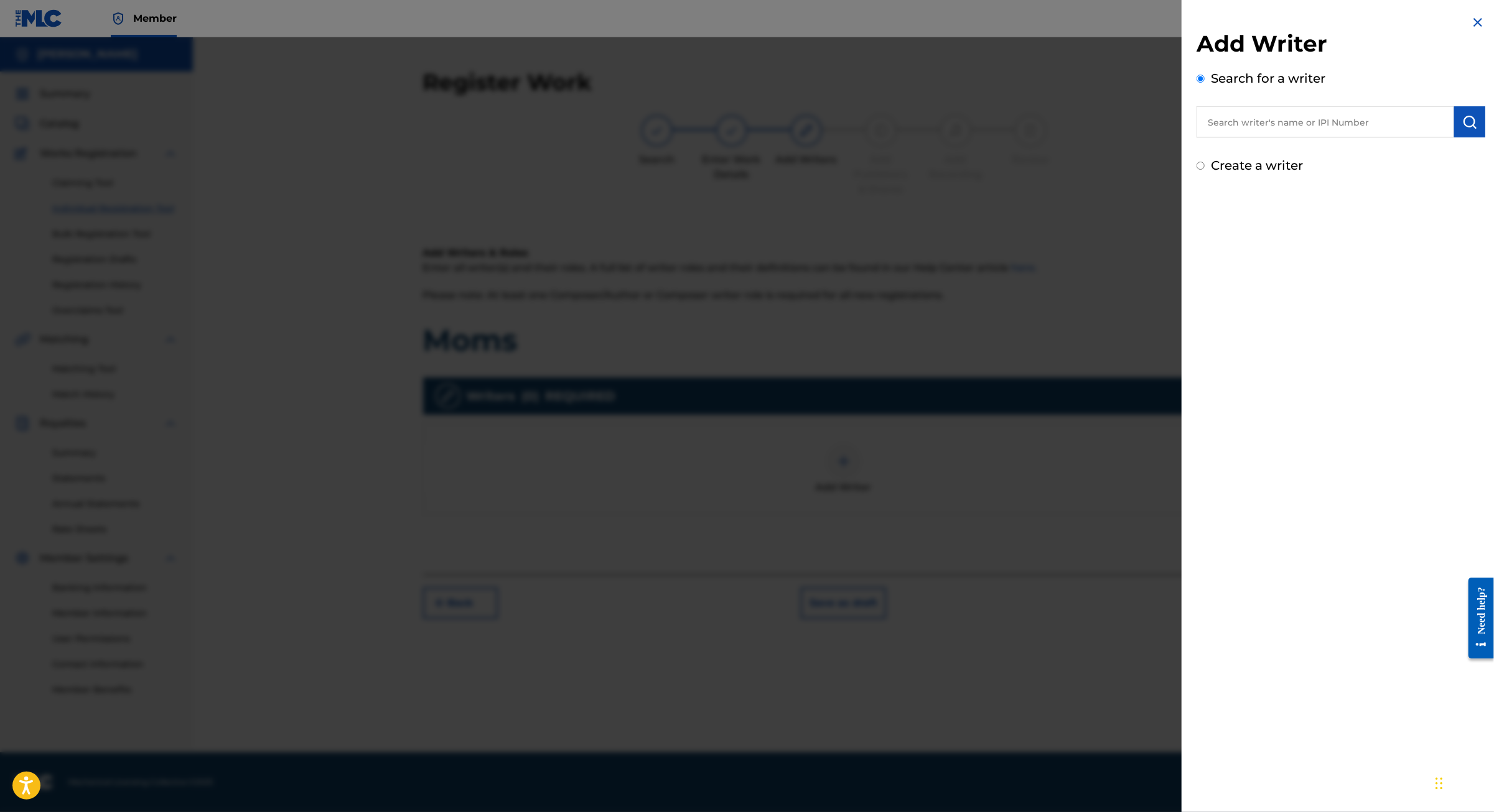
click at [1203, 133] on input "text" at bounding box center [1325, 122] width 257 height 31
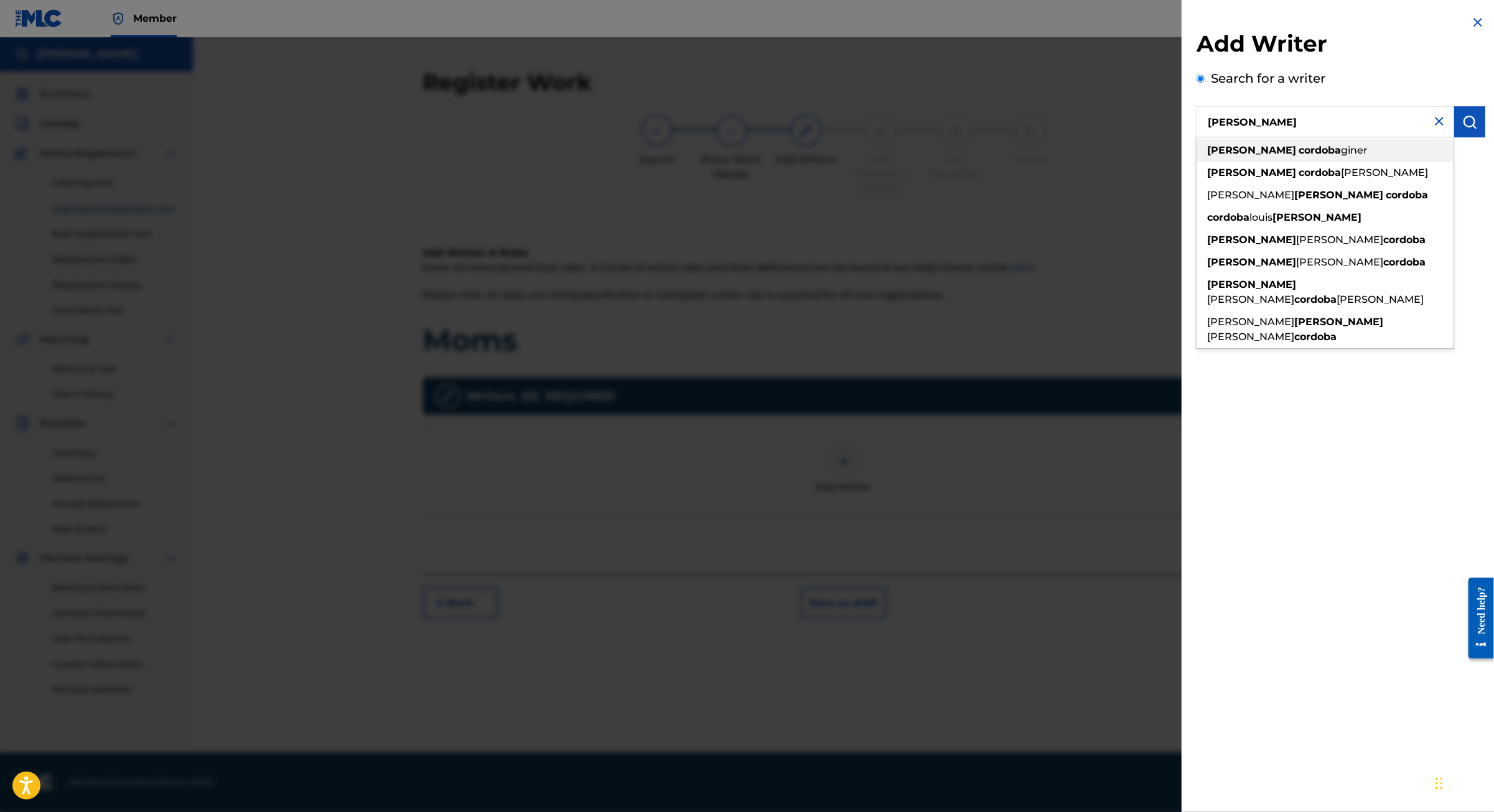
click at [1268, 161] on div "jaime cordoba giner" at bounding box center [1325, 150] width 257 height 22
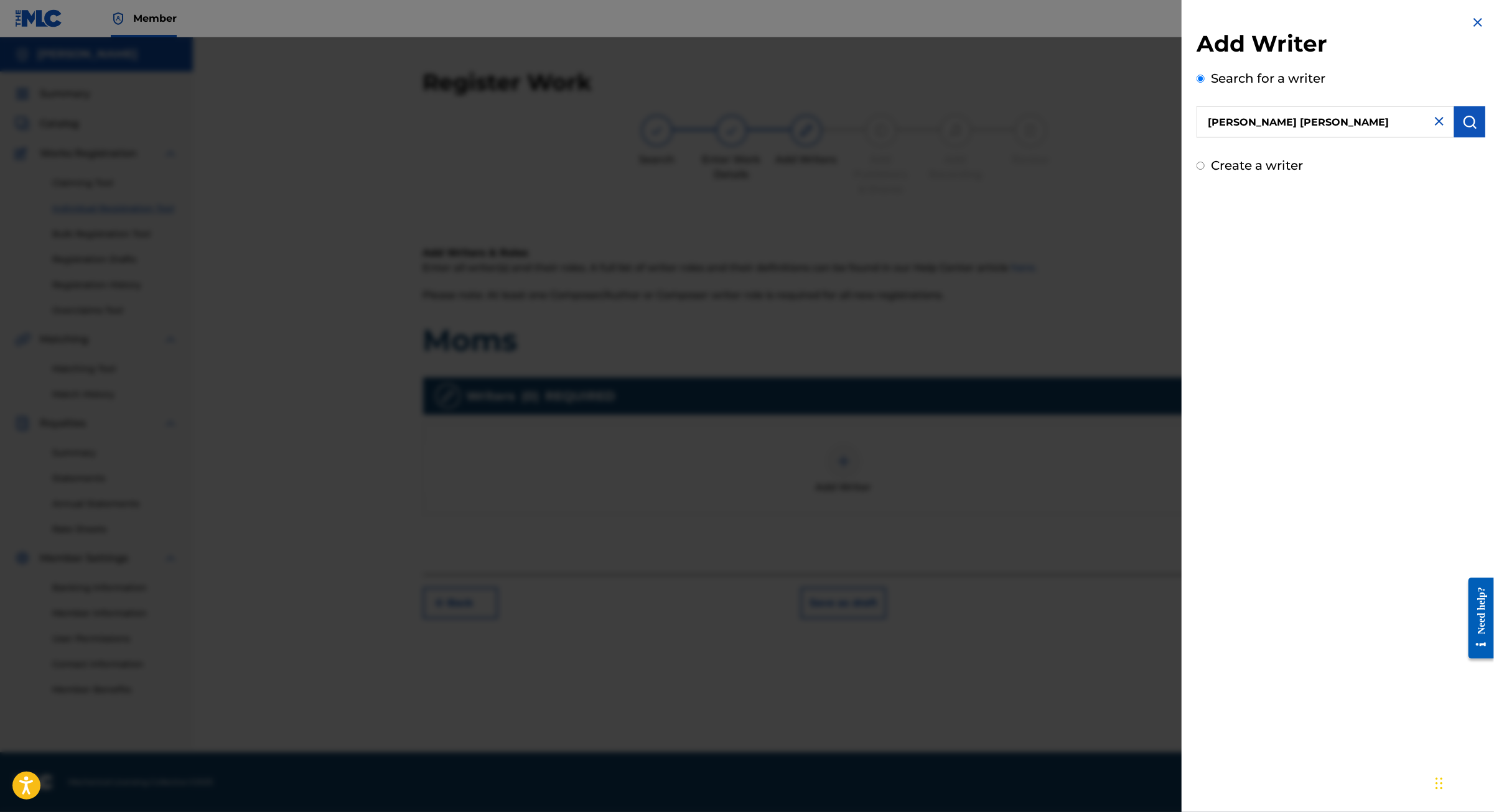
click at [1462, 129] on img "submit" at bounding box center [1469, 121] width 15 height 15
click at [1274, 132] on input "jaime cordoba giner" at bounding box center [1325, 122] width 257 height 31
click at [1207, 156] on strong "jaime" at bounding box center [1251, 149] width 89 height 12
drag, startPoint x: 1272, startPoint y: 131, endPoint x: 1189, endPoint y: 135, distance: 83.1
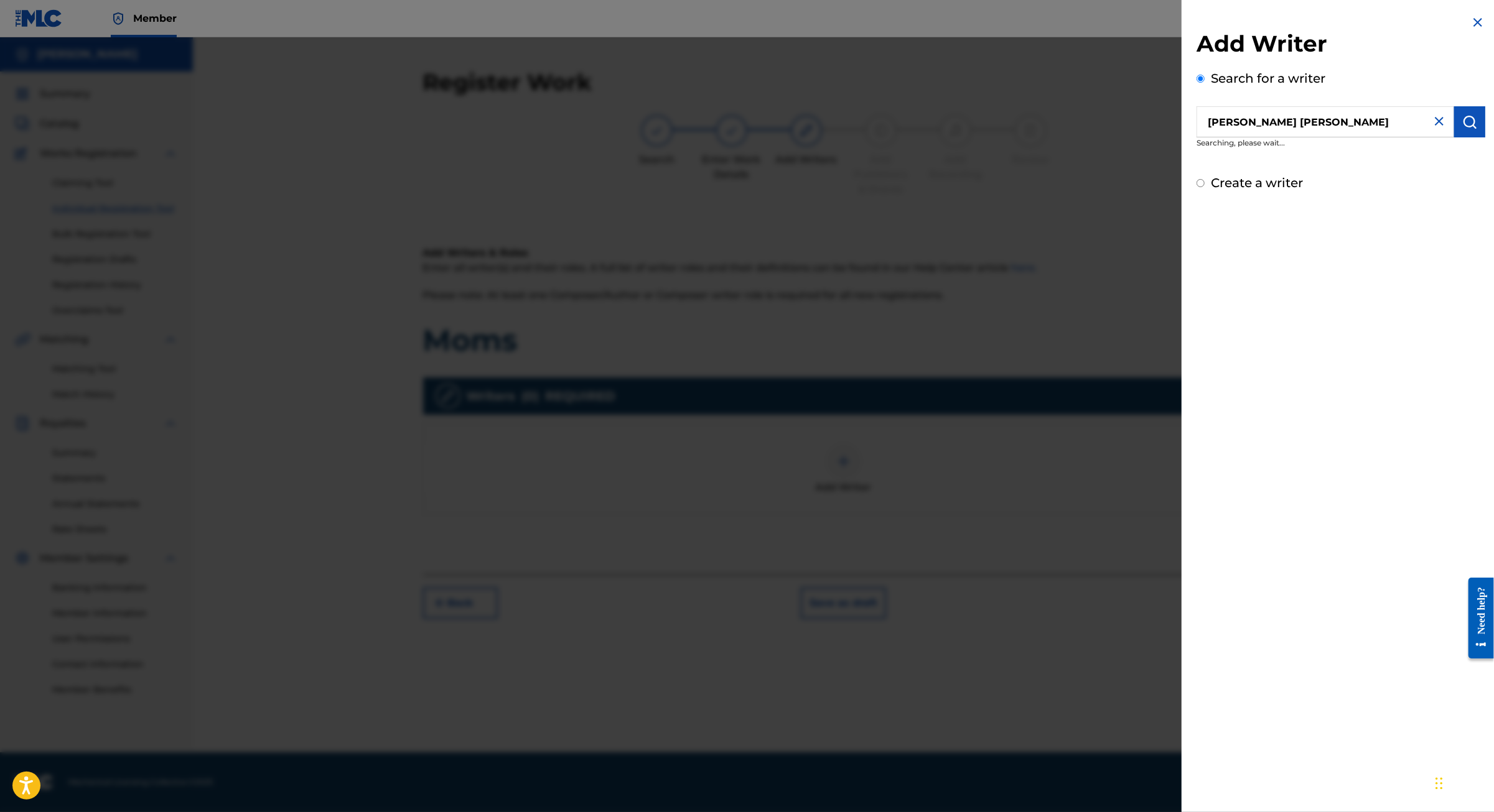
click at [1196, 135] on input "jaime cordoba giner" at bounding box center [1325, 122] width 257 height 31
click at [1462, 129] on img "submit" at bounding box center [1469, 121] width 15 height 15
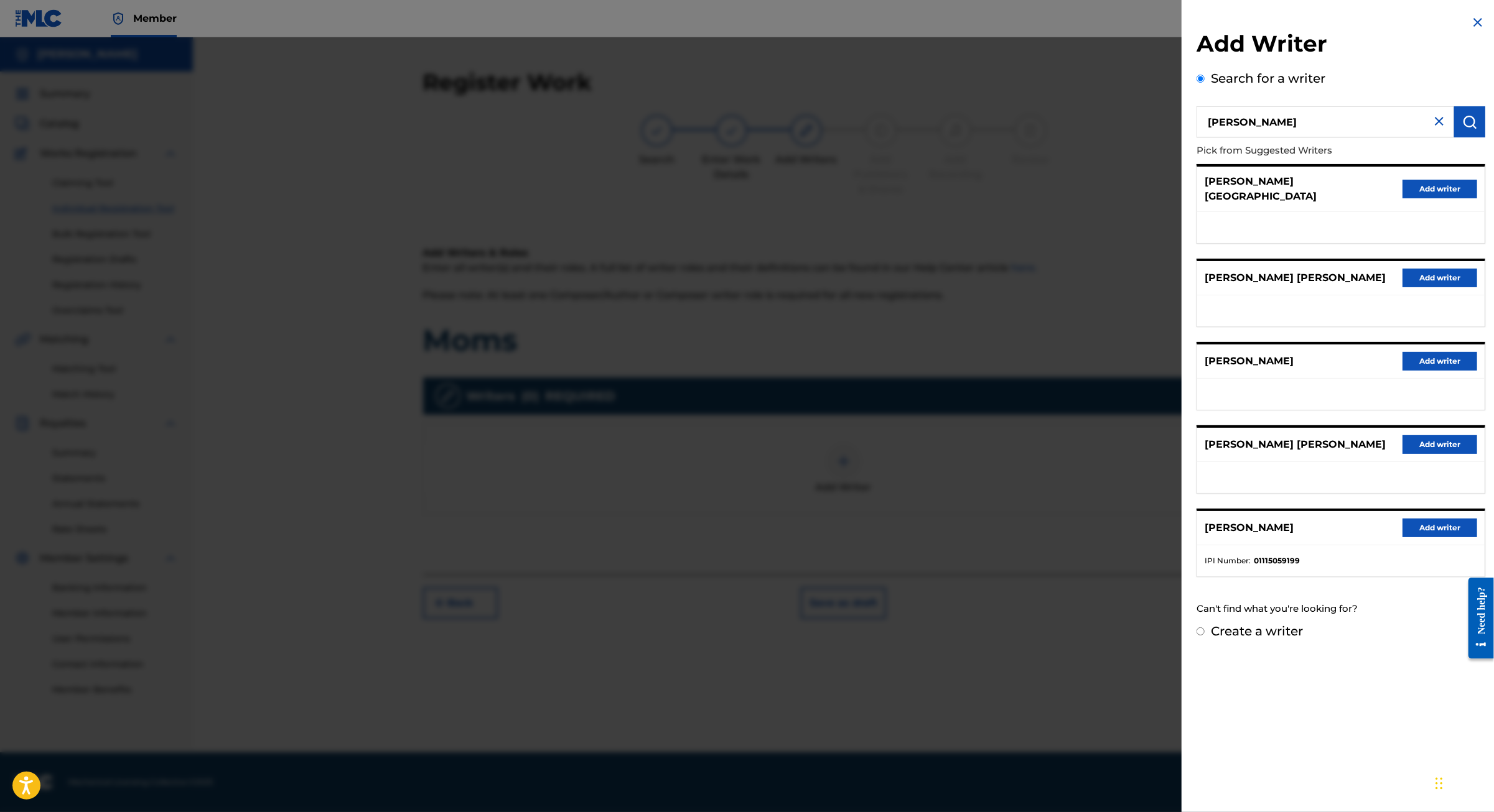
click at [1196, 138] on input "jaime córdoba" at bounding box center [1325, 122] width 257 height 31
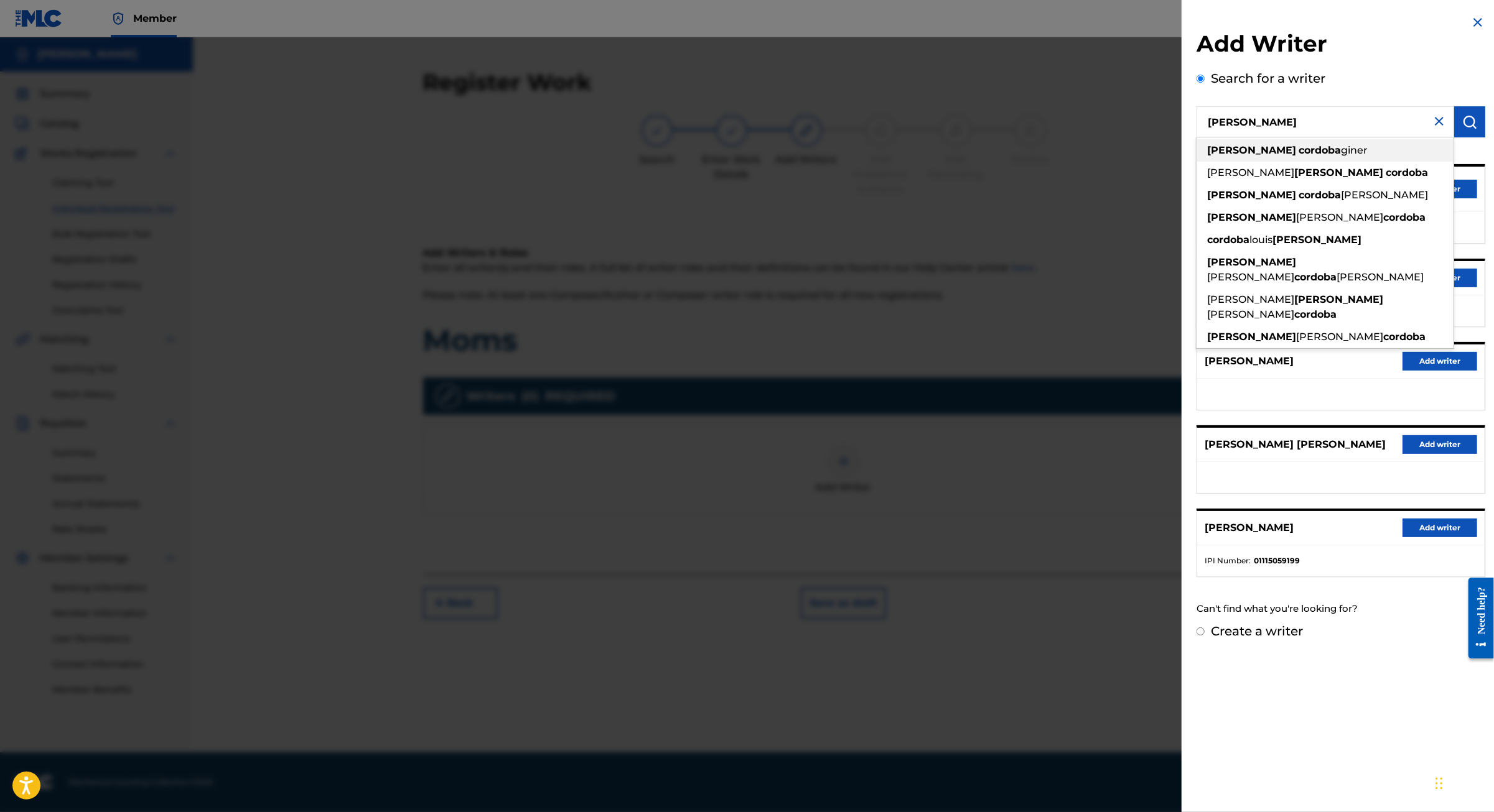
click at [1341, 156] on span "giner" at bounding box center [1354, 149] width 27 height 12
type input "jaime cordoba giner"
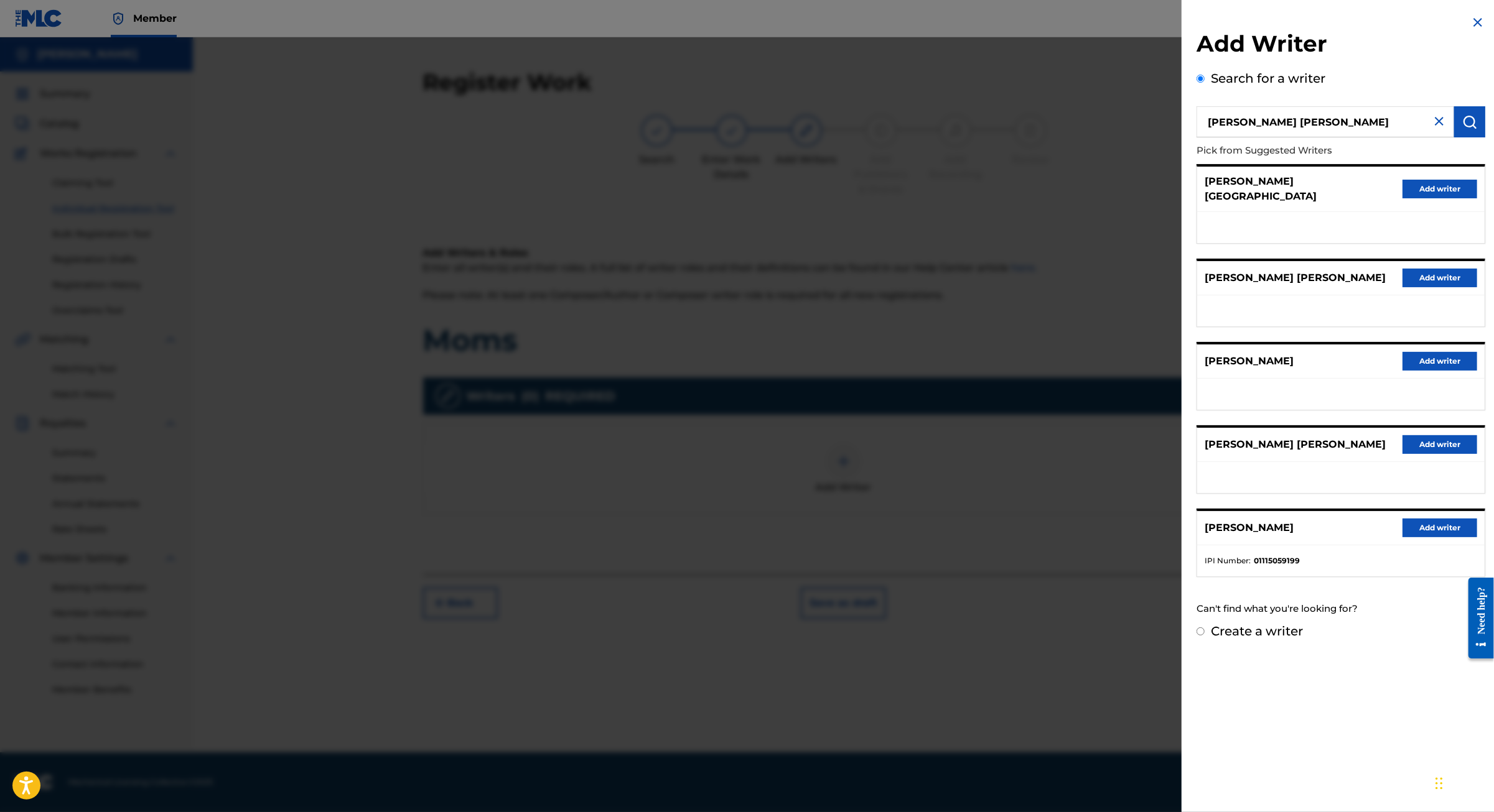
click at [1455, 138] on button "submit" at bounding box center [1470, 122] width 31 height 31
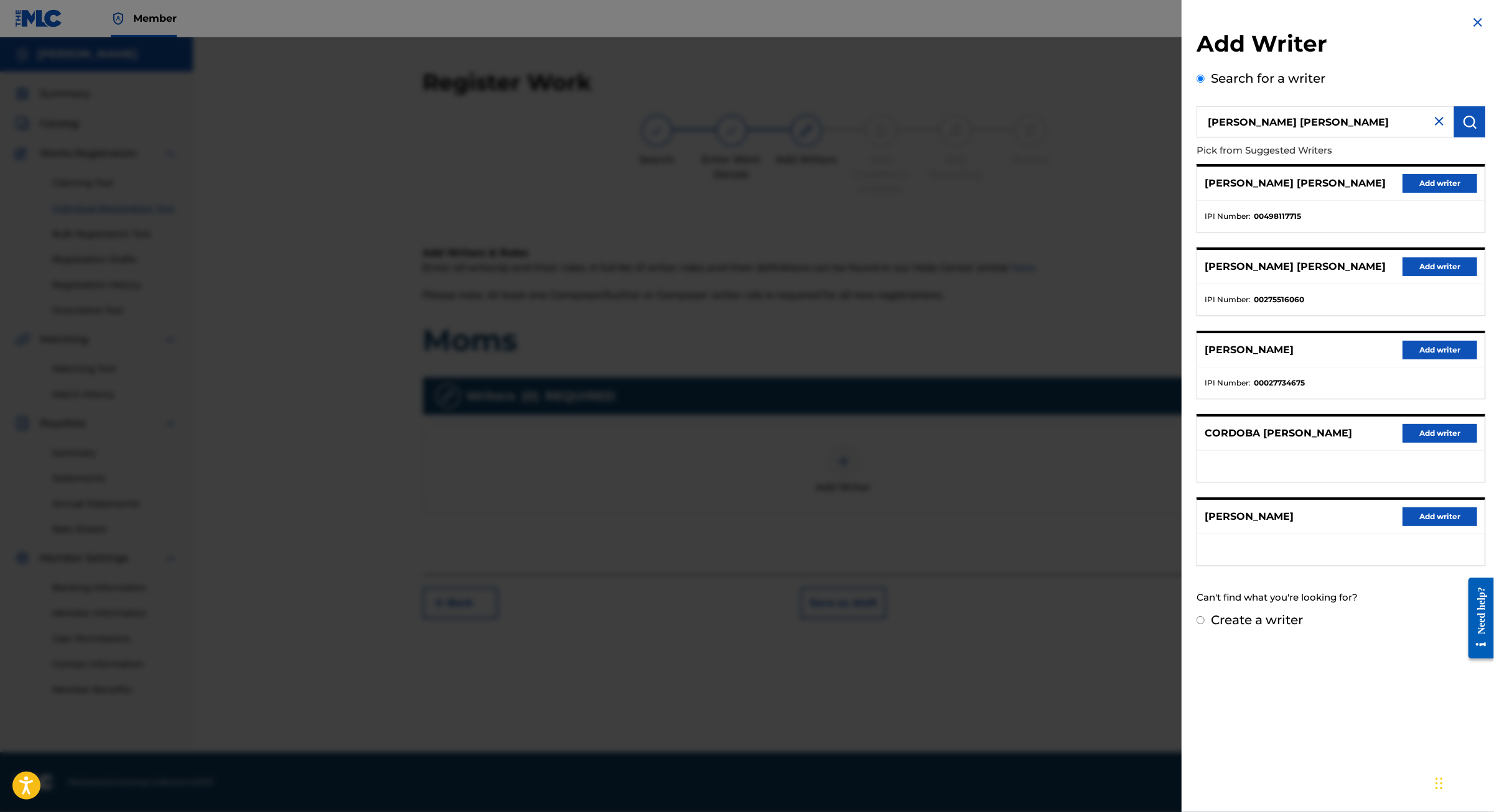
click at [1405, 276] on button "Add writer" at bounding box center [1439, 267] width 75 height 19
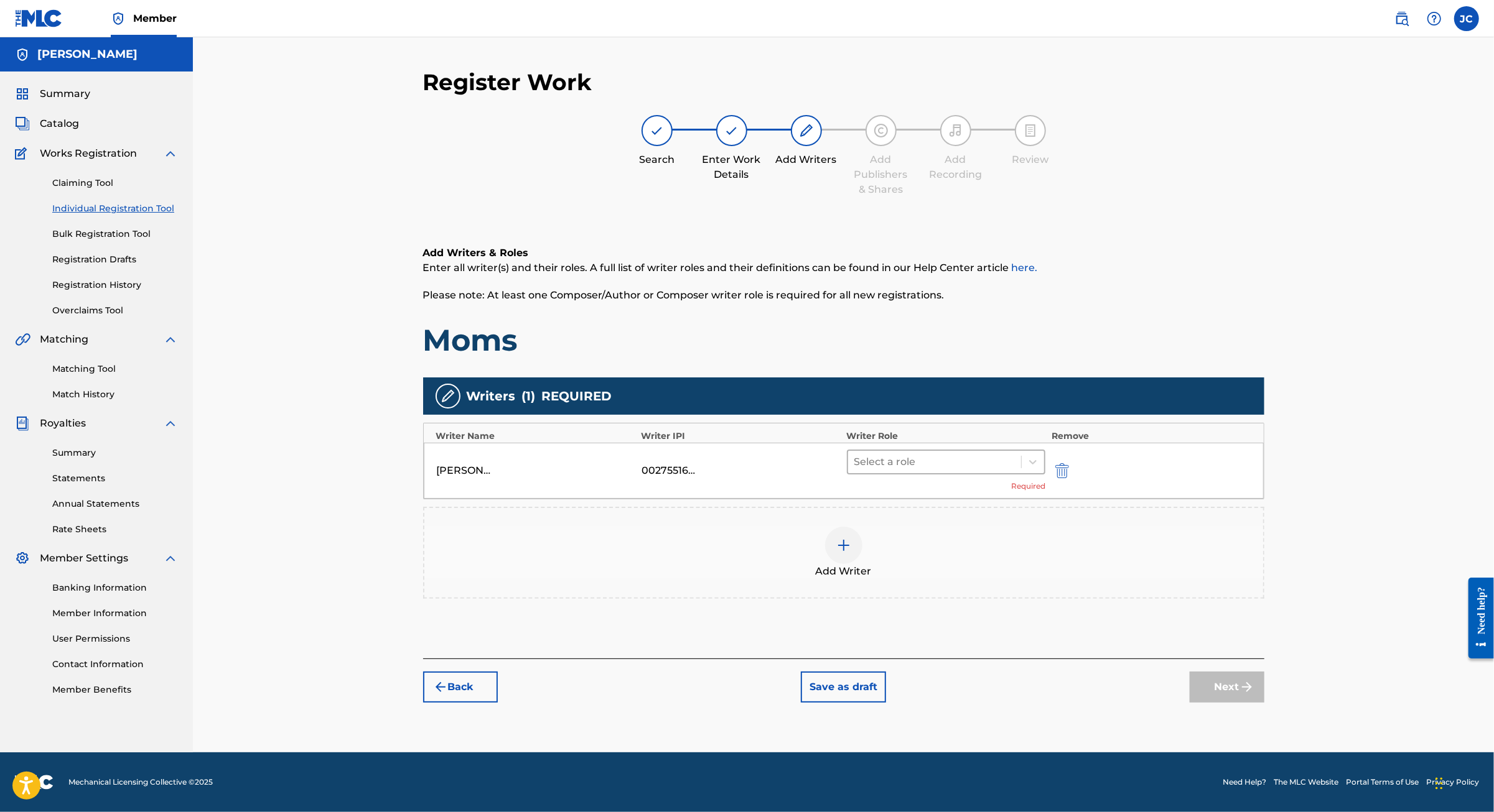
click at [957, 471] on div at bounding box center [934, 462] width 161 height 17
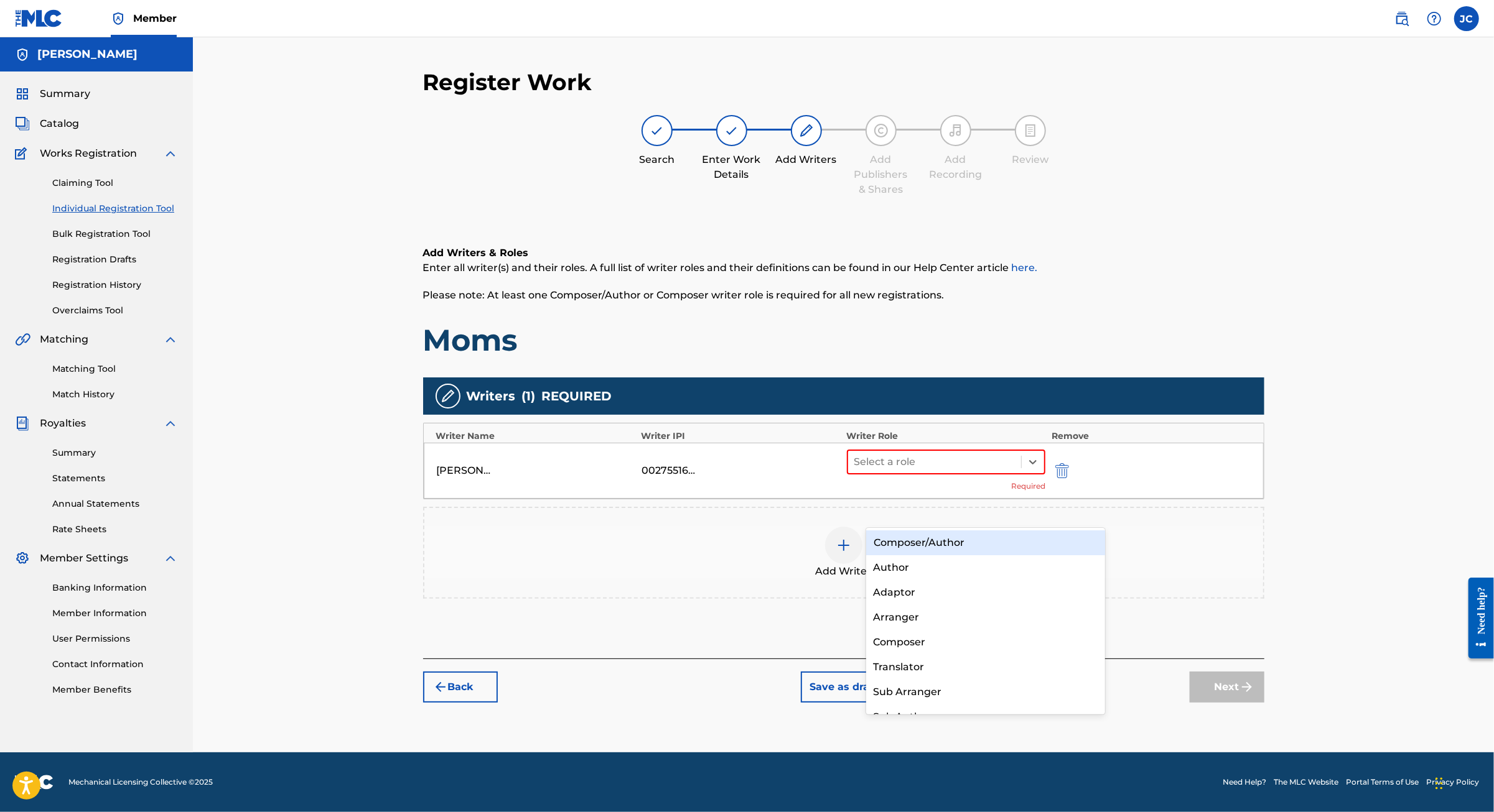
click at [944, 548] on div "Composer/Author" at bounding box center [986, 543] width 239 height 25
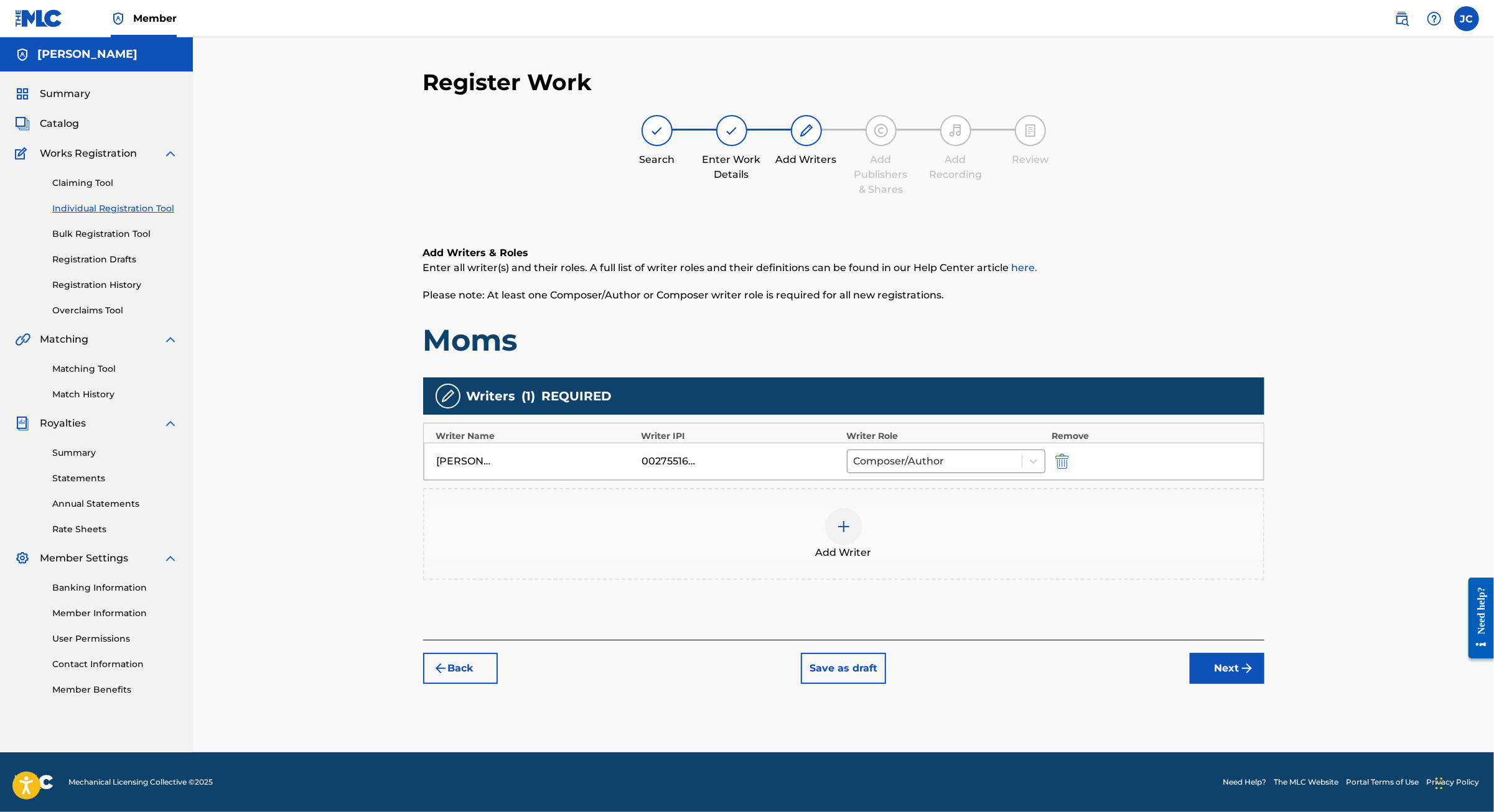
click at [1264, 684] on button "Next" at bounding box center [1226, 669] width 75 height 31
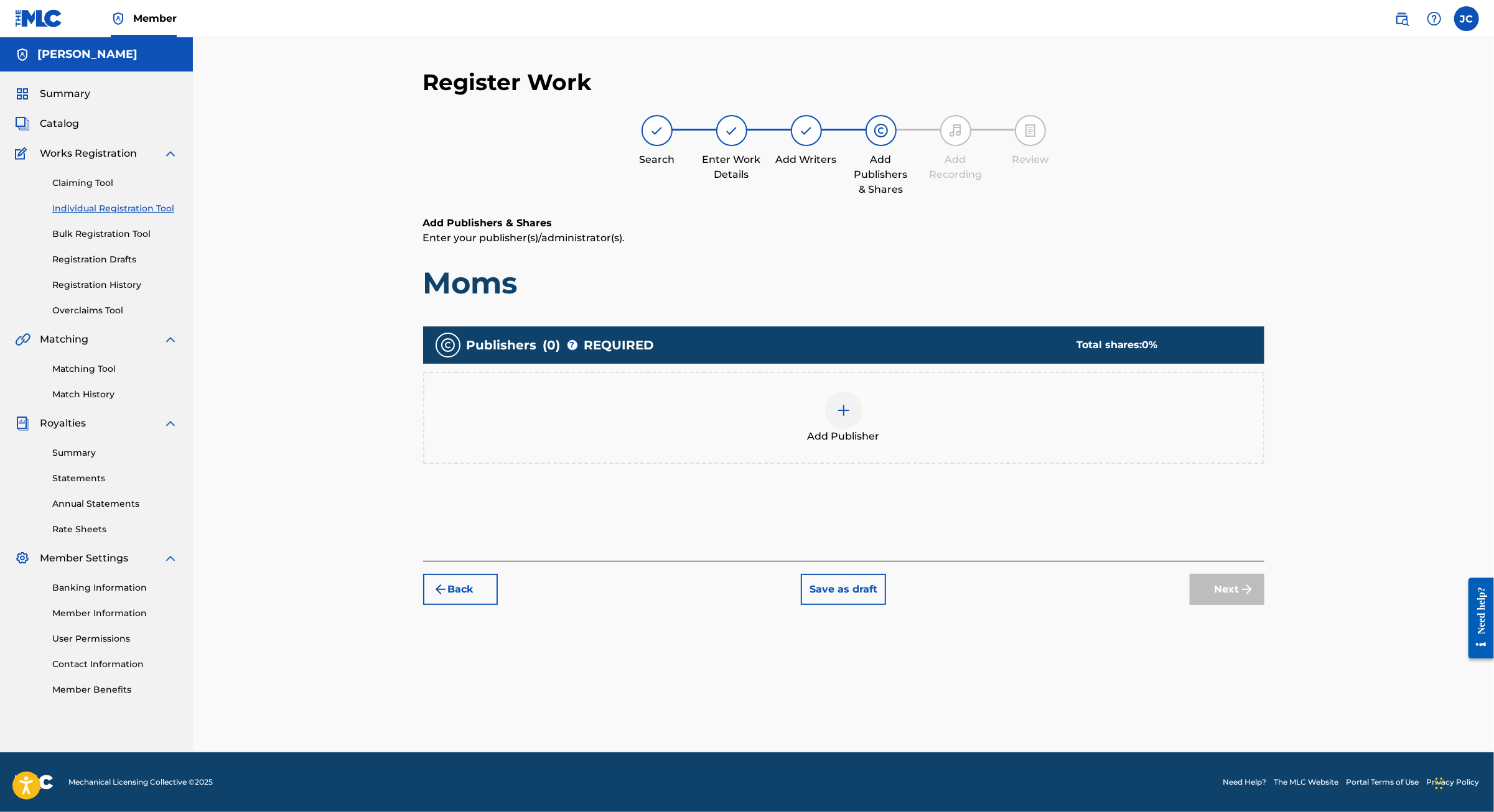
click at [841, 393] on div at bounding box center [843, 410] width 37 height 37
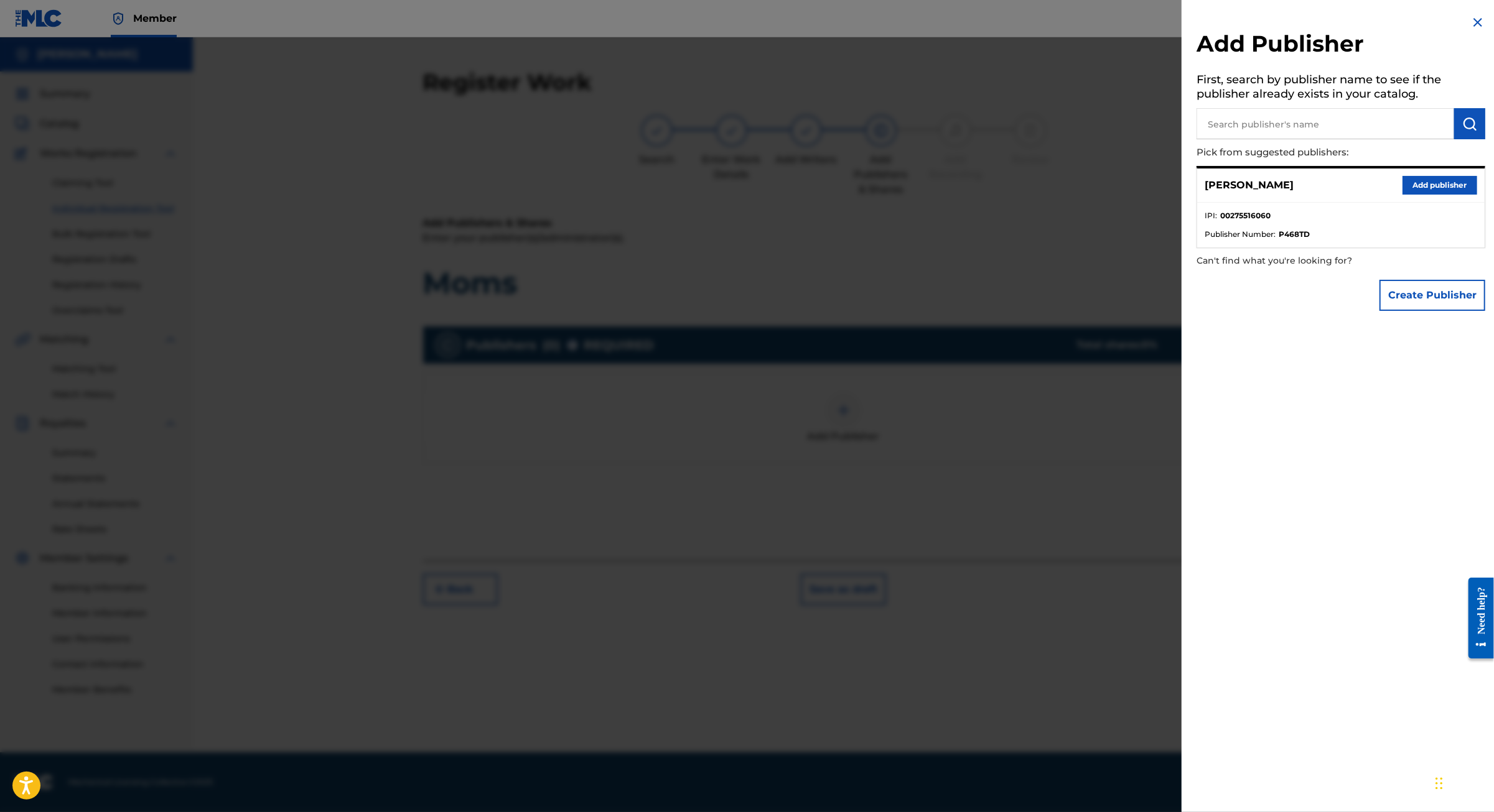
click at [1403, 194] on button "Add publisher" at bounding box center [1439, 186] width 75 height 19
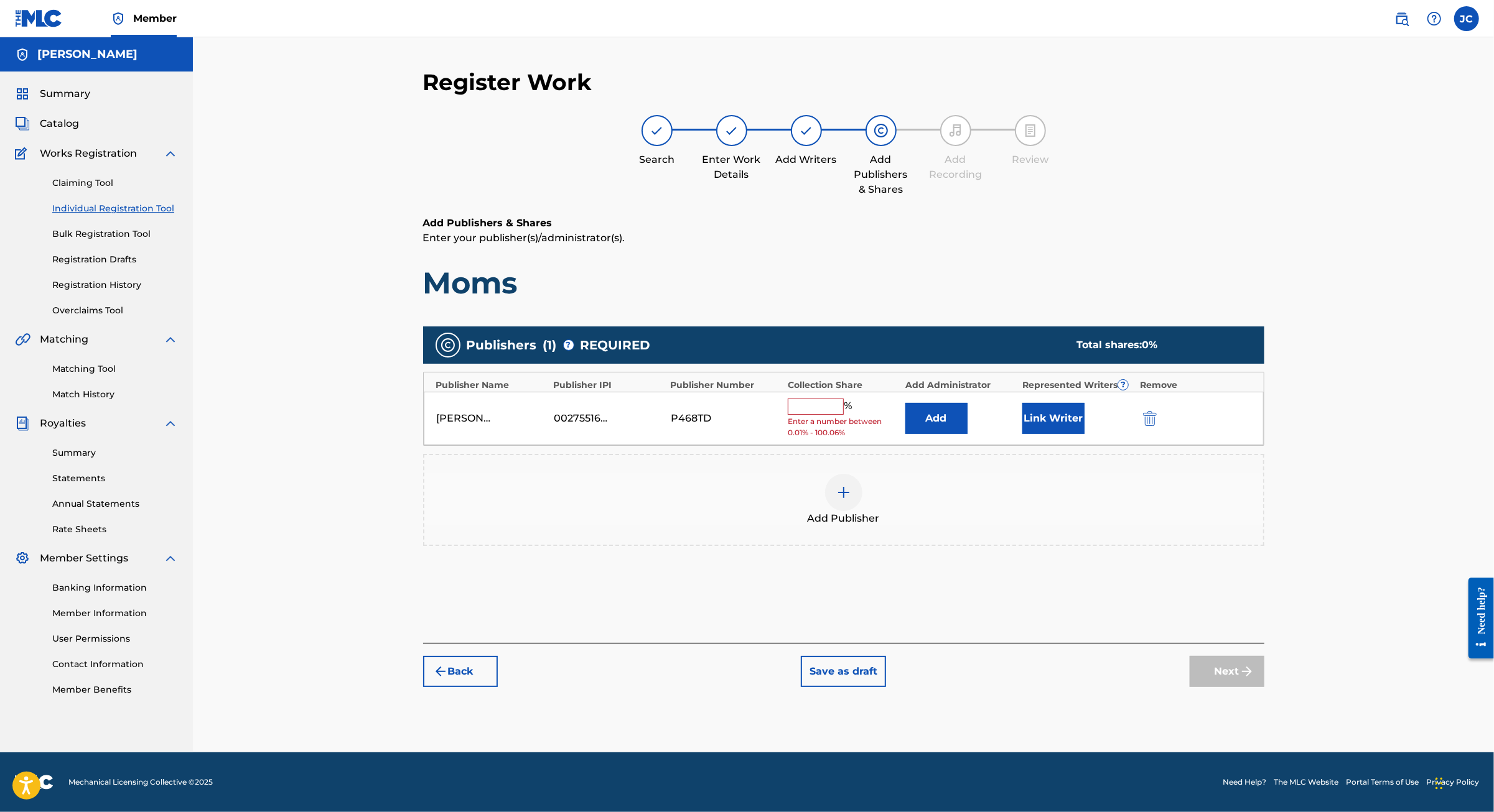
click at [804, 392] on div "Jaime Córdoba 00275516060 P468TD % Enter a number between 0.01% - 100.06% Add L…" at bounding box center [843, 419] width 840 height 54
click at [804, 399] on input "text" at bounding box center [815, 407] width 56 height 17
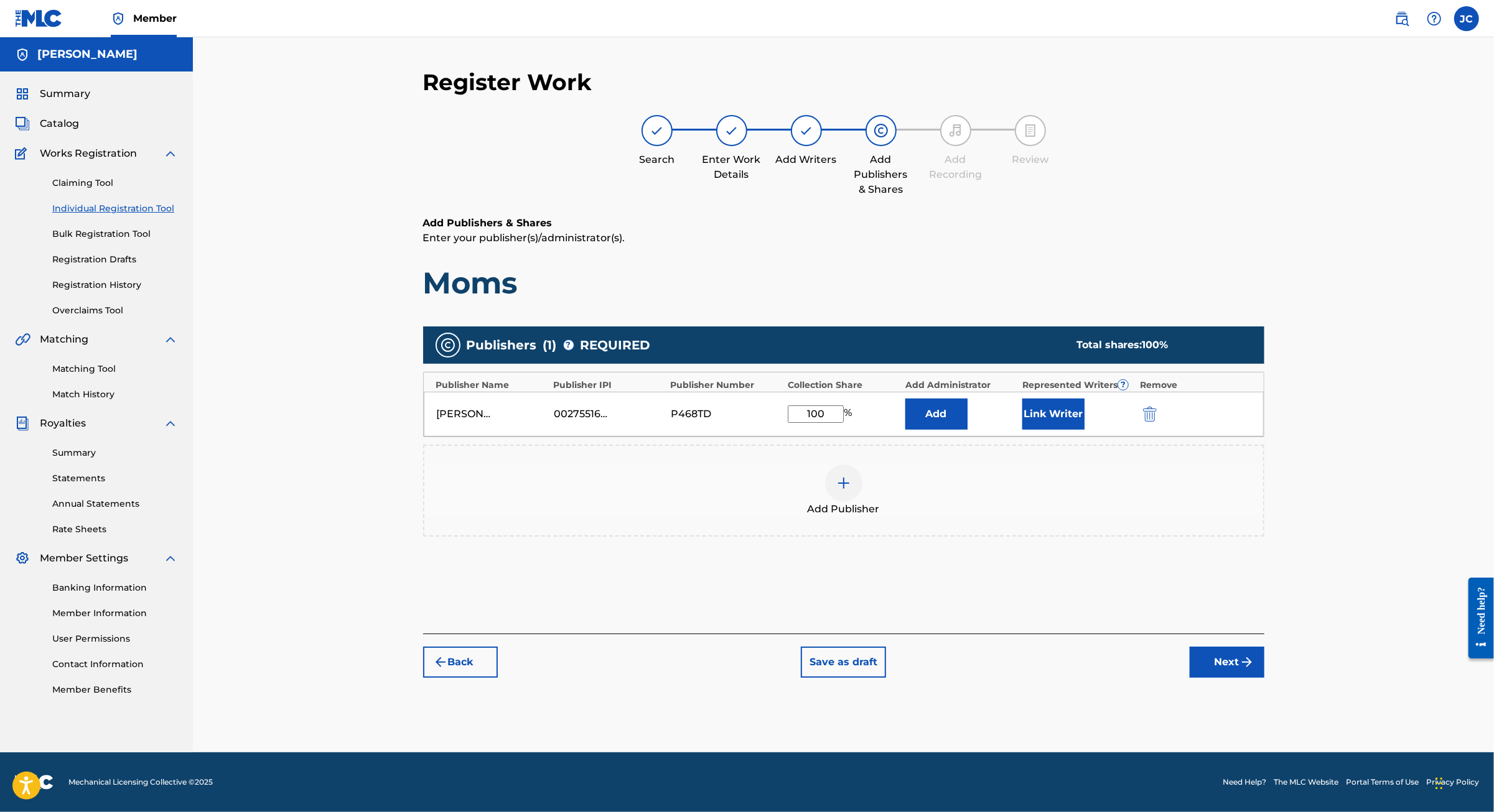
type input "100"
click at [1264, 677] on button "Next" at bounding box center [1226, 663] width 75 height 31
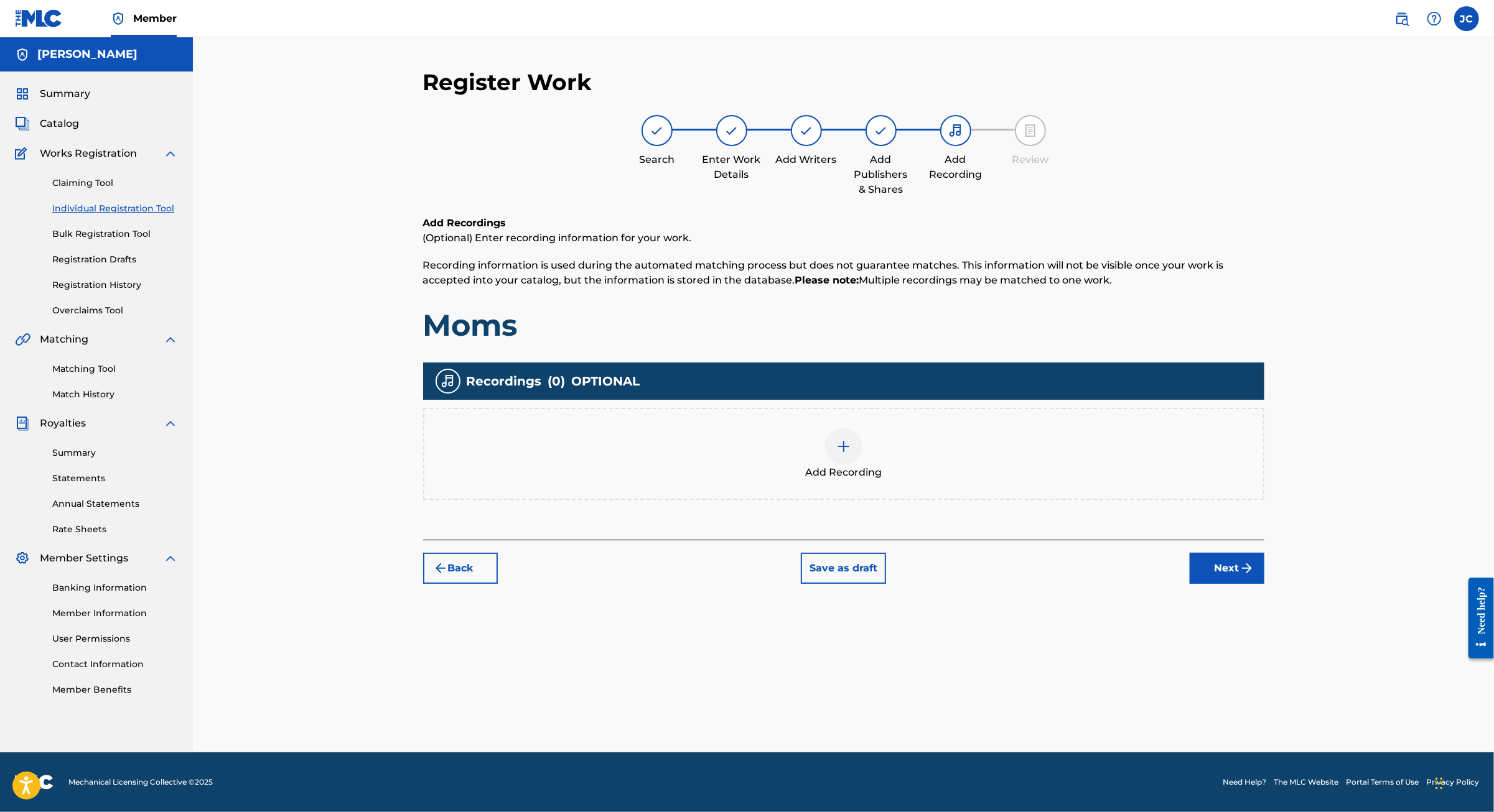
click at [1254, 576] on img "submit" at bounding box center [1246, 568] width 15 height 15
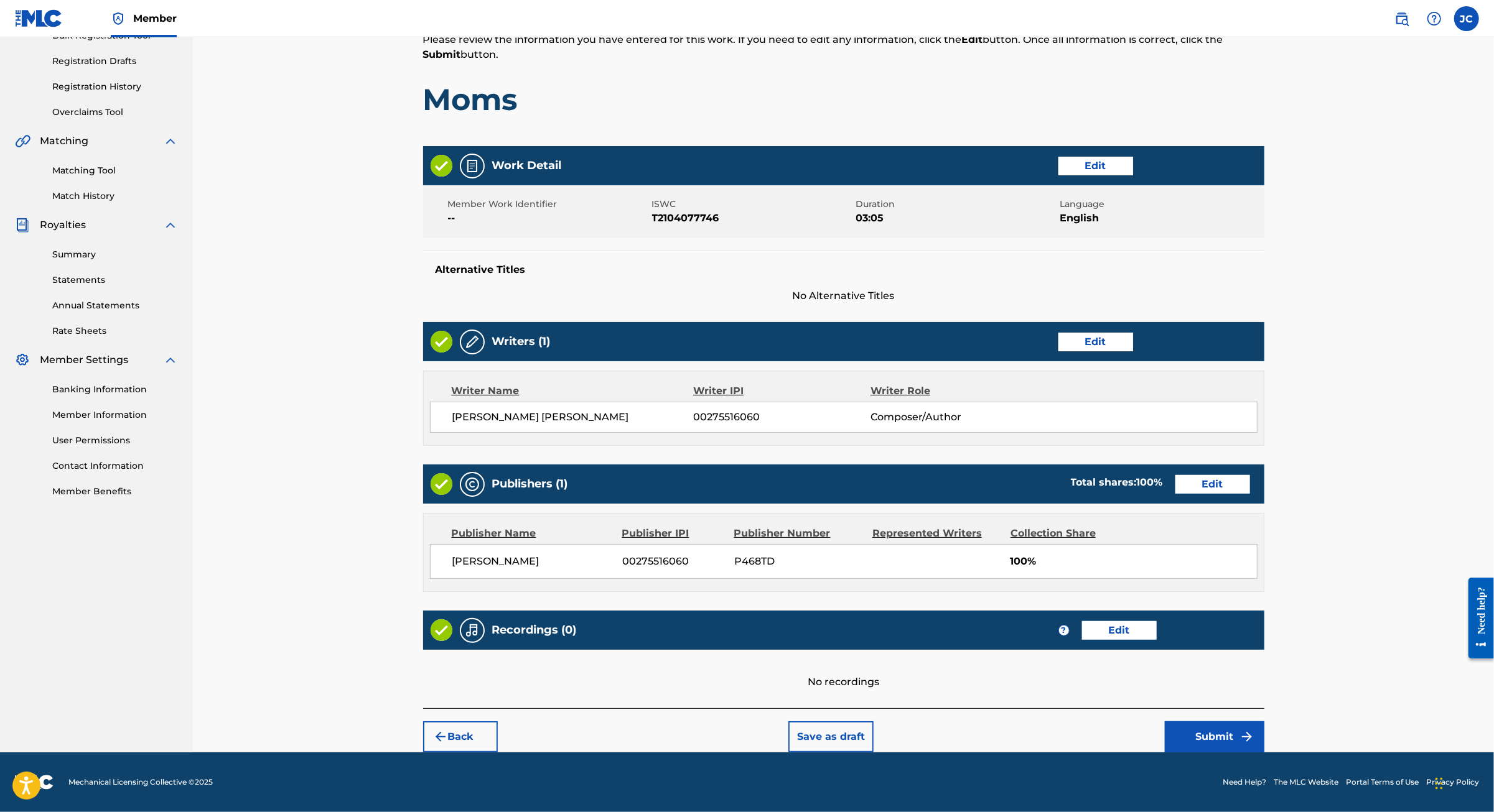
scroll to position [323, 0]
click at [1264, 729] on button "Submit" at bounding box center [1215, 737] width 99 height 31
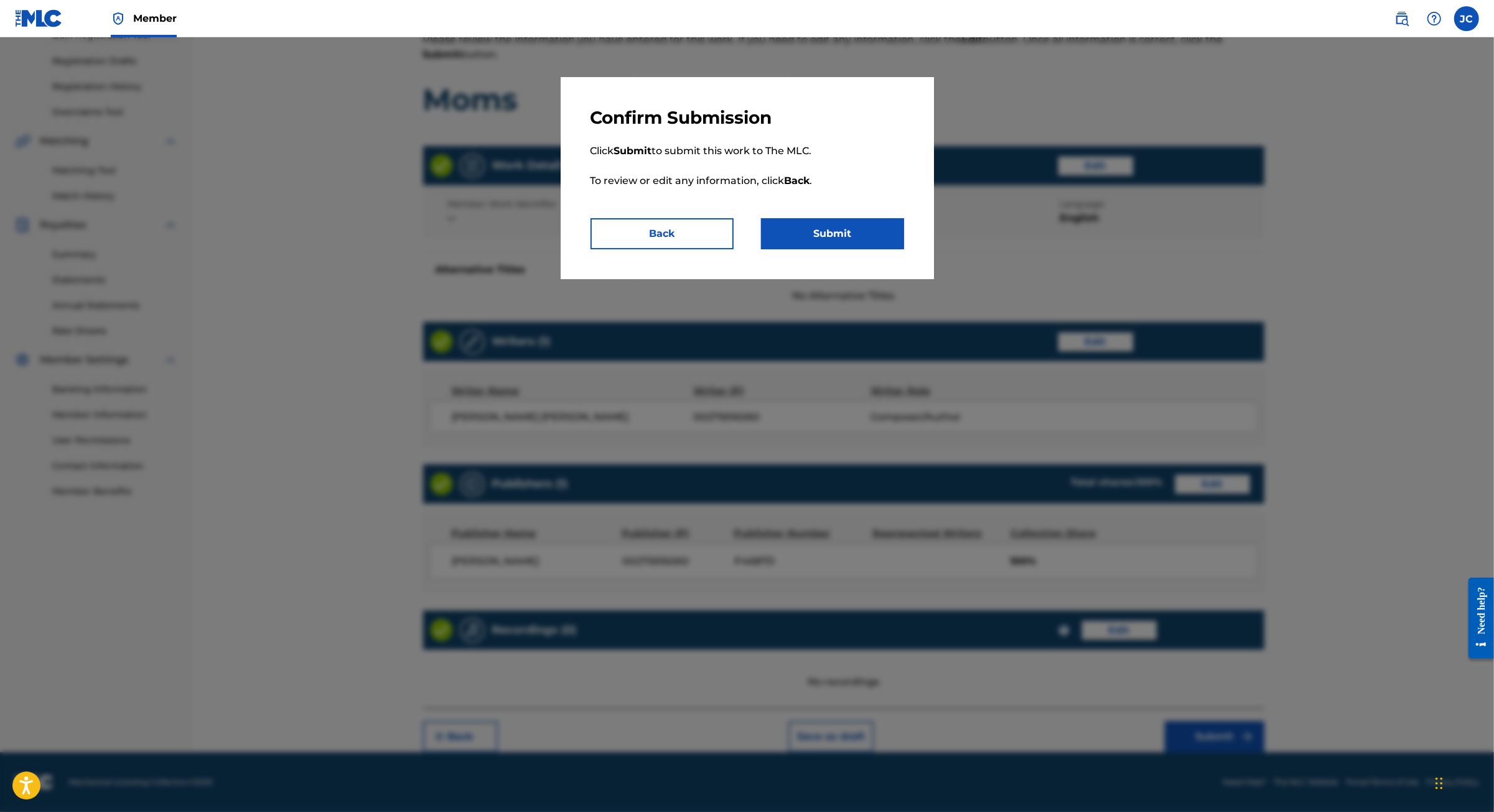
click at [834, 249] on button "Submit" at bounding box center [833, 234] width 143 height 31
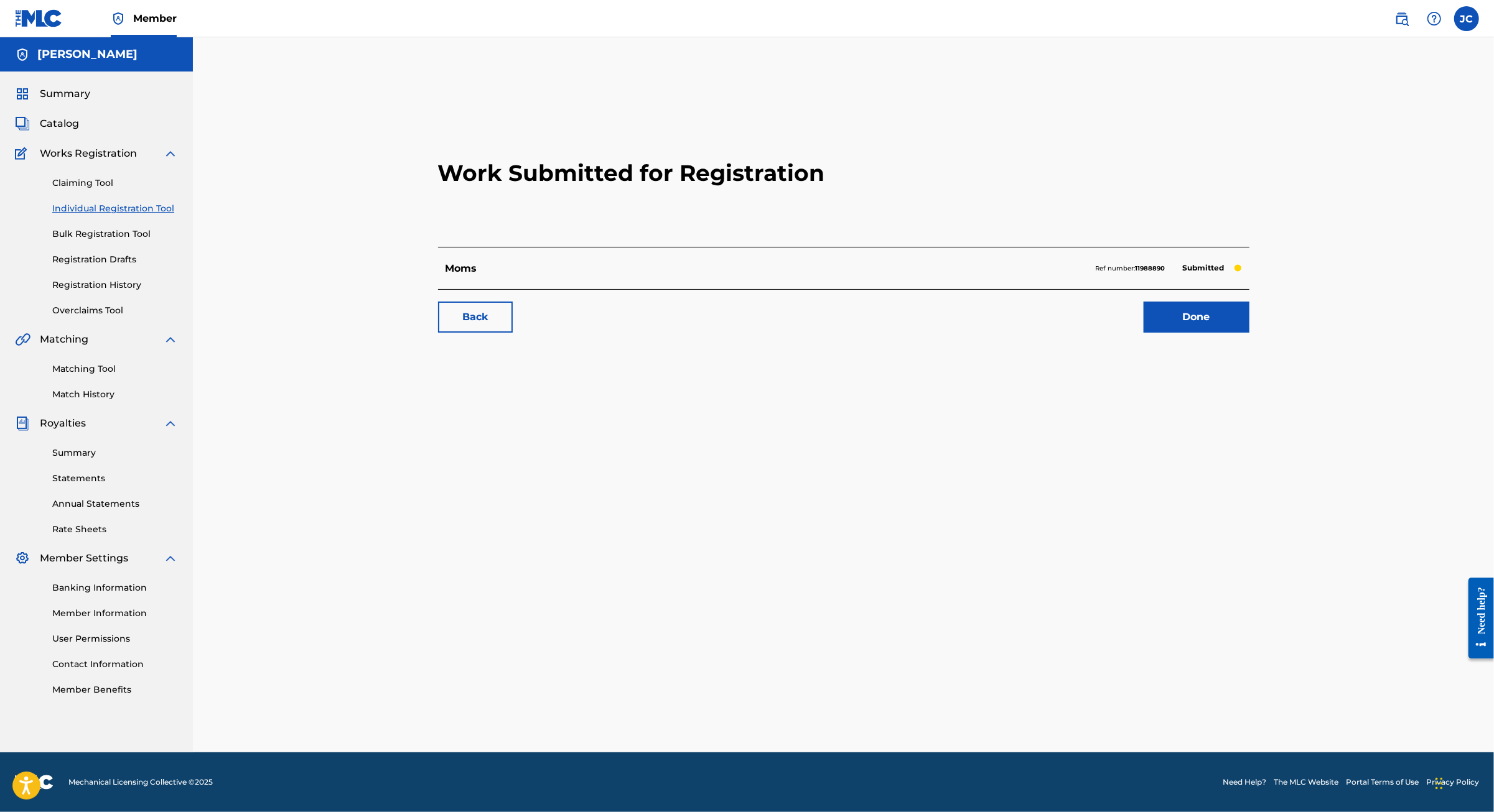
click at [169, 215] on link "Individual Registration Tool" at bounding box center [115, 209] width 126 height 13
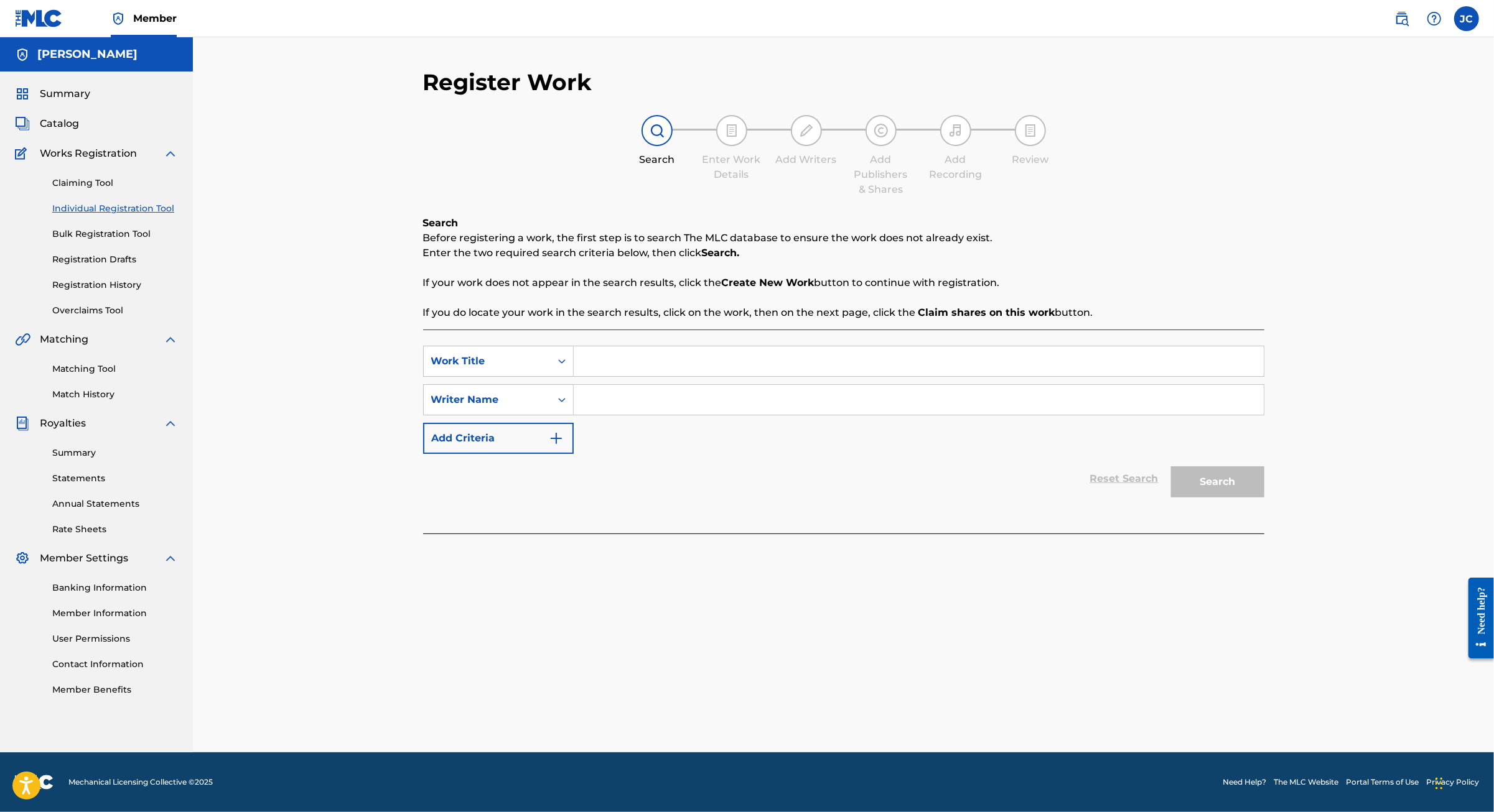
click at [590, 376] on input "Search Form" at bounding box center [919, 361] width 690 height 30
type input "japanese folktale"
click at [620, 415] on input "Search Form" at bounding box center [919, 400] width 690 height 30
type input "jaime"
click at [1264, 497] on button "Search" at bounding box center [1217, 482] width 94 height 31
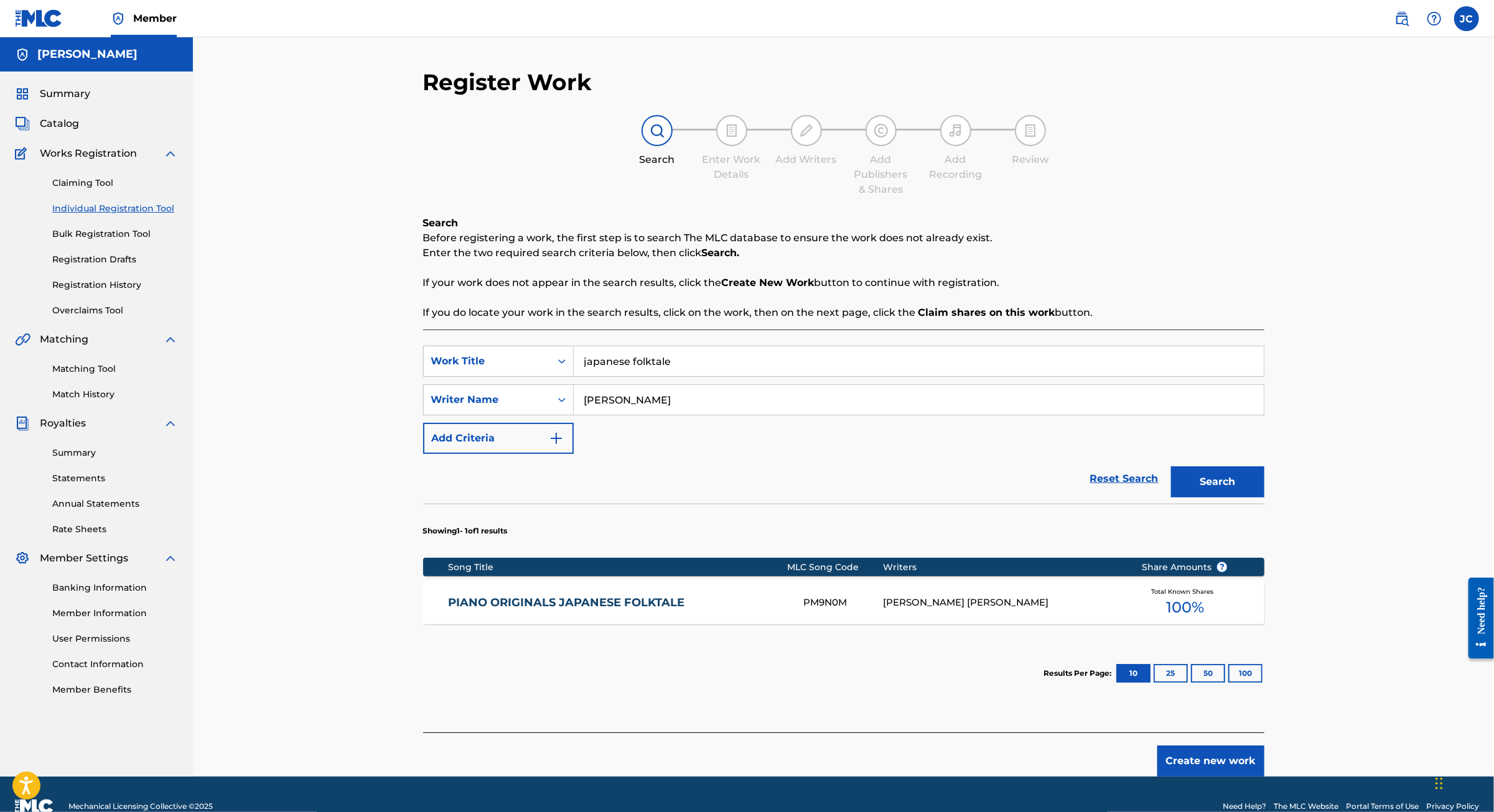
click at [583, 625] on div "PIANO ORIGINALS JAPANESE FOLKTALE PM9N0M JAIME CORDOBA GINER Total Known Shares…" at bounding box center [843, 602] width 841 height 43
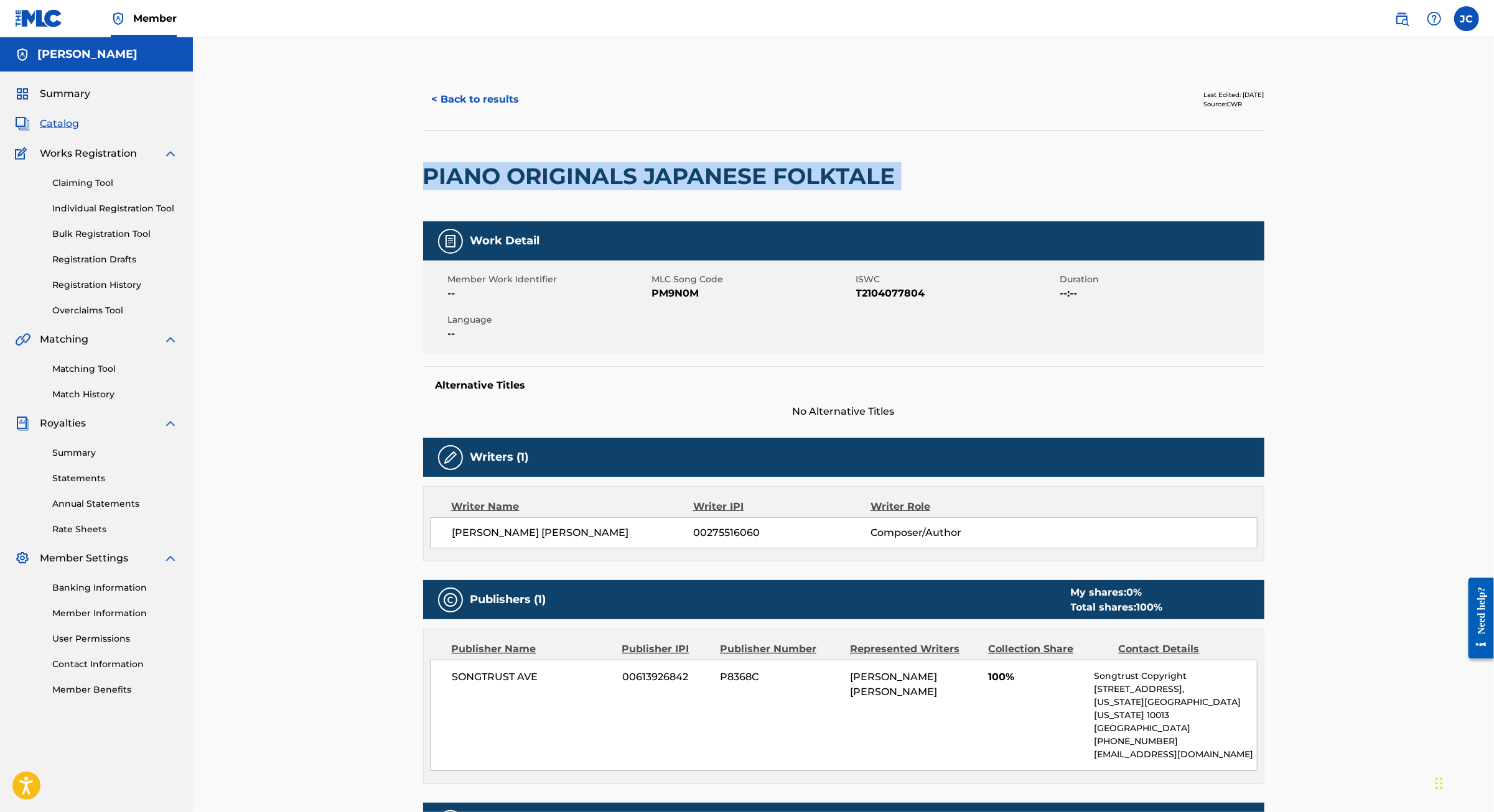
drag, startPoint x: 884, startPoint y: 205, endPoint x: 351, endPoint y: 209, distance: 533.0
click at [408, 209] on div "< Back to results Last Edited: May 04, 2025 Source: CWR PIANO ORIGINALS JAPANES…" at bounding box center [843, 500] width 871 height 863
copy div "PIANO ORIGINALS JAPANESE FOLKTALE"
click at [152, 215] on link "Individual Registration Tool" at bounding box center [115, 209] width 126 height 13
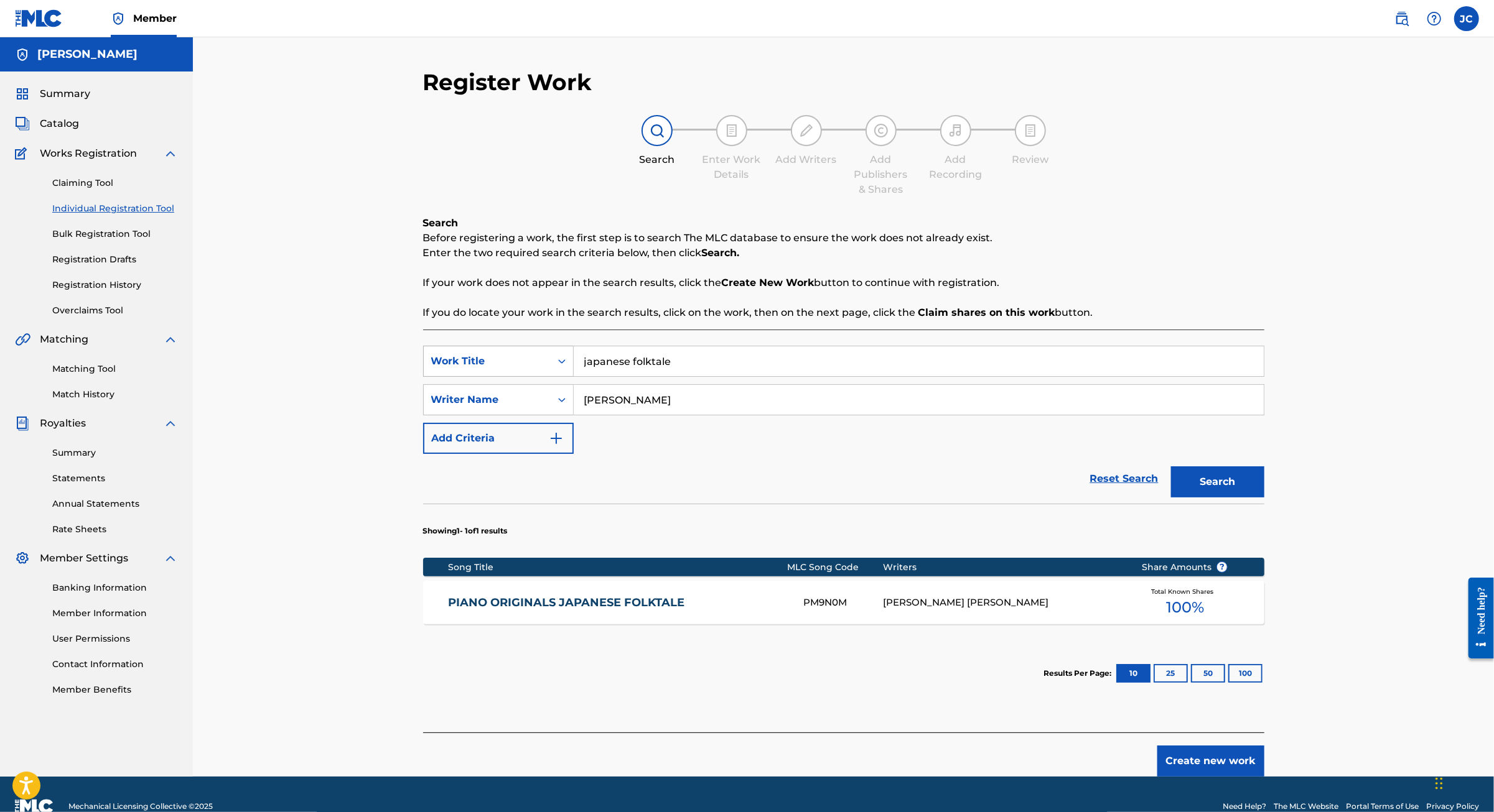
drag, startPoint x: 663, startPoint y: 394, endPoint x: 476, endPoint y: 381, distance: 187.5
click at [476, 377] on div "SearchWithCriteria30e68eb0-64ab-4d04-9c4c-095b574686c6 Work Title japanese folk…" at bounding box center [843, 361] width 841 height 31
paste input "PIANO ORIGINALS JAPANESE FOLKTALE"
click at [1264, 497] on button "Search" at bounding box center [1217, 482] width 94 height 31
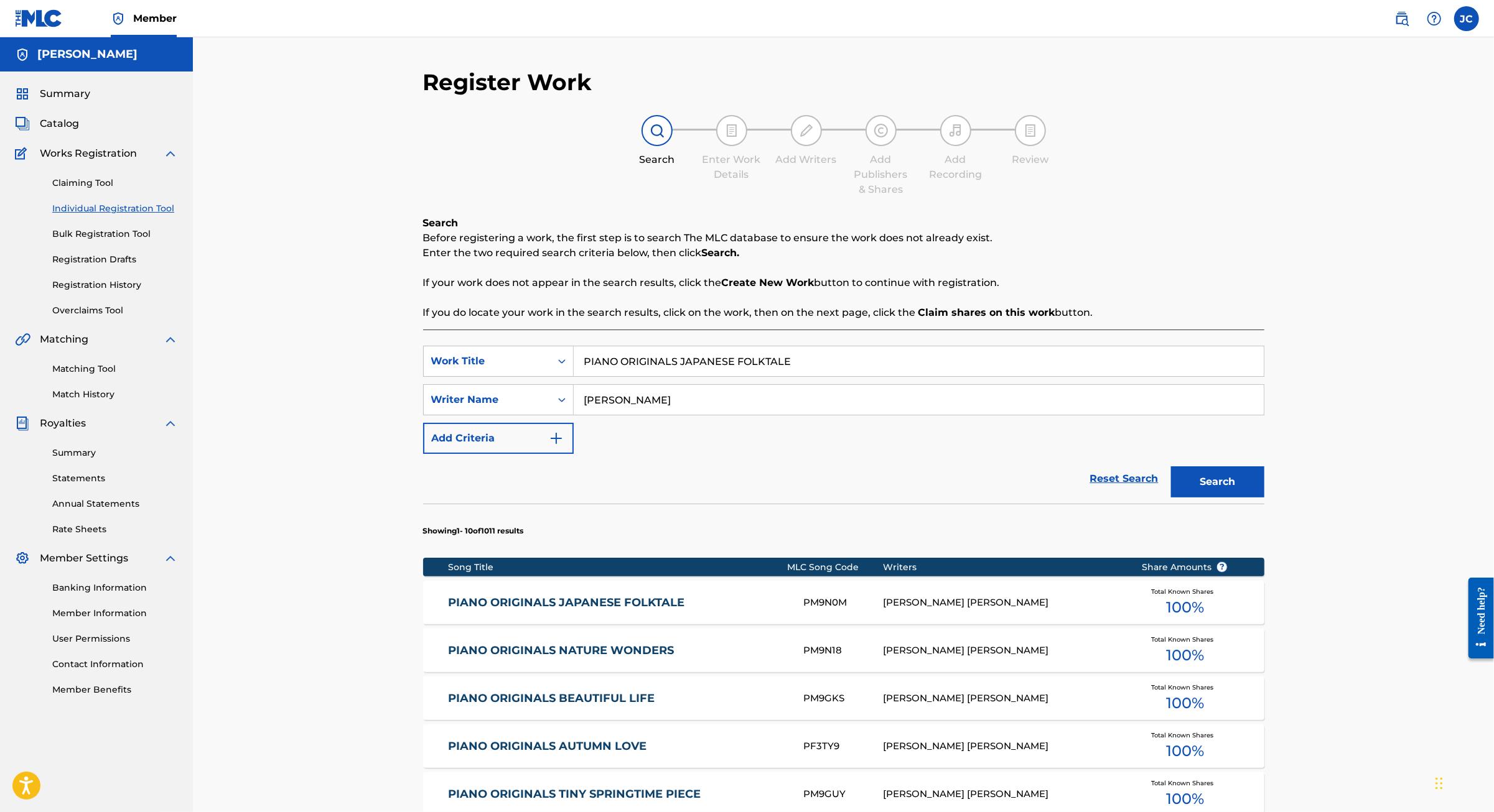
click at [645, 376] on input "PIANO ORIGINALS JAPANESE FOLKTALE" at bounding box center [919, 361] width 690 height 30
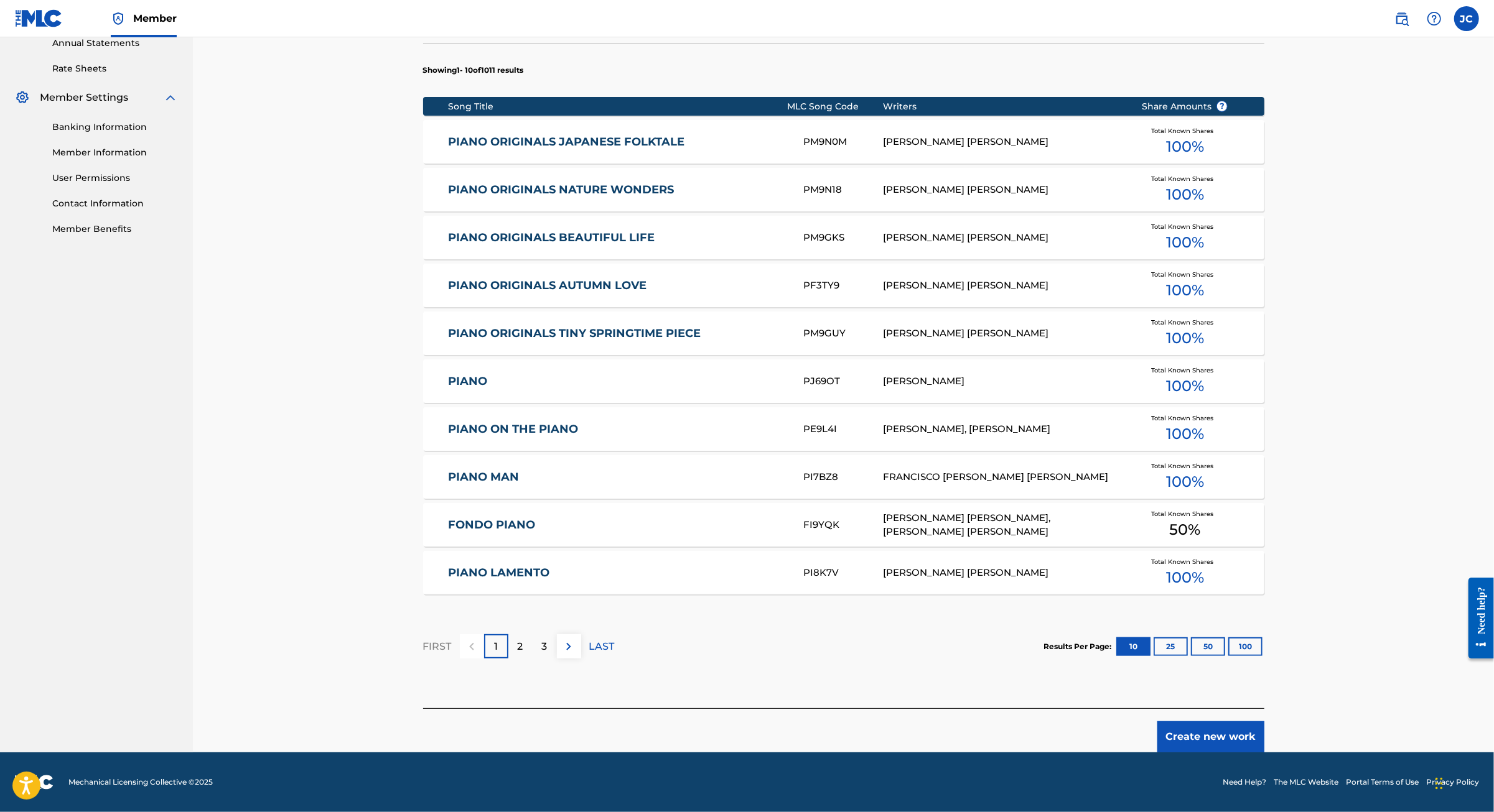
type input "PIANO ORIGINALS: JAPANESE FOLKTALE"
click at [1264, 722] on button "Create new work" at bounding box center [1211, 737] width 107 height 31
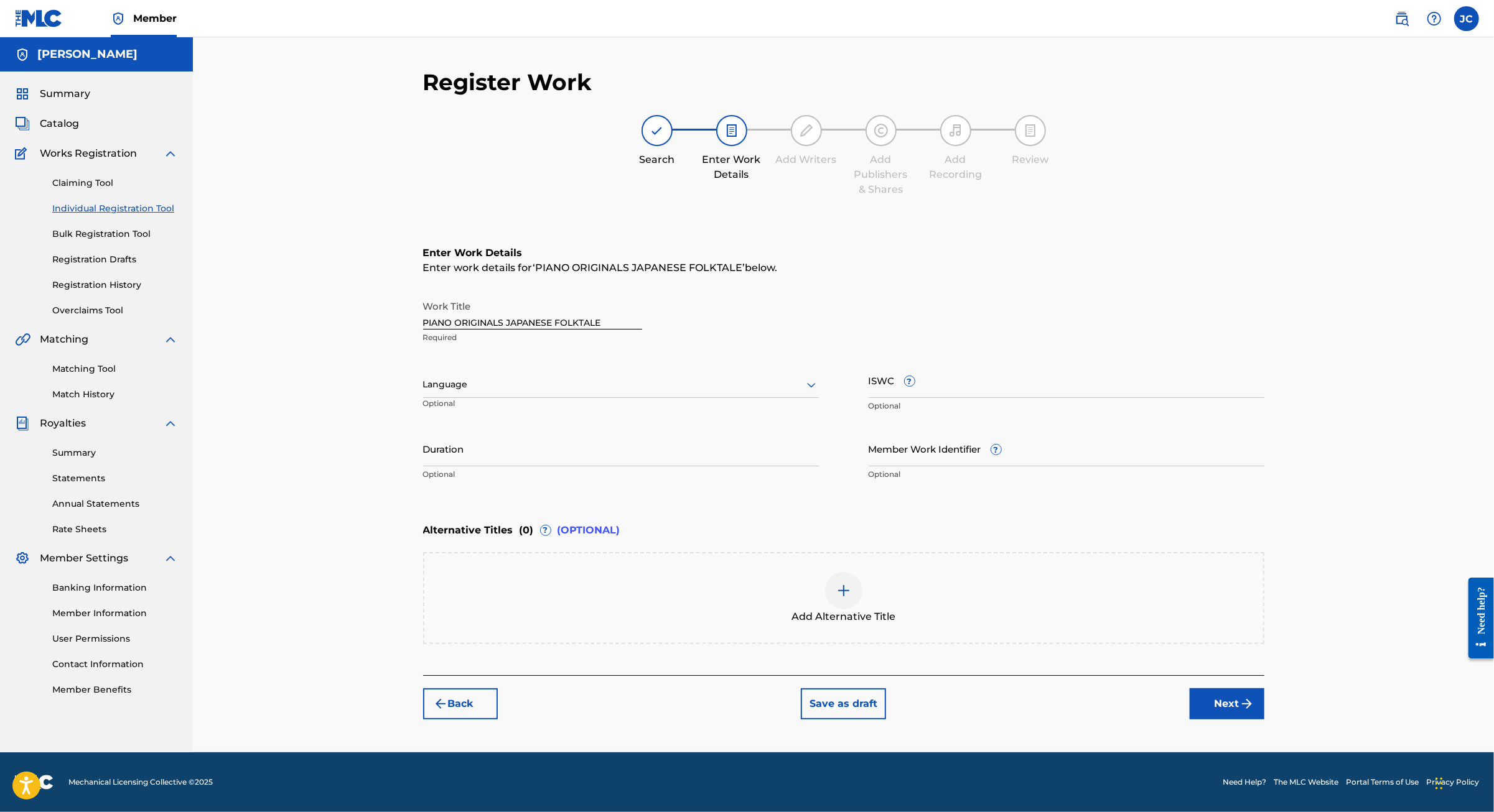
scroll to position [88, 0]
click at [436, 294] on input "PIANO ORIGINALS JAPANESE FOLKTALE" at bounding box center [532, 312] width 219 height 35
click at [438, 294] on input "PIANO ORIGINALS JAPANESE FOLKTALE" at bounding box center [532, 312] width 219 height 35
type input "PIANO ORIGINALS: JAPANESE FOLKTALE"
click at [550, 377] on div at bounding box center [620, 385] width 396 height 16
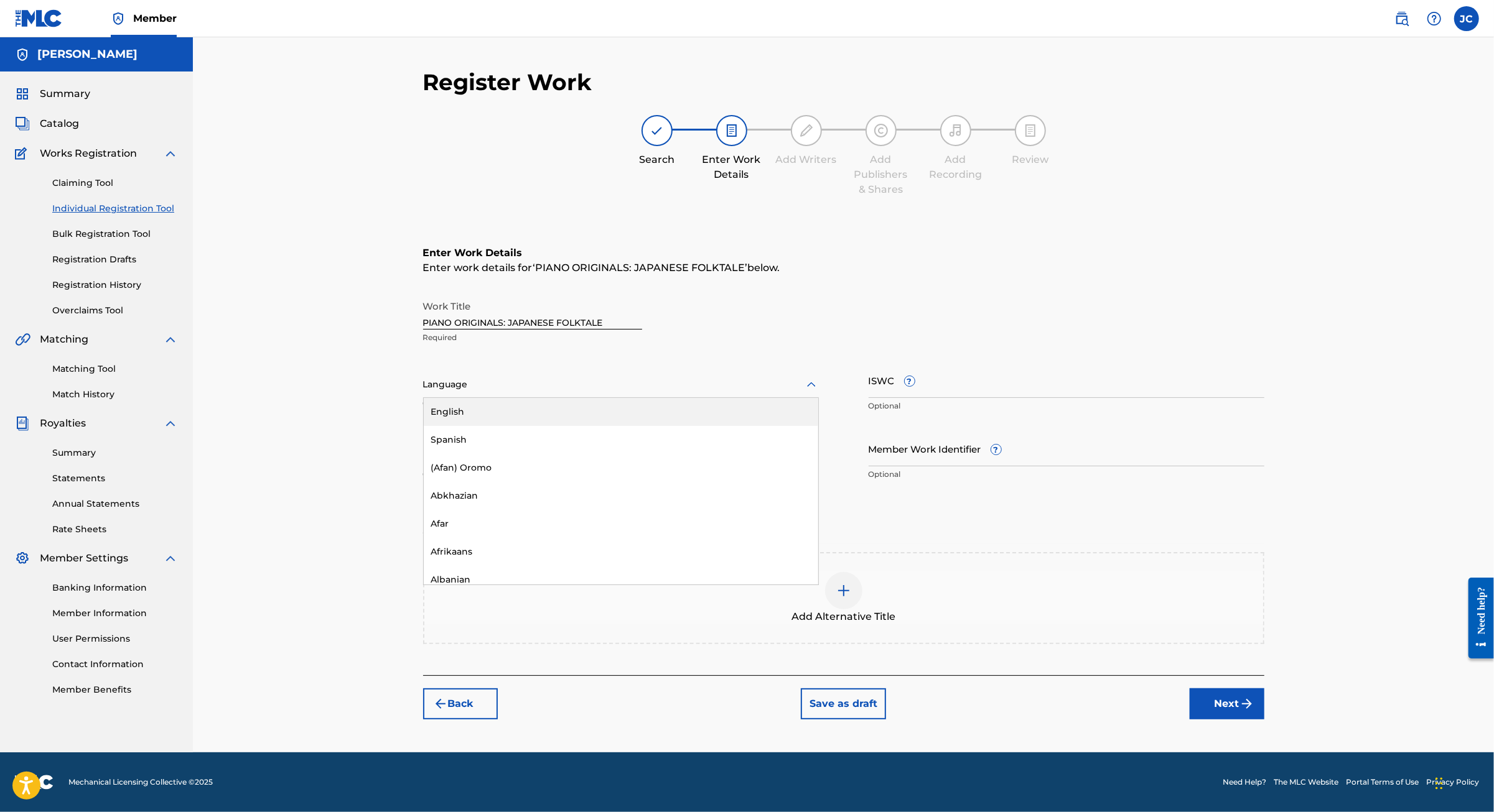
click at [516, 398] on div "English" at bounding box center [620, 412] width 394 height 28
click at [909, 363] on input "ISWC ?" at bounding box center [1066, 380] width 396 height 35
paste input "T2104077804"
type input "T2104077804"
click at [423, 437] on input "Duration" at bounding box center [620, 448] width 396 height 35
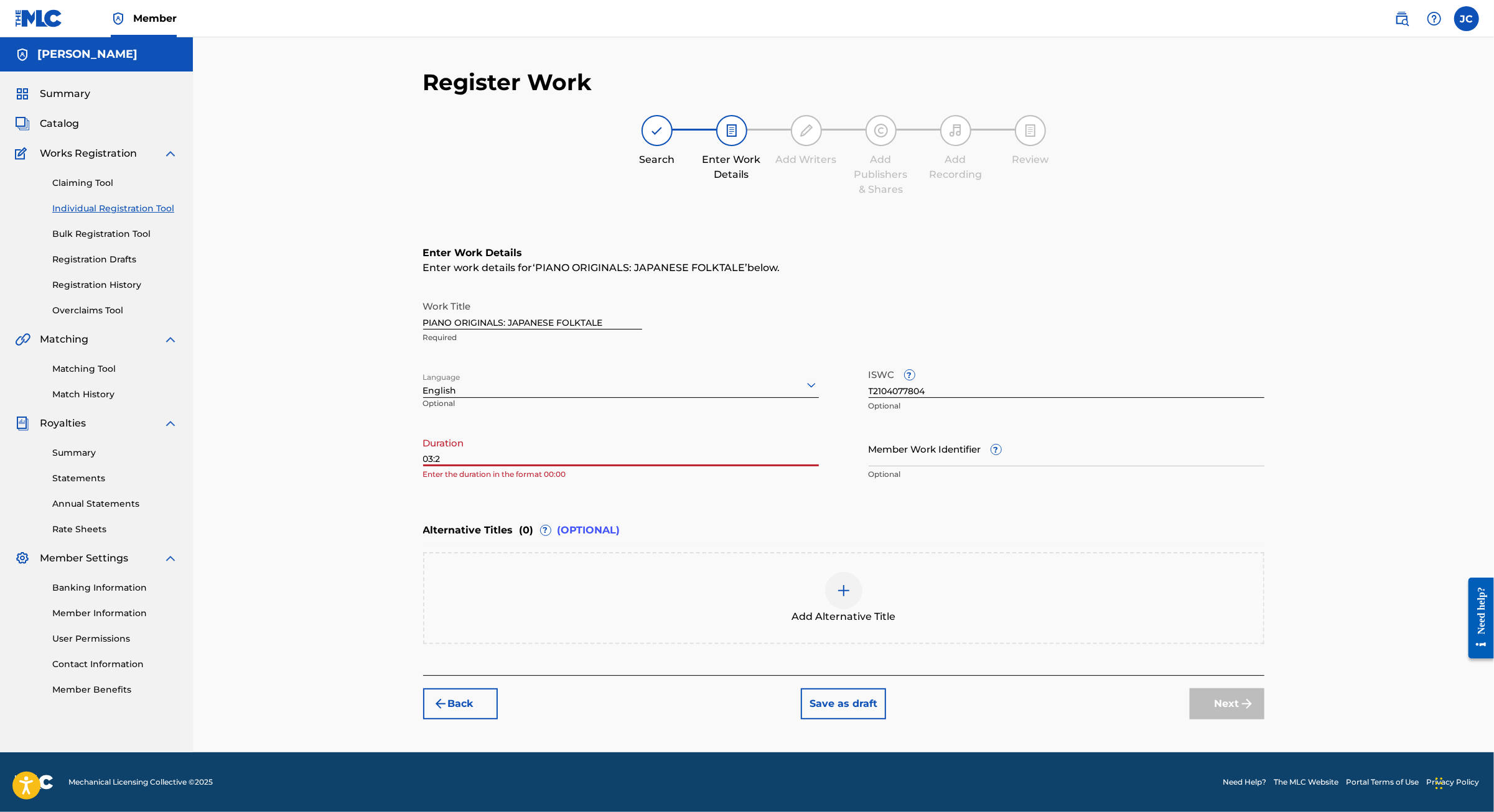
type input "03:27"
click at [1264, 719] on button "Next" at bounding box center [1226, 704] width 75 height 31
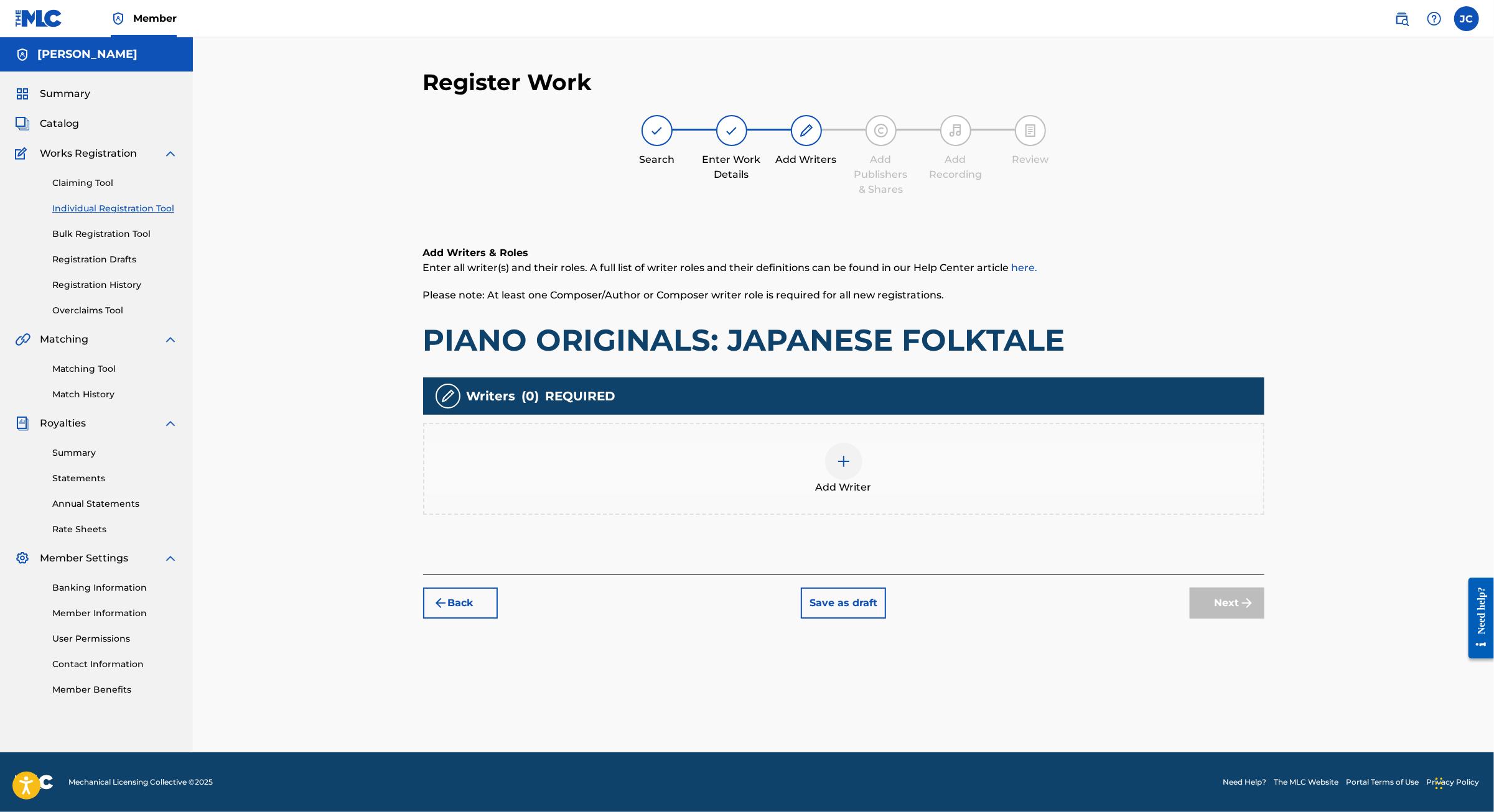
click at [841, 456] on div at bounding box center [843, 461] width 37 height 37
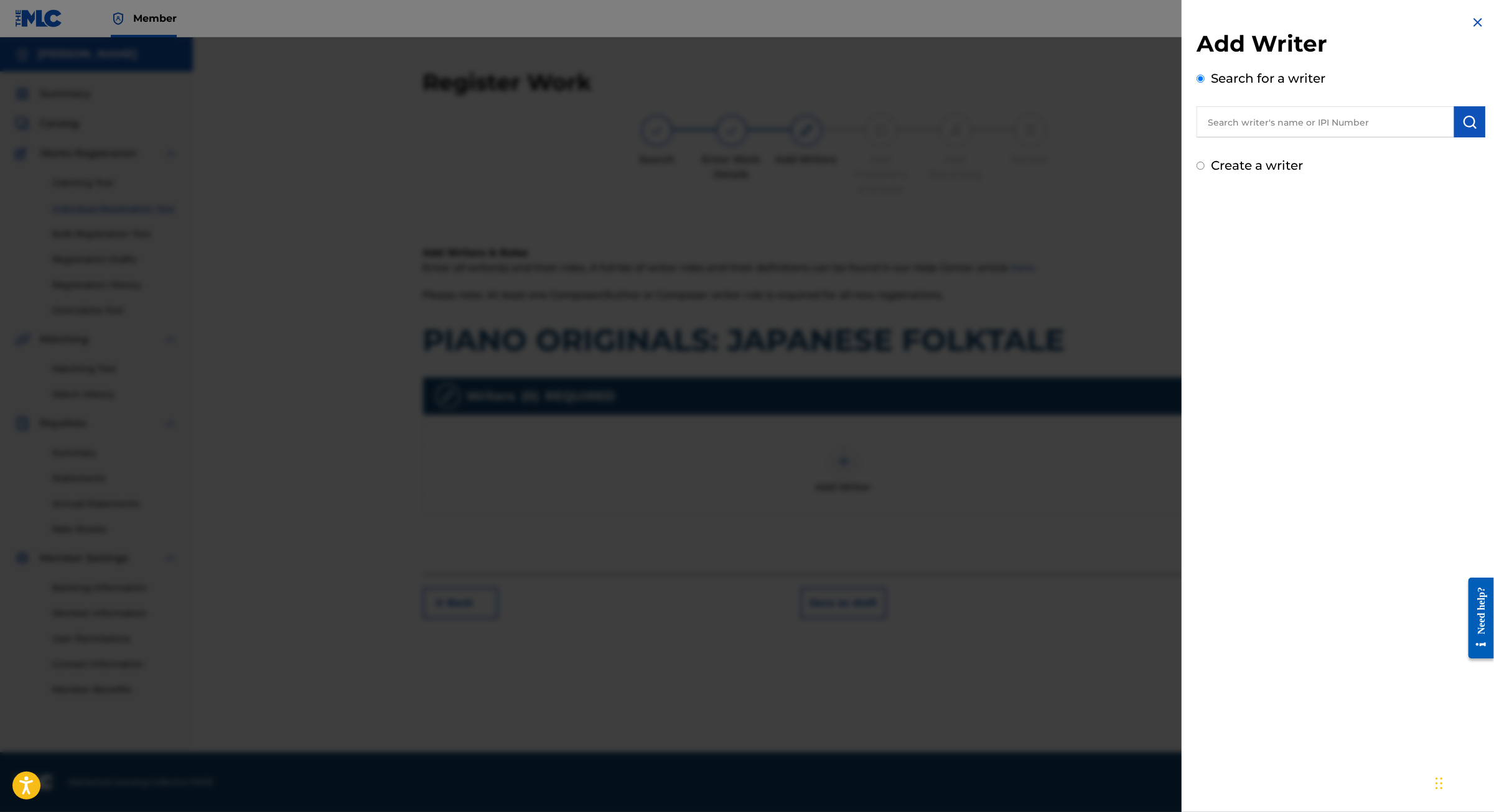
click at [1263, 138] on input "text" at bounding box center [1325, 122] width 257 height 31
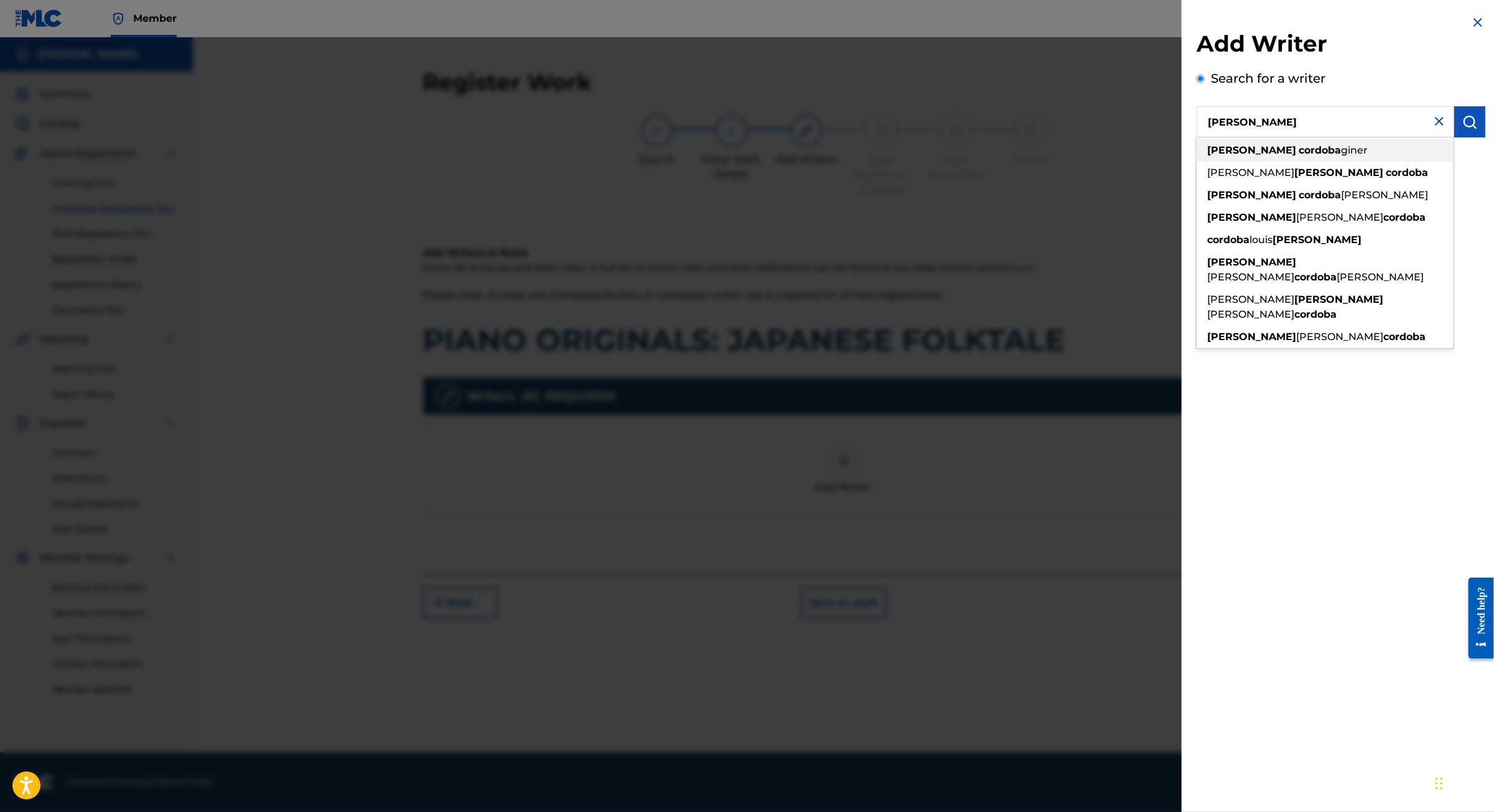
click at [1270, 159] on div "jaime cordoba giner" at bounding box center [1325, 150] width 257 height 22
type input "jaime cordoba giner"
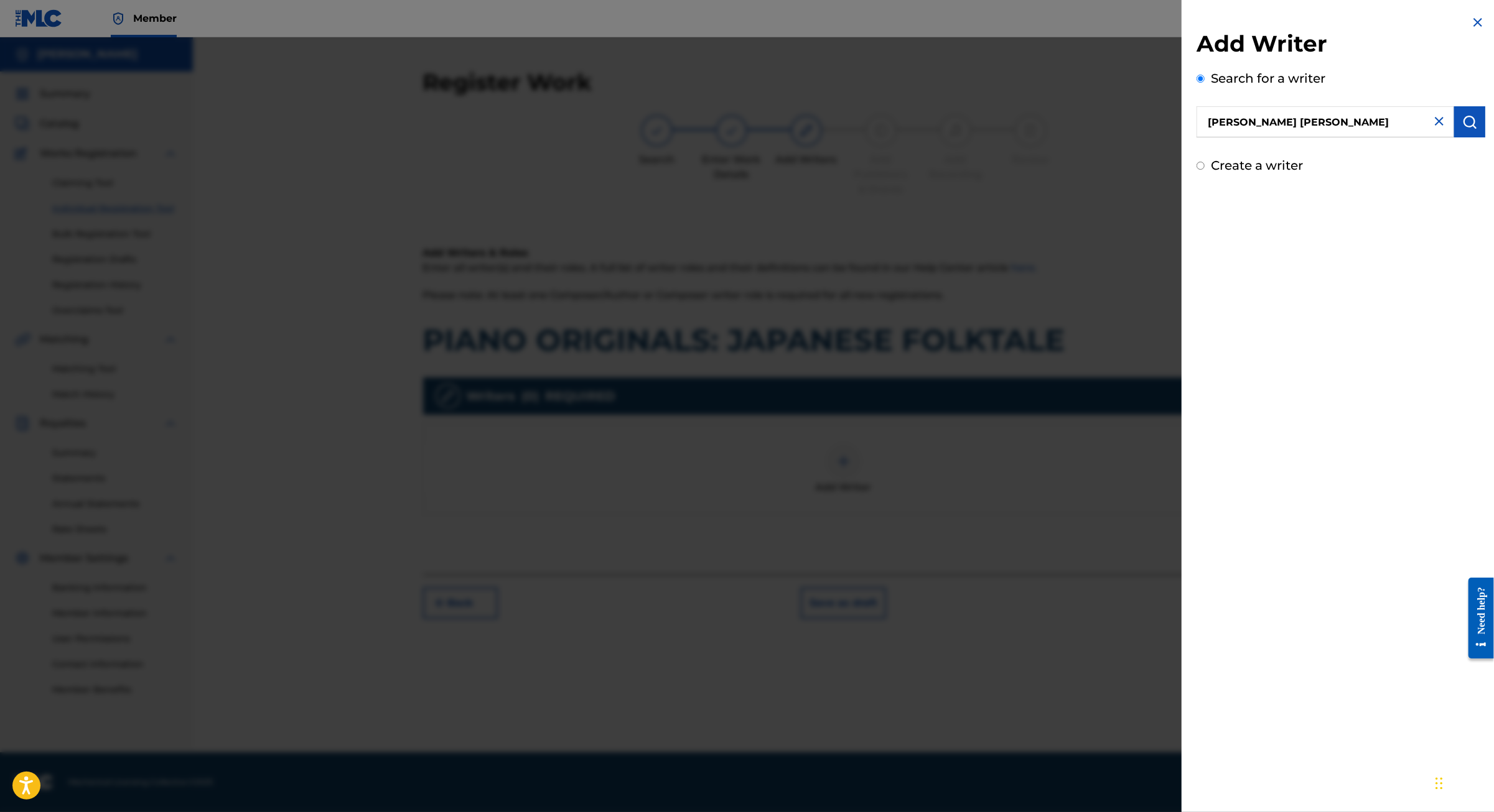
click at [1462, 129] on img "submit" at bounding box center [1469, 121] width 15 height 15
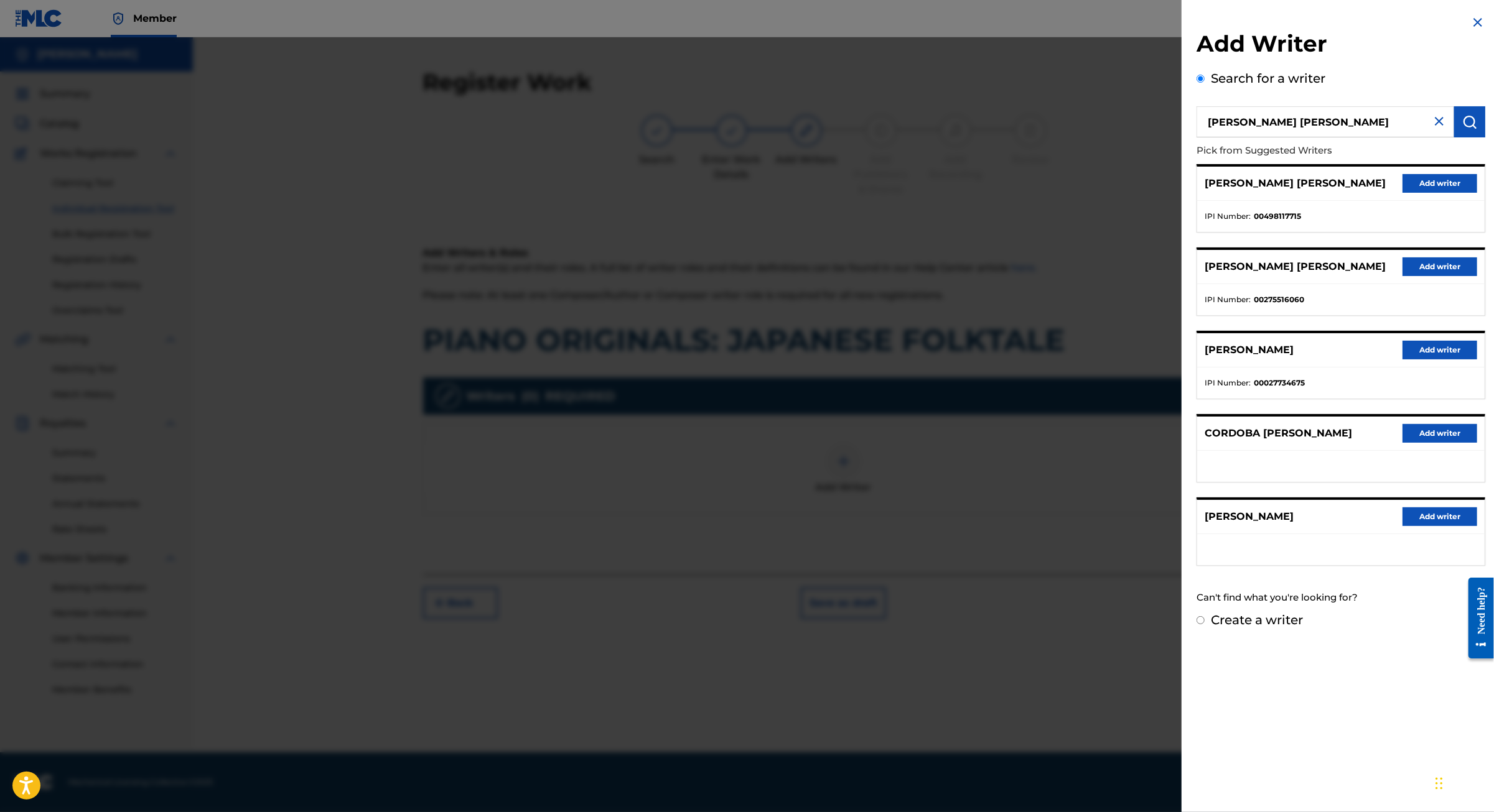
click at [1402, 276] on button "Add writer" at bounding box center [1439, 267] width 75 height 19
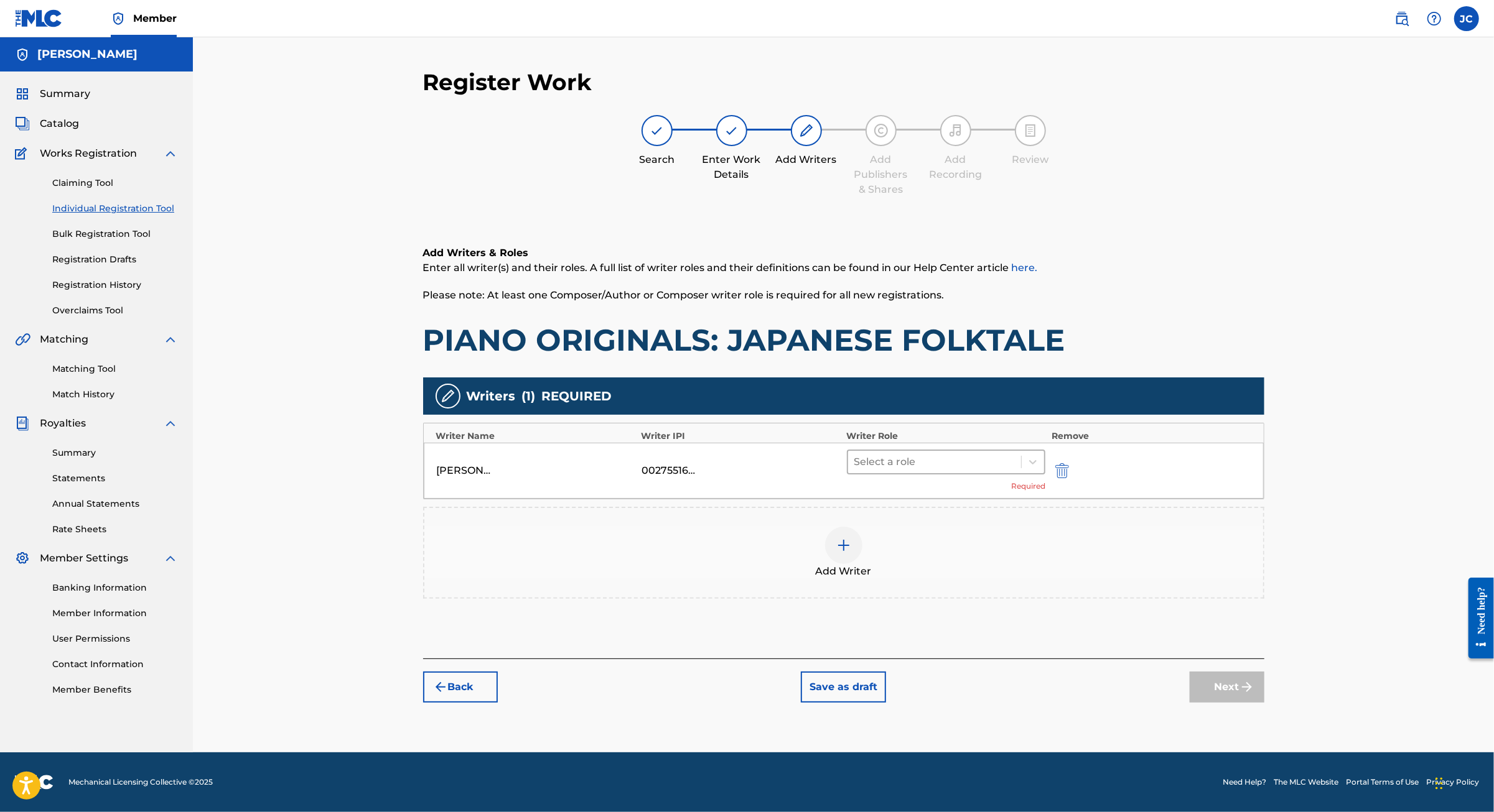
click at [997, 454] on div at bounding box center [934, 462] width 161 height 17
click at [939, 484] on div "Composer/Author" at bounding box center [986, 485] width 239 height 25
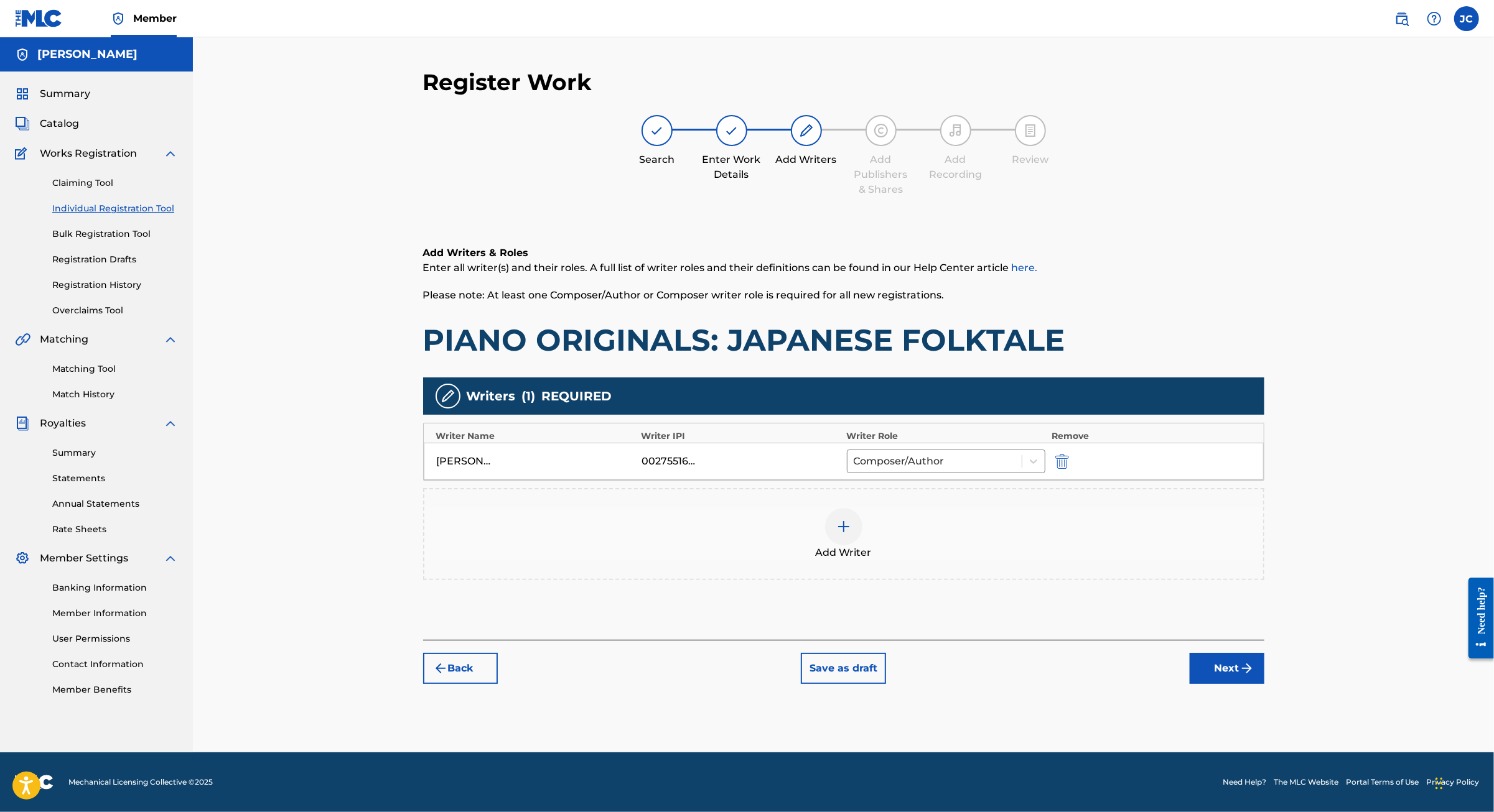
click at [1264, 684] on button "Next" at bounding box center [1226, 669] width 75 height 31
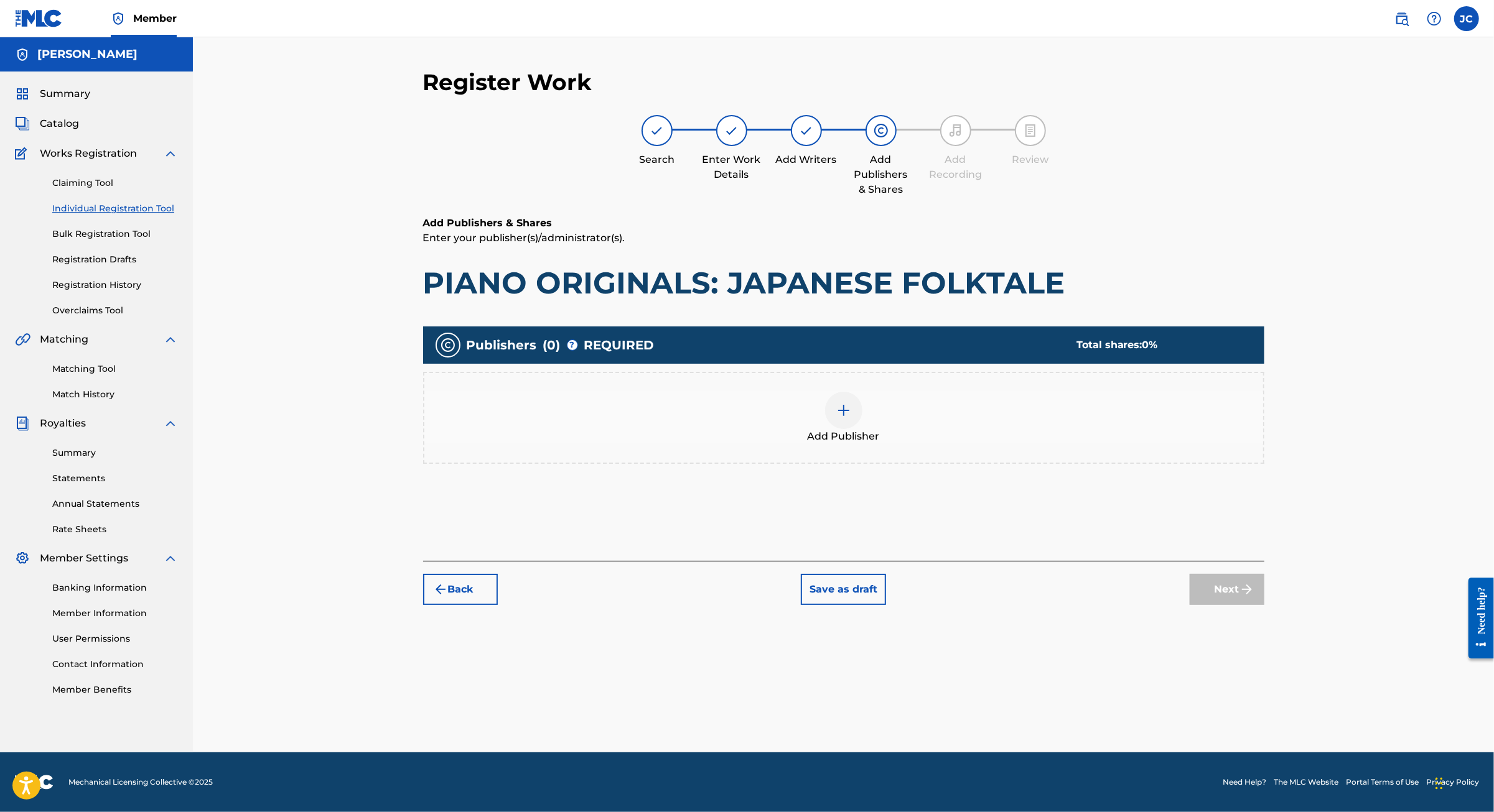
click at [898, 402] on div "Add Publisher" at bounding box center [843, 418] width 838 height 52
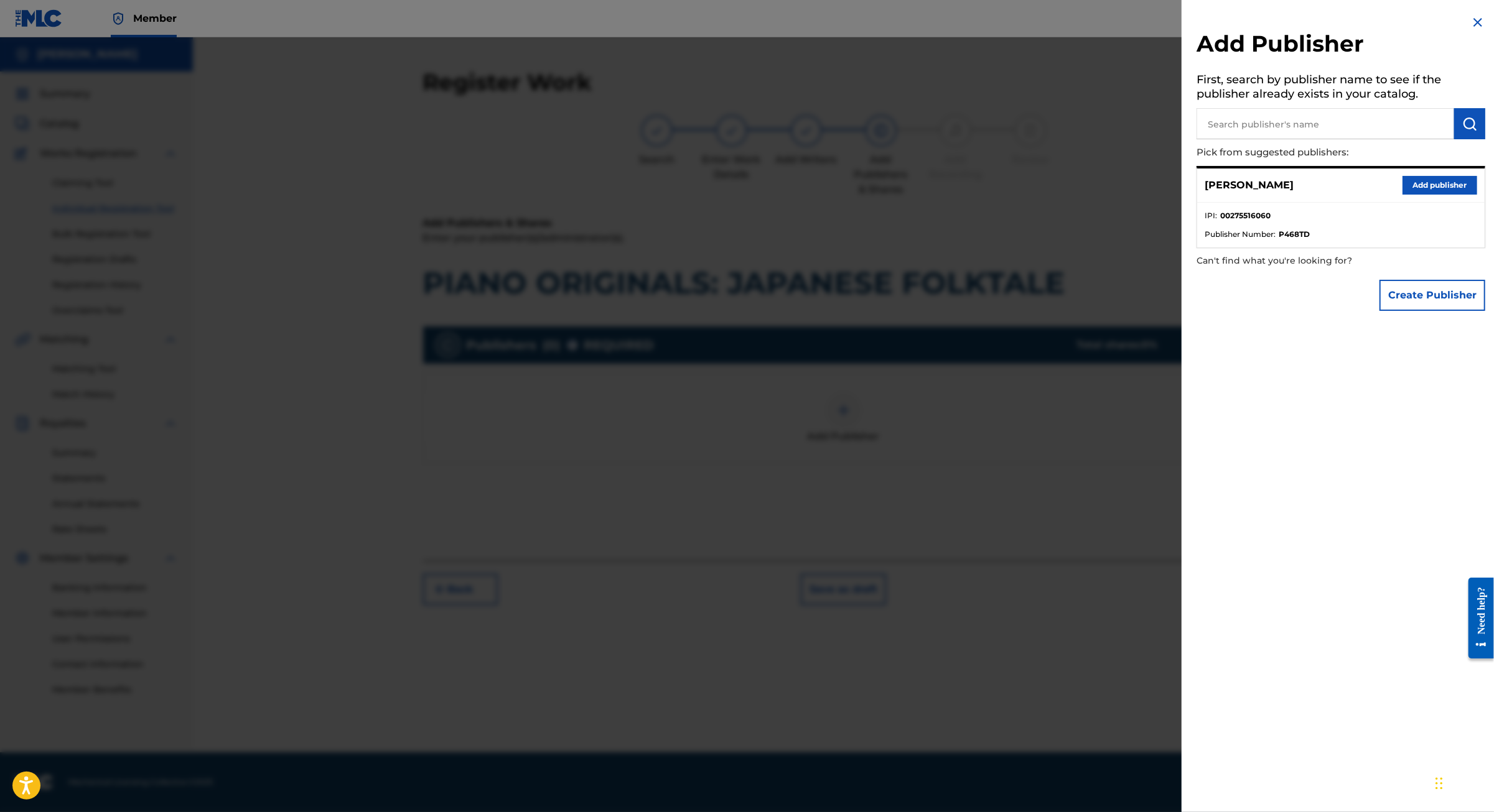
click at [1402, 194] on button "Add publisher" at bounding box center [1439, 186] width 75 height 19
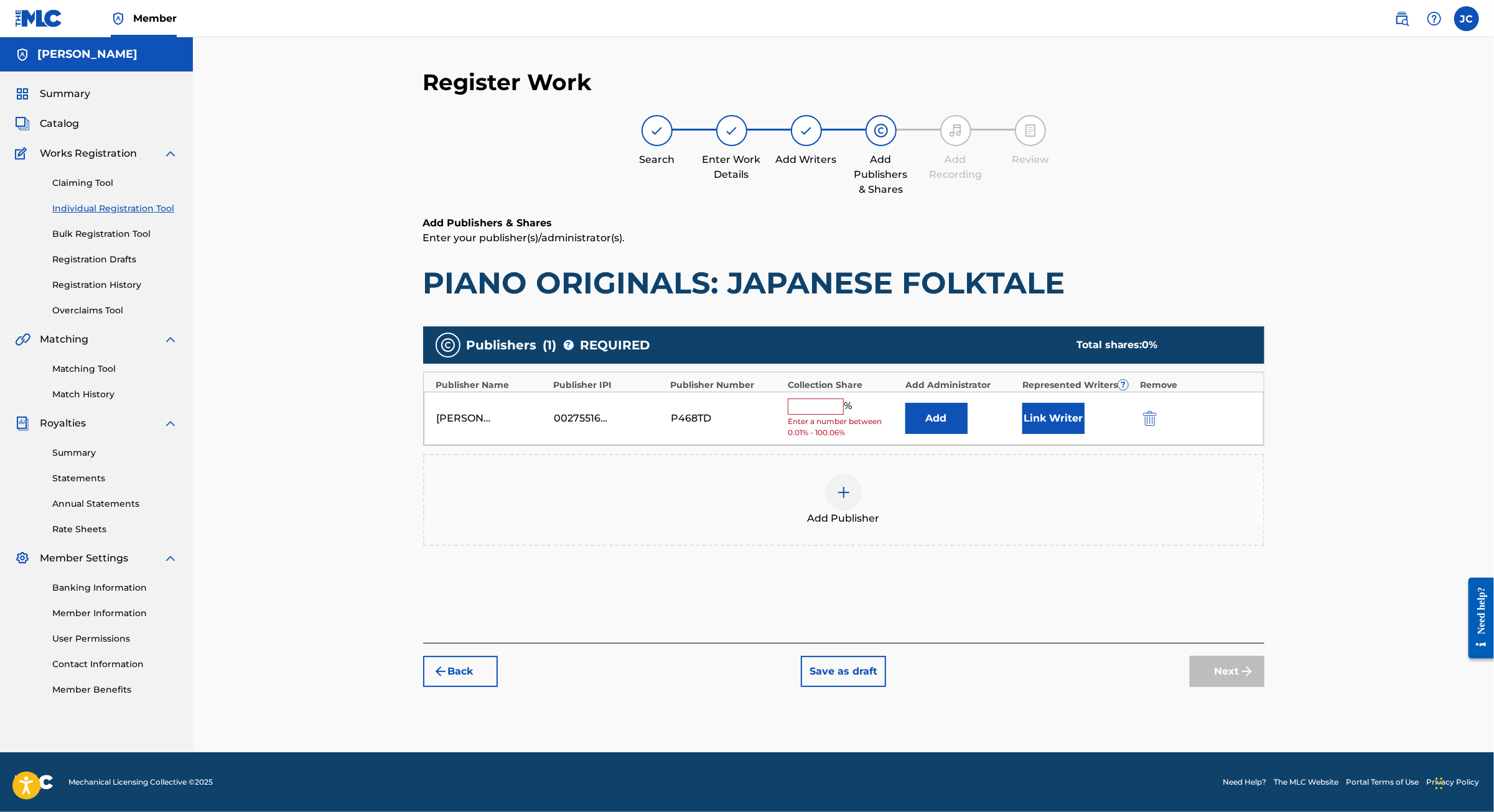
click at [842, 399] on input "text" at bounding box center [815, 407] width 56 height 17
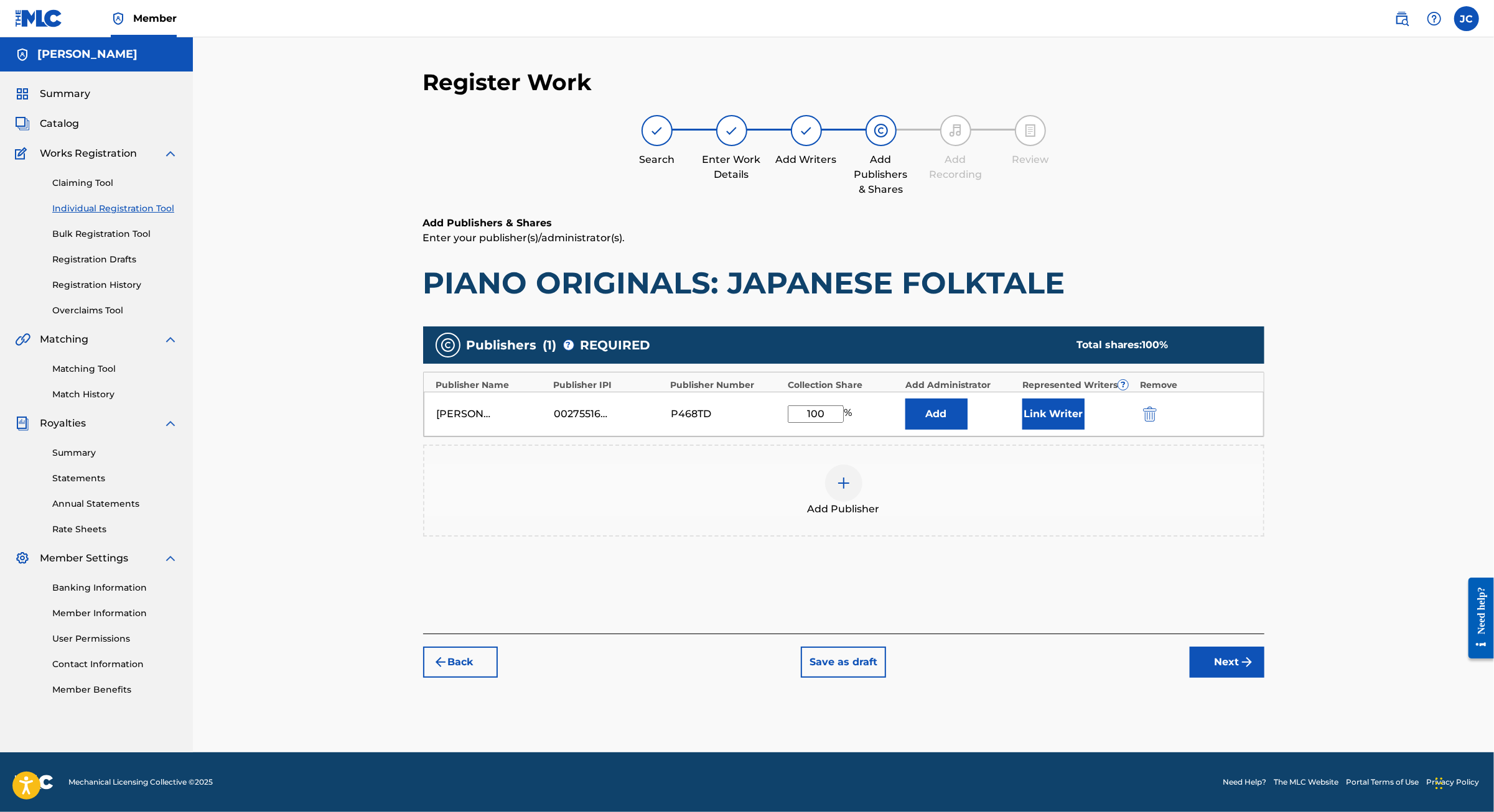
type input "100"
click at [1264, 677] on button "Next" at bounding box center [1226, 663] width 75 height 31
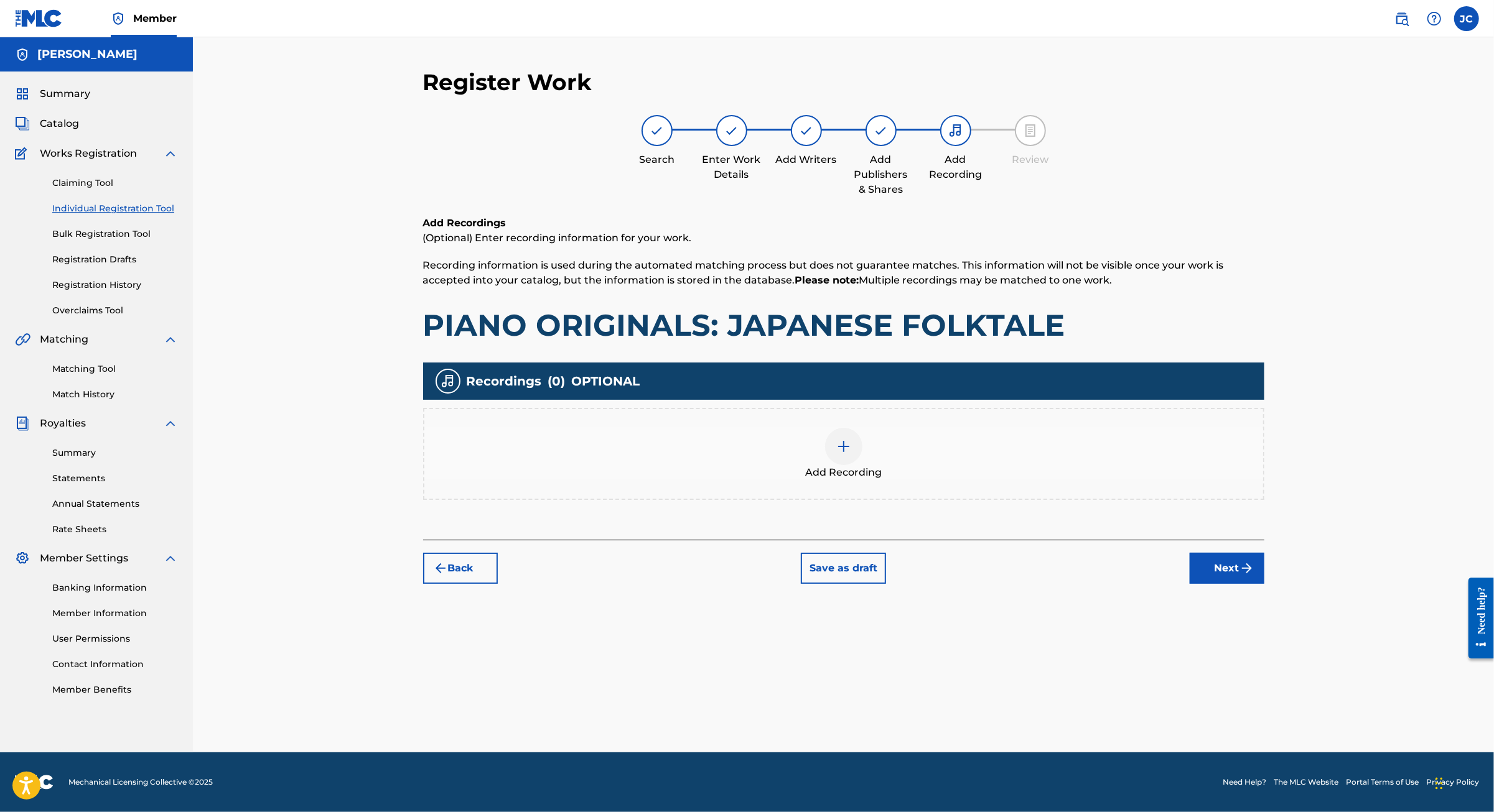
click at [1264, 576] on button "Next" at bounding box center [1226, 569] width 75 height 31
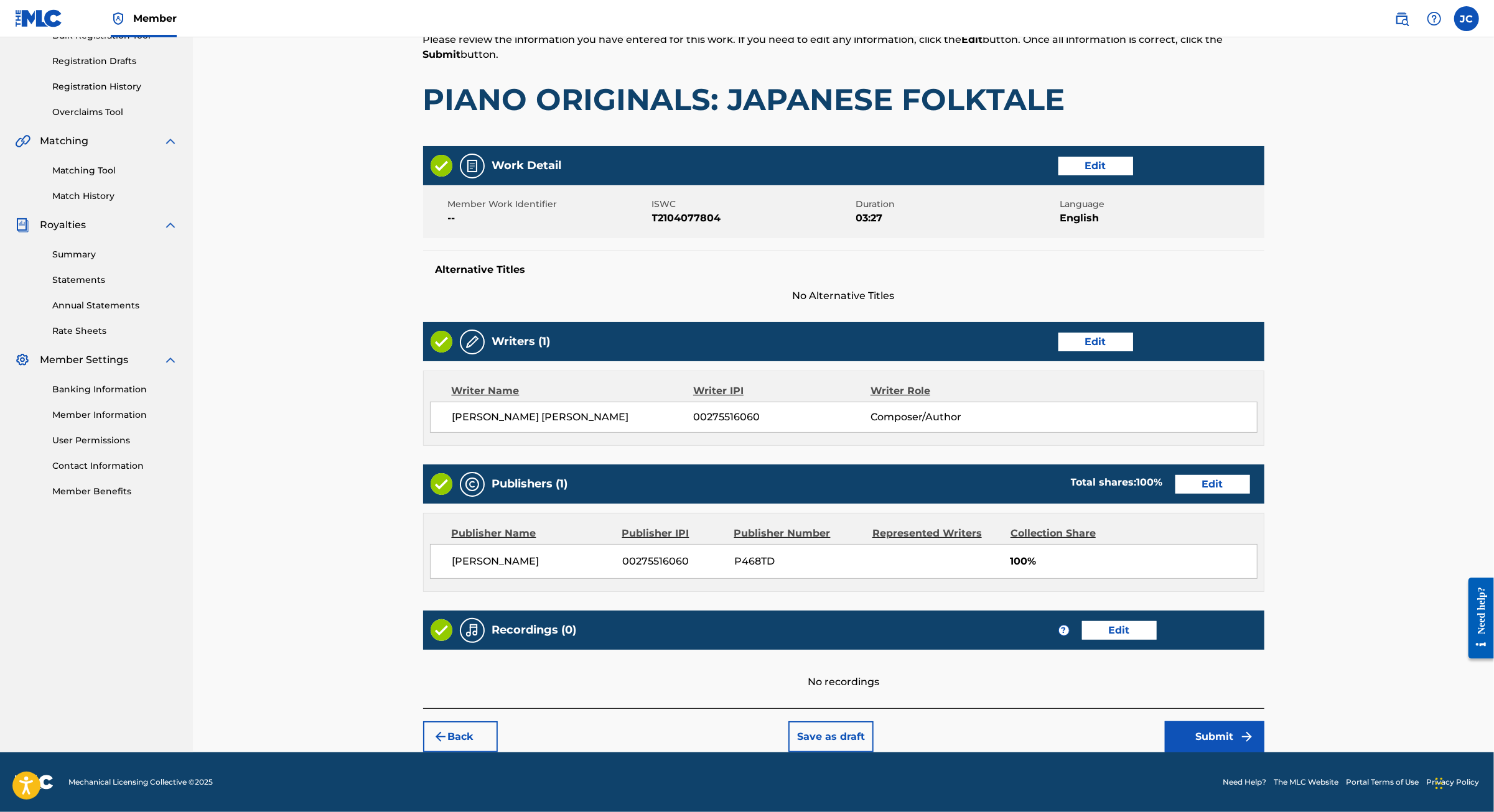
scroll to position [323, 0]
click at [1264, 725] on button "Submit" at bounding box center [1215, 737] width 99 height 31
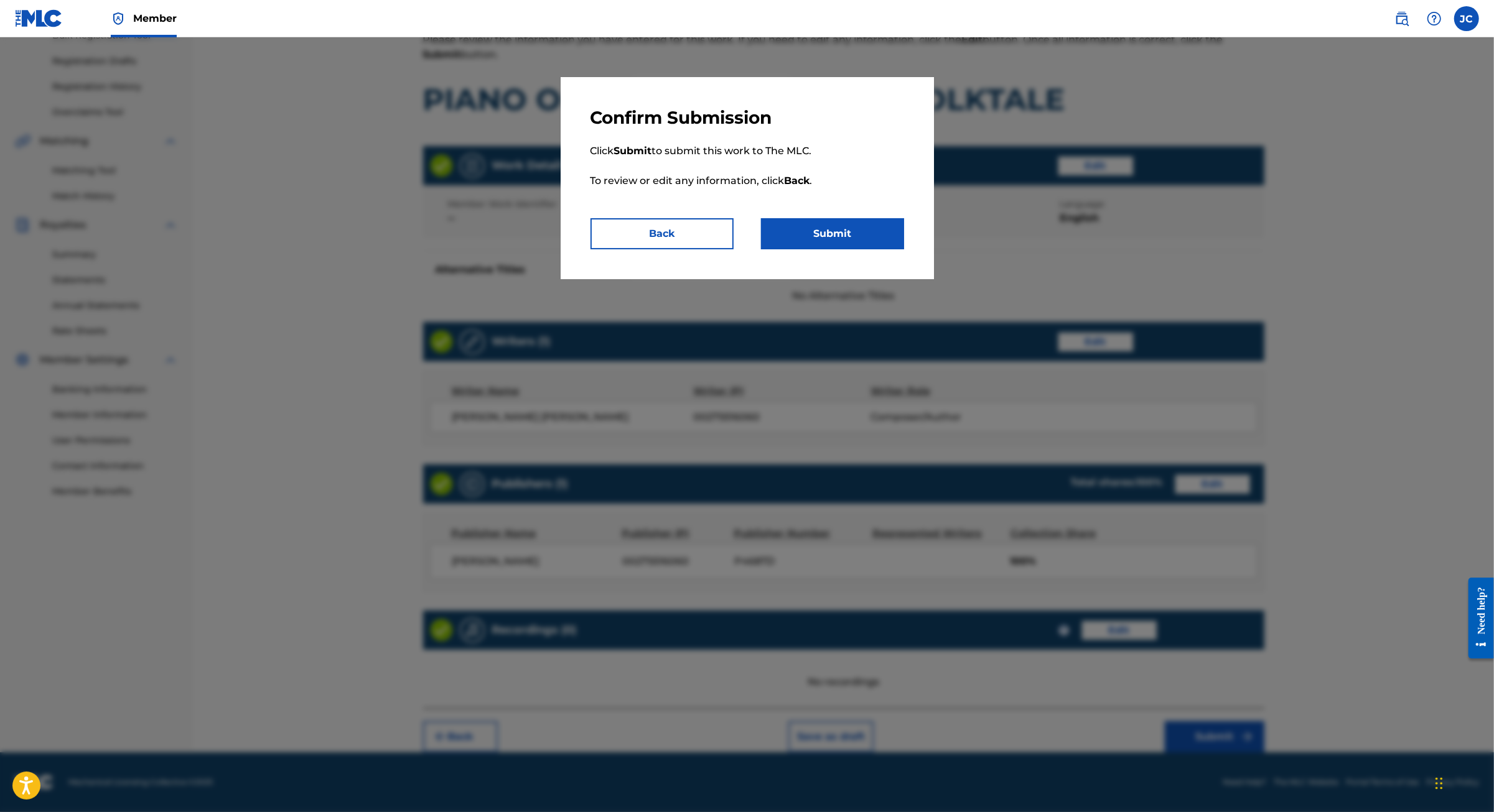
click at [854, 249] on button "Submit" at bounding box center [833, 234] width 143 height 31
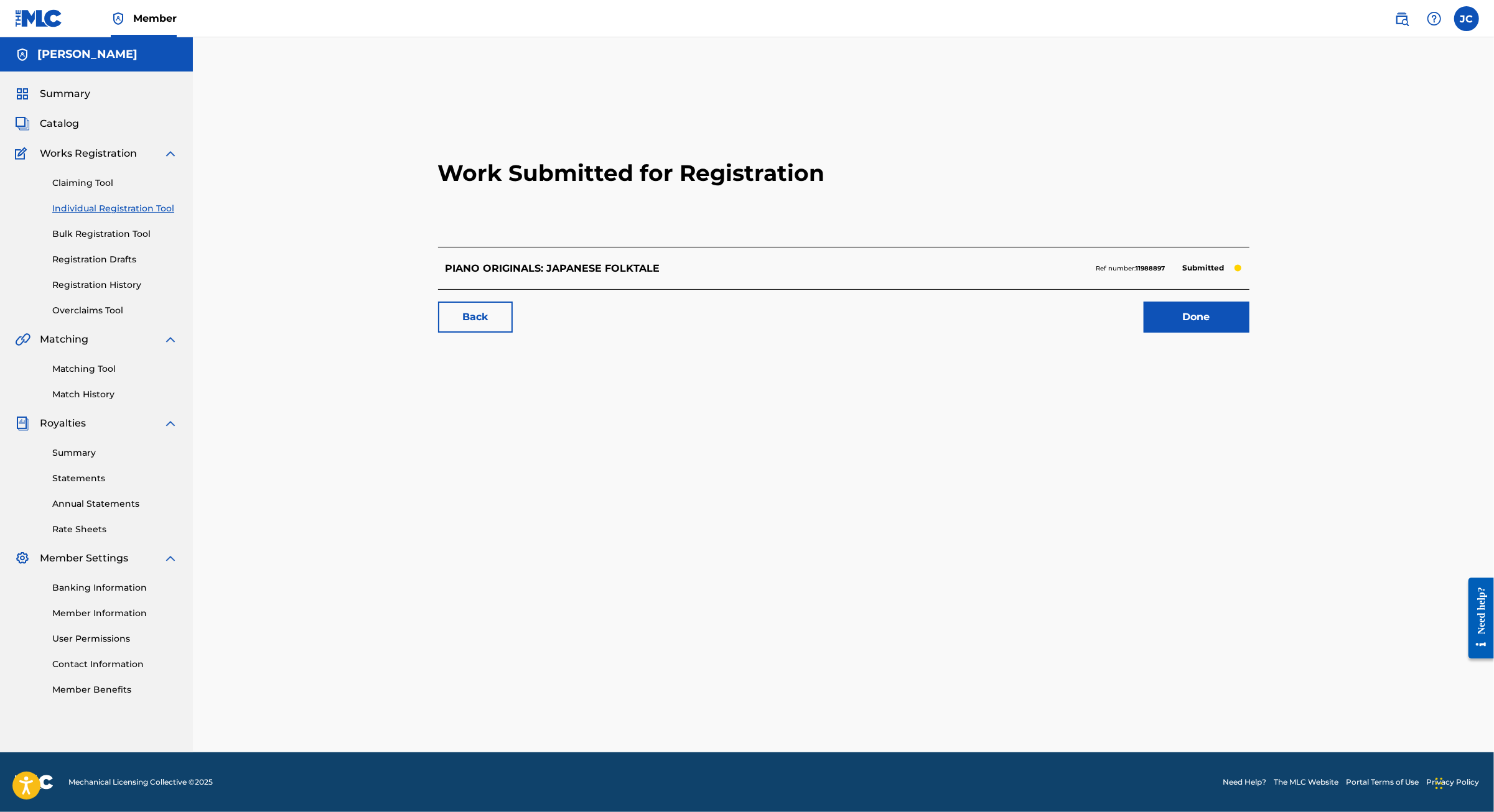
click at [43, 102] on link "Summary" at bounding box center [53, 94] width 76 height 15
